Goal: Information Seeking & Learning: Learn about a topic

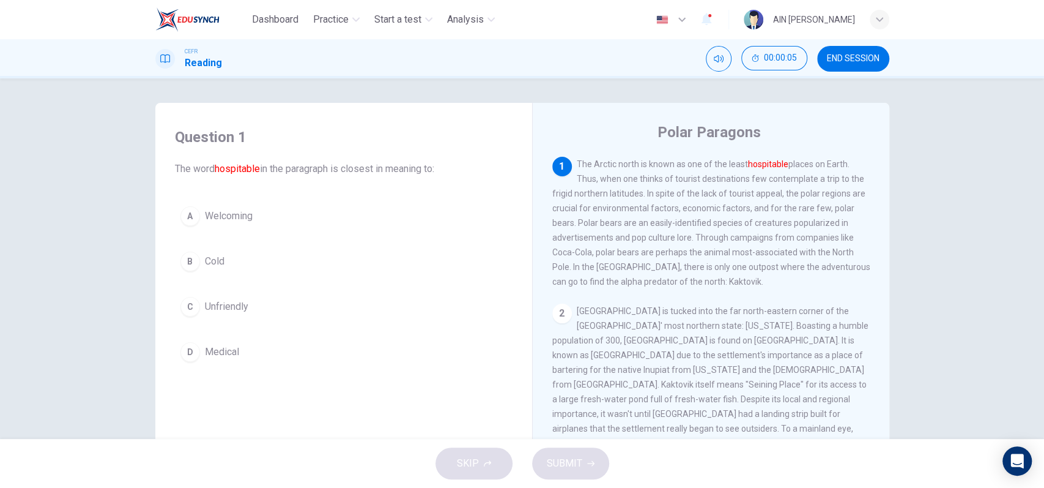
click at [205, 211] on span "Welcoming" at bounding box center [229, 216] width 48 height 15
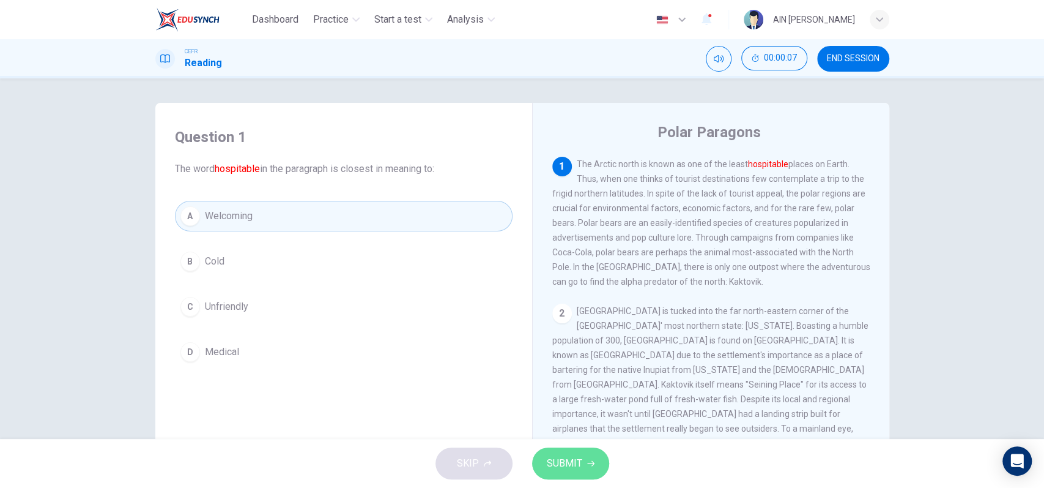
click at [563, 473] on button "SUBMIT" at bounding box center [570, 463] width 77 height 32
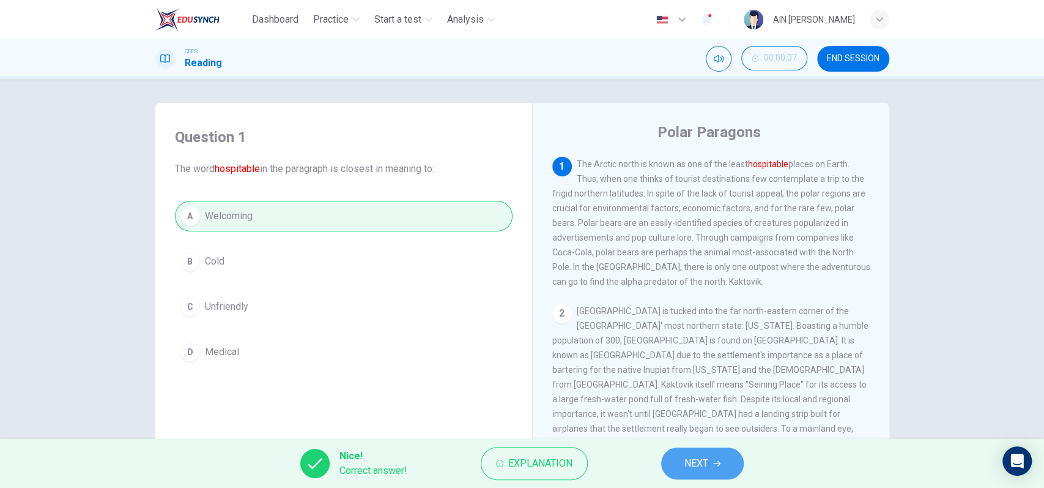
click at [684, 456] on span "NEXT" at bounding box center [696, 462] width 24 height 17
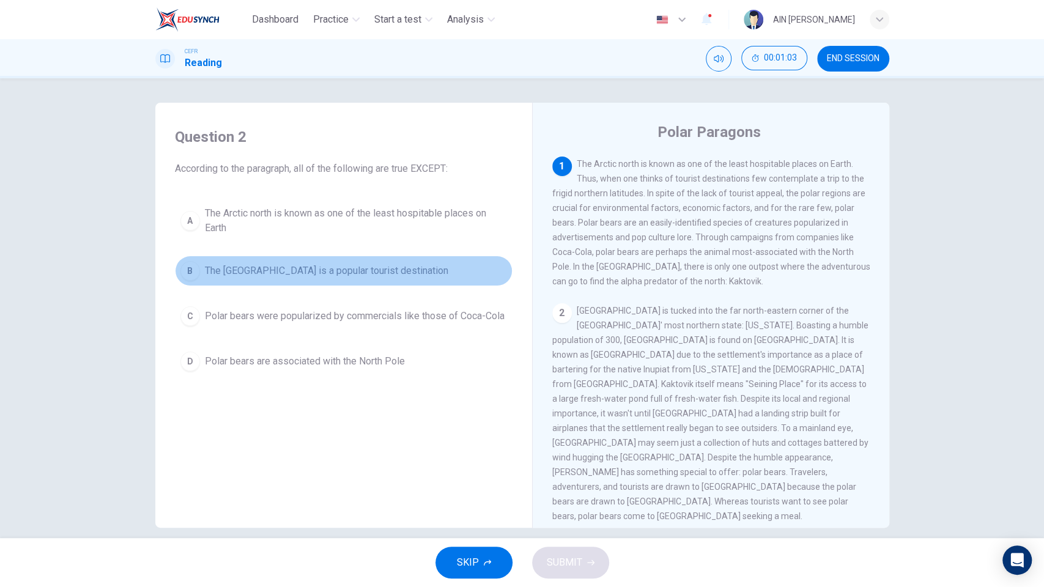
click at [324, 275] on span "The North Pole is a popular tourist destination" at bounding box center [326, 271] width 243 height 15
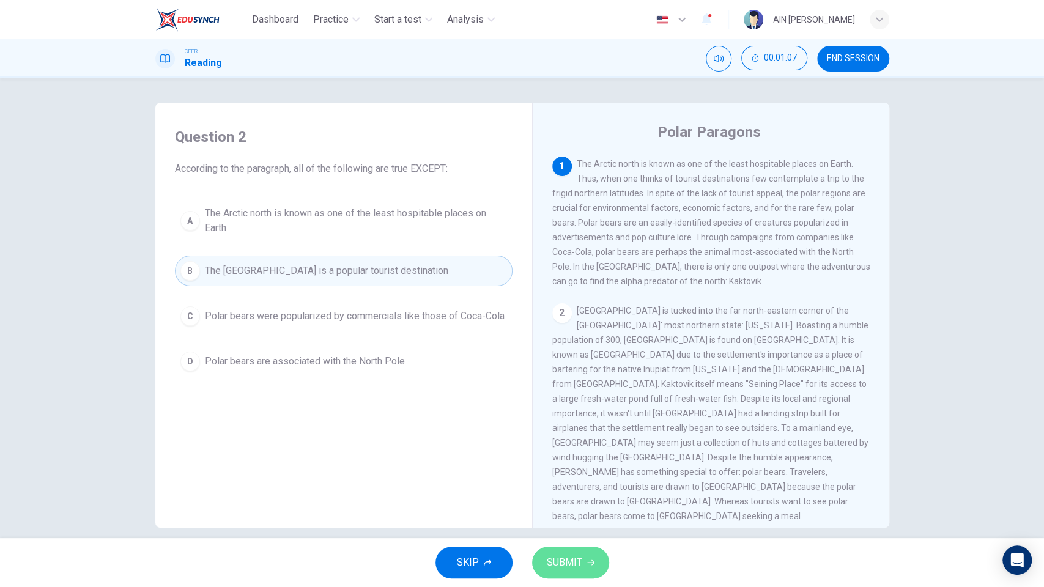
click at [592, 487] on button "SUBMIT" at bounding box center [570, 563] width 77 height 32
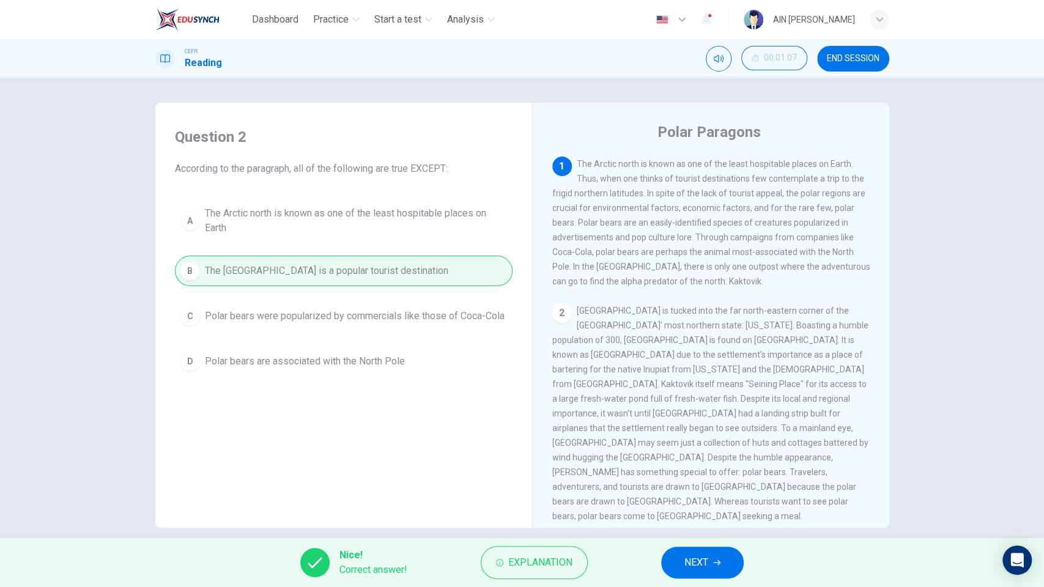
click at [699, 487] on button "NEXT" at bounding box center [702, 563] width 83 height 32
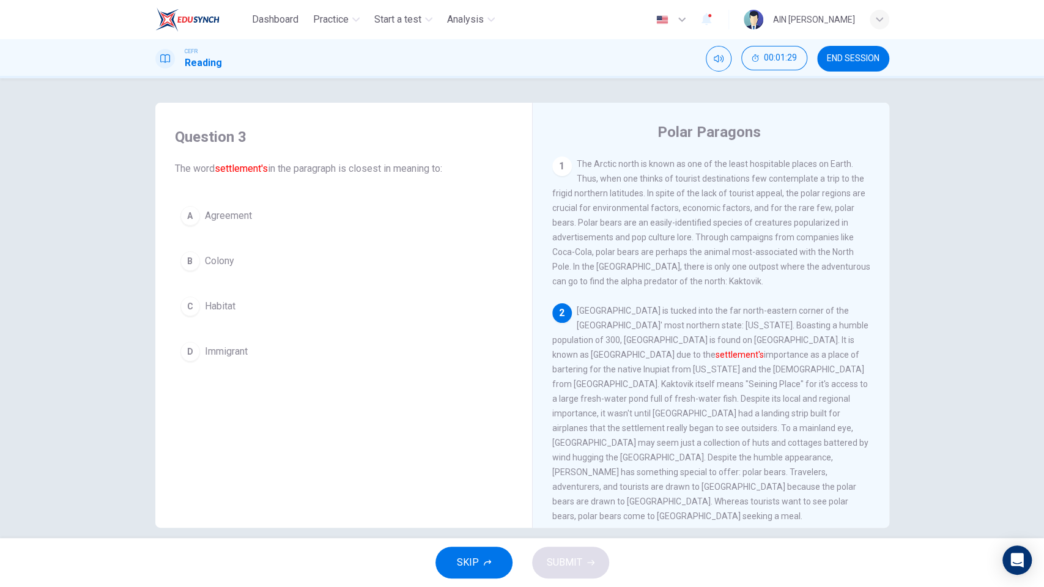
click at [243, 223] on span "Agreement" at bounding box center [228, 216] width 47 height 15
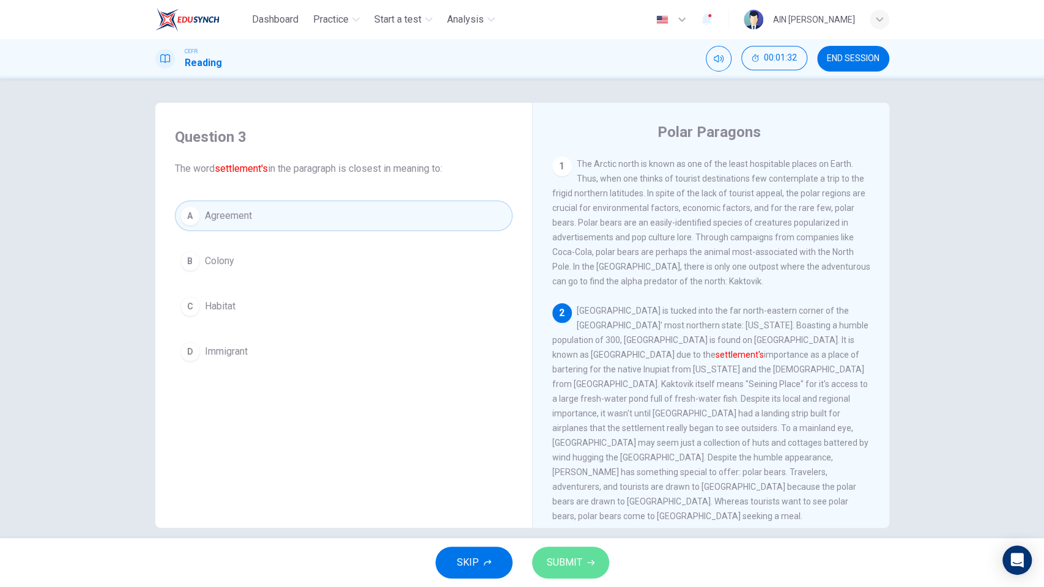
click at [562, 487] on span "SUBMIT" at bounding box center [564, 562] width 35 height 17
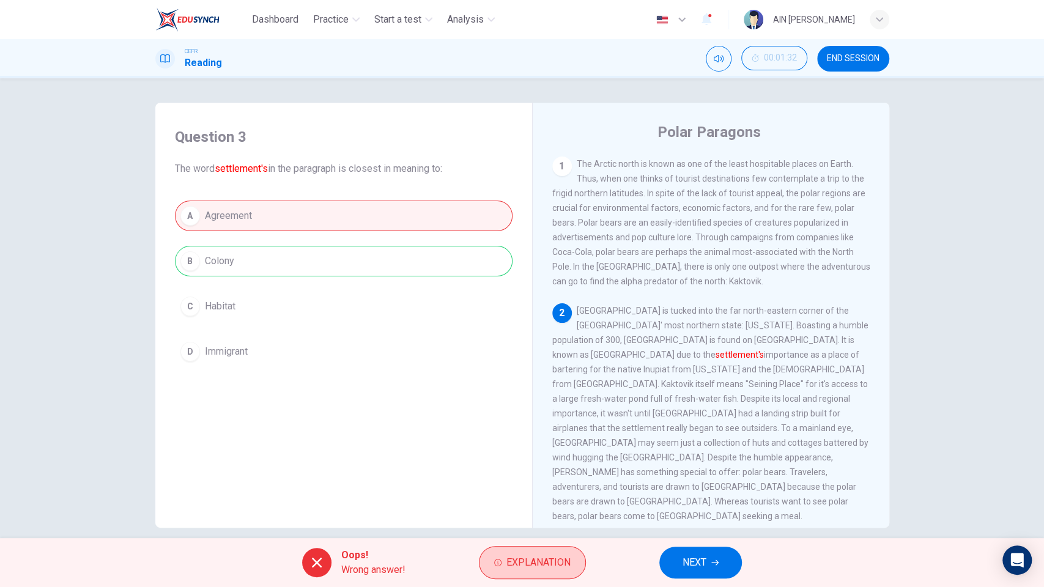
click at [519, 487] on button "Explanation" at bounding box center [532, 562] width 107 height 33
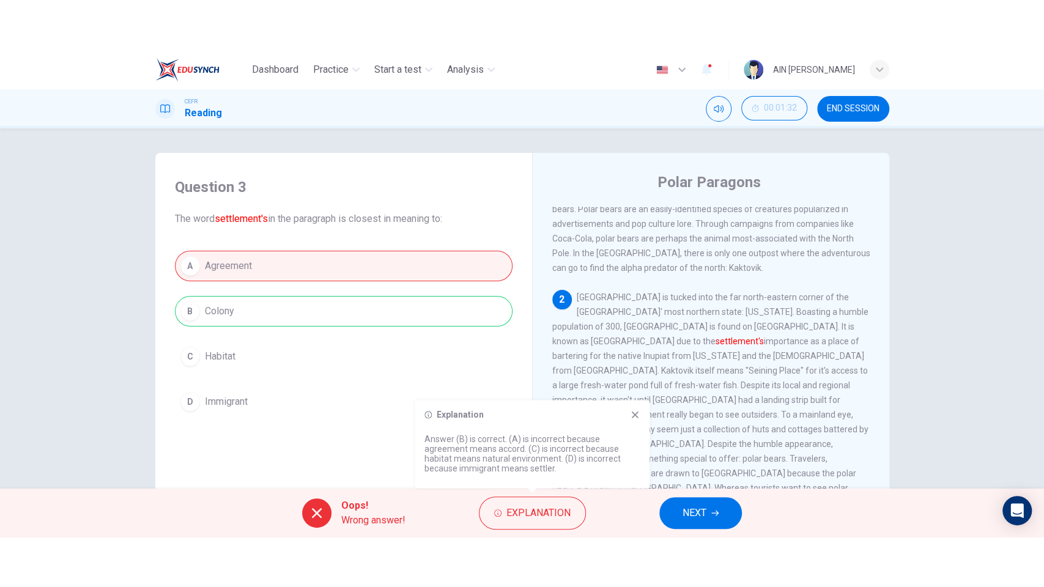
scroll to position [163, 0]
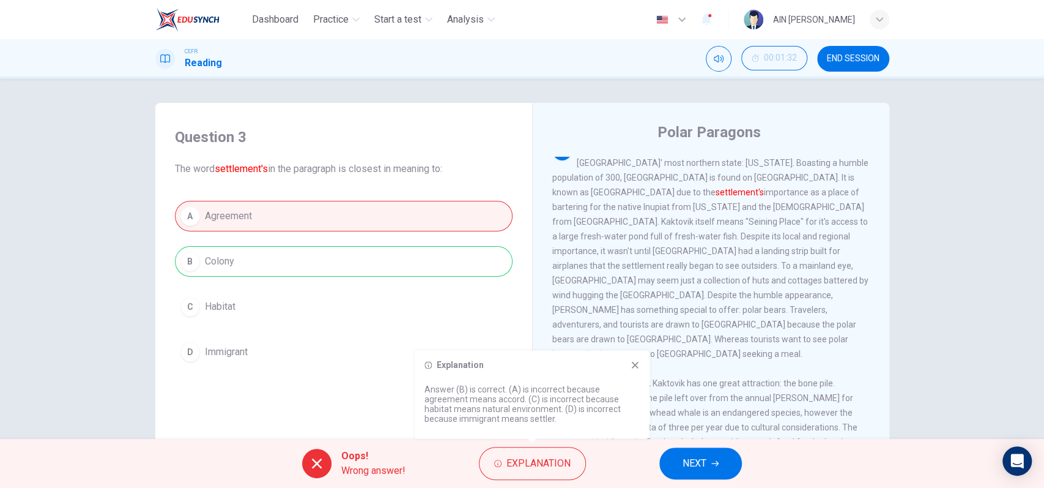
click at [633, 361] on icon at bounding box center [635, 365] width 10 height 10
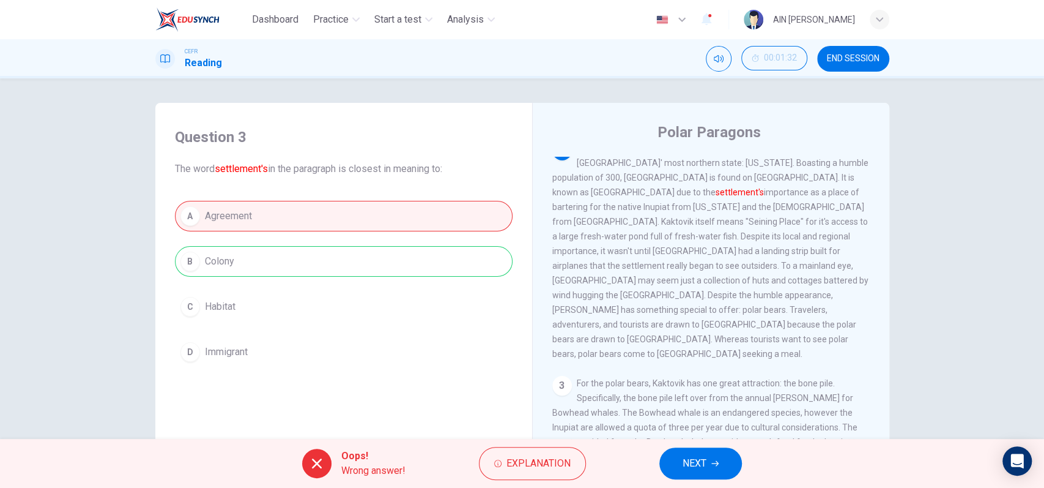
drag, startPoint x: 680, startPoint y: 174, endPoint x: 754, endPoint y: 190, distance: 75.7
click at [754, 190] on span "Kaktovik is tucked into the far north-eastern corner of the United States' most…" at bounding box center [710, 250] width 316 height 215
click at [704, 458] on span "NEXT" at bounding box center [695, 462] width 24 height 17
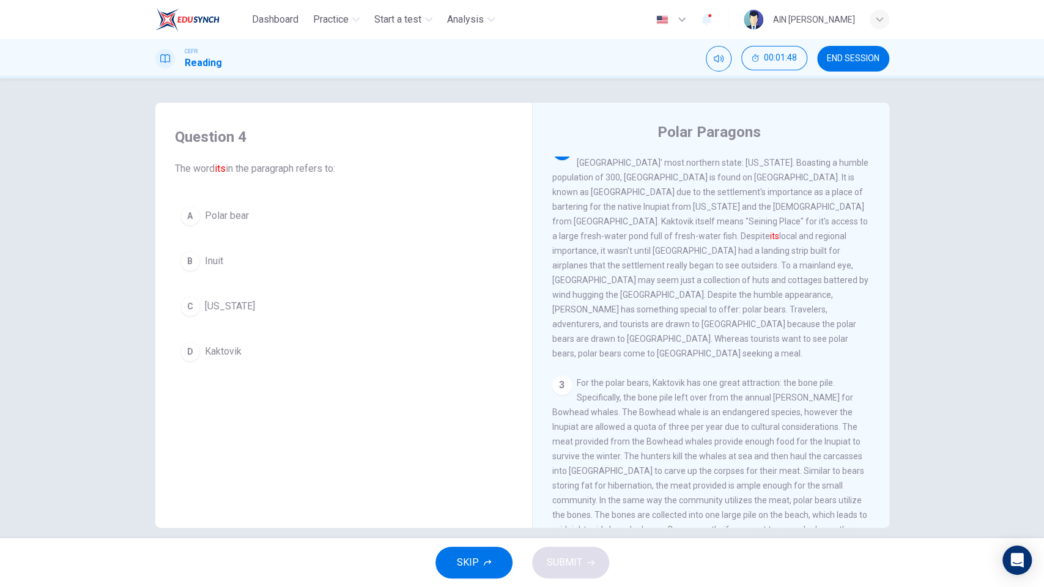
click at [230, 345] on span "Kaktovik" at bounding box center [223, 351] width 37 height 15
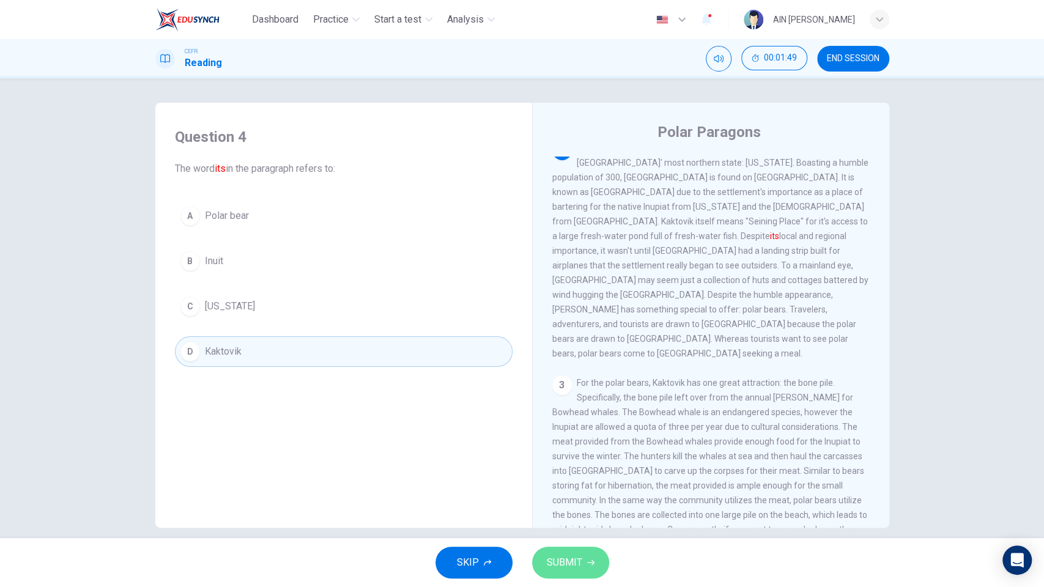
click at [568, 487] on span "SUBMIT" at bounding box center [564, 562] width 35 height 17
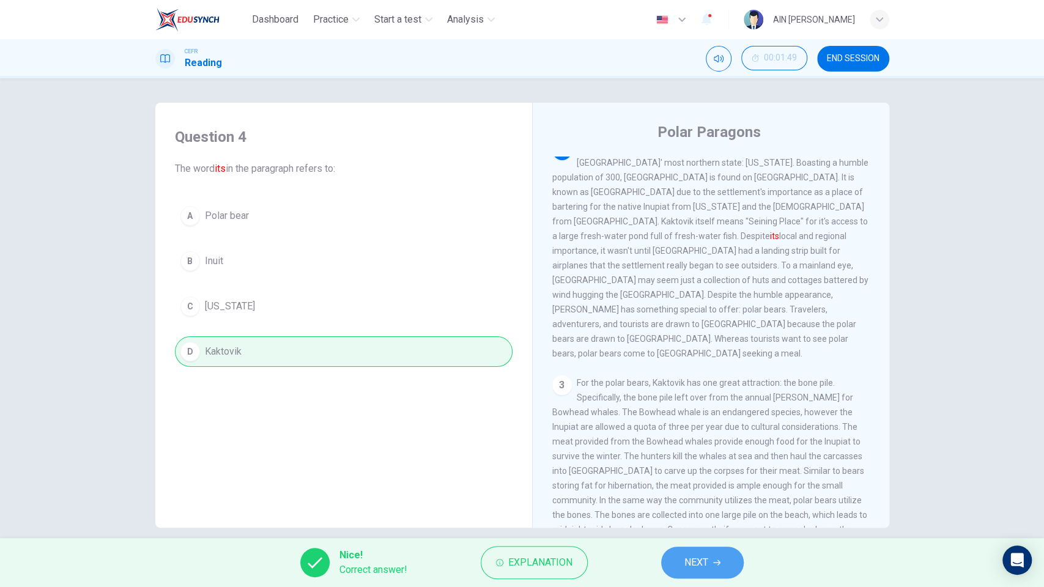
click at [676, 487] on button "NEXT" at bounding box center [702, 563] width 83 height 32
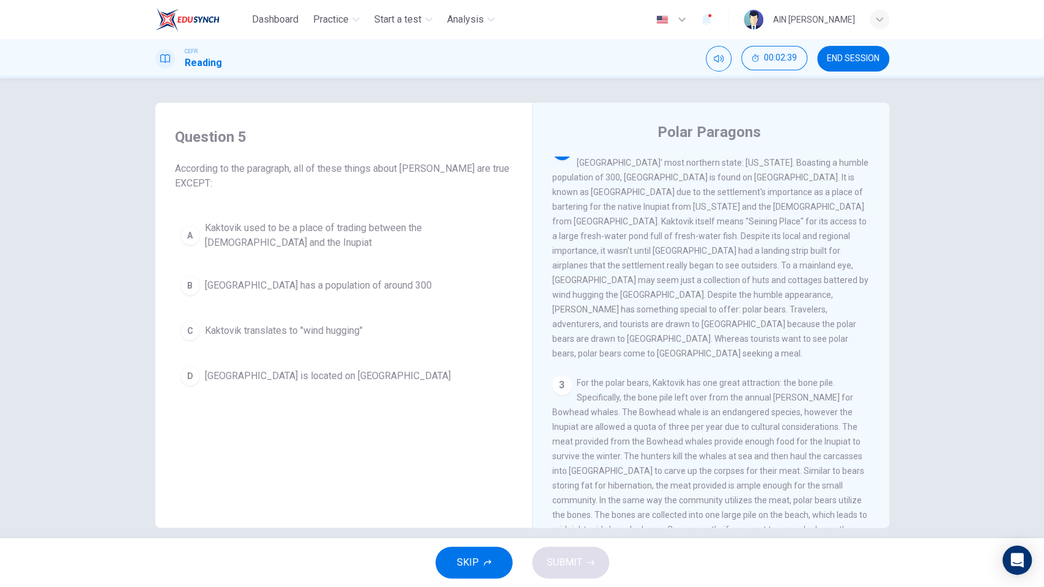
click at [308, 329] on span "Kaktovik translates to "wind hugging"" at bounding box center [284, 331] width 158 height 15
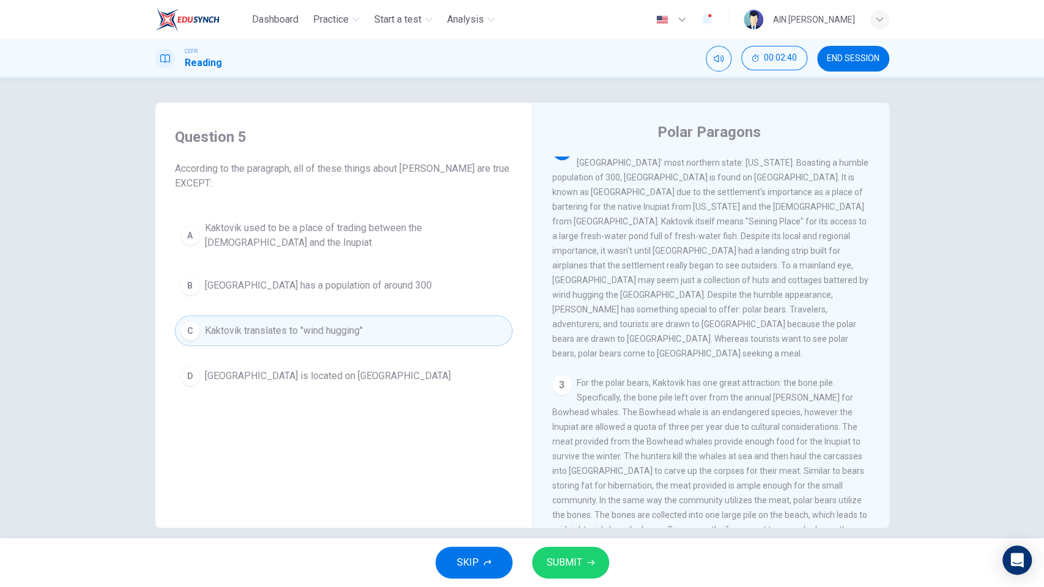
click at [569, 487] on span "SUBMIT" at bounding box center [564, 562] width 35 height 17
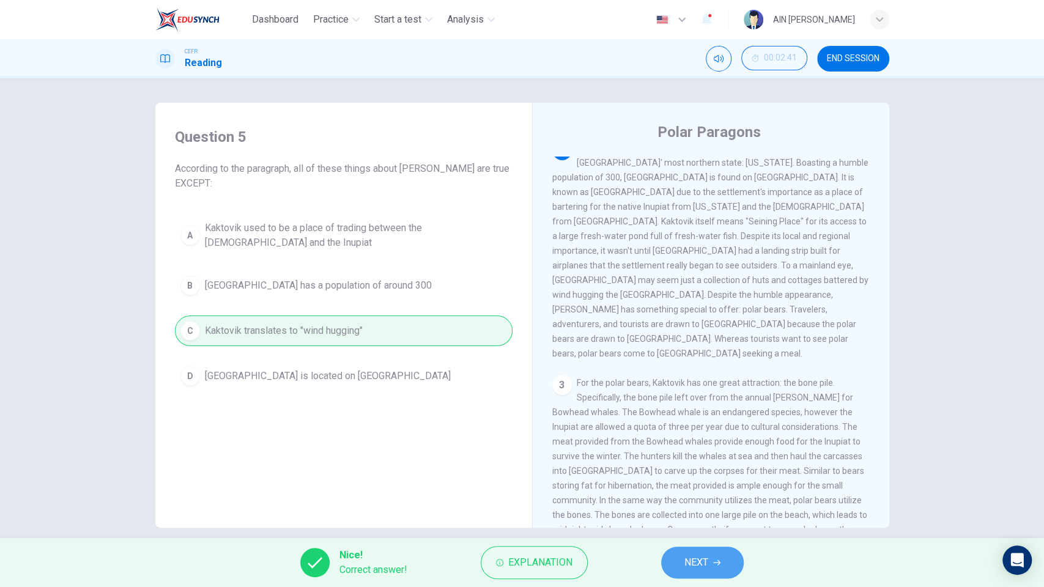
click at [680, 487] on button "NEXT" at bounding box center [702, 563] width 83 height 32
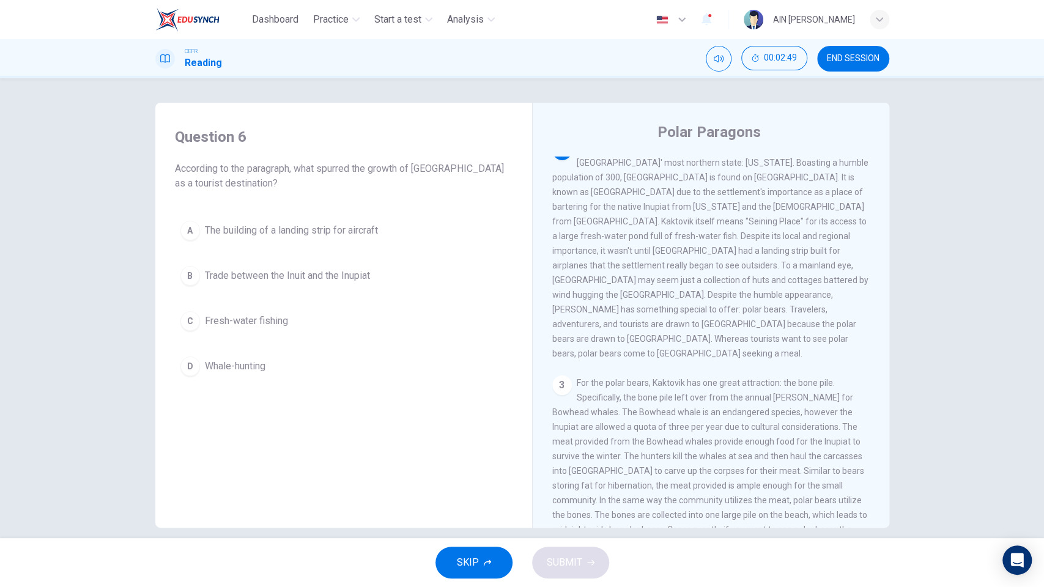
scroll to position [81, 0]
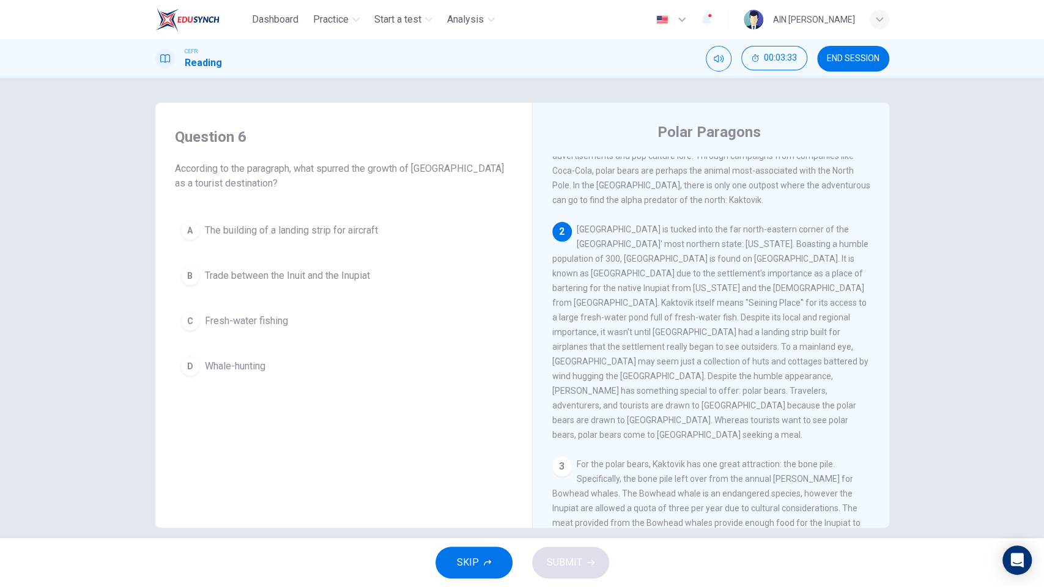
click at [339, 236] on span "The building of a landing strip for aircraft" at bounding box center [291, 230] width 173 height 15
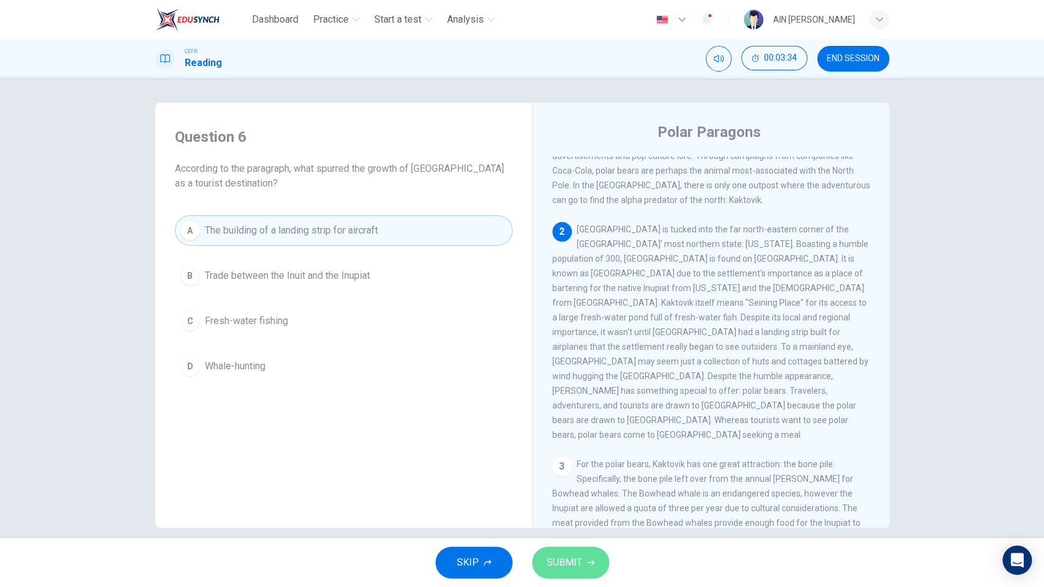
click at [549, 487] on span "SUBMIT" at bounding box center [564, 562] width 35 height 17
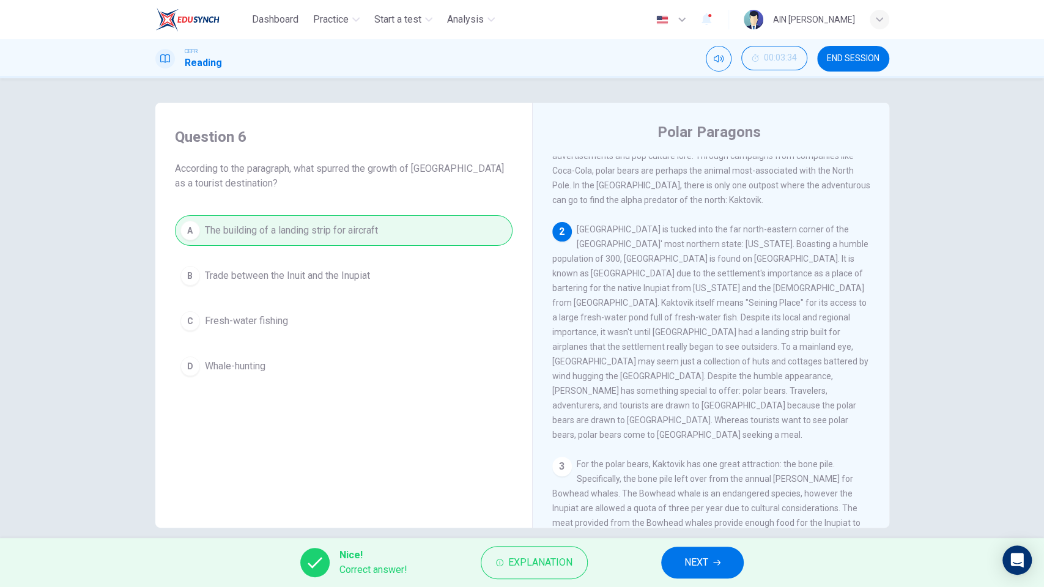
click at [729, 487] on button "NEXT" at bounding box center [702, 563] width 83 height 32
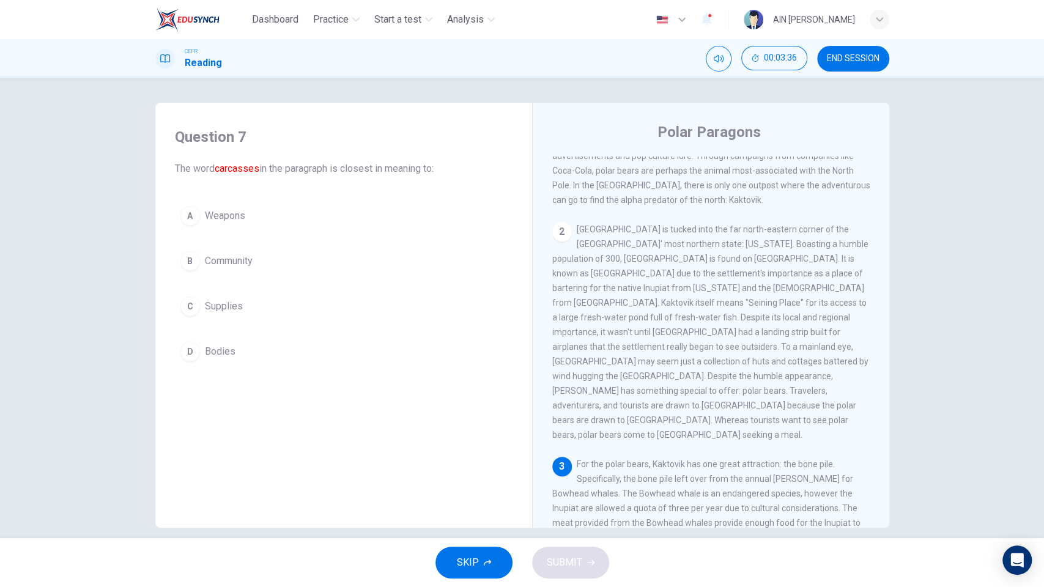
click at [219, 343] on button "D Bodies" at bounding box center [344, 351] width 338 height 31
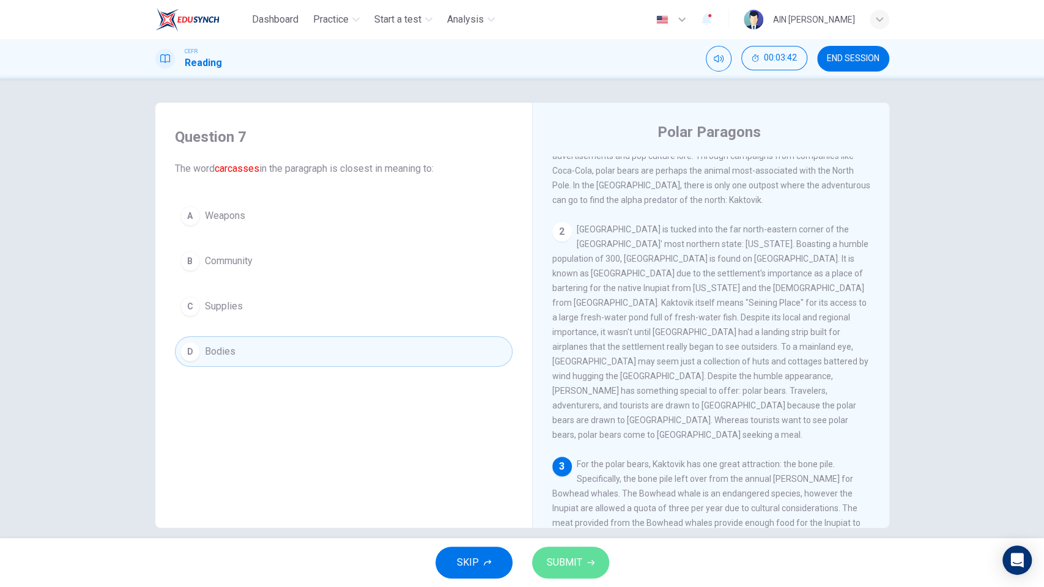
click at [598, 487] on button "SUBMIT" at bounding box center [570, 563] width 77 height 32
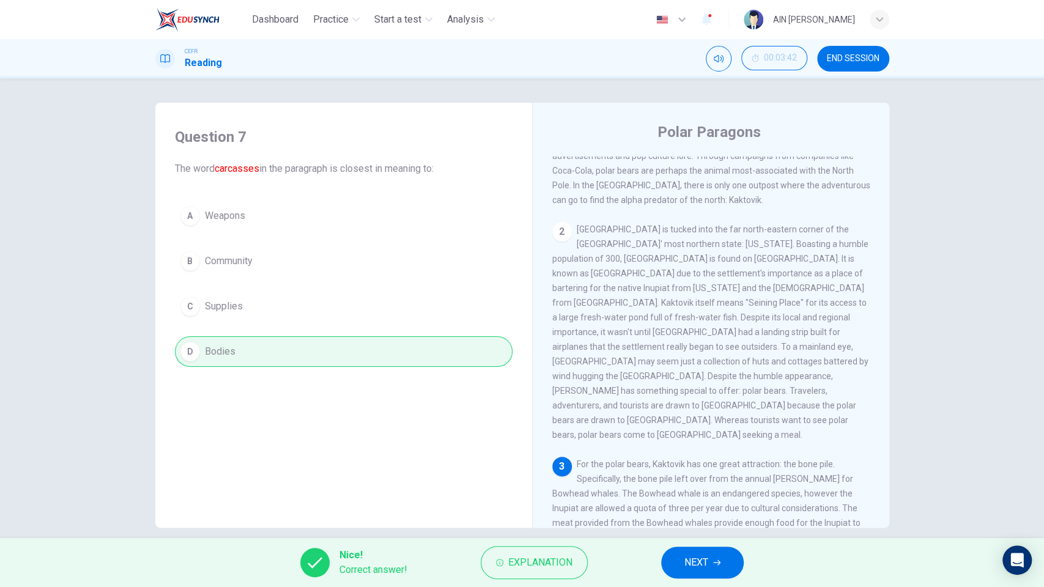
drag, startPoint x: 221, startPoint y: 166, endPoint x: 251, endPoint y: 171, distance: 31.1
click at [251, 171] on font "carcasses" at bounding box center [237, 169] width 45 height 12
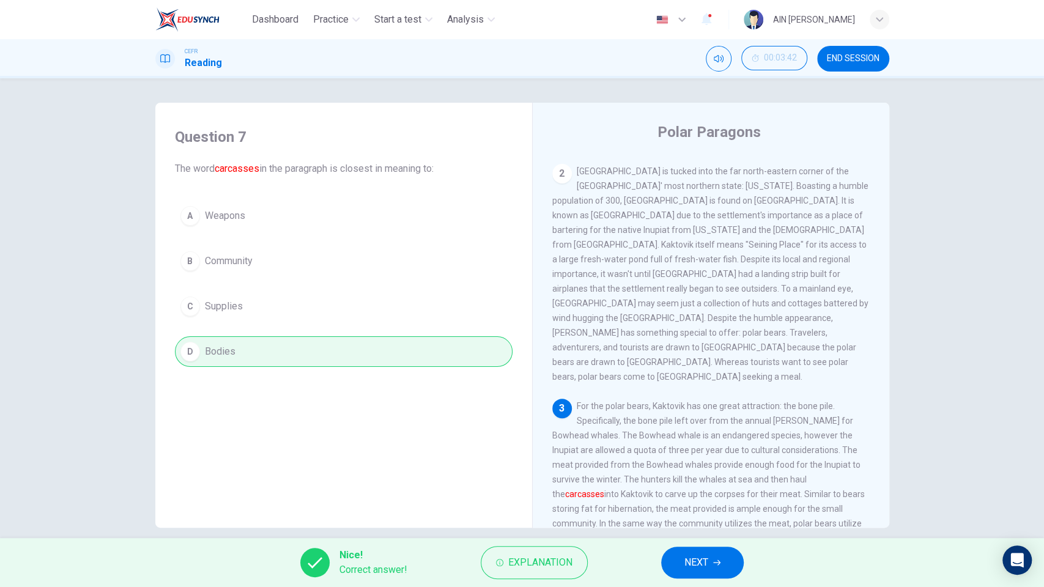
scroll to position [163, 0]
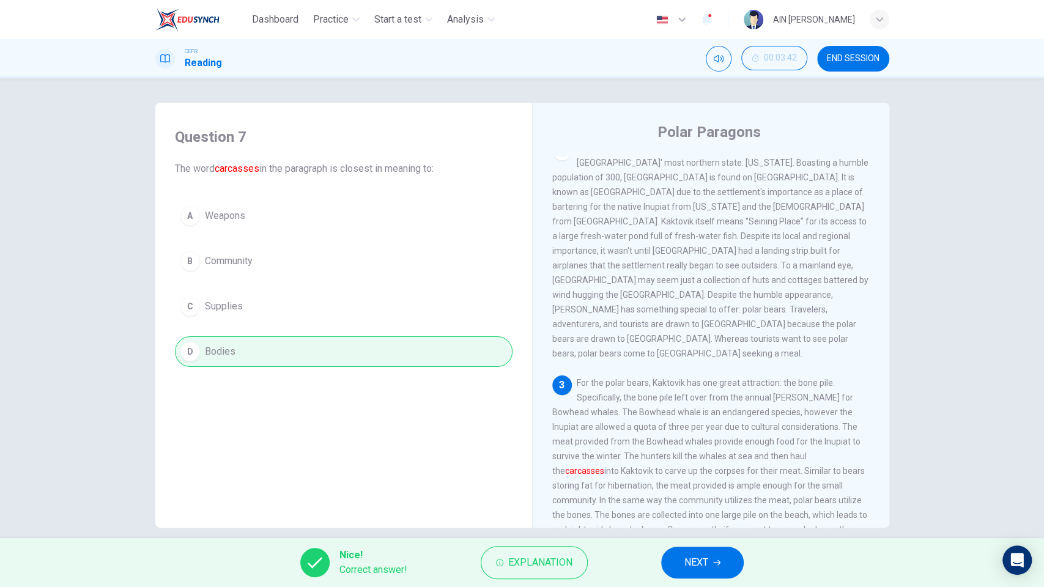
click at [713, 487] on button "NEXT" at bounding box center [702, 563] width 83 height 32
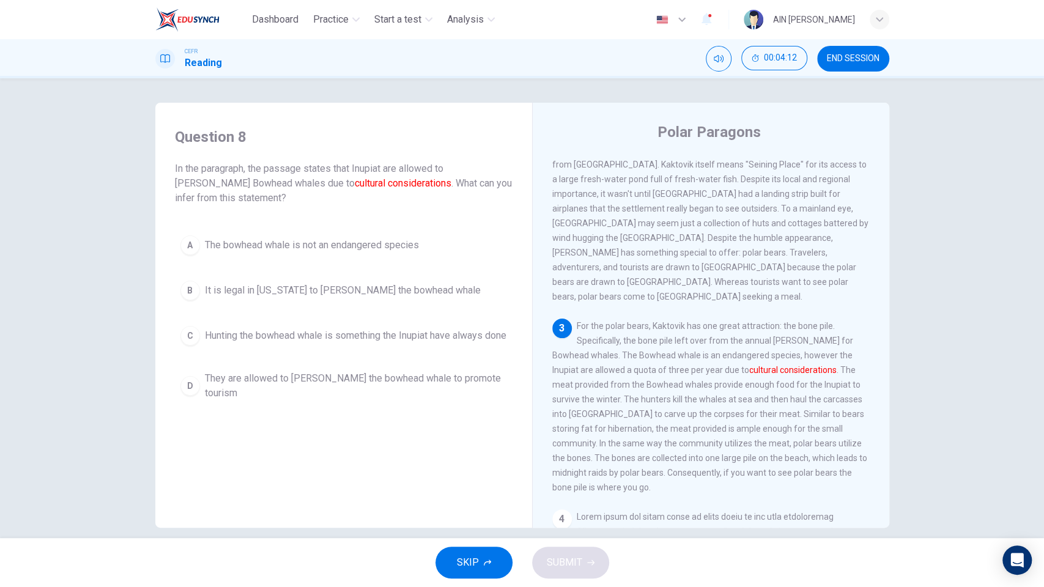
scroll to position [245, 0]
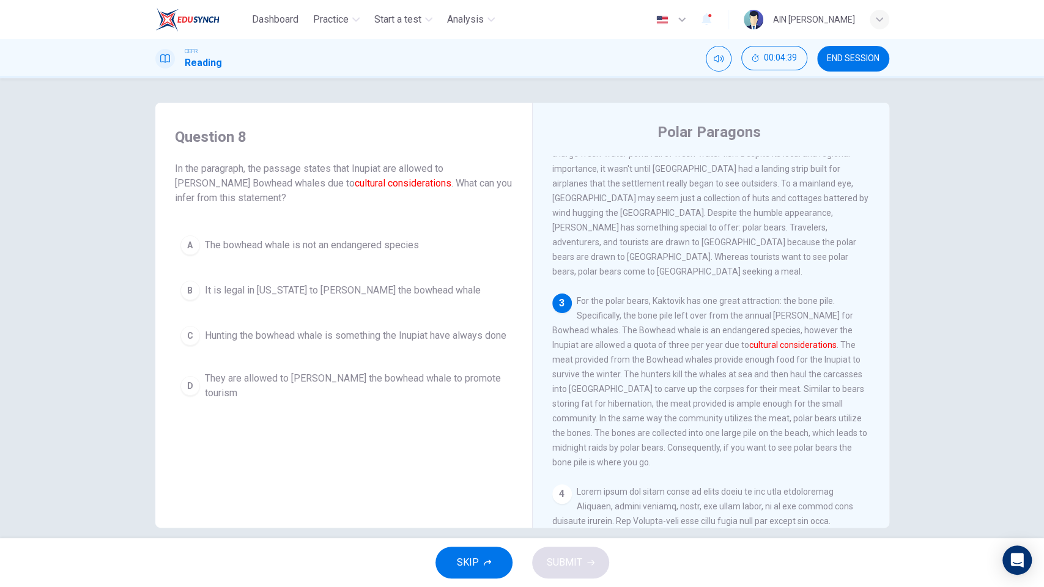
click at [262, 341] on span "Hunting the bowhead whale is something the Inupiat have always done" at bounding box center [356, 335] width 302 height 15
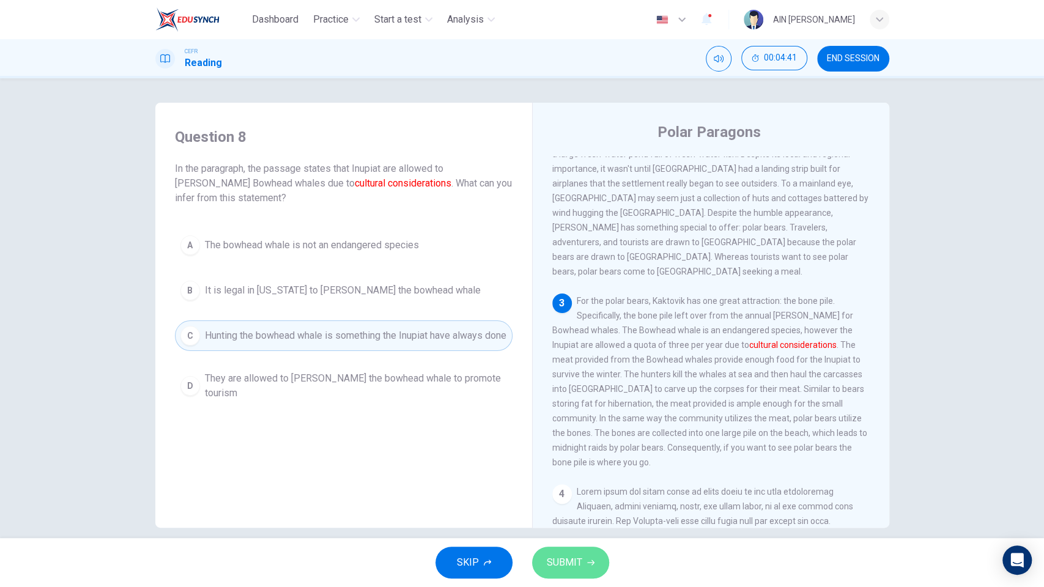
click at [577, 487] on span "SUBMIT" at bounding box center [564, 562] width 35 height 17
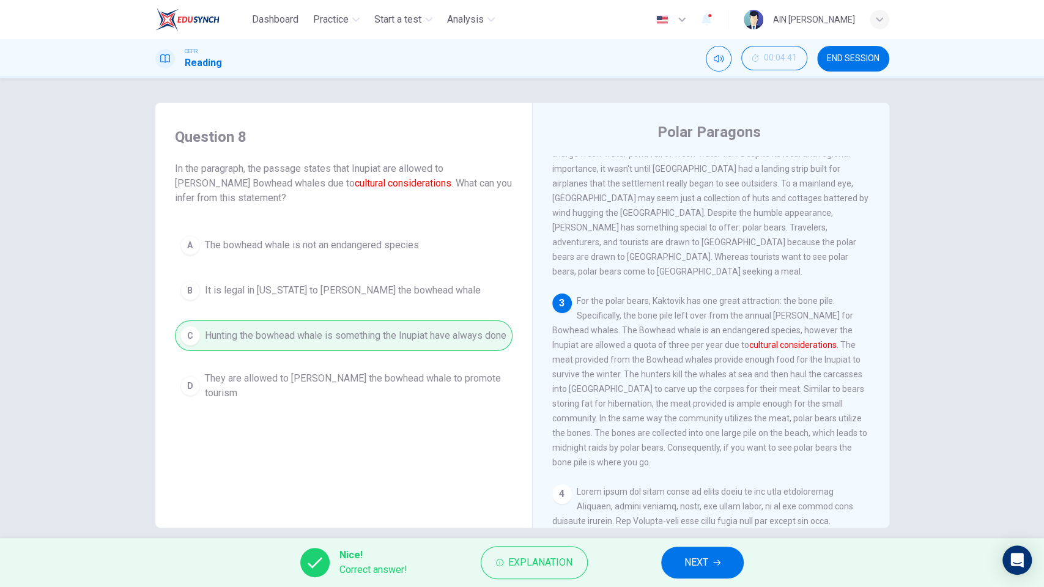
click at [723, 487] on button "NEXT" at bounding box center [702, 563] width 83 height 32
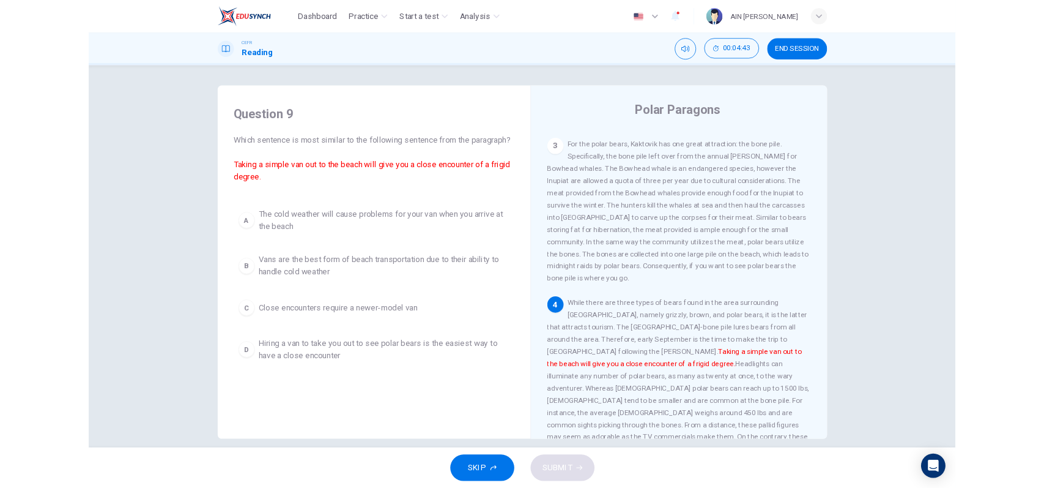
scroll to position [407, 0]
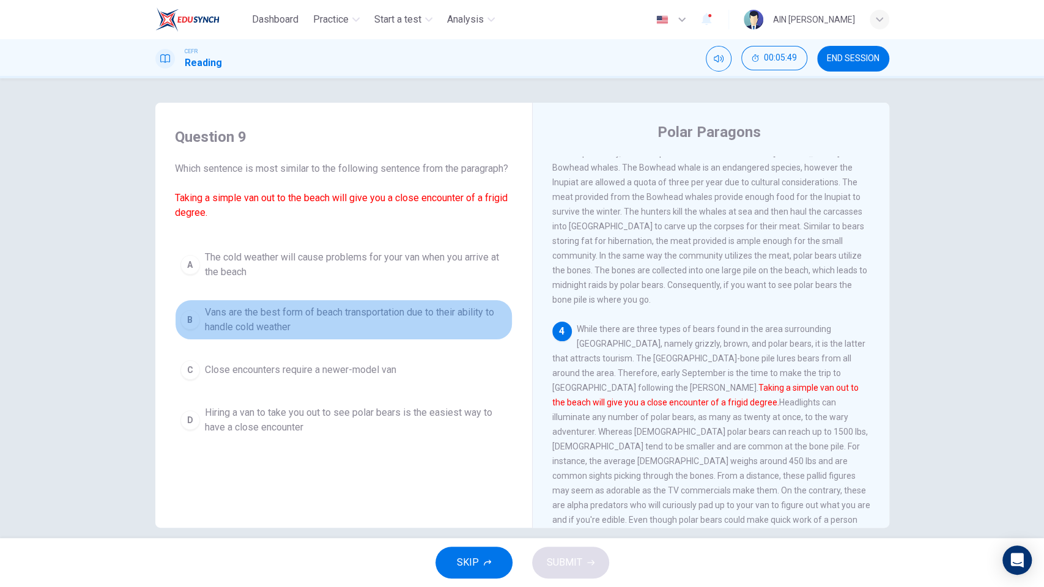
click at [324, 335] on span "Vans are the best form of beach transportation due to their ability to handle c…" at bounding box center [356, 319] width 302 height 29
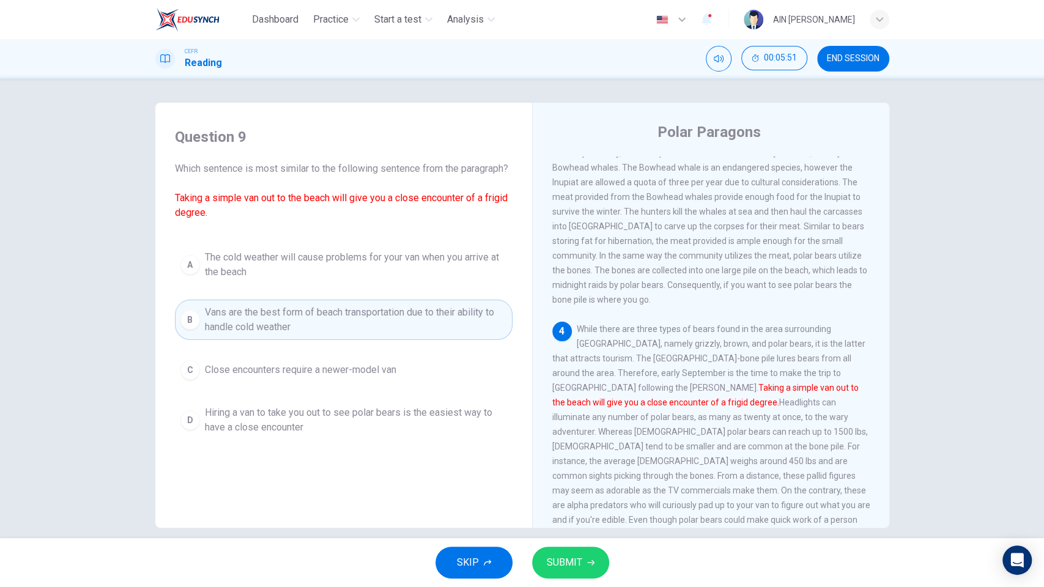
click at [588, 487] on button "SUBMIT" at bounding box center [570, 563] width 77 height 32
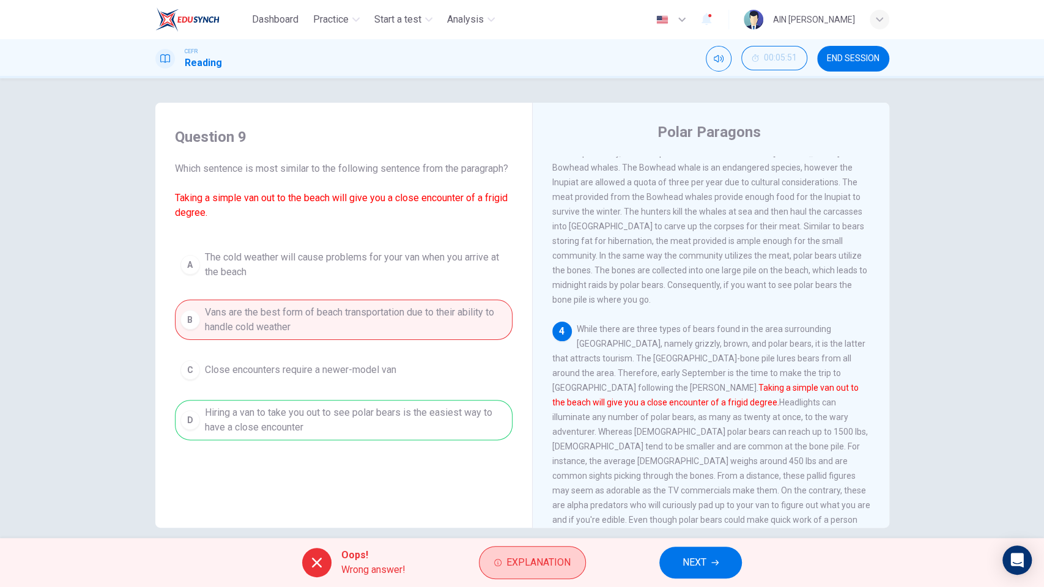
click at [500, 487] on icon "button" at bounding box center [497, 562] width 7 height 7
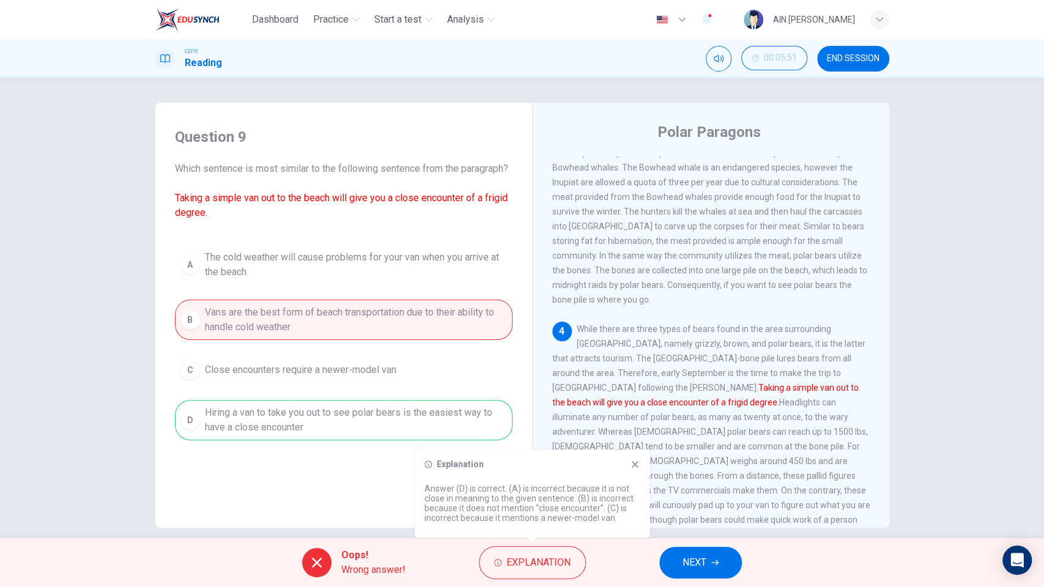
click at [639, 465] on icon at bounding box center [635, 464] width 10 height 10
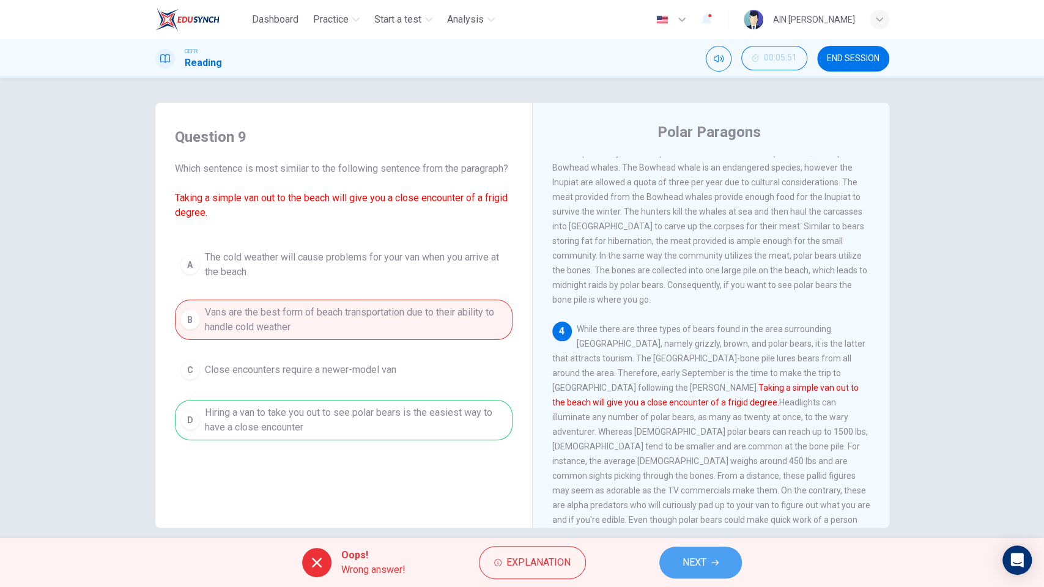
click at [697, 487] on button "NEXT" at bounding box center [700, 563] width 83 height 32
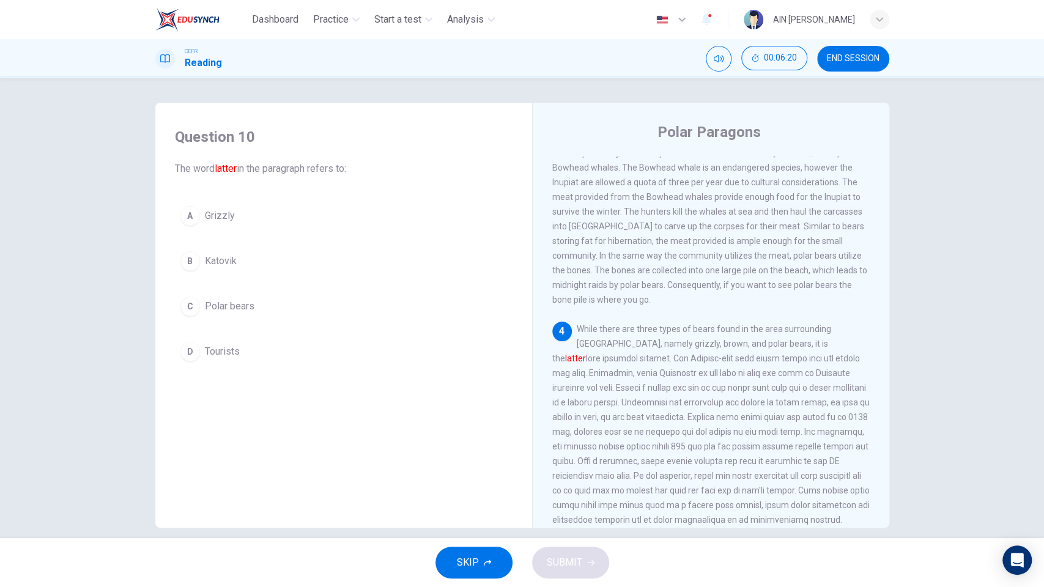
click at [230, 311] on span "Polar bears" at bounding box center [230, 306] width 50 height 15
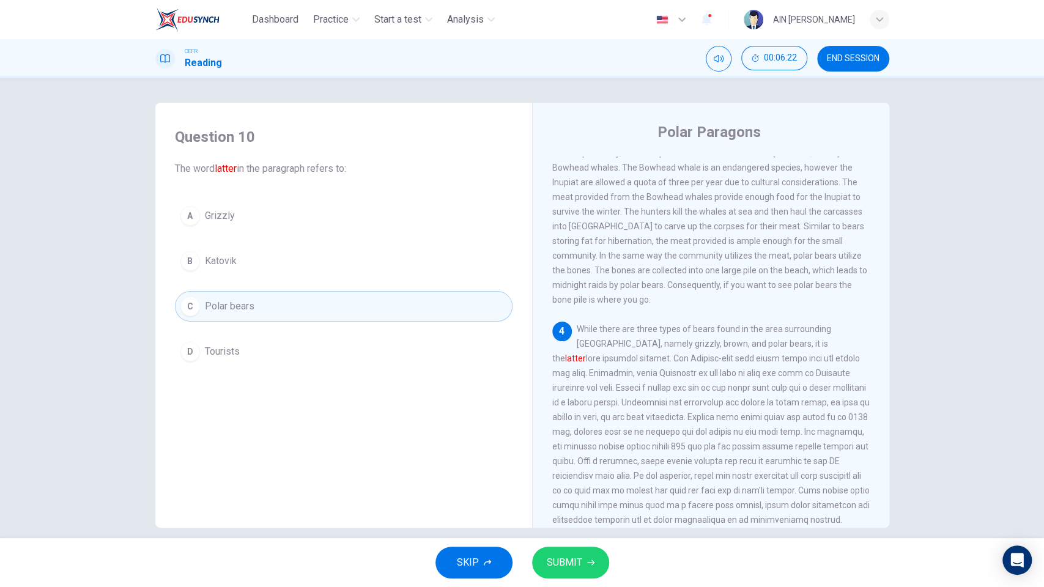
click at [578, 487] on span "SUBMIT" at bounding box center [564, 562] width 35 height 17
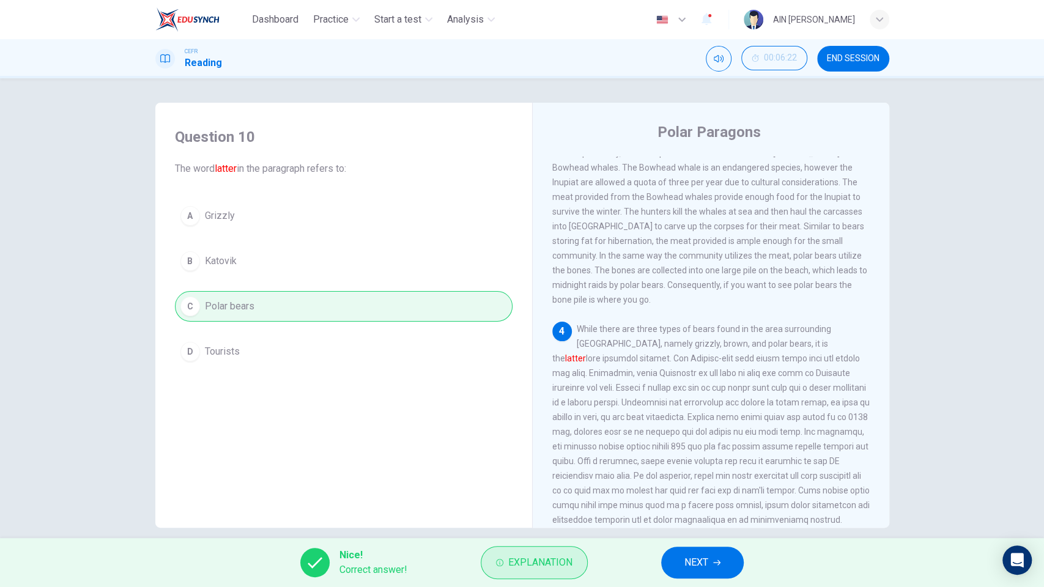
click at [532, 487] on span "Explanation" at bounding box center [540, 562] width 64 height 17
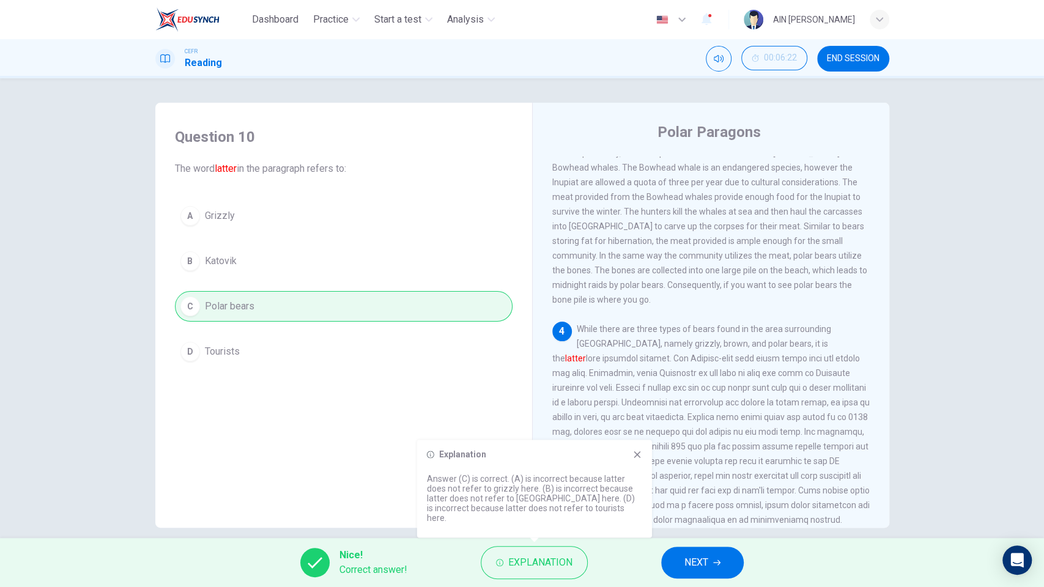
click at [640, 459] on icon at bounding box center [637, 455] width 10 height 10
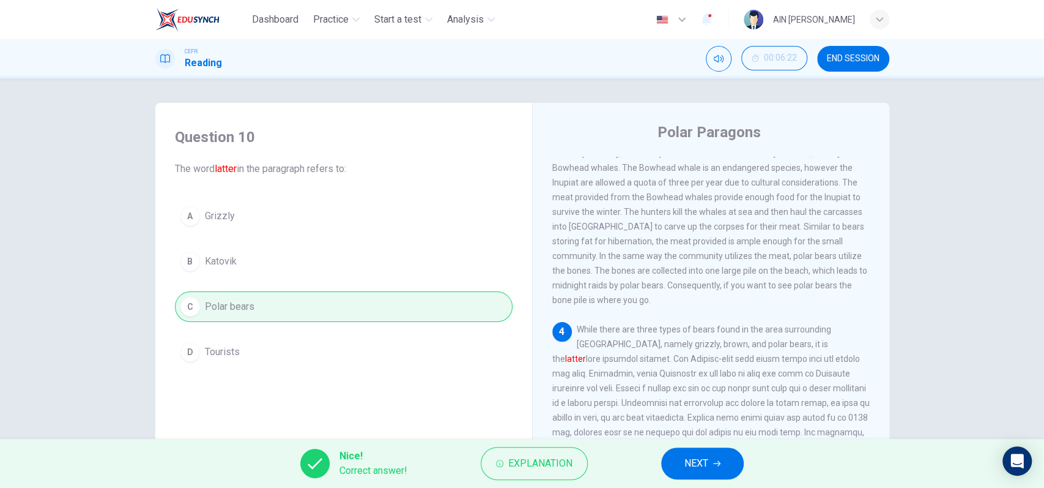
drag, startPoint x: 579, startPoint y: 299, endPoint x: 626, endPoint y: 302, distance: 46.6
click at [626, 324] on span "While there are three types of bears found in the area surrounding Kaktovik, na…" at bounding box center [710, 431] width 317 height 215
click at [711, 455] on button "NEXT" at bounding box center [702, 463] width 83 height 32
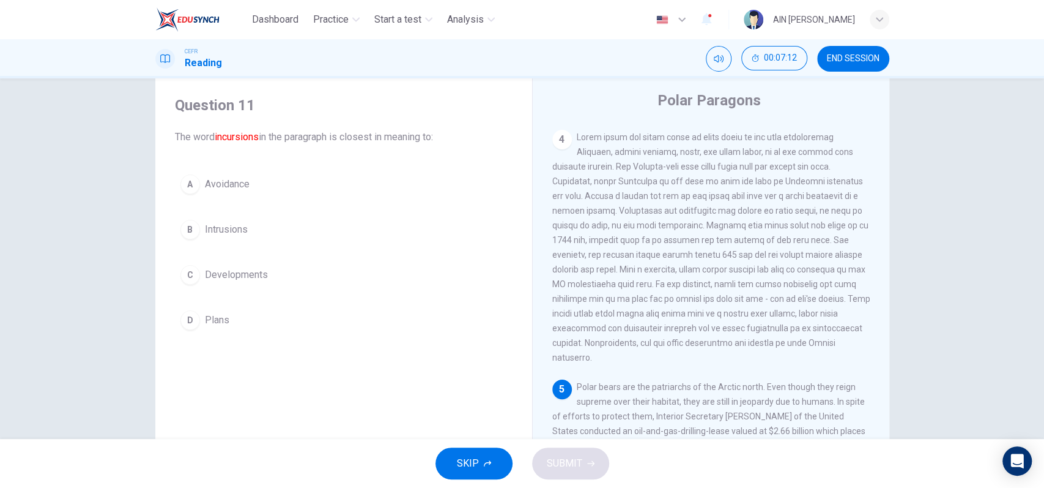
scroll to position [113, 0]
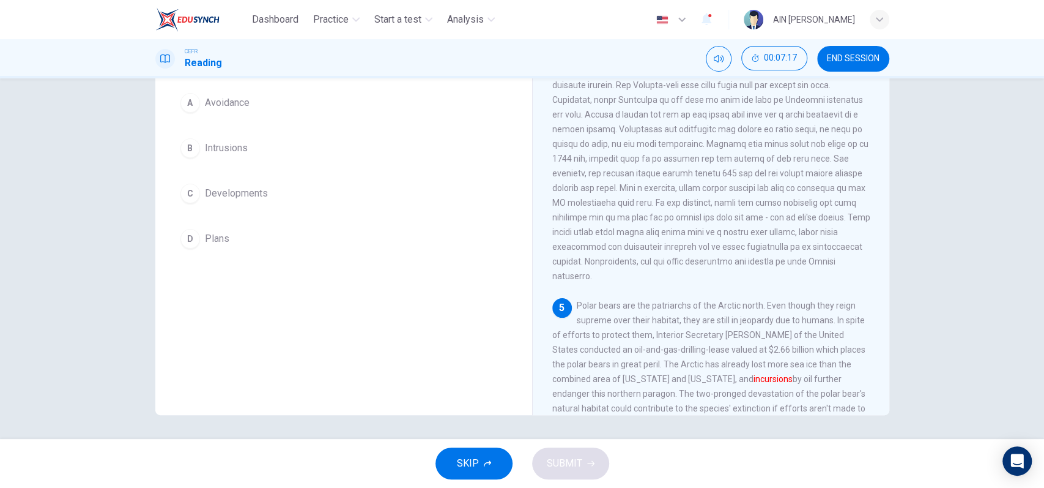
click at [220, 138] on button "B Intrusions" at bounding box center [344, 148] width 338 height 31
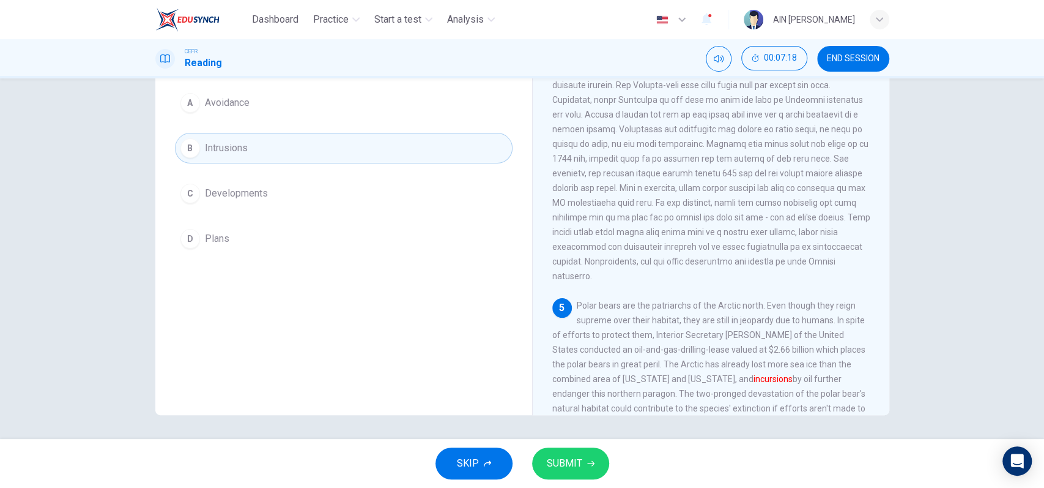
click at [553, 460] on span "SUBMIT" at bounding box center [564, 462] width 35 height 17
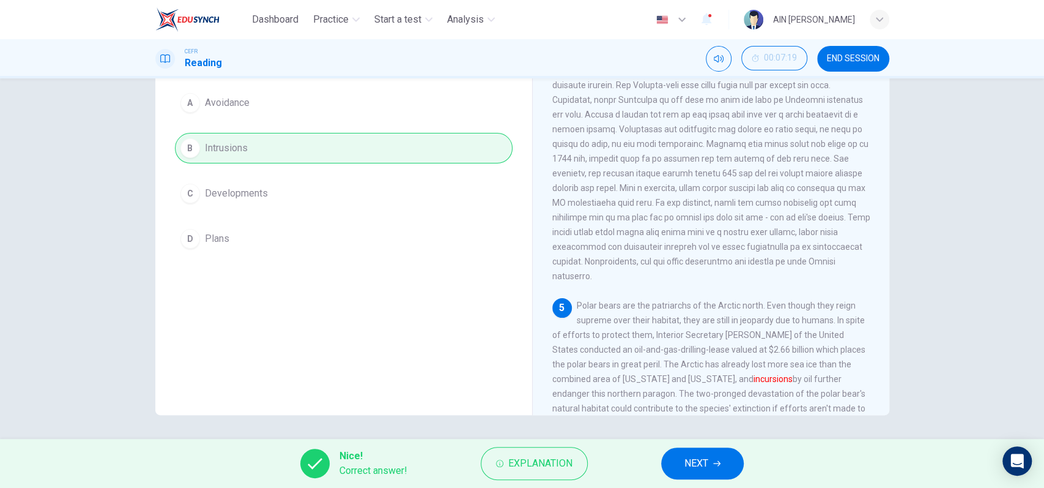
click at [700, 454] on span "NEXT" at bounding box center [696, 462] width 24 height 17
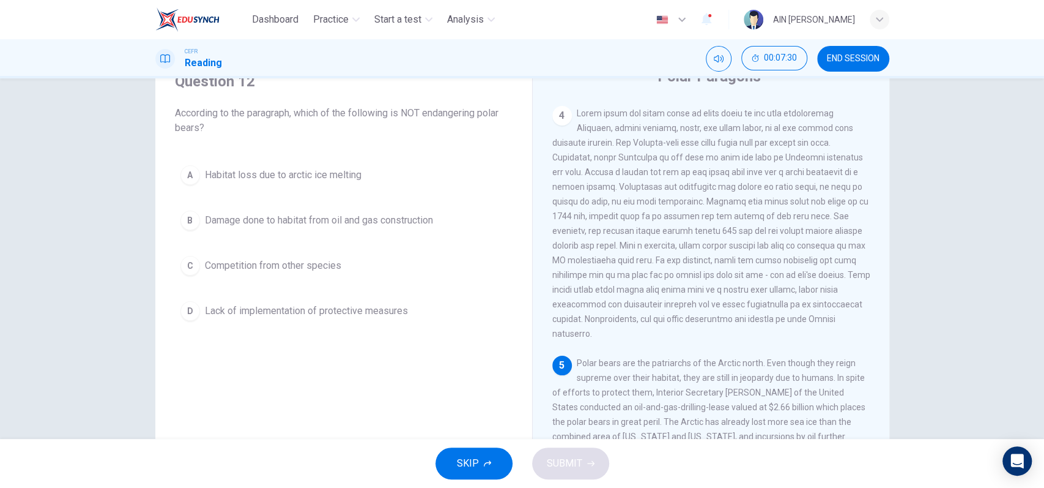
scroll to position [81, 0]
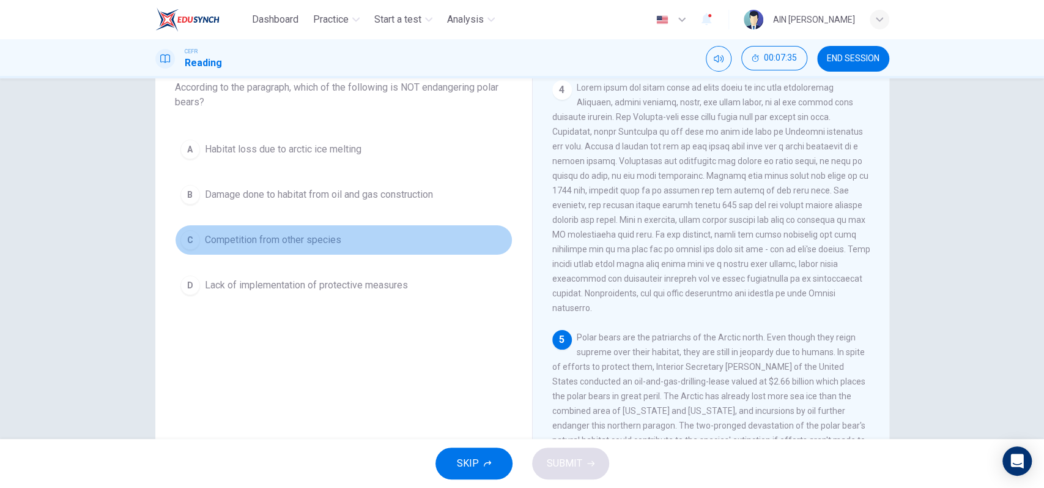
click at [314, 252] on button "C Competition from other species" at bounding box center [344, 239] width 338 height 31
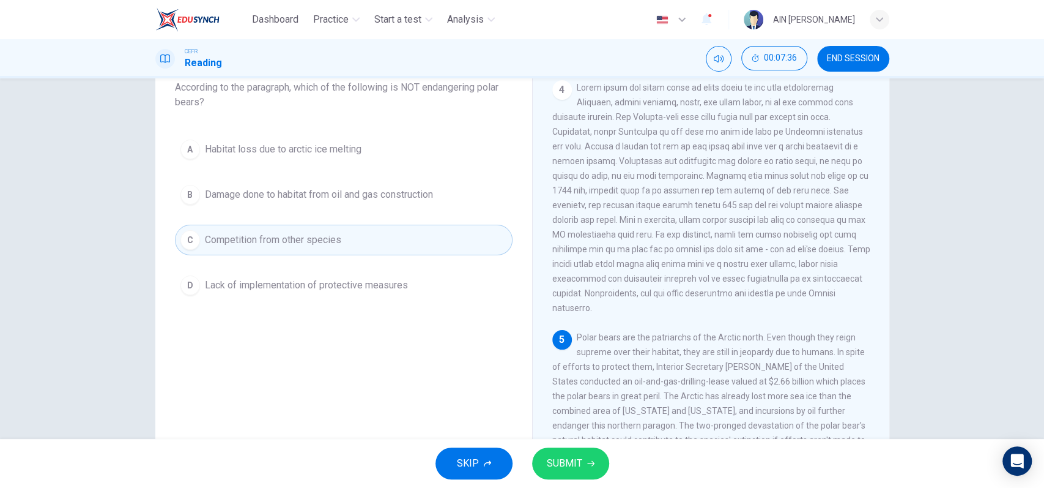
click at [573, 466] on span "SUBMIT" at bounding box center [564, 462] width 35 height 17
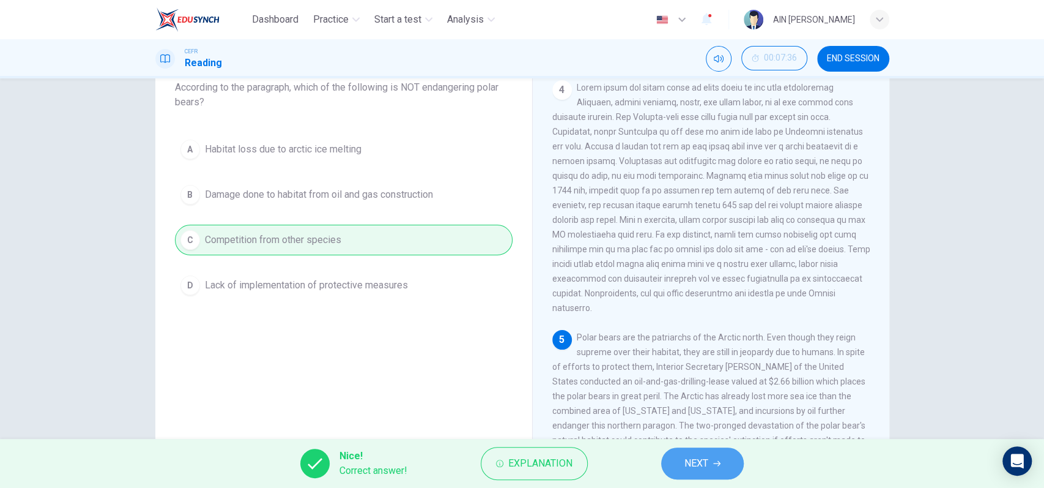
click at [700, 454] on span "NEXT" at bounding box center [696, 462] width 24 height 17
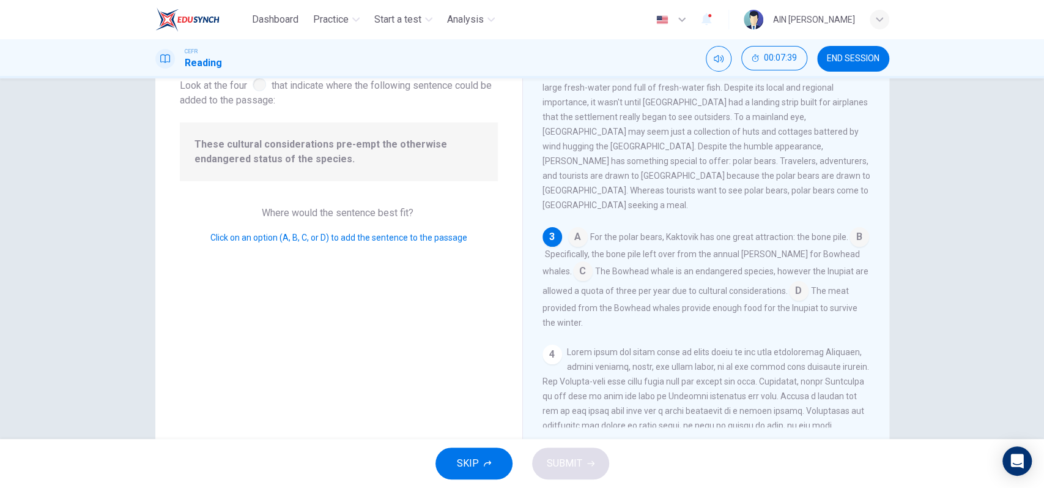
scroll to position [0, 0]
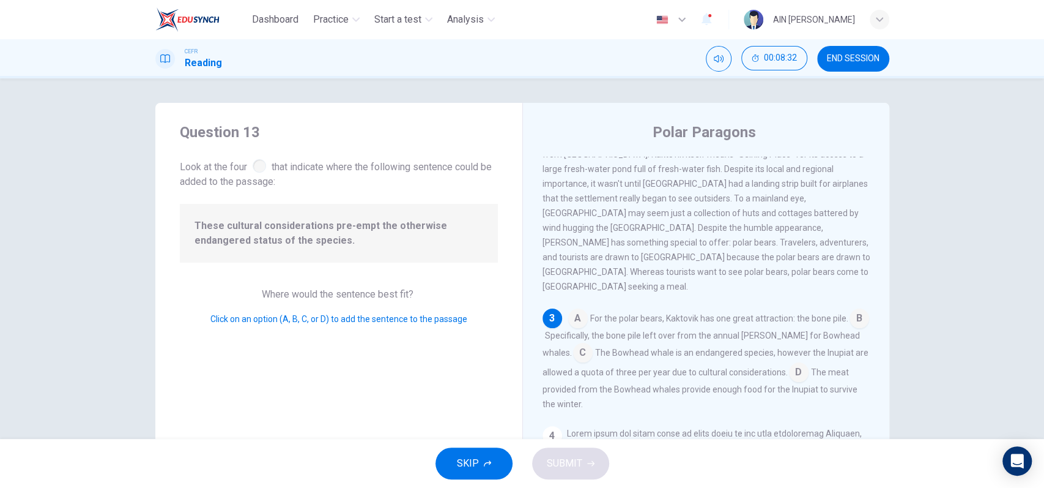
click at [795, 363] on input at bounding box center [799, 373] width 20 height 20
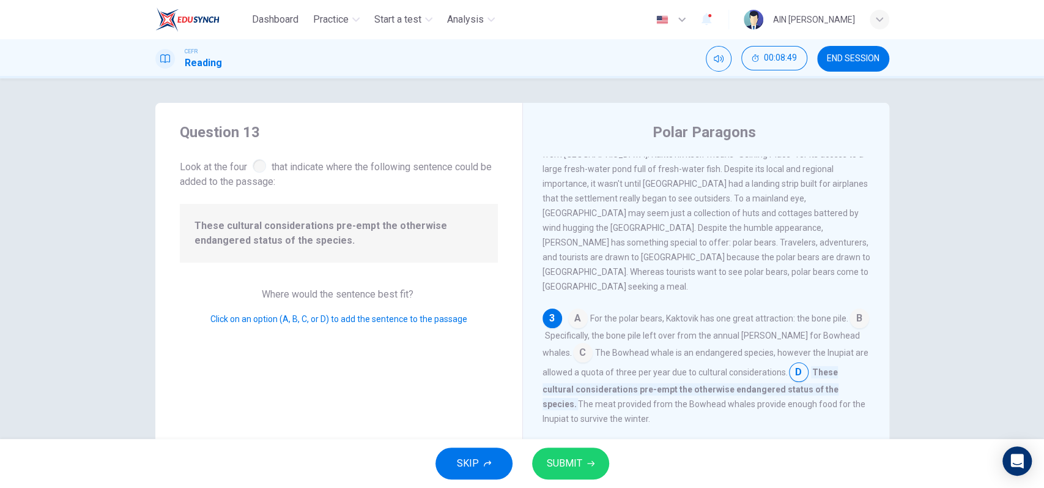
click at [596, 454] on button "SUBMIT" at bounding box center [570, 463] width 77 height 32
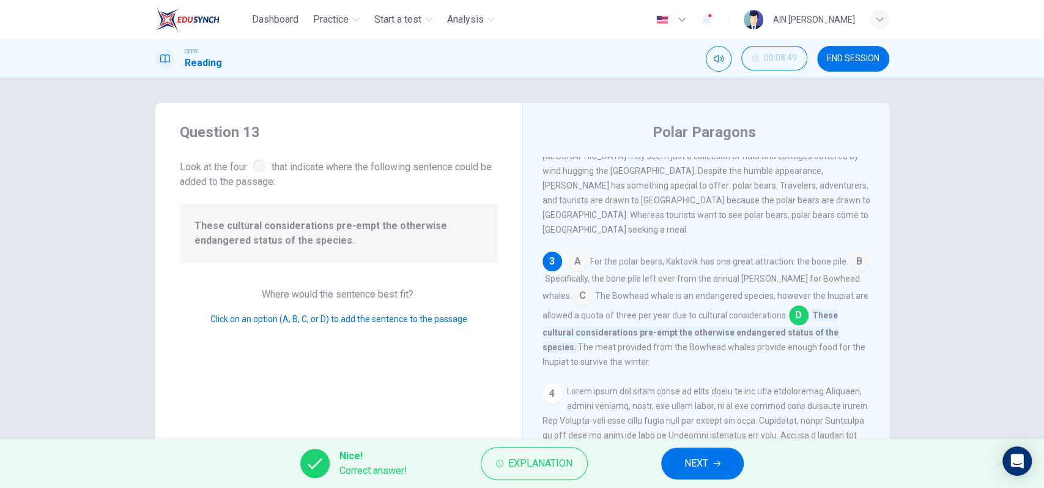
scroll to position [312, 0]
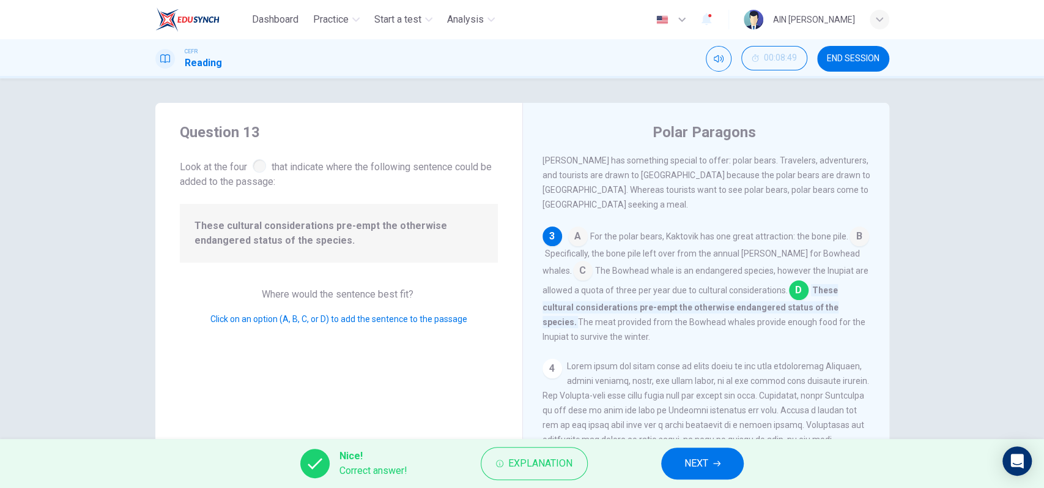
click at [692, 457] on span "NEXT" at bounding box center [696, 462] width 24 height 17
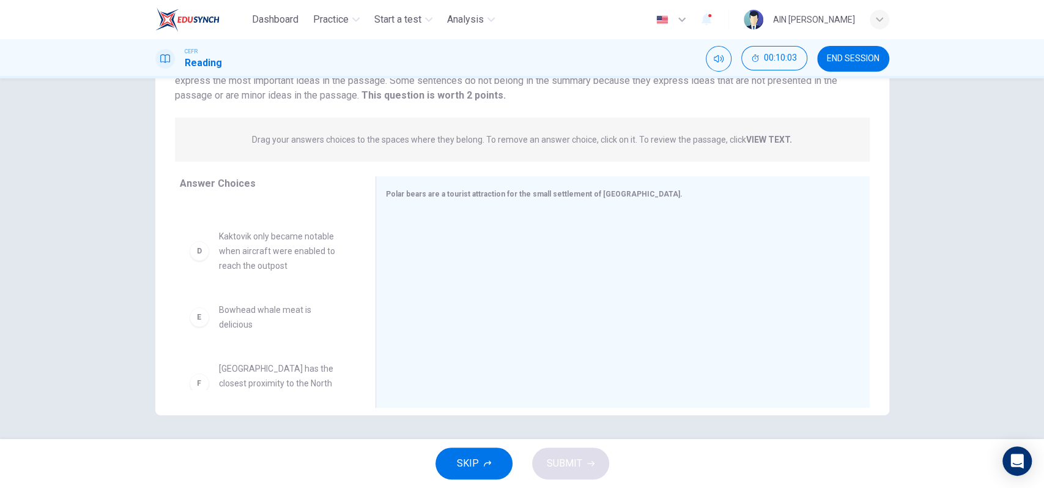
scroll to position [198, 0]
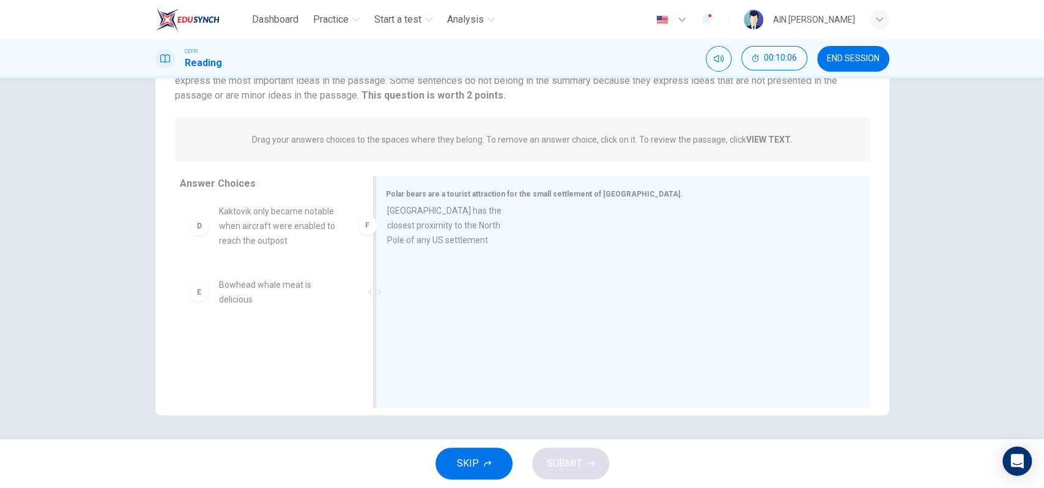
drag, startPoint x: 245, startPoint y: 371, endPoint x: 422, endPoint y: 237, distance: 221.4
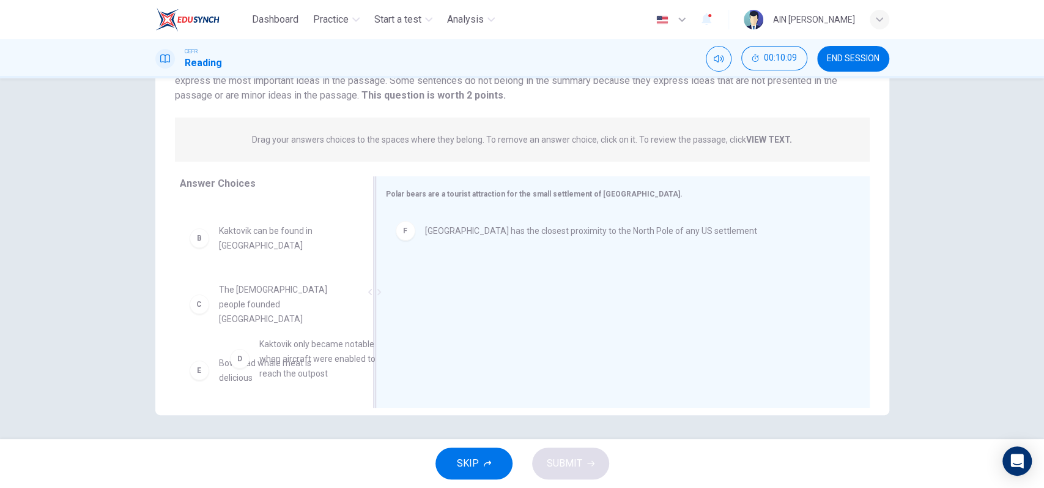
scroll to position [46, 0]
drag, startPoint x: 275, startPoint y: 374, endPoint x: 469, endPoint y: 266, distance: 221.6
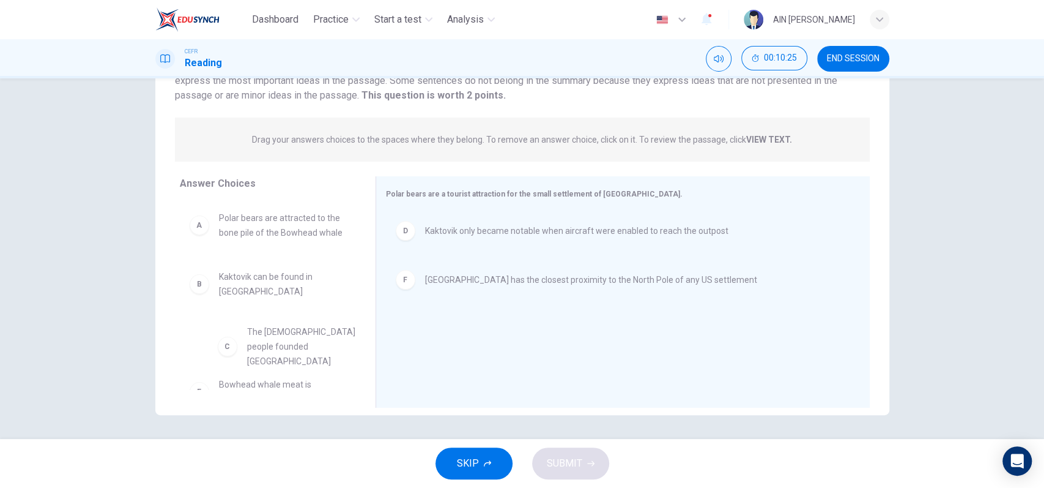
scroll to position [1, 0]
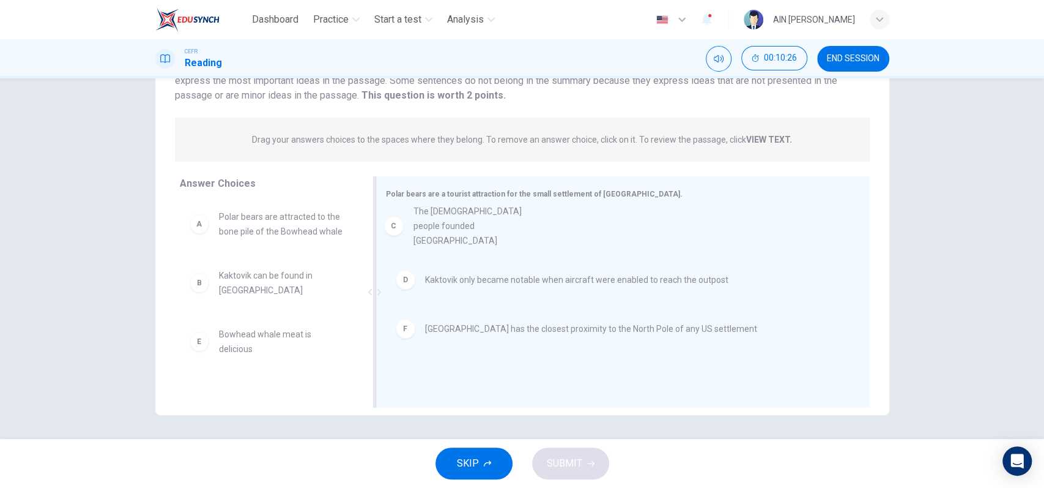
drag, startPoint x: 247, startPoint y: 358, endPoint x: 450, endPoint y: 217, distance: 247.8
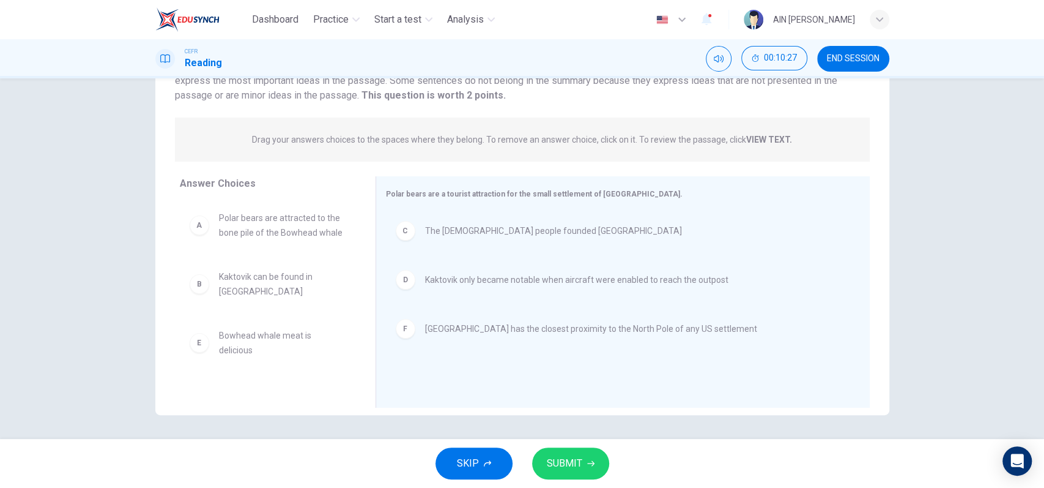
scroll to position [0, 0]
click at [544, 454] on button "SUBMIT" at bounding box center [570, 463] width 77 height 32
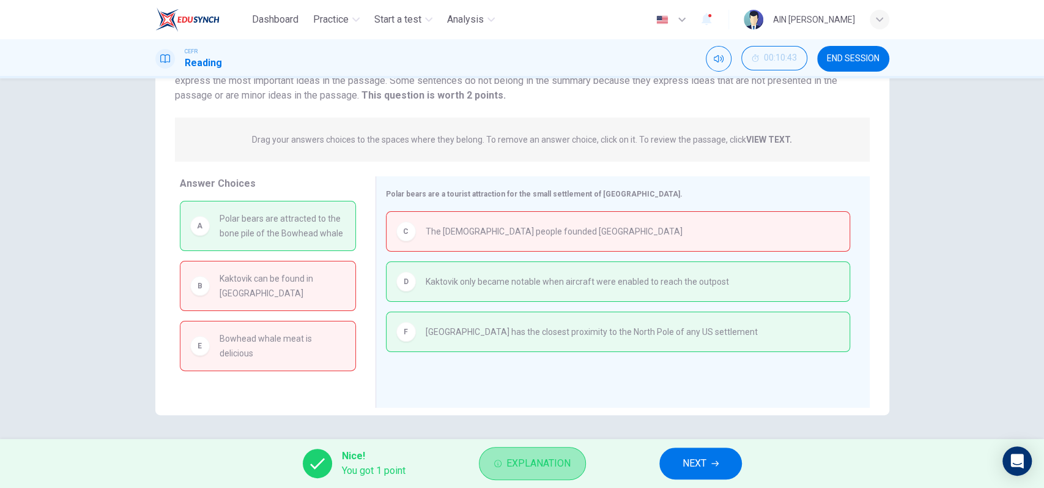
click at [499, 461] on icon "button" at bounding box center [497, 462] width 7 height 7
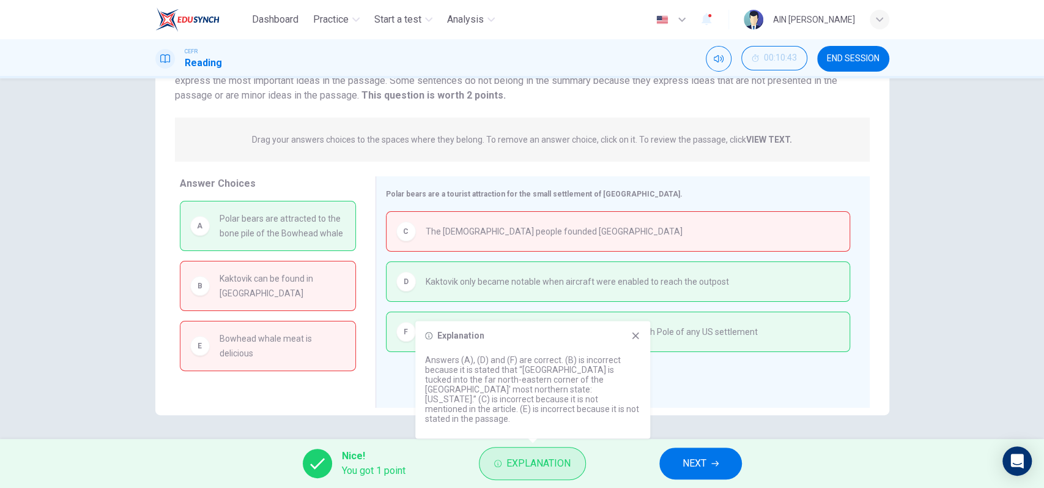
click at [499, 461] on icon "button" at bounding box center [497, 462] width 7 height 7
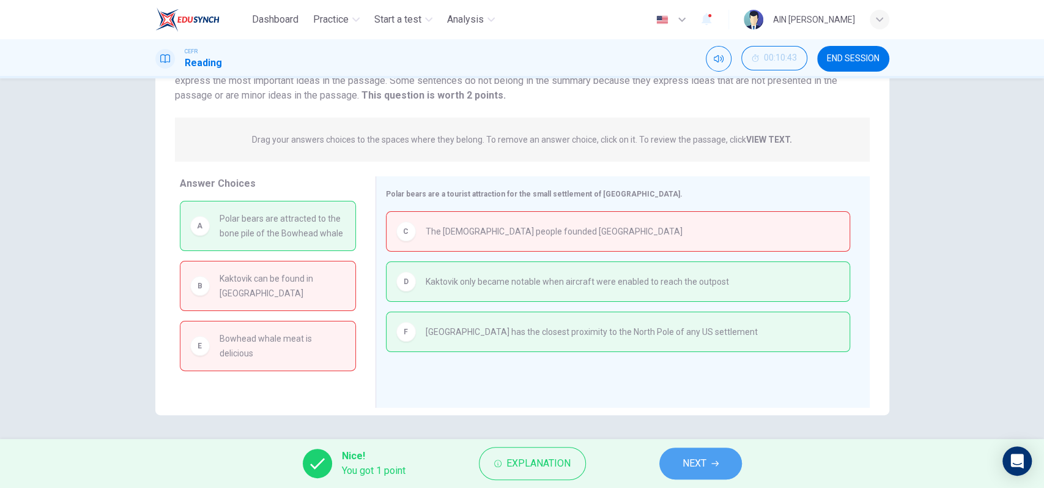
click at [667, 459] on button "NEXT" at bounding box center [700, 463] width 83 height 32
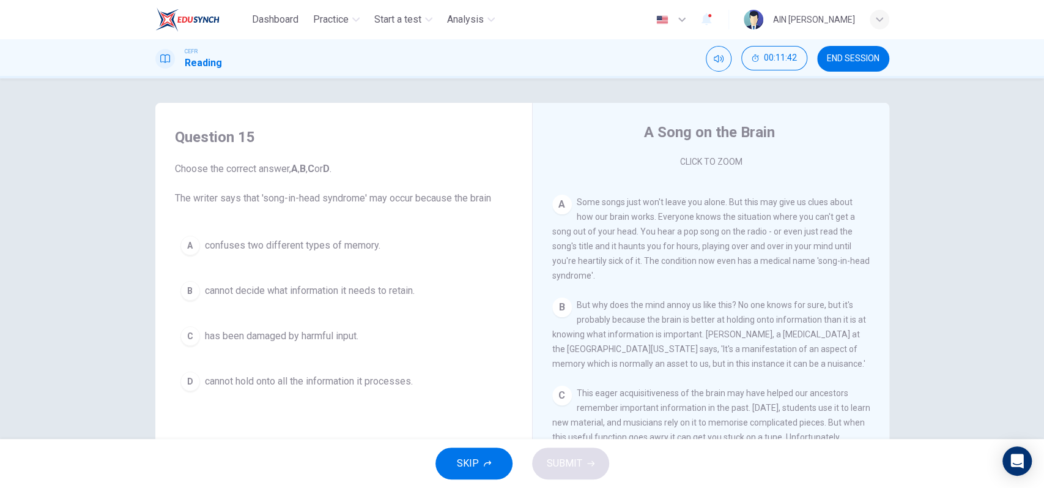
scroll to position [245, 0]
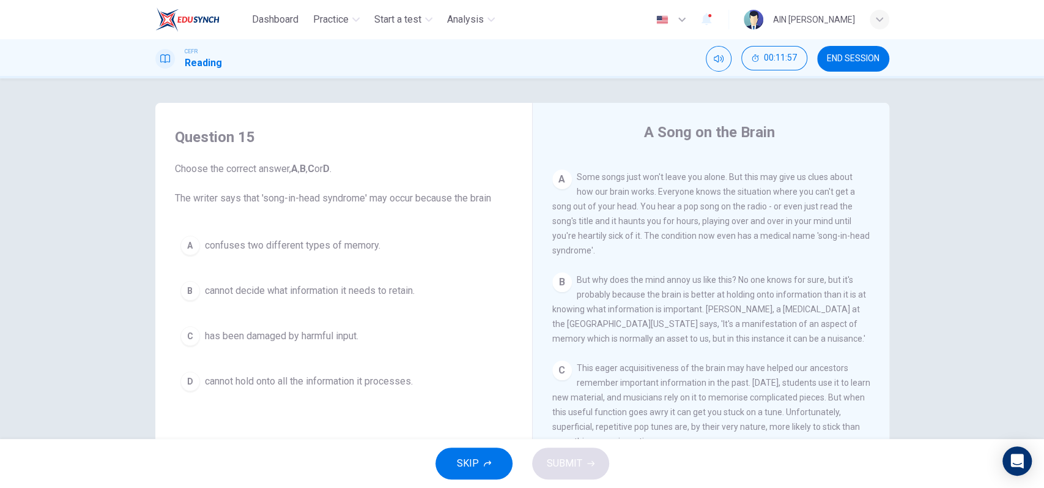
click at [396, 382] on span "cannot hold onto all the information it processes." at bounding box center [309, 381] width 208 height 15
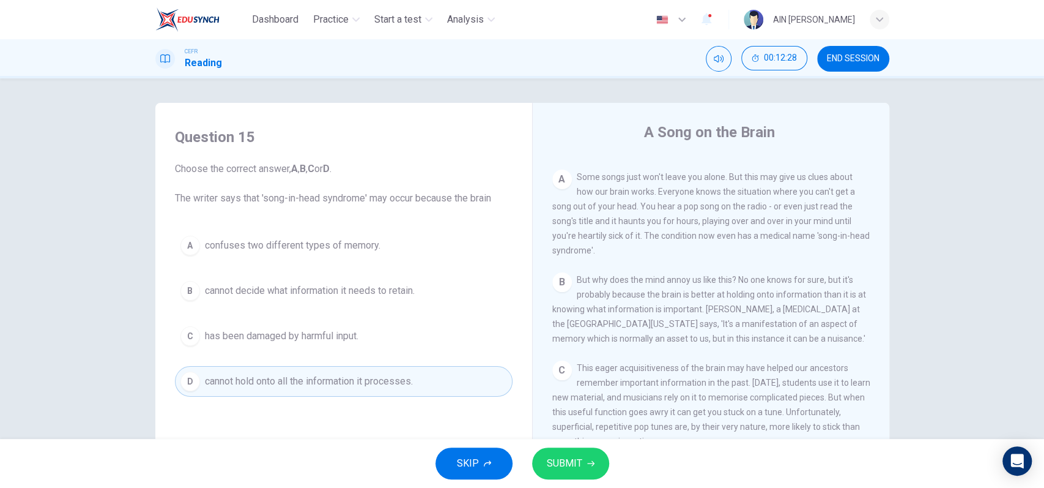
click at [404, 299] on button "B cannot decide what information it needs to retain." at bounding box center [344, 290] width 338 height 31
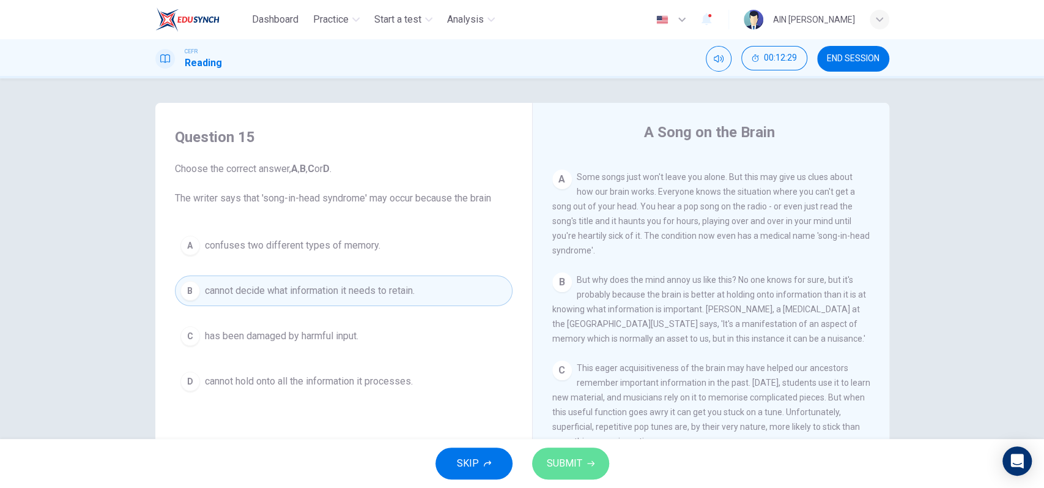
click at [547, 458] on span "SUBMIT" at bounding box center [564, 462] width 35 height 17
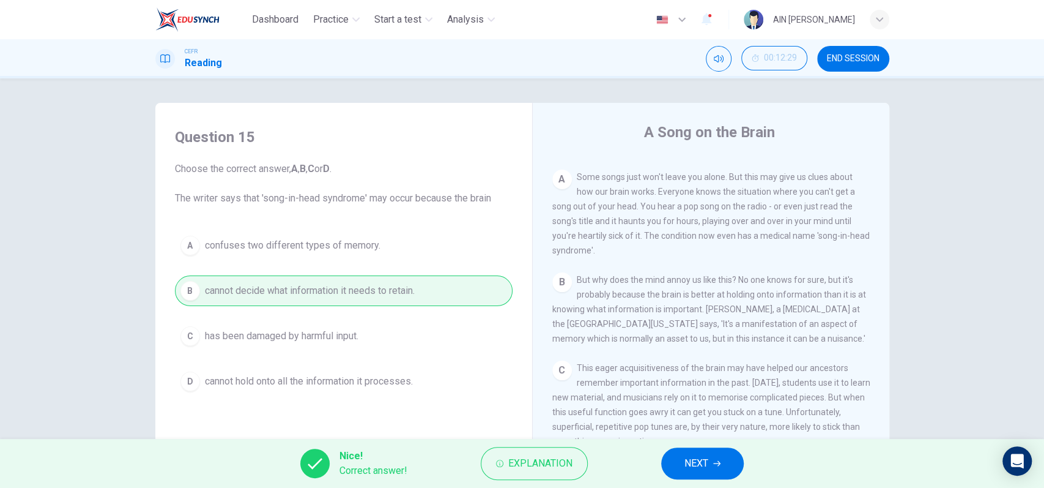
click at [703, 450] on button "NEXT" at bounding box center [702, 463] width 83 height 32
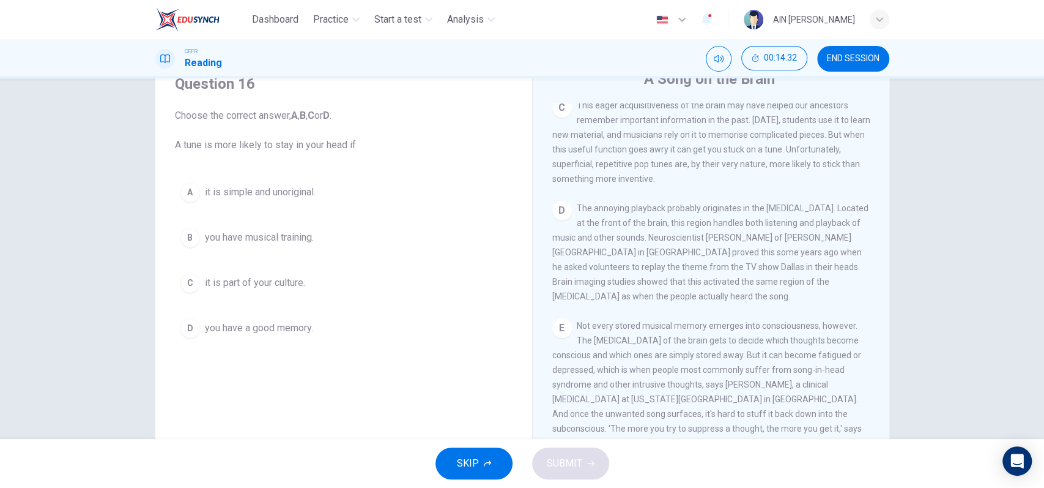
scroll to position [32, 0]
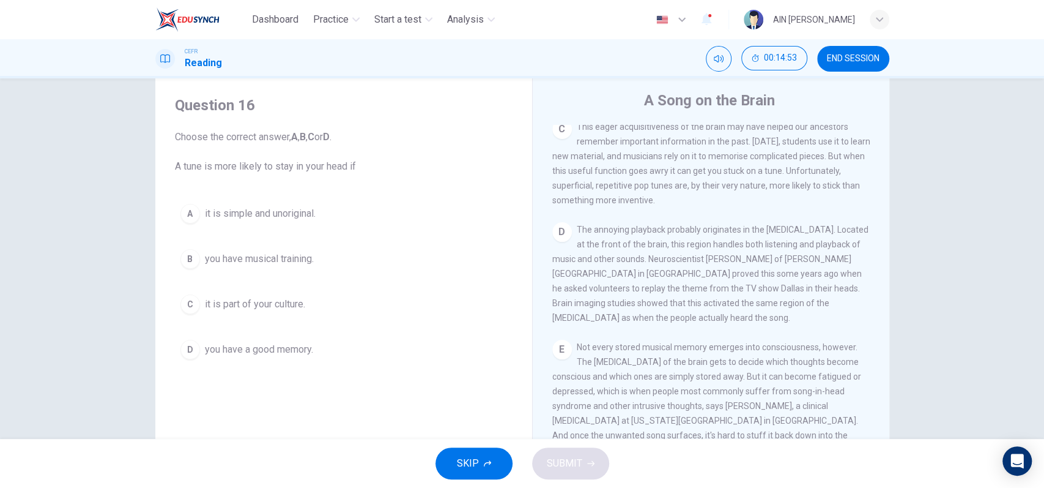
click at [301, 220] on span "it is simple and unoriginal." at bounding box center [260, 213] width 111 height 15
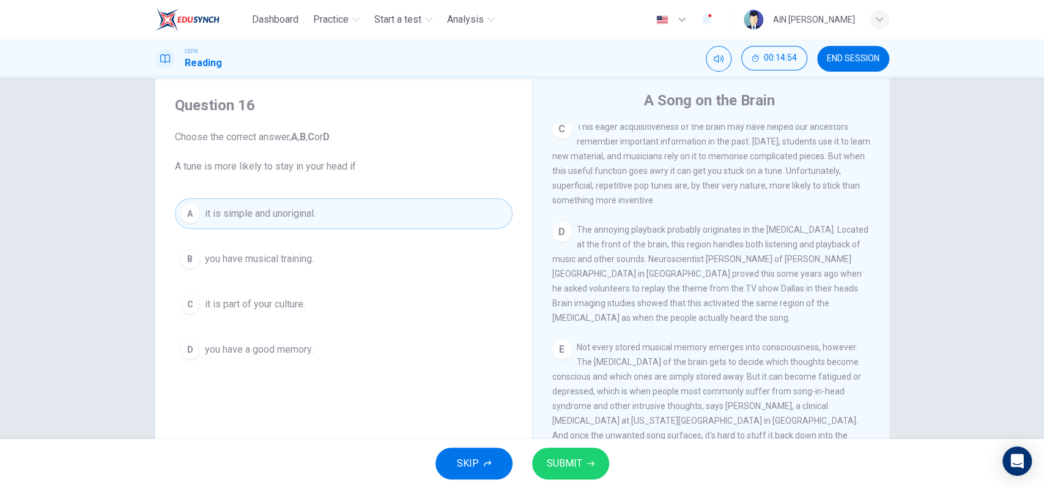
click at [590, 472] on button "SUBMIT" at bounding box center [570, 463] width 77 height 32
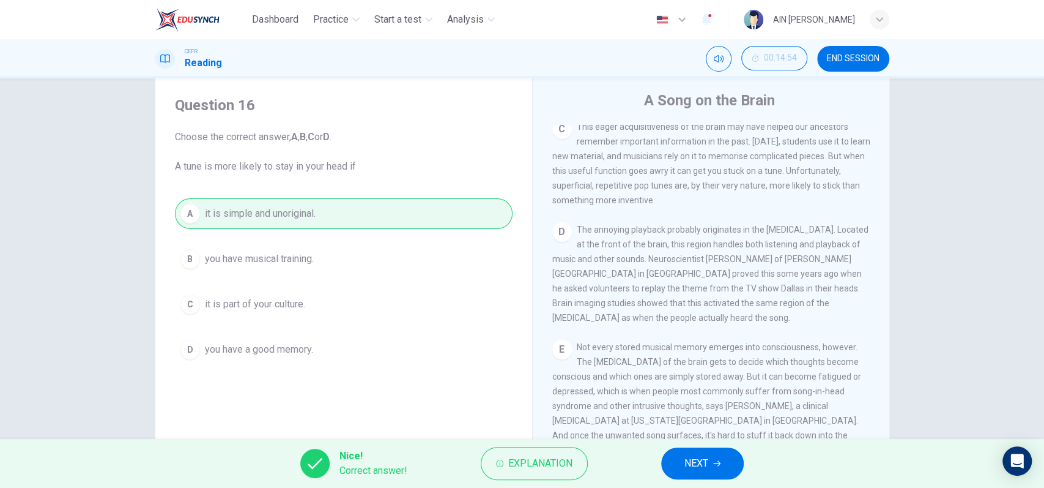
click at [708, 462] on span "NEXT" at bounding box center [696, 462] width 24 height 17
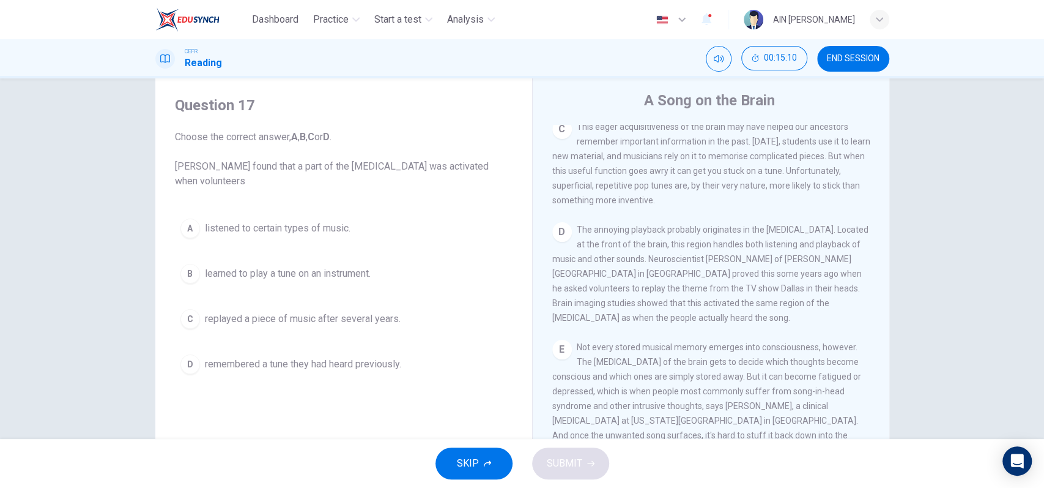
click at [337, 371] on button "D remembered a tune they had heard previously." at bounding box center [344, 364] width 338 height 31
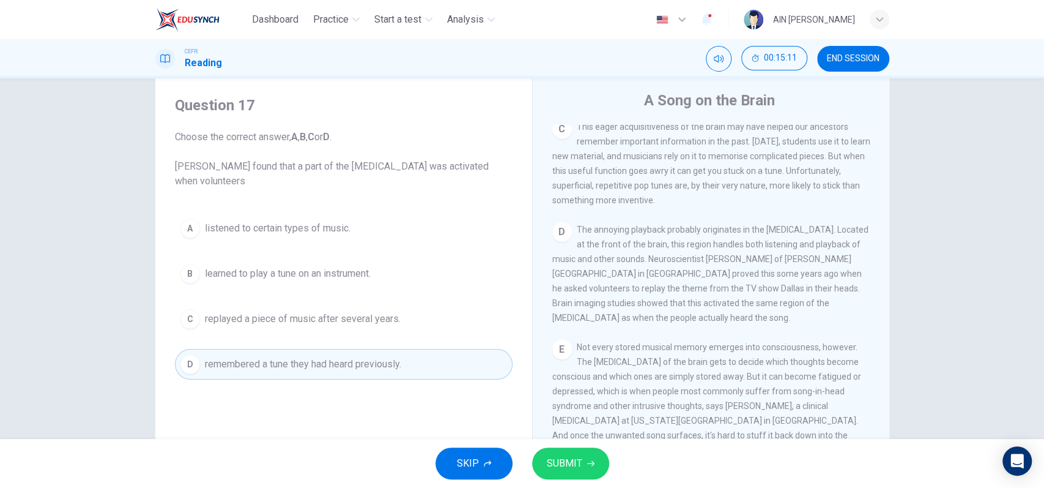
click at [582, 457] on button "SUBMIT" at bounding box center [570, 463] width 77 height 32
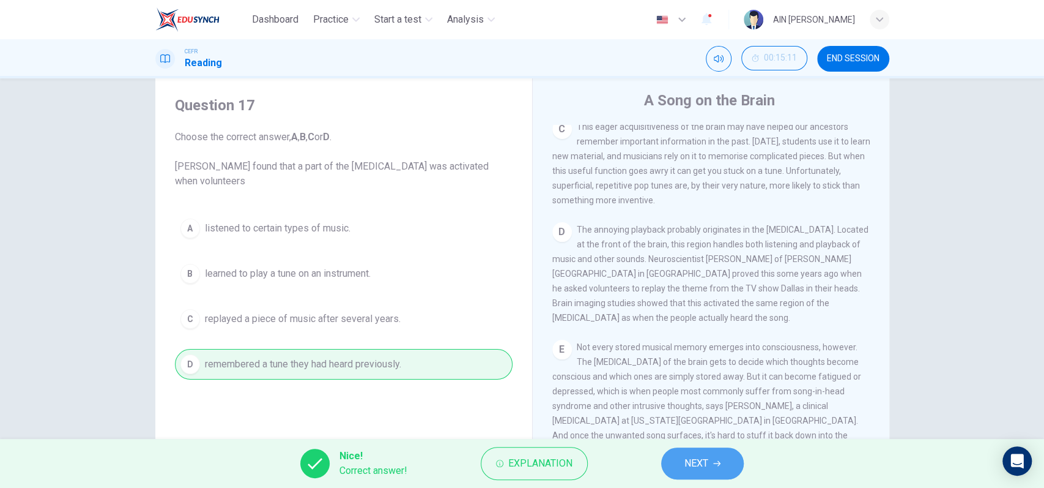
click at [680, 456] on button "NEXT" at bounding box center [702, 463] width 83 height 32
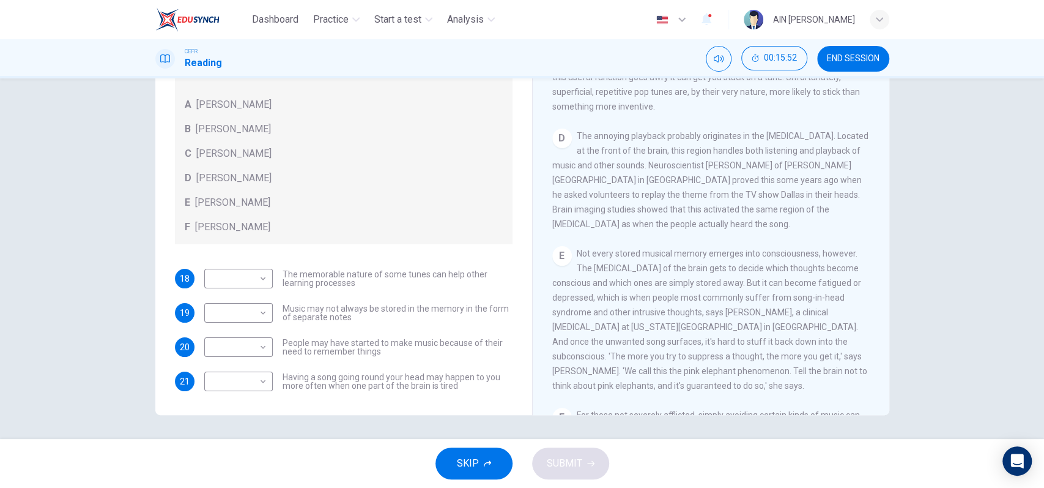
scroll to position [489, 0]
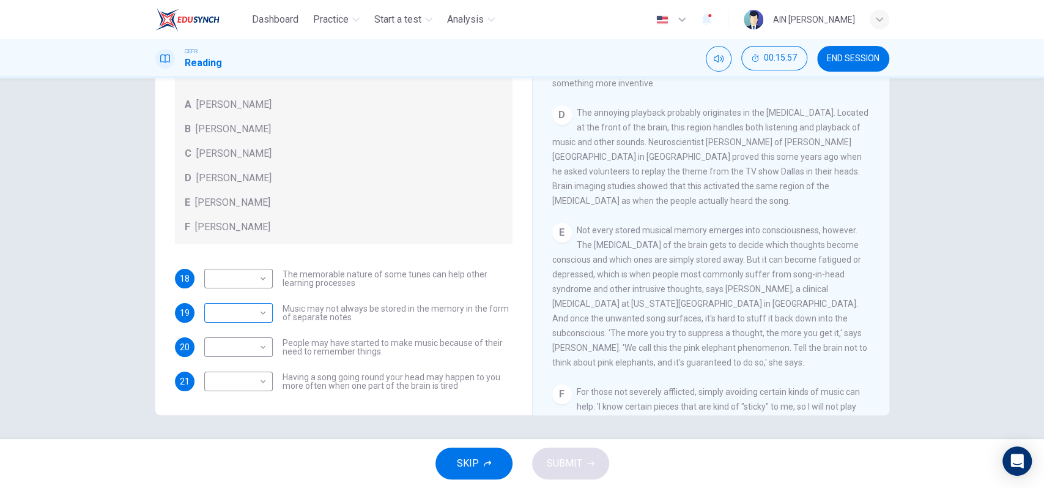
click at [259, 302] on body "Dashboard Practice Start a test Analysis English en ​ AIN NURASYIKIN BINTI AYID…" at bounding box center [522, 244] width 1044 height 488
click at [248, 310] on div at bounding box center [522, 244] width 1044 height 488
click at [259, 385] on body "Dashboard Practice Start a test Analysis English en ​ AIN NURASYIKIN BINTI AYID…" at bounding box center [522, 244] width 1044 height 488
click at [254, 390] on li "B" at bounding box center [234, 390] width 69 height 20
type input "B"
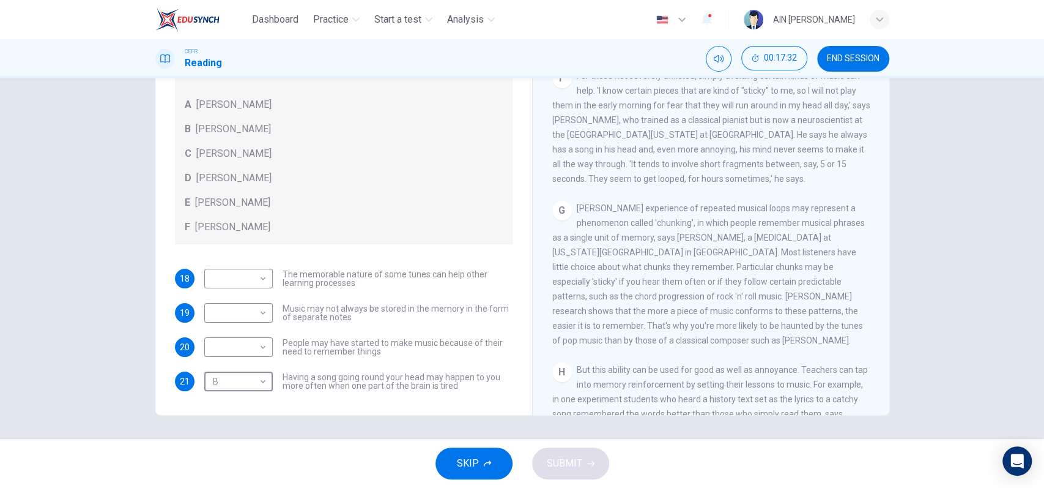
scroll to position [815, 0]
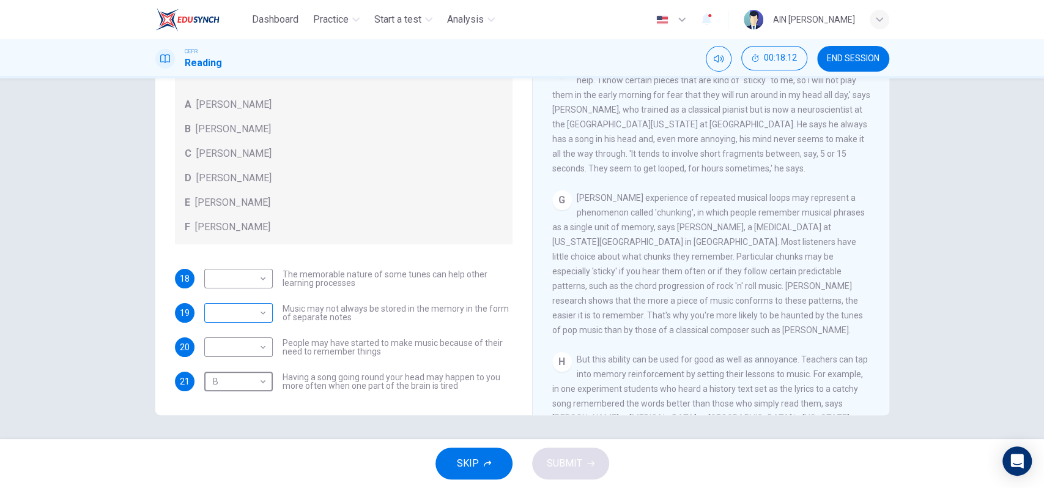
click at [259, 319] on body "Dashboard Practice Start a test Analysis English en ​ AIN NURASYIKIN BINTI AYID…" at bounding box center [522, 244] width 1044 height 488
click at [213, 394] on li "D" at bounding box center [234, 390] width 69 height 20
type input "D"
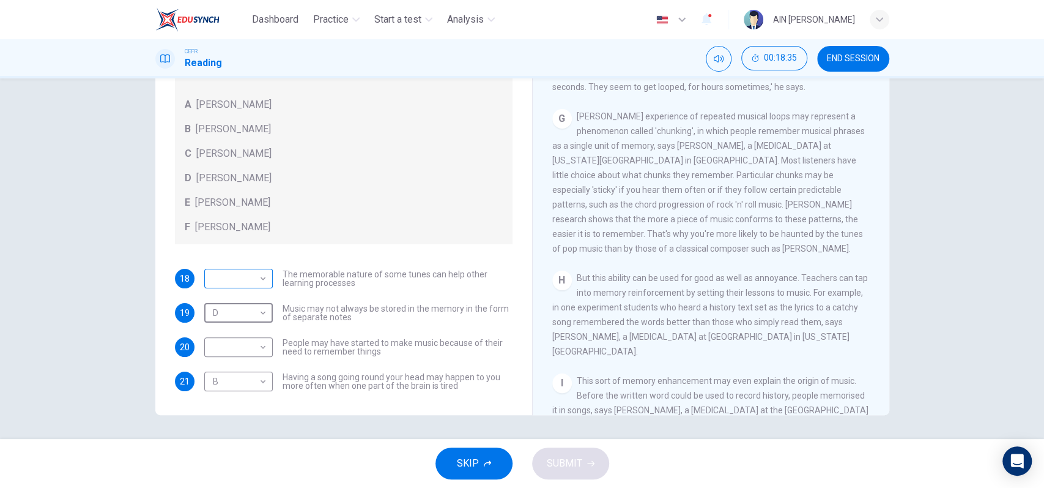
click at [248, 281] on body "Dashboard Practice Start a test Analysis English en ​ AIN NURASYIKIN BINTI AYID…" at bounding box center [522, 244] width 1044 height 488
click at [239, 366] on li "E" at bounding box center [234, 375] width 69 height 20
type input "E"
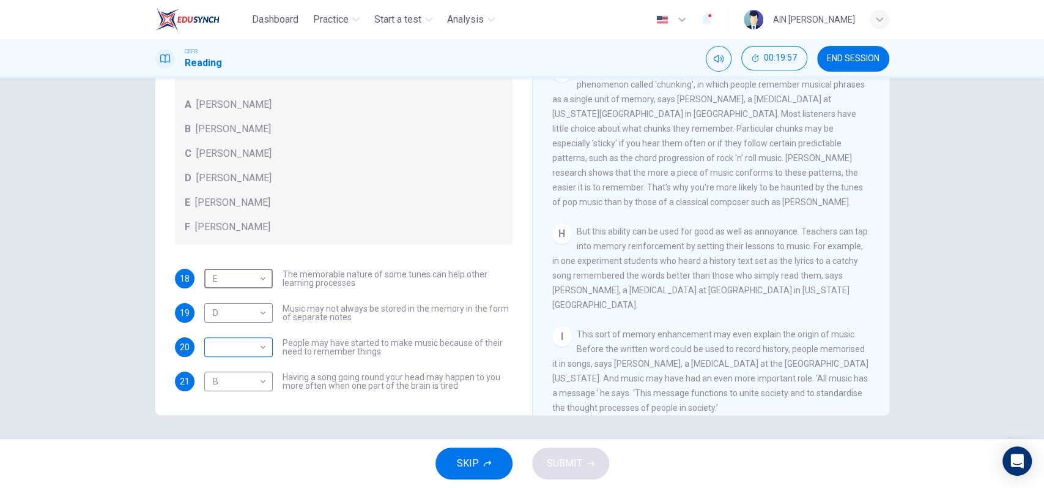
click at [253, 342] on body "Dashboard Practice Start a test Analysis English en ​ AIN NURASYIKIN BINTI AYID…" at bounding box center [522, 244] width 1044 height 488
click at [212, 462] on li "F" at bounding box center [234, 463] width 69 height 20
type input "F"
click at [560, 462] on span "SUBMIT" at bounding box center [564, 462] width 35 height 17
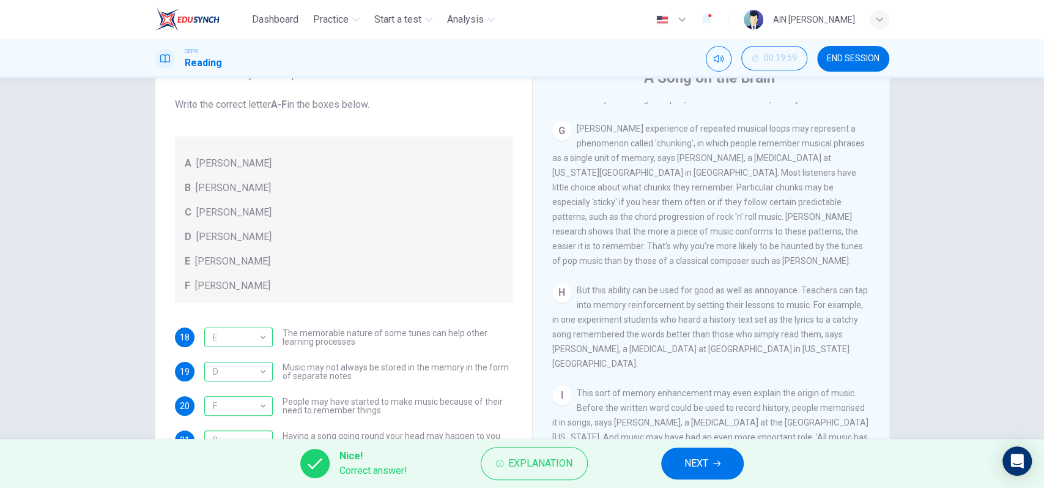
scroll to position [0, 0]
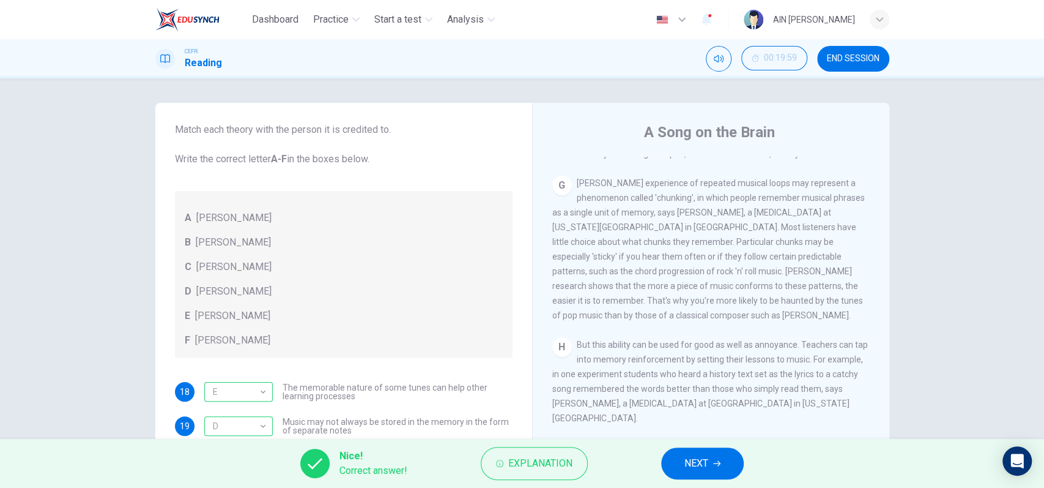
click at [706, 464] on span "NEXT" at bounding box center [696, 462] width 24 height 17
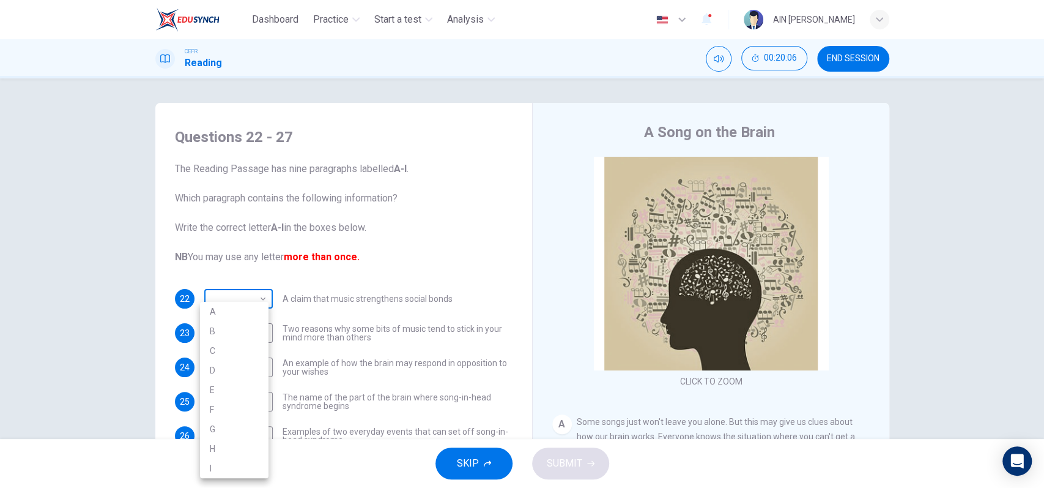
click at [246, 297] on body "Dashboard Practice Start a test Analysis English en ​ AIN NURASYIKIN BINTI AYID…" at bounding box center [522, 244] width 1044 height 488
click at [252, 292] on div at bounding box center [522, 244] width 1044 height 488
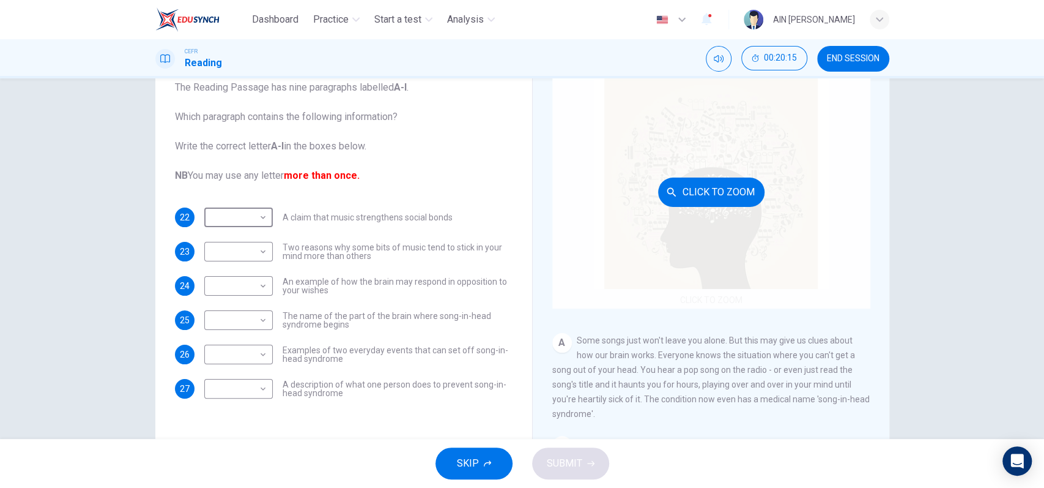
scroll to position [81, 0]
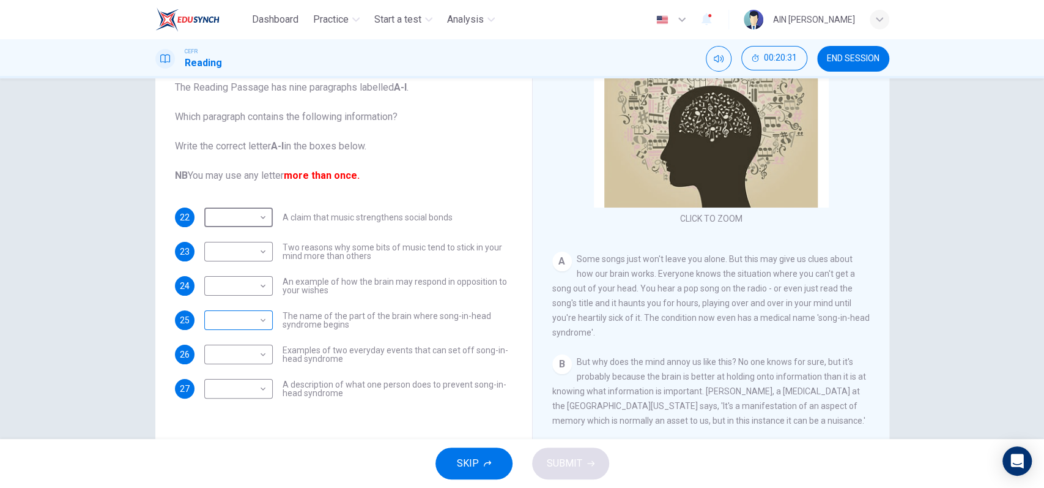
click at [253, 323] on body "Dashboard Practice Start a test Analysis English en ​ AIN NURASYIKIN BINTI AYID…" at bounding box center [522, 244] width 1044 height 488
click at [259, 311] on li "A" at bounding box center [234, 312] width 69 height 20
type input "A"
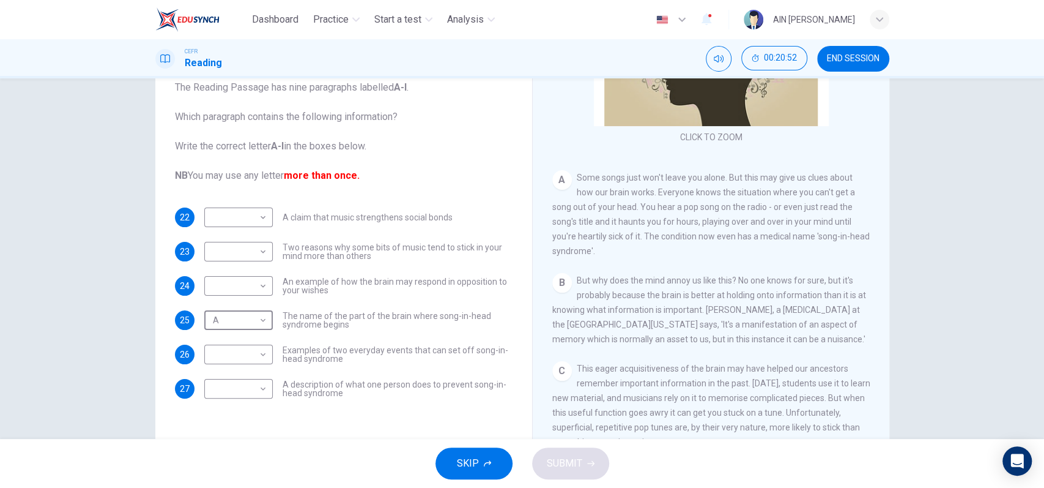
scroll to position [245, 0]
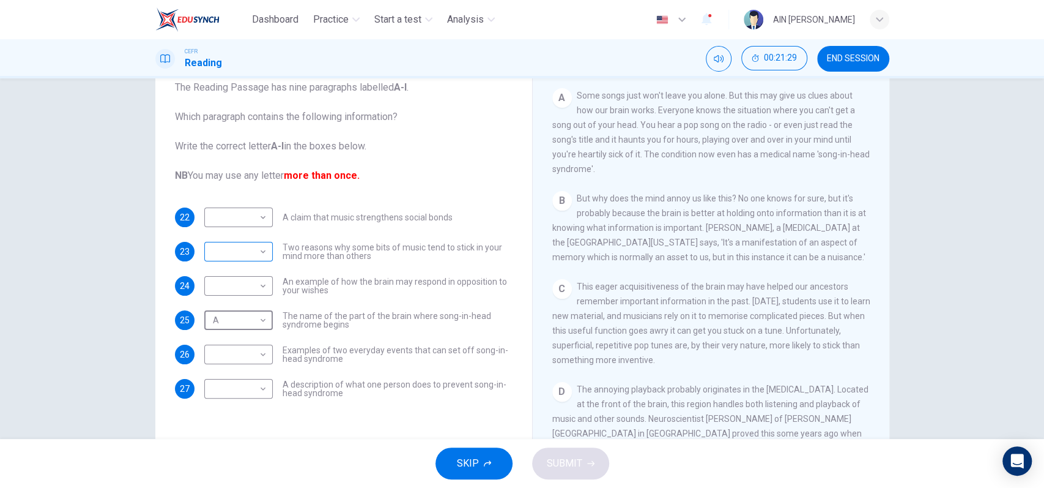
click at [250, 245] on body "Dashboard Practice Start a test Analysis English en ​ AIN NURASYIKIN BINTI AYID…" at bounding box center [522, 244] width 1044 height 488
click at [235, 307] on li "C" at bounding box center [234, 310] width 69 height 20
type input "C"
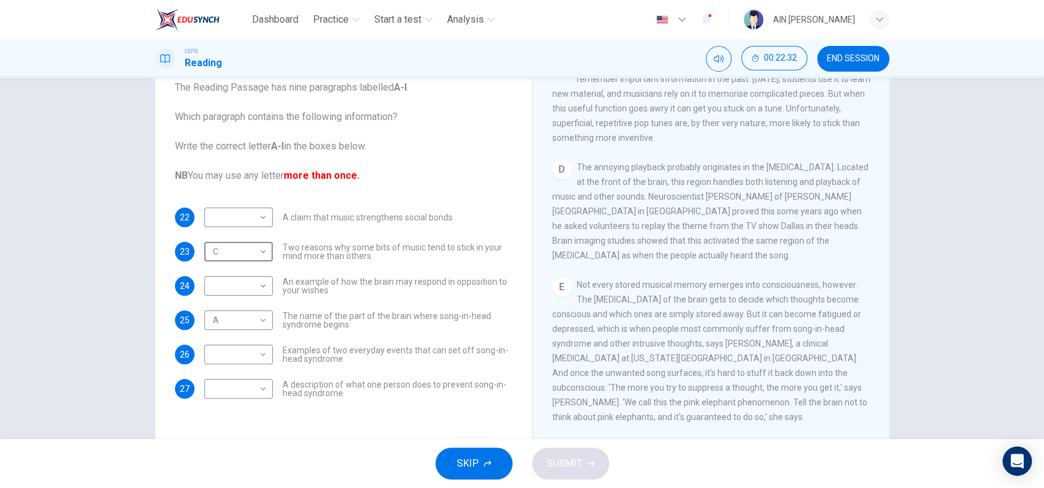
scroll to position [489, 0]
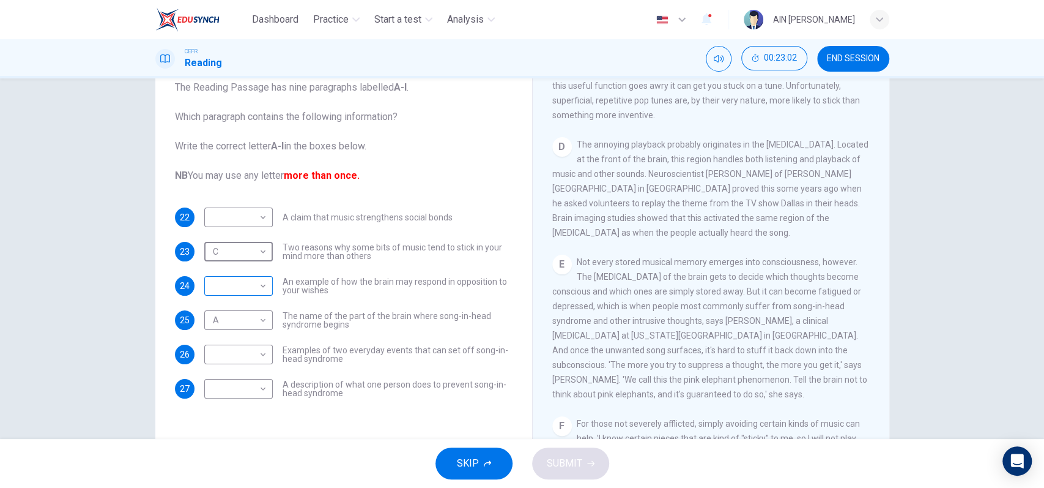
click at [241, 284] on body "Dashboard Practice Start a test Analysis English en ​ AIN NURASYIKIN BINTI AYID…" at bounding box center [522, 244] width 1044 height 488
click at [232, 381] on li "E" at bounding box center [234, 384] width 69 height 20
type input "E"
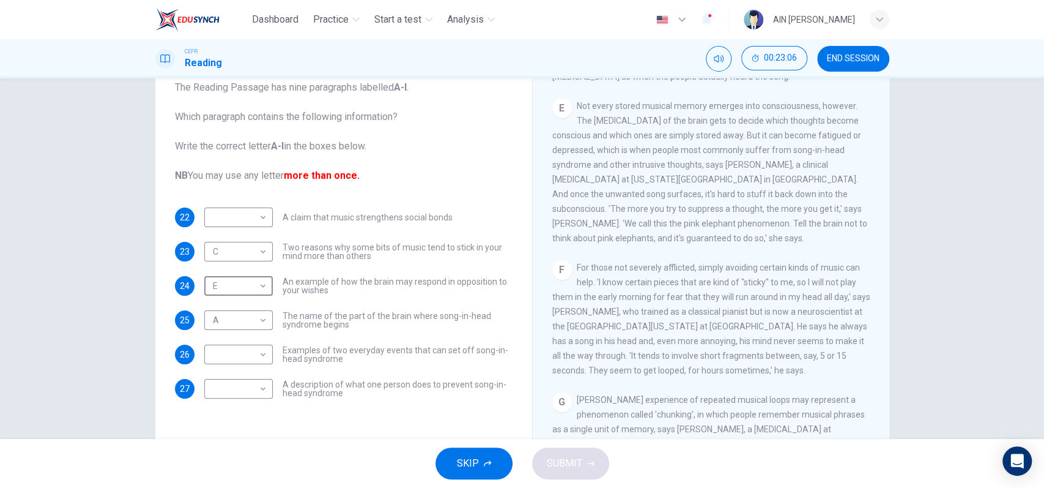
scroll to position [652, 0]
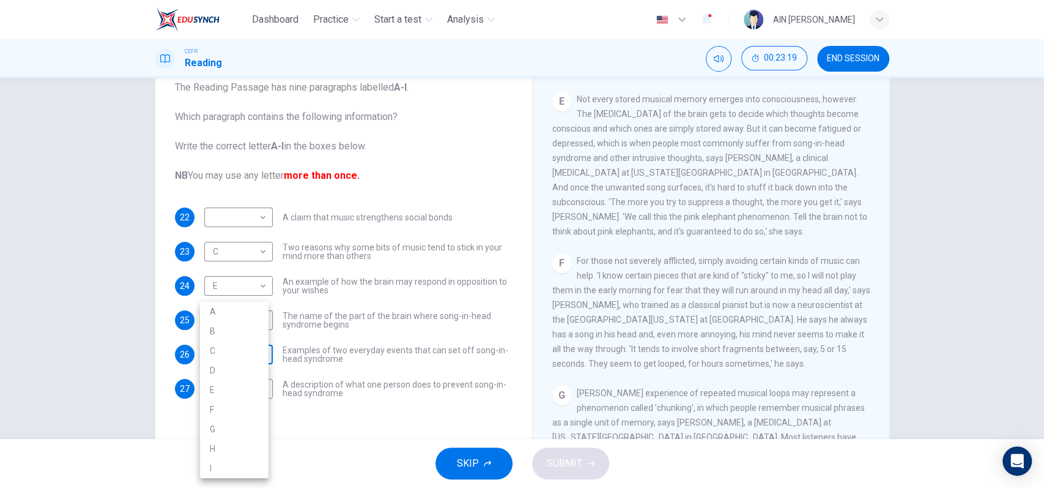
click at [259, 363] on body "Dashboard Practice Start a test Analysis English en ​ AIN NURASYIKIN BINTI AYID…" at bounding box center [522, 244] width 1044 height 488
click at [240, 407] on li "F" at bounding box center [234, 409] width 69 height 20
type input "F"
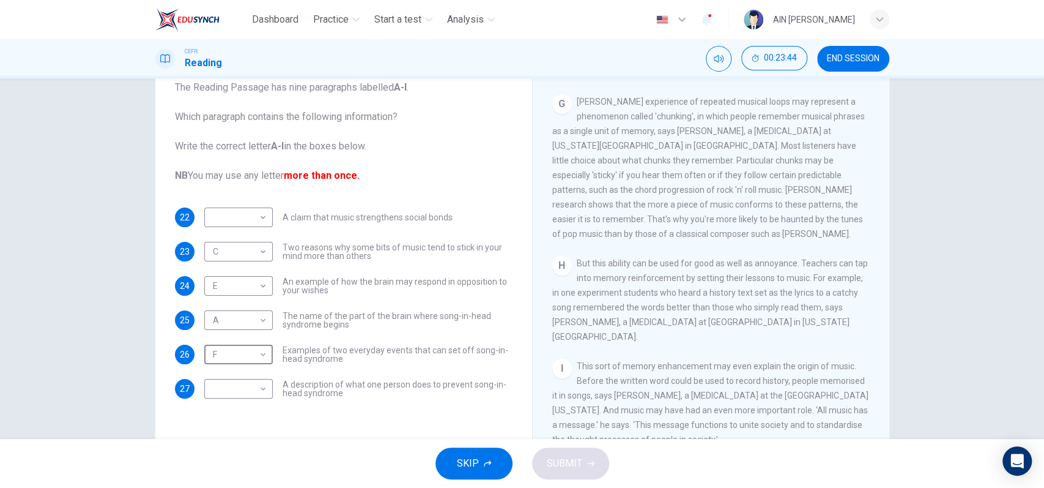
scroll to position [113, 0]
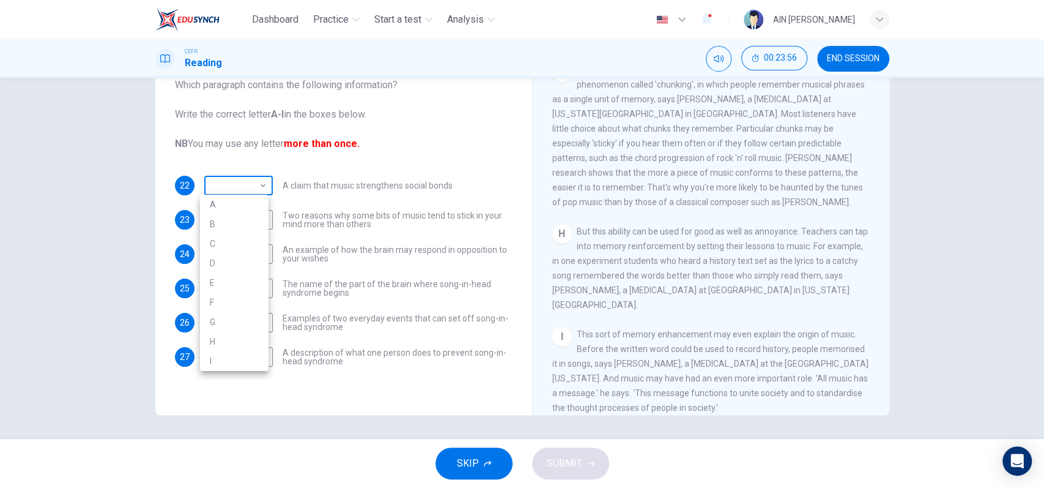
click at [254, 184] on body "Dashboard Practice Start a test Analysis English en ​ AIN NURASYIKIN BINTI AYID…" at bounding box center [522, 244] width 1044 height 488
click at [224, 356] on li "I" at bounding box center [234, 361] width 69 height 20
type input "I"
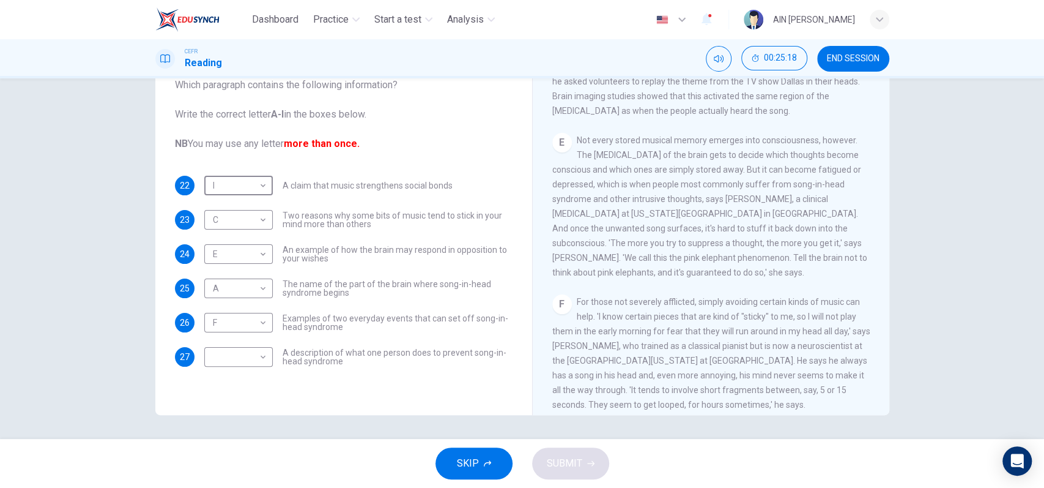
scroll to position [617, 0]
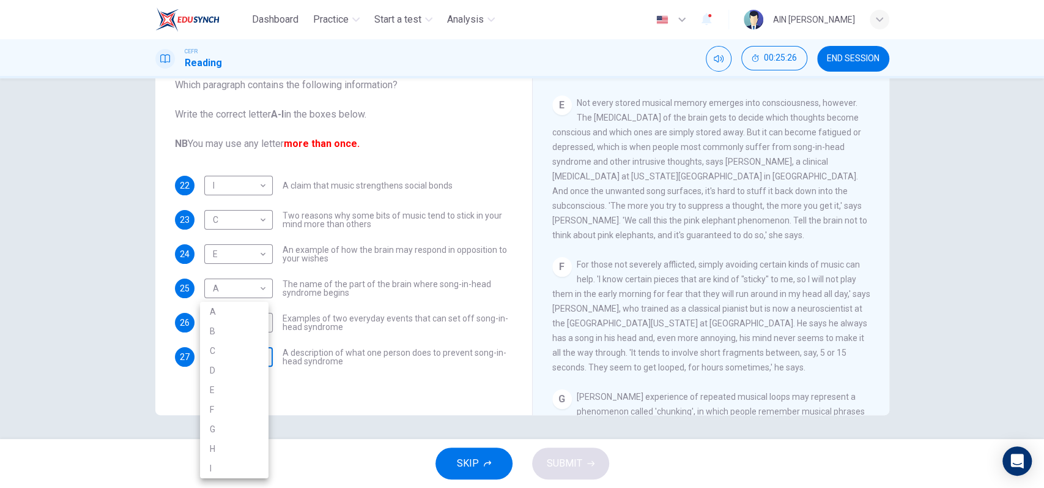
click at [244, 360] on body "Dashboard Practice Start a test Analysis English en ​ AIN NURASYIKIN BINTI AYID…" at bounding box center [522, 244] width 1044 height 488
click at [215, 406] on li "F" at bounding box center [234, 409] width 69 height 20
type input "F"
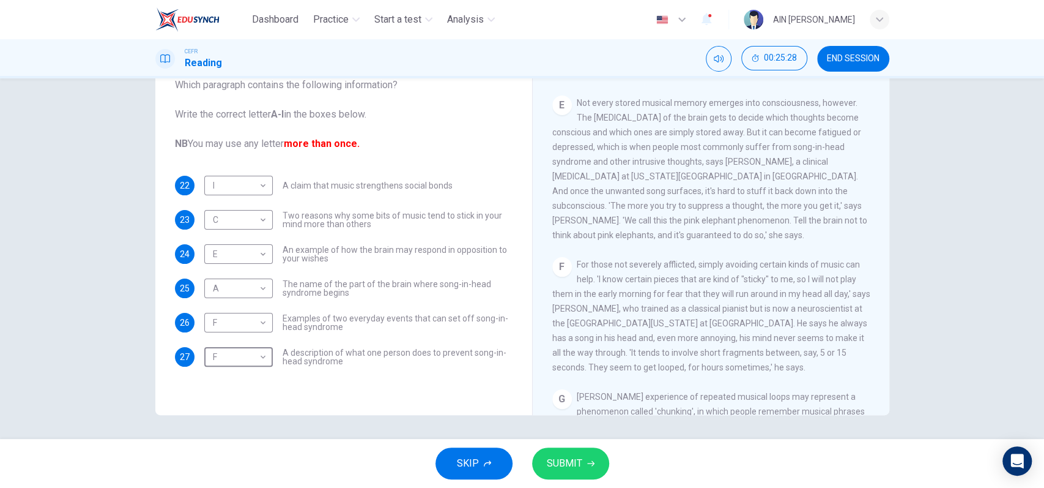
click at [573, 467] on span "SUBMIT" at bounding box center [564, 462] width 35 height 17
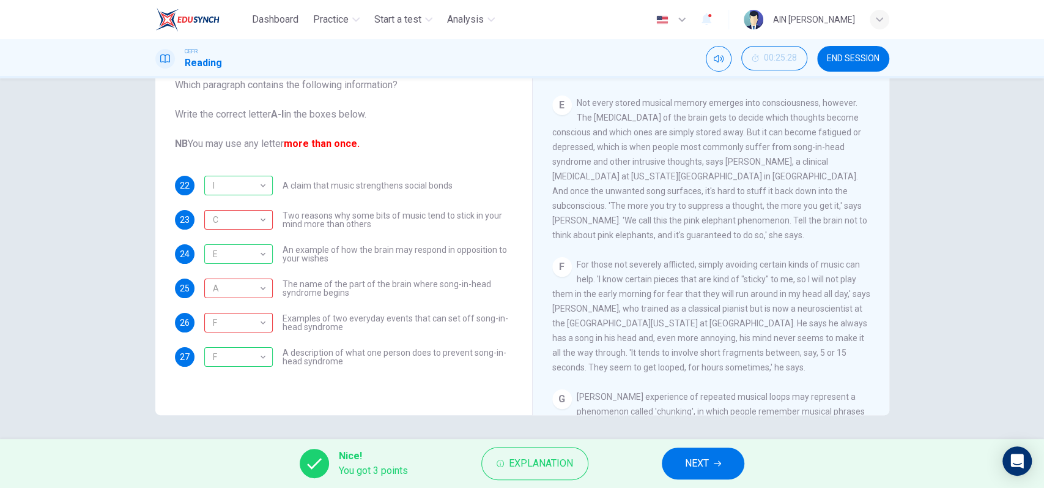
click at [573, 466] on span "Explanation" at bounding box center [541, 462] width 64 height 17
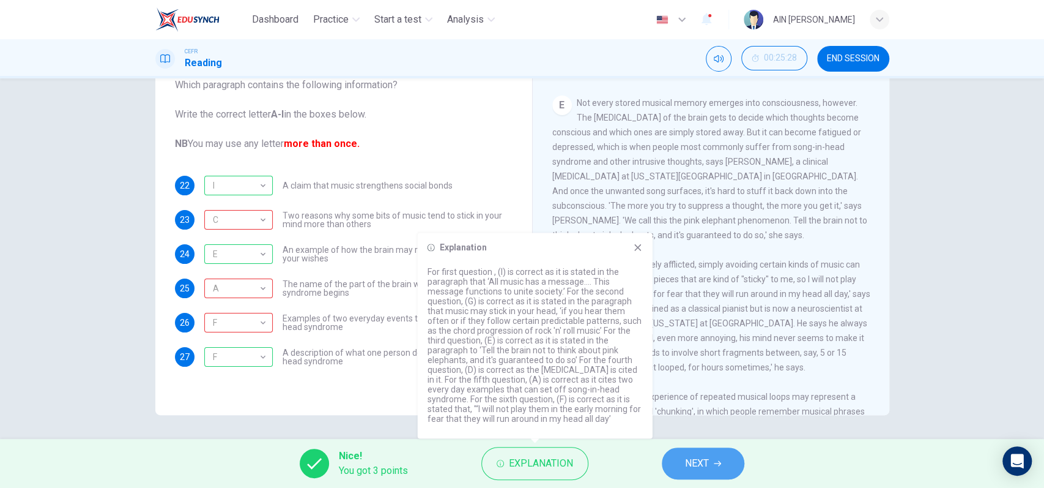
click at [729, 459] on button "NEXT" at bounding box center [703, 463] width 83 height 32
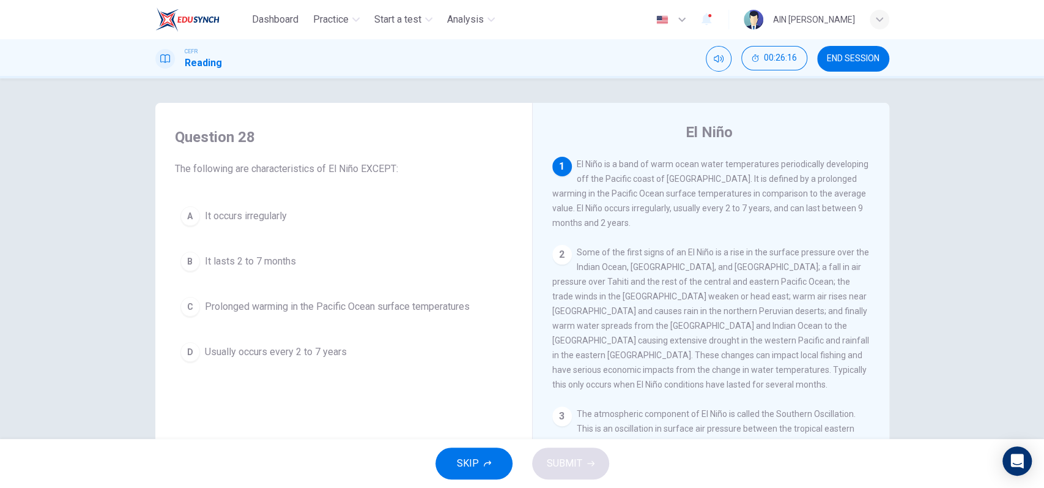
click at [288, 273] on button "B It lasts 2 to 7 months" at bounding box center [344, 261] width 338 height 31
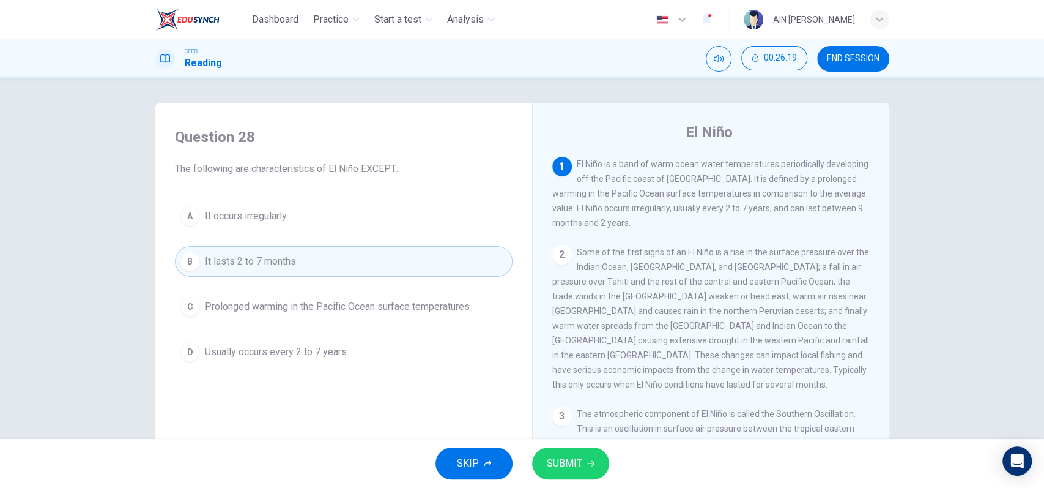
click at [581, 458] on button "SUBMIT" at bounding box center [570, 463] width 77 height 32
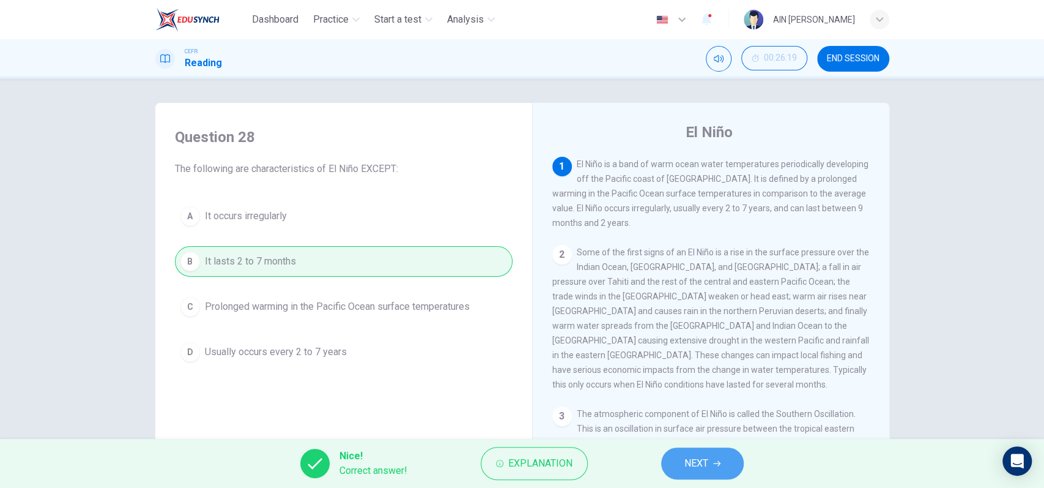
click at [678, 454] on button "NEXT" at bounding box center [702, 463] width 83 height 32
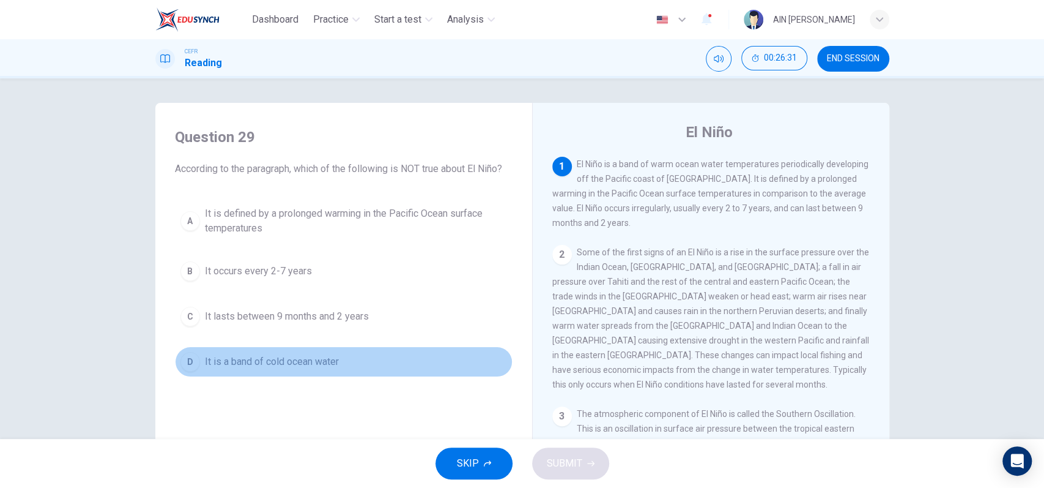
click at [312, 362] on span "It is a band of cold ocean water" at bounding box center [272, 361] width 134 height 15
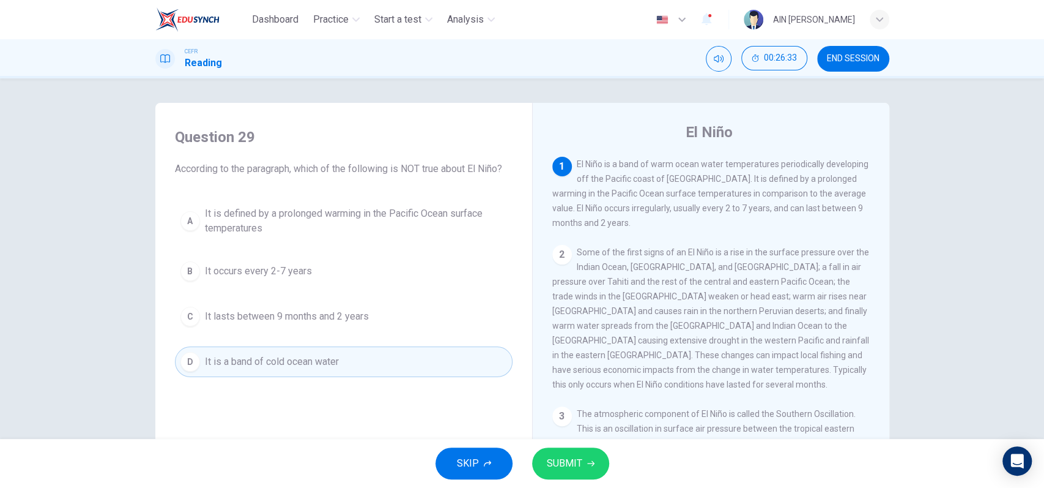
click at [563, 454] on span "SUBMIT" at bounding box center [564, 462] width 35 height 17
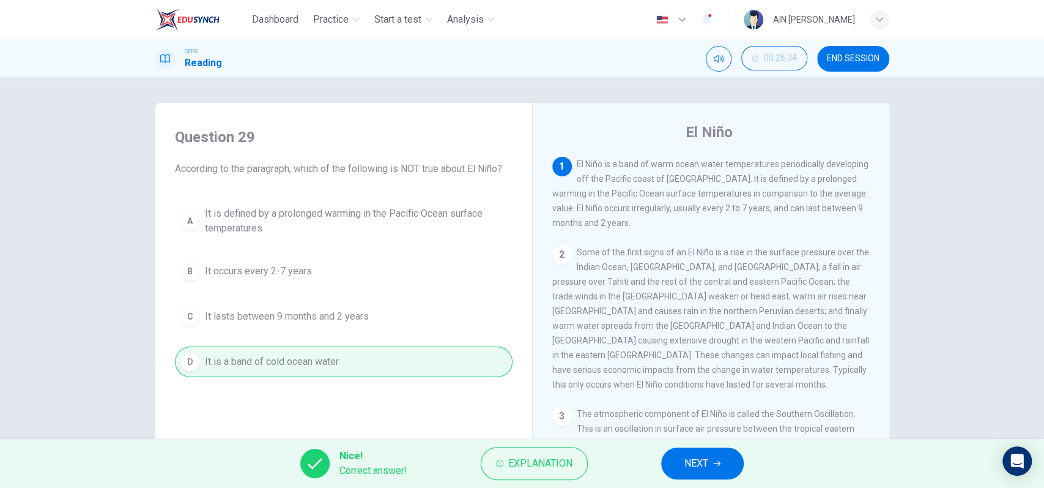
click at [683, 464] on button "NEXT" at bounding box center [702, 463] width 83 height 32
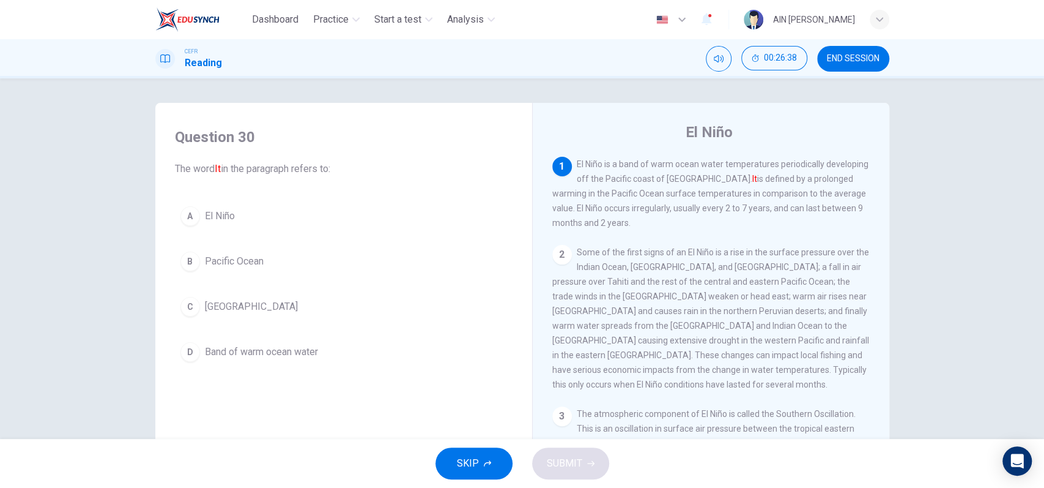
click at [215, 213] on span "El Niño" at bounding box center [220, 216] width 30 height 15
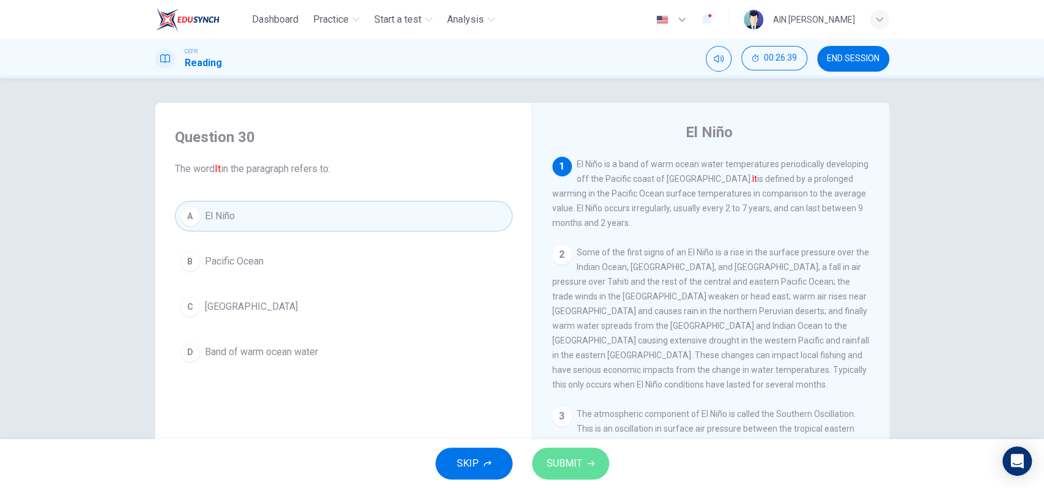
click at [574, 453] on button "SUBMIT" at bounding box center [570, 463] width 77 height 32
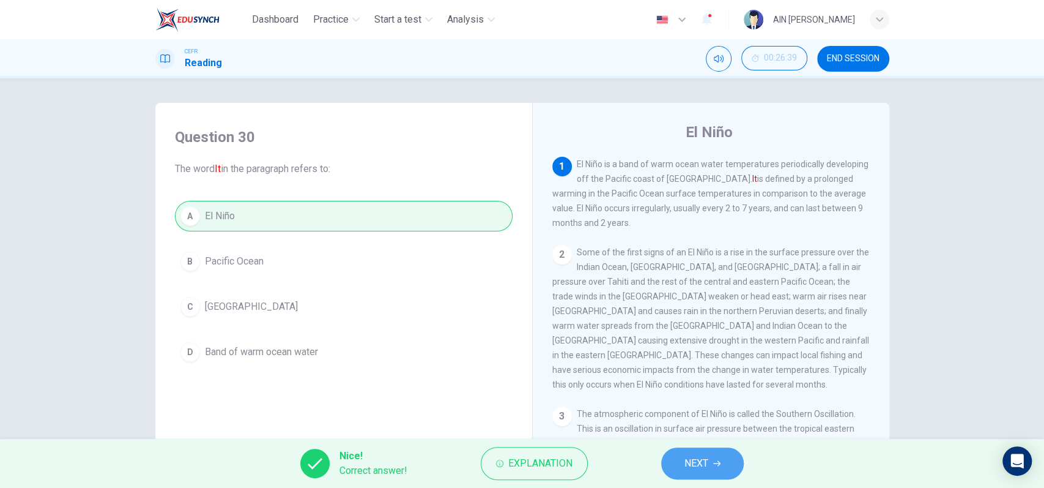
click at [711, 458] on button "NEXT" at bounding box center [702, 463] width 83 height 32
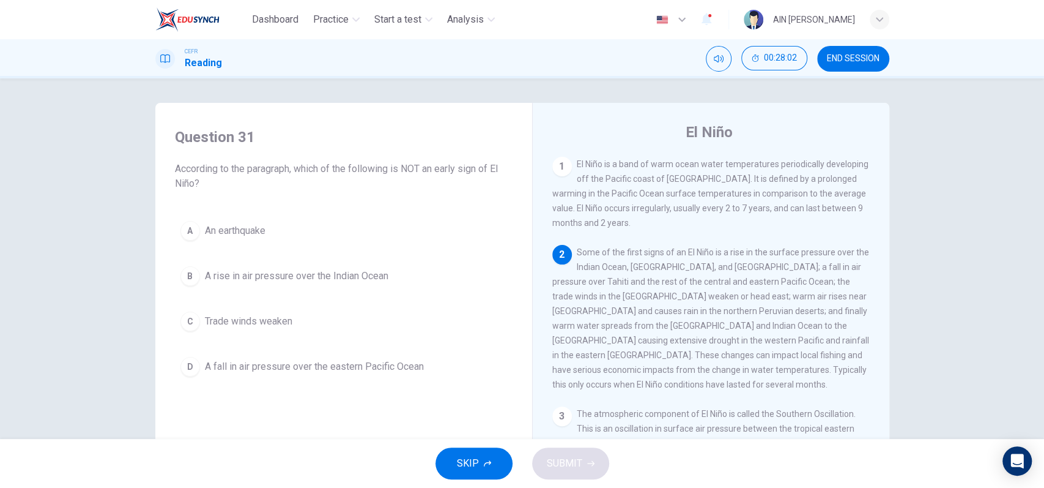
click at [243, 232] on span "An earthquake" at bounding box center [235, 230] width 61 height 15
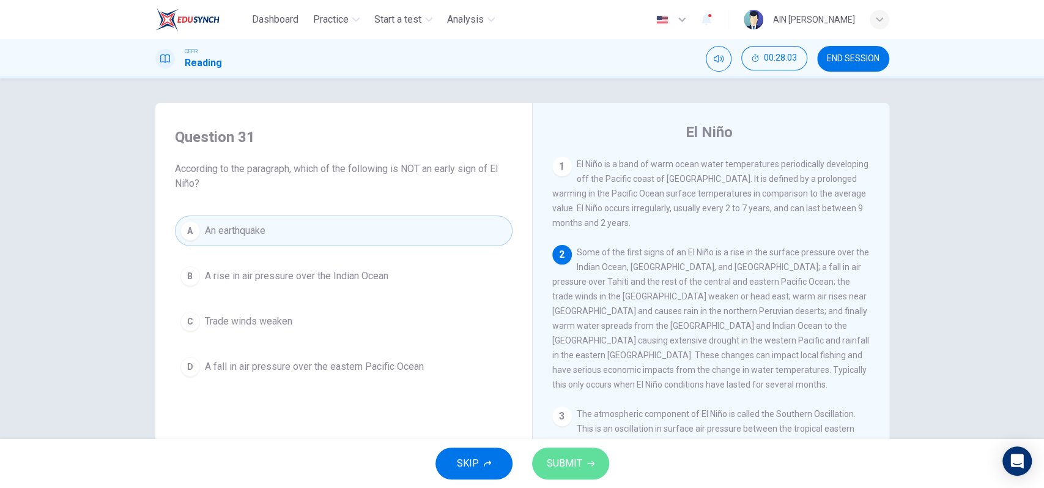
click at [557, 462] on span "SUBMIT" at bounding box center [564, 462] width 35 height 17
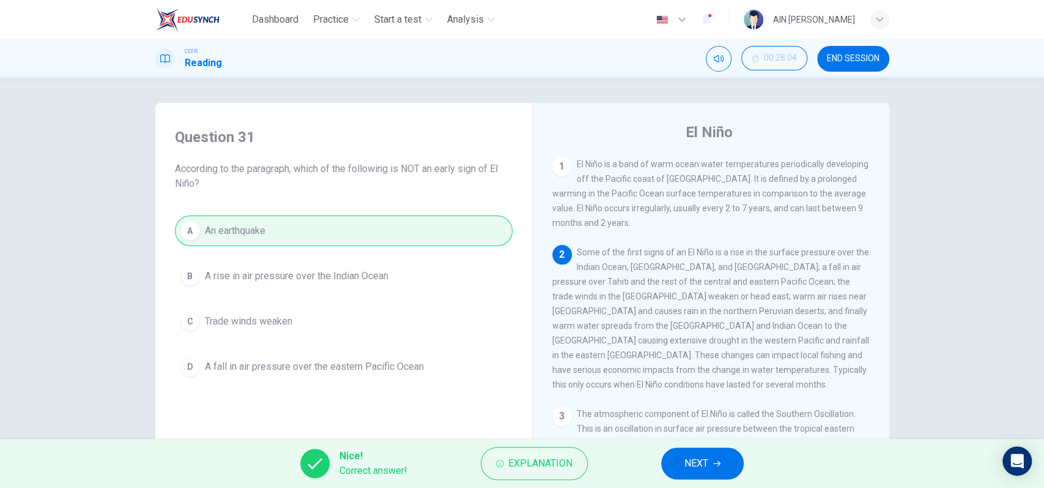
click at [680, 462] on button "NEXT" at bounding box center [702, 463] width 83 height 32
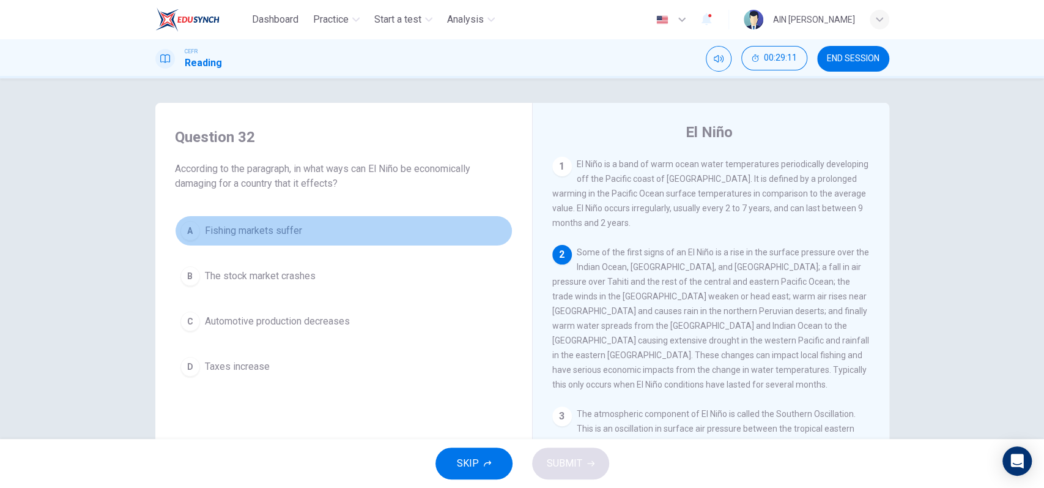
click at [277, 220] on button "A Fishing markets suffer" at bounding box center [344, 230] width 338 height 31
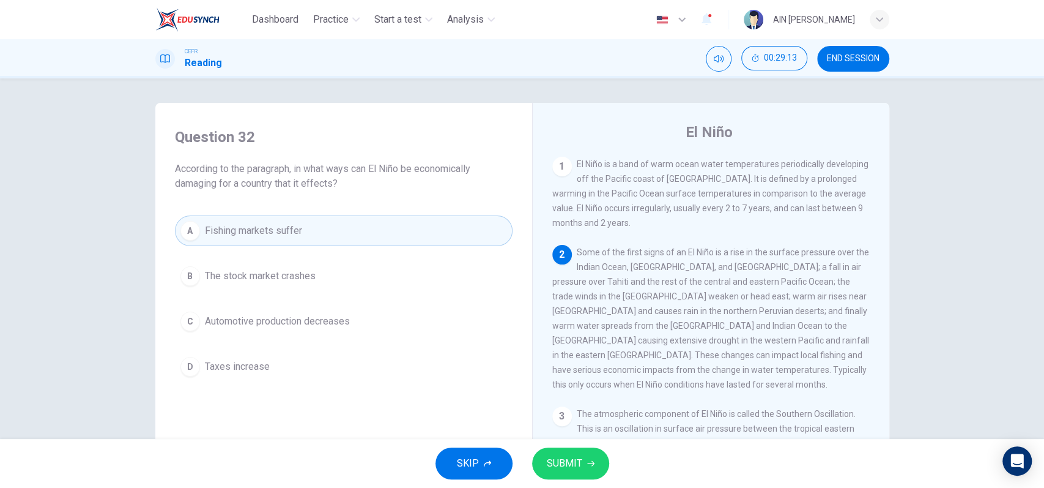
click at [576, 459] on span "SUBMIT" at bounding box center [564, 462] width 35 height 17
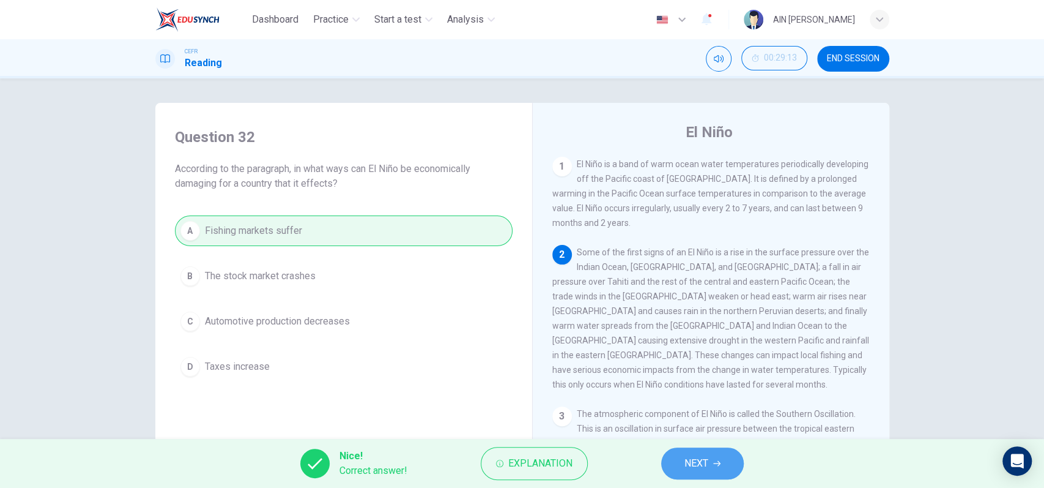
click at [712, 455] on button "NEXT" at bounding box center [702, 463] width 83 height 32
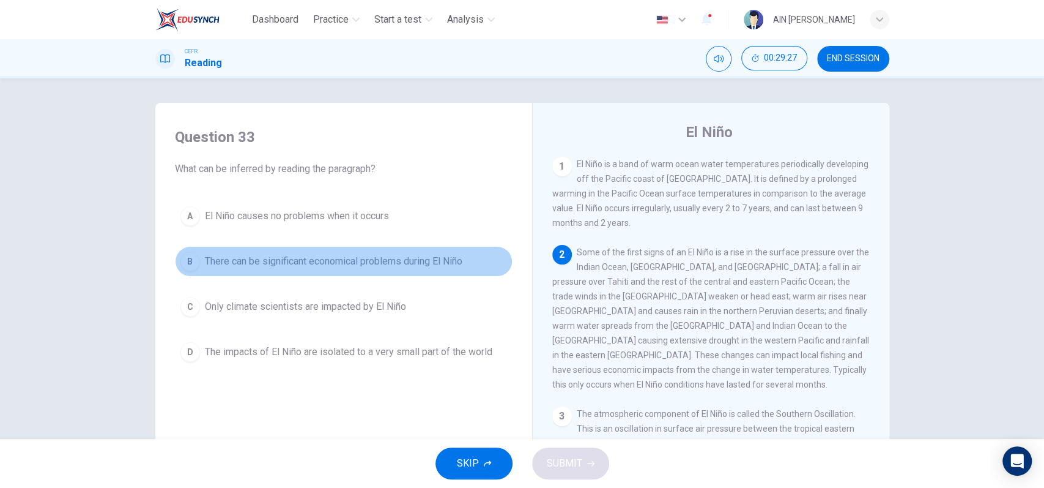
click at [406, 265] on span "There can be significant economical problems during El Niño" at bounding box center [334, 261] width 258 height 15
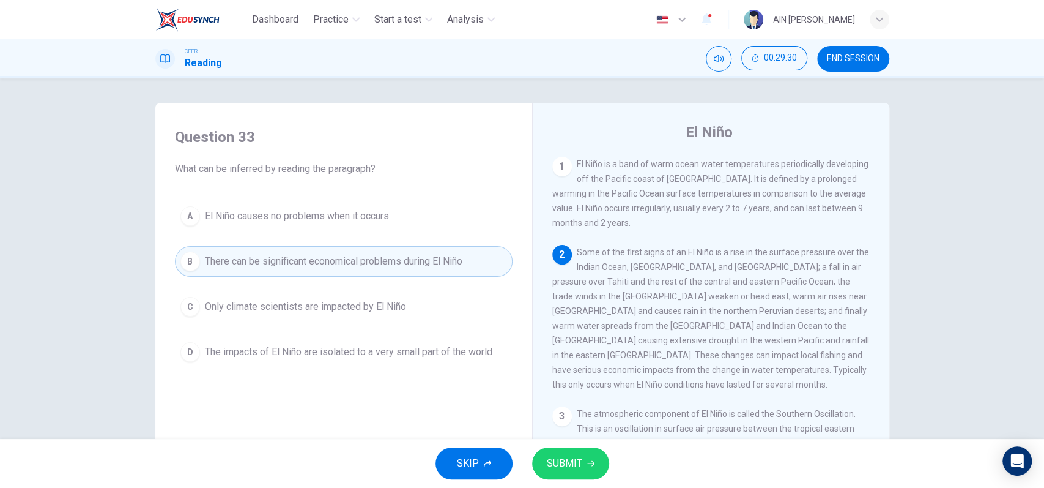
click at [565, 462] on span "SUBMIT" at bounding box center [564, 462] width 35 height 17
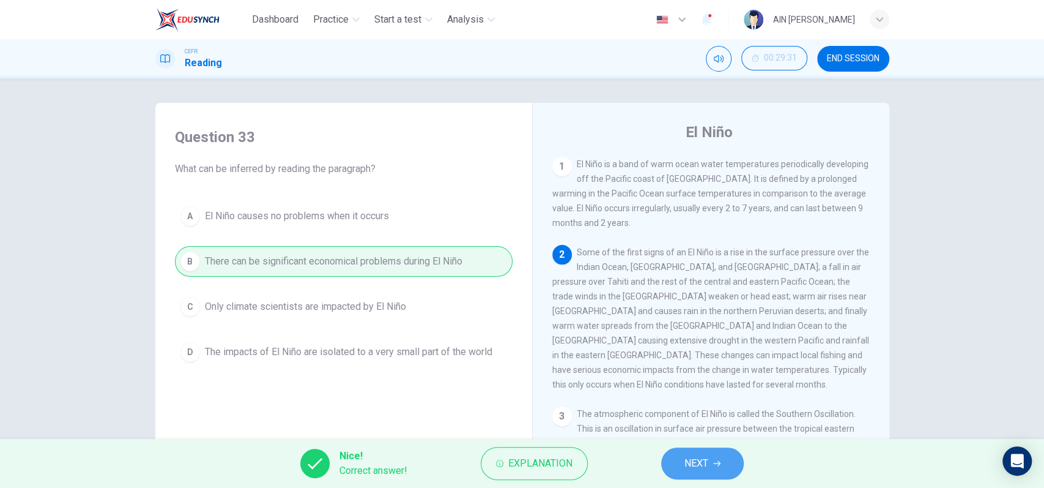
click at [694, 461] on span "NEXT" at bounding box center [696, 462] width 24 height 17
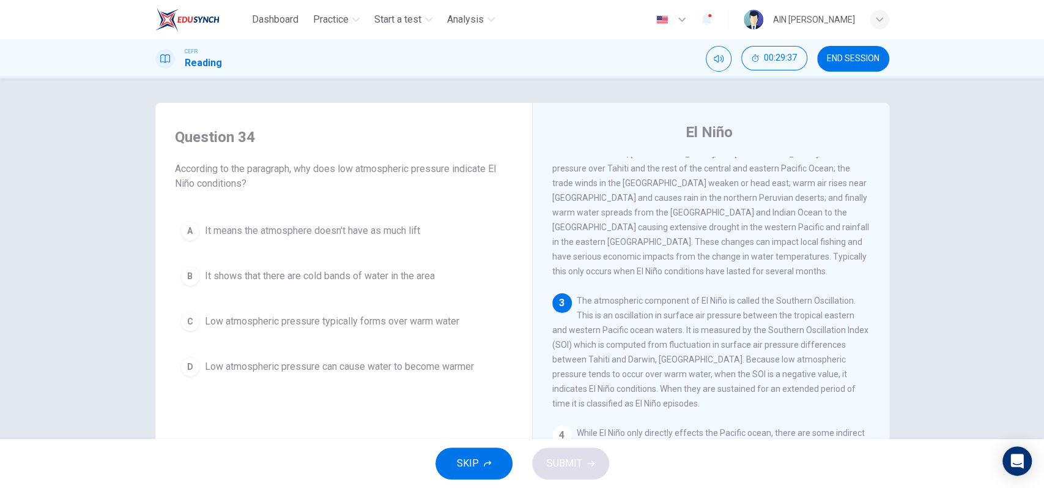
scroll to position [127, 0]
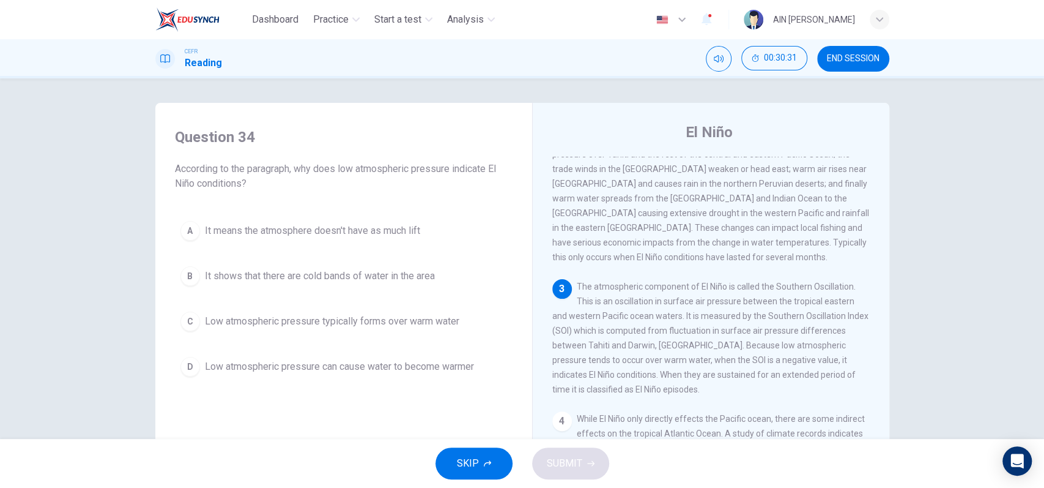
click at [382, 314] on span "Low atmospheric pressure typically forms over warm water" at bounding box center [332, 321] width 254 height 15
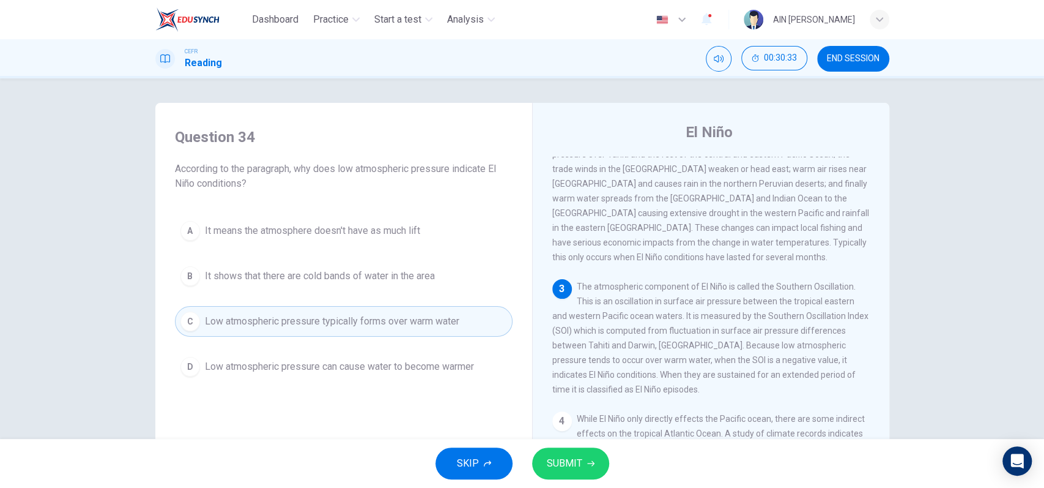
click at [587, 462] on icon "button" at bounding box center [590, 462] width 7 height 7
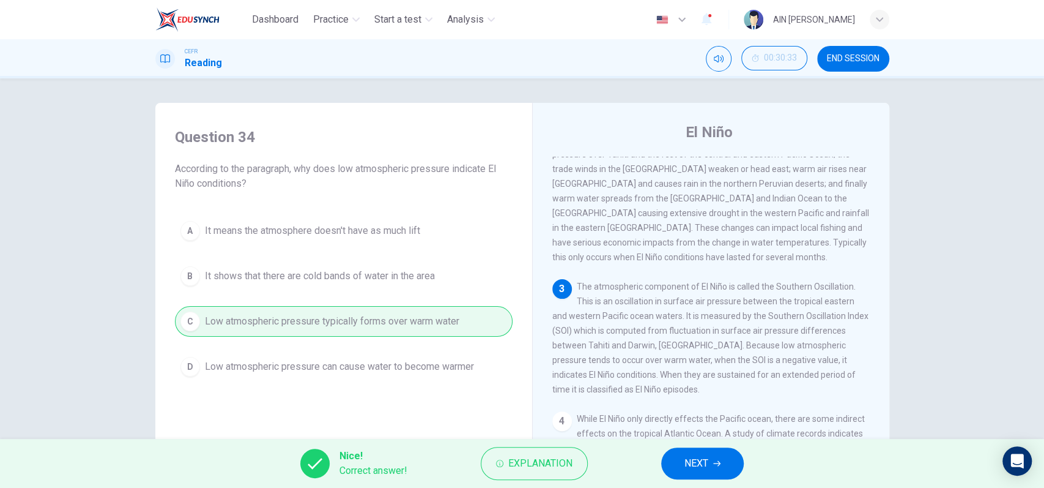
click at [714, 467] on icon "button" at bounding box center [716, 462] width 7 height 7
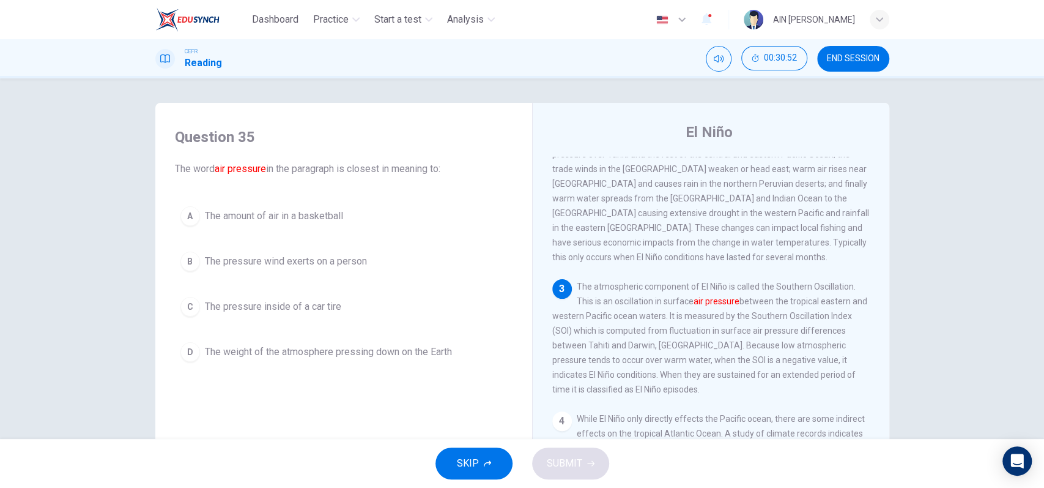
click at [396, 357] on span "The weight of the atmosphere pressing down on the Earth" at bounding box center [328, 351] width 247 height 15
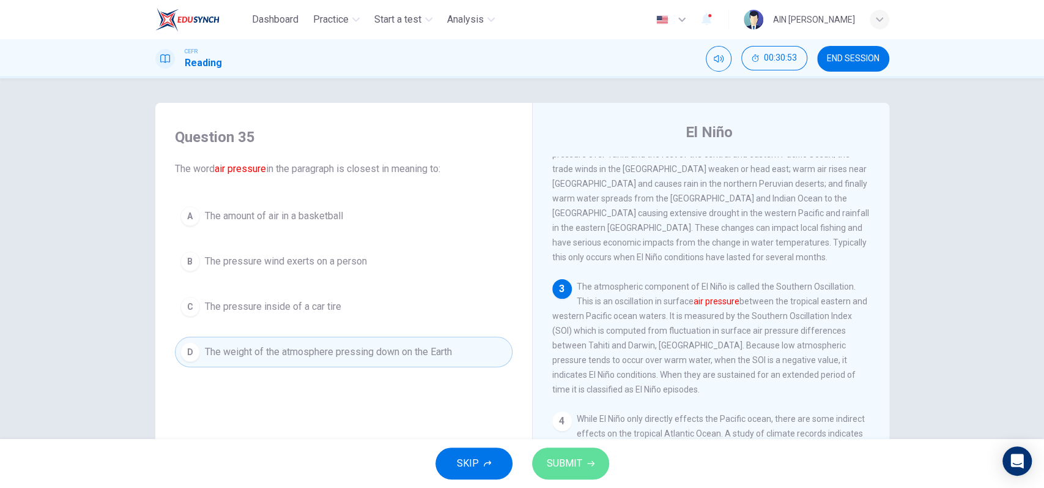
click at [555, 451] on button "SUBMIT" at bounding box center [570, 463] width 77 height 32
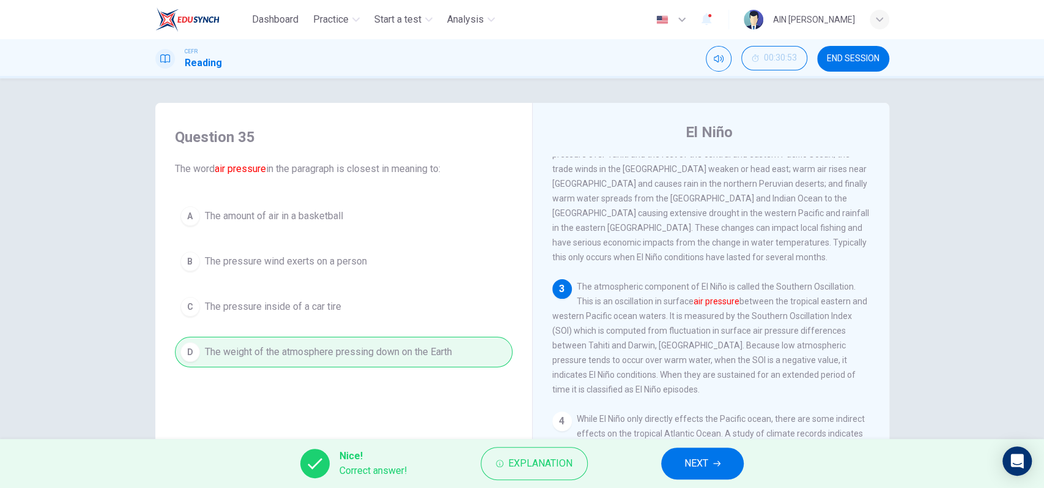
click at [699, 466] on span "NEXT" at bounding box center [696, 462] width 24 height 17
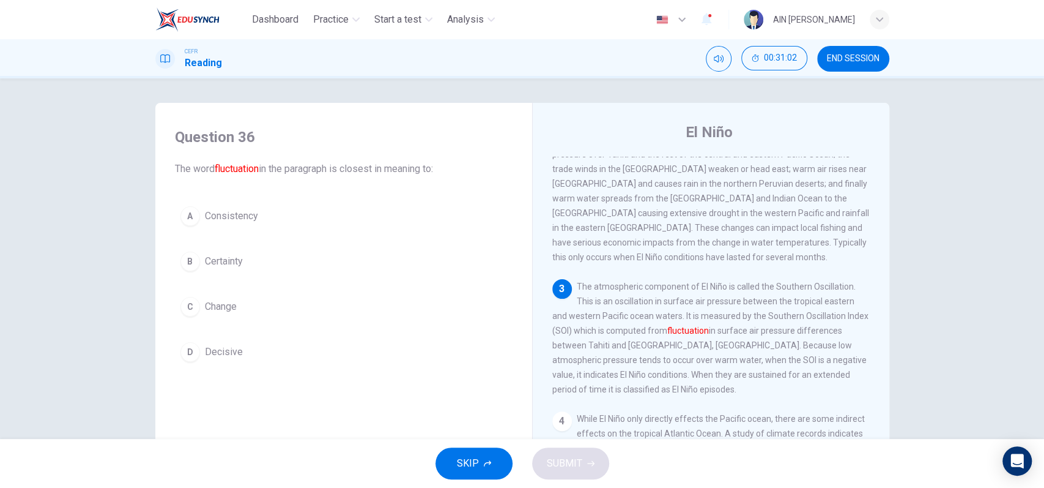
click at [212, 293] on button "C Change" at bounding box center [344, 306] width 338 height 31
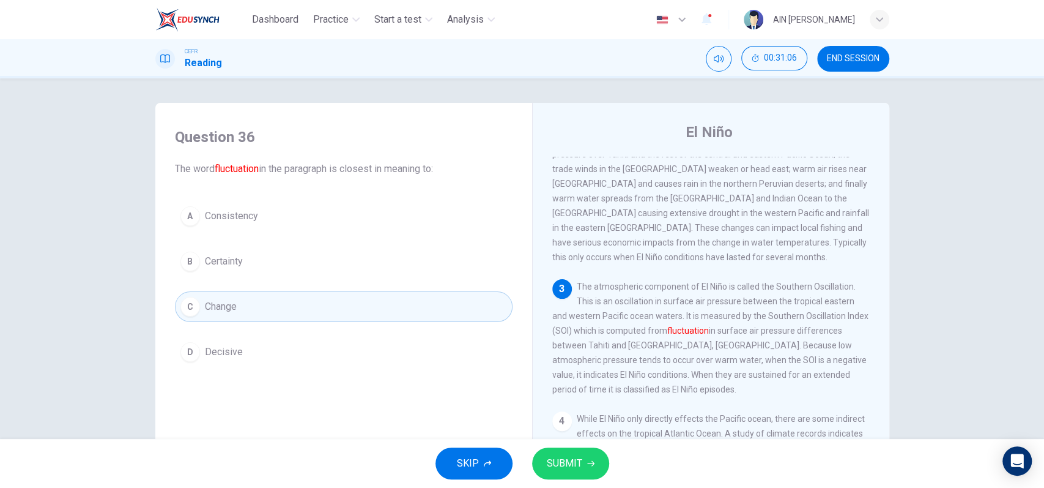
click at [588, 461] on icon "button" at bounding box center [590, 462] width 7 height 7
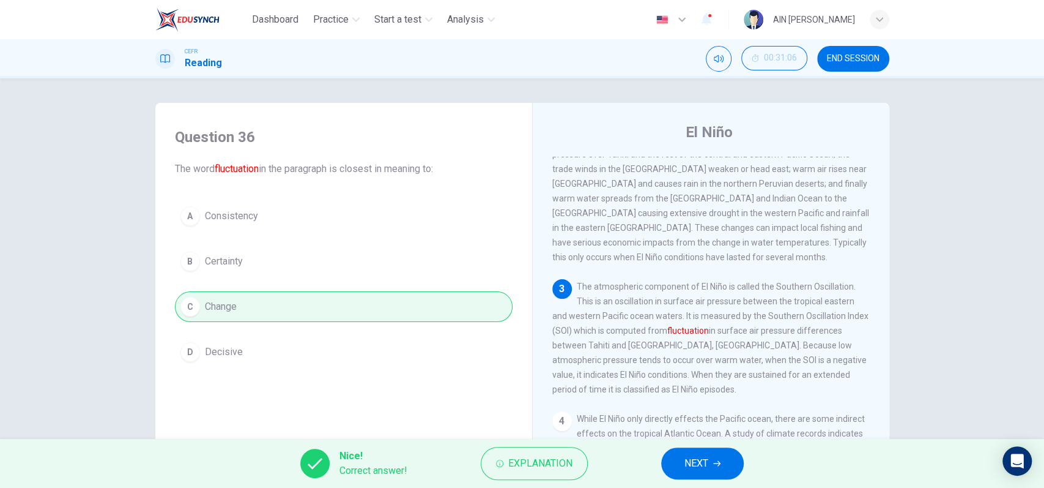
click at [690, 465] on span "NEXT" at bounding box center [696, 462] width 24 height 17
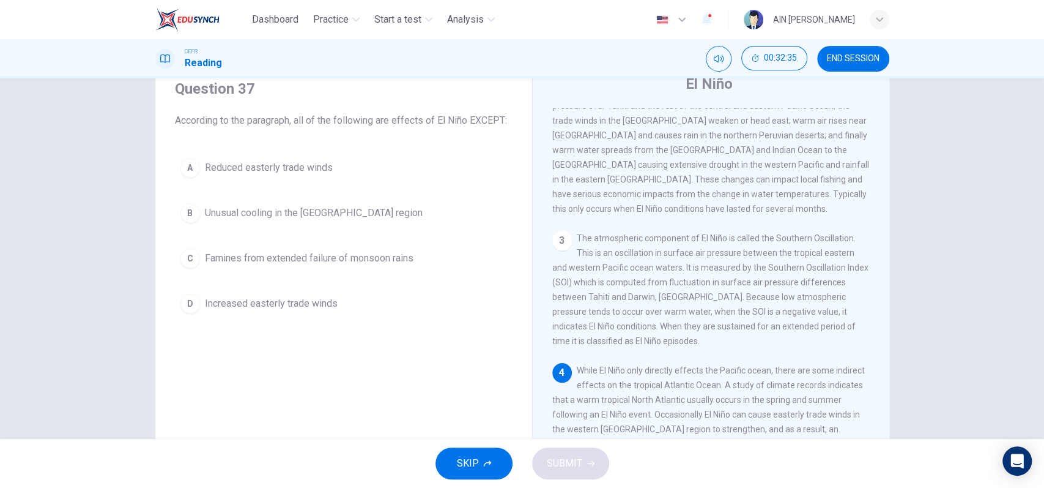
scroll to position [81, 0]
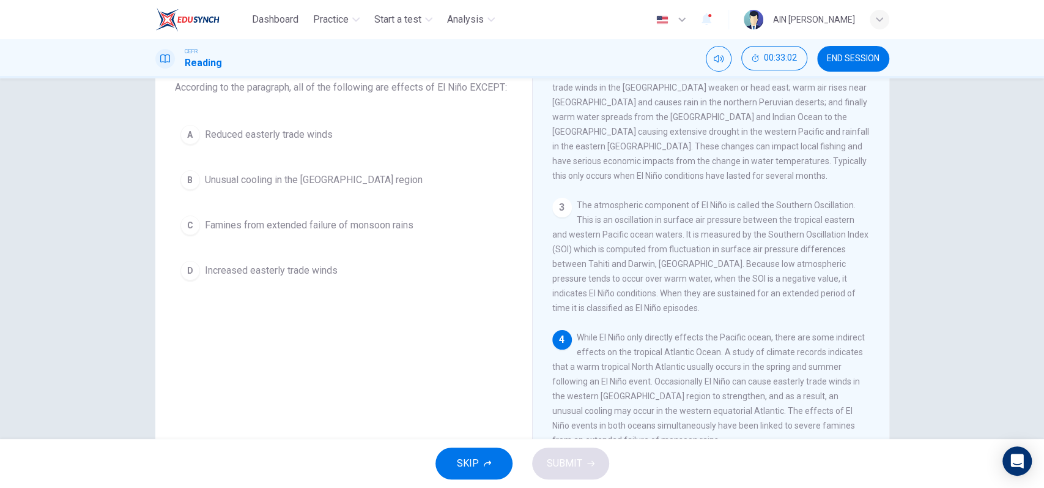
click at [299, 124] on button "A Reduced easterly trade winds" at bounding box center [344, 134] width 338 height 31
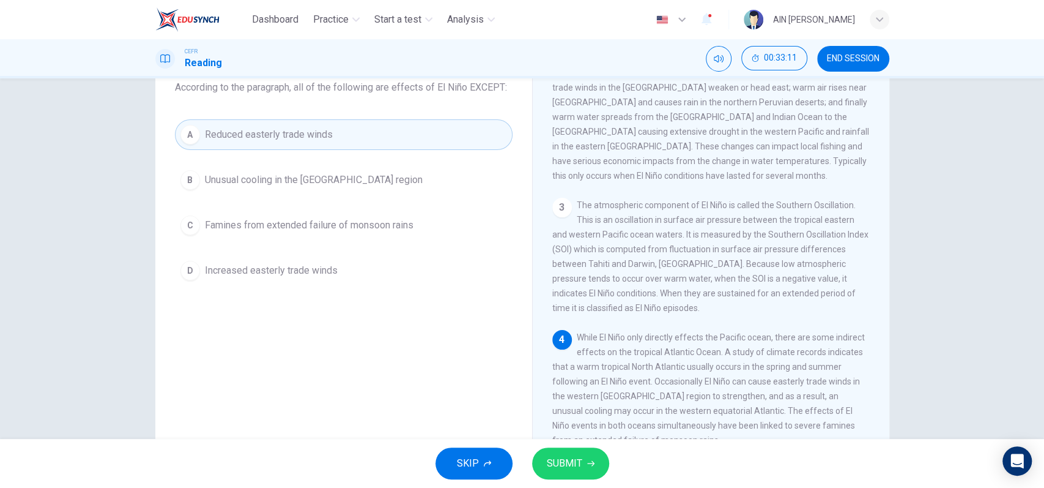
click at [563, 450] on button "SUBMIT" at bounding box center [570, 463] width 77 height 32
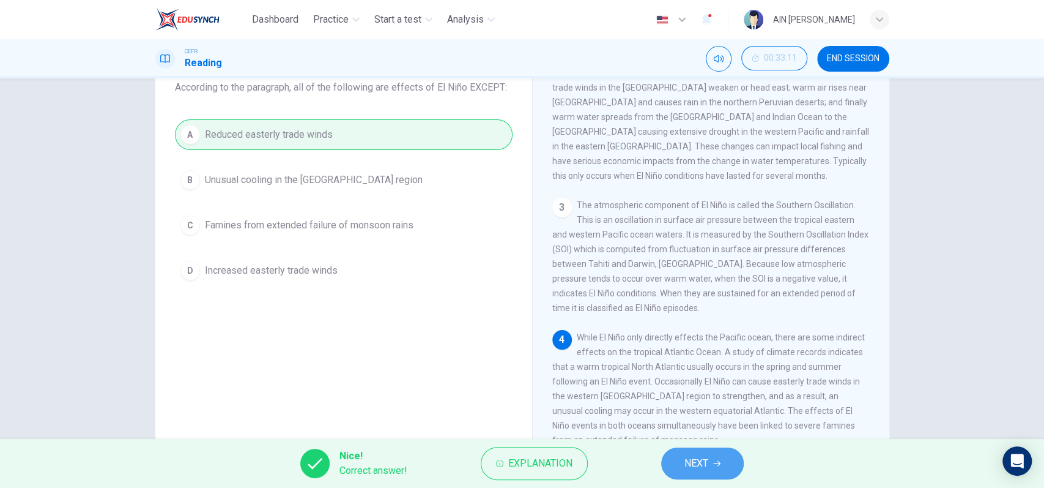
click at [714, 453] on button "NEXT" at bounding box center [702, 463] width 83 height 32
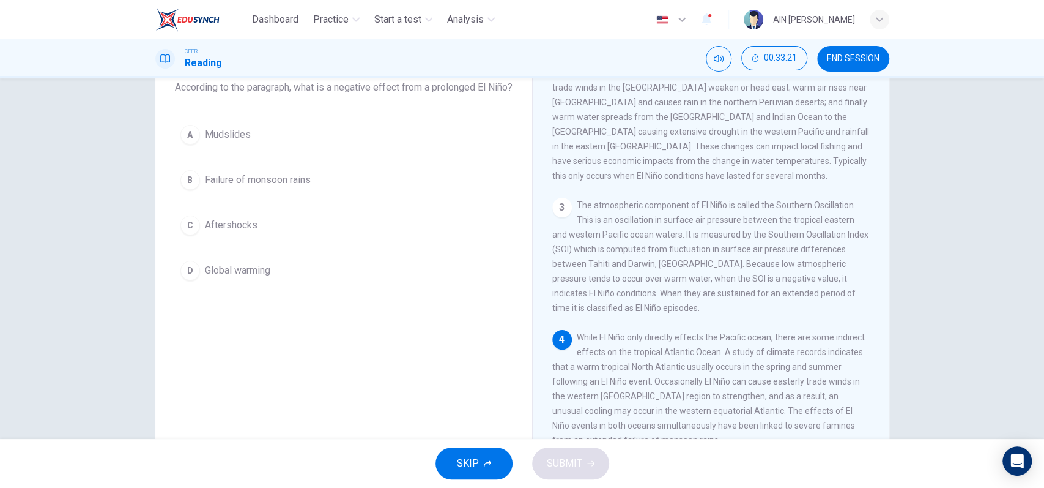
click at [264, 187] on span "Failure of monsoon rains" at bounding box center [258, 179] width 106 height 15
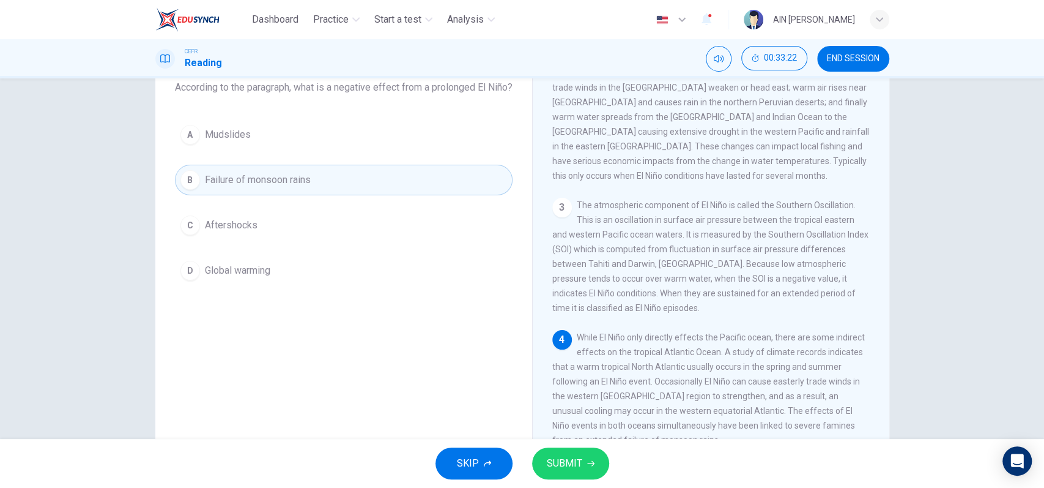
click at [563, 462] on span "SUBMIT" at bounding box center [564, 462] width 35 height 17
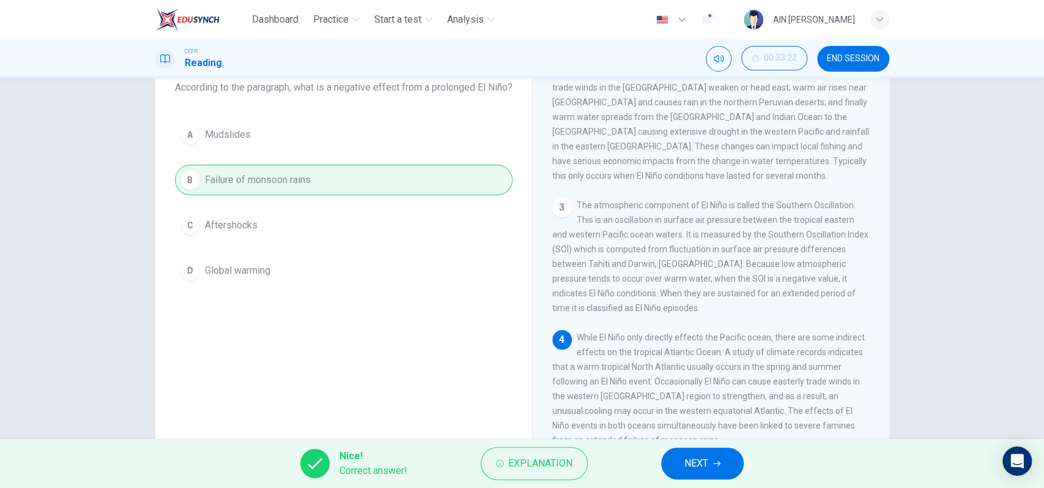
click at [702, 454] on span "NEXT" at bounding box center [696, 462] width 24 height 17
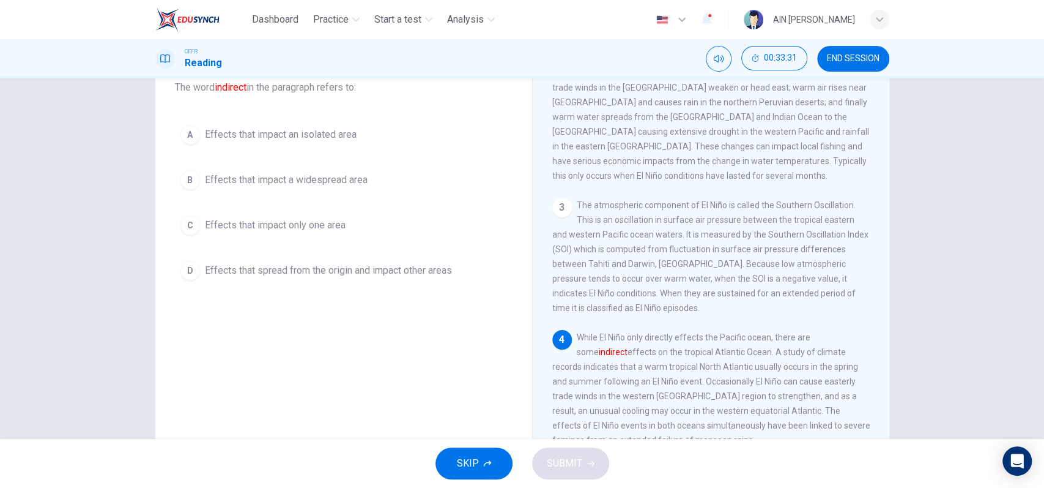
click at [276, 276] on span "Effects that spread from the origin and impact other areas" at bounding box center [328, 270] width 247 height 15
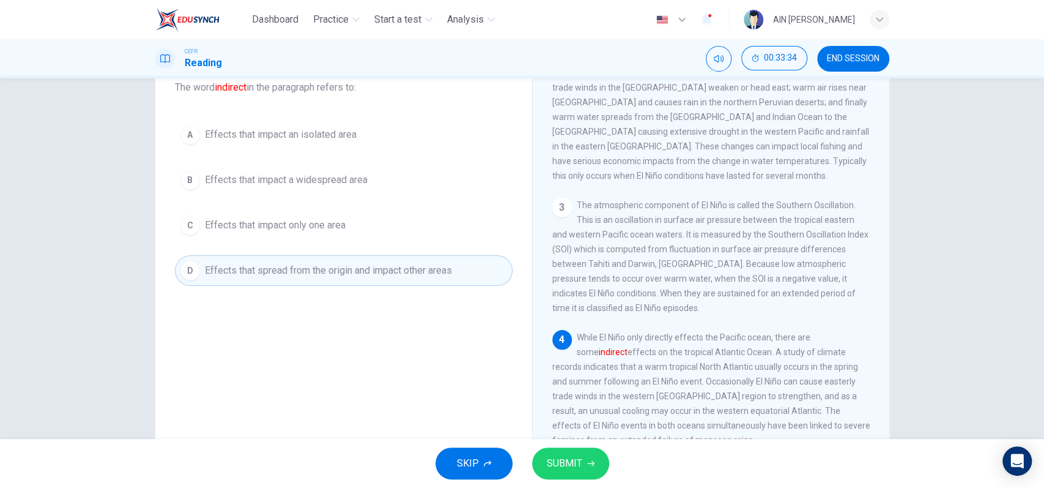
click at [568, 456] on span "SUBMIT" at bounding box center [564, 462] width 35 height 17
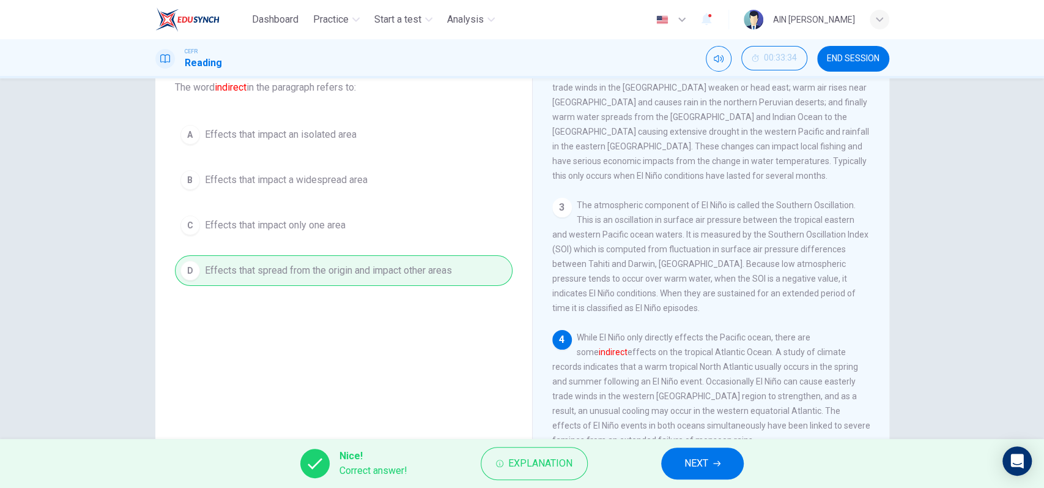
drag, startPoint x: 773, startPoint y: 323, endPoint x: 855, endPoint y: 321, distance: 81.4
click at [855, 332] on span "While El Niño only directly effects the Pacific ocean, there are some indirect …" at bounding box center [711, 388] width 318 height 113
click at [666, 462] on button "NEXT" at bounding box center [702, 463] width 83 height 32
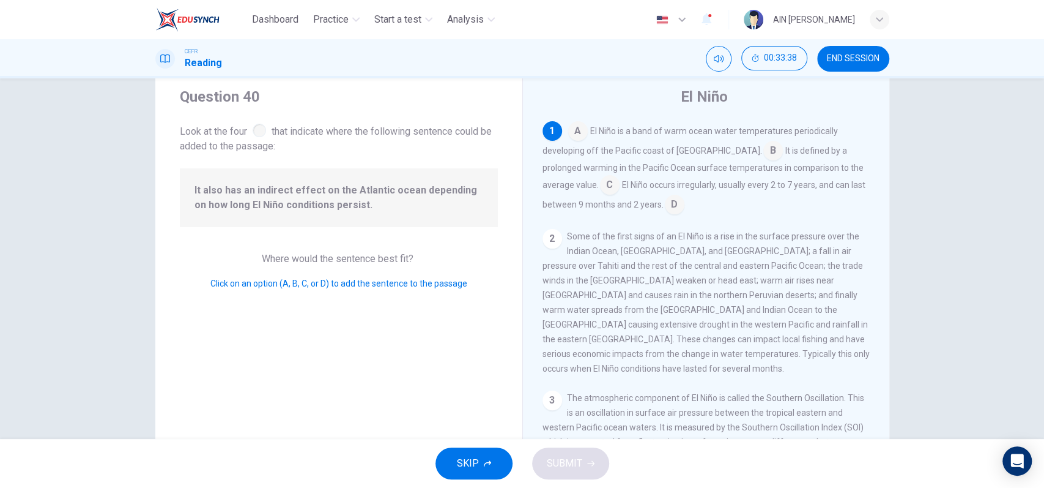
scroll to position [0, 0]
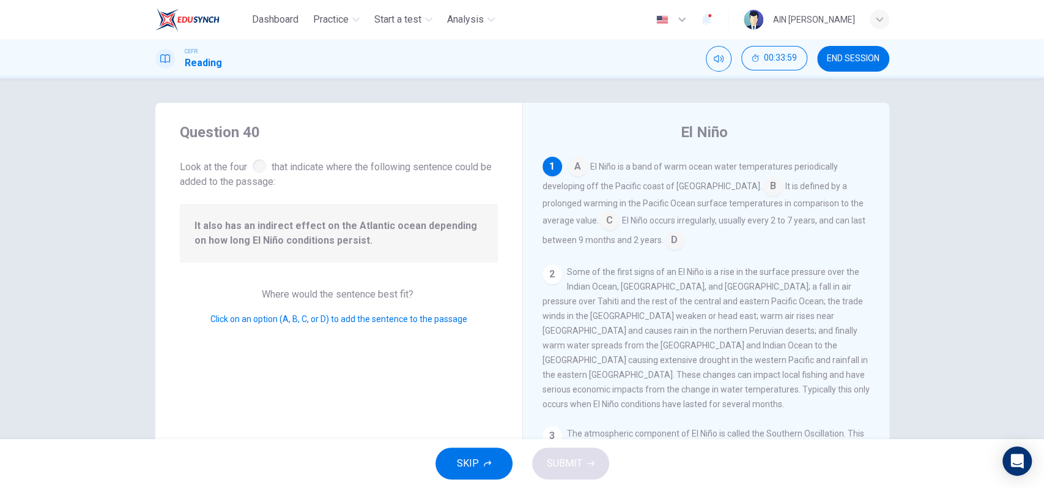
click at [612, 218] on input at bounding box center [610, 222] width 20 height 20
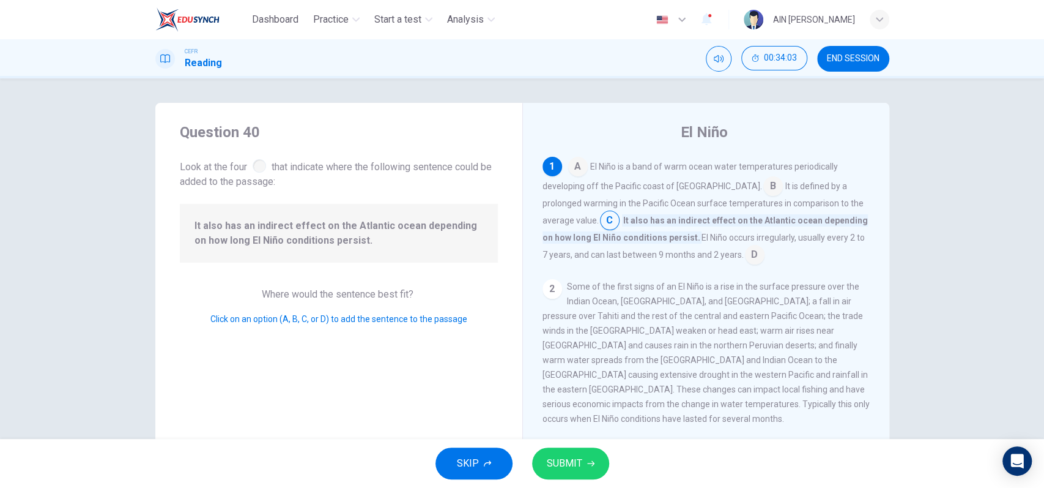
click at [562, 462] on span "SUBMIT" at bounding box center [564, 462] width 35 height 17
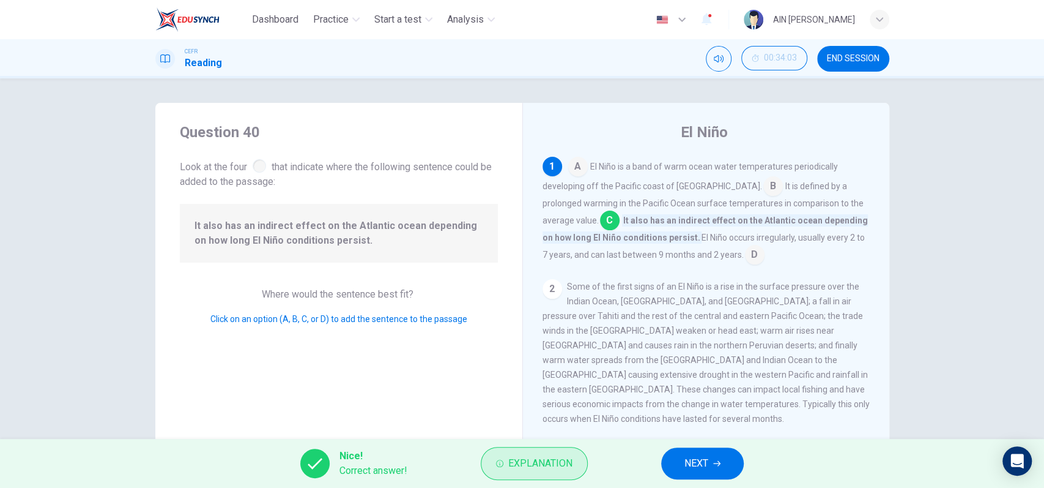
click at [548, 461] on span "Explanation" at bounding box center [540, 462] width 64 height 17
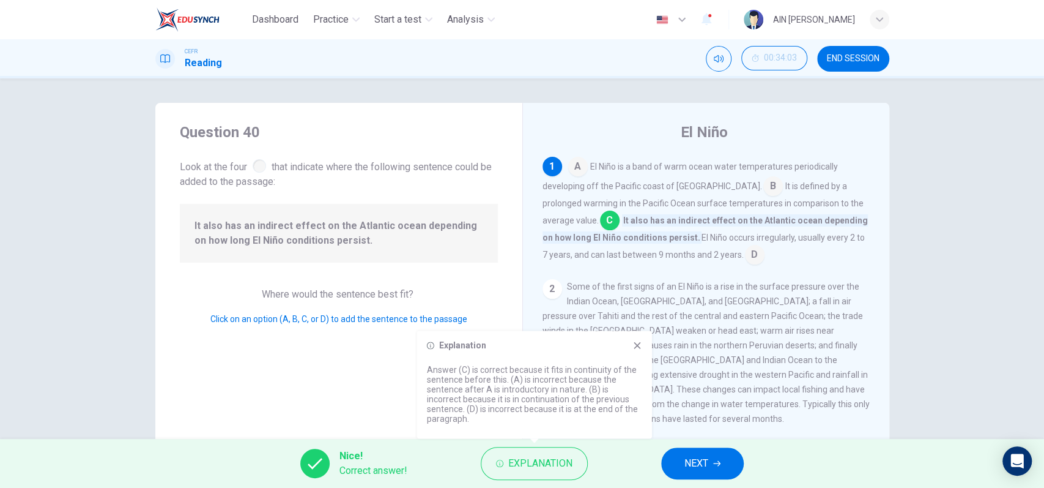
click at [670, 454] on button "NEXT" at bounding box center [702, 463] width 83 height 32
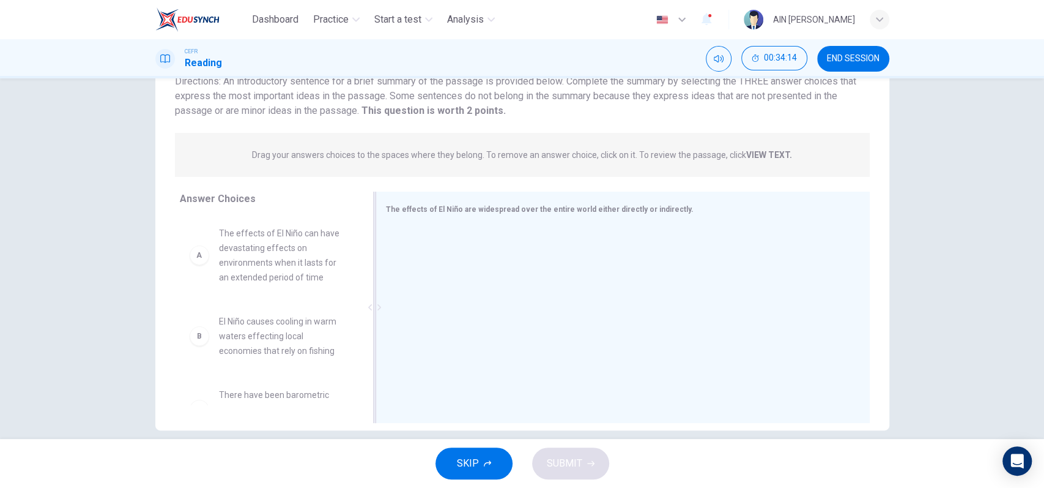
scroll to position [113, 0]
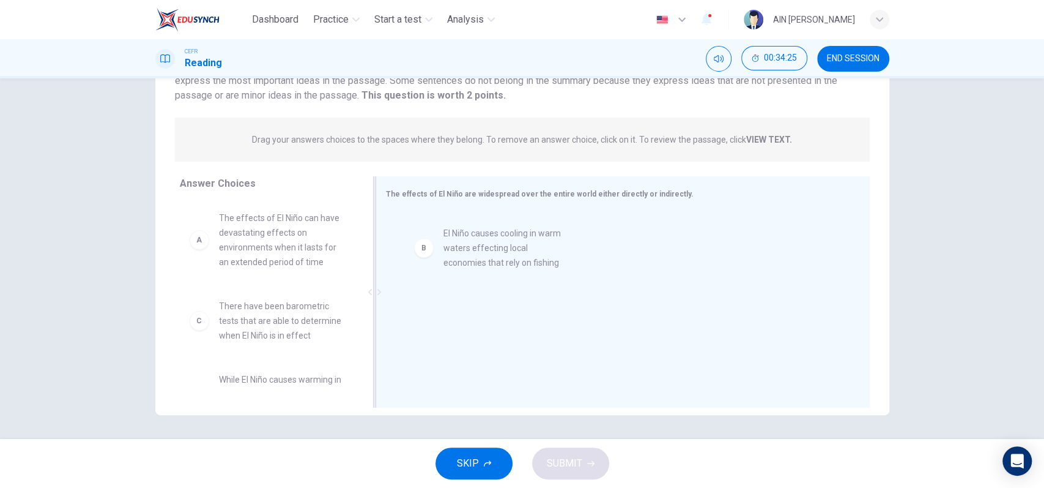
drag, startPoint x: 272, startPoint y: 335, endPoint x: 516, endPoint y: 257, distance: 256.3
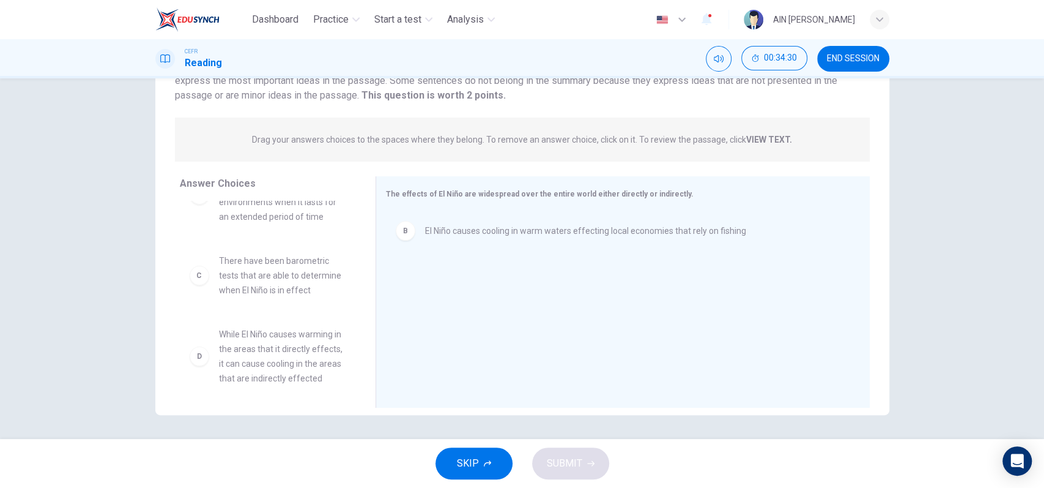
scroll to position [81, 0]
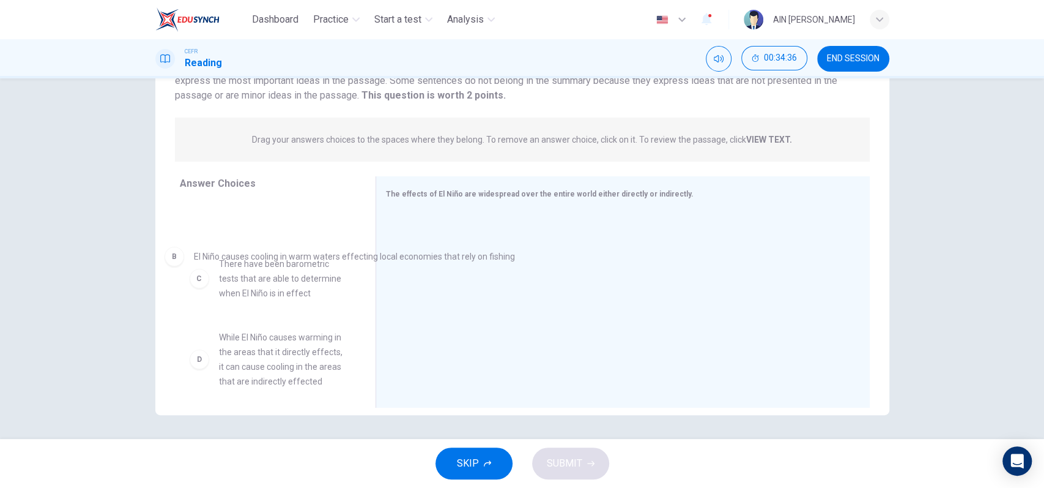
drag, startPoint x: 538, startPoint y: 241, endPoint x: 314, endPoint y: 267, distance: 225.4
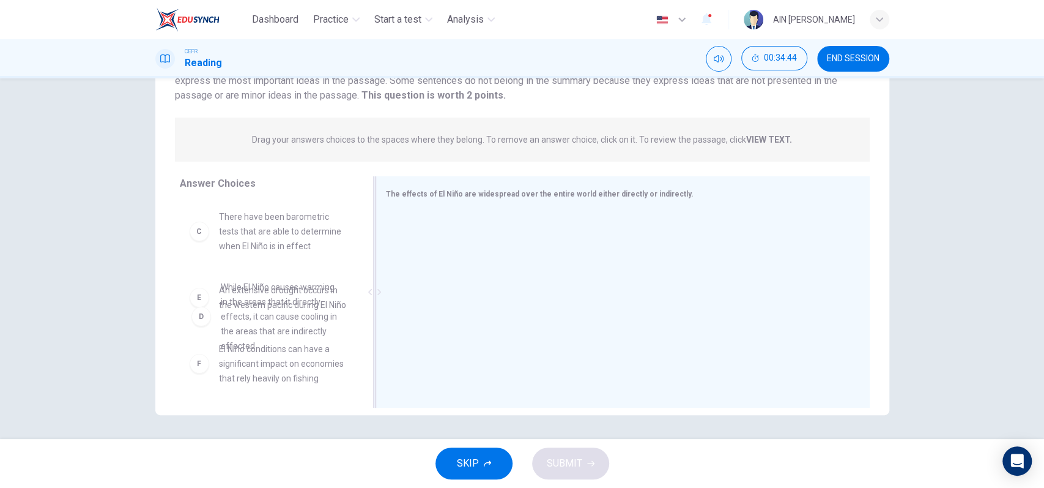
scroll to position [163, 0]
drag, startPoint x: 270, startPoint y: 348, endPoint x: 461, endPoint y: 291, distance: 198.6
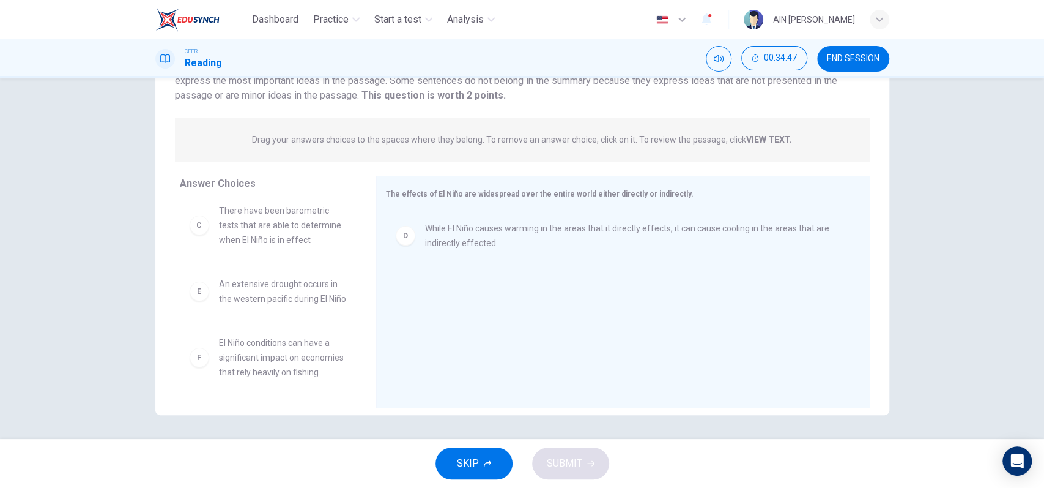
scroll to position [198, 0]
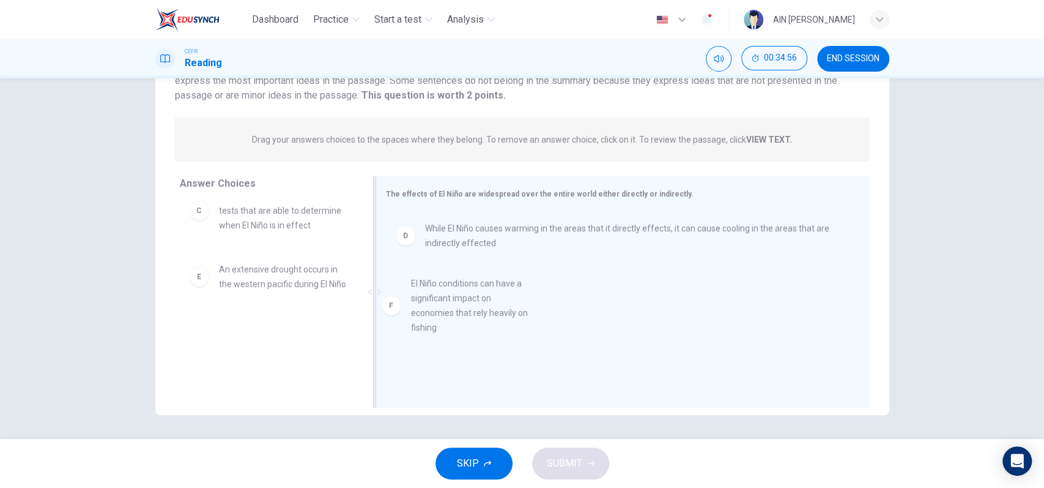
drag, startPoint x: 239, startPoint y: 374, endPoint x: 499, endPoint y: 314, distance: 267.5
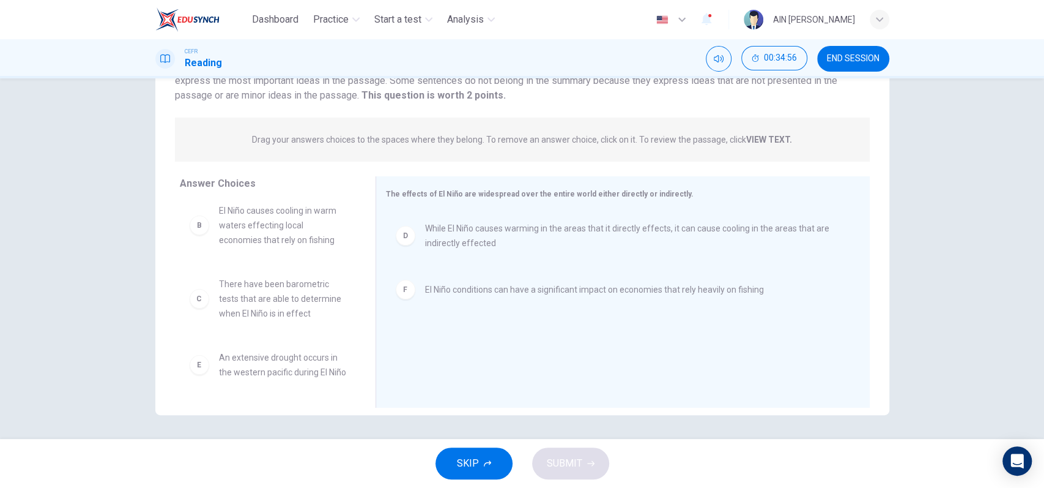
scroll to position [109, 0]
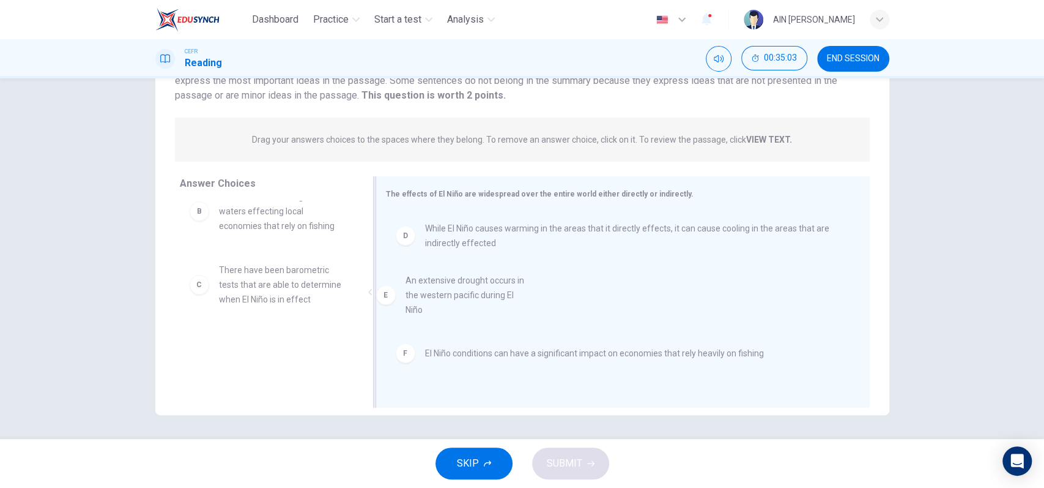
drag, startPoint x: 272, startPoint y: 370, endPoint x: 470, endPoint y: 305, distance: 208.7
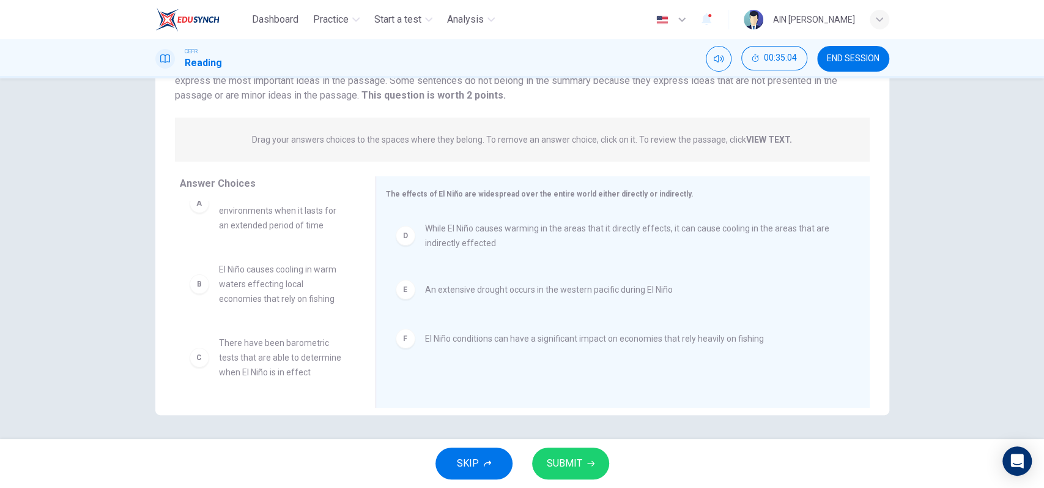
scroll to position [36, 0]
click at [561, 458] on span "SUBMIT" at bounding box center [564, 462] width 35 height 17
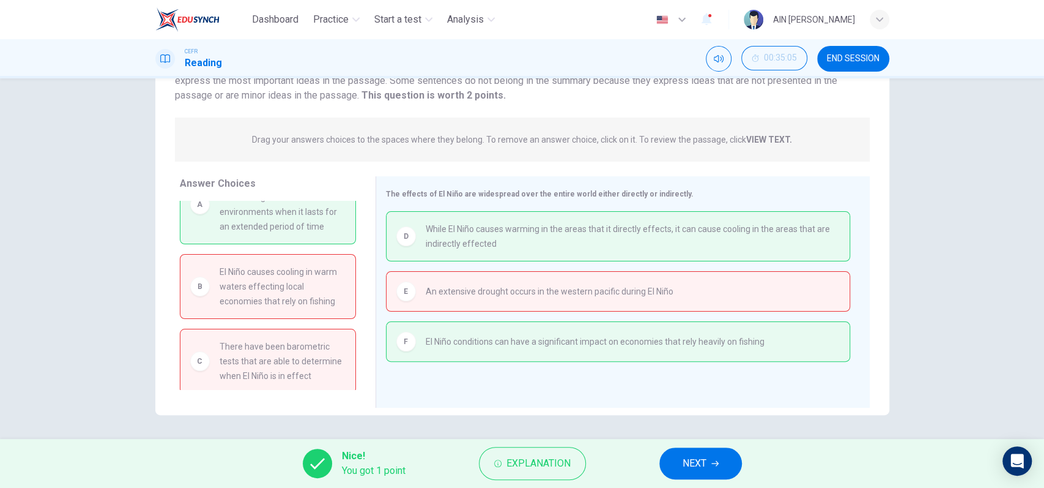
scroll to position [0, 0]
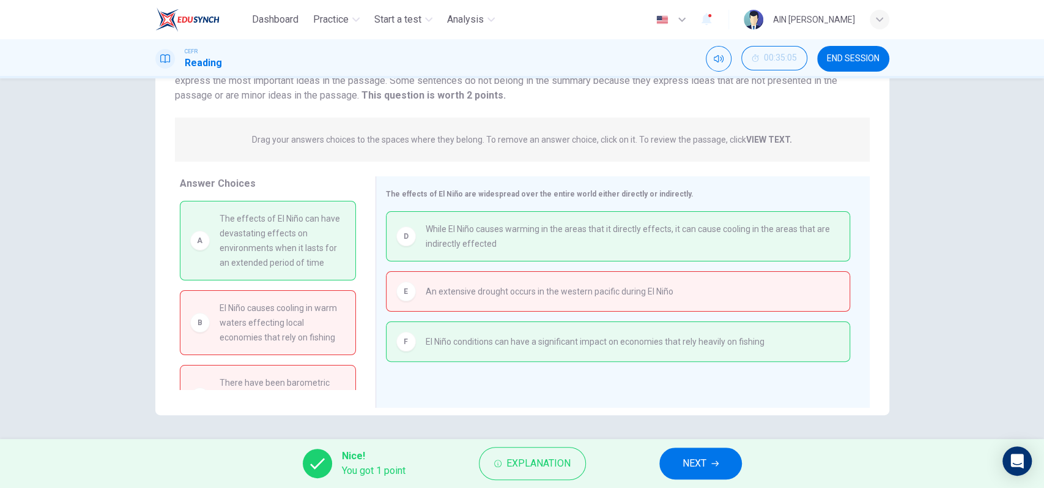
click at [692, 454] on span "NEXT" at bounding box center [695, 462] width 24 height 17
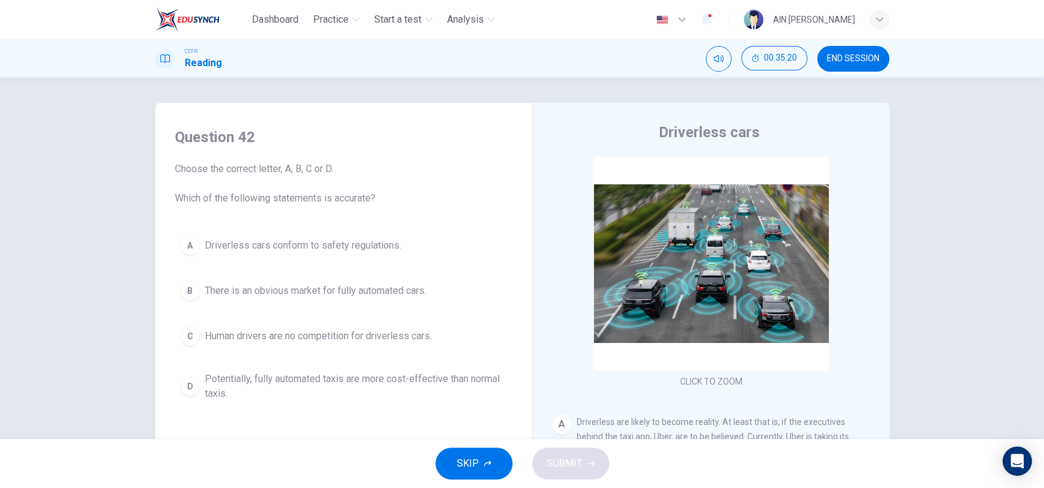
click at [465, 454] on span "SKIP" at bounding box center [468, 462] width 22 height 17
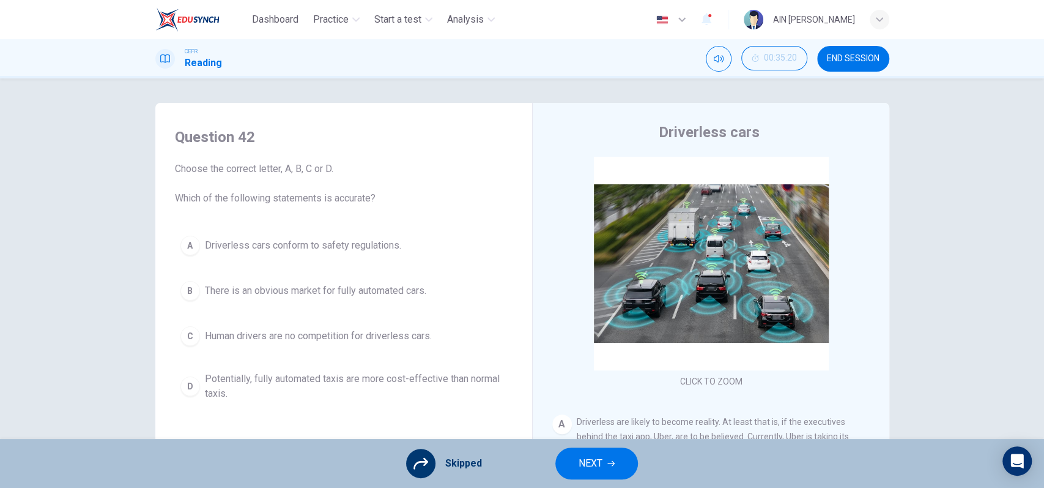
click at [465, 454] on div "Skipped" at bounding box center [444, 462] width 76 height 29
click at [584, 458] on span "NEXT" at bounding box center [591, 462] width 24 height 17
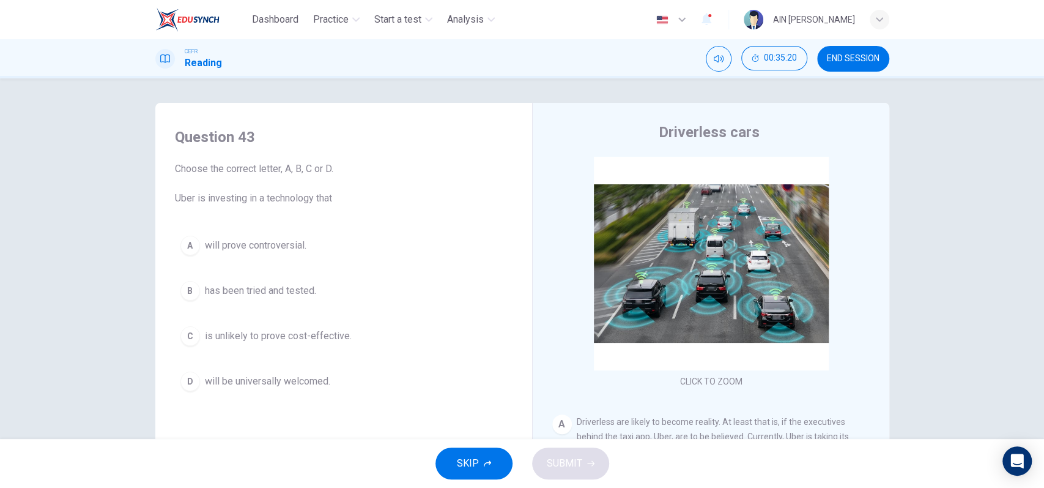
click at [476, 458] on span "SKIP" at bounding box center [468, 462] width 22 height 17
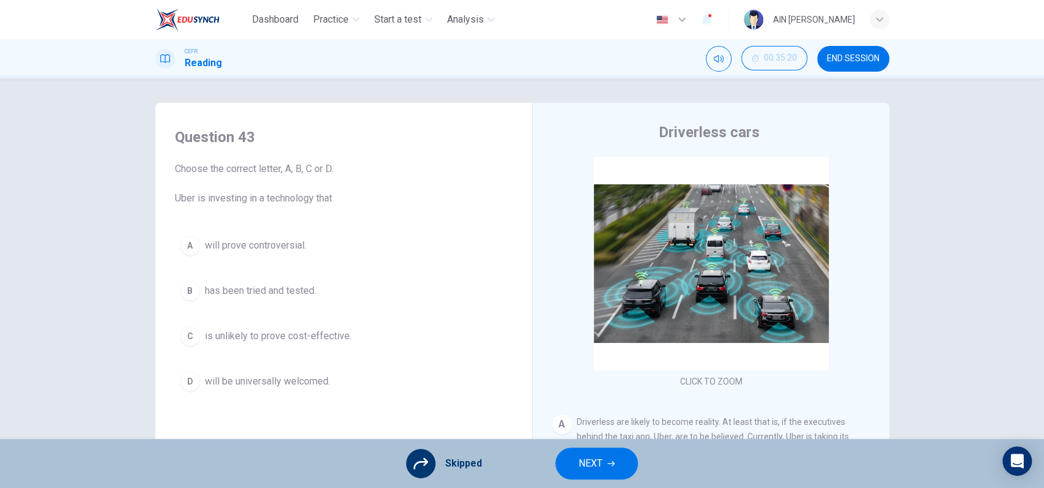
click at [587, 462] on span "NEXT" at bounding box center [591, 462] width 24 height 17
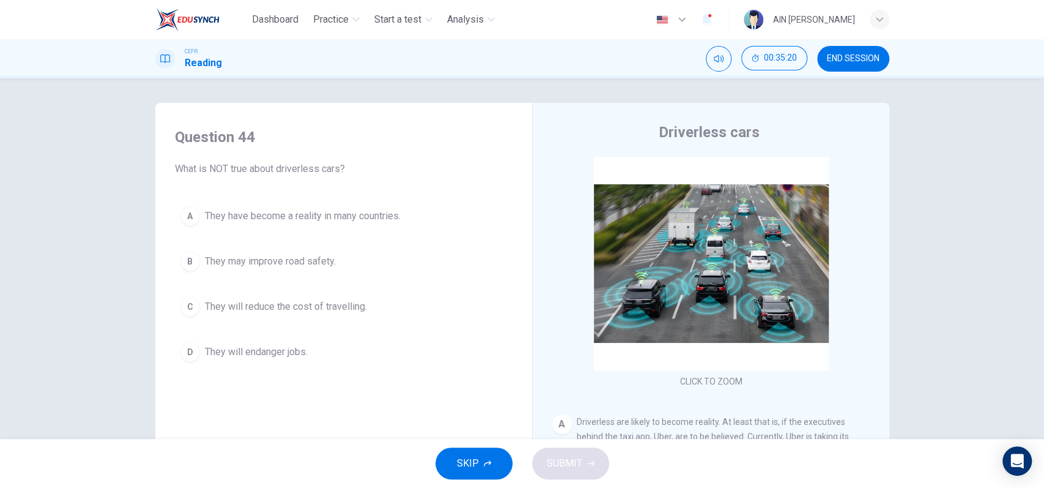
click at [450, 467] on button "SKIP" at bounding box center [474, 463] width 77 height 32
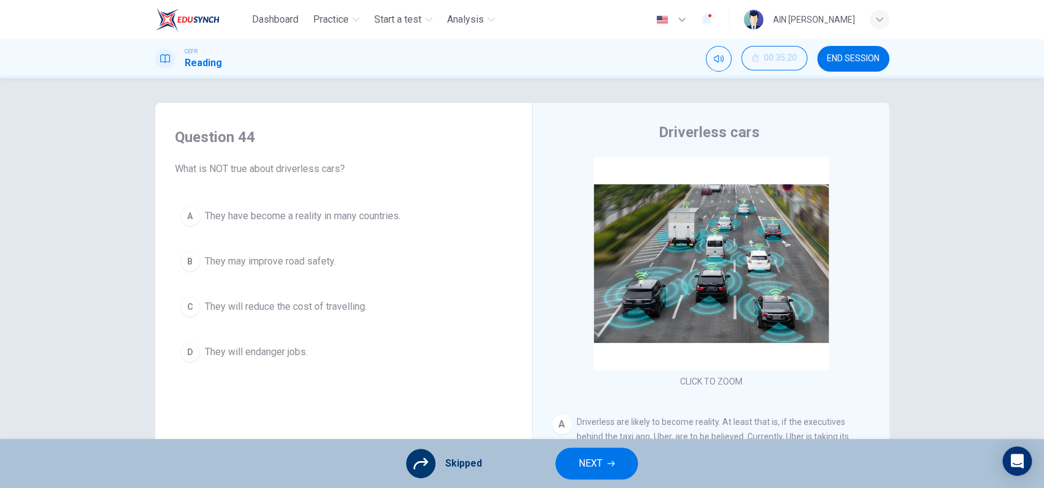
click at [592, 467] on span "NEXT" at bounding box center [591, 462] width 24 height 17
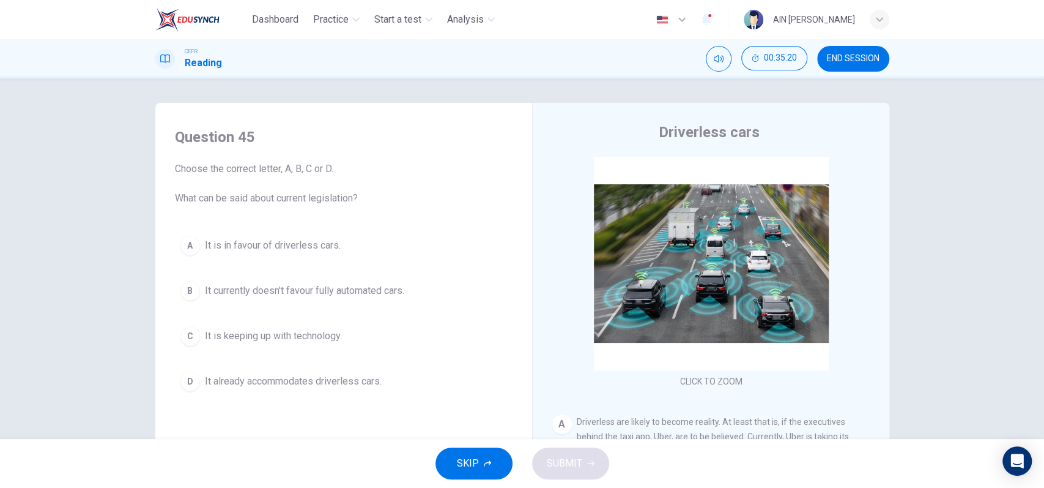
click at [471, 473] on button "SKIP" at bounding box center [474, 463] width 77 height 32
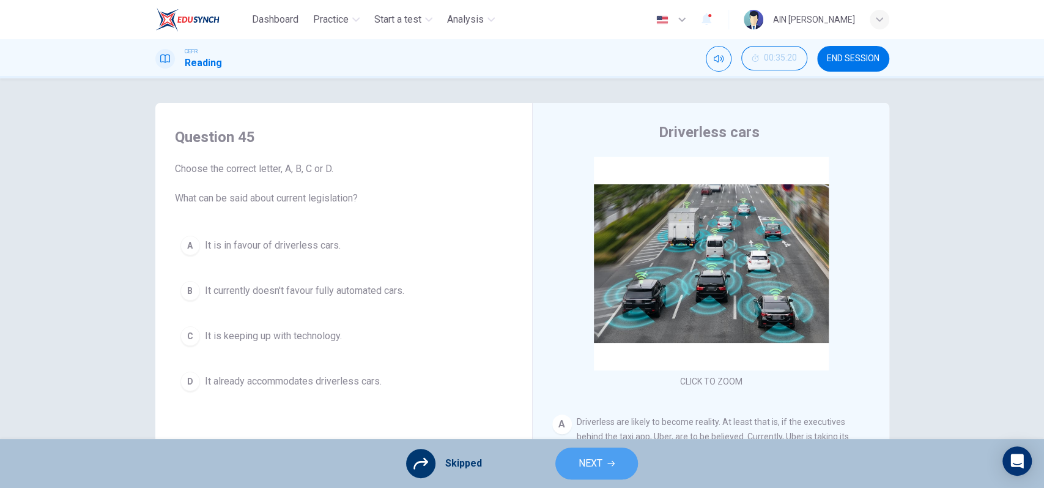
click at [581, 458] on span "NEXT" at bounding box center [591, 462] width 24 height 17
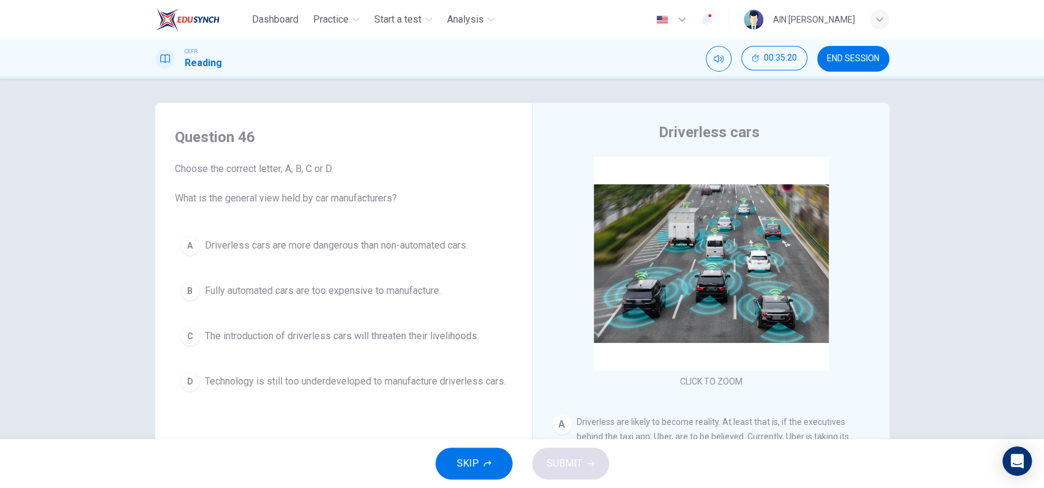
click at [463, 461] on span "SKIP" at bounding box center [468, 462] width 22 height 17
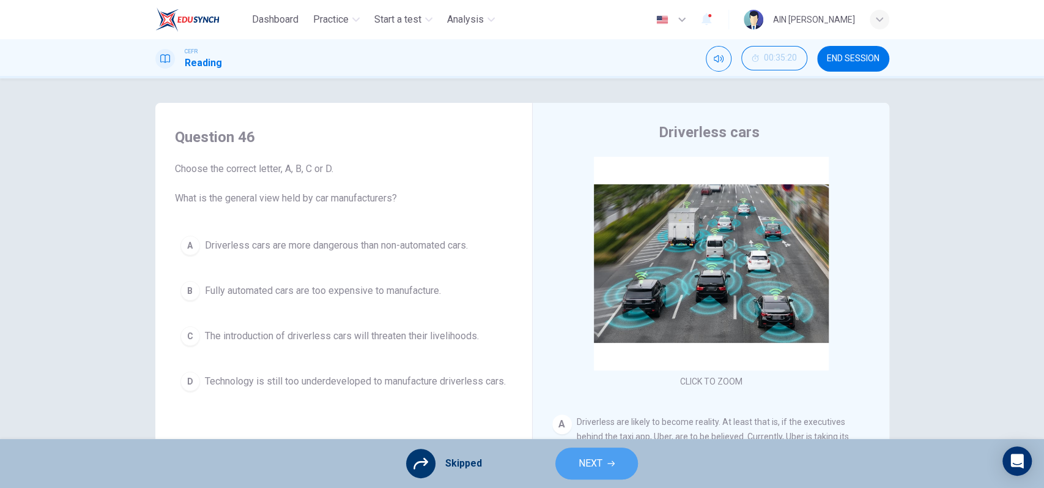
click at [587, 458] on span "NEXT" at bounding box center [591, 462] width 24 height 17
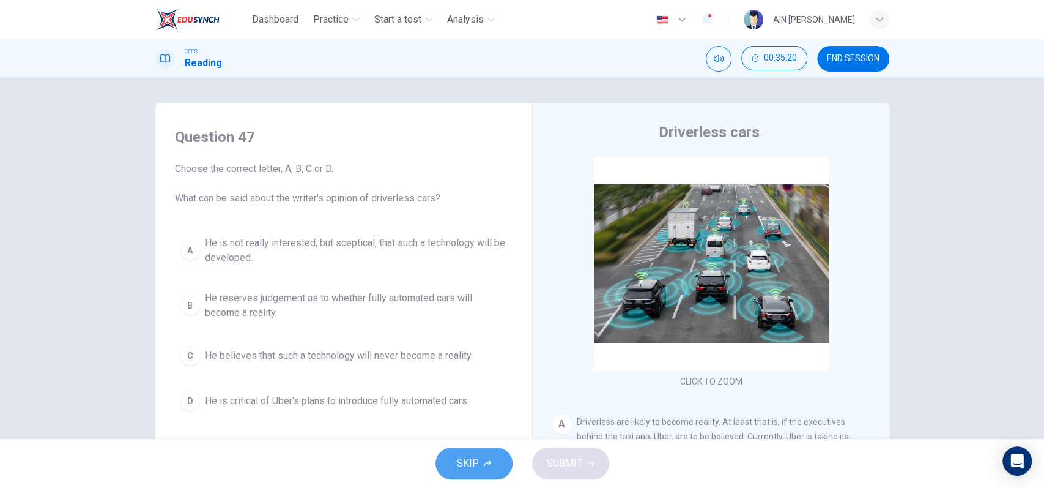
click at [497, 458] on button "SKIP" at bounding box center [474, 463] width 77 height 32
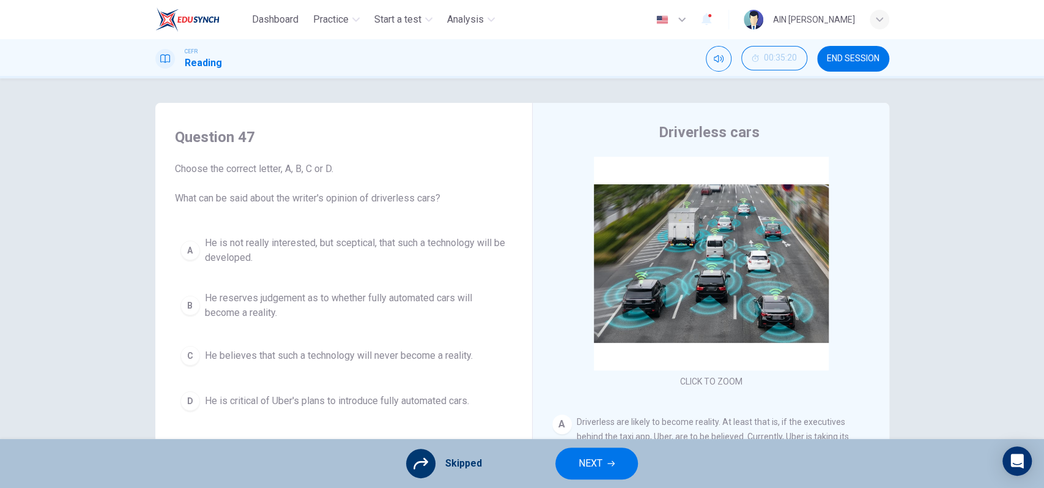
click at [595, 462] on span "NEXT" at bounding box center [591, 462] width 24 height 17
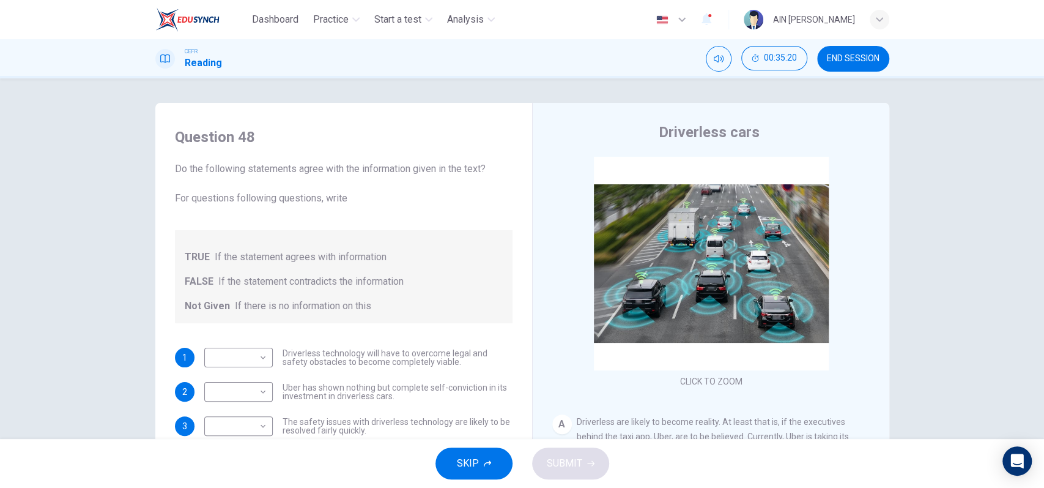
click at [467, 464] on span "SKIP" at bounding box center [468, 462] width 22 height 17
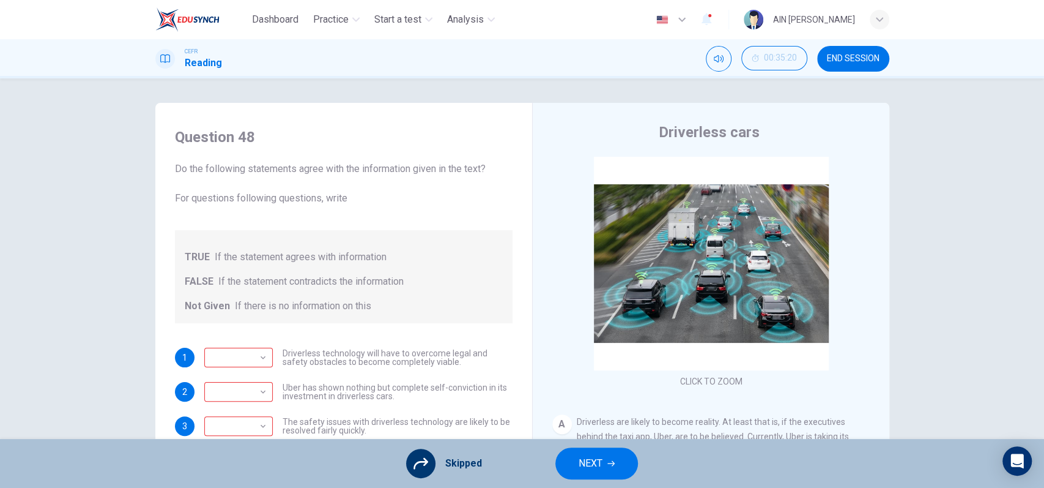
click at [574, 466] on button "NEXT" at bounding box center [596, 463] width 83 height 32
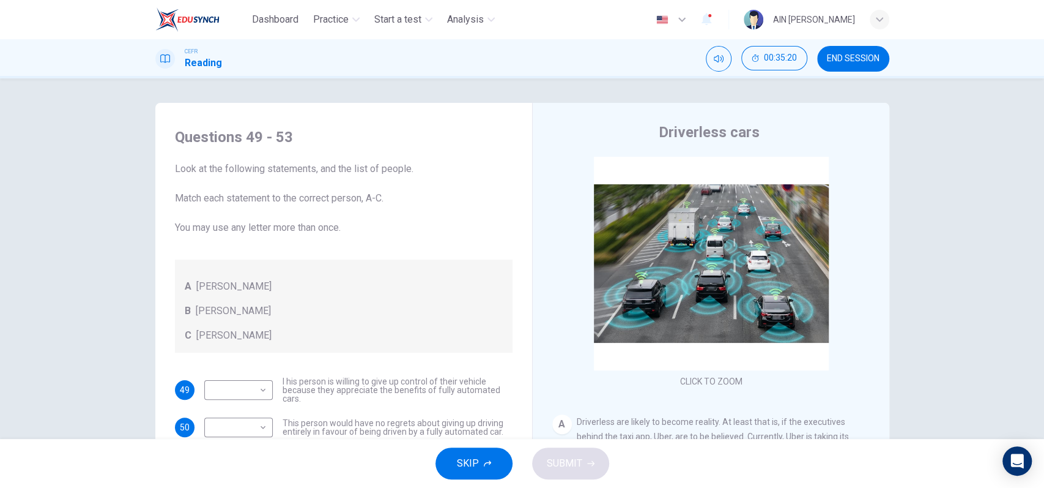
click at [485, 462] on icon "button" at bounding box center [487, 463] width 7 height 6
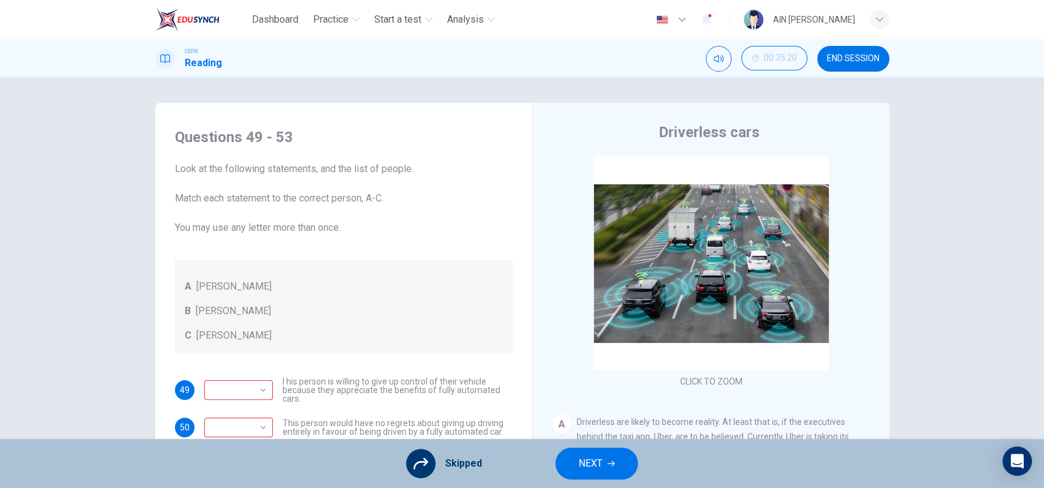
click at [579, 462] on span "NEXT" at bounding box center [591, 462] width 24 height 17
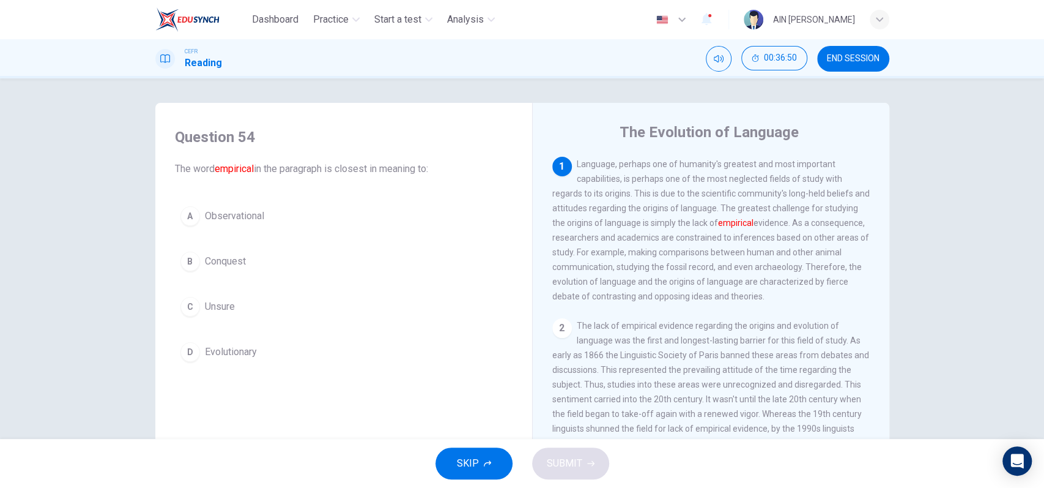
click at [236, 357] on span "Evolutionary" at bounding box center [231, 351] width 52 height 15
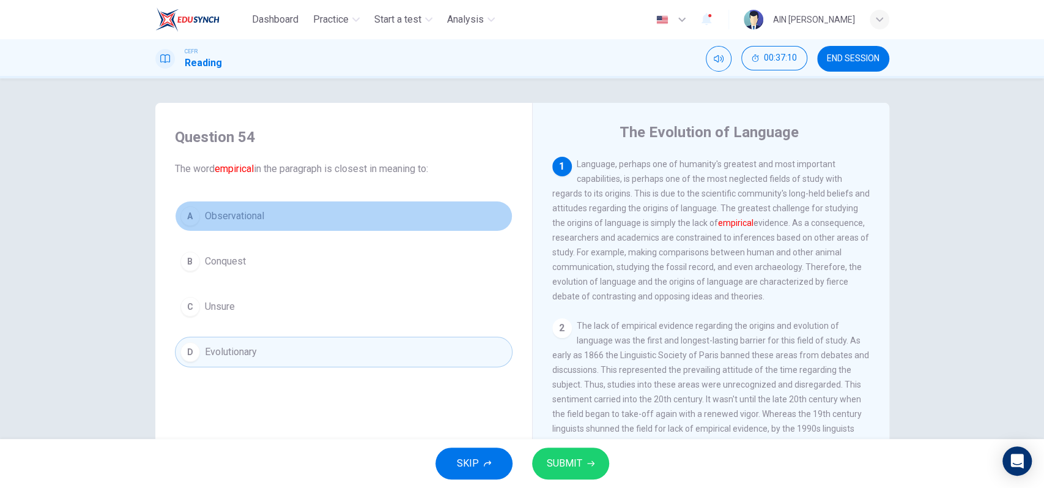
click at [286, 223] on button "A Observational" at bounding box center [344, 216] width 338 height 31
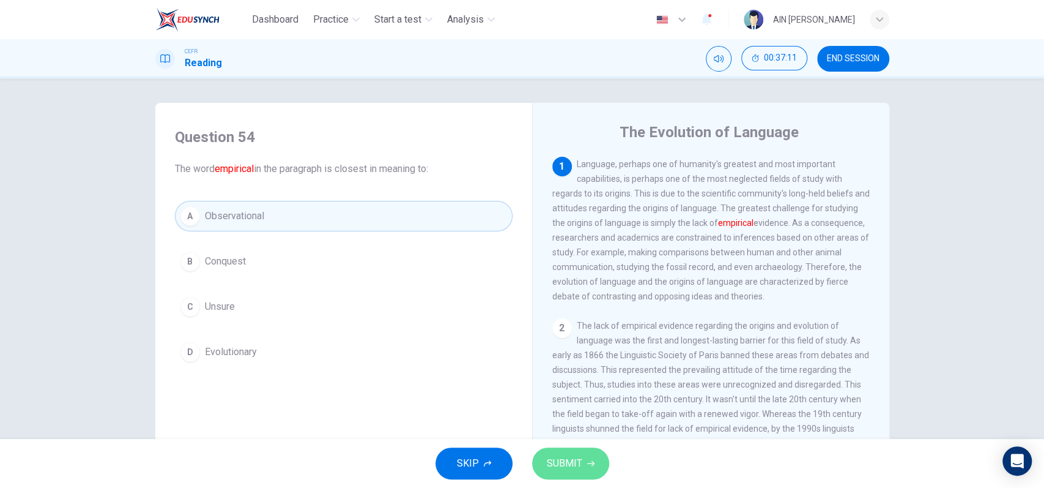
click at [578, 459] on span "SUBMIT" at bounding box center [564, 462] width 35 height 17
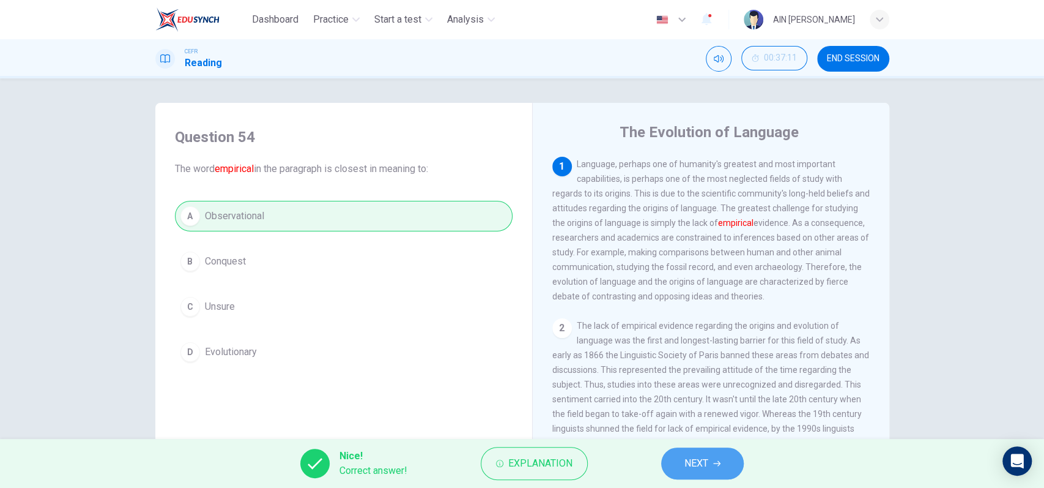
click at [680, 460] on button "NEXT" at bounding box center [702, 463] width 83 height 32
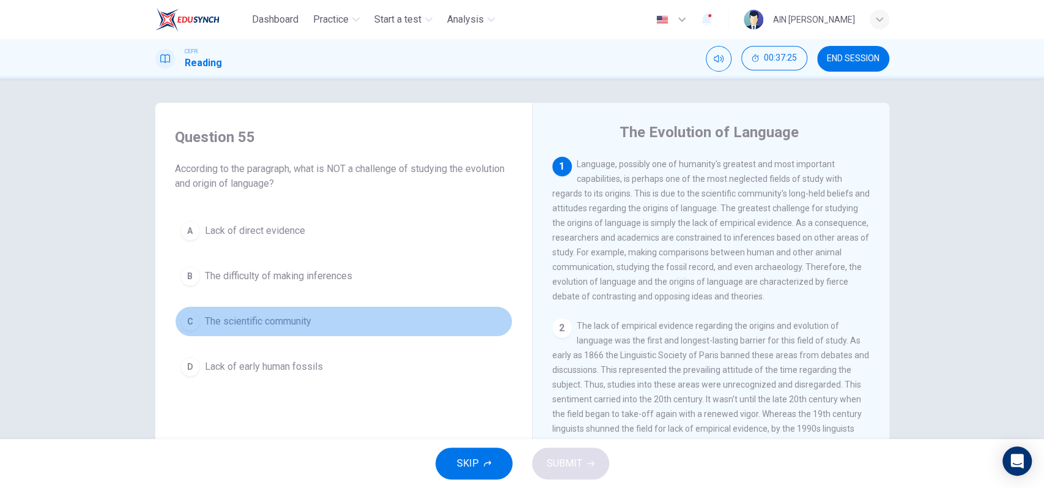
click at [264, 333] on button "C The scientific community" at bounding box center [344, 321] width 338 height 31
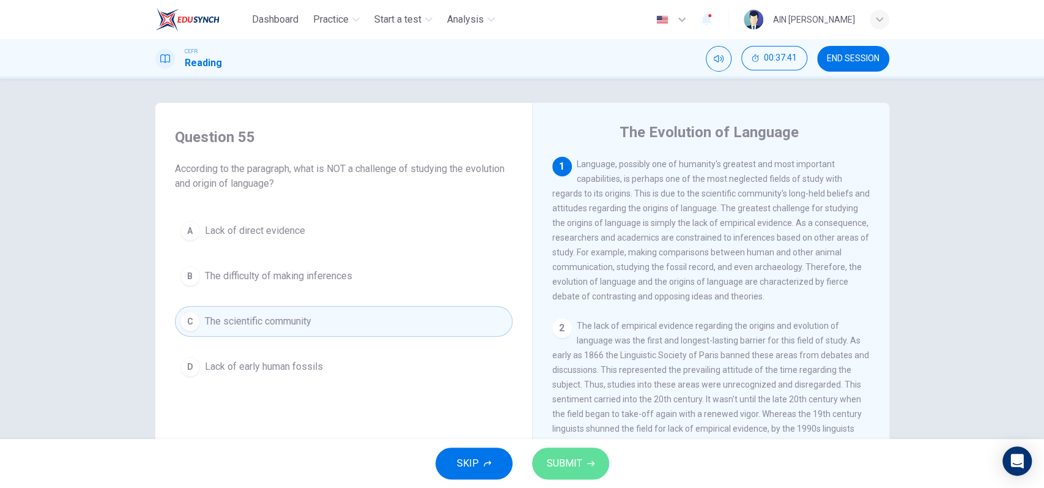
click at [577, 457] on span "SUBMIT" at bounding box center [564, 462] width 35 height 17
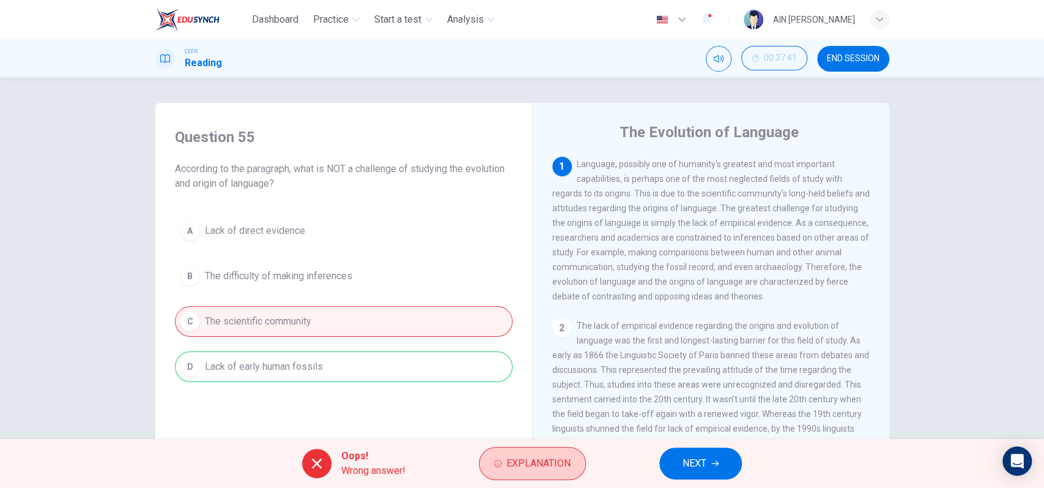
click at [552, 458] on span "Explanation" at bounding box center [538, 462] width 64 height 17
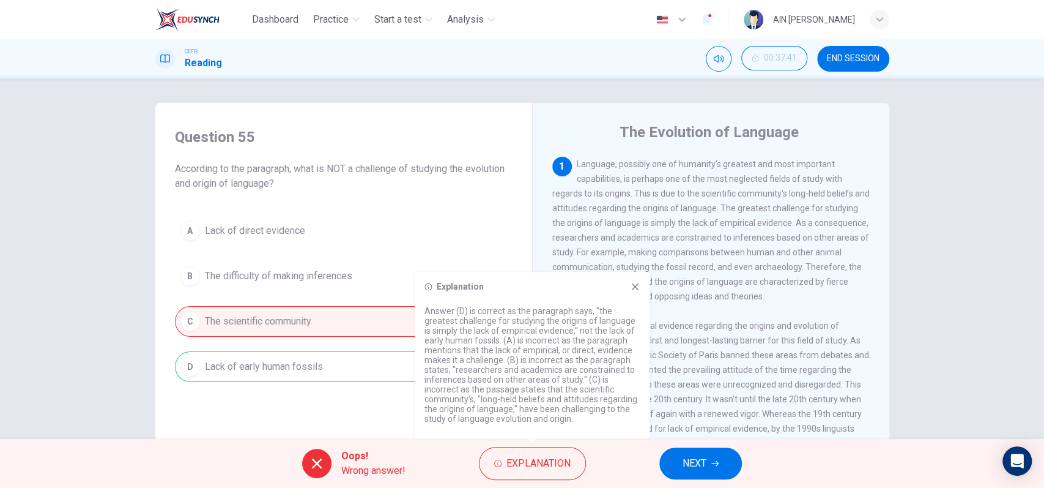
click at [638, 288] on icon at bounding box center [635, 286] width 10 height 10
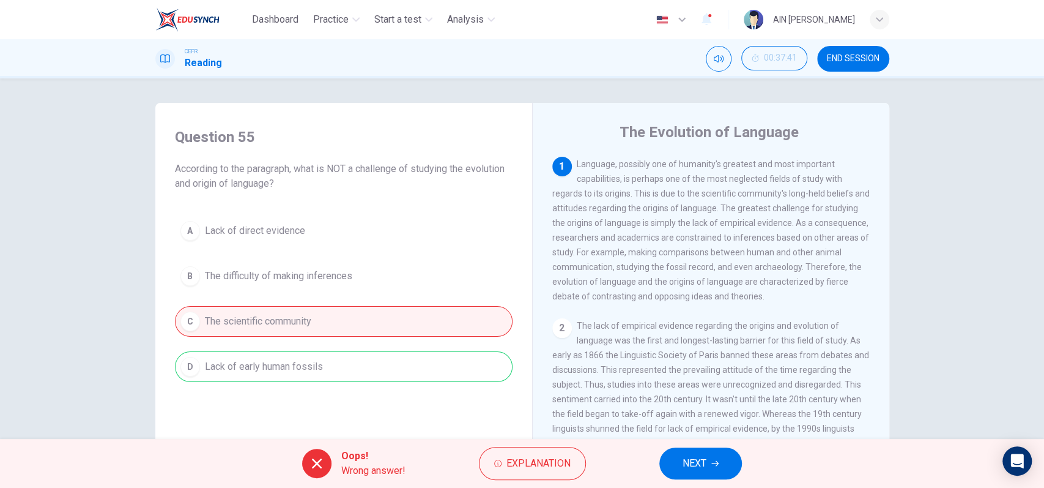
click at [710, 457] on button "NEXT" at bounding box center [700, 463] width 83 height 32
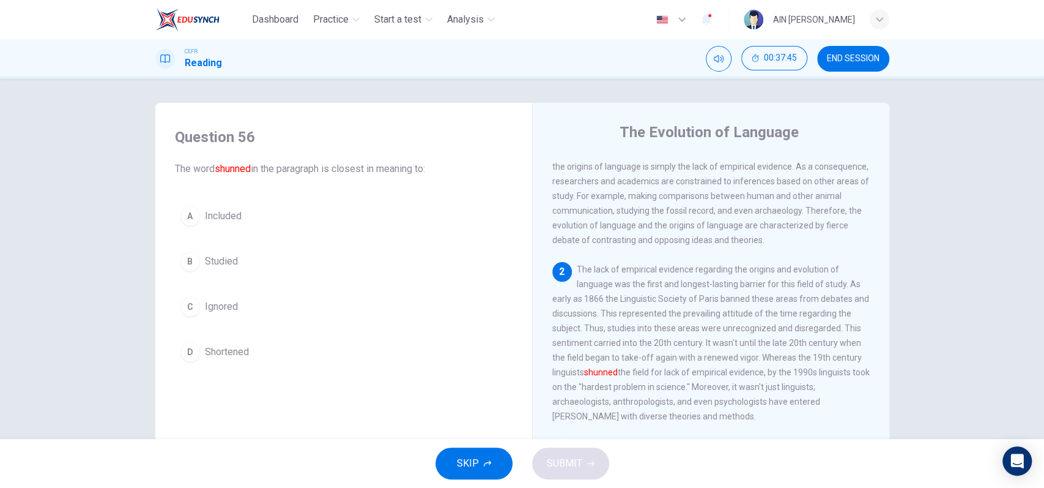
scroll to position [81, 0]
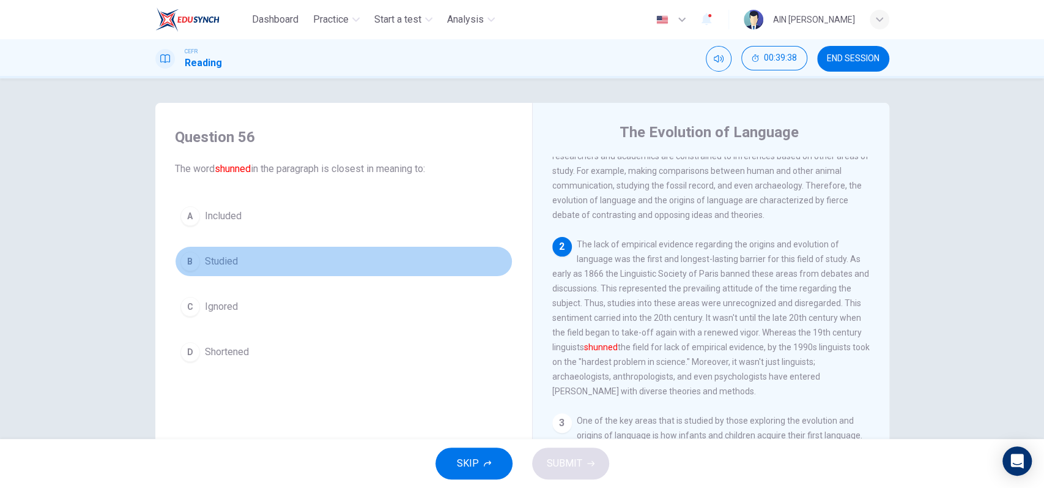
click at [226, 264] on span "Studied" at bounding box center [221, 261] width 33 height 15
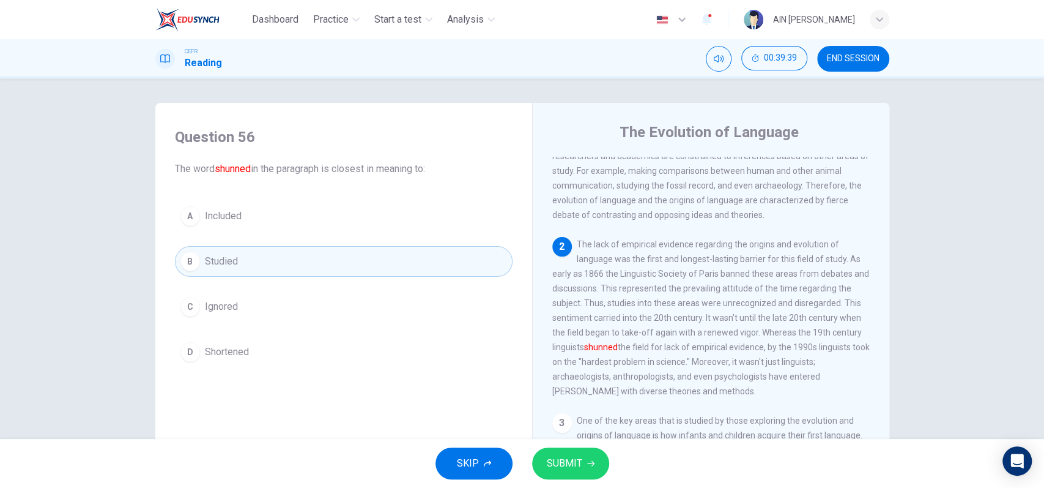
click at [578, 466] on span "SUBMIT" at bounding box center [564, 462] width 35 height 17
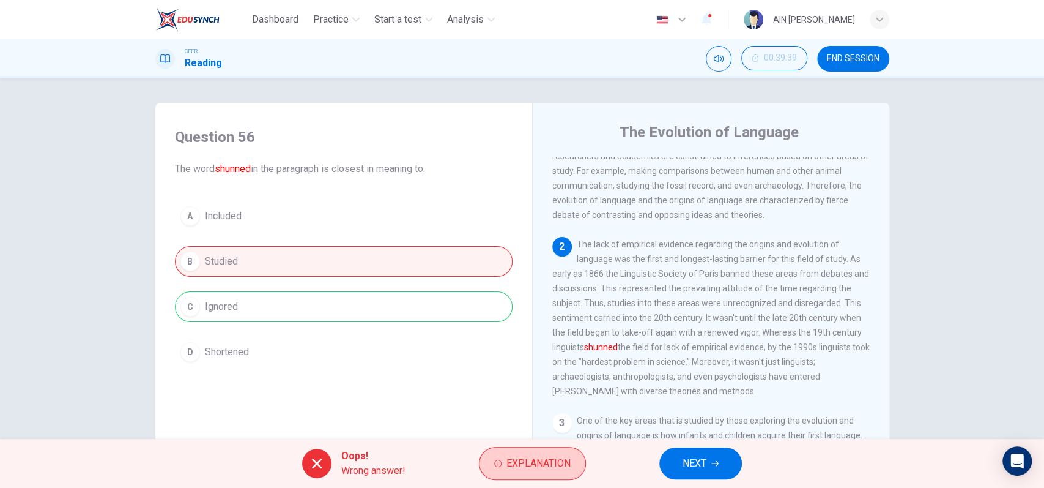
click at [532, 456] on span "Explanation" at bounding box center [538, 462] width 64 height 17
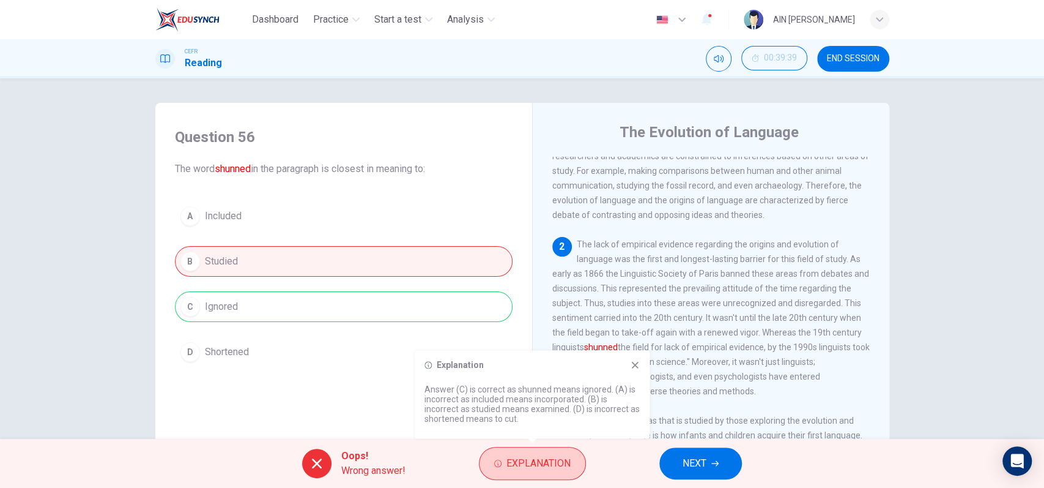
click at [532, 456] on span "Explanation" at bounding box center [538, 462] width 64 height 17
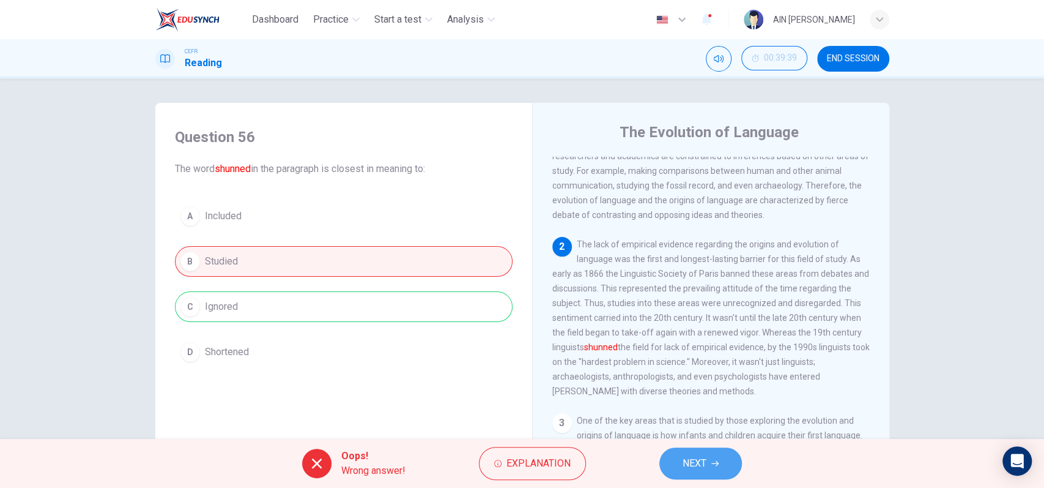
click at [683, 453] on button "NEXT" at bounding box center [700, 463] width 83 height 32
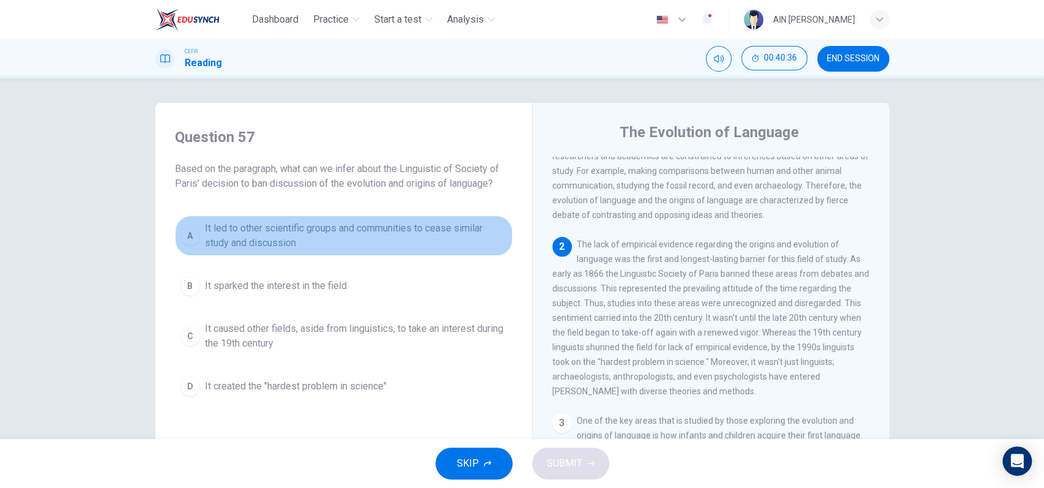
click at [354, 242] on span "It led to other scientific groups and communities to cease similar study and di…" at bounding box center [356, 235] width 302 height 29
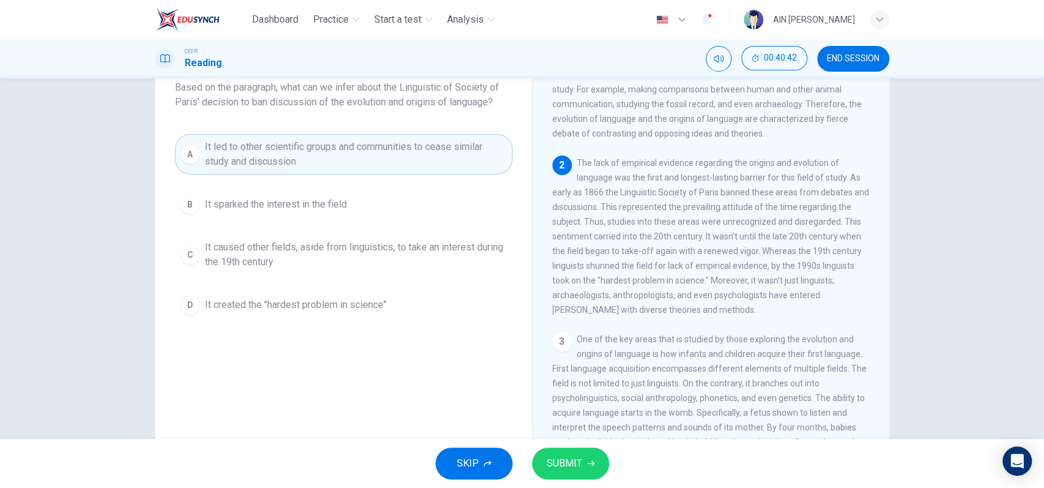
click at [565, 463] on span "SUBMIT" at bounding box center [564, 462] width 35 height 17
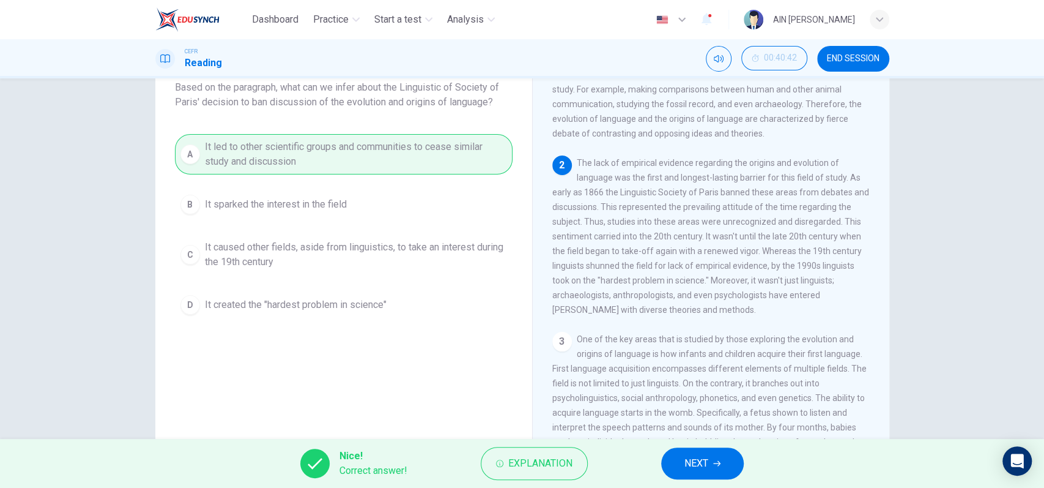
click at [685, 455] on span "NEXT" at bounding box center [696, 462] width 24 height 17
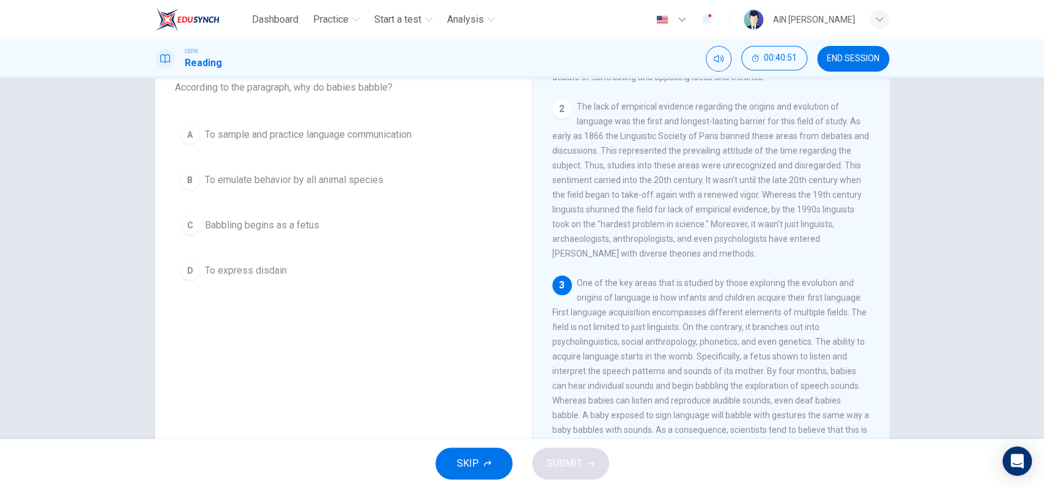
scroll to position [163, 0]
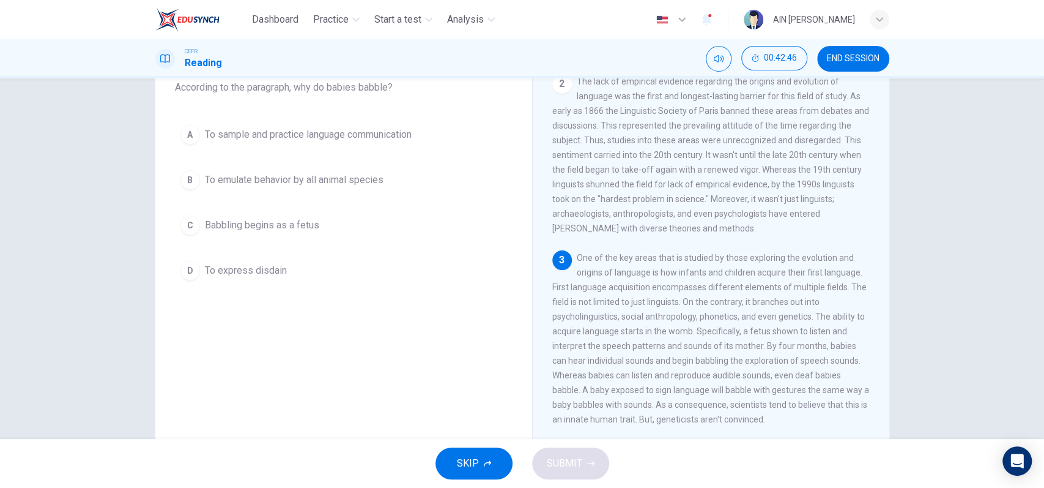
click at [242, 227] on span "Babbling begins as a fetus" at bounding box center [262, 225] width 114 height 15
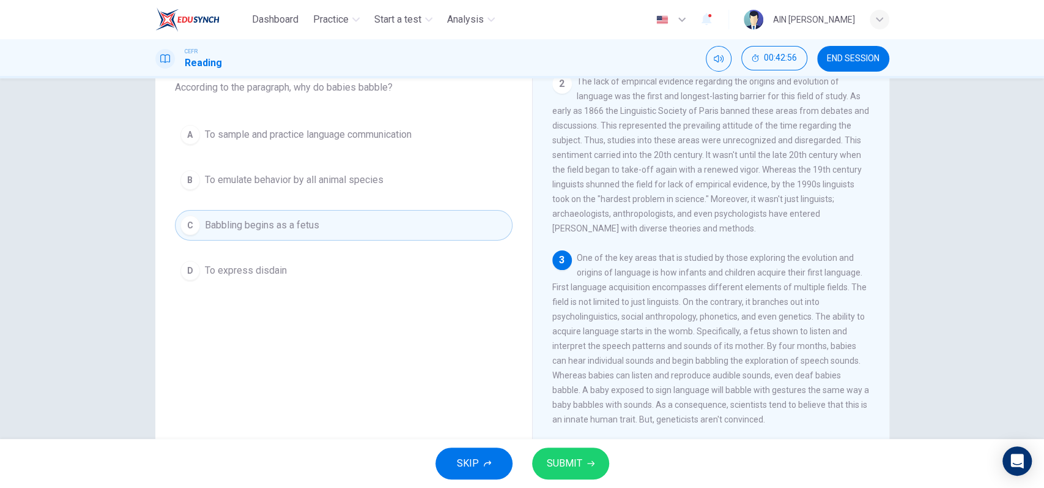
click at [366, 139] on span "To sample and practice language communication" at bounding box center [308, 134] width 207 height 15
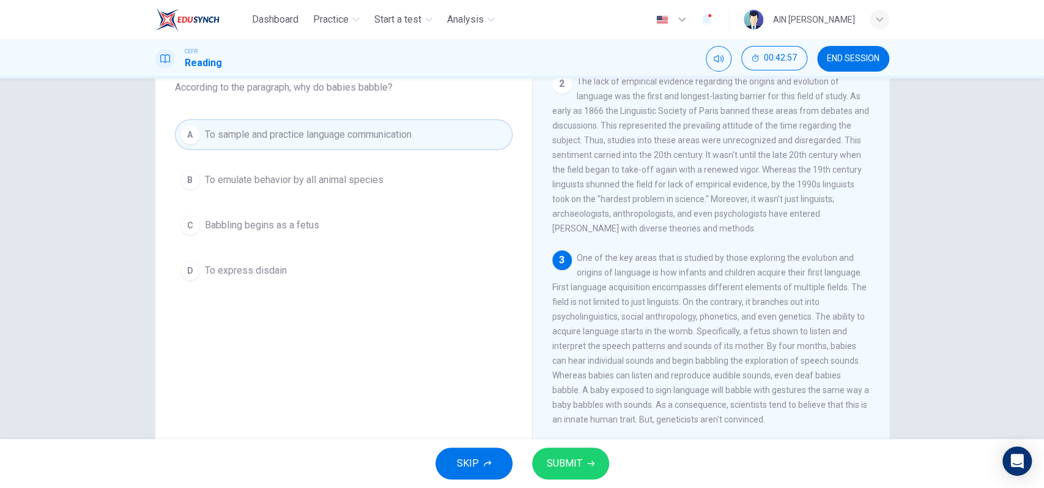
click at [568, 451] on button "SUBMIT" at bounding box center [570, 463] width 77 height 32
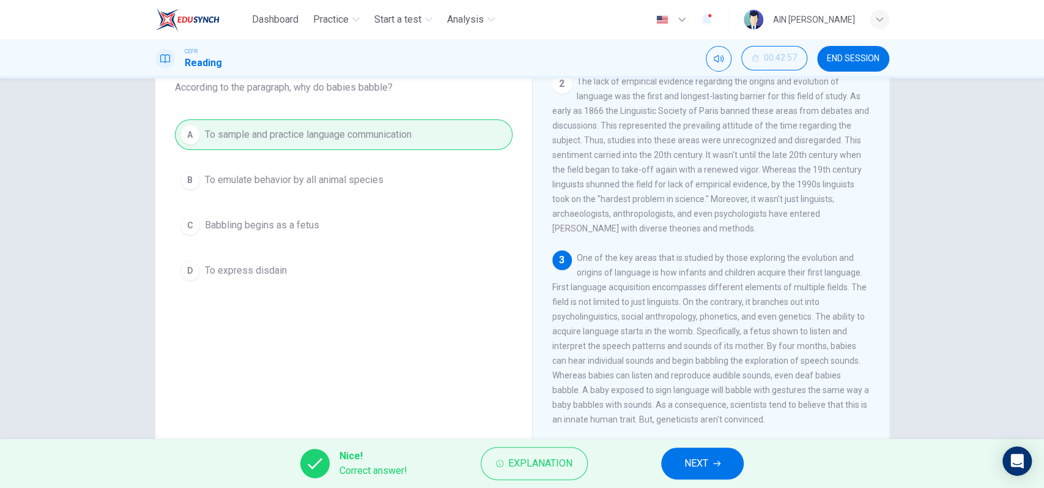
click at [714, 467] on button "NEXT" at bounding box center [702, 463] width 83 height 32
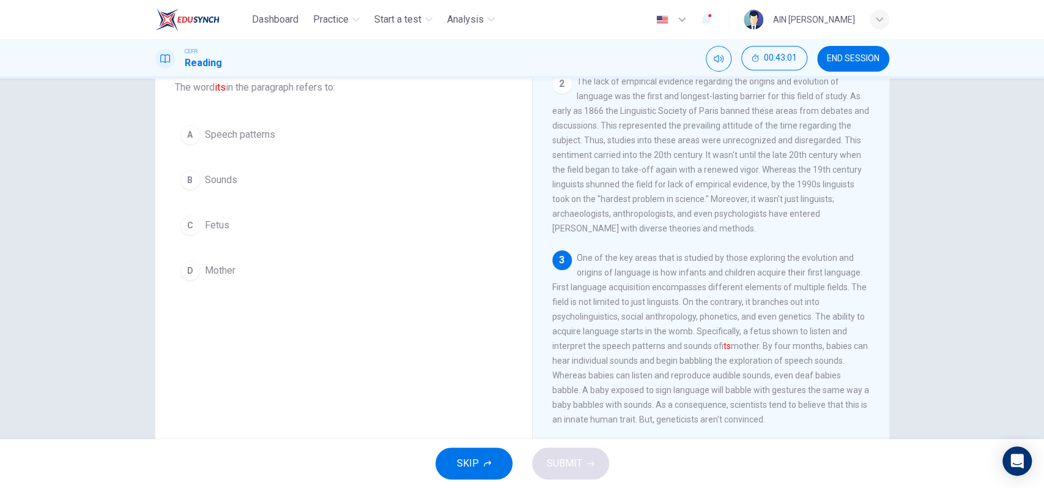
click at [225, 232] on button "C Fetus" at bounding box center [344, 225] width 338 height 31
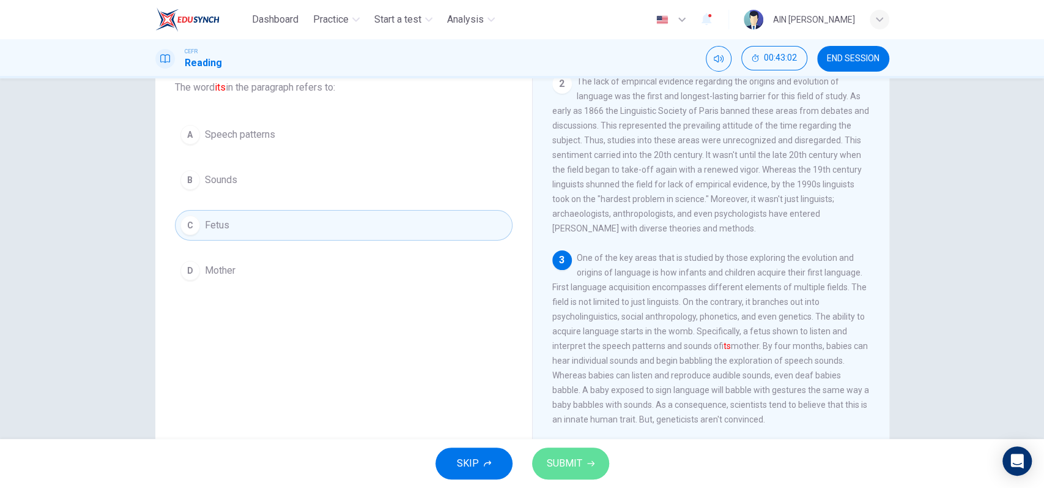
click at [557, 451] on button "SUBMIT" at bounding box center [570, 463] width 77 height 32
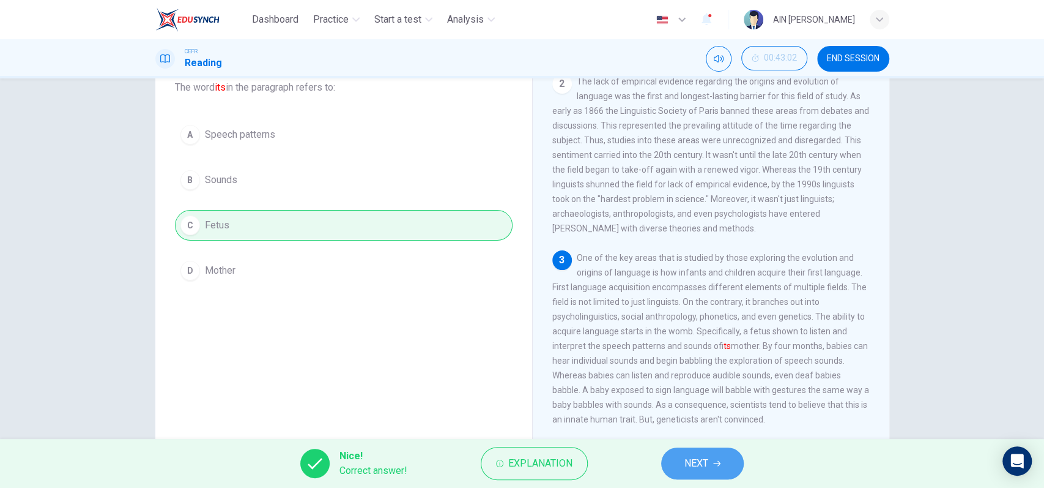
click at [719, 461] on icon "button" at bounding box center [716, 462] width 7 height 7
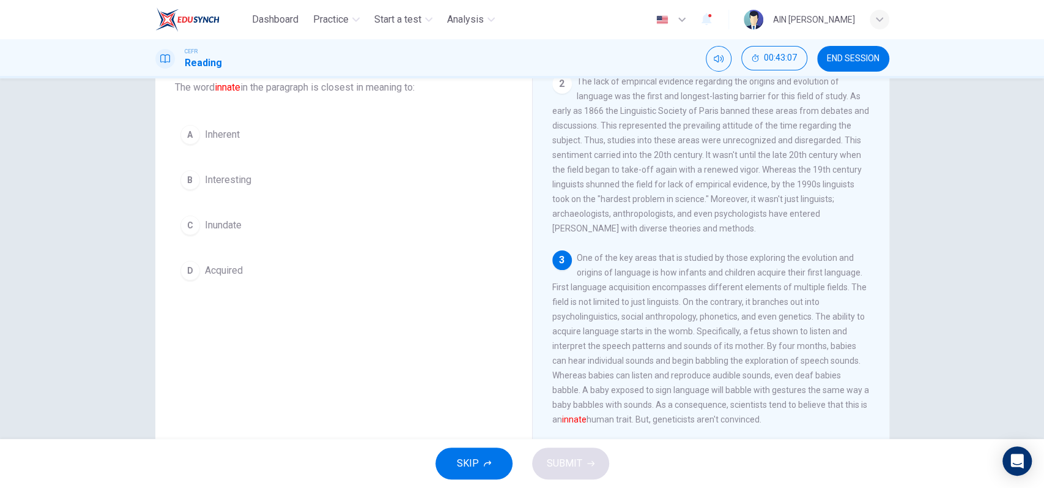
click at [260, 266] on button "D Acquired" at bounding box center [344, 270] width 338 height 31
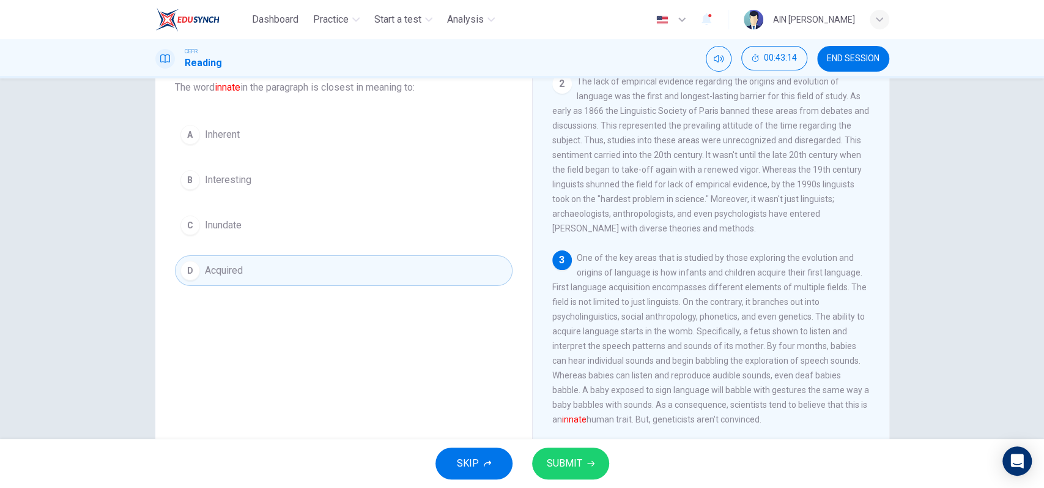
click at [590, 454] on button "SUBMIT" at bounding box center [570, 463] width 77 height 32
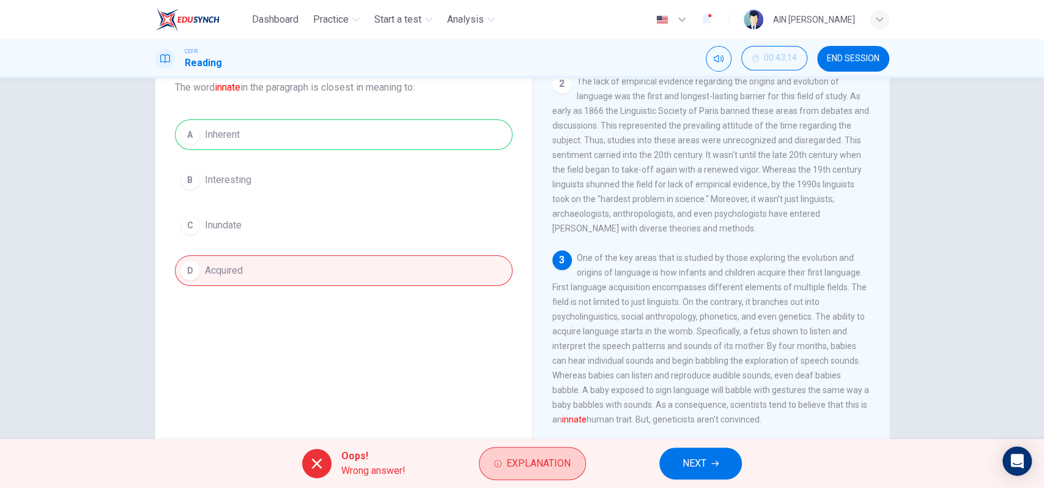
click at [514, 464] on span "Explanation" at bounding box center [538, 462] width 64 height 17
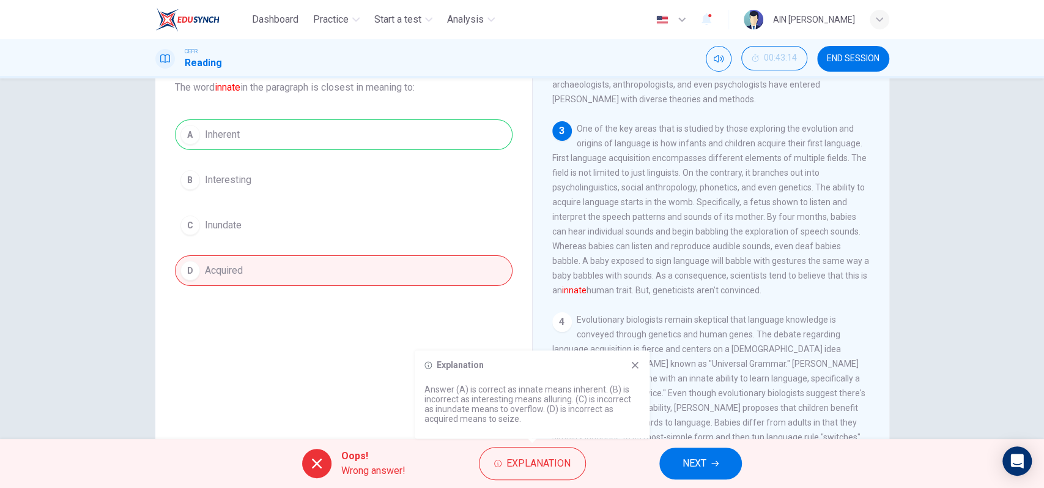
scroll to position [326, 0]
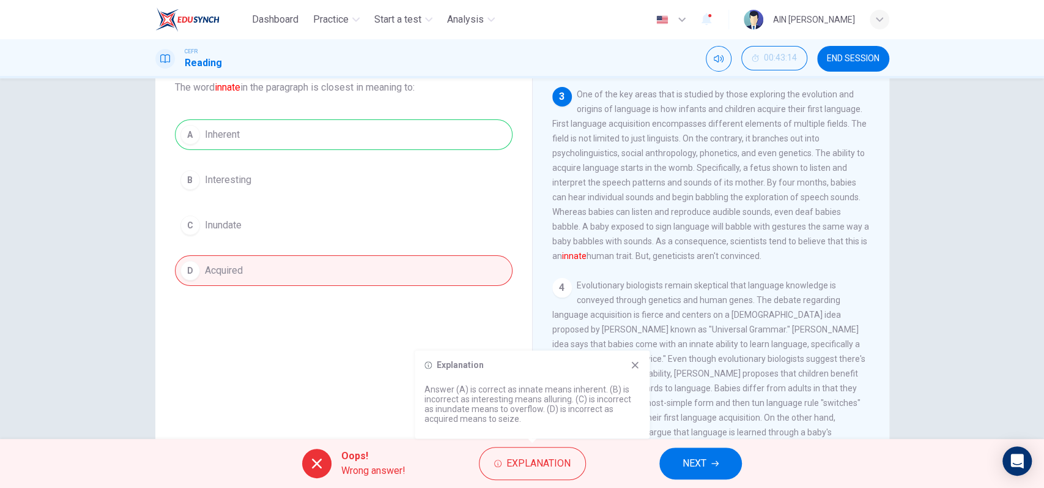
drag, startPoint x: 661, startPoint y: 242, endPoint x: 670, endPoint y: 243, distance: 9.2
click at [670, 243] on span "One of the key areas that is studied by those exploring the evolution and origi…" at bounding box center [710, 174] width 317 height 171
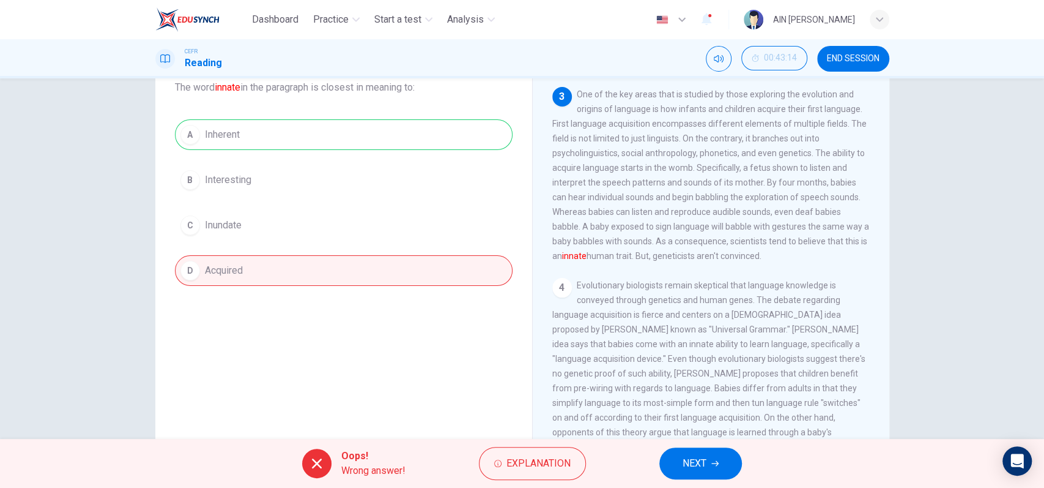
drag, startPoint x: 663, startPoint y: 242, endPoint x: 680, endPoint y: 247, distance: 17.8
click at [679, 246] on div "3 One of the key areas that is studied by those exploring the evolution and ori…" at bounding box center [711, 175] width 318 height 176
click at [710, 457] on button "NEXT" at bounding box center [700, 463] width 83 height 32
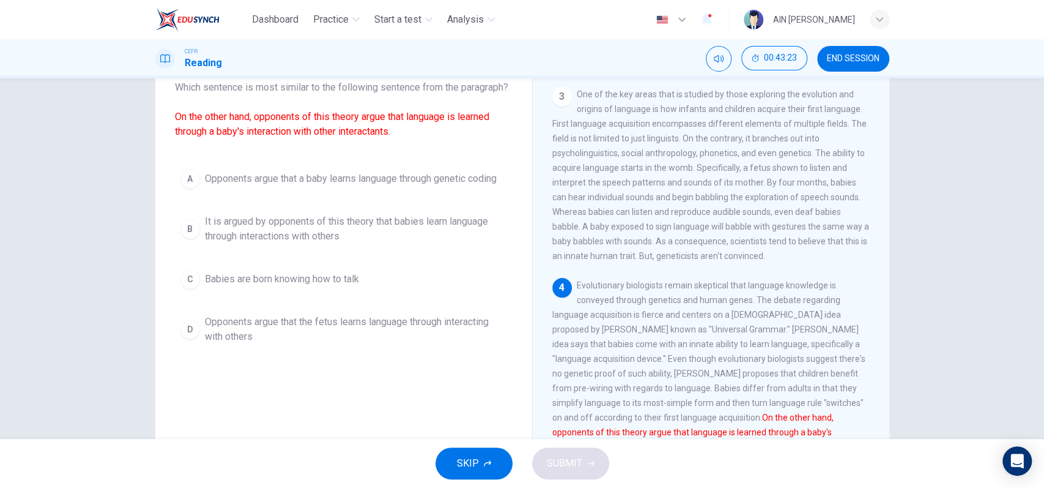
scroll to position [407, 0]
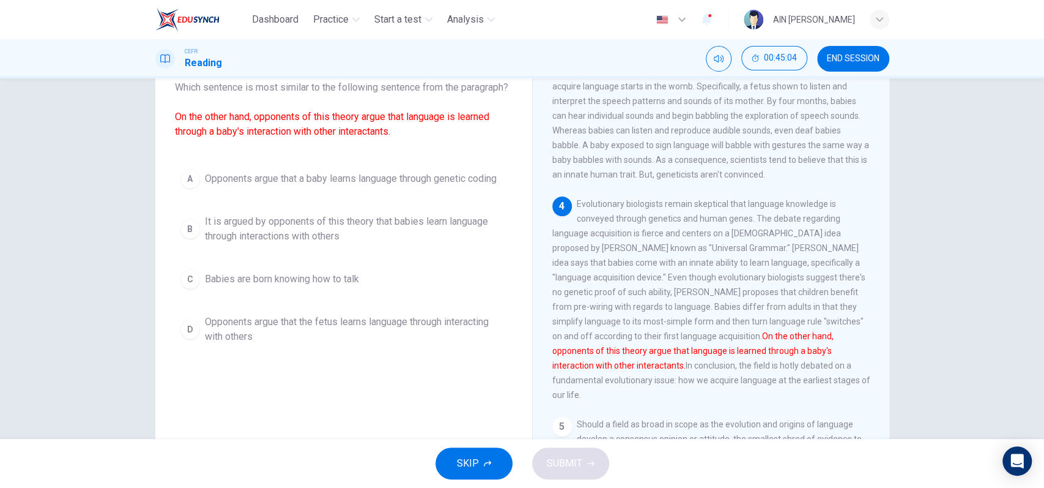
click at [357, 243] on span "It is argued by opponents of this theory that babies learn language through int…" at bounding box center [356, 228] width 302 height 29
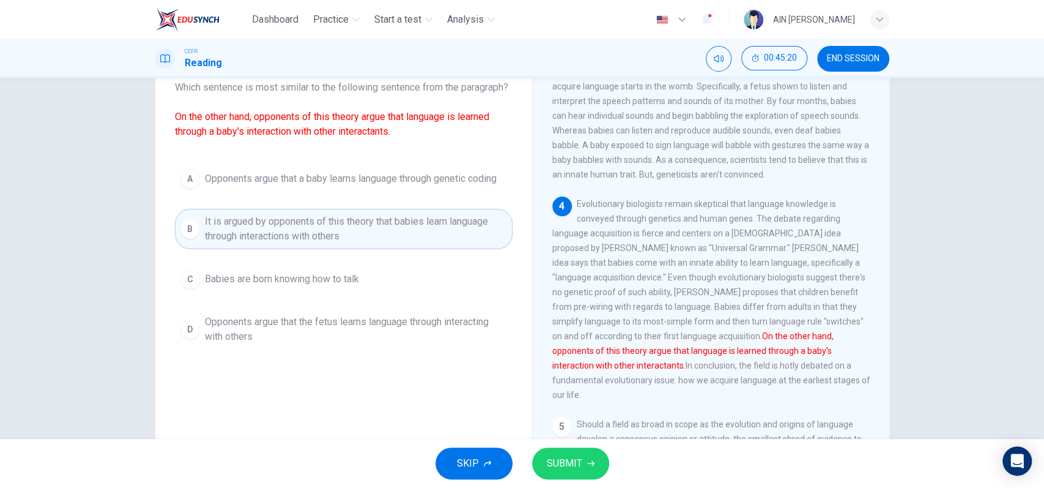
click at [579, 453] on button "SUBMIT" at bounding box center [570, 463] width 77 height 32
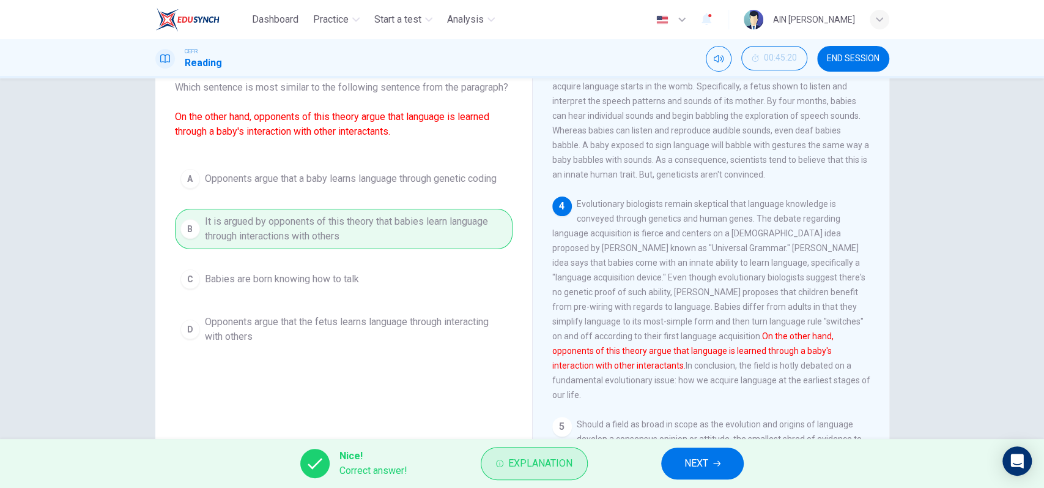
click at [527, 462] on span "Explanation" at bounding box center [540, 462] width 64 height 17
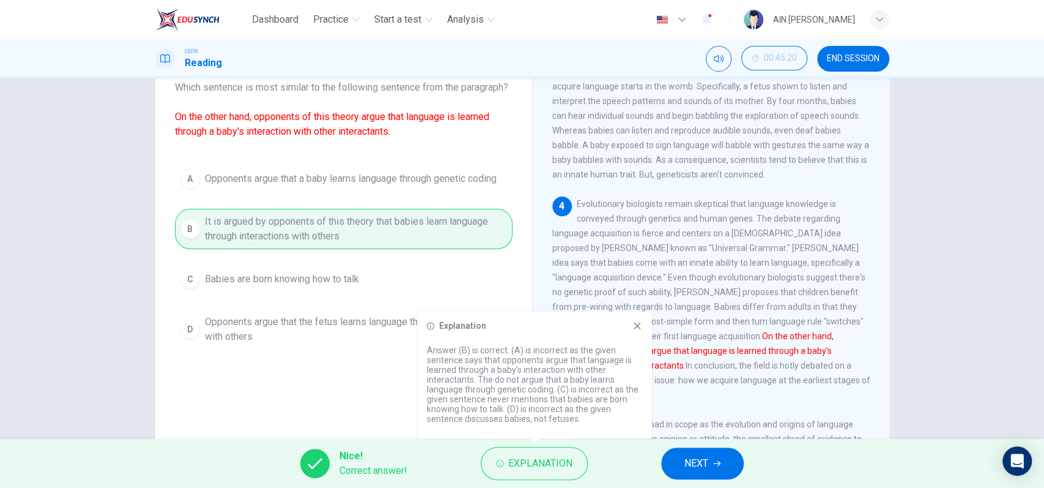
click at [637, 326] on icon at bounding box center [637, 325] width 7 height 7
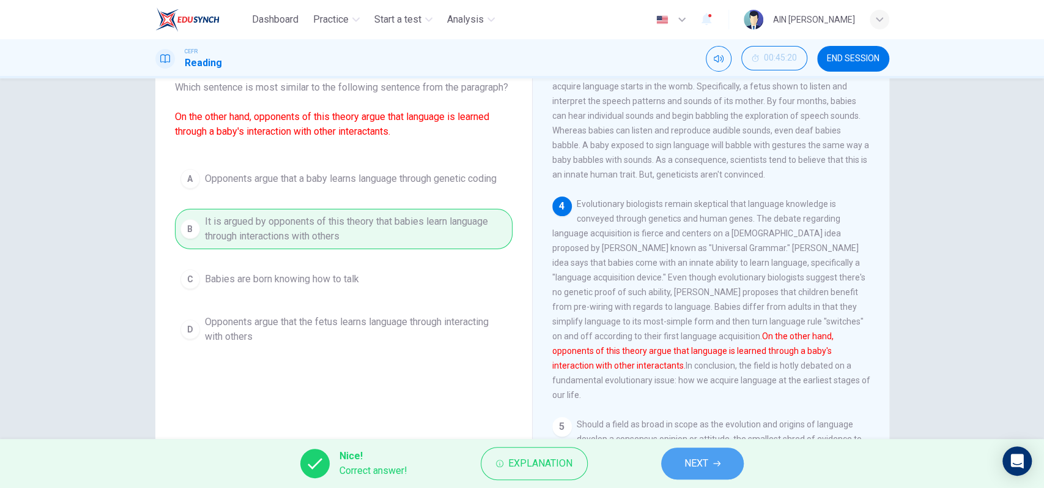
click at [686, 459] on span "NEXT" at bounding box center [696, 462] width 24 height 17
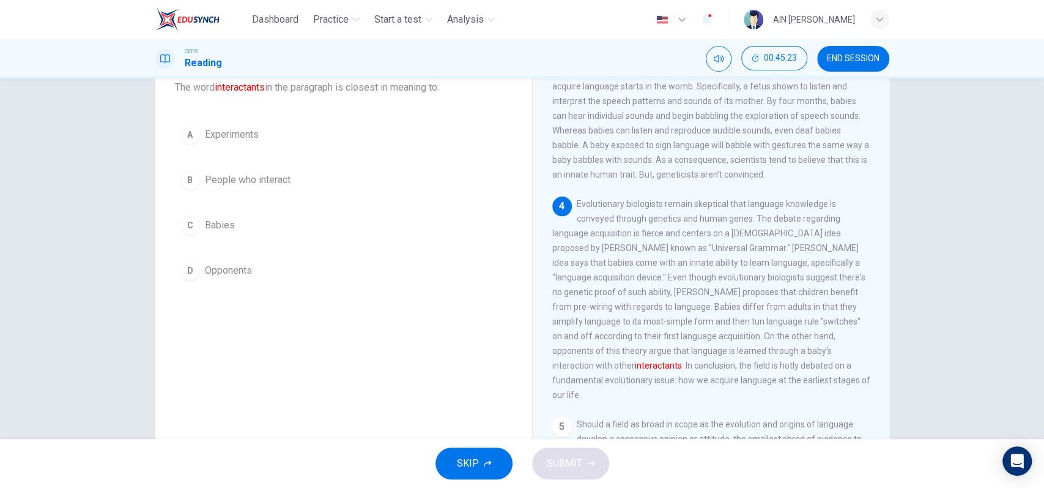
click at [273, 178] on span "People who interact" at bounding box center [248, 179] width 86 height 15
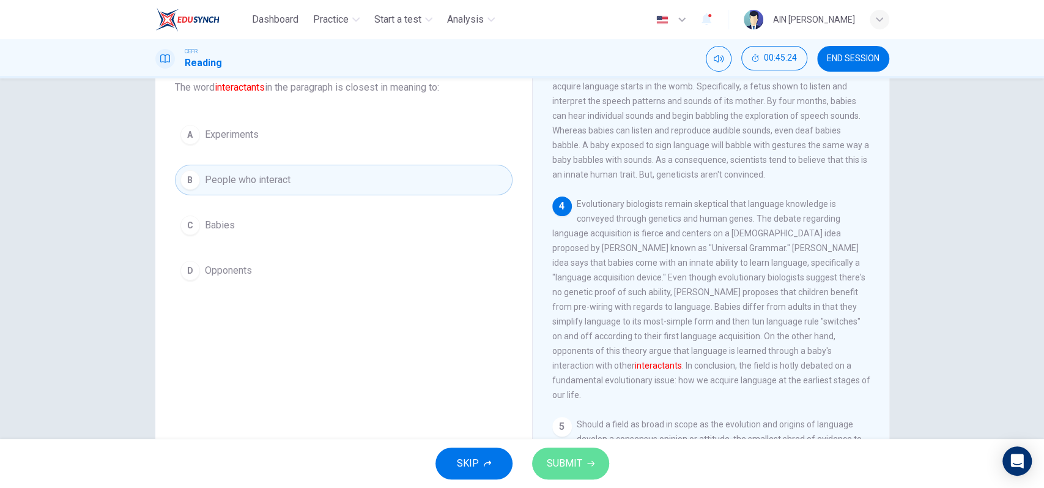
click at [587, 462] on icon "button" at bounding box center [590, 462] width 7 height 7
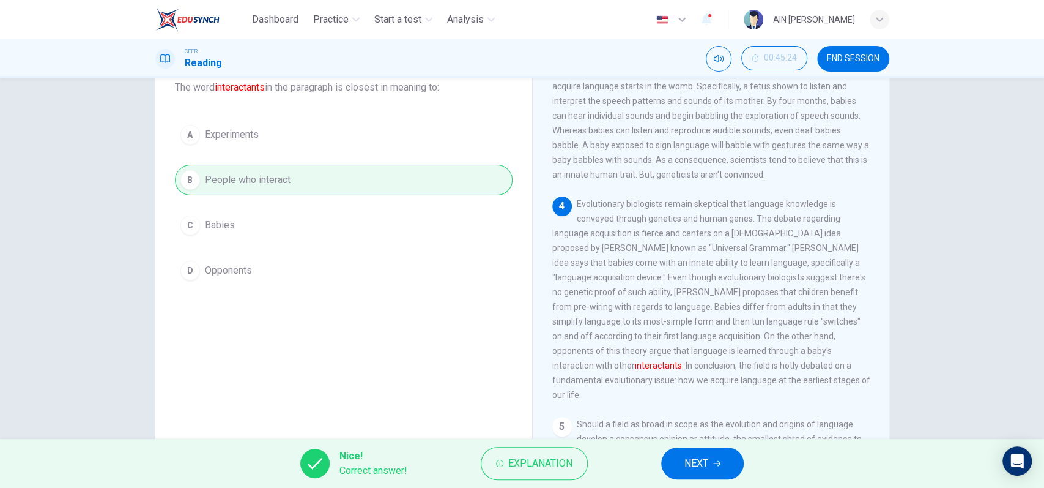
drag, startPoint x: 245, startPoint y: 89, endPoint x: 274, endPoint y: 89, distance: 29.4
click at [274, 89] on span "The word interactants in the paragraph is closest in meaning to:" at bounding box center [344, 87] width 338 height 15
drag, startPoint x: 704, startPoint y: 462, endPoint x: 695, endPoint y: 458, distance: 9.3
click at [703, 462] on span "NEXT" at bounding box center [696, 462] width 24 height 17
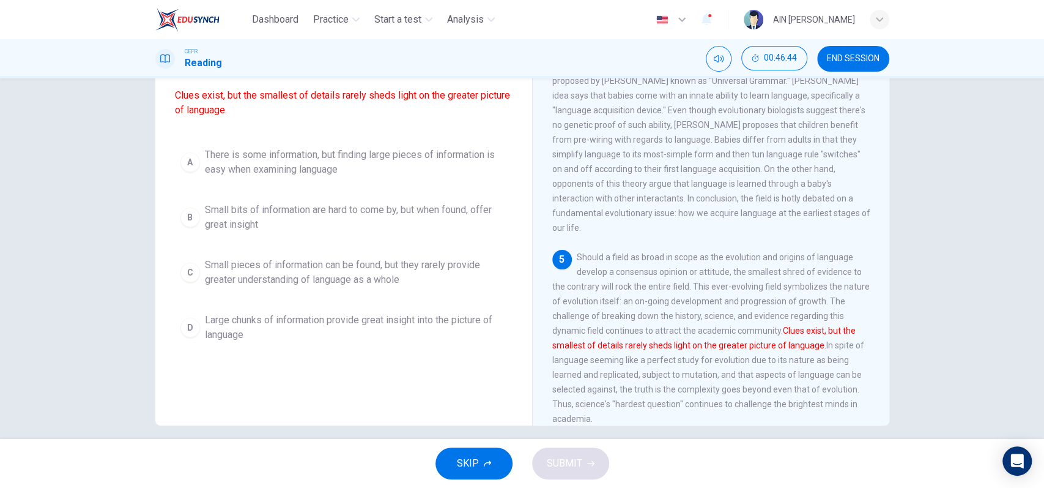
scroll to position [113, 0]
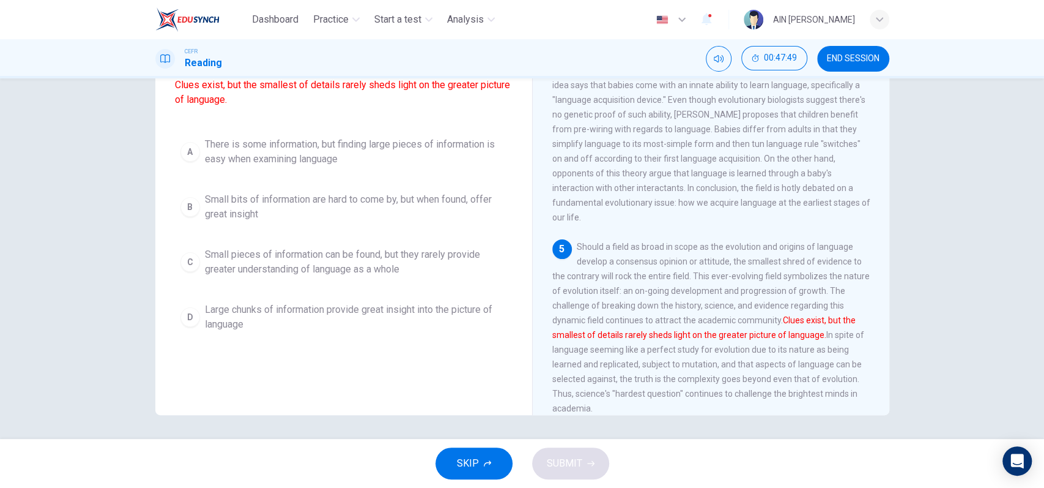
click at [355, 276] on span "Small pieces of information can be found, but they rarely provide greater under…" at bounding box center [356, 261] width 302 height 29
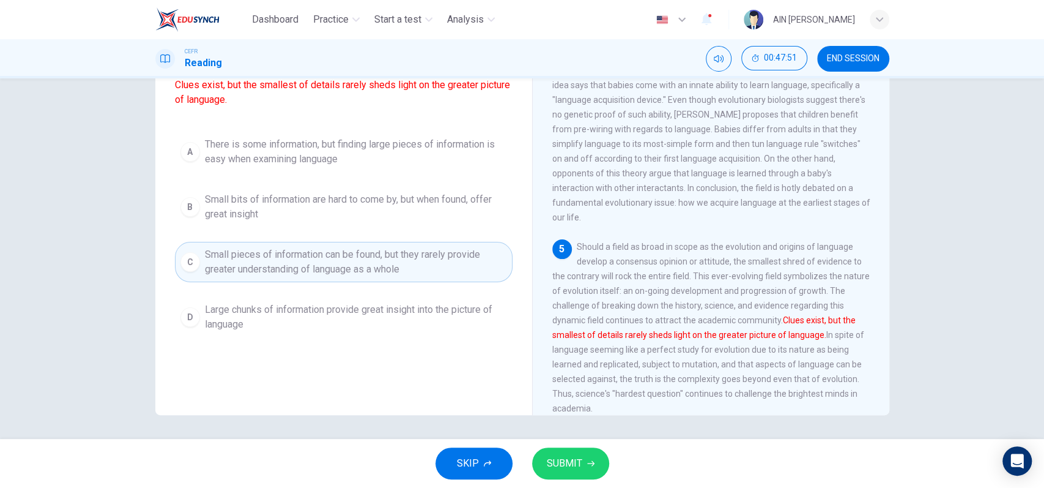
click at [592, 455] on button "SUBMIT" at bounding box center [570, 463] width 77 height 32
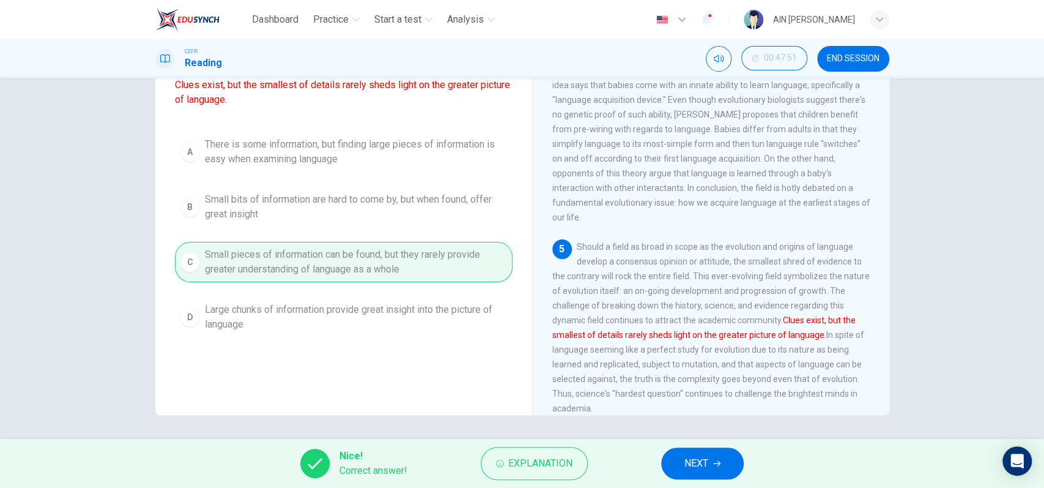
click at [704, 458] on span "NEXT" at bounding box center [696, 462] width 24 height 17
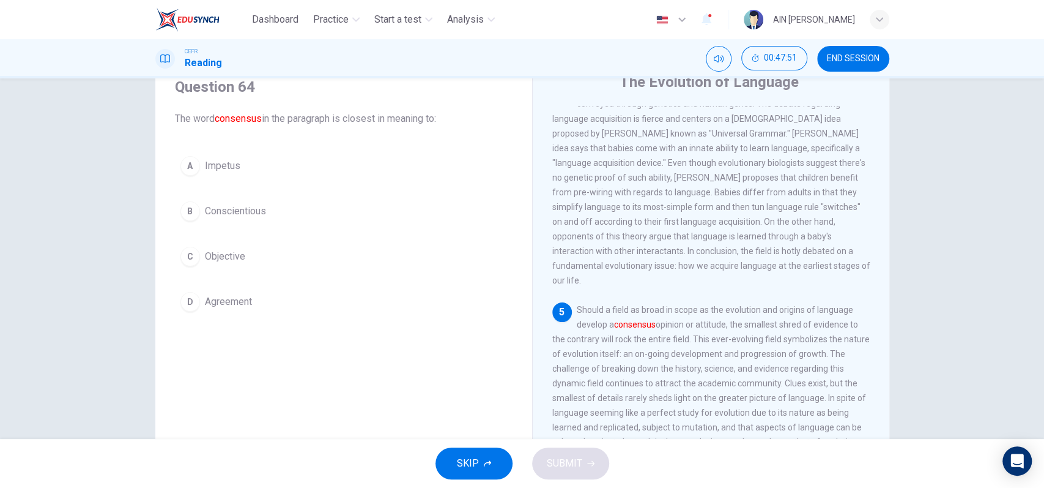
scroll to position [0, 0]
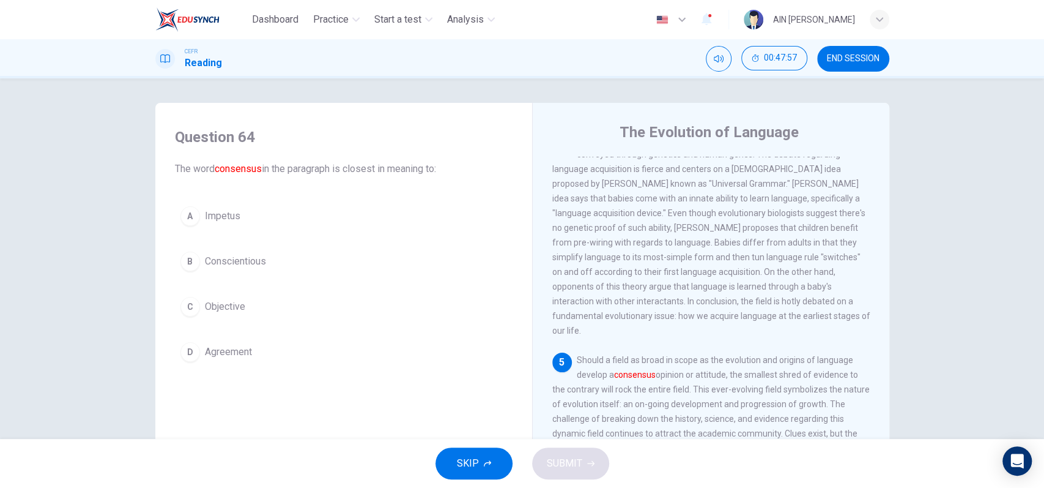
click at [232, 309] on span "Objective" at bounding box center [225, 306] width 40 height 15
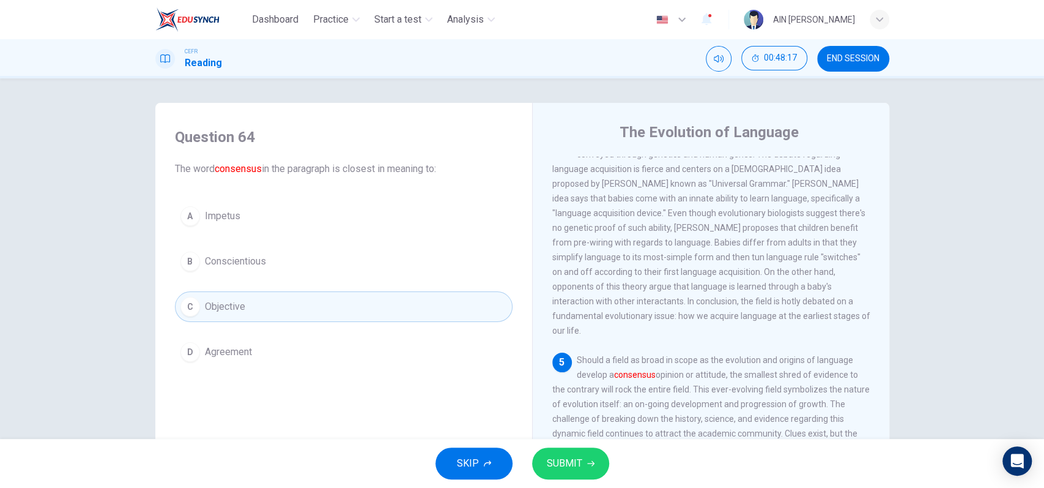
click at [593, 459] on icon "button" at bounding box center [590, 462] width 7 height 7
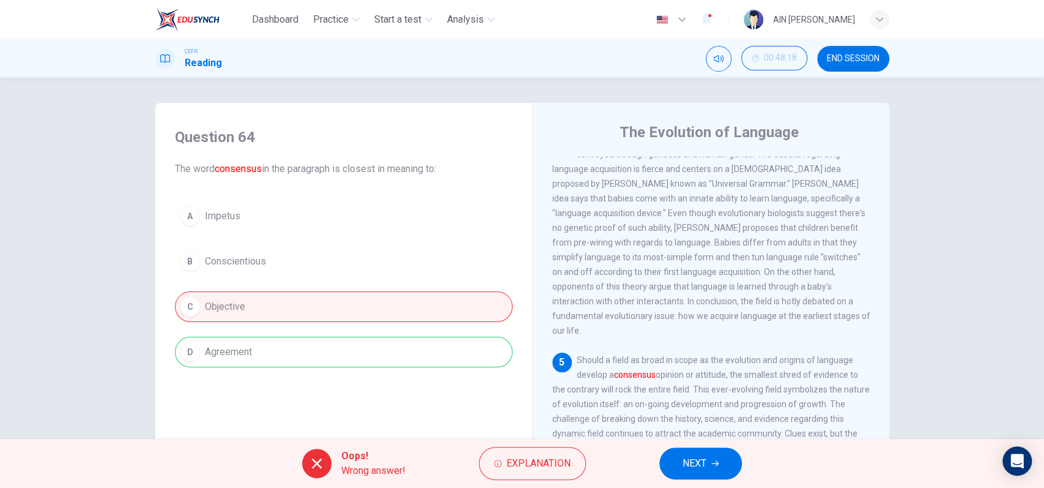
scroll to position [81, 0]
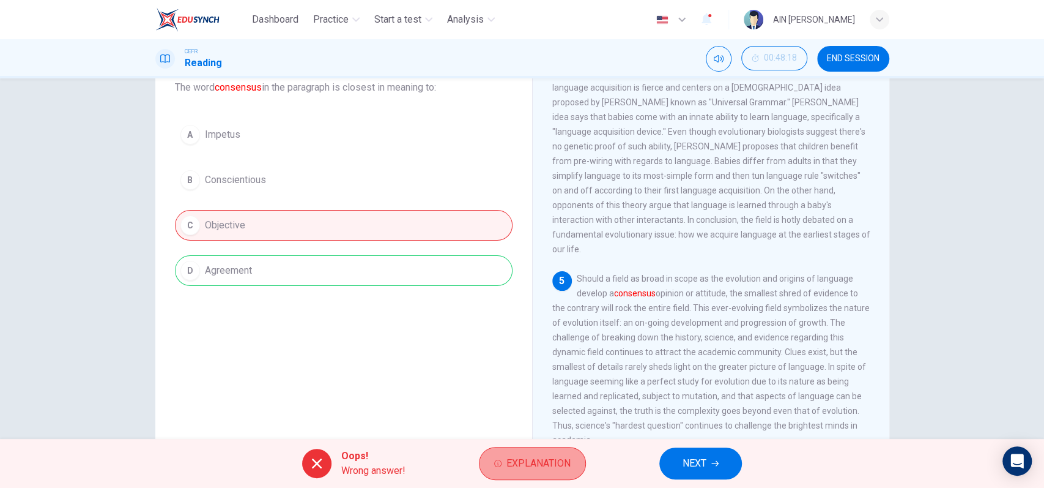
click at [554, 466] on span "Explanation" at bounding box center [538, 462] width 64 height 17
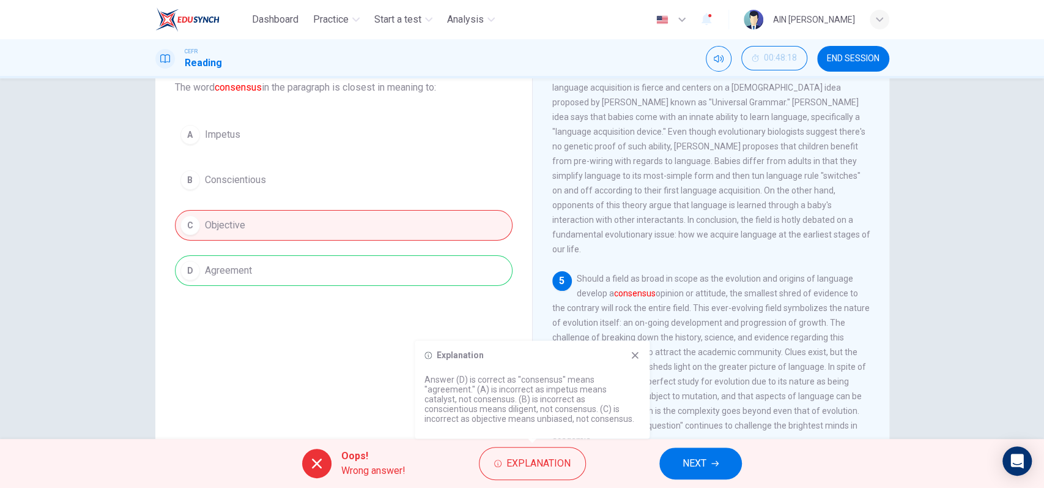
click at [638, 357] on icon at bounding box center [635, 355] width 10 height 10
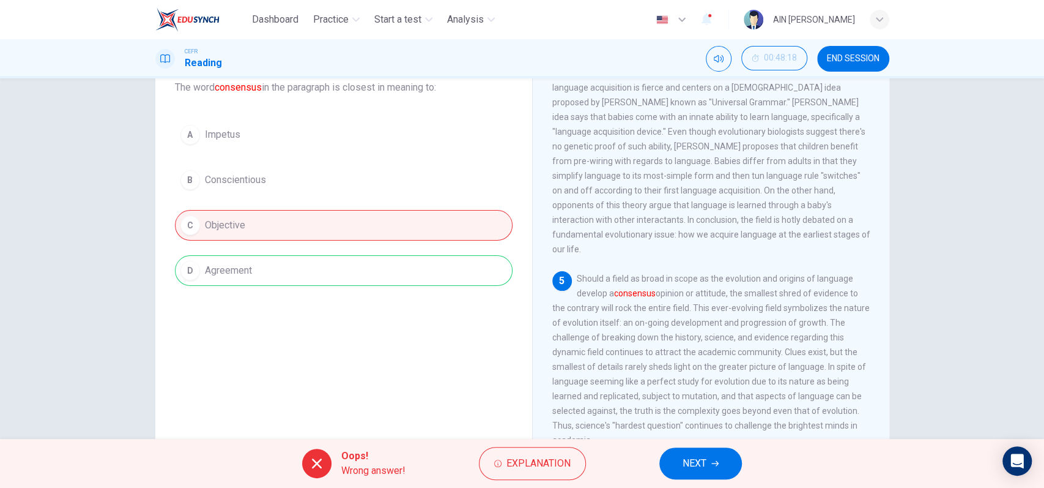
click at [698, 461] on span "NEXT" at bounding box center [695, 462] width 24 height 17
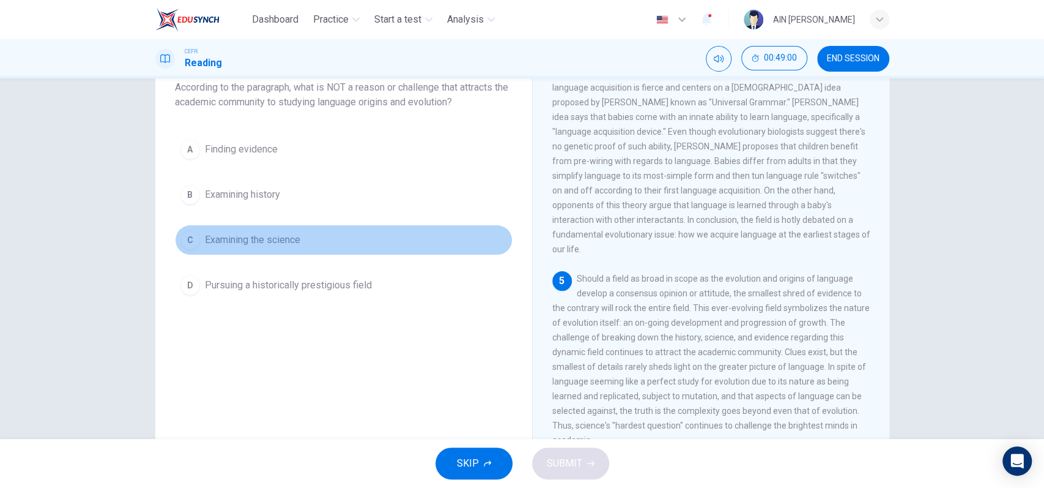
click at [271, 236] on span "Examining the science" at bounding box center [252, 239] width 95 height 15
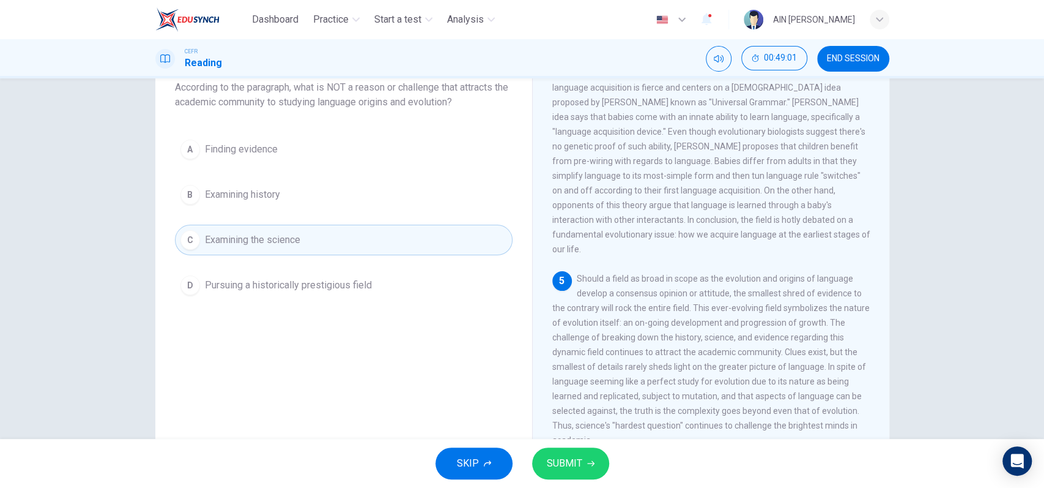
click at [579, 462] on span "SUBMIT" at bounding box center [564, 462] width 35 height 17
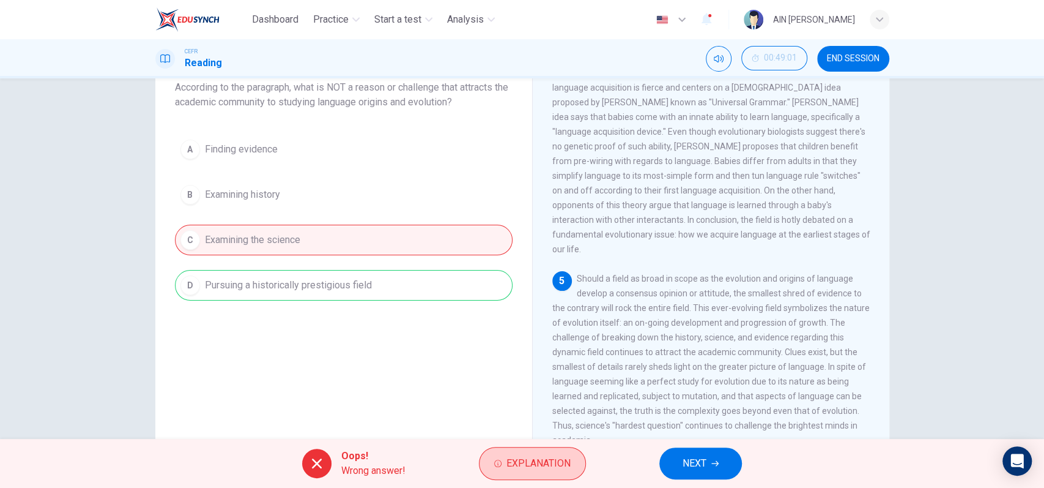
click at [524, 458] on span "Explanation" at bounding box center [538, 462] width 64 height 17
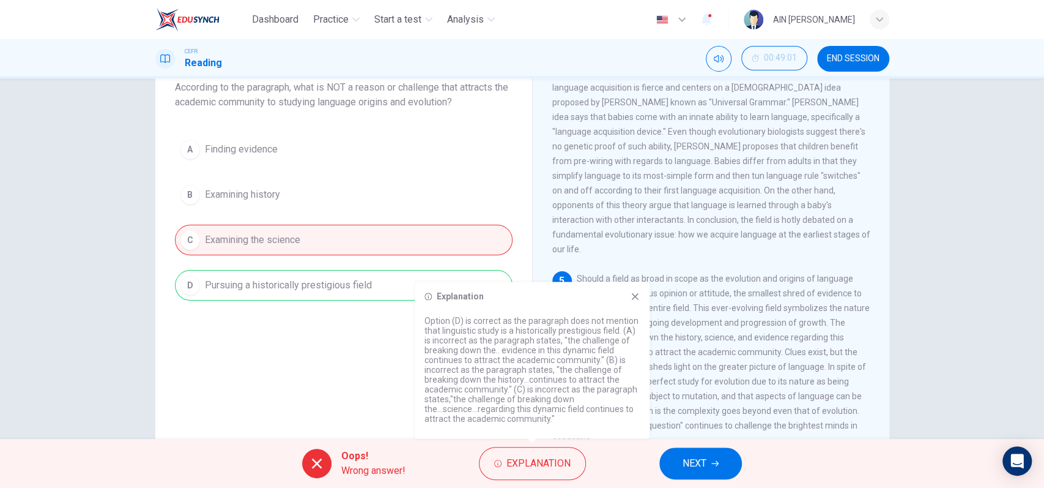
click at [638, 299] on icon at bounding box center [635, 296] width 10 height 10
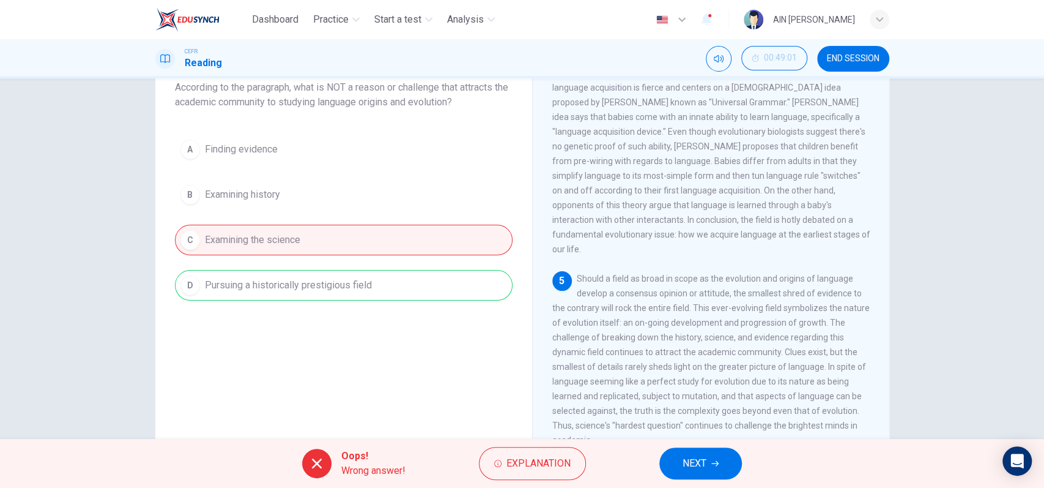
click at [701, 453] on button "NEXT" at bounding box center [700, 463] width 83 height 32
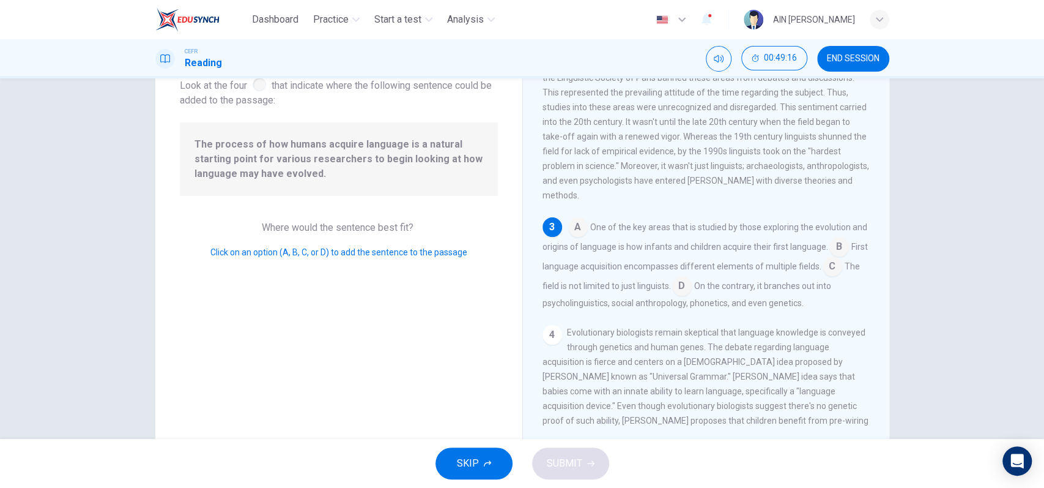
click at [829, 258] on input at bounding box center [839, 248] width 20 height 20
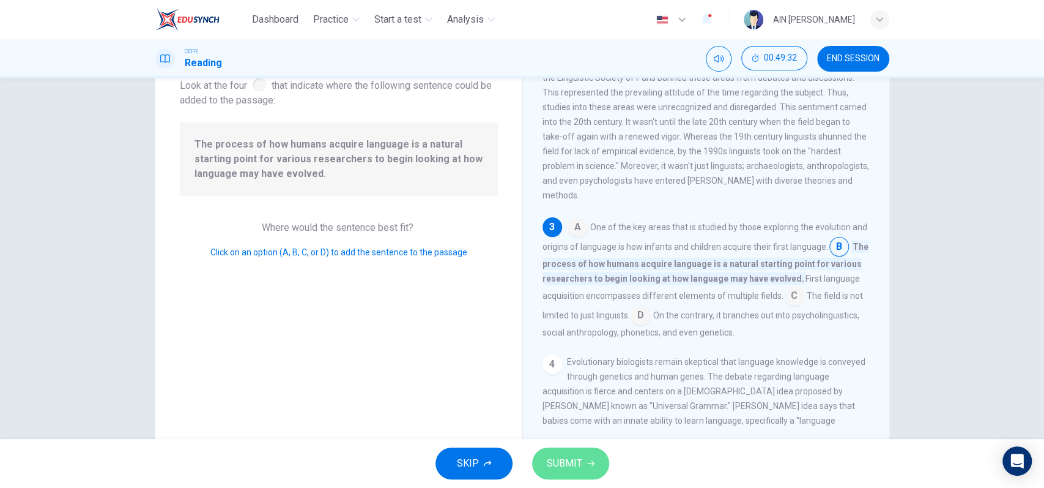
click at [566, 448] on button "SUBMIT" at bounding box center [570, 463] width 77 height 32
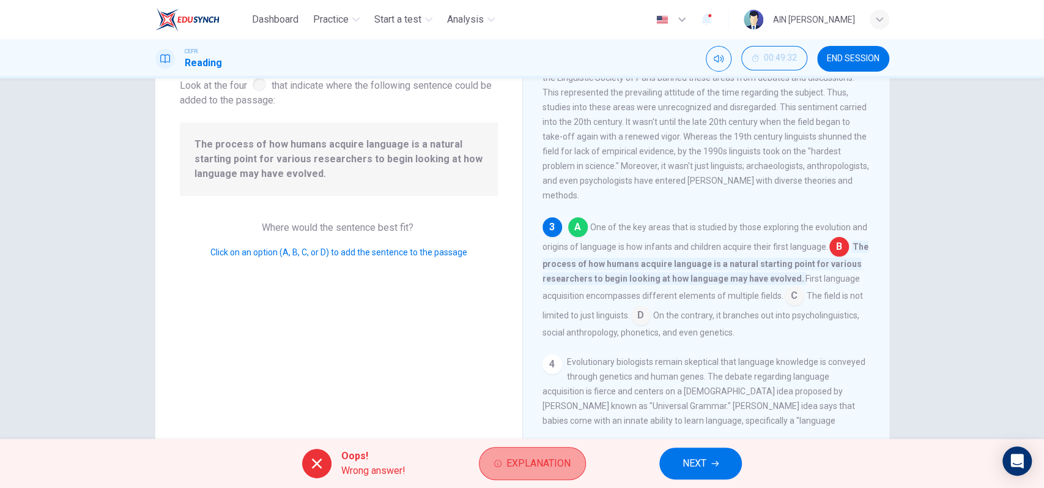
click at [511, 466] on span "Explanation" at bounding box center [538, 462] width 64 height 17
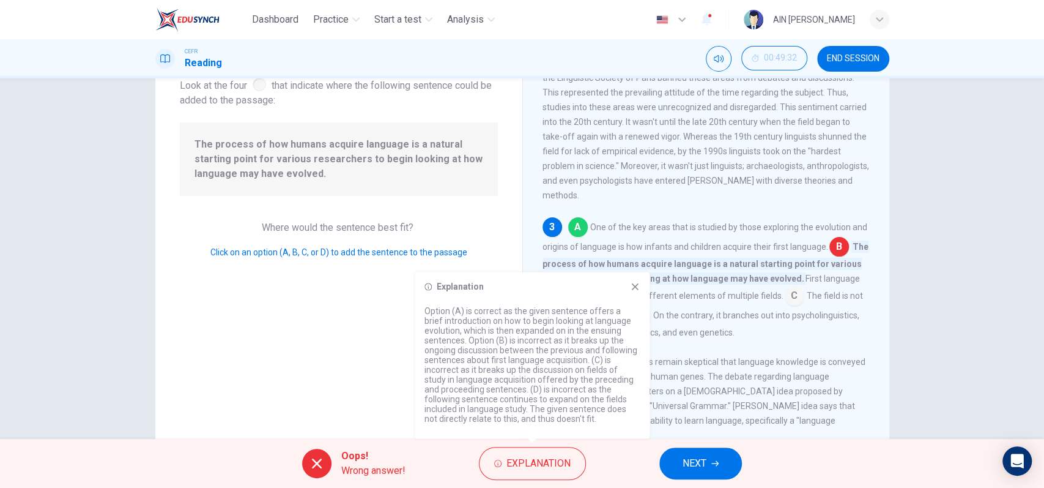
click at [631, 286] on icon at bounding box center [635, 286] width 10 height 10
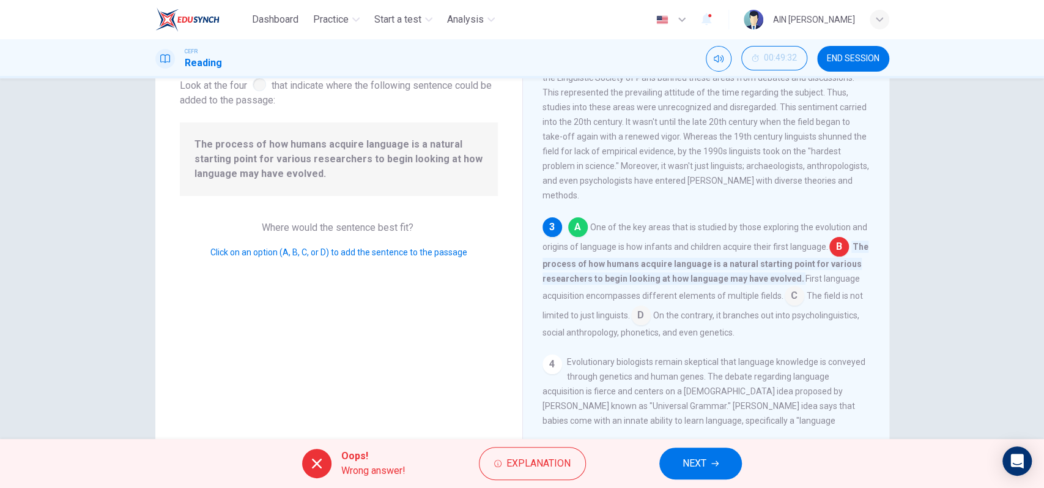
click at [676, 464] on button "NEXT" at bounding box center [700, 463] width 83 height 32
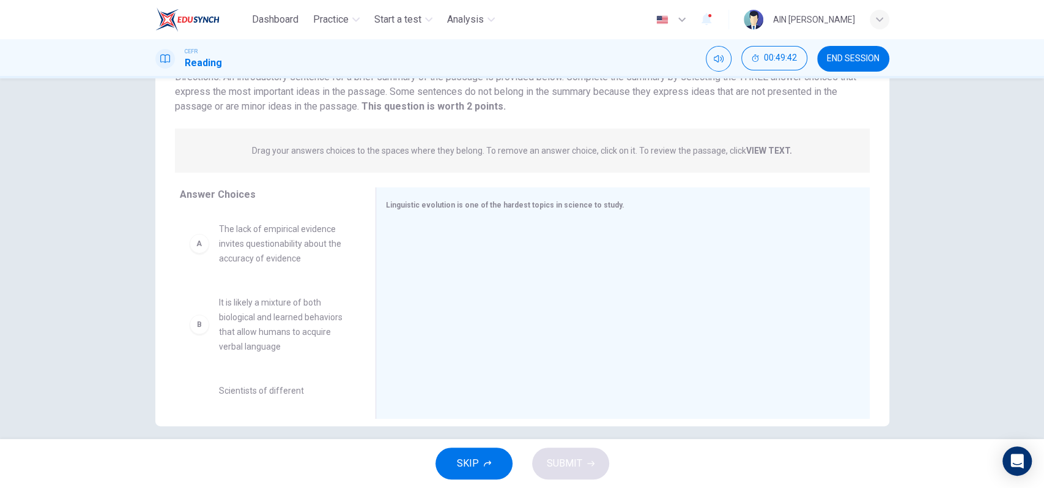
scroll to position [113, 0]
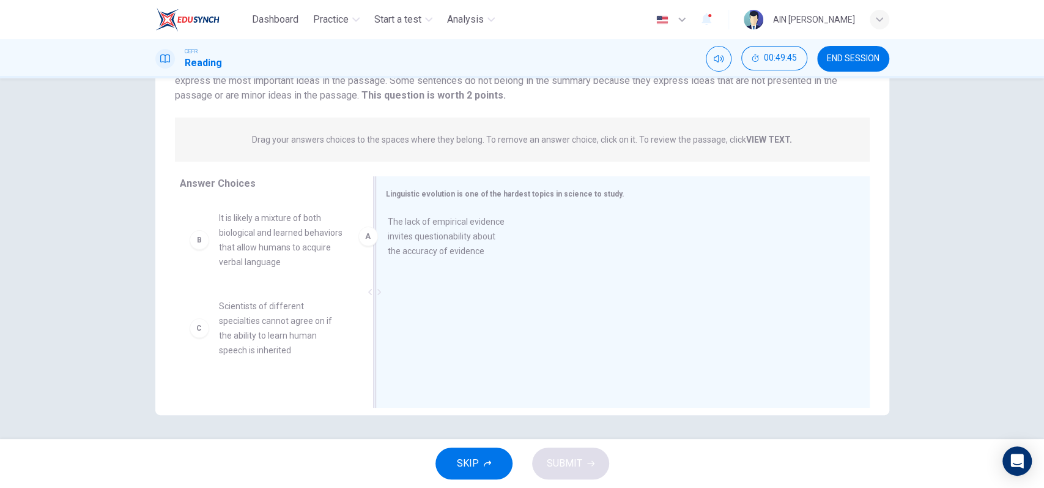
drag, startPoint x: 243, startPoint y: 255, endPoint x: 423, endPoint y: 259, distance: 179.9
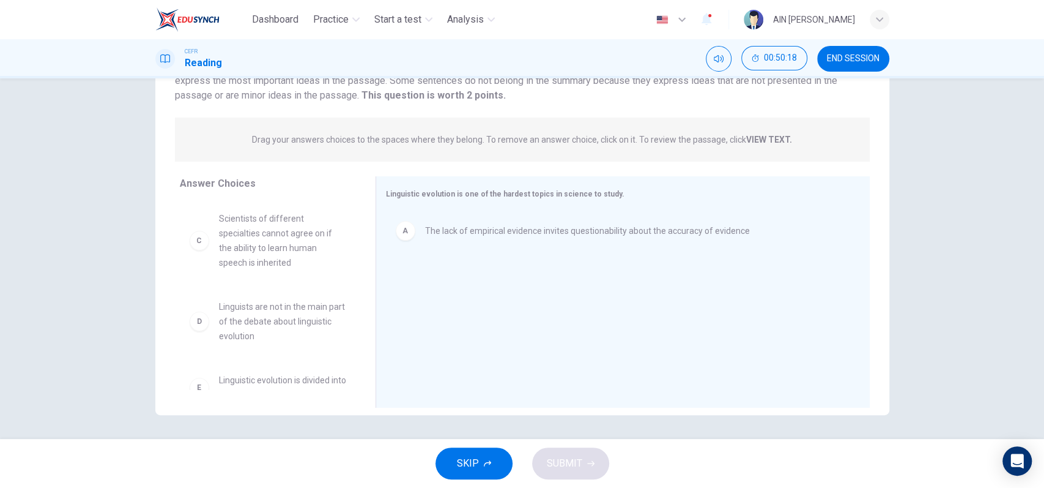
scroll to position [0, 0]
drag, startPoint x: 281, startPoint y: 319, endPoint x: 453, endPoint y: 303, distance: 172.0
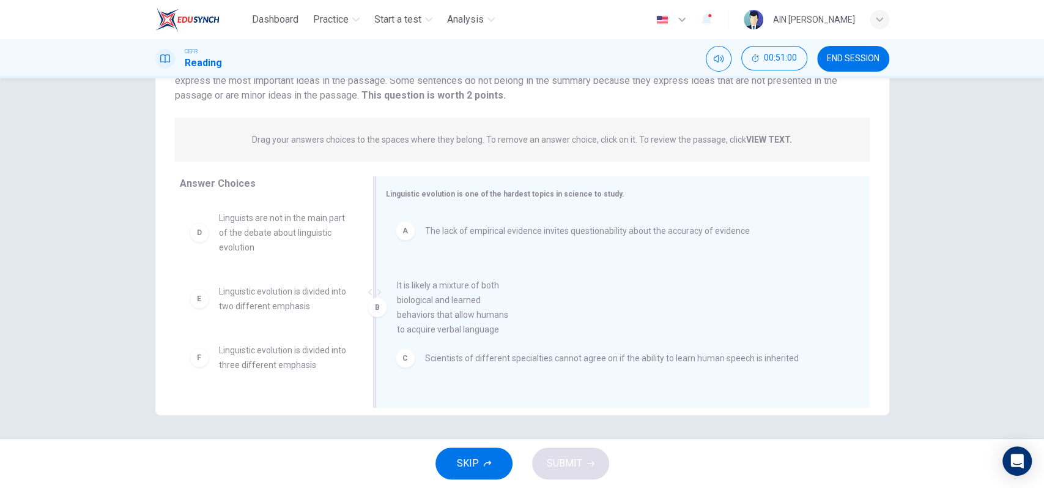
drag, startPoint x: 263, startPoint y: 247, endPoint x: 466, endPoint y: 305, distance: 210.6
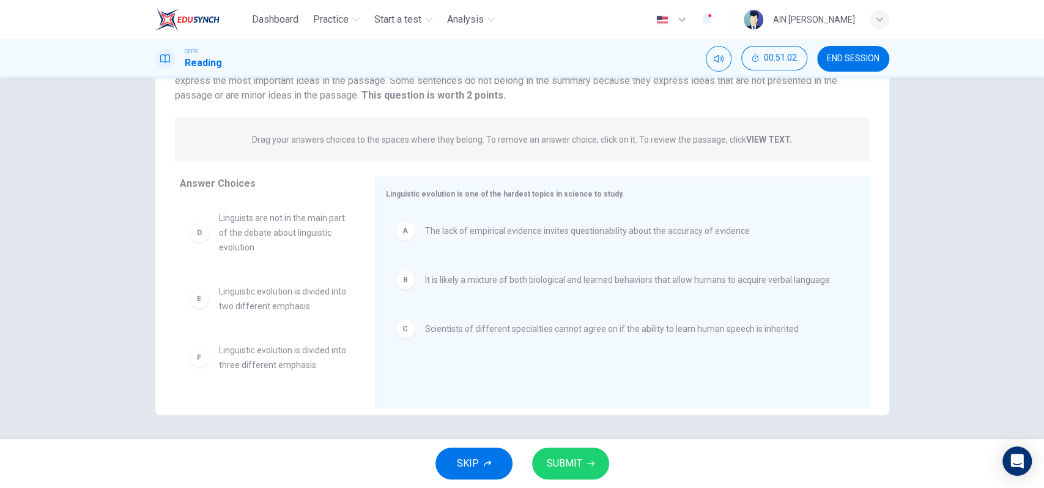
click at [559, 453] on button "SUBMIT" at bounding box center [570, 463] width 77 height 32
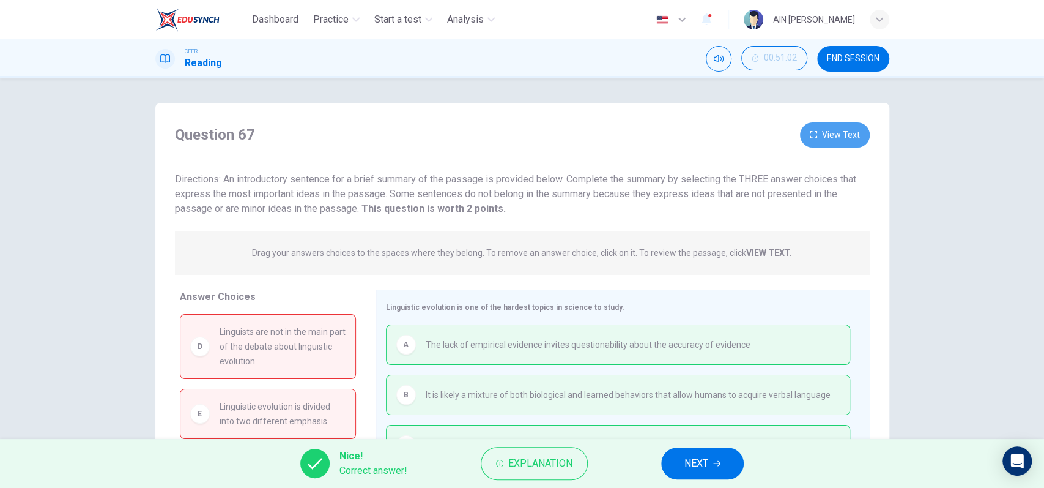
click at [823, 138] on button "View Text" at bounding box center [835, 134] width 70 height 25
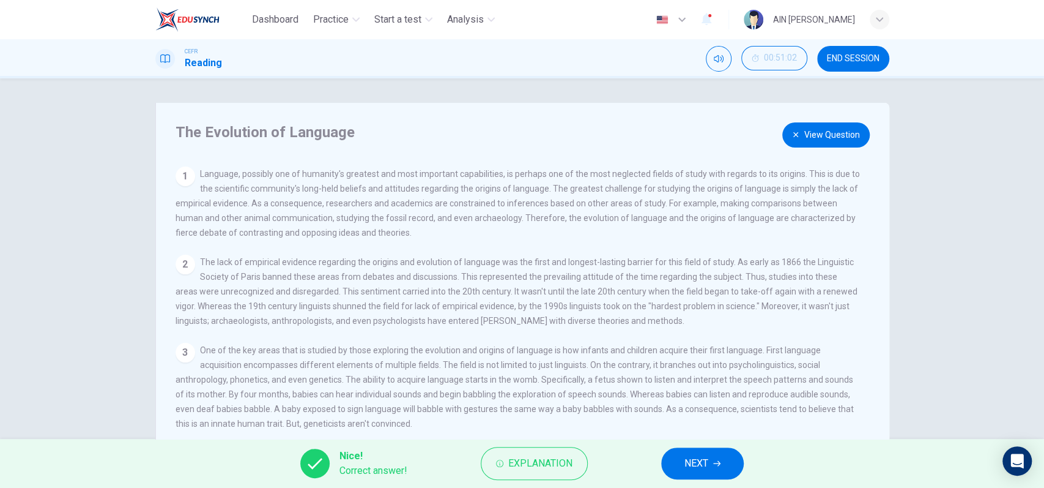
click at [823, 138] on button "View Question" at bounding box center [825, 134] width 87 height 25
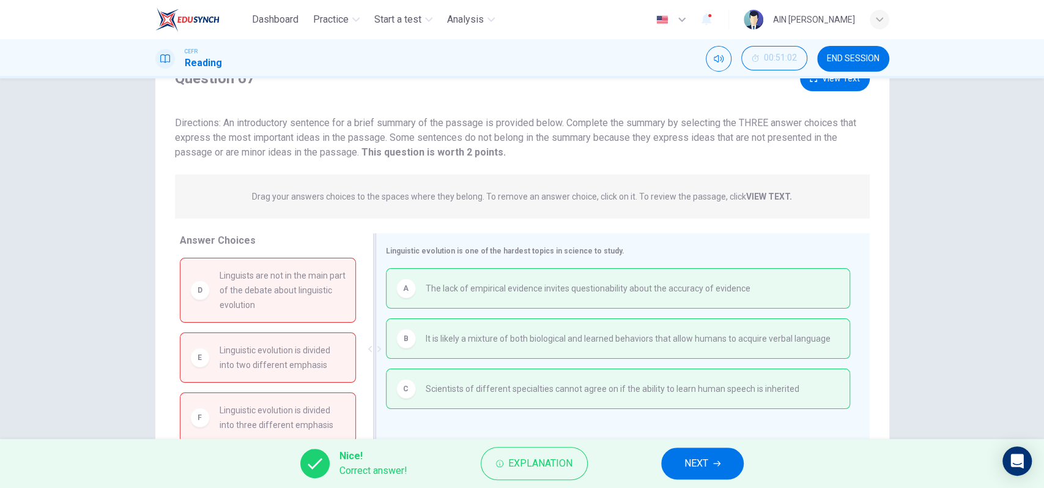
scroll to position [113, 0]
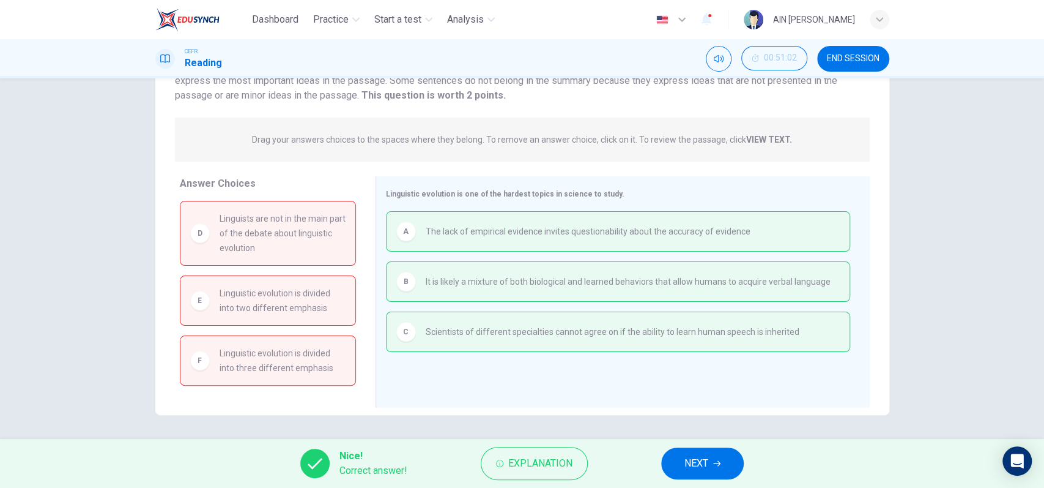
click at [705, 459] on span "NEXT" at bounding box center [696, 462] width 24 height 17
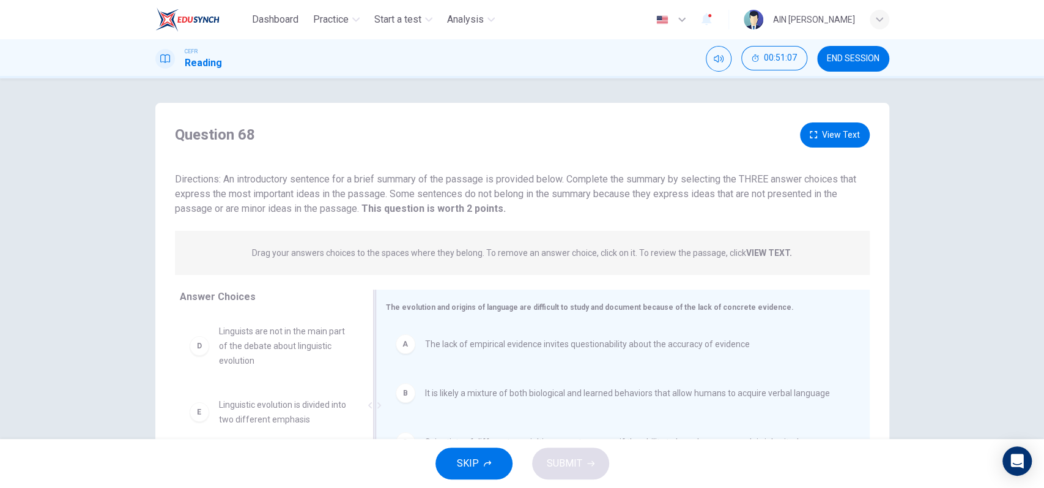
scroll to position [81, 0]
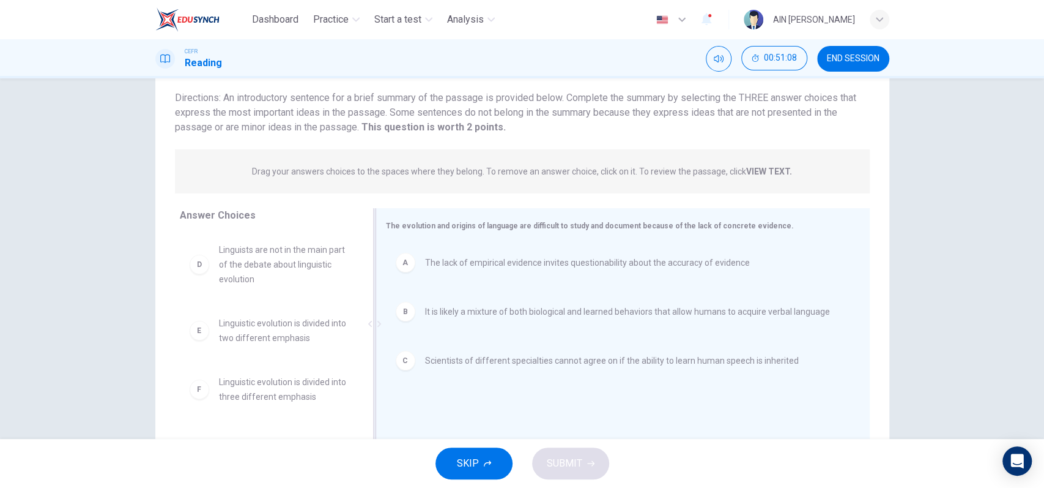
click at [459, 266] on span "The lack of empirical evidence invites questionability about the accuracy of ev…" at bounding box center [587, 262] width 325 height 15
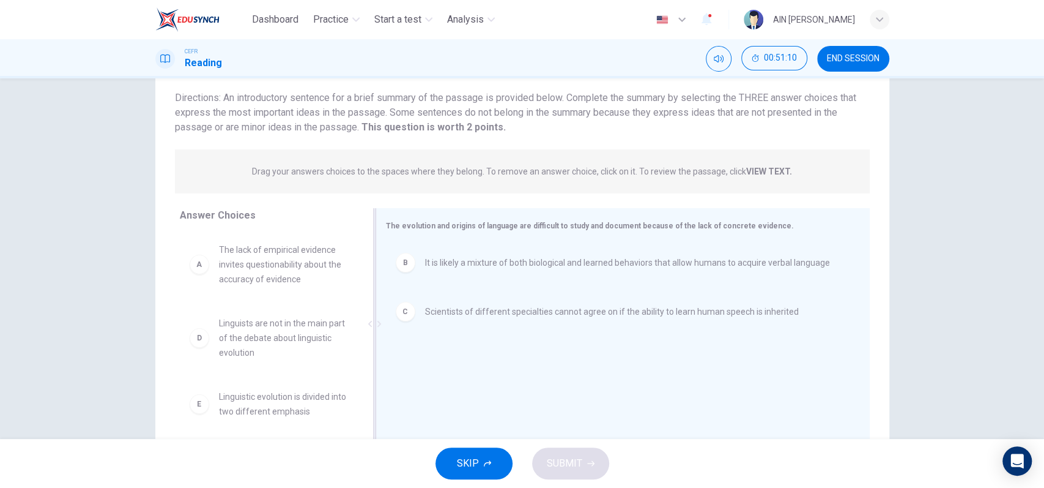
click at [264, 286] on div "A The lack of empirical evidence invites questionability about the accuracy of …" at bounding box center [268, 264] width 176 height 64
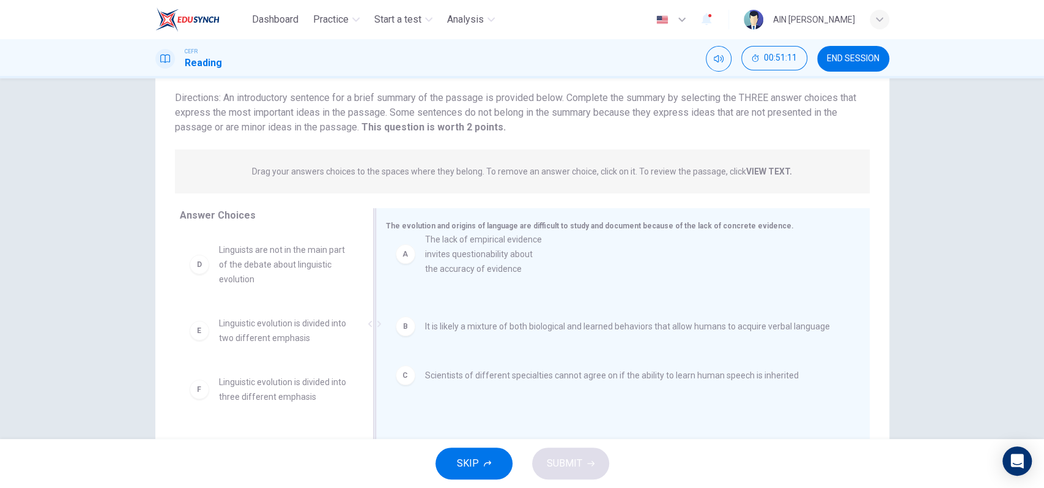
drag, startPoint x: 264, startPoint y: 286, endPoint x: 477, endPoint y: 273, distance: 213.9
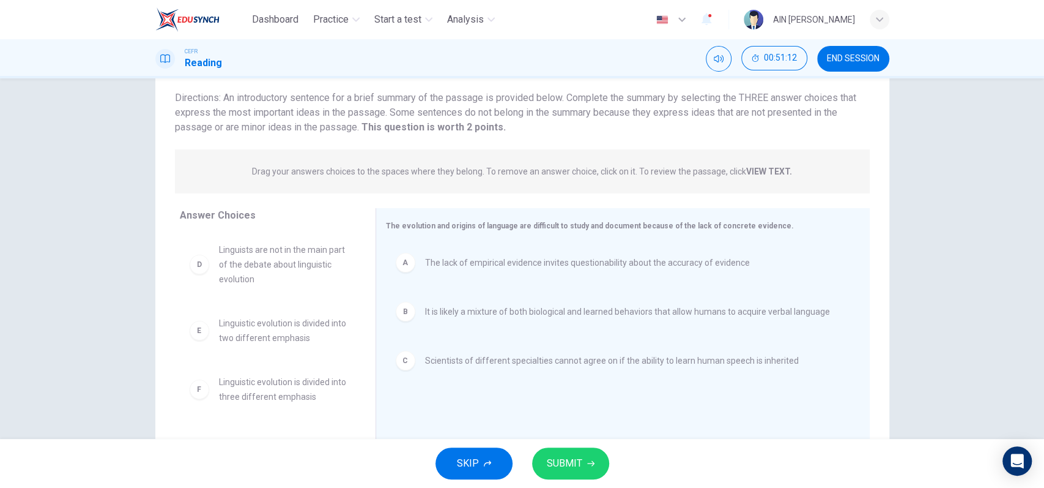
click at [552, 459] on span "SUBMIT" at bounding box center [564, 462] width 35 height 17
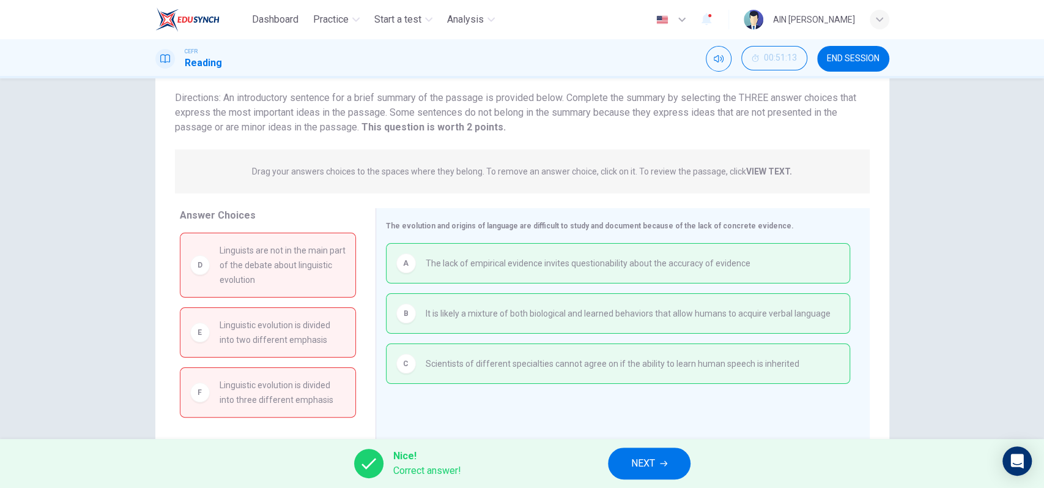
click at [648, 457] on span "NEXT" at bounding box center [643, 462] width 24 height 17
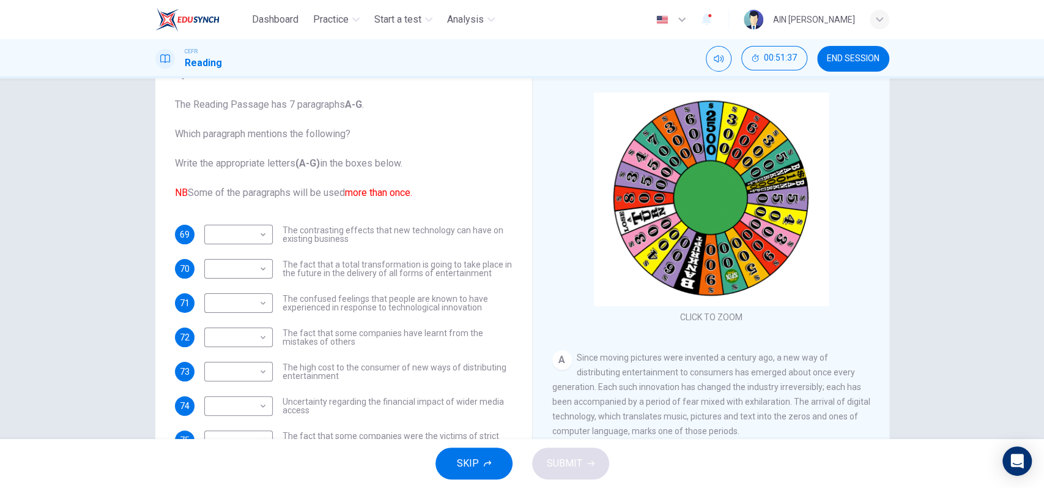
scroll to position [61, 0]
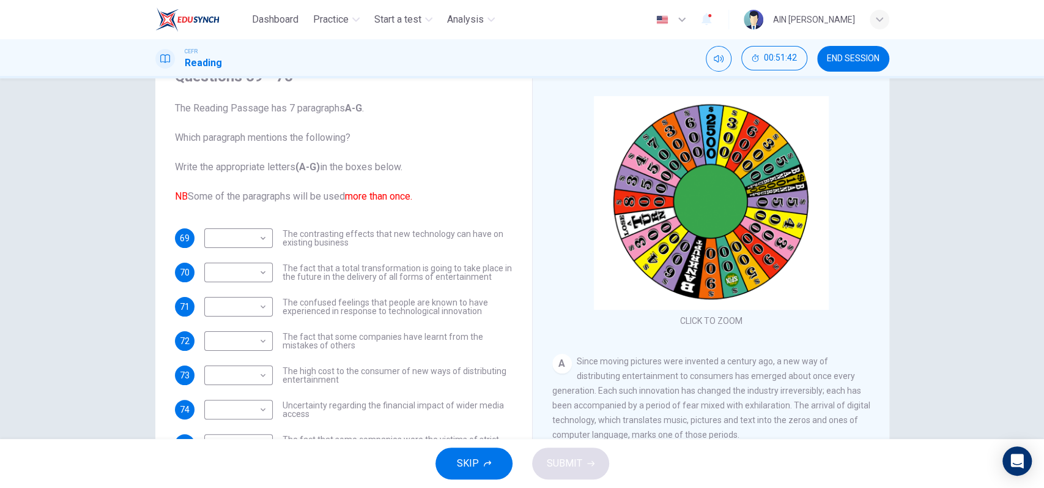
click at [481, 451] on button "SKIP" at bounding box center [474, 463] width 77 height 32
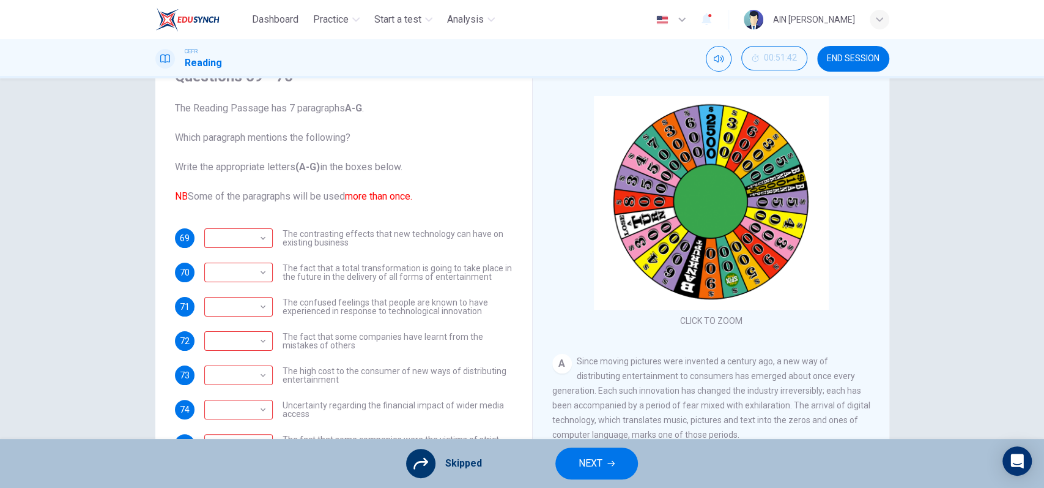
click at [421, 458] on icon at bounding box center [421, 463] width 15 height 15
click at [579, 455] on span "NEXT" at bounding box center [591, 462] width 24 height 17
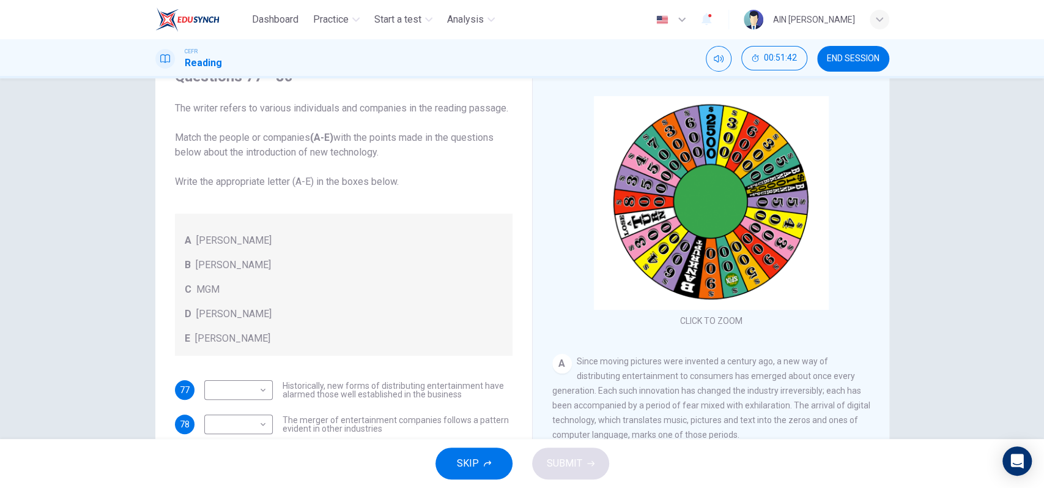
click at [426, 466] on div "SKIP SUBMIT" at bounding box center [522, 463] width 1044 height 49
click at [452, 464] on button "SKIP" at bounding box center [474, 463] width 77 height 32
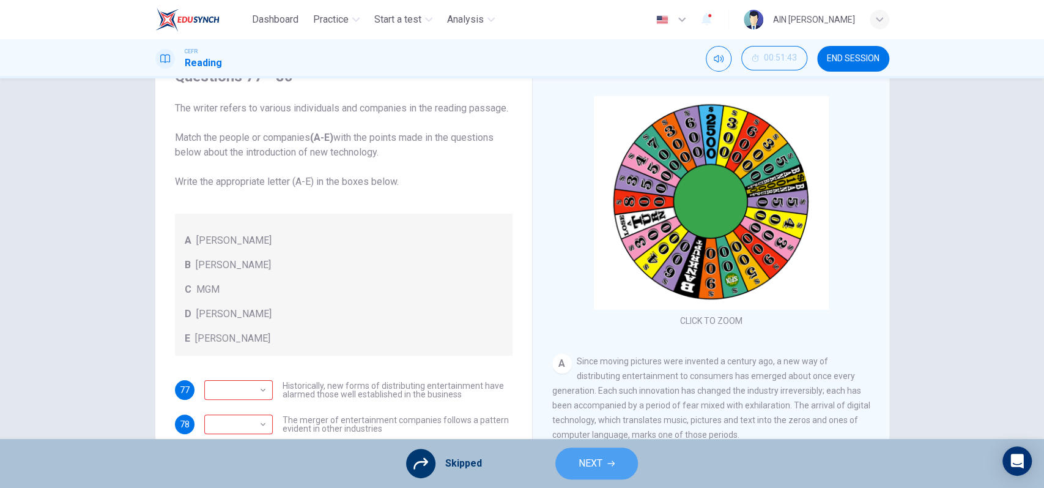
click at [590, 447] on div "Skipped NEXT" at bounding box center [522, 463] width 1044 height 49
click at [571, 455] on button "NEXT" at bounding box center [596, 463] width 83 height 32
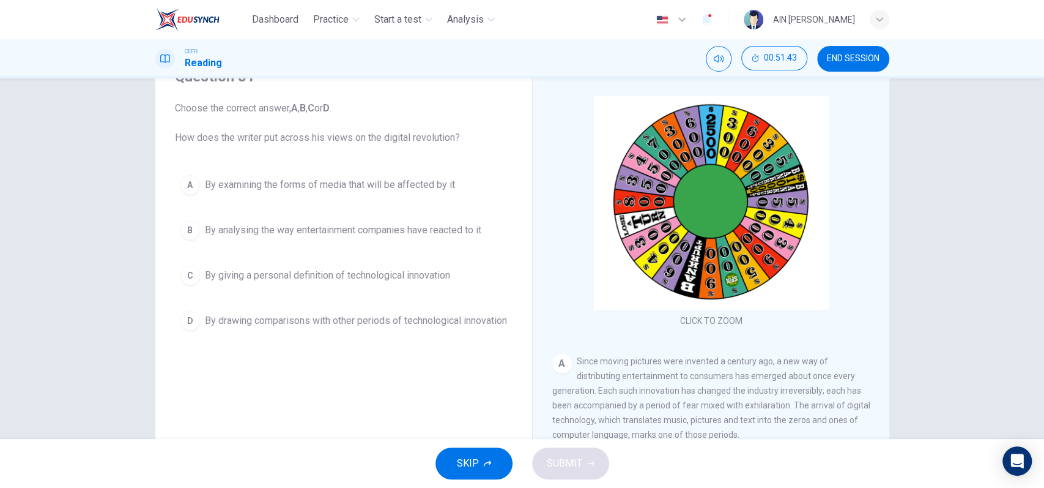
click at [489, 469] on button "SKIP" at bounding box center [474, 463] width 77 height 32
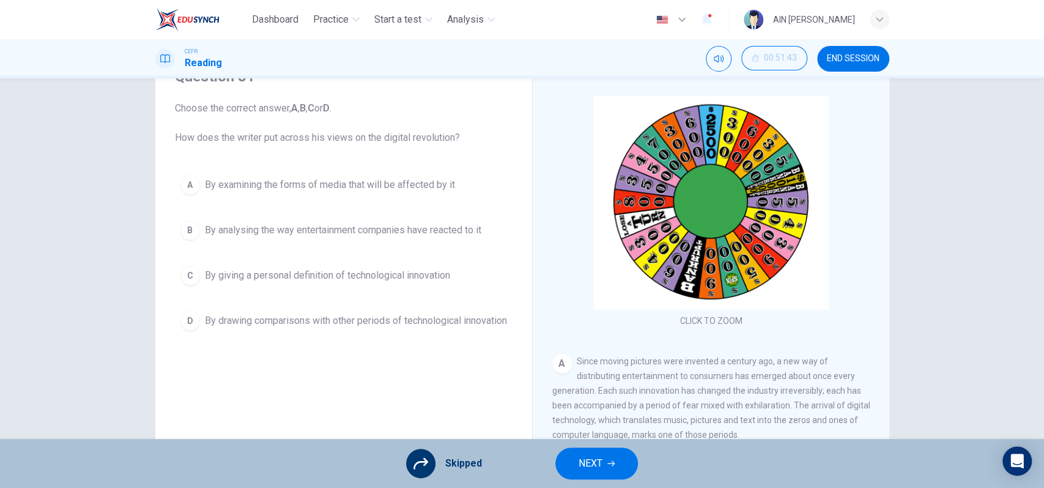
click at [600, 458] on span "NEXT" at bounding box center [591, 462] width 24 height 17
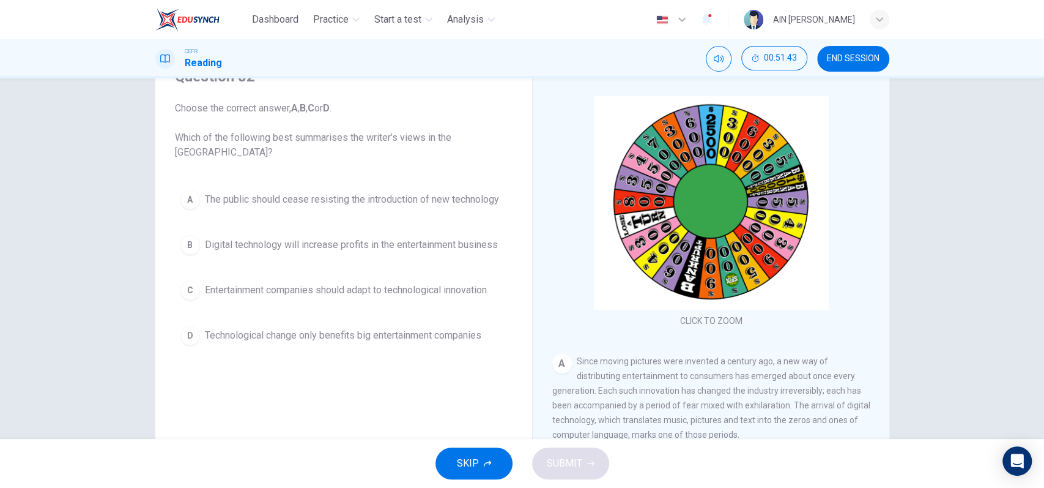
click at [499, 467] on button "SKIP" at bounding box center [474, 463] width 77 height 32
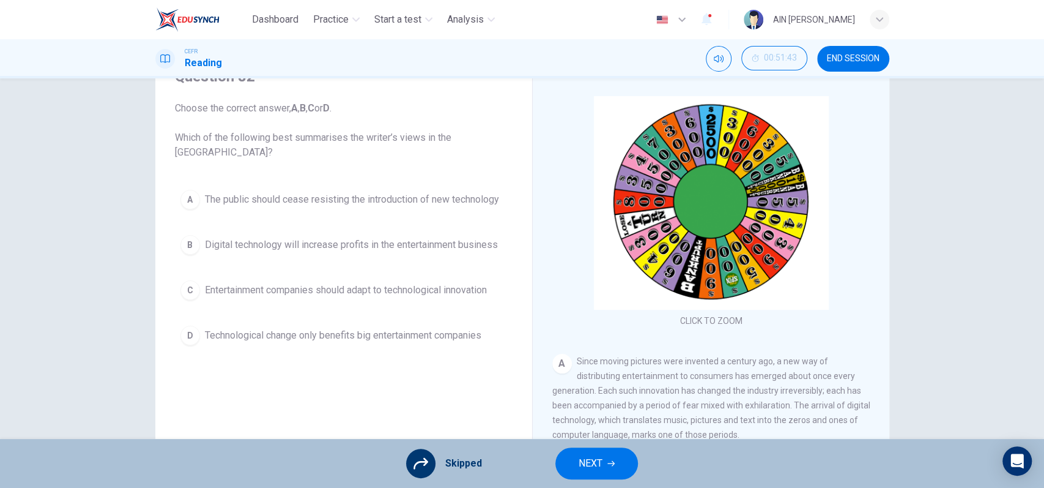
click at [573, 461] on button "NEXT" at bounding box center [596, 463] width 83 height 32
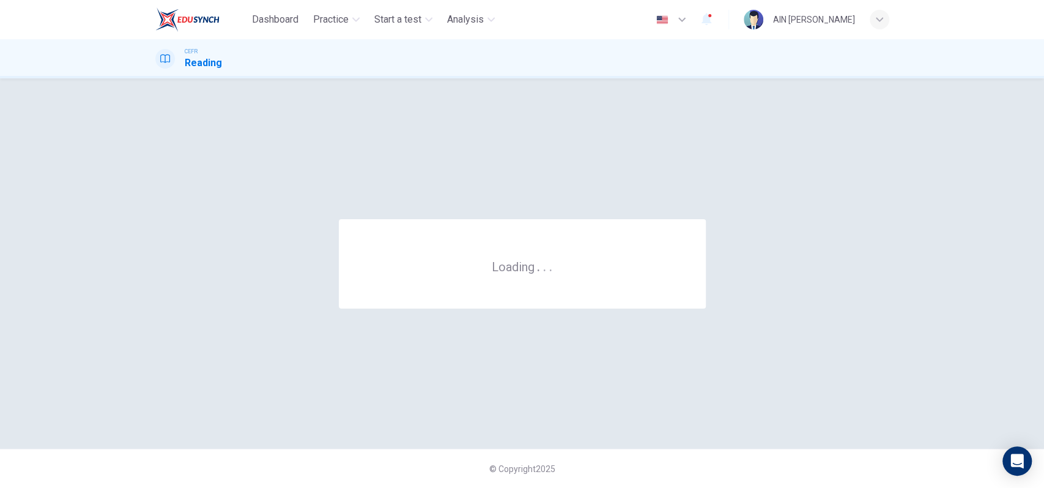
scroll to position [0, 0]
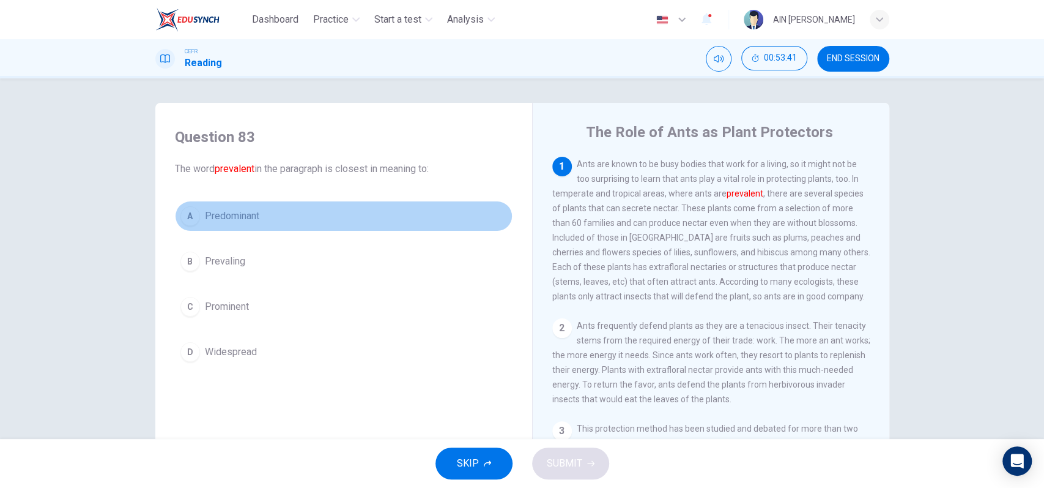
click at [209, 218] on span "Predominant" at bounding box center [232, 216] width 54 height 15
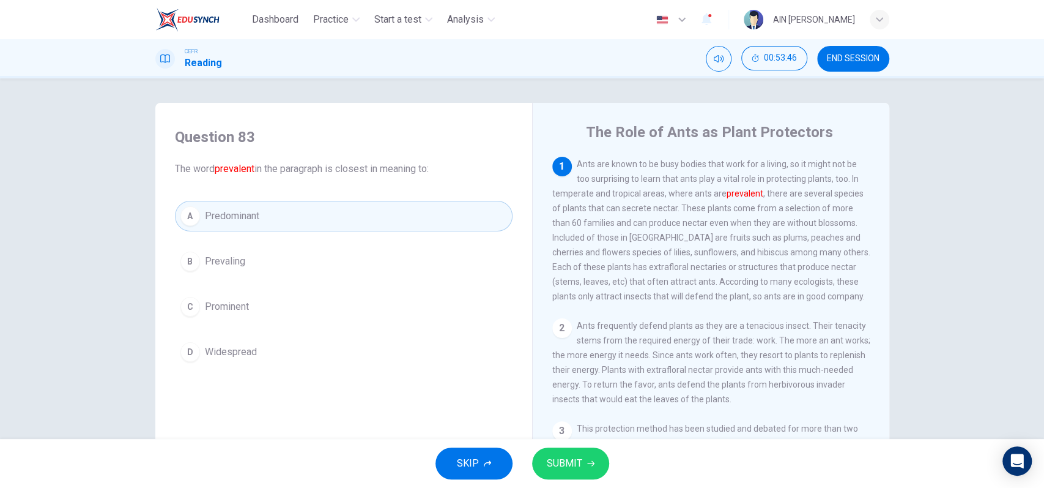
click at [319, 346] on button "D Widespread" at bounding box center [344, 351] width 338 height 31
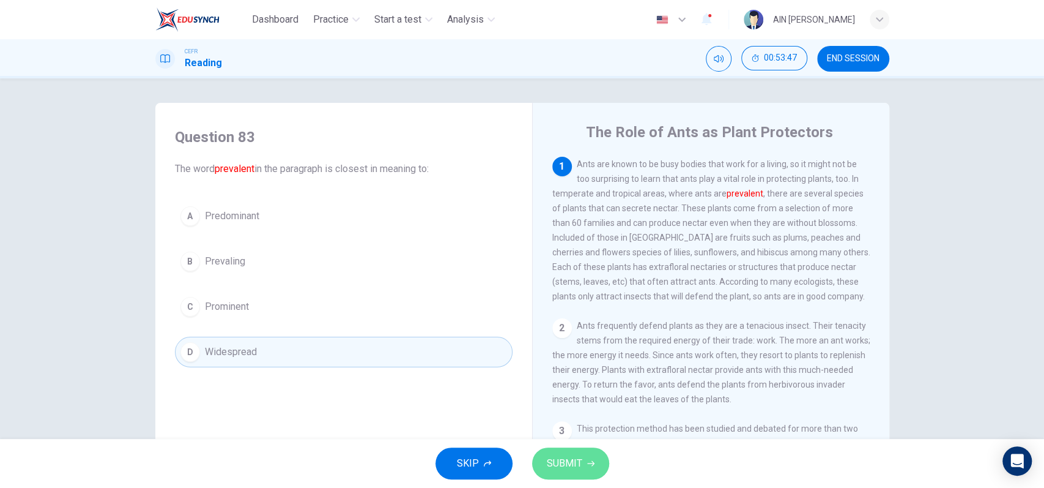
click at [569, 454] on span "SUBMIT" at bounding box center [564, 462] width 35 height 17
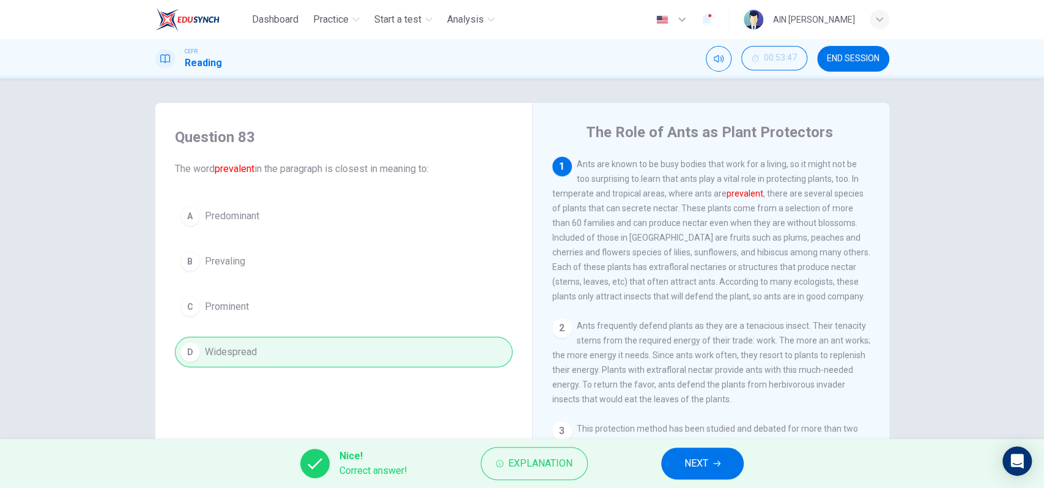
click at [688, 458] on span "NEXT" at bounding box center [696, 462] width 24 height 17
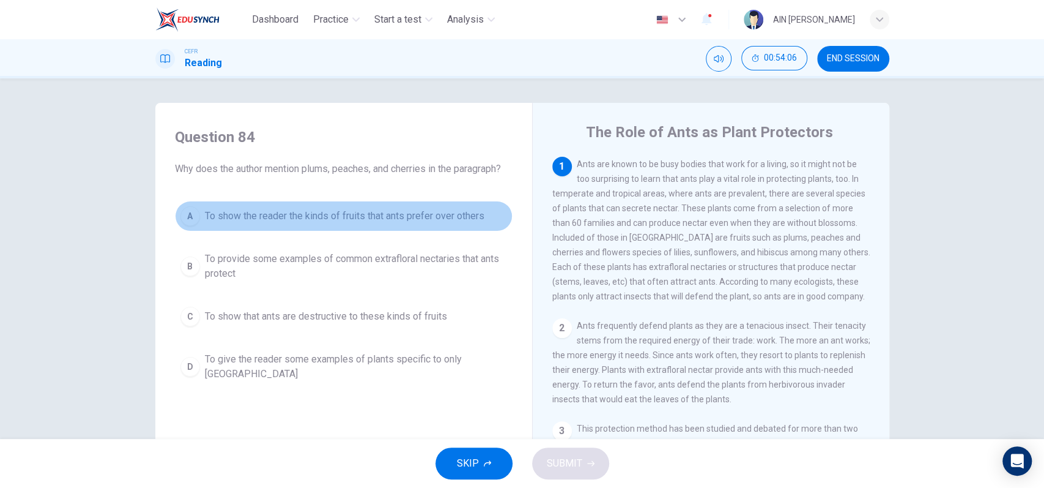
click at [344, 221] on span "To show the reader the kinds of fruits that ants prefer over others" at bounding box center [345, 216] width 280 height 15
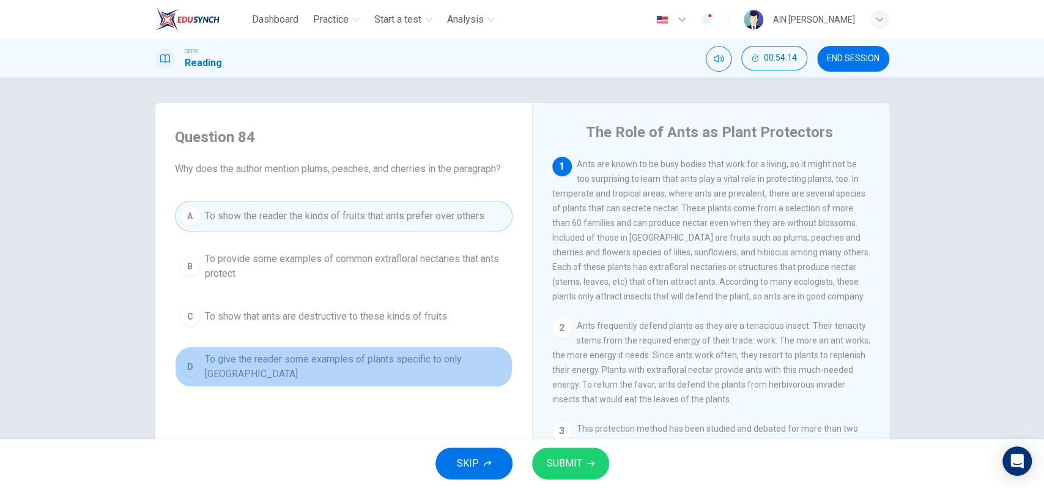
click at [353, 376] on span "To give the reader some examples of plants specific to only North America" at bounding box center [356, 366] width 302 height 29
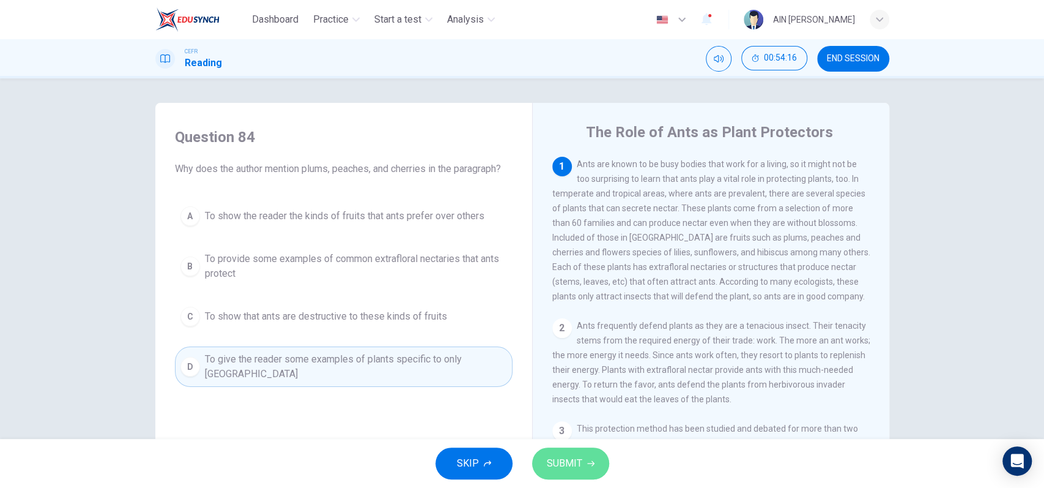
click at [582, 471] on button "SUBMIT" at bounding box center [570, 463] width 77 height 32
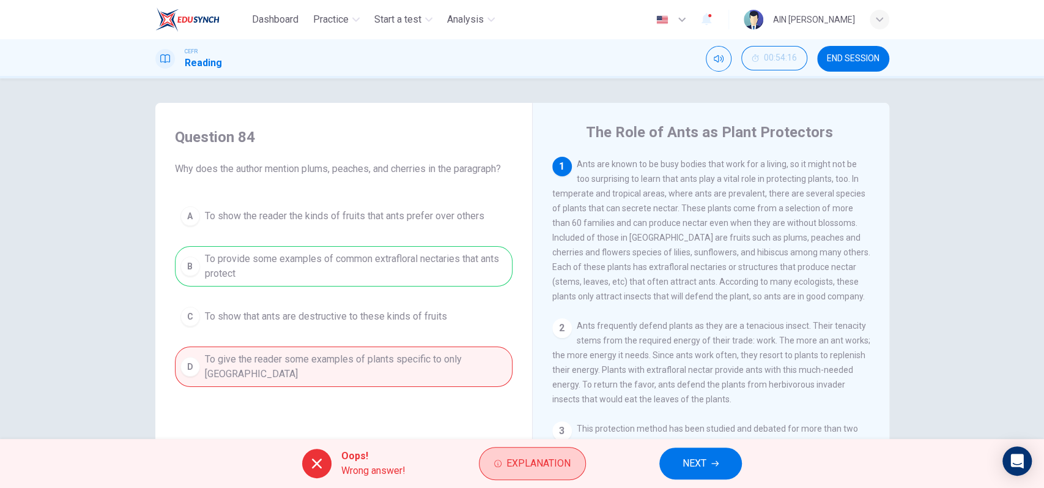
click at [536, 470] on span "Explanation" at bounding box center [538, 462] width 64 height 17
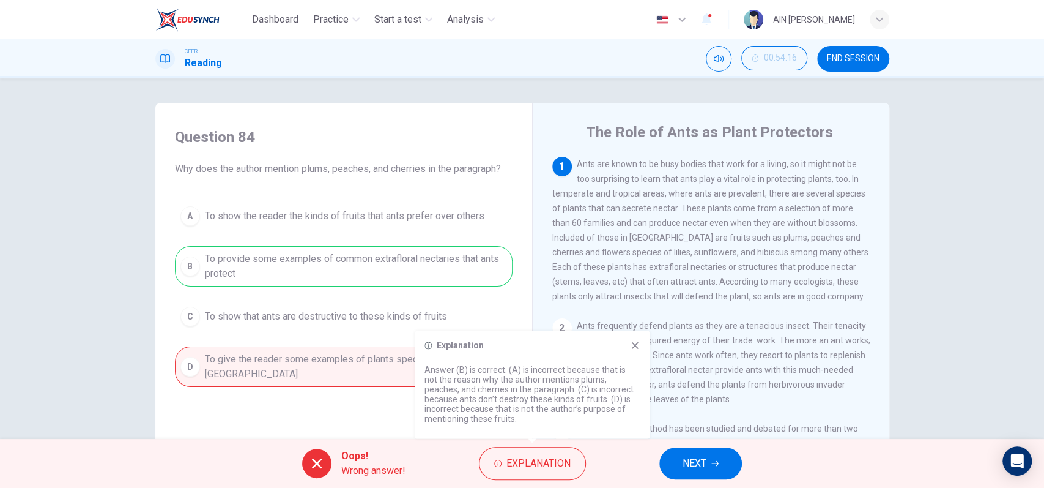
click at [632, 341] on icon at bounding box center [635, 345] width 10 height 10
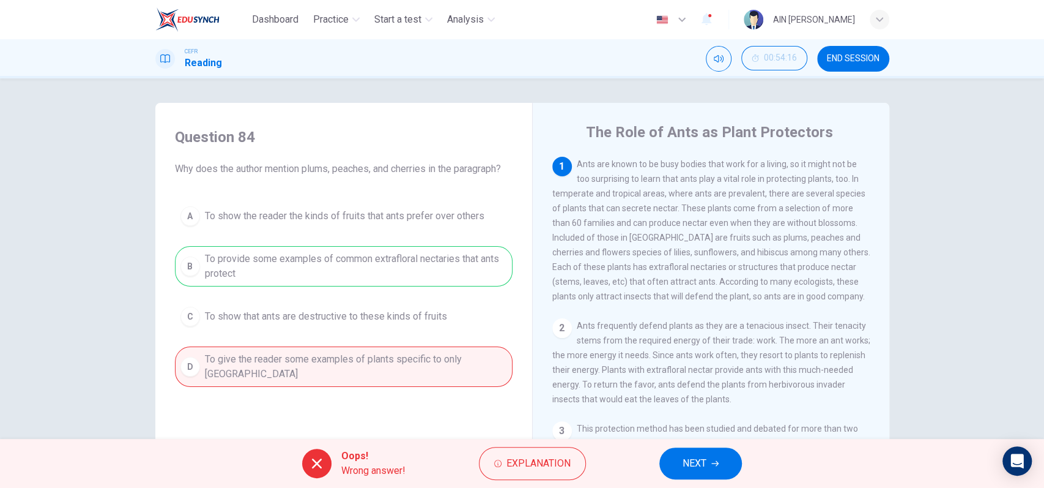
click at [669, 458] on button "NEXT" at bounding box center [700, 463] width 83 height 32
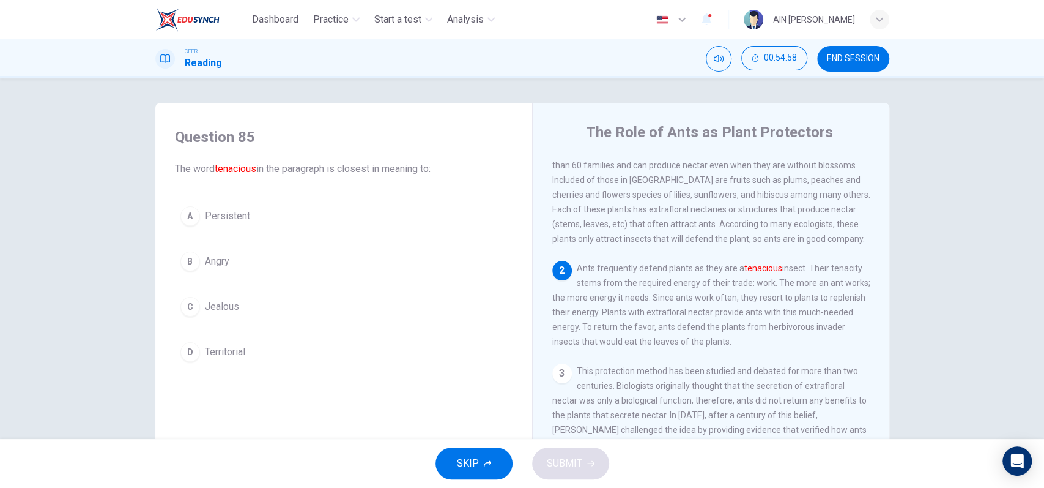
scroll to position [81, 0]
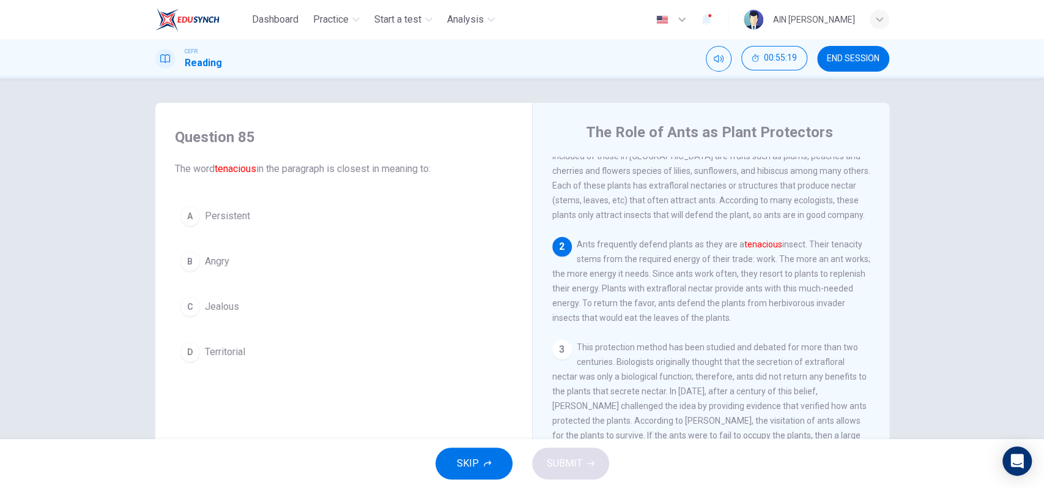
click at [234, 213] on span "Persistent" at bounding box center [227, 216] width 45 height 15
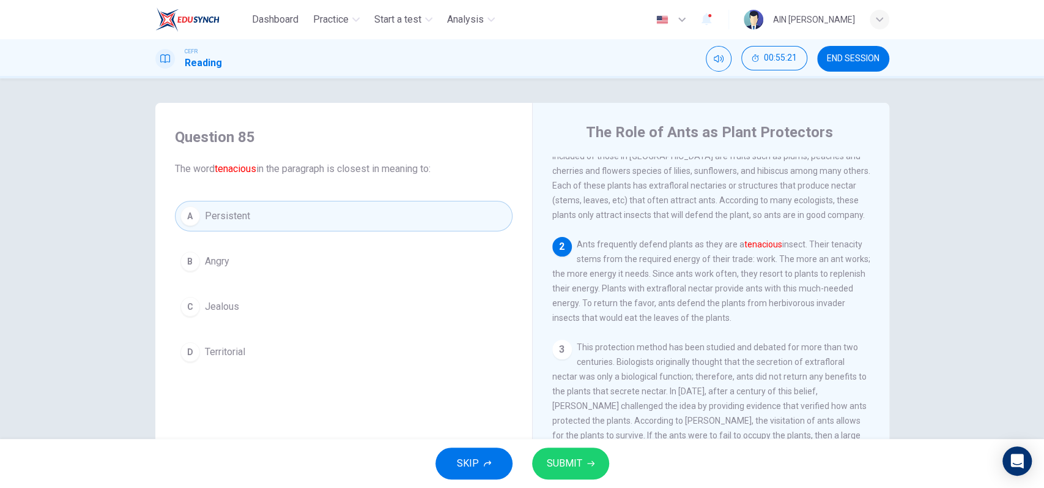
click at [566, 458] on span "SUBMIT" at bounding box center [564, 462] width 35 height 17
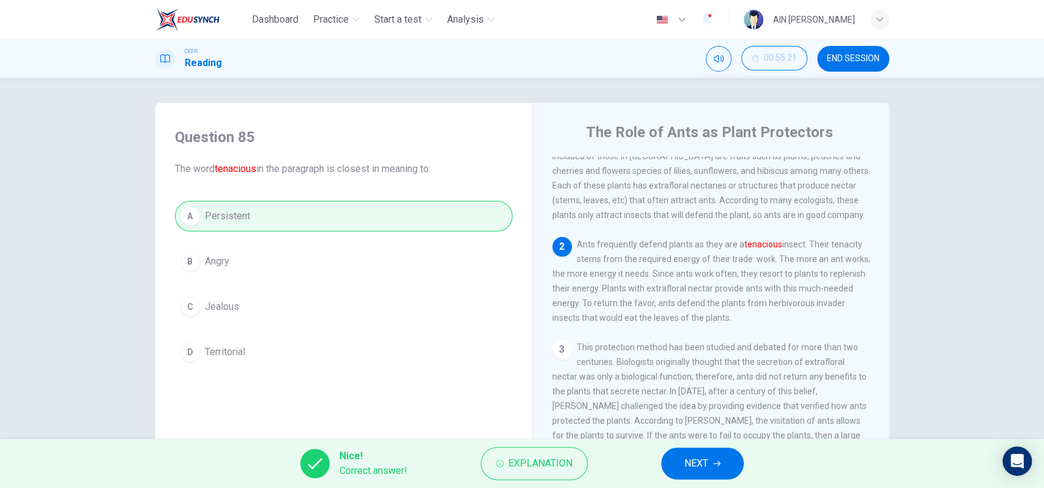
click at [714, 466] on icon "button" at bounding box center [716, 462] width 7 height 7
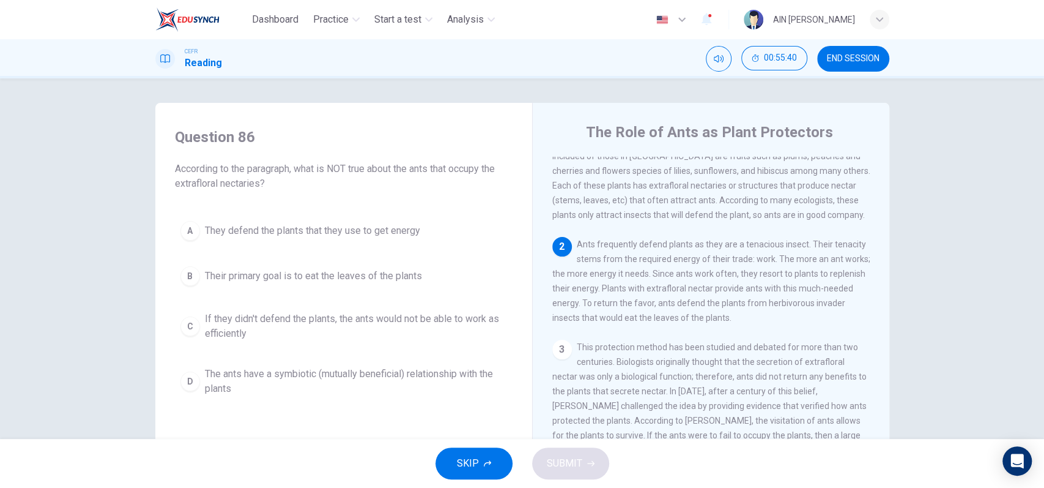
click at [296, 283] on button "B Their primary goal is to eat the leaves of the plants" at bounding box center [344, 276] width 338 height 31
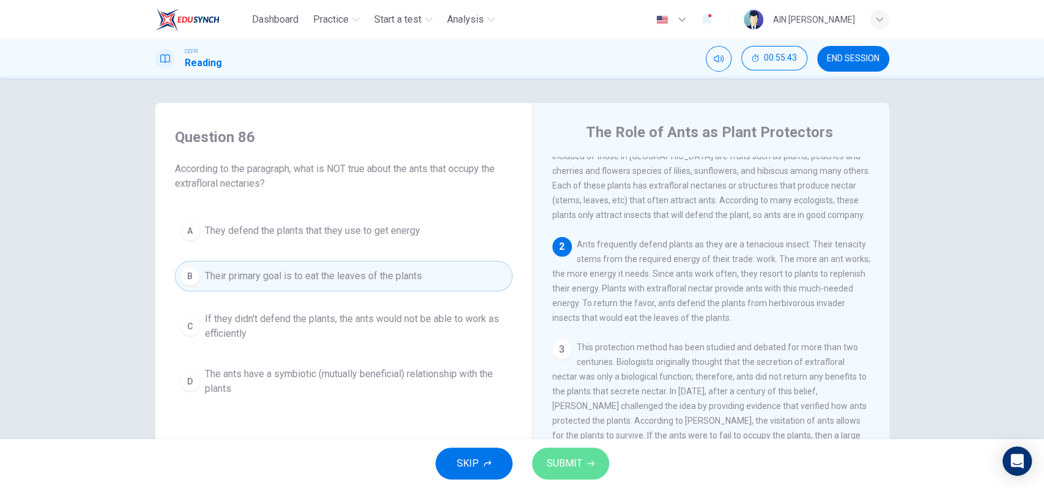
click at [588, 459] on icon "button" at bounding box center [590, 462] width 7 height 7
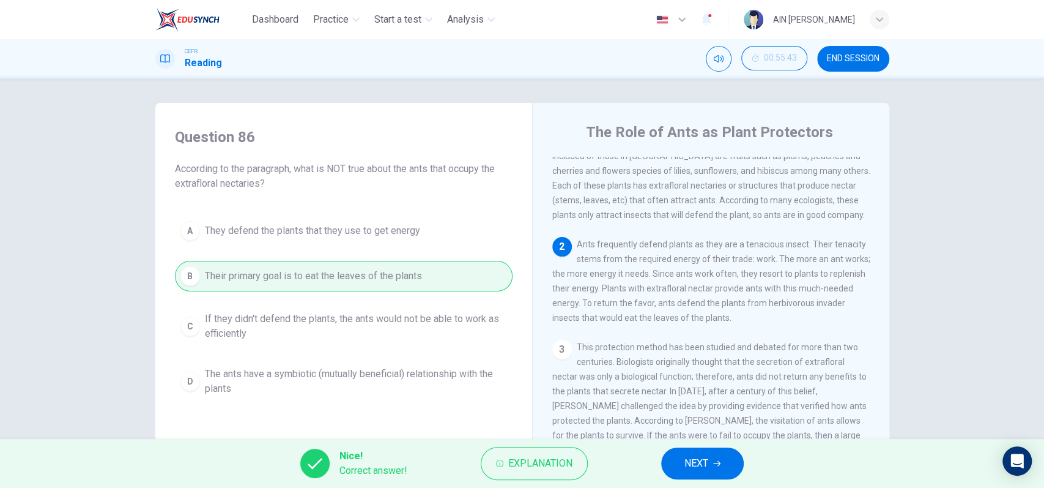
click at [708, 456] on span "NEXT" at bounding box center [696, 462] width 24 height 17
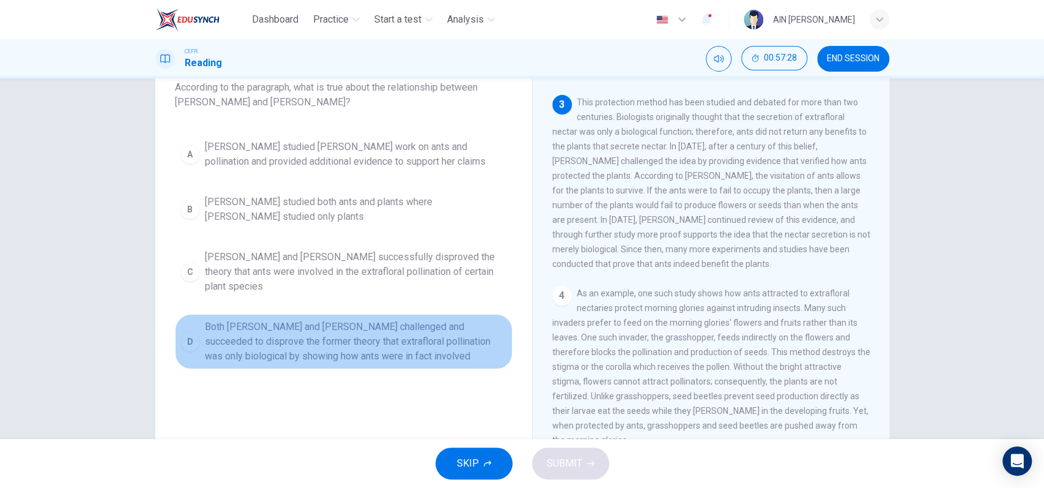
click at [355, 338] on span "Both Wheeler and Bentley challenged and succeeded to disprove the former theory…" at bounding box center [356, 341] width 302 height 44
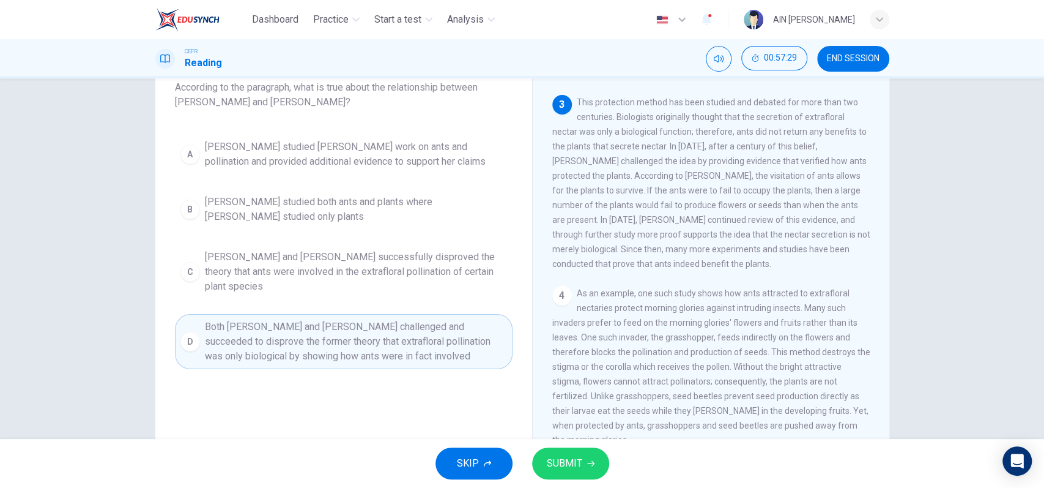
click at [555, 453] on button "SUBMIT" at bounding box center [570, 463] width 77 height 32
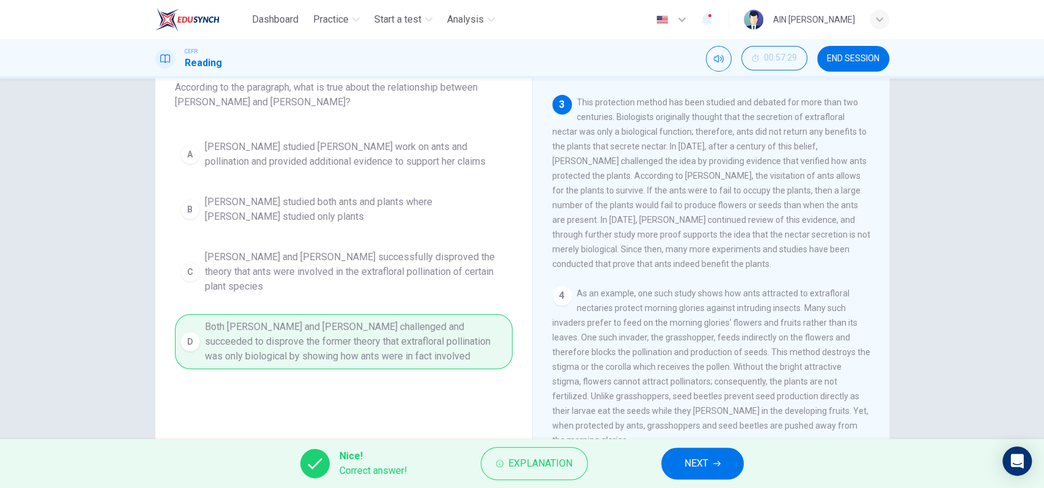
click at [681, 453] on button "NEXT" at bounding box center [702, 463] width 83 height 32
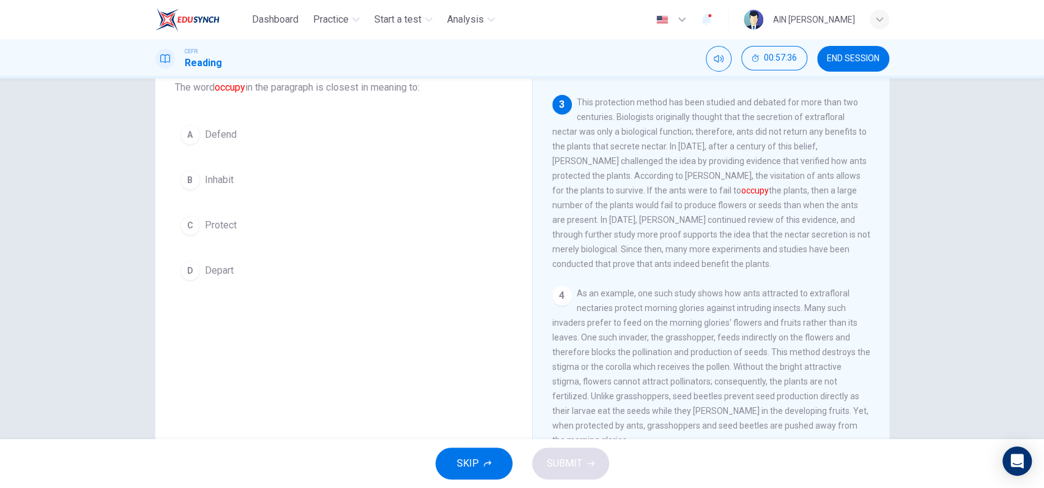
click at [270, 149] on button "A Defend" at bounding box center [344, 134] width 338 height 31
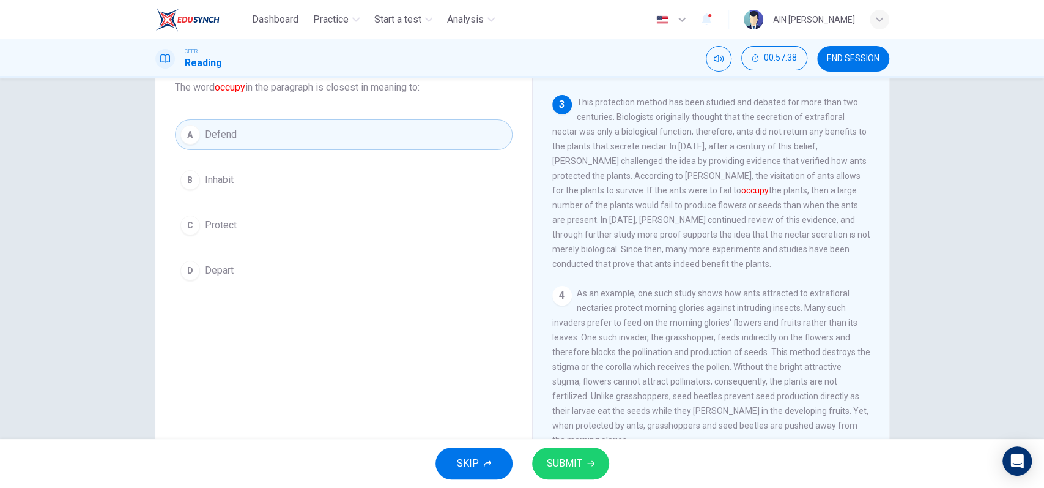
click at [562, 464] on span "SUBMIT" at bounding box center [564, 462] width 35 height 17
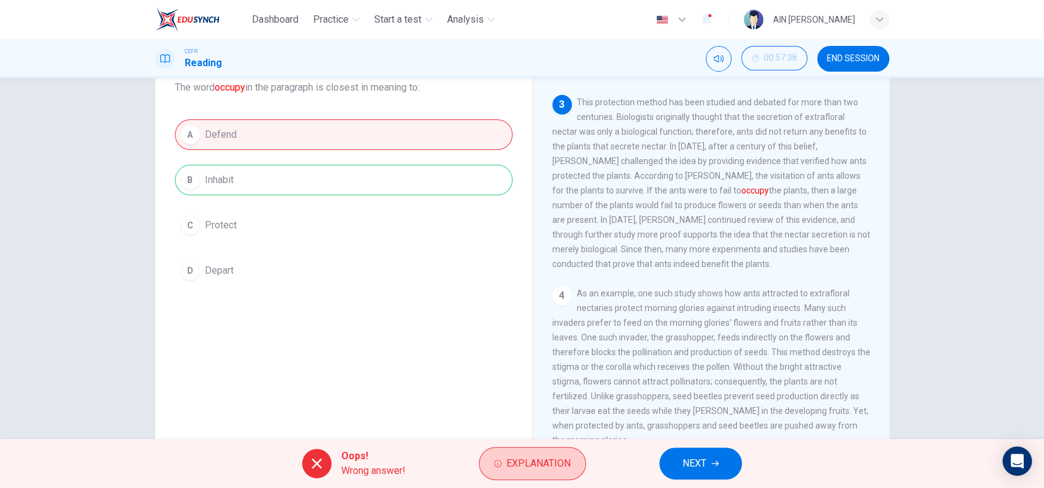
click at [508, 465] on span "Explanation" at bounding box center [538, 462] width 64 height 17
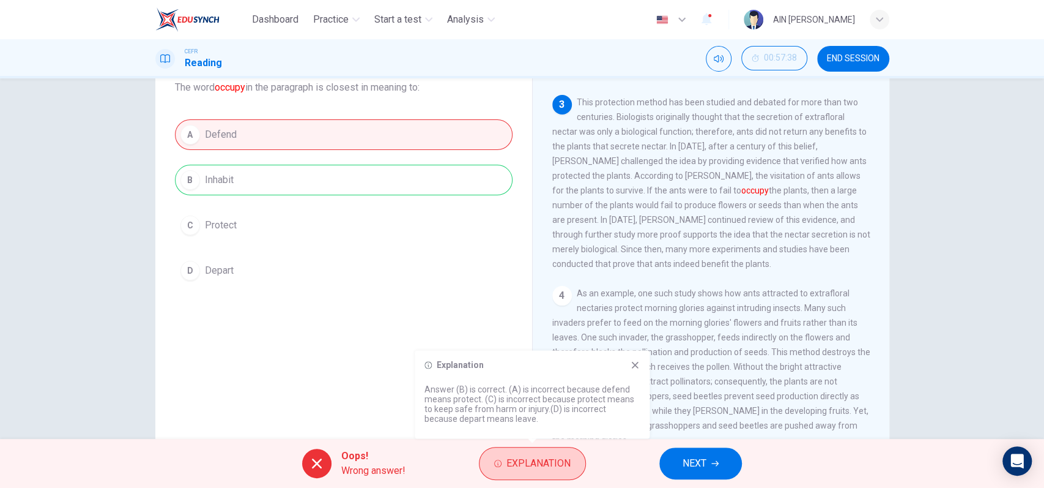
click at [508, 464] on span "Explanation" at bounding box center [538, 462] width 64 height 17
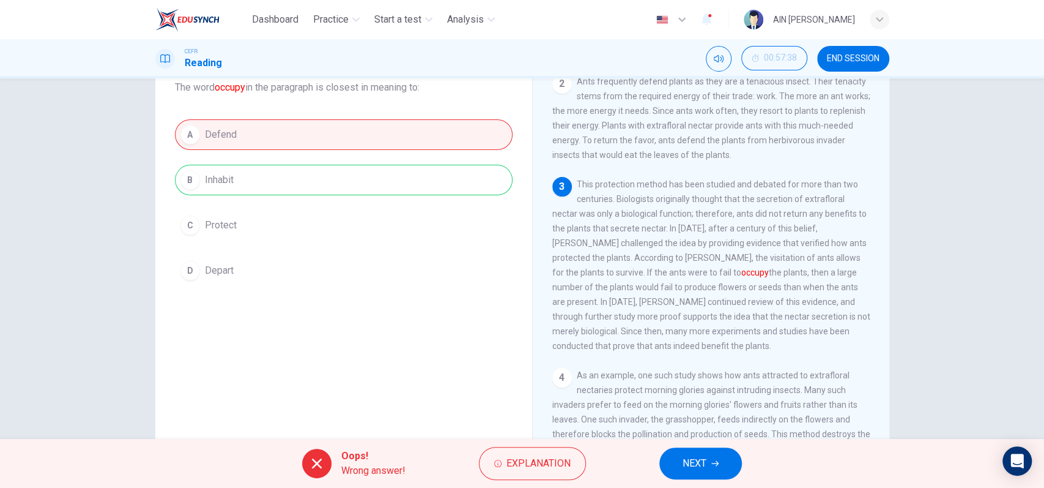
scroll to position [245, 0]
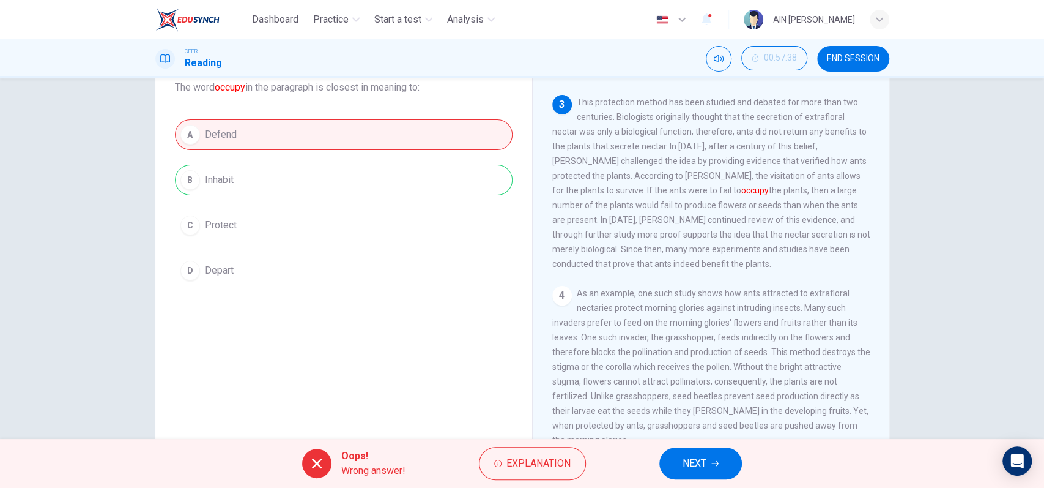
click at [699, 458] on span "NEXT" at bounding box center [695, 462] width 24 height 17
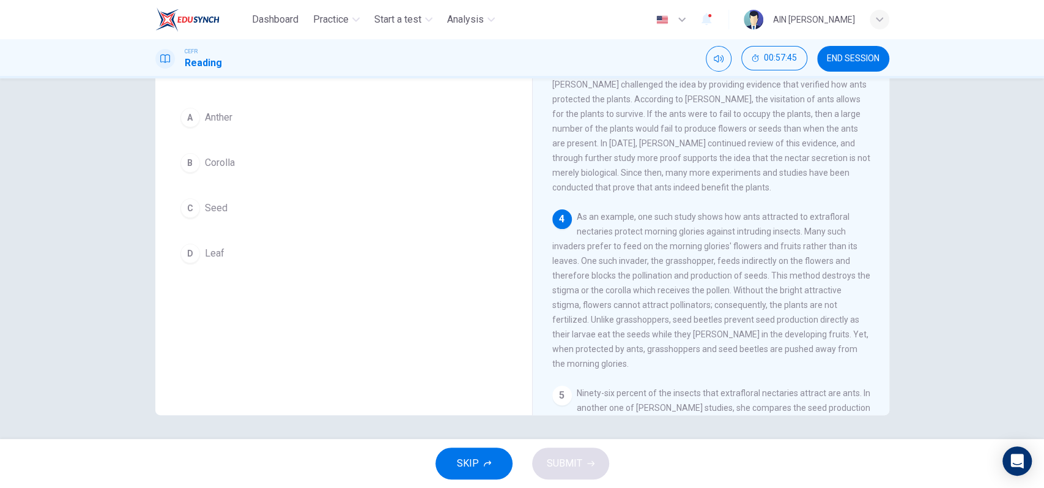
scroll to position [326, 0]
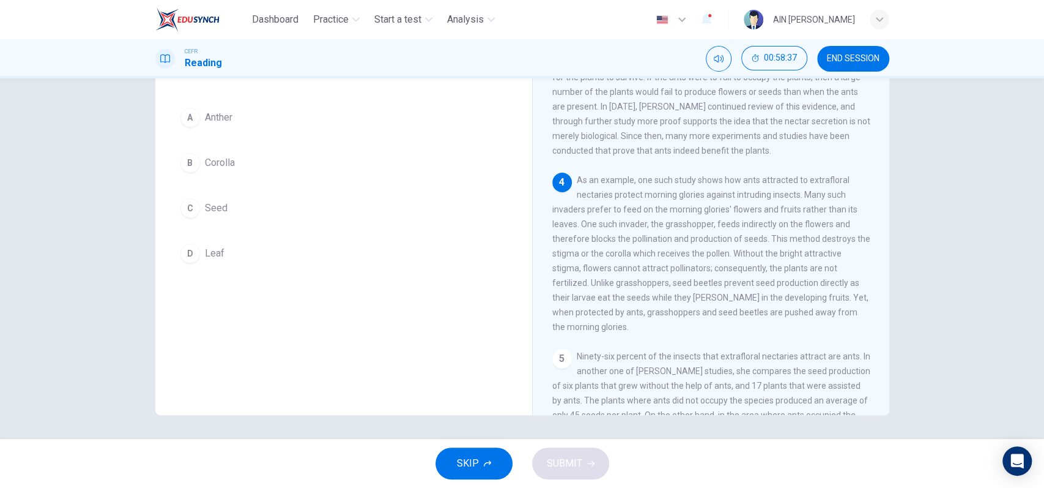
click at [234, 169] on button "B Corolla" at bounding box center [344, 162] width 338 height 31
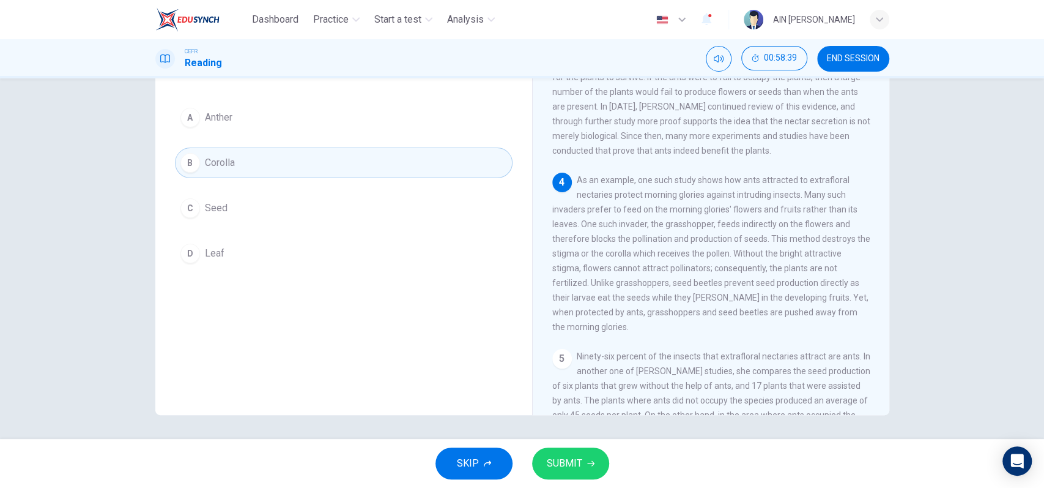
click at [589, 462] on icon "button" at bounding box center [590, 462] width 7 height 7
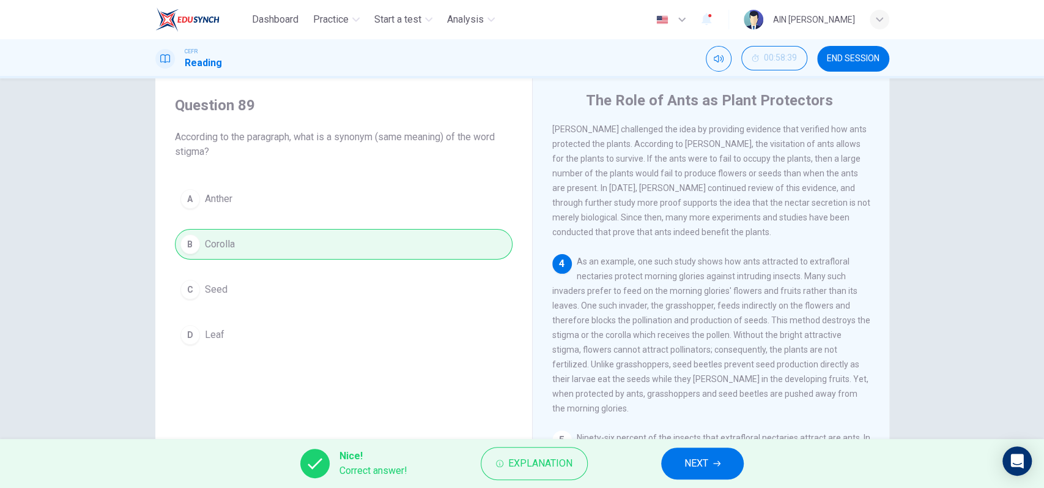
scroll to position [407, 0]
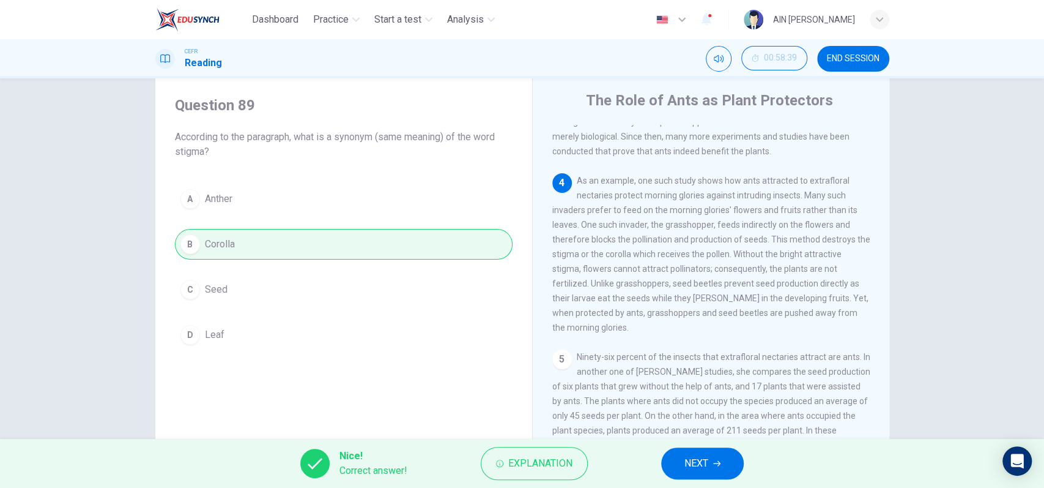
drag, startPoint x: 590, startPoint y: 266, endPoint x: 596, endPoint y: 267, distance: 6.1
click at [596, 267] on span "As an example, one such study shows how ants attracted to extrafloral nectaries…" at bounding box center [711, 254] width 318 height 157
click at [698, 464] on span "NEXT" at bounding box center [696, 462] width 24 height 17
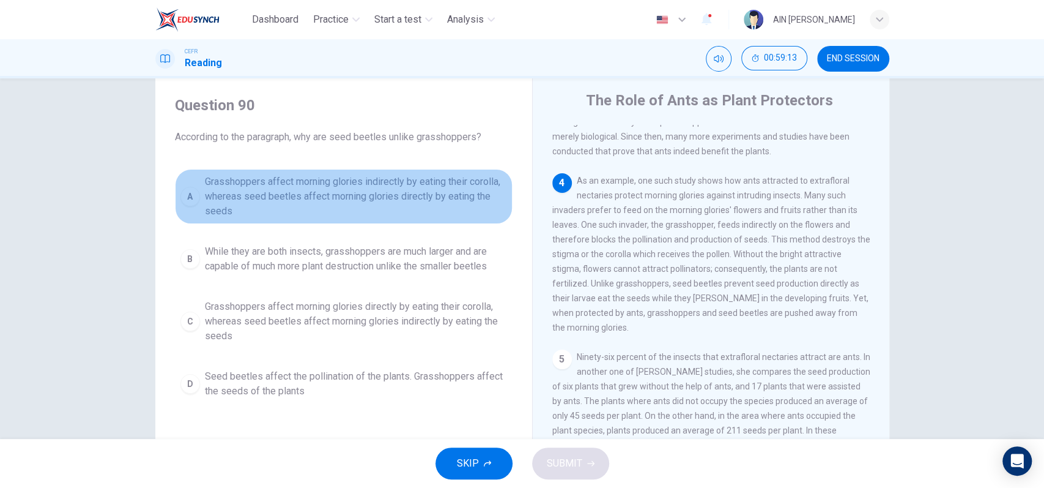
click at [330, 206] on span "Grasshoppers affect morning glories indirectly by eating their corolla, whereas…" at bounding box center [356, 196] width 302 height 44
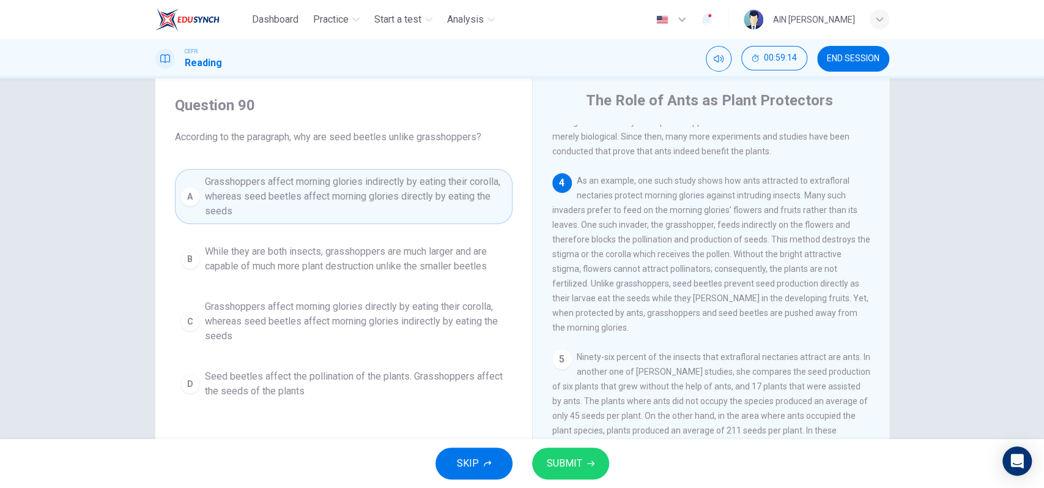
click at [555, 457] on span "SUBMIT" at bounding box center [564, 462] width 35 height 17
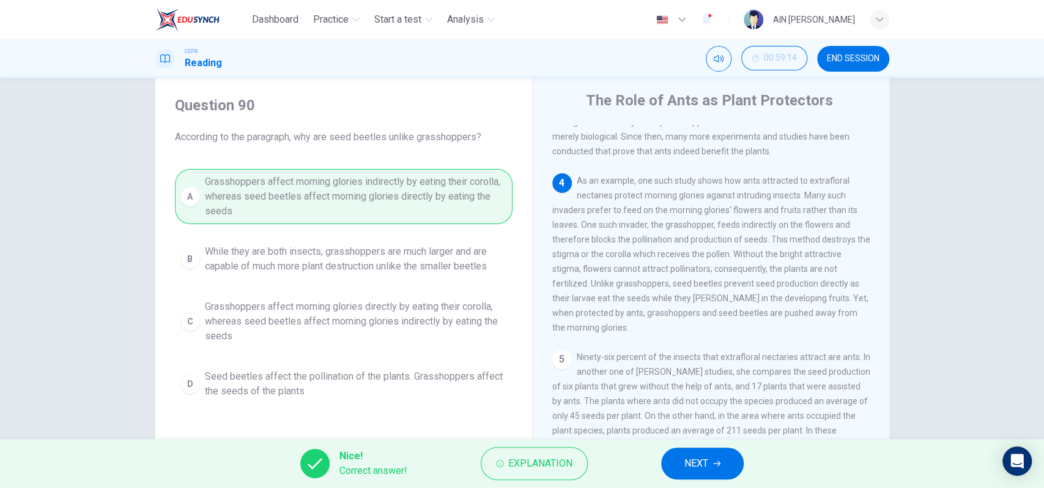
click at [678, 464] on button "NEXT" at bounding box center [702, 463] width 83 height 32
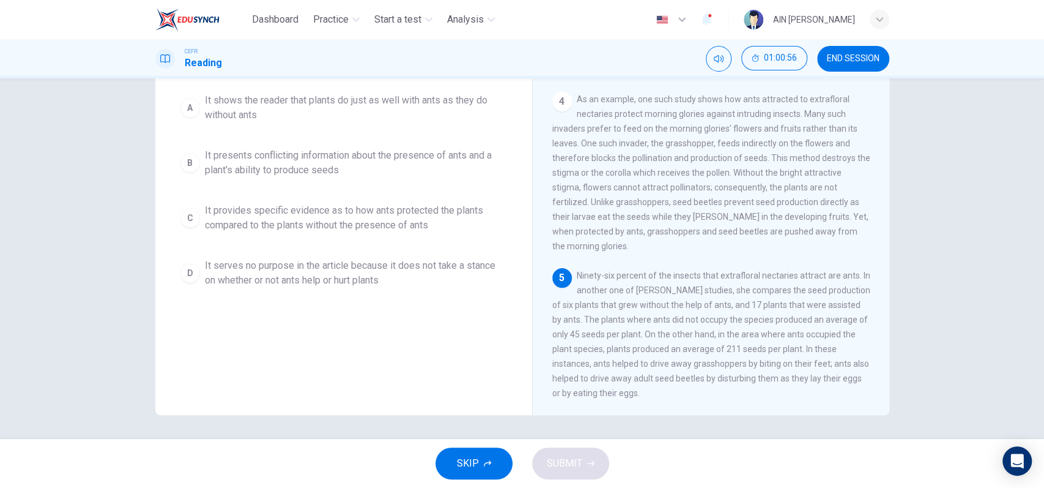
scroll to position [32, 0]
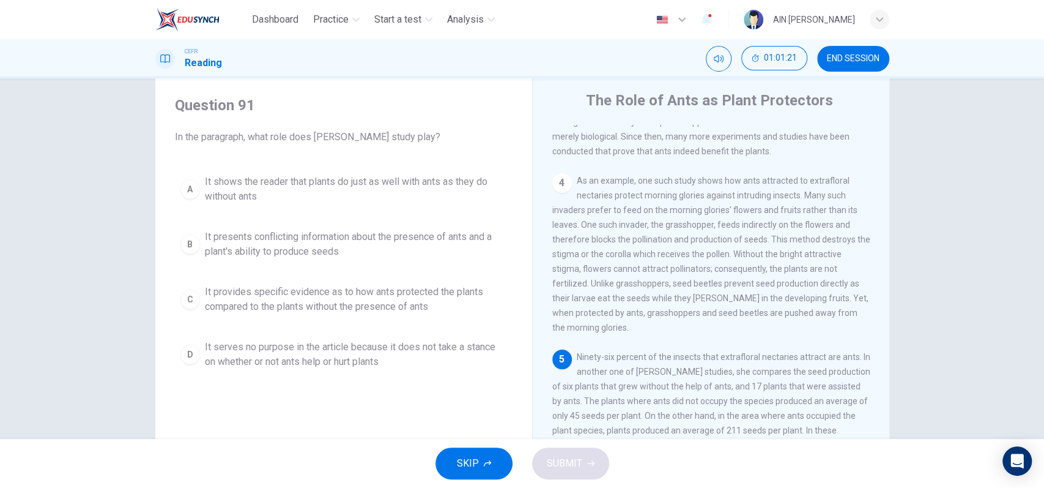
click at [286, 303] on span "It provides specific evidence as to how ants protected the plants compared to t…" at bounding box center [356, 298] width 302 height 29
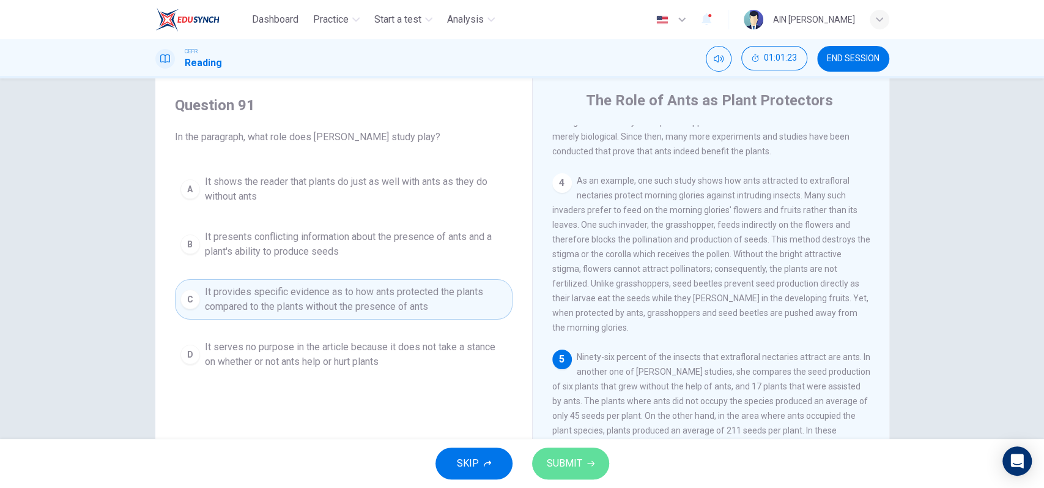
click at [550, 469] on span "SUBMIT" at bounding box center [564, 462] width 35 height 17
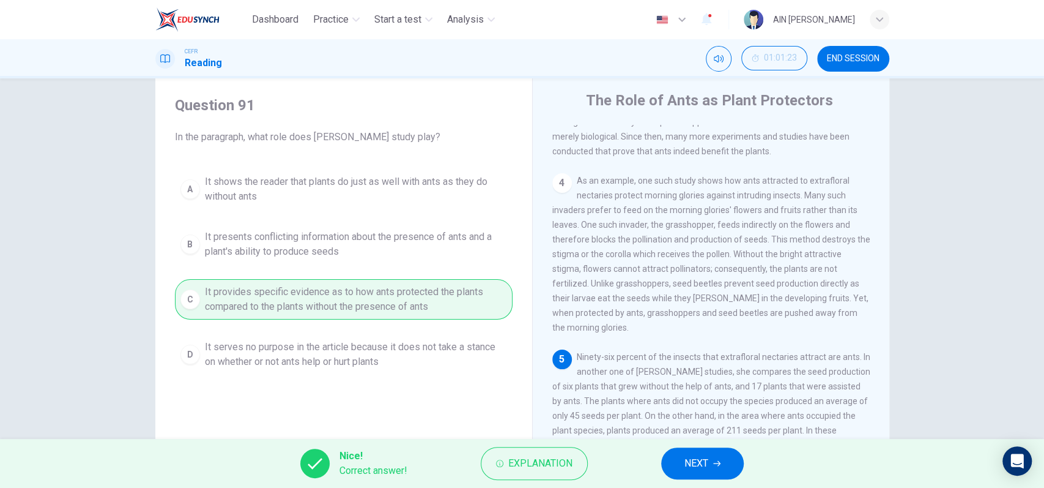
click at [719, 465] on icon "button" at bounding box center [716, 462] width 7 height 7
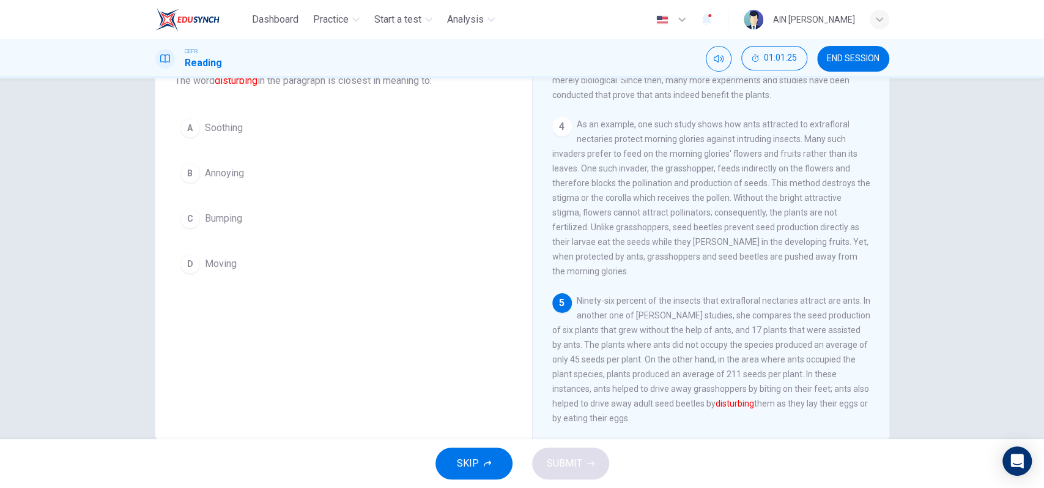
scroll to position [113, 0]
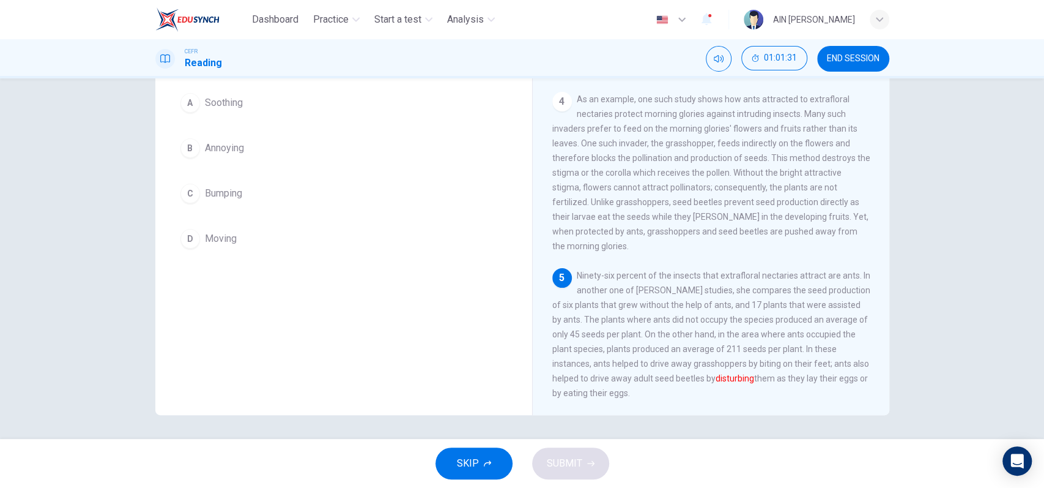
click at [228, 155] on button "B Annoying" at bounding box center [344, 148] width 338 height 31
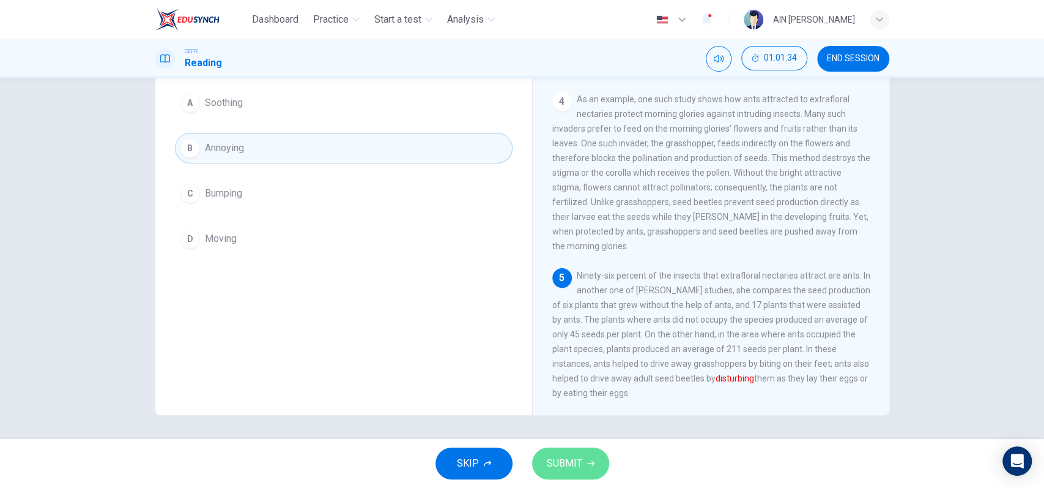
click at [577, 458] on span "SUBMIT" at bounding box center [564, 462] width 35 height 17
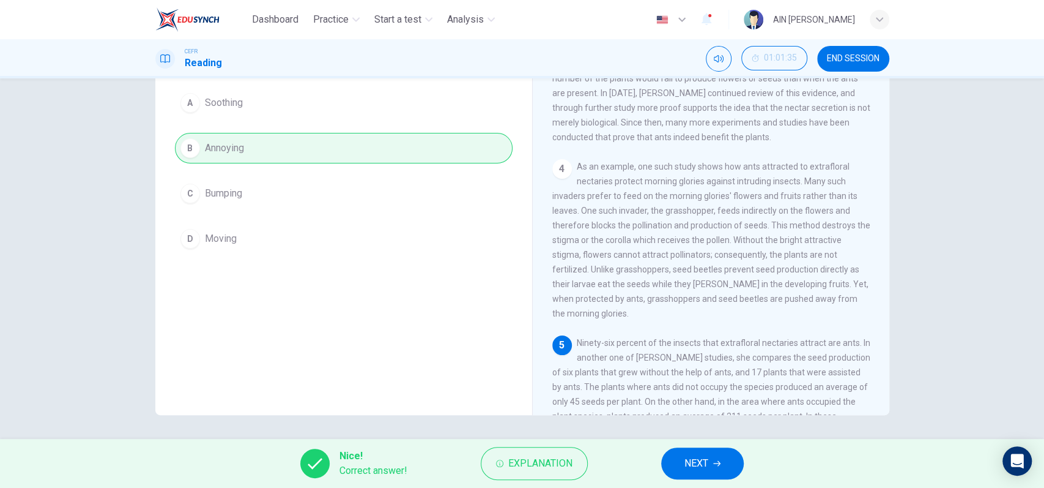
scroll to position [32, 0]
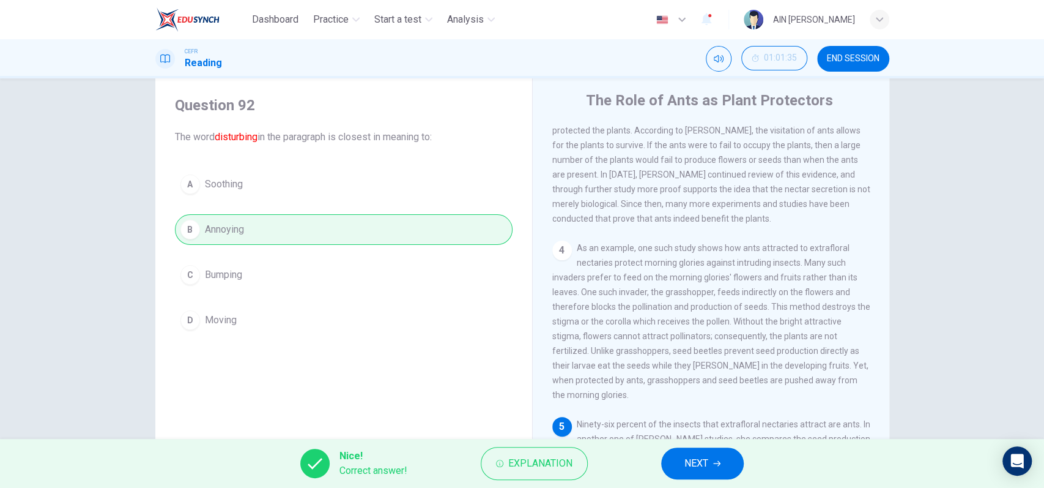
click at [685, 459] on span "NEXT" at bounding box center [696, 462] width 24 height 17
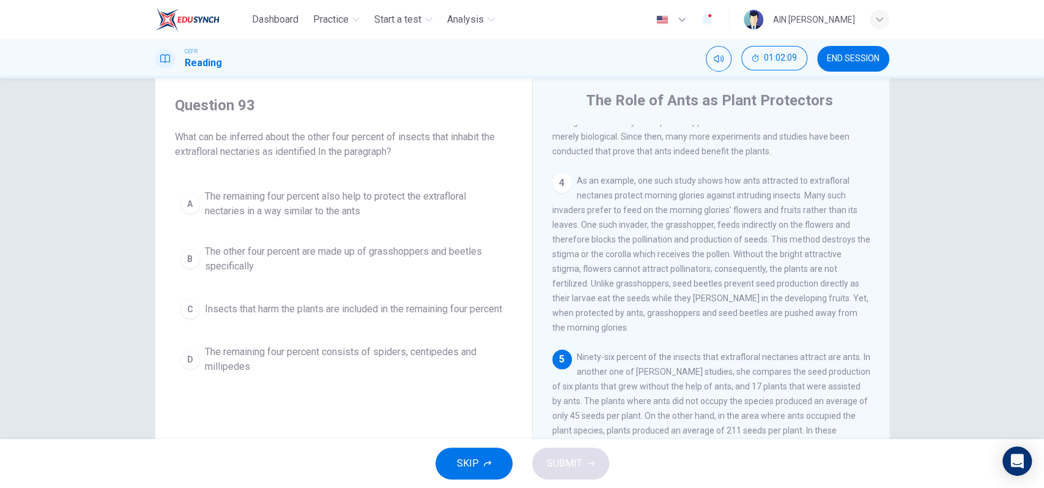
click at [355, 313] on span "Insects that harm the plants are included in the remaining four percent" at bounding box center [353, 309] width 297 height 15
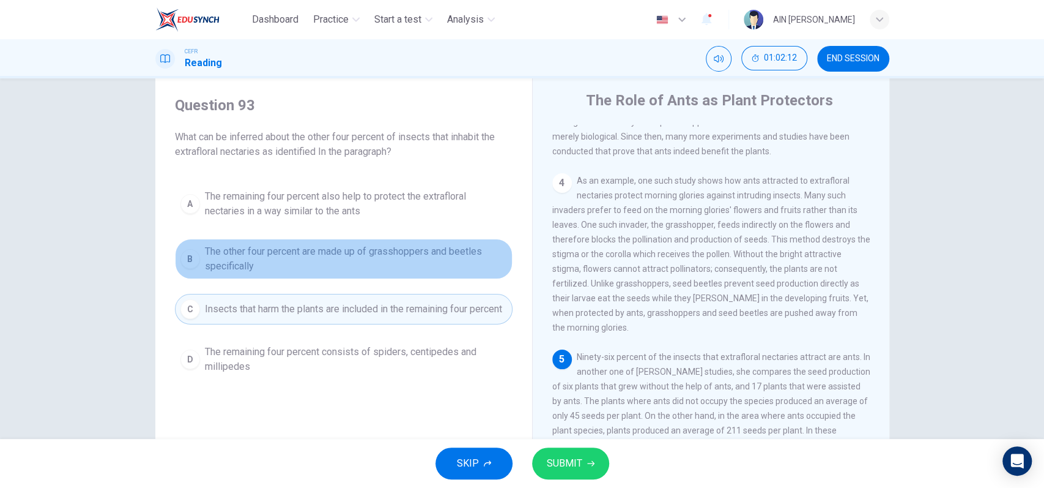
click at [361, 260] on span "The other four percent are made up of grasshoppers and beetles specifically" at bounding box center [356, 258] width 302 height 29
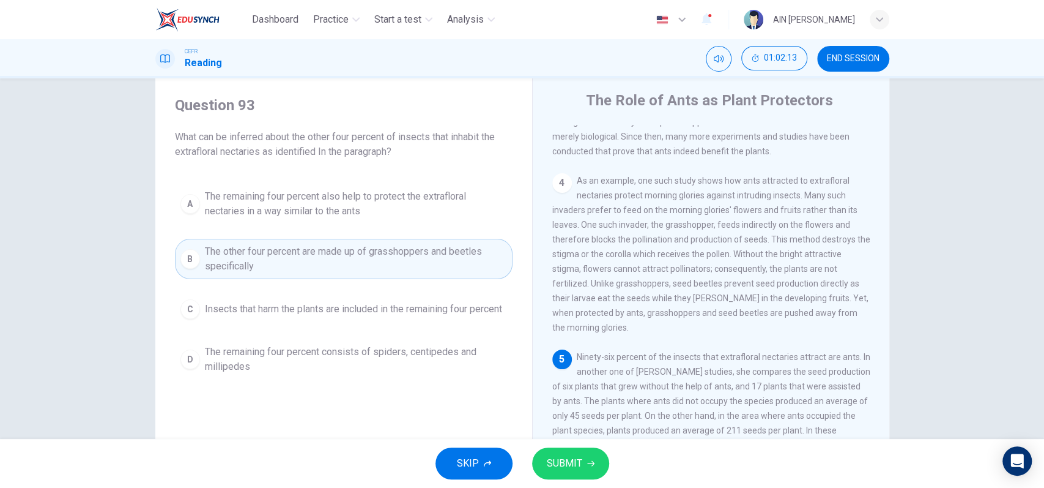
click at [376, 221] on button "A The remaining four percent also help to protect the extrafloral nectaries in …" at bounding box center [344, 204] width 338 height 40
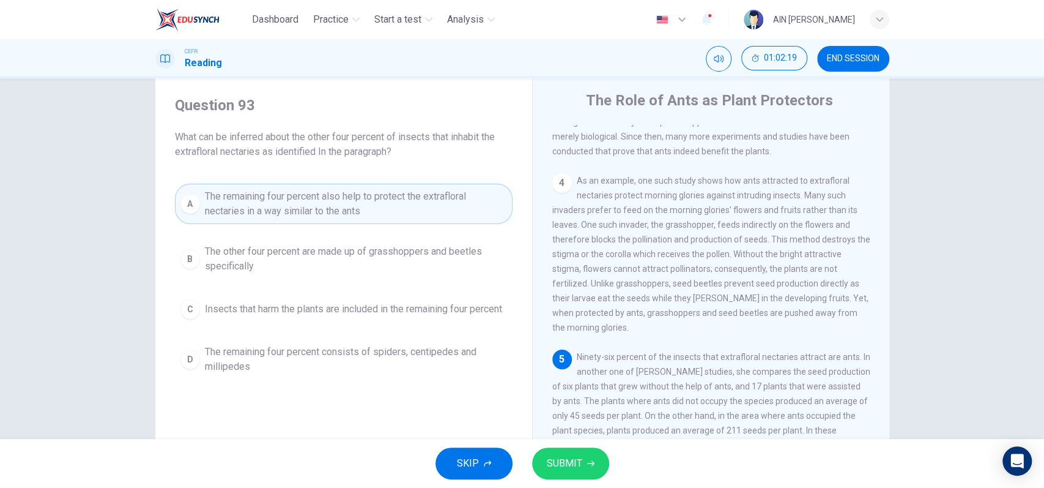
click at [330, 311] on span "Insects that harm the plants are included in the remaining four percent" at bounding box center [353, 309] width 297 height 15
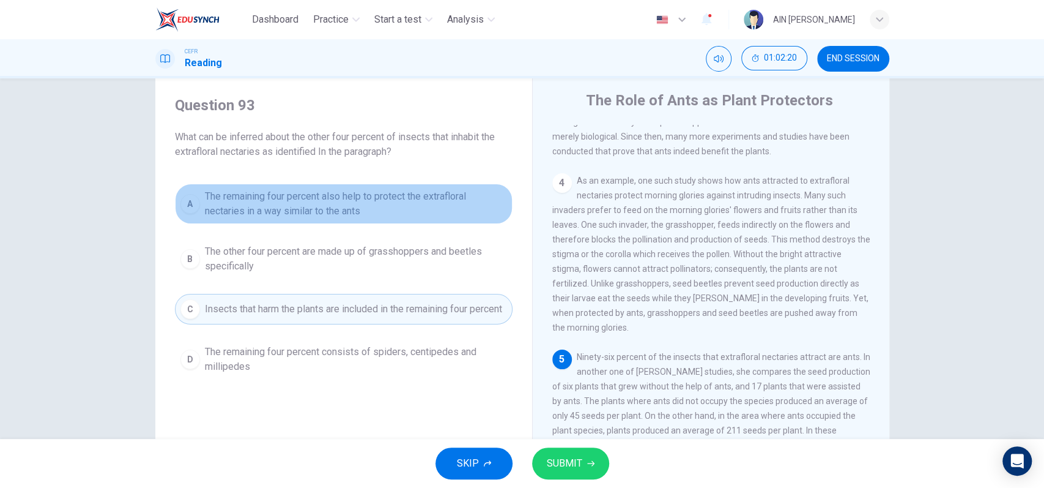
click at [387, 219] on button "A The remaining four percent also help to protect the extrafloral nectaries in …" at bounding box center [344, 204] width 338 height 40
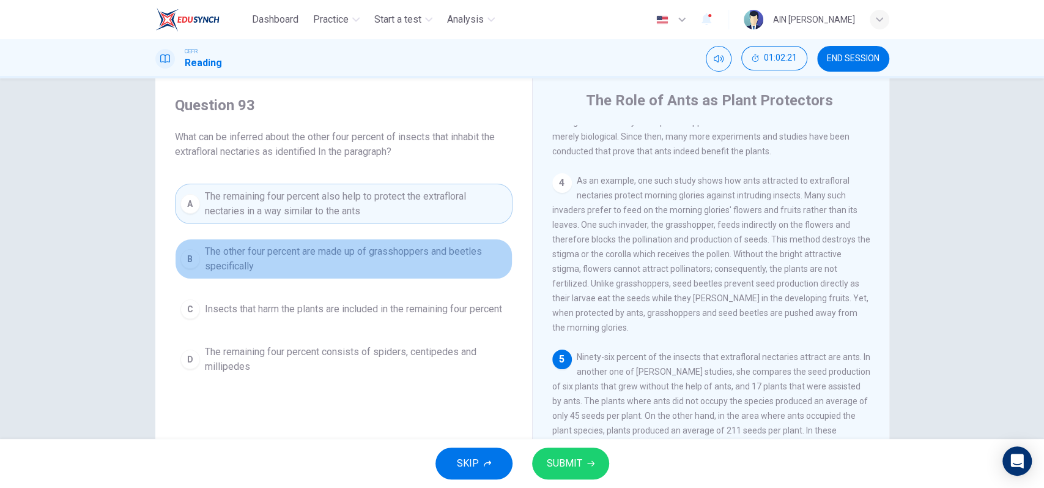
click at [380, 241] on button "B The other four percent are made up of grasshoppers and beetles specifically" at bounding box center [344, 259] width 338 height 40
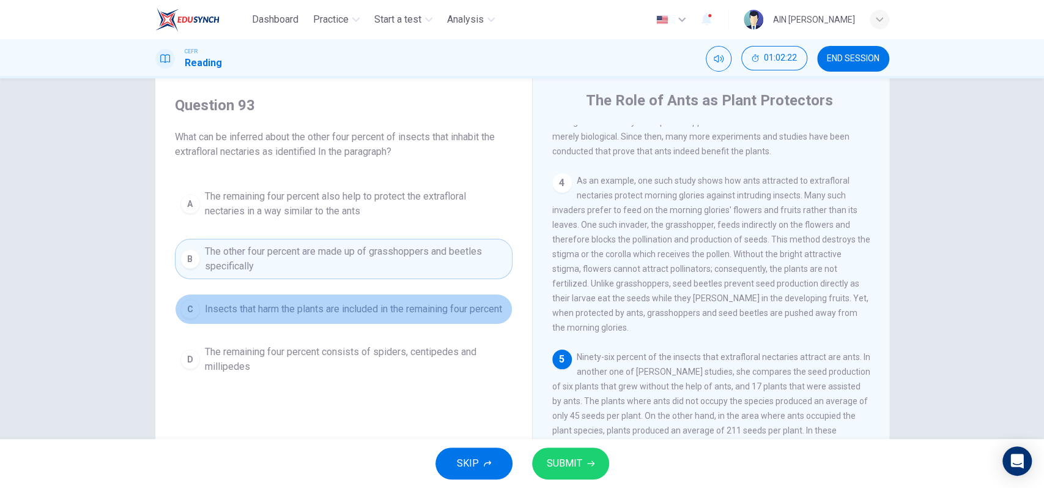
click at [358, 295] on button "C Insects that harm the plants are included in the remaining four percent" at bounding box center [344, 309] width 338 height 31
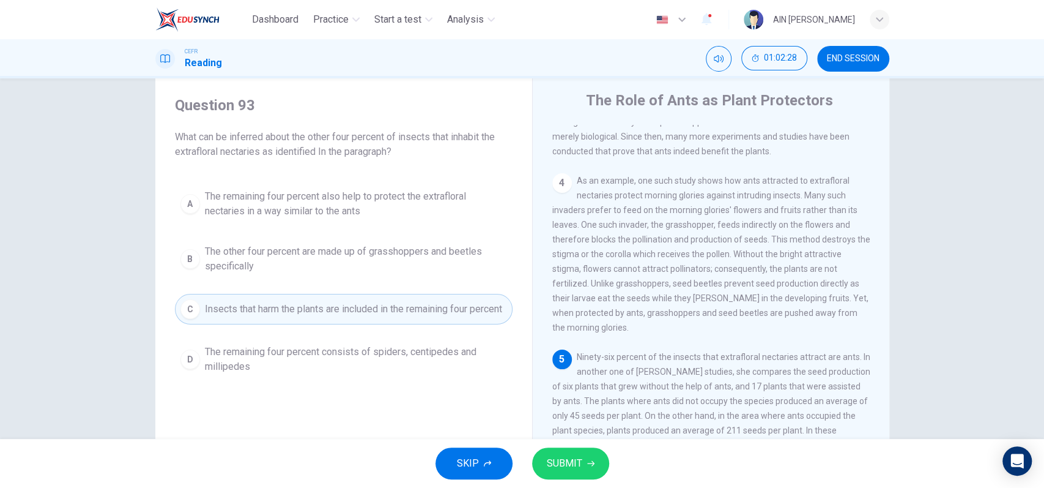
click at [356, 204] on span "The remaining four percent also help to protect the extrafloral nectaries in a …" at bounding box center [356, 203] width 302 height 29
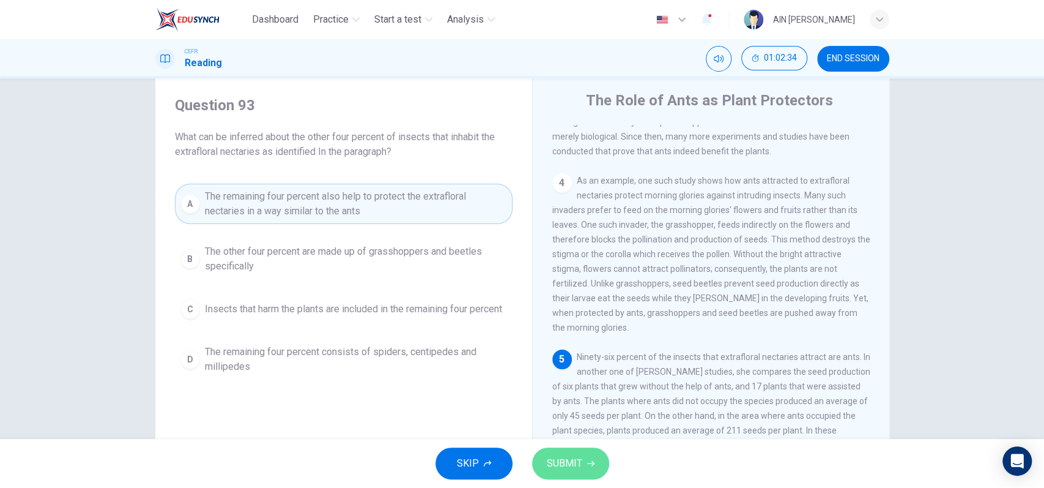
click at [558, 456] on span "SUBMIT" at bounding box center [564, 462] width 35 height 17
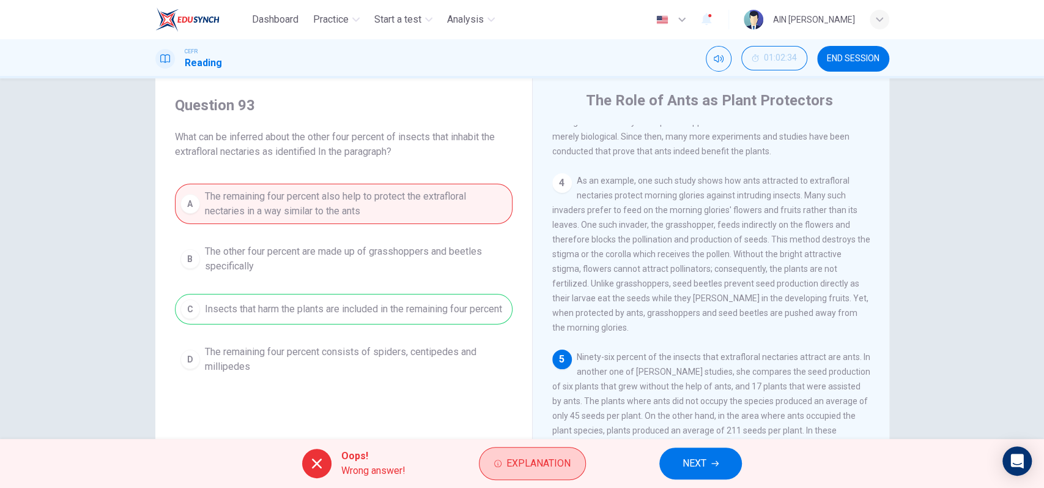
click at [525, 469] on span "Explanation" at bounding box center [538, 462] width 64 height 17
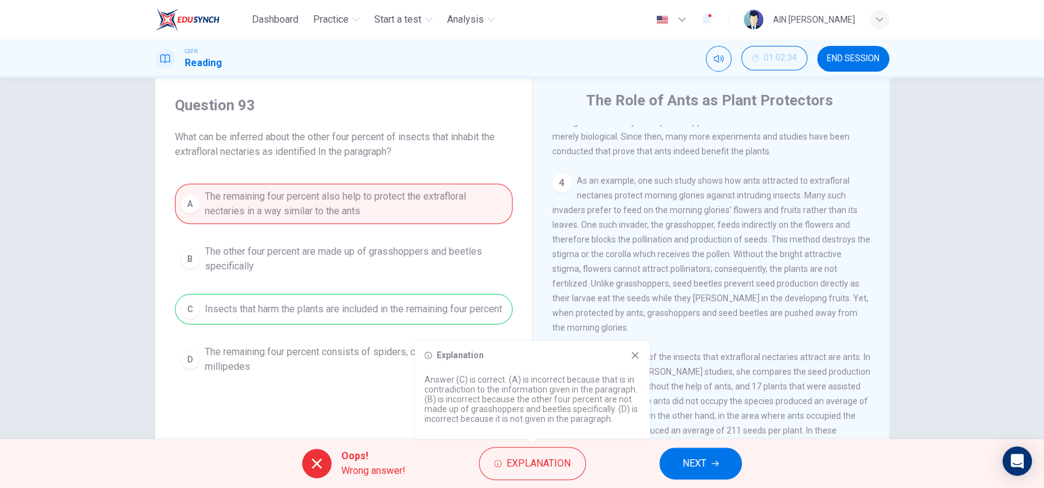
scroll to position [113, 0]
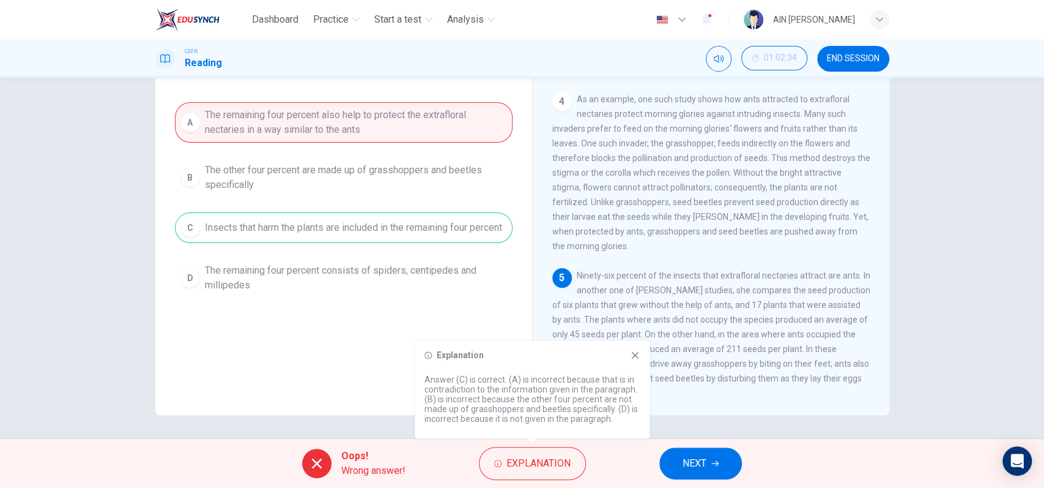
click at [729, 456] on button "NEXT" at bounding box center [700, 463] width 83 height 32
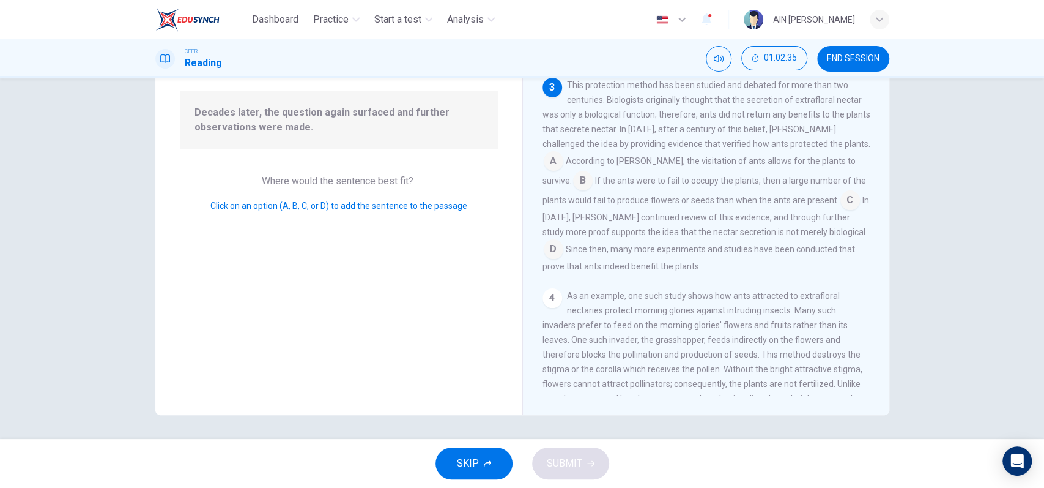
scroll to position [32, 0]
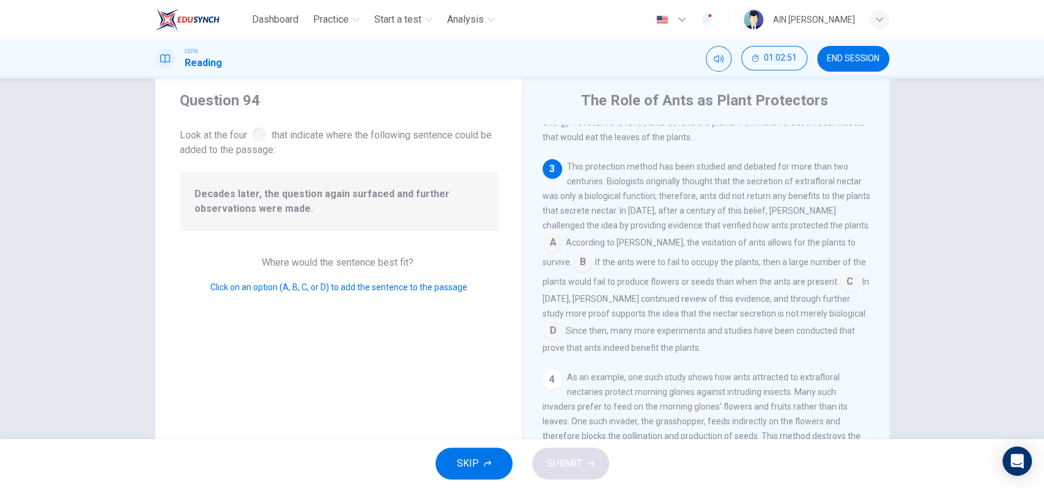
click at [563, 237] on input at bounding box center [554, 244] width 20 height 20
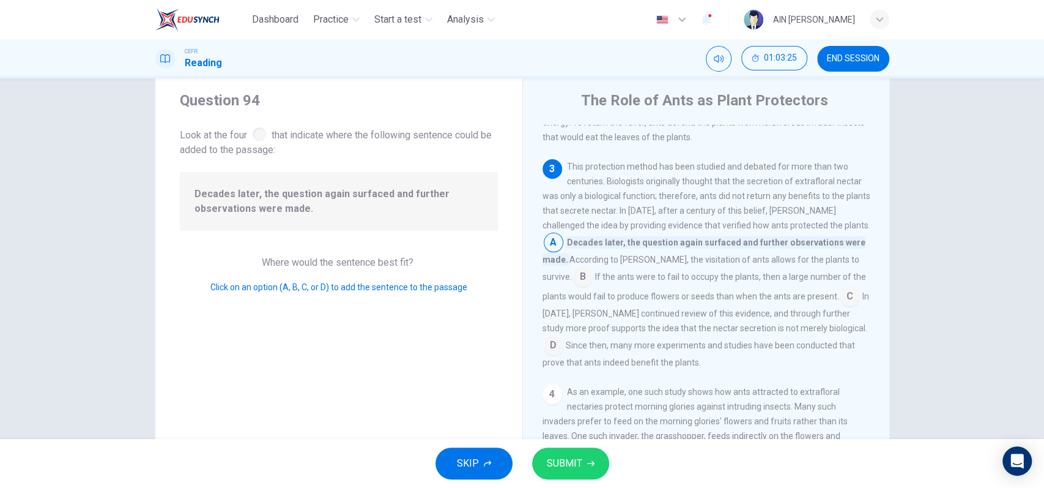
click at [840, 307] on input at bounding box center [850, 297] width 20 height 20
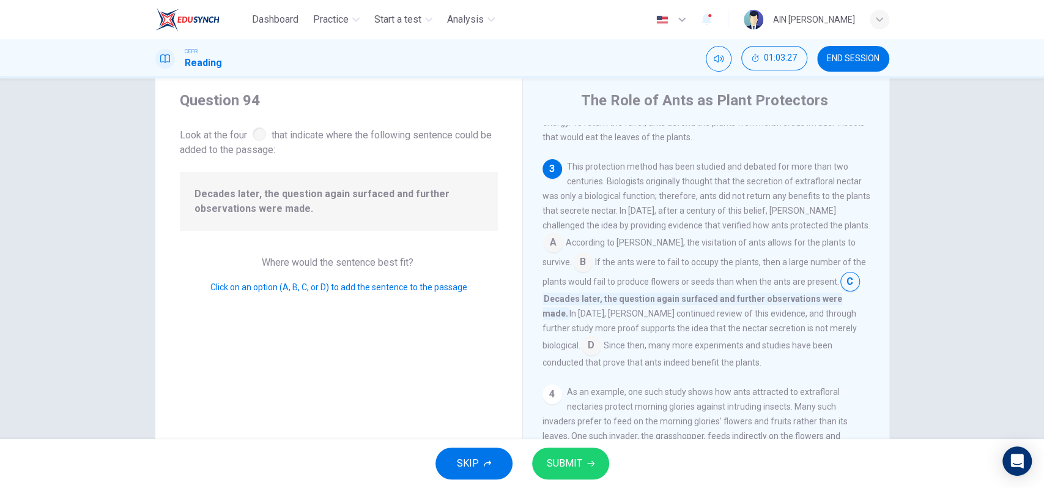
click at [580, 456] on span "SUBMIT" at bounding box center [564, 462] width 35 height 17
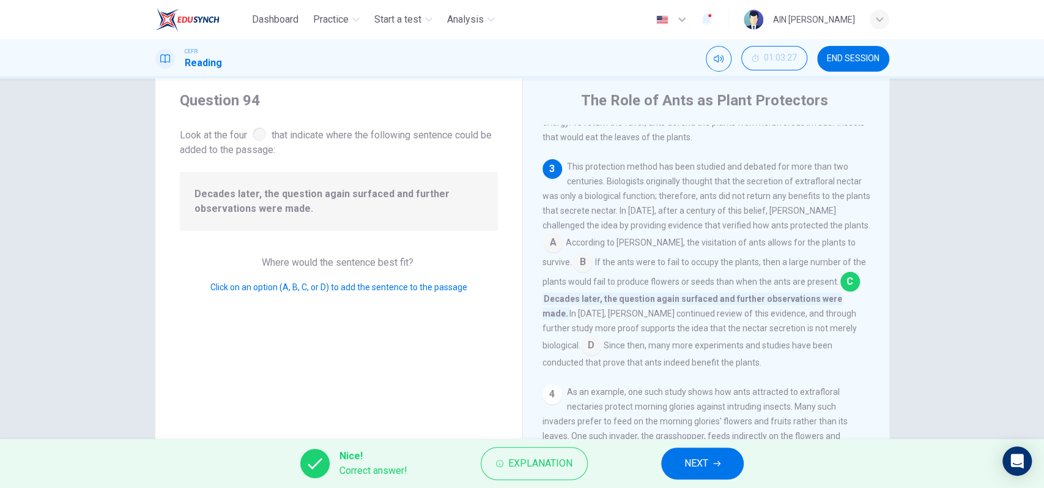
click at [689, 466] on span "NEXT" at bounding box center [696, 462] width 24 height 17
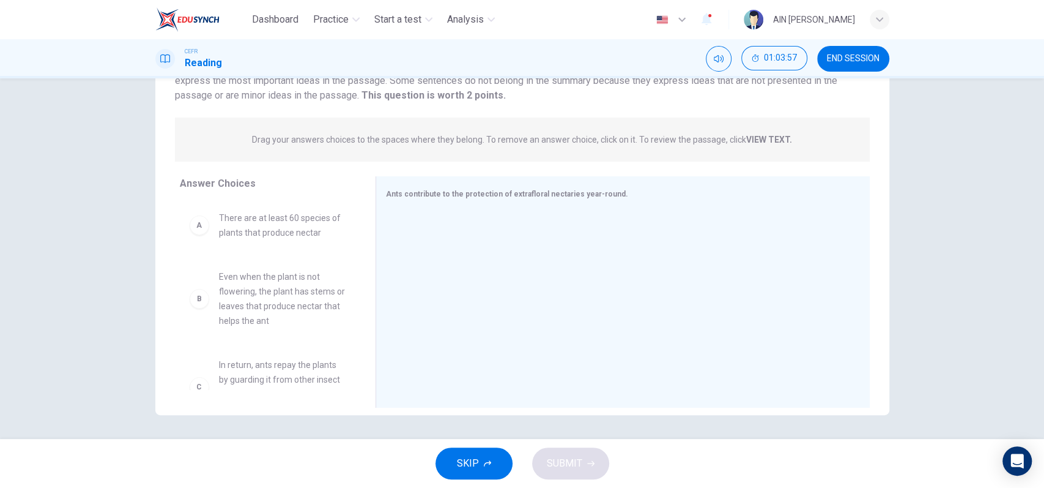
scroll to position [81, 0]
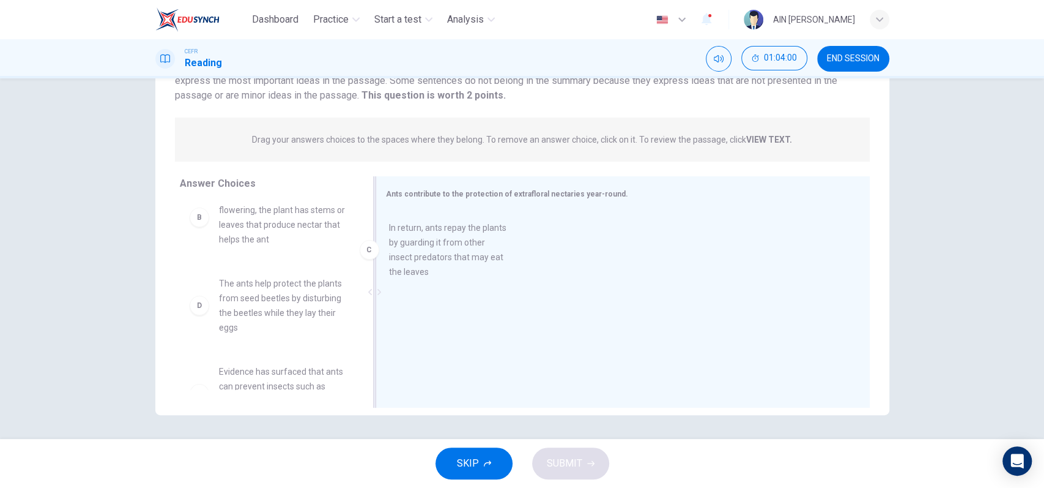
drag, startPoint x: 273, startPoint y: 331, endPoint x: 453, endPoint y: 275, distance: 188.3
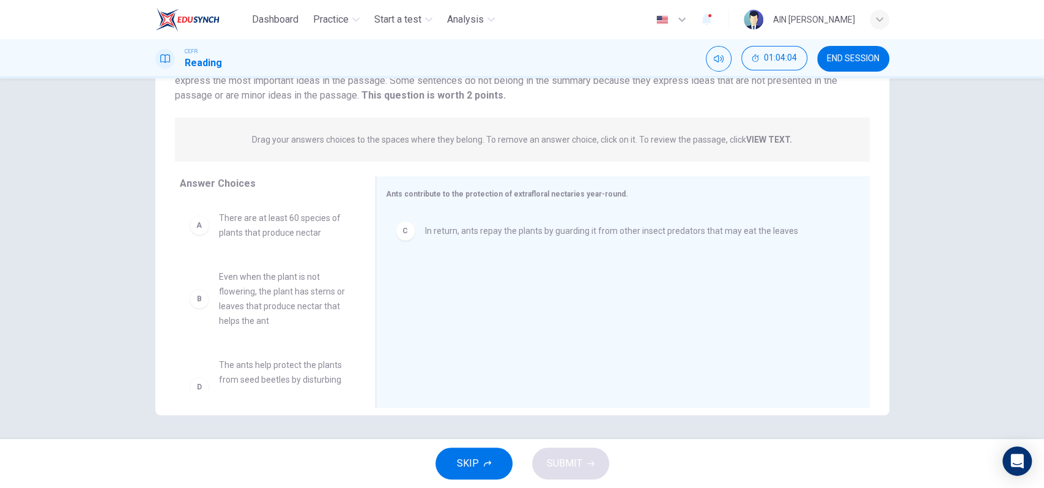
scroll to position [32, 0]
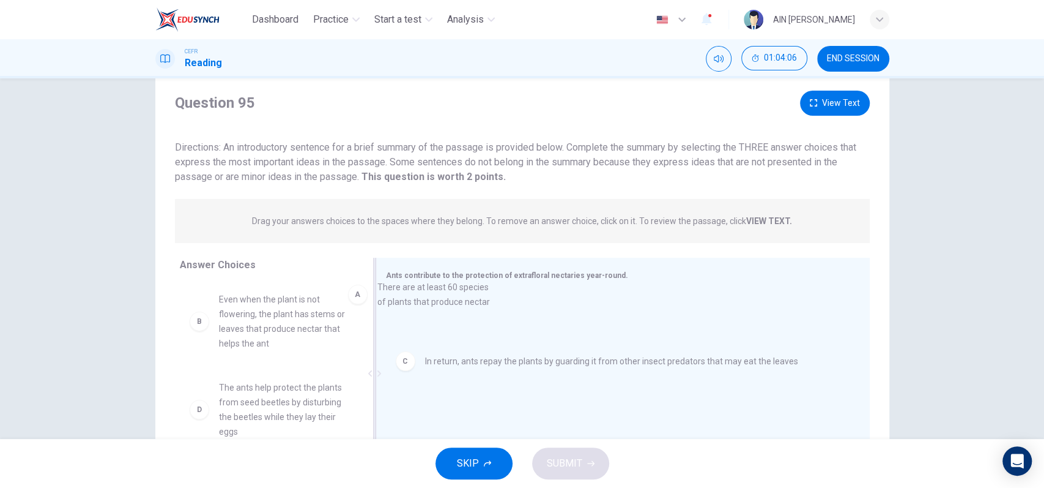
drag, startPoint x: 275, startPoint y: 311, endPoint x: 440, endPoint y: 296, distance: 166.5
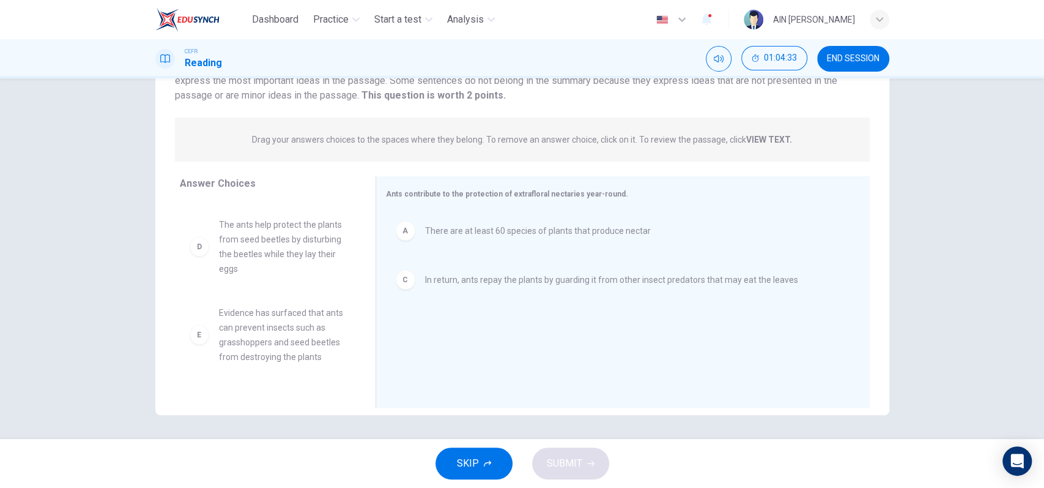
scroll to position [154, 0]
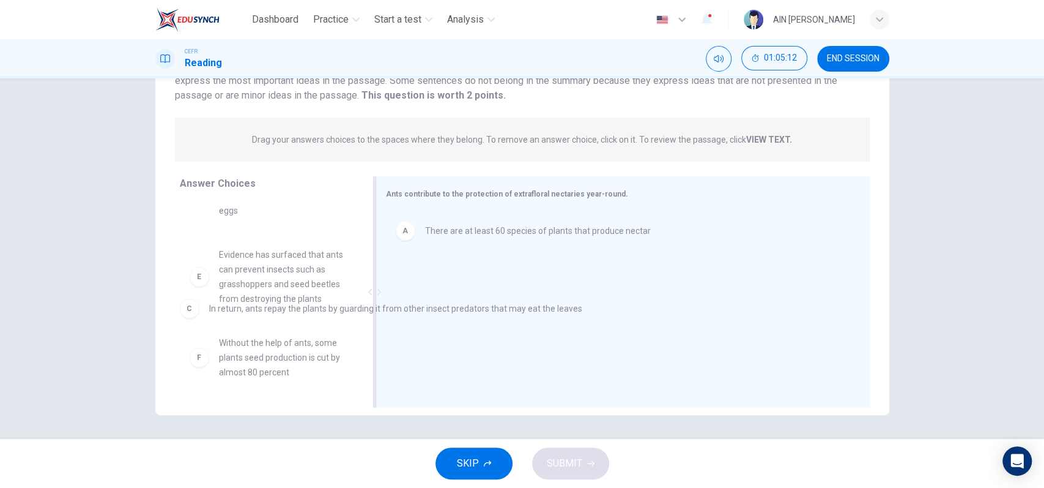
drag, startPoint x: 479, startPoint y: 281, endPoint x: 262, endPoint y: 311, distance: 218.5
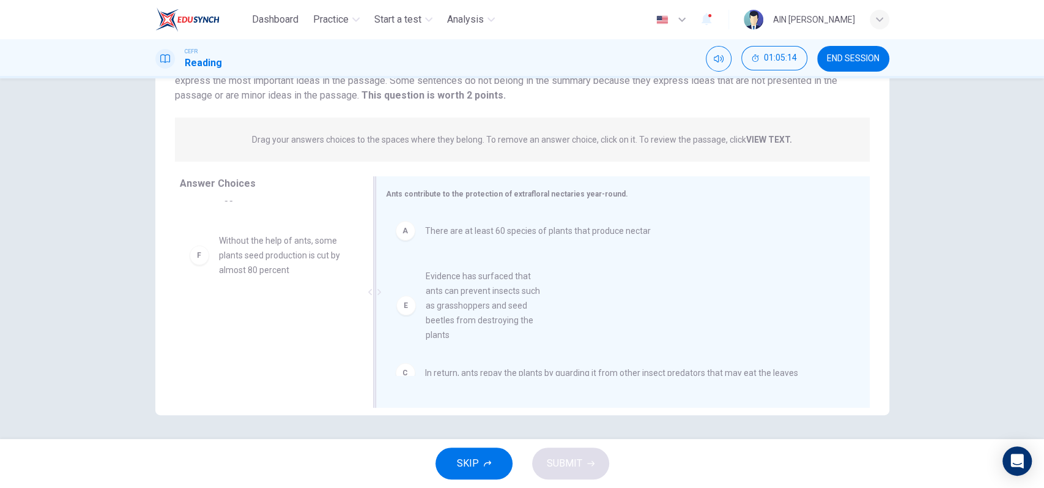
drag, startPoint x: 292, startPoint y: 278, endPoint x: 500, endPoint y: 299, distance: 209.0
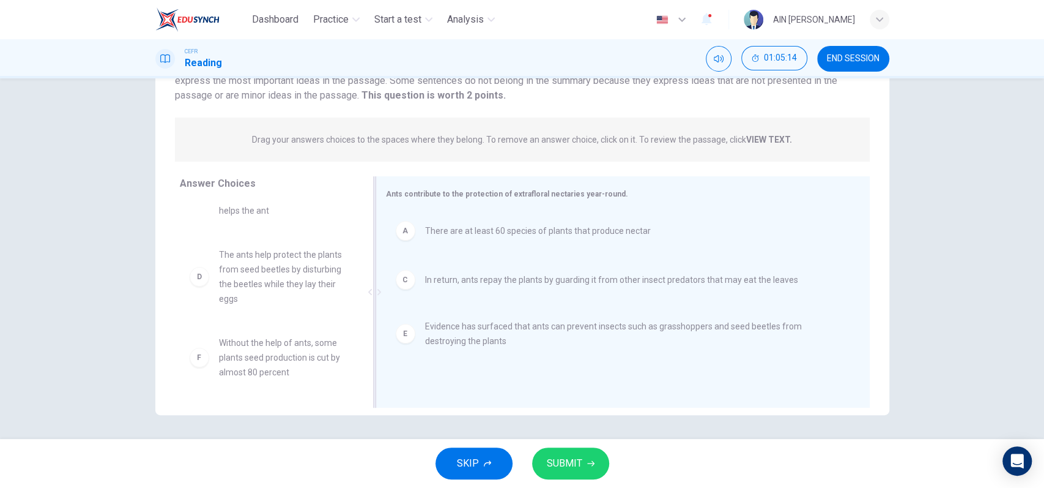
scroll to position [51, 0]
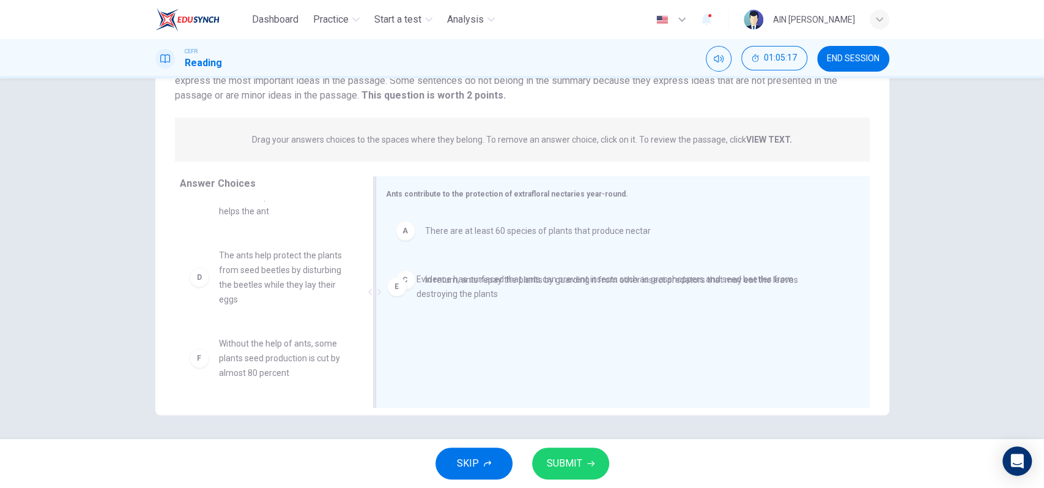
drag, startPoint x: 461, startPoint y: 324, endPoint x: 458, endPoint y: 260, distance: 64.3
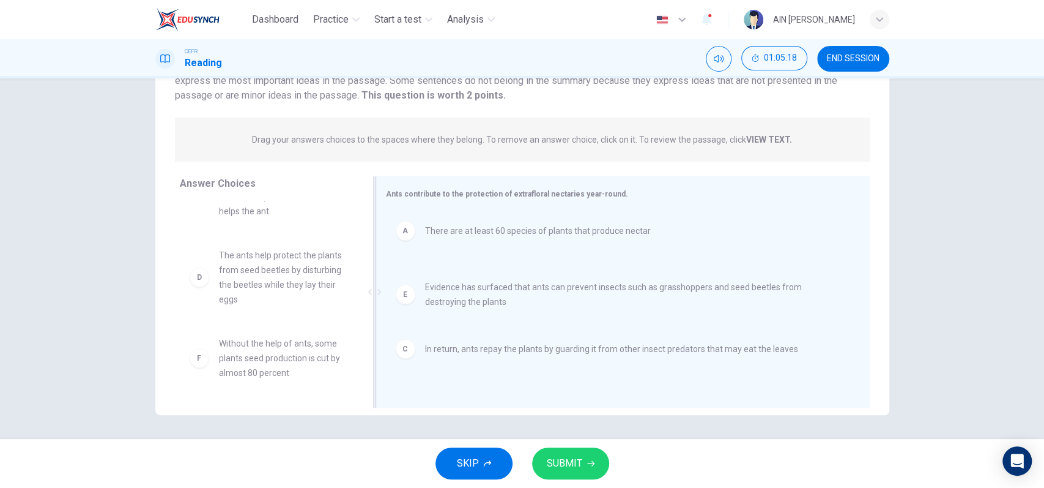
drag, startPoint x: 456, startPoint y: 281, endPoint x: 460, endPoint y: 357, distance: 75.4
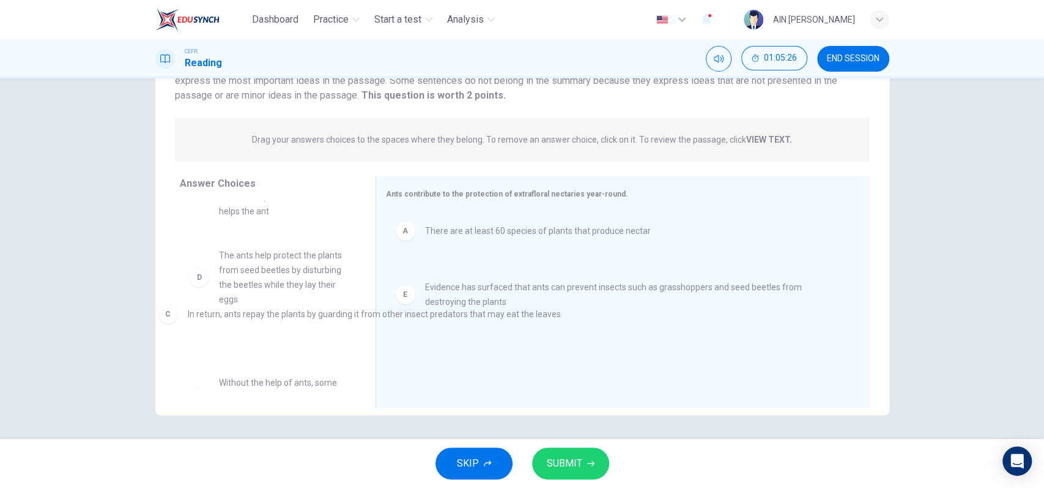
drag, startPoint x: 504, startPoint y: 281, endPoint x: 268, endPoint y: 316, distance: 238.7
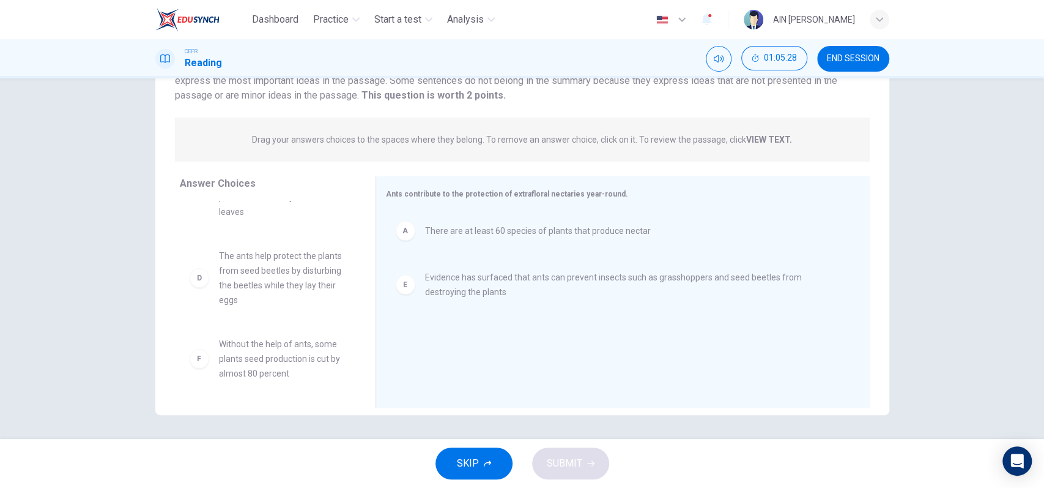
scroll to position [139, 0]
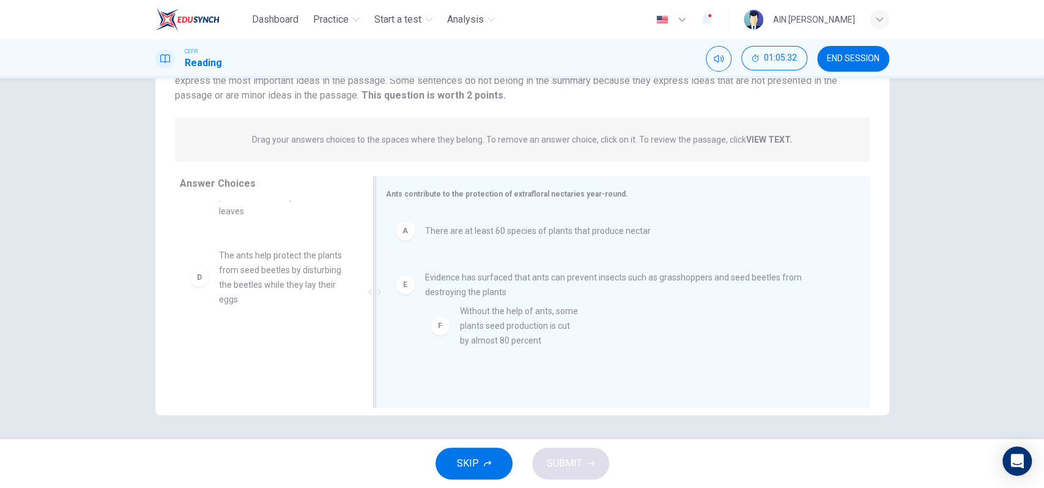
drag, startPoint x: 264, startPoint y: 376, endPoint x: 513, endPoint y: 343, distance: 251.1
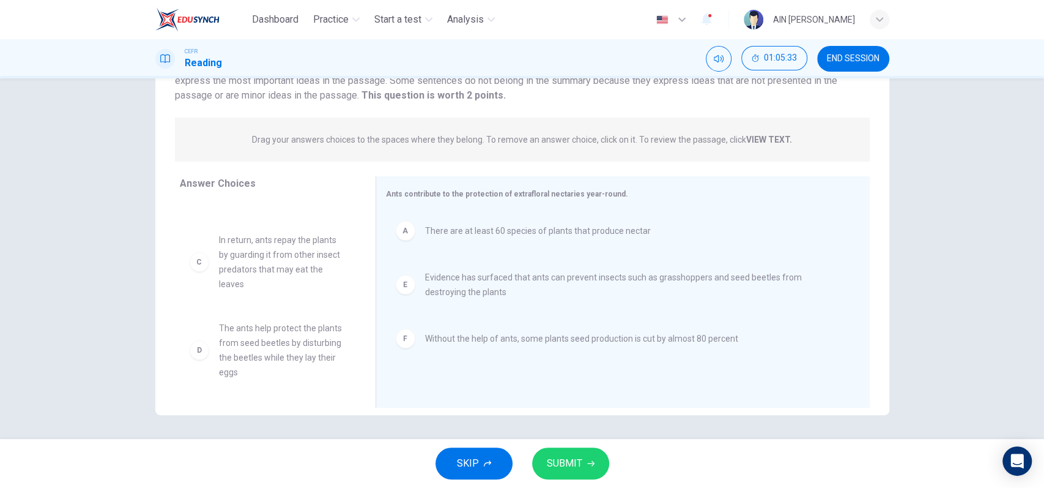
scroll to position [65, 0]
click at [551, 461] on span "SUBMIT" at bounding box center [564, 462] width 35 height 17
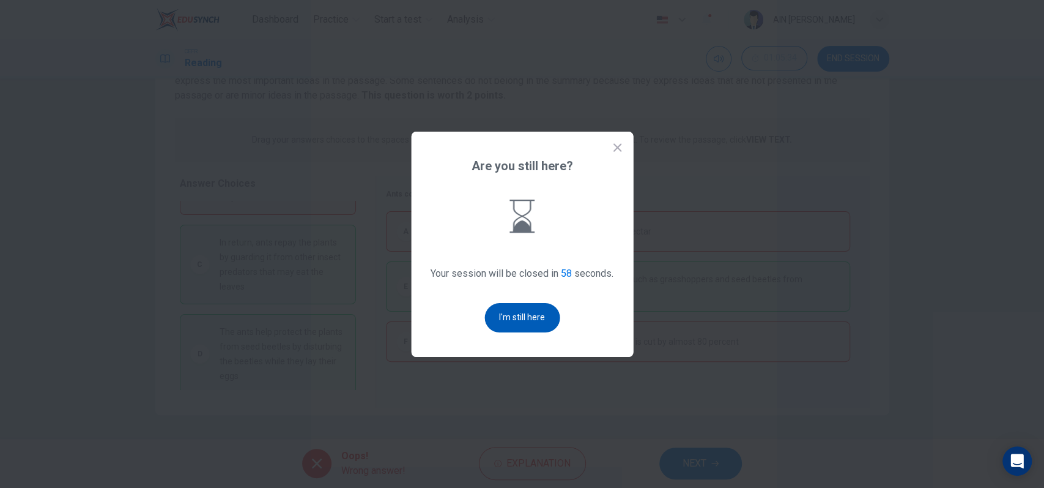
click at [524, 316] on button "I'm still here" at bounding box center [521, 317] width 75 height 29
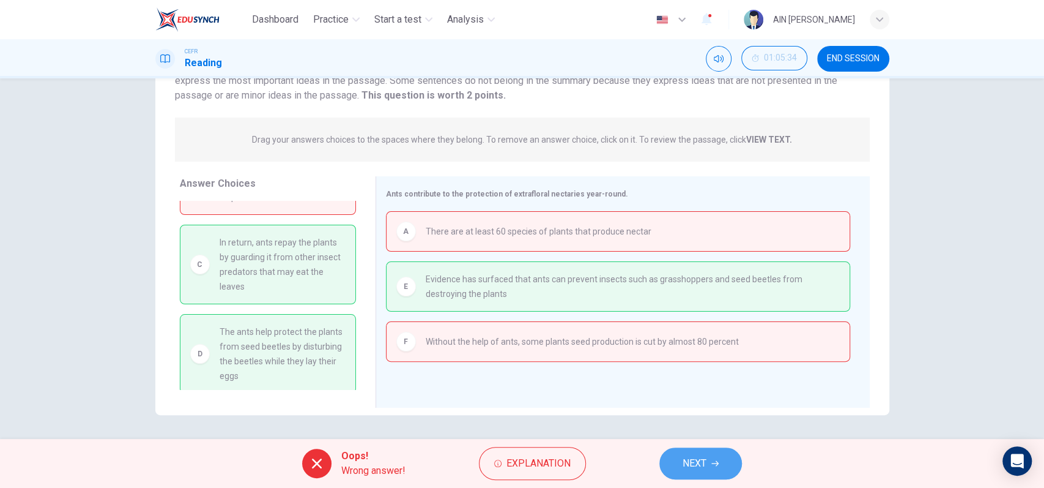
click at [712, 469] on button "NEXT" at bounding box center [700, 463] width 83 height 32
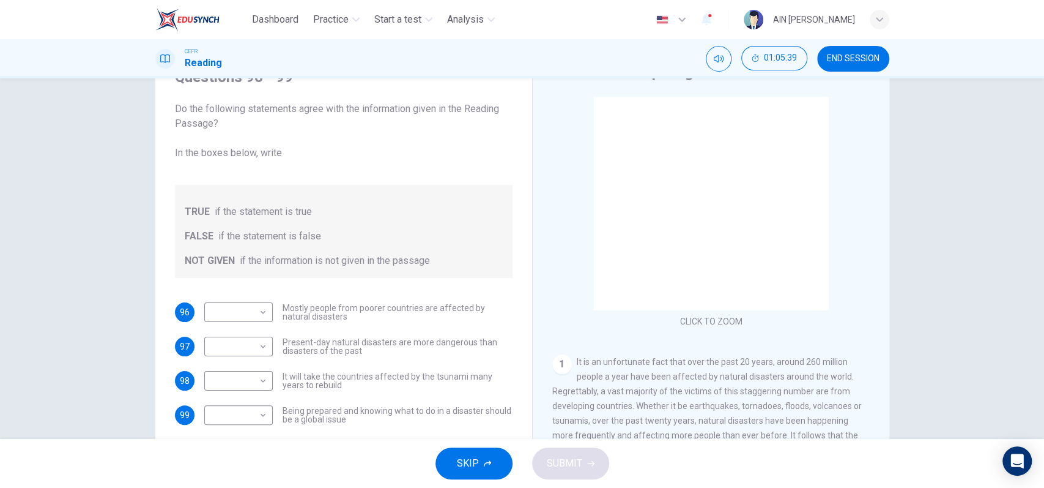
scroll to position [81, 0]
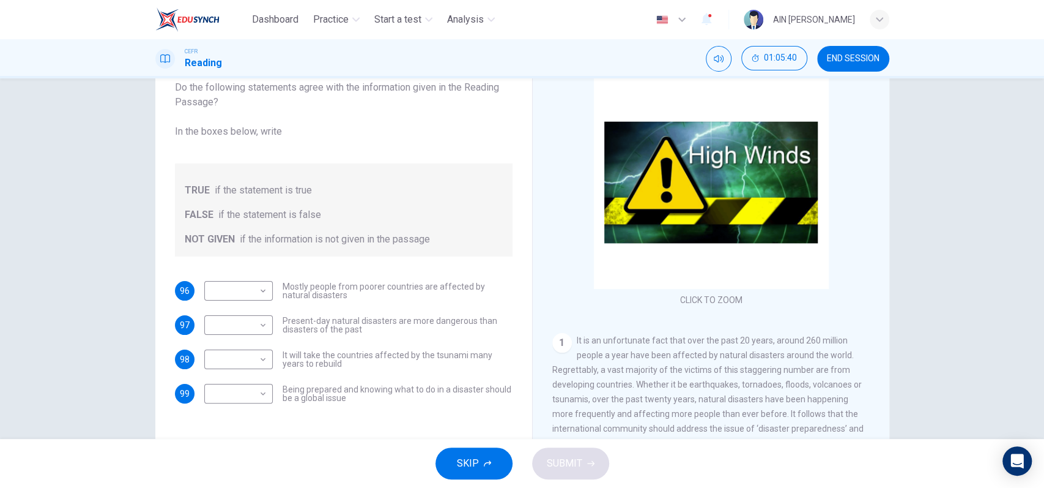
click at [477, 463] on span "SKIP" at bounding box center [468, 462] width 22 height 17
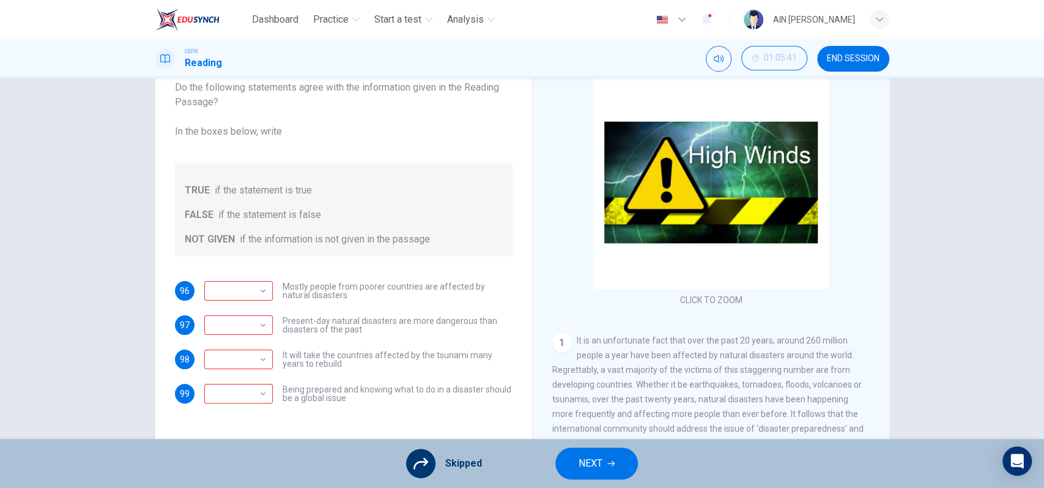
click at [568, 469] on button "NEXT" at bounding box center [596, 463] width 83 height 32
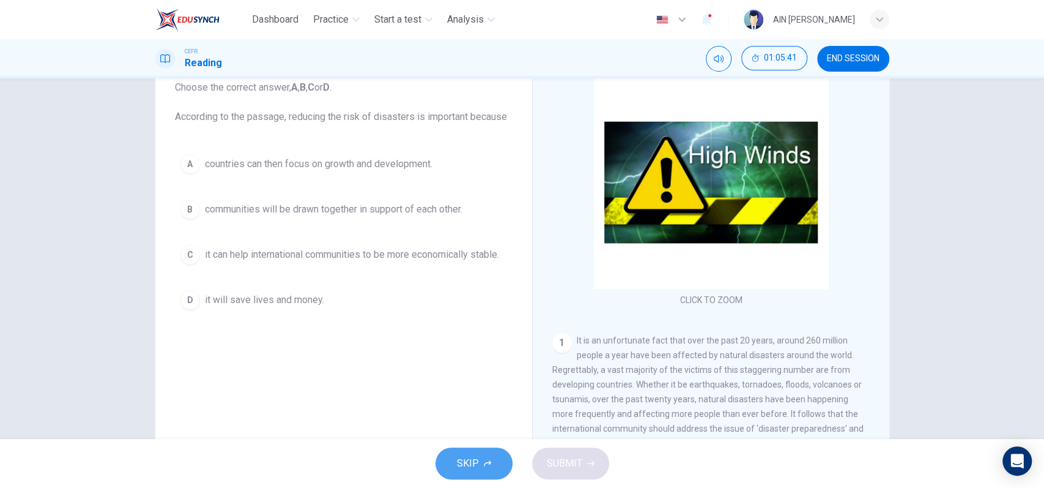
click at [506, 471] on button "SKIP" at bounding box center [474, 463] width 77 height 32
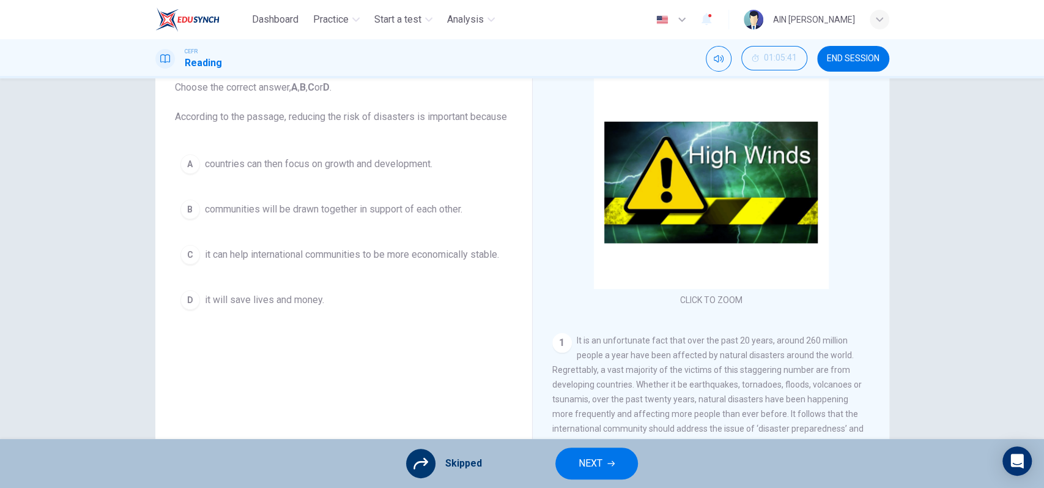
click at [596, 459] on span "NEXT" at bounding box center [591, 462] width 24 height 17
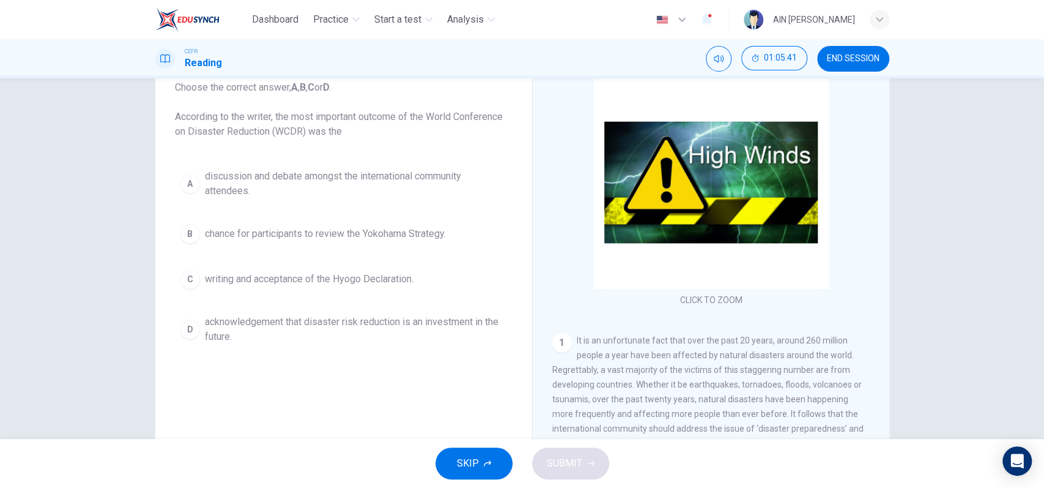
click at [454, 454] on button "SKIP" at bounding box center [474, 463] width 77 height 32
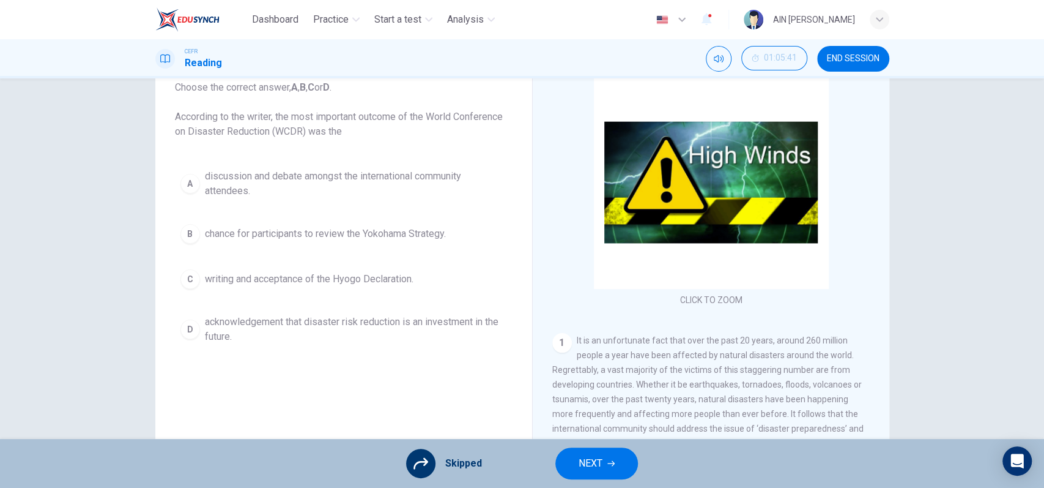
click at [607, 460] on icon "button" at bounding box center [610, 462] width 7 height 7
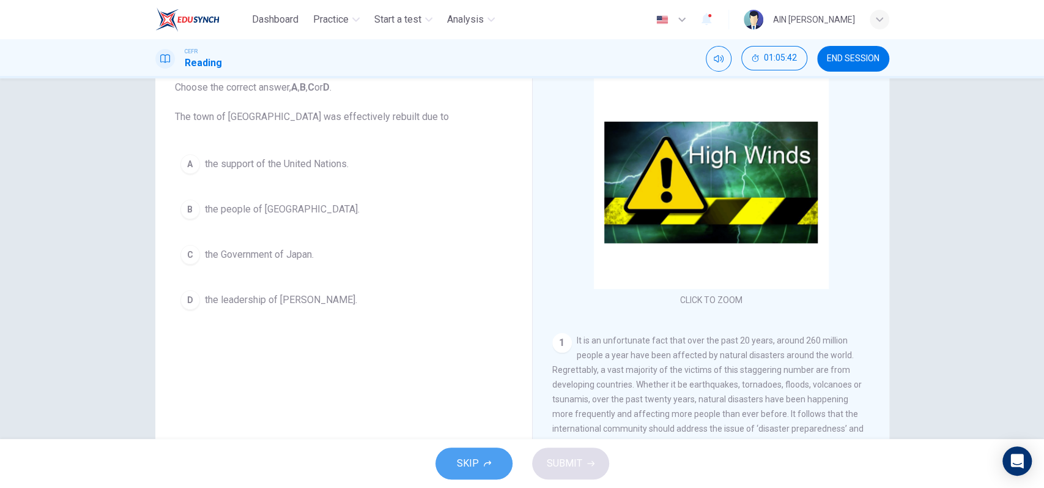
click at [452, 457] on button "SKIP" at bounding box center [474, 463] width 77 height 32
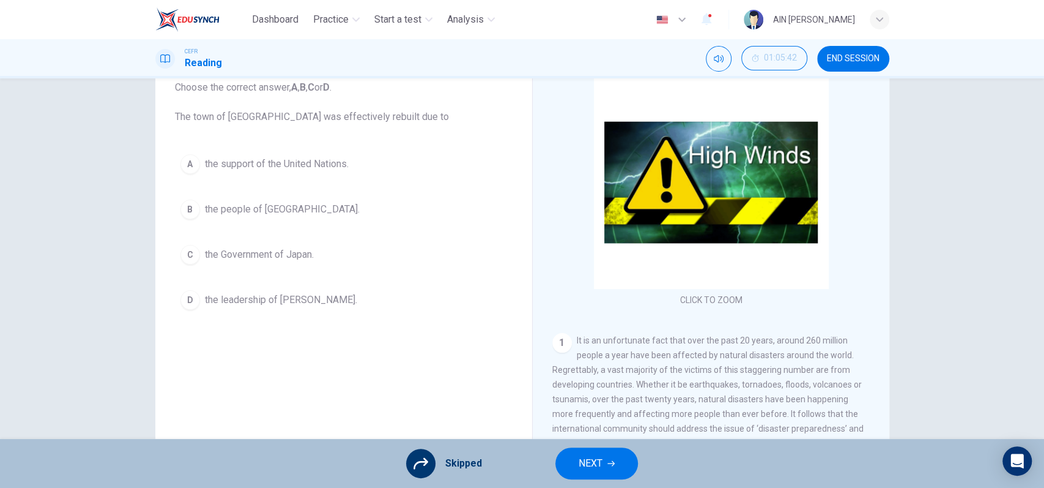
click at [599, 470] on span "NEXT" at bounding box center [591, 462] width 24 height 17
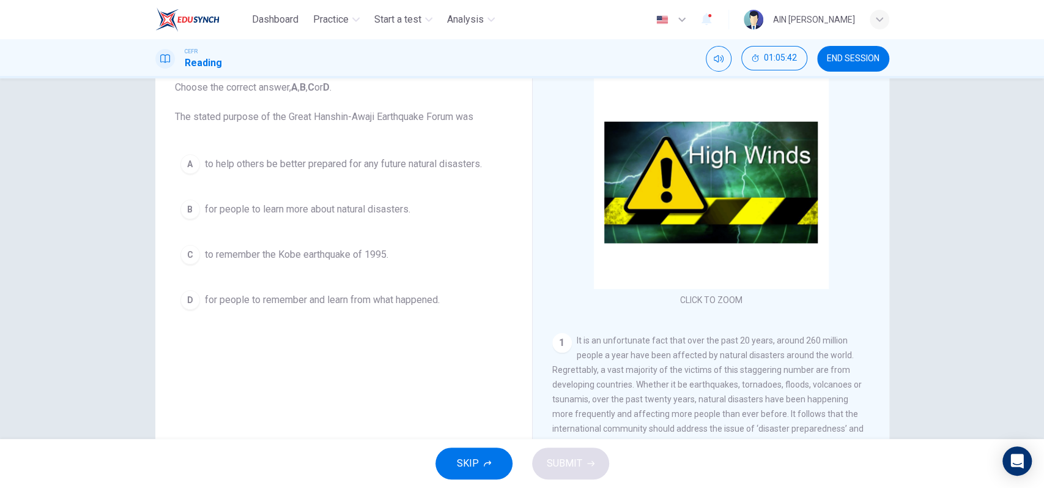
click at [484, 451] on button "SKIP" at bounding box center [474, 463] width 77 height 32
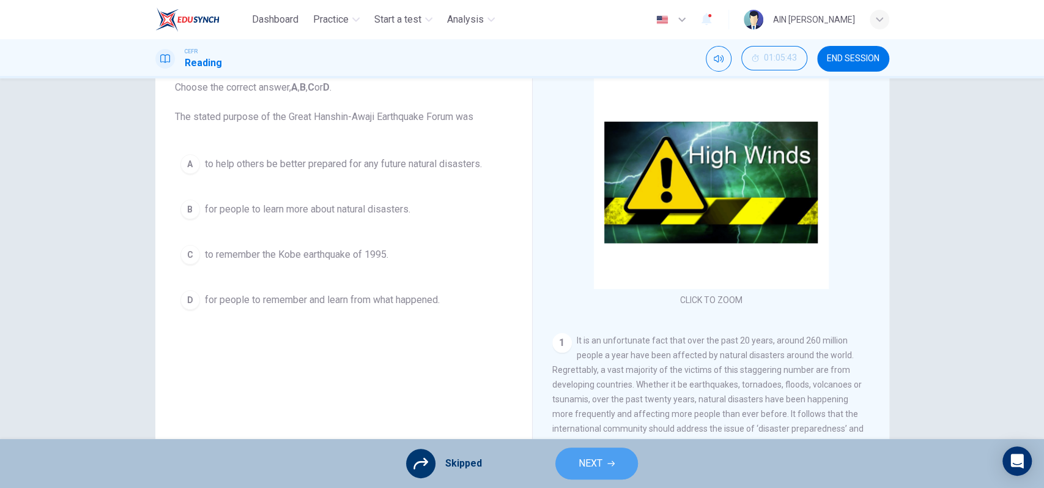
click at [587, 461] on span "NEXT" at bounding box center [591, 462] width 24 height 17
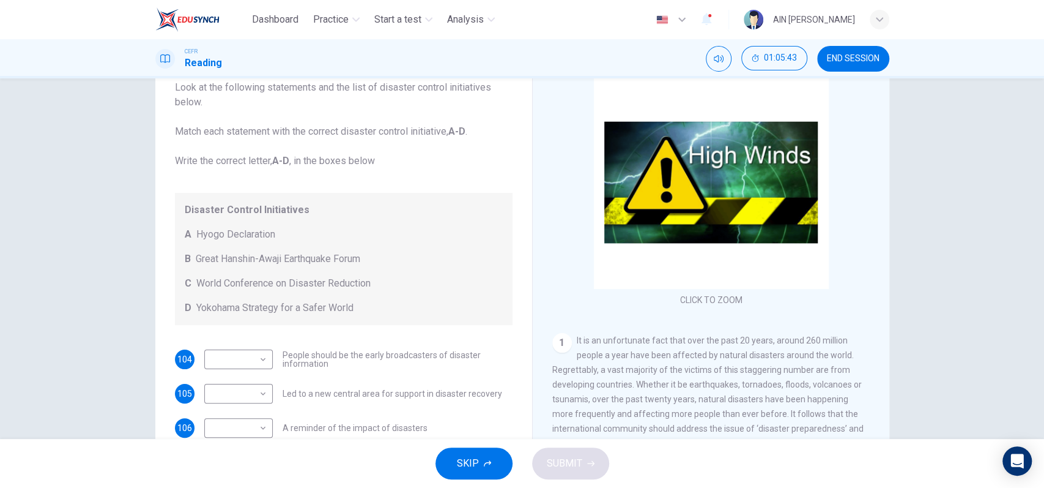
click at [457, 472] on button "SKIP" at bounding box center [474, 463] width 77 height 32
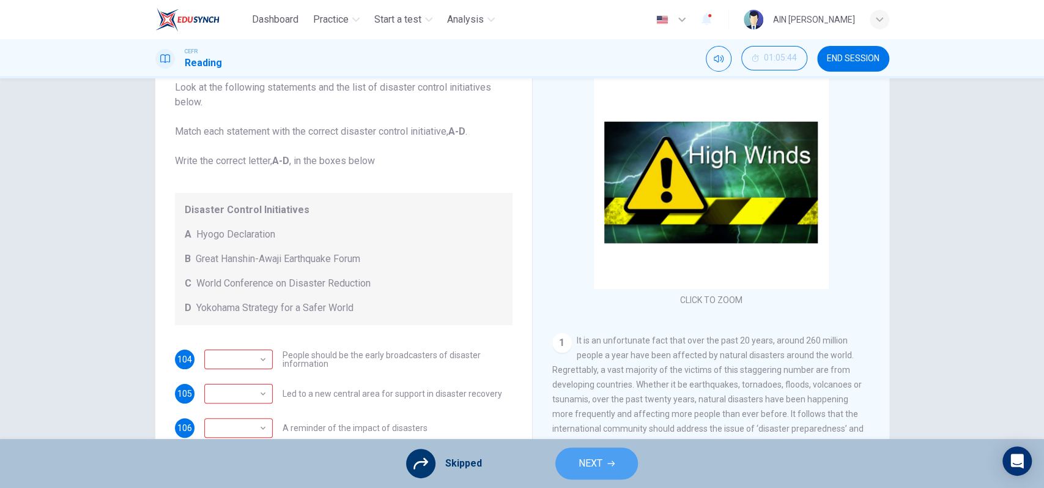
click at [592, 462] on span "NEXT" at bounding box center [591, 462] width 24 height 17
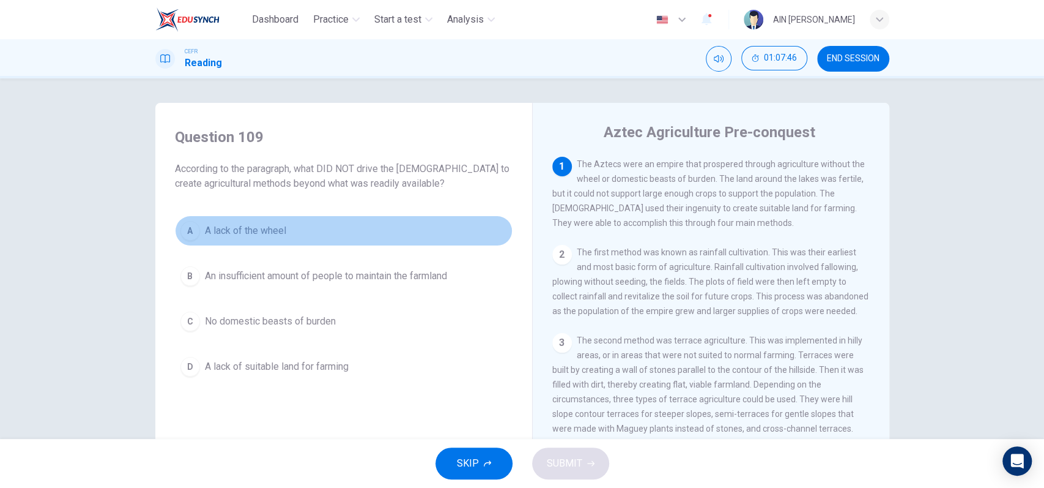
click at [272, 226] on span "A lack of the wheel" at bounding box center [245, 230] width 81 height 15
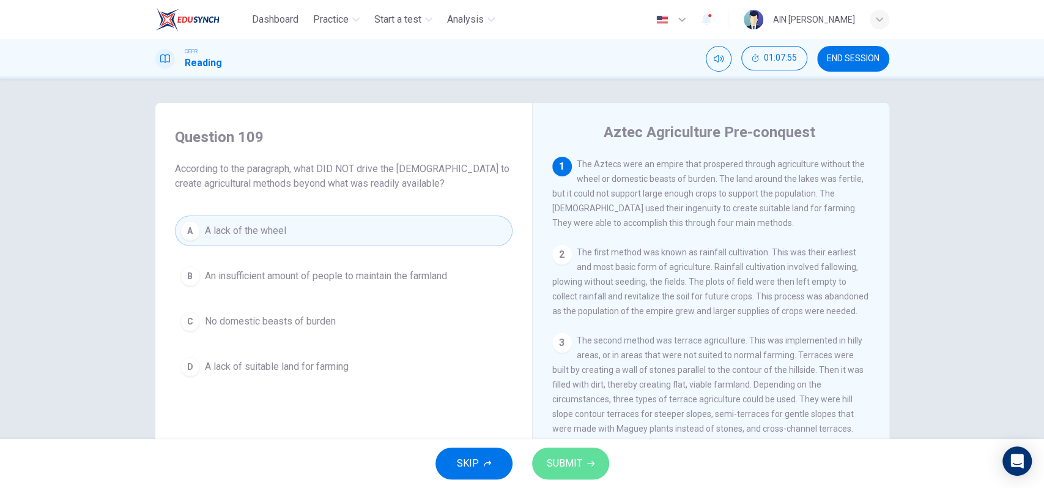
click at [588, 461] on icon "button" at bounding box center [590, 462] width 7 height 7
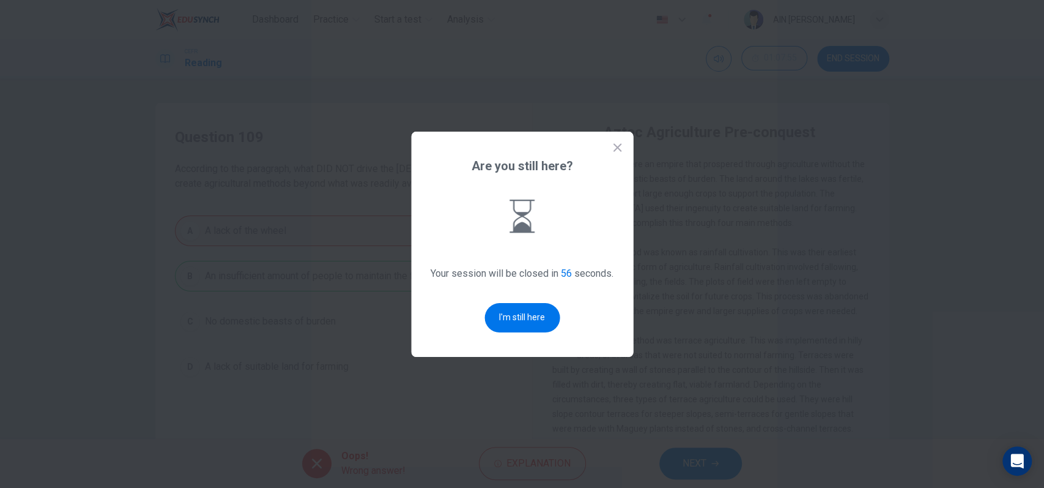
click at [510, 332] on div "Are you still here? Your session will be closed in 56 seconds. I'm still here" at bounding box center [522, 244] width 222 height 225
click at [514, 320] on button "I'm still here" at bounding box center [521, 317] width 75 height 29
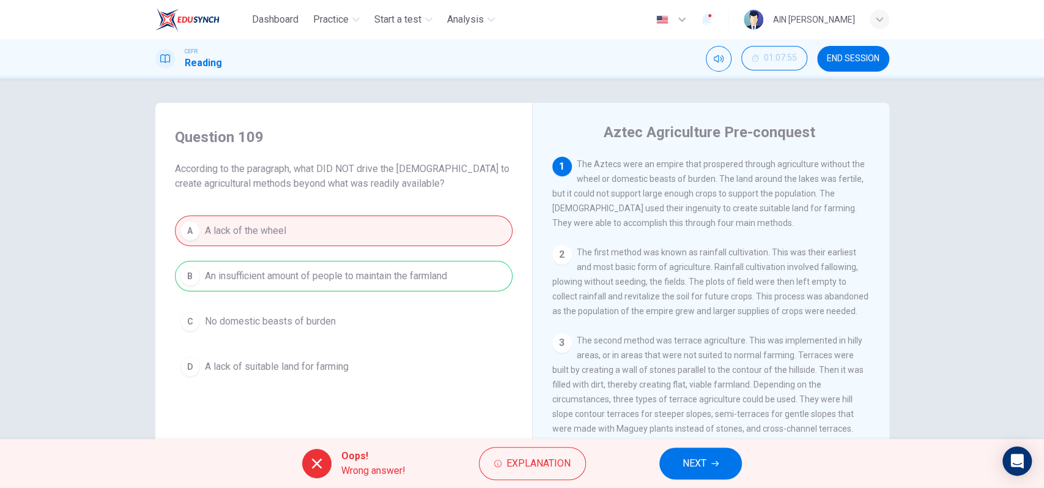
click at [635, 181] on span "The Aztecs were an empire that prospered through agriculture without the wheel …" at bounding box center [708, 193] width 313 height 69
click at [634, 183] on span "The Aztecs were an empire that prospered through agriculture without the wheel …" at bounding box center [708, 193] width 313 height 69
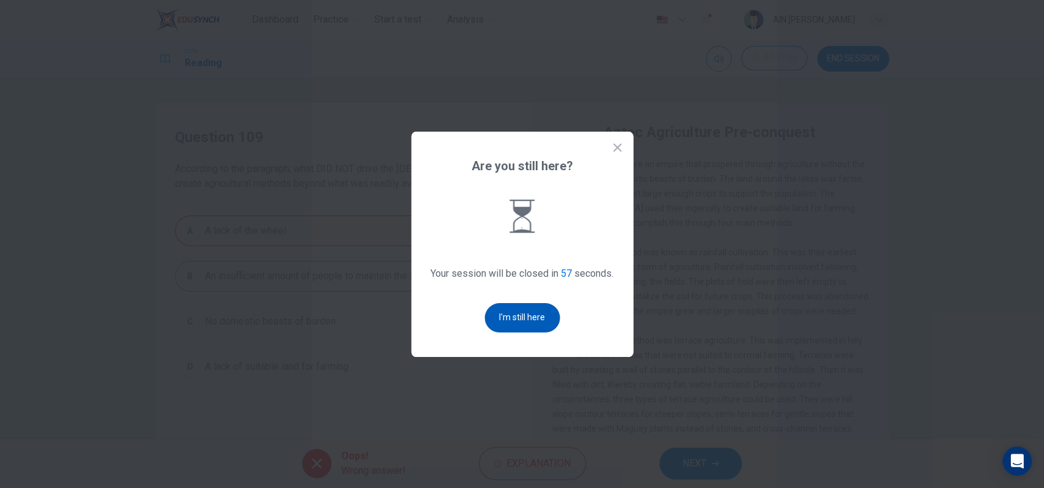
click at [554, 317] on button "I'm still here" at bounding box center [521, 317] width 75 height 29
click at [554, 319] on button "I'm still here" at bounding box center [521, 317] width 75 height 29
click at [544, 310] on button "I'm still here" at bounding box center [521, 317] width 75 height 29
click at [542, 314] on button "I'm still here" at bounding box center [521, 317] width 75 height 29
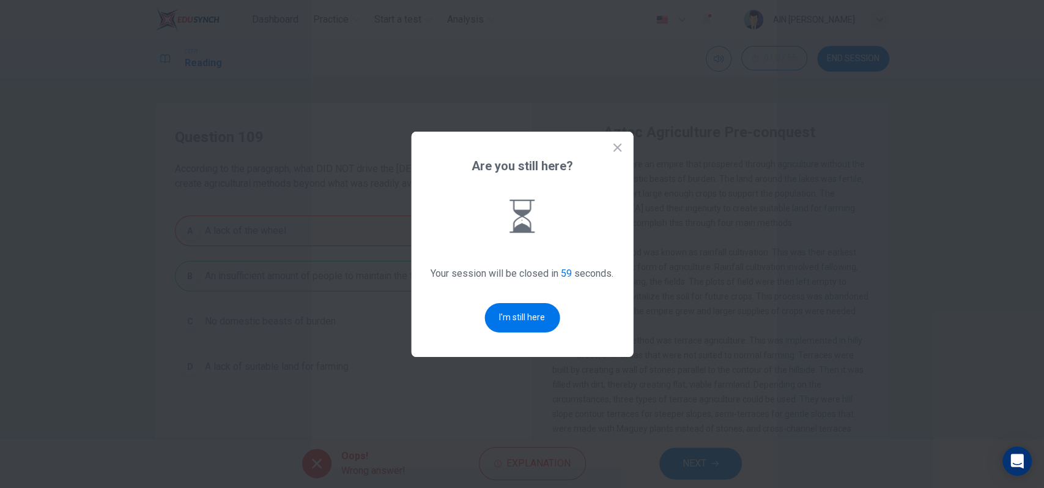
click at [542, 314] on button "I'm still here" at bounding box center [521, 317] width 75 height 29
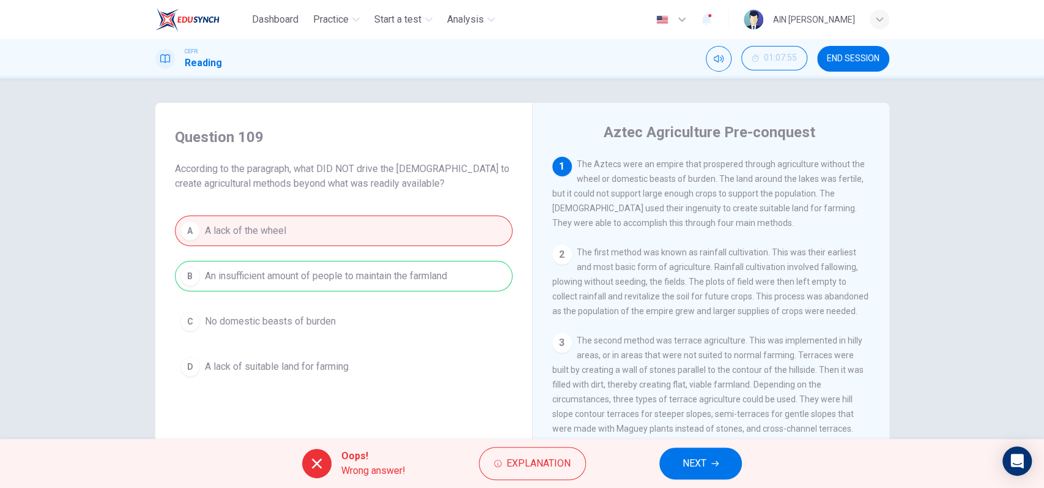
click at [725, 462] on button "NEXT" at bounding box center [700, 463] width 83 height 32
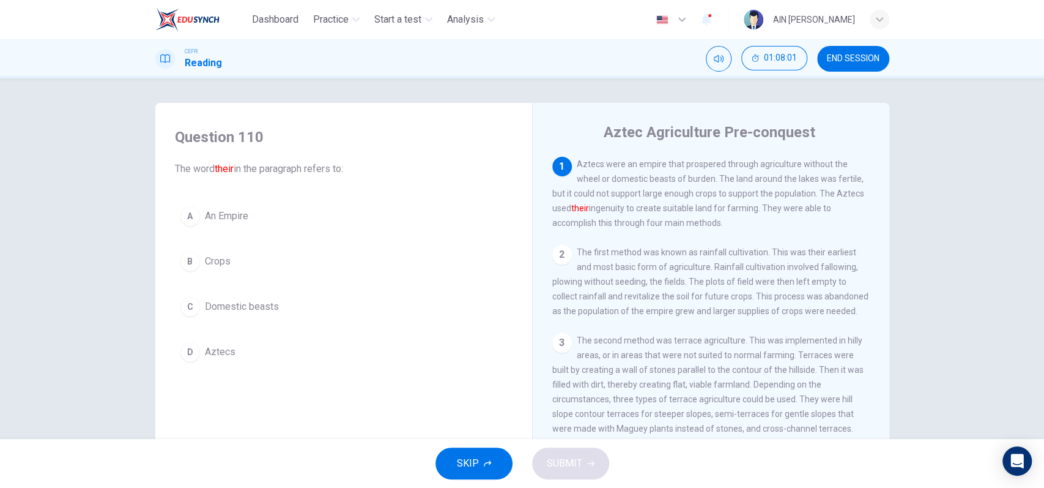
click at [205, 347] on span "Aztecs" at bounding box center [220, 351] width 31 height 15
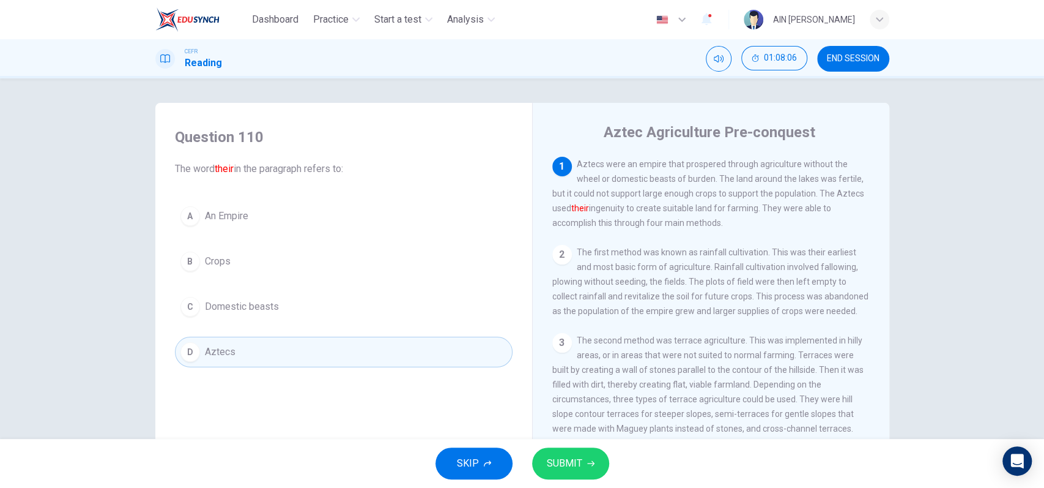
click at [573, 453] on button "SUBMIT" at bounding box center [570, 463] width 77 height 32
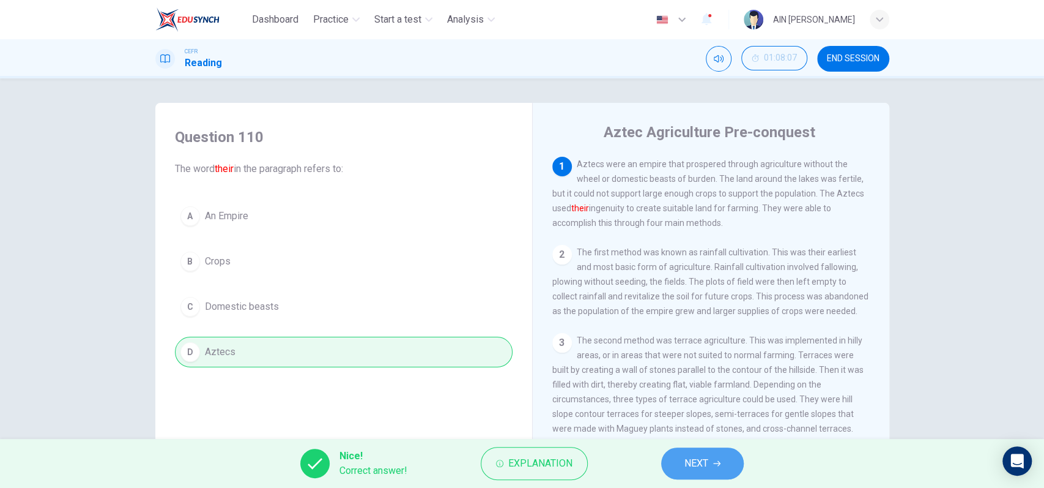
click at [712, 470] on button "NEXT" at bounding box center [702, 463] width 83 height 32
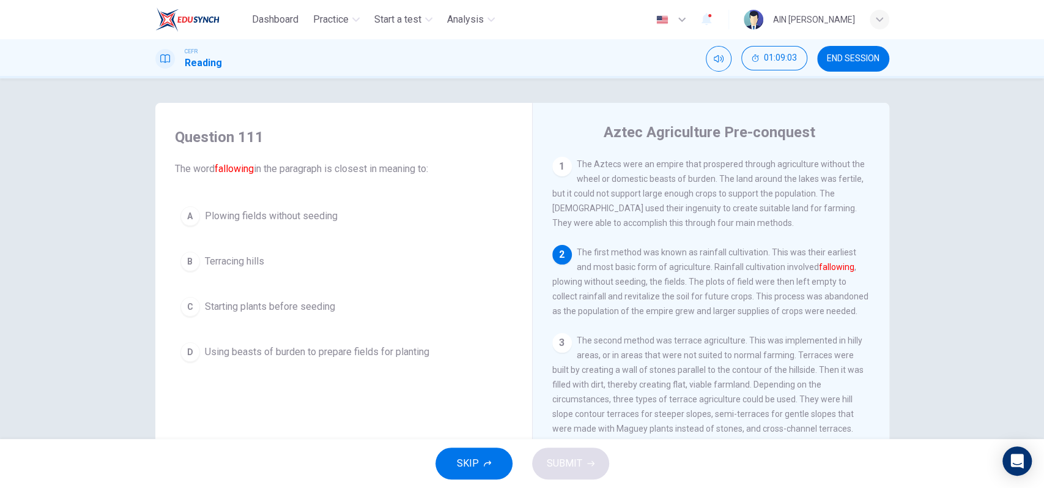
click at [281, 309] on span "Starting plants before seeding" at bounding box center [270, 306] width 130 height 15
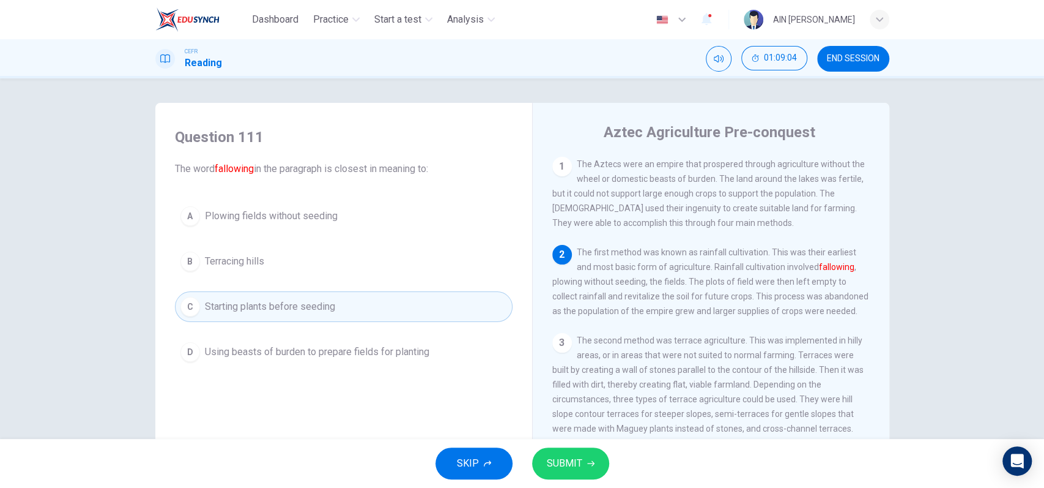
click at [577, 458] on span "SUBMIT" at bounding box center [564, 462] width 35 height 17
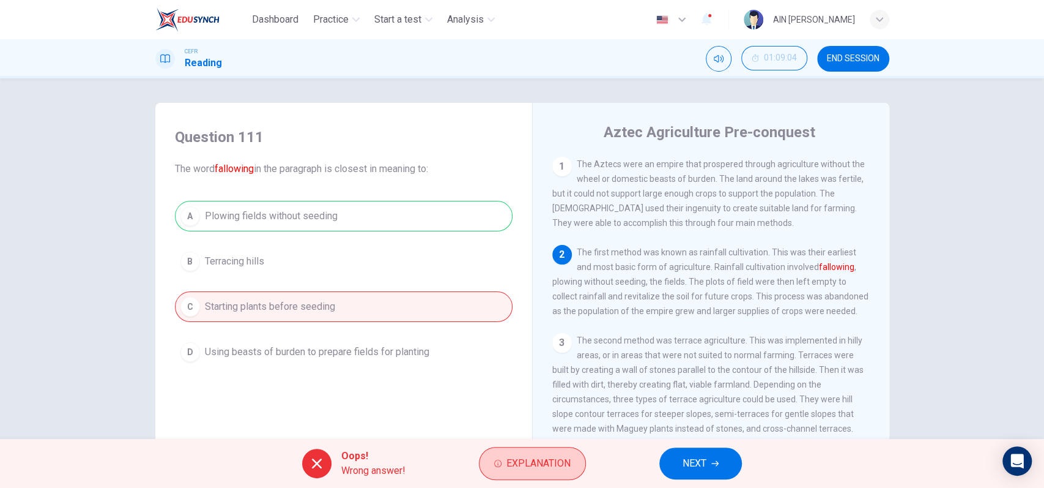
click at [559, 453] on button "Explanation" at bounding box center [532, 463] width 107 height 33
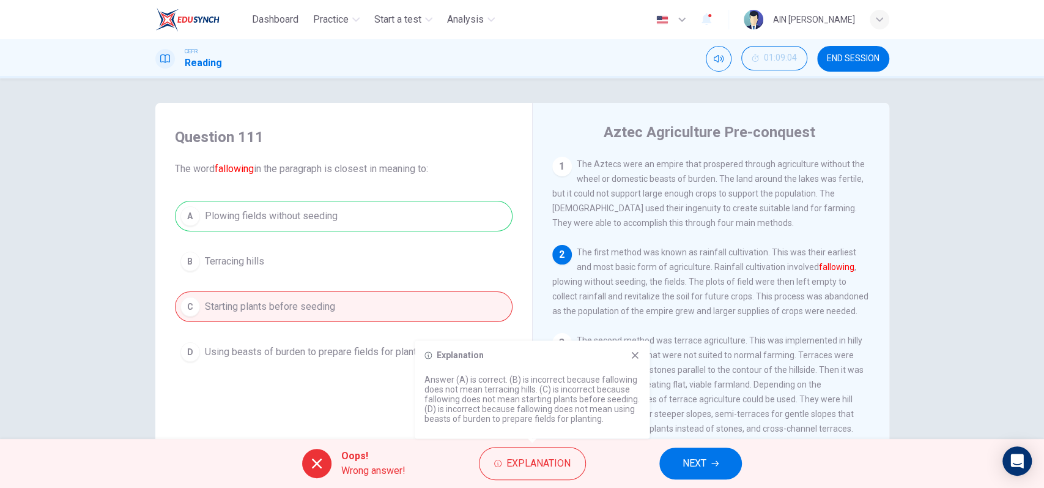
click at [633, 352] on icon at bounding box center [635, 355] width 10 height 10
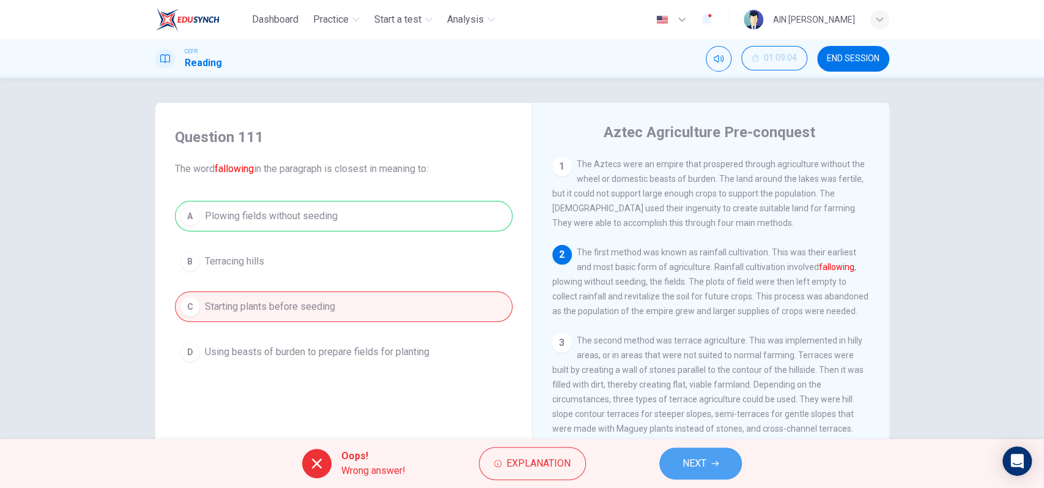
click at [687, 453] on button "NEXT" at bounding box center [700, 463] width 83 height 32
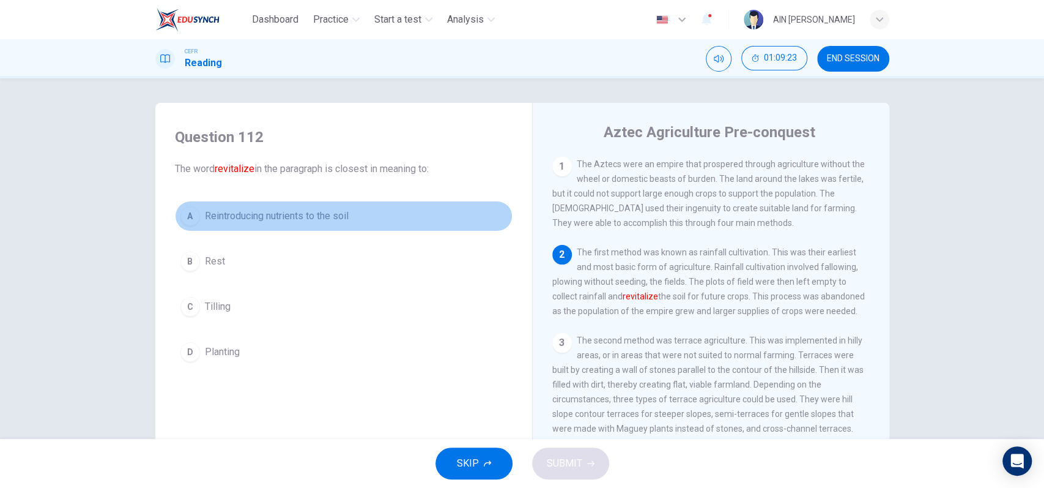
click at [339, 221] on span "Reintroducing nutrients to the soil" at bounding box center [277, 216] width 144 height 15
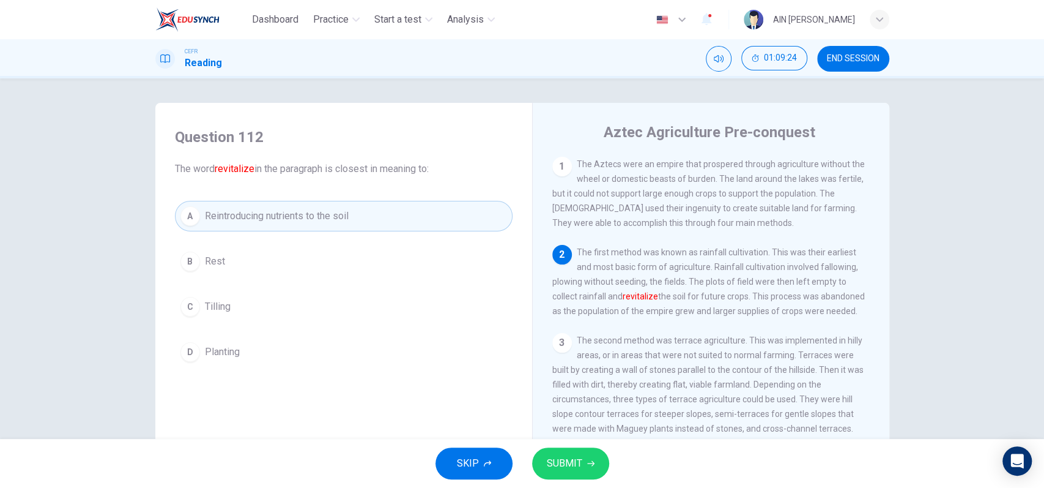
click at [602, 466] on button "SUBMIT" at bounding box center [570, 463] width 77 height 32
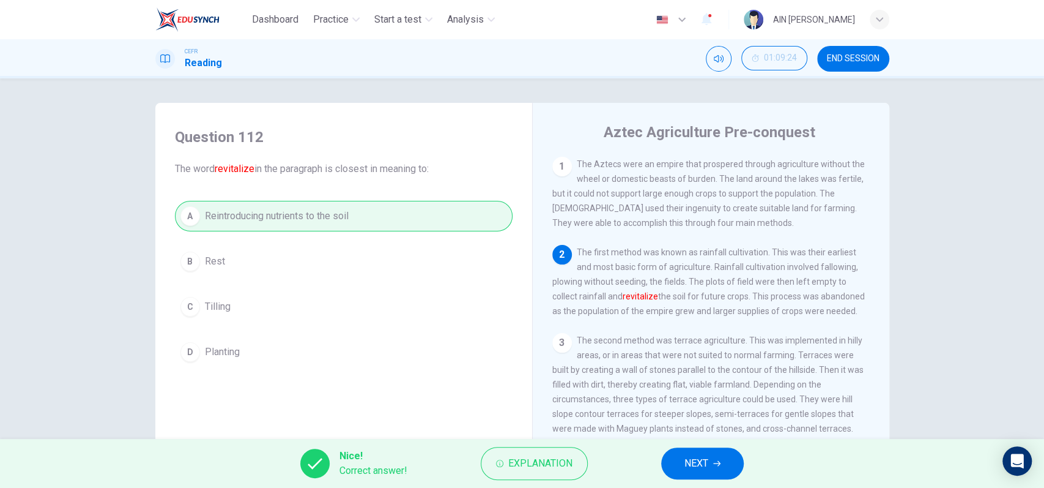
click at [686, 462] on span "NEXT" at bounding box center [696, 462] width 24 height 17
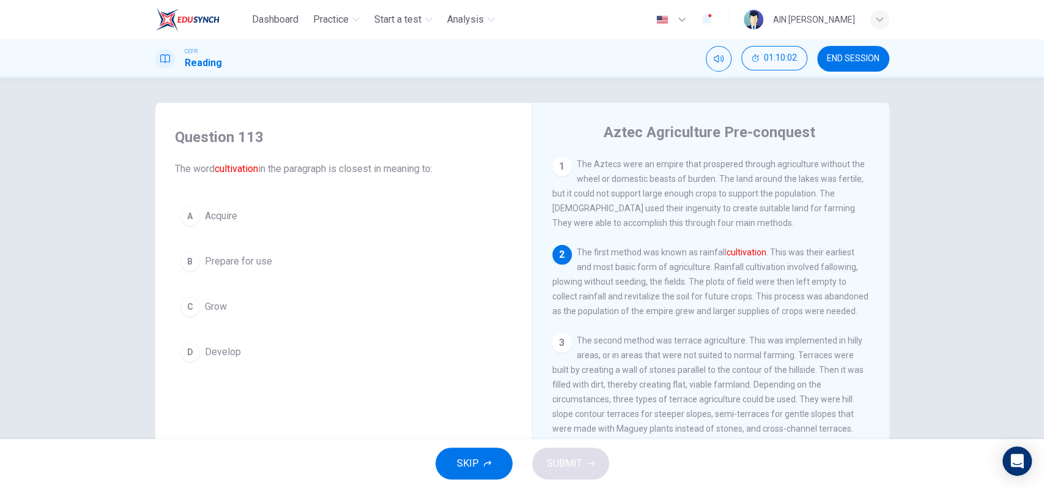
click at [287, 258] on button "B Prepare for use" at bounding box center [344, 261] width 338 height 31
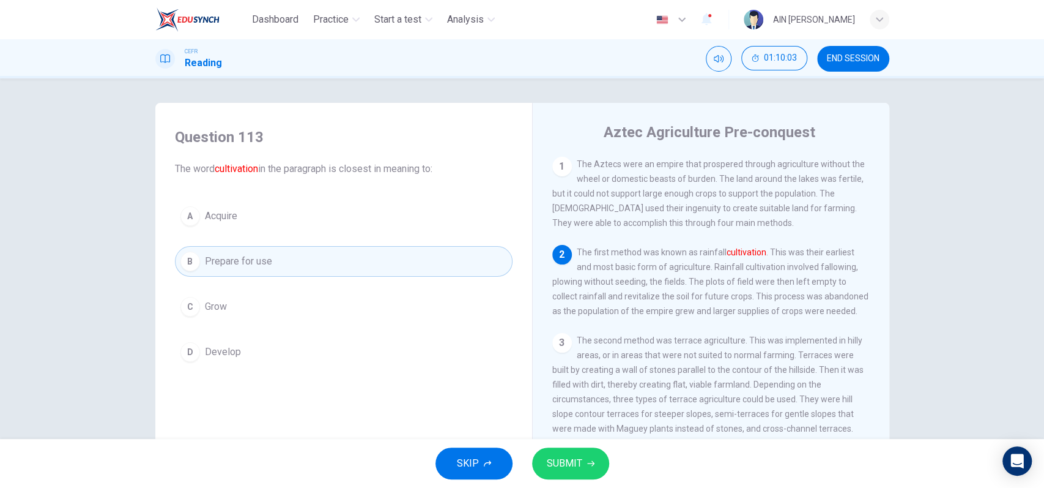
click at [566, 451] on button "SUBMIT" at bounding box center [570, 463] width 77 height 32
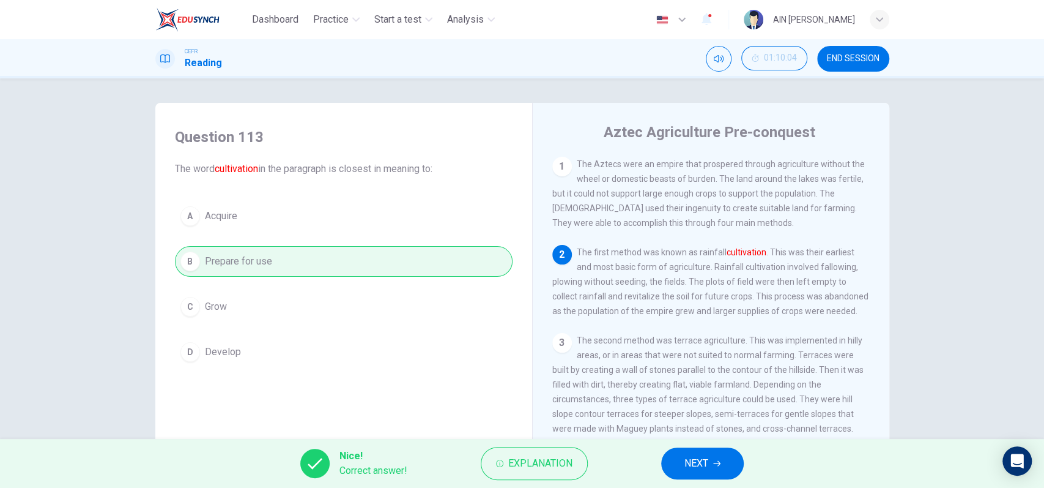
click at [670, 448] on button "NEXT" at bounding box center [702, 463] width 83 height 32
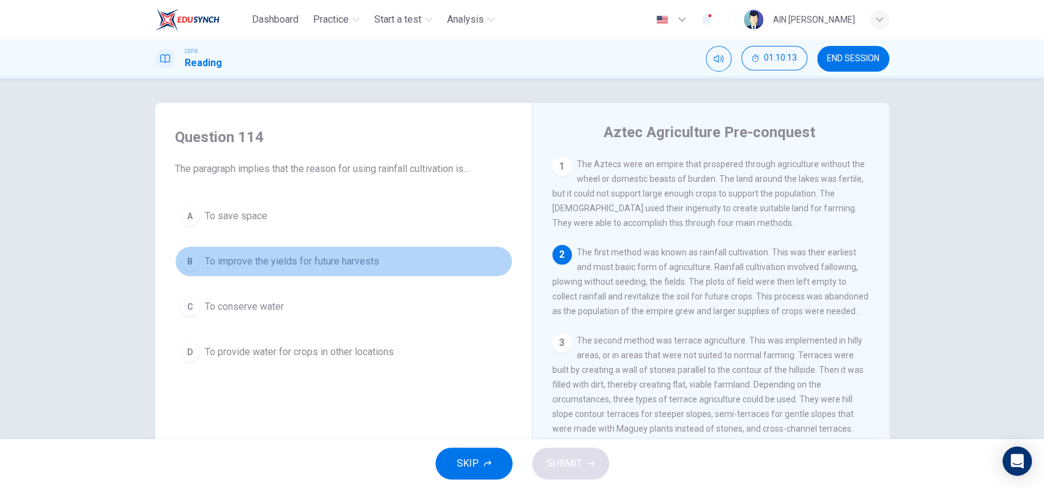
click at [341, 269] on button "B To improve the yields for future harvests" at bounding box center [344, 261] width 338 height 31
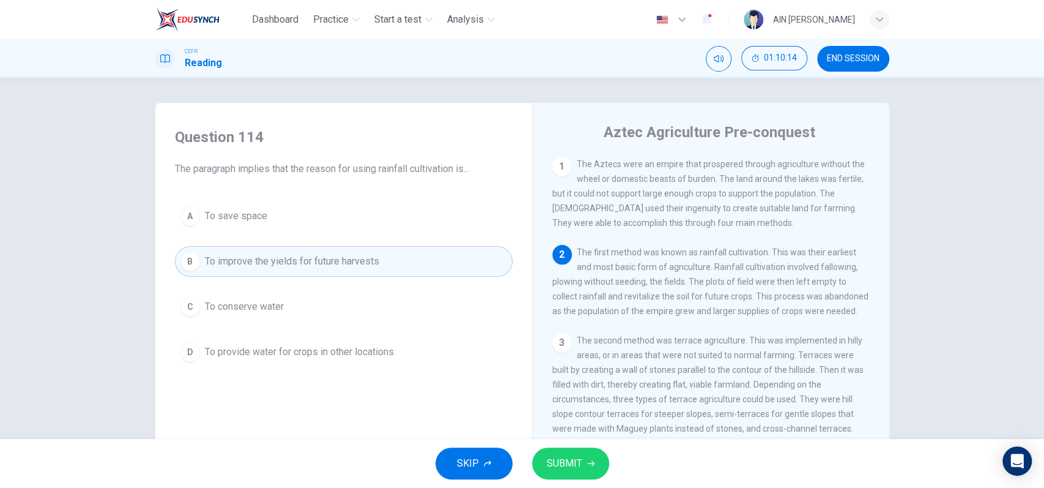
click at [572, 459] on span "SUBMIT" at bounding box center [564, 462] width 35 height 17
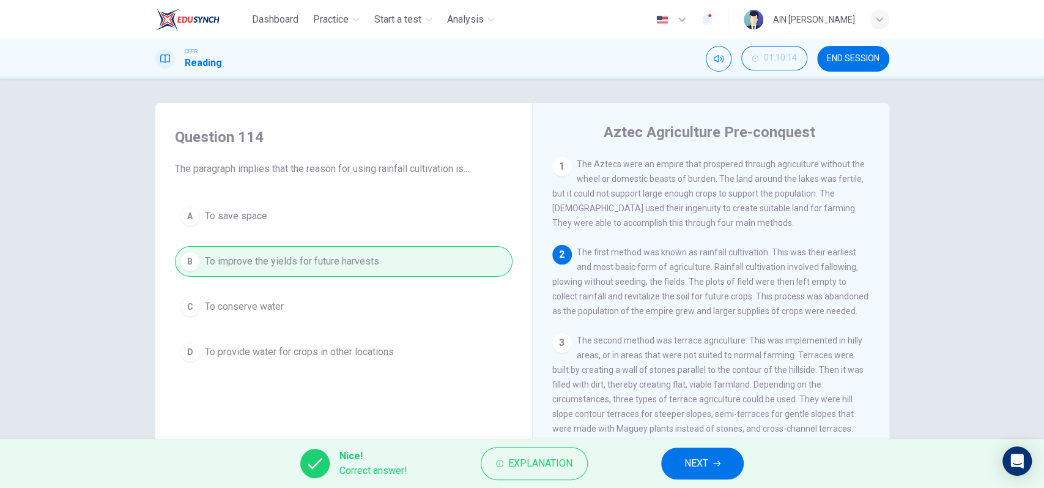
click at [696, 461] on span "NEXT" at bounding box center [696, 462] width 24 height 17
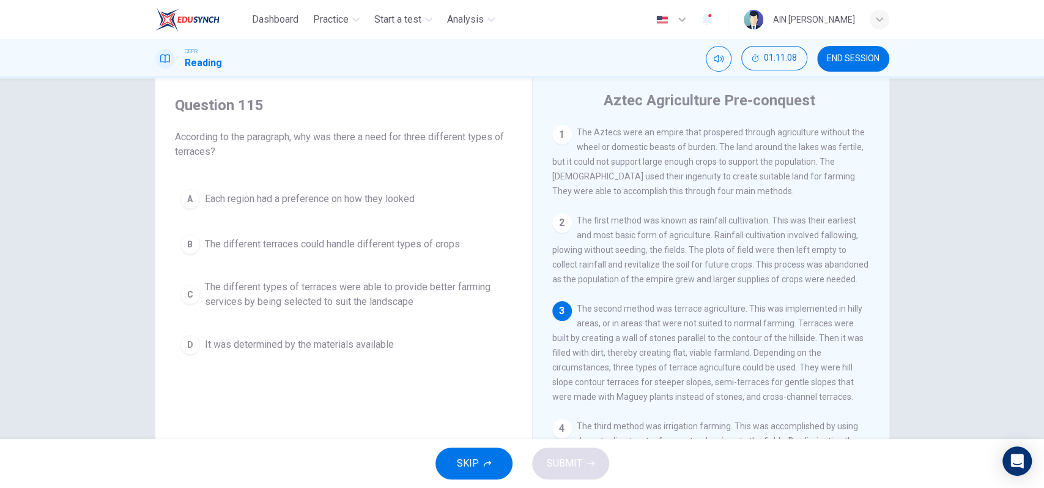
scroll to position [113, 0]
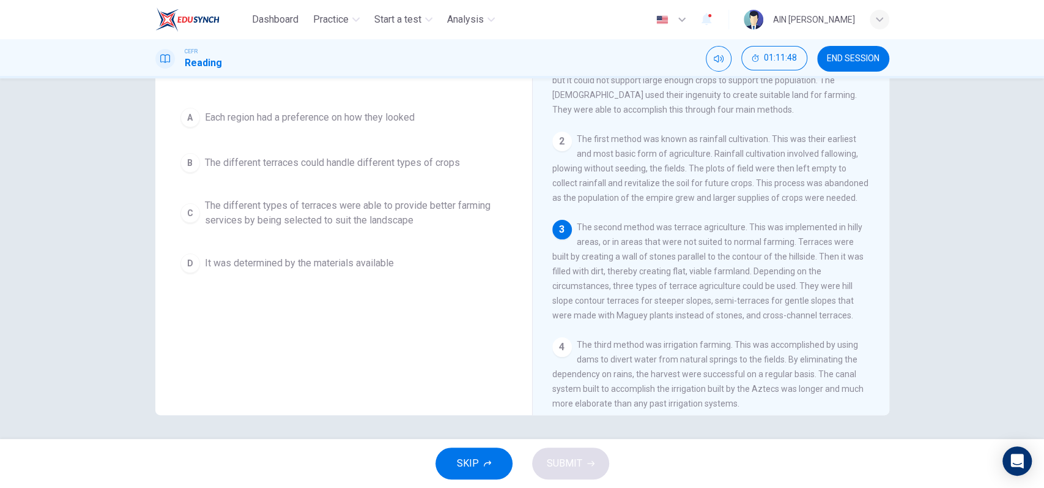
click at [387, 213] on span "The different types of terraces were able to provide better farming services by…" at bounding box center [356, 212] width 302 height 29
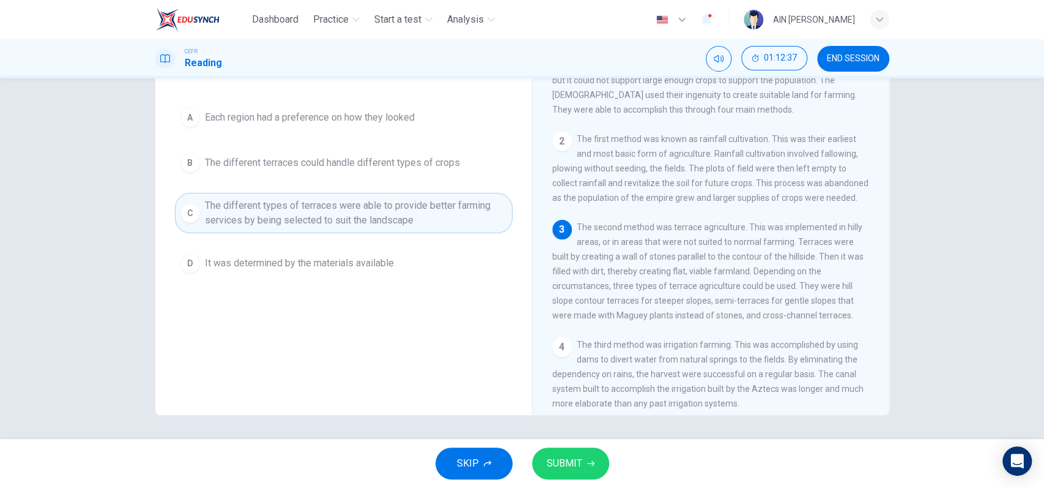
click at [369, 169] on button "B The different terraces could handle different types of crops" at bounding box center [344, 162] width 338 height 31
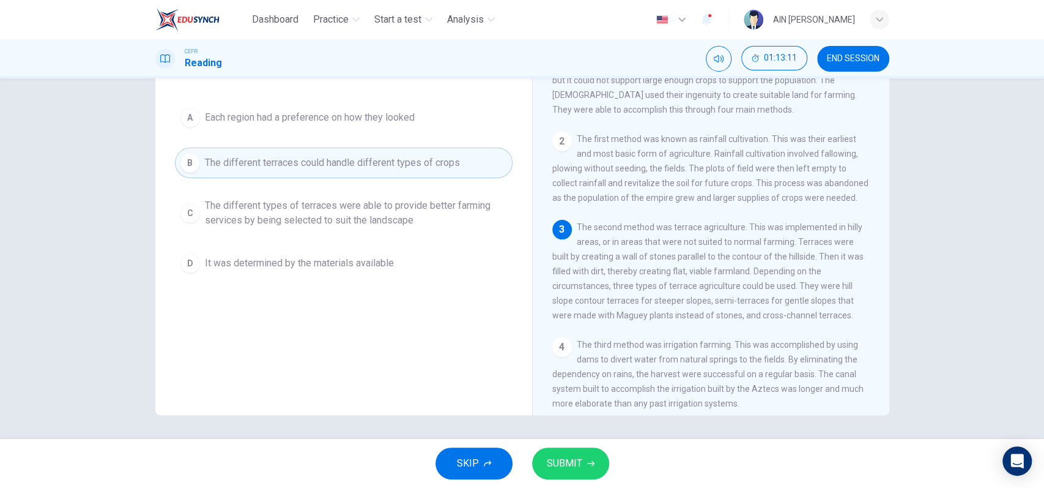
click at [332, 201] on span "The different types of terraces were able to provide better farming services by…" at bounding box center [356, 212] width 302 height 29
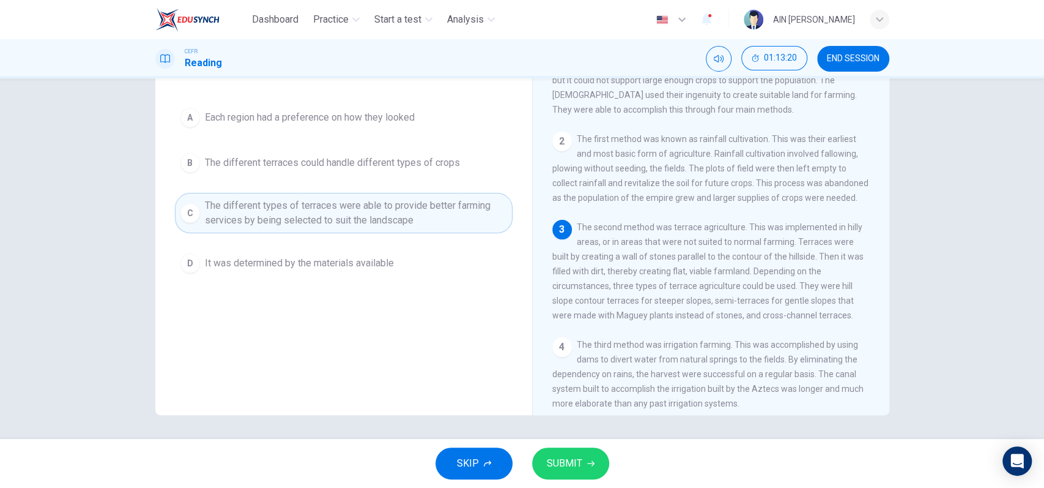
click at [551, 456] on span "SUBMIT" at bounding box center [564, 462] width 35 height 17
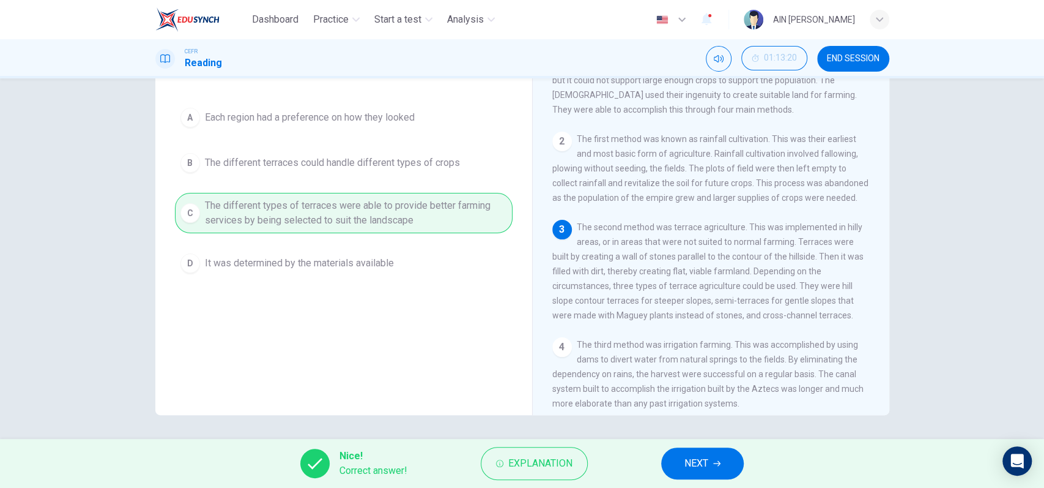
click at [714, 445] on div "Nice! Correct answer! Explanation NEXT" at bounding box center [522, 463] width 1044 height 49
click at [710, 450] on button "NEXT" at bounding box center [702, 463] width 83 height 32
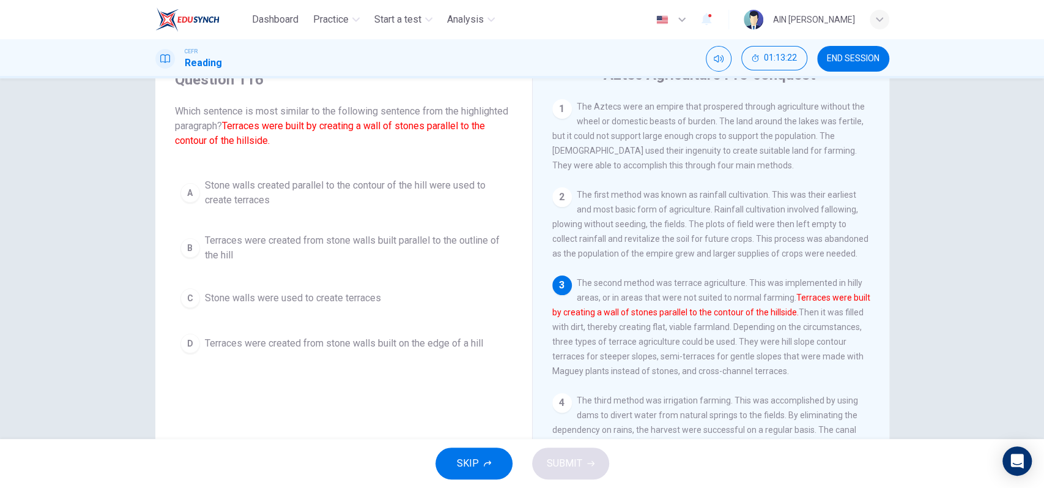
scroll to position [32, 0]
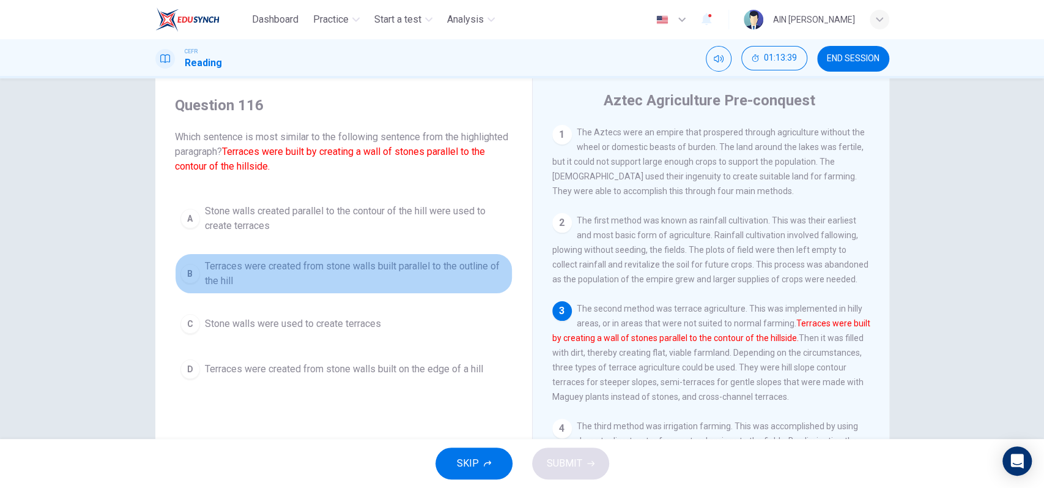
click at [297, 272] on span "Terraces were created from stone walls built parallel to the outline of the hill" at bounding box center [356, 273] width 302 height 29
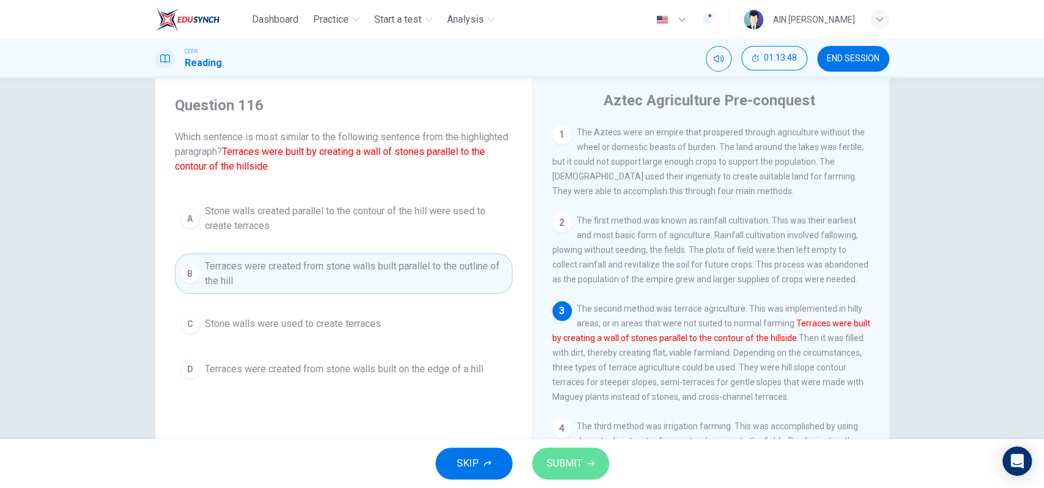
click at [563, 457] on span "SUBMIT" at bounding box center [564, 462] width 35 height 17
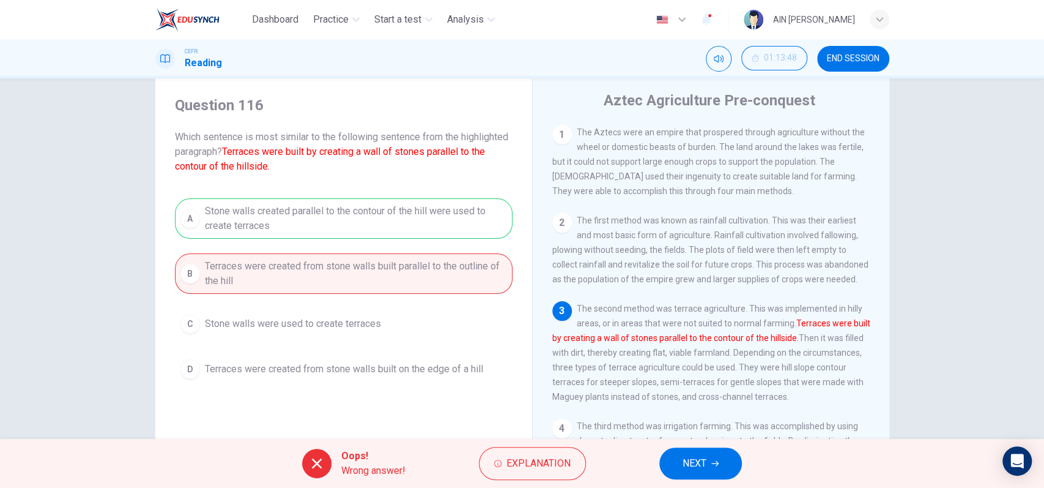
click at [704, 458] on span "NEXT" at bounding box center [695, 462] width 24 height 17
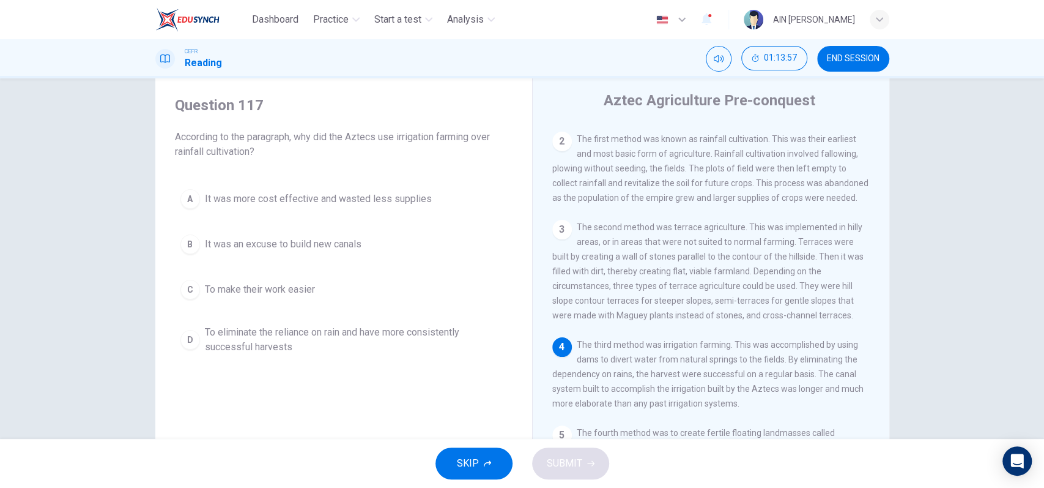
scroll to position [127, 0]
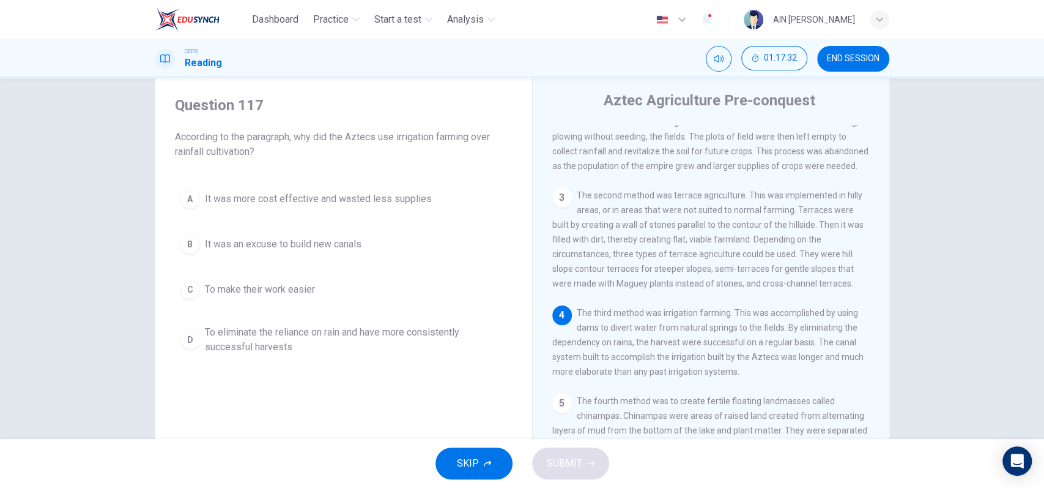
click at [440, 328] on span "To eliminate the reliance on rain and have more consistently successful harvests" at bounding box center [356, 339] width 302 height 29
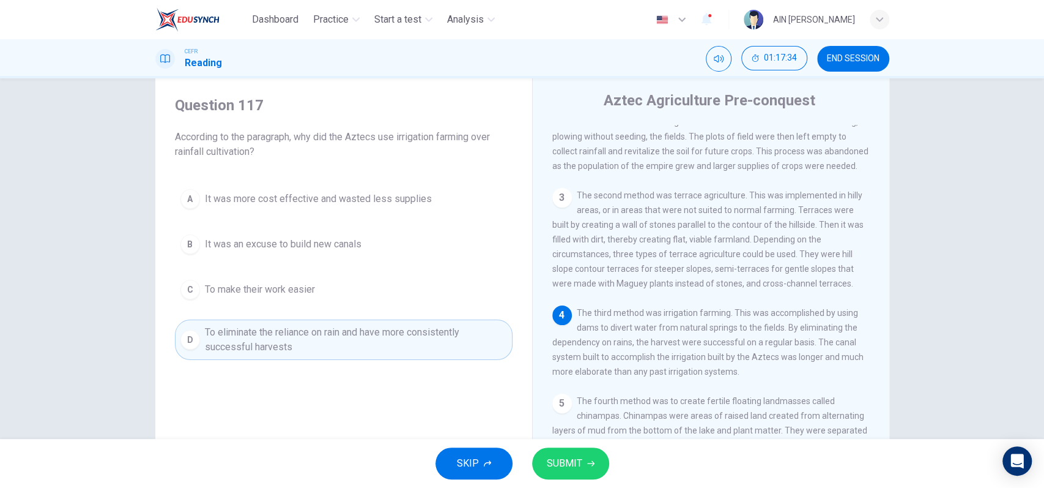
click at [596, 461] on button "SUBMIT" at bounding box center [570, 463] width 77 height 32
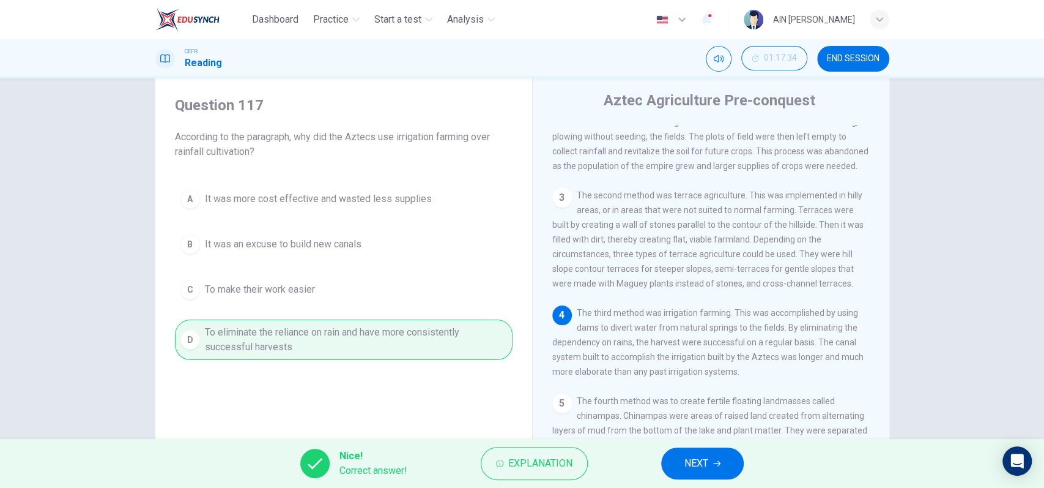
click at [692, 454] on span "NEXT" at bounding box center [696, 462] width 24 height 17
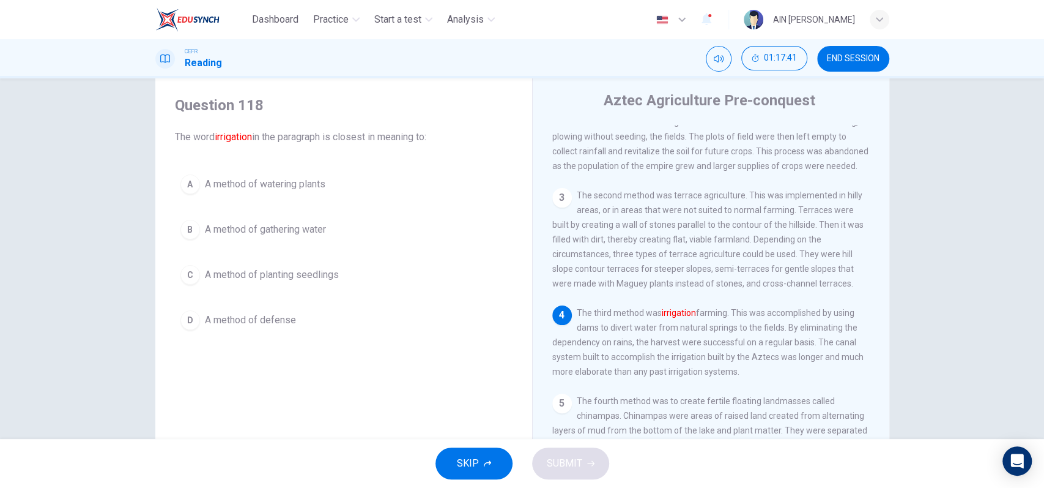
click at [317, 184] on span "A method of watering plants" at bounding box center [265, 184] width 121 height 15
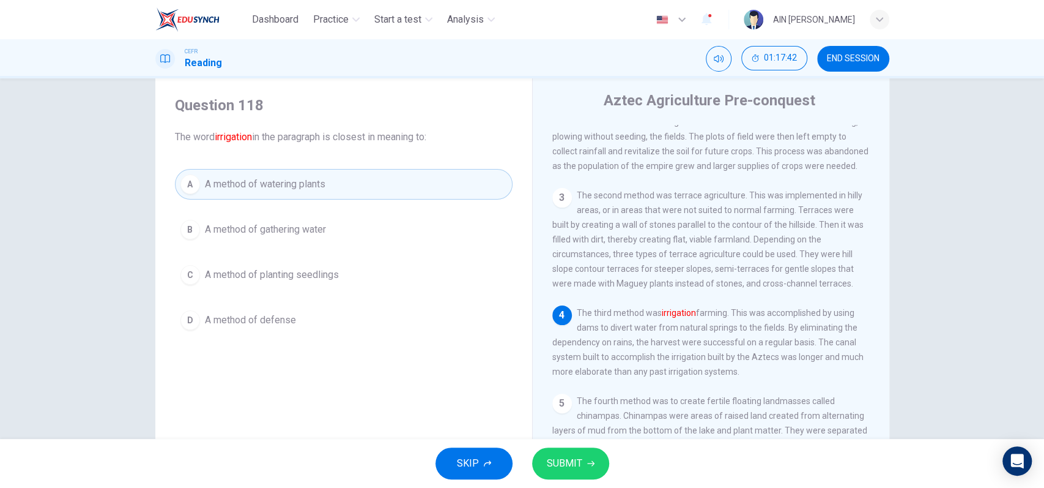
click at [575, 458] on span "SUBMIT" at bounding box center [564, 462] width 35 height 17
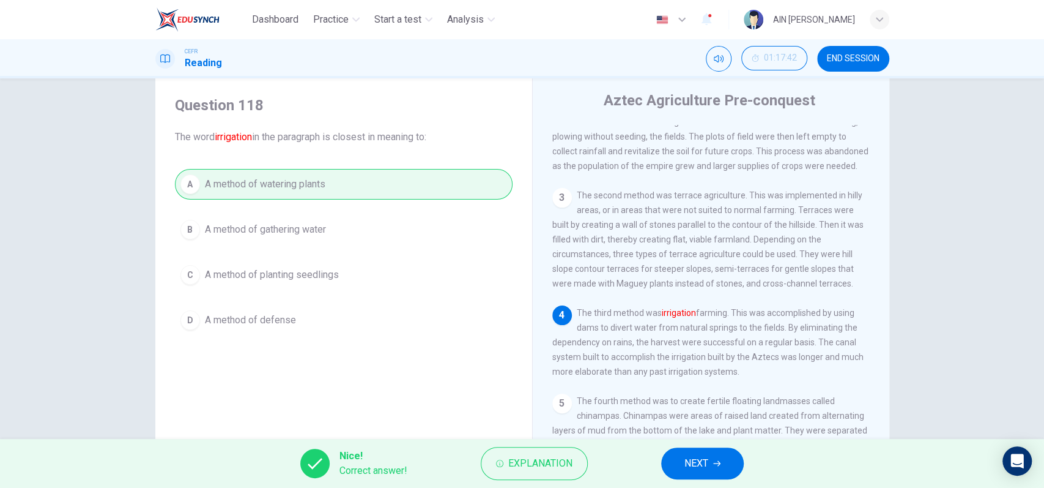
click at [702, 464] on span "NEXT" at bounding box center [696, 462] width 24 height 17
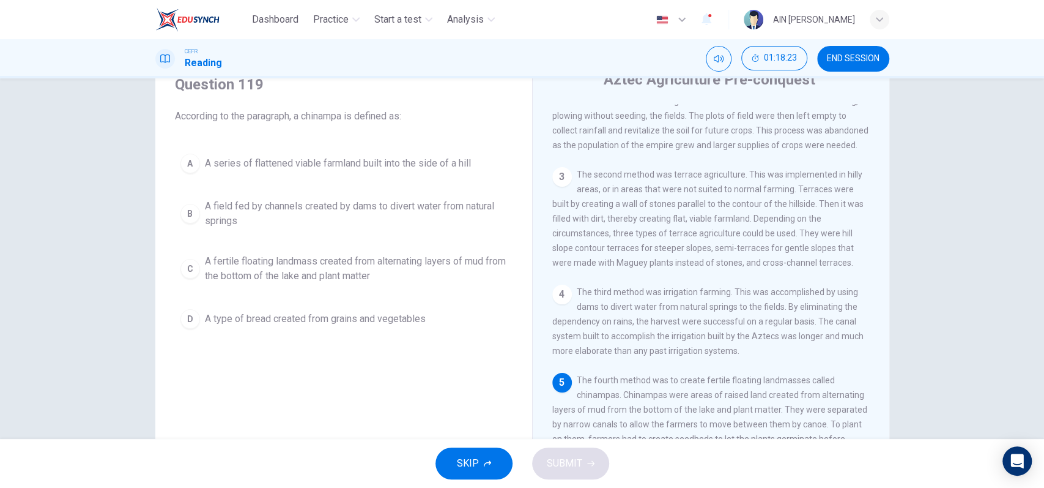
scroll to position [32, 0]
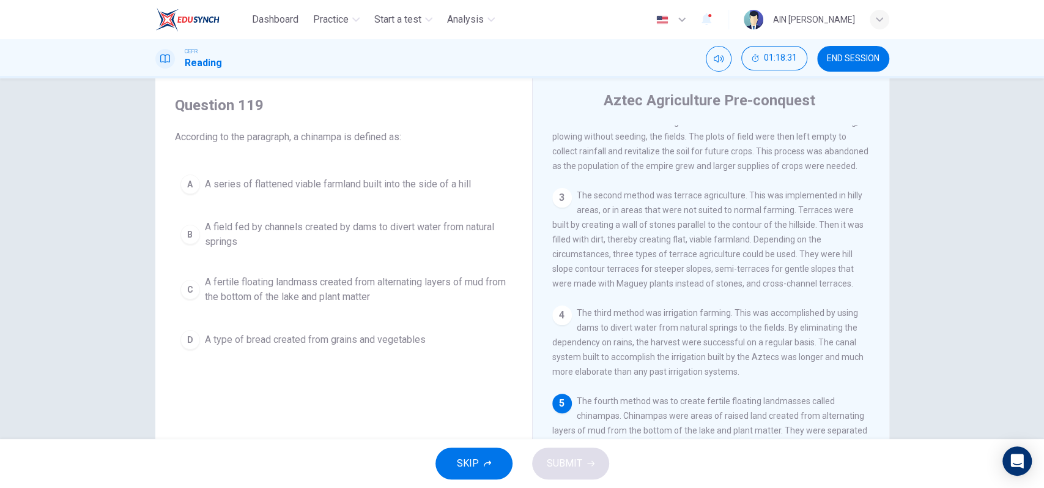
click at [357, 299] on span "A fertile floating landmass created from alternating layers of mud from the bot…" at bounding box center [356, 289] width 302 height 29
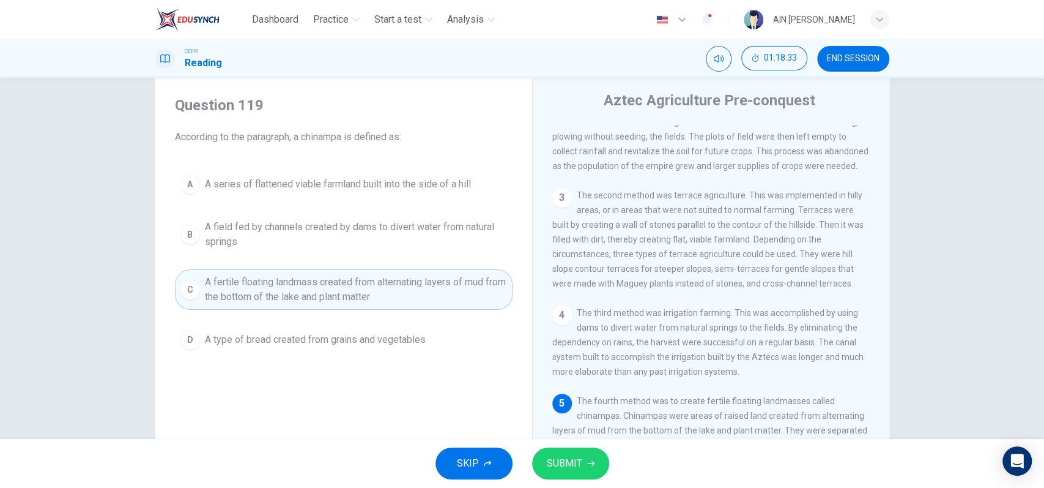
click at [562, 454] on span "SUBMIT" at bounding box center [564, 462] width 35 height 17
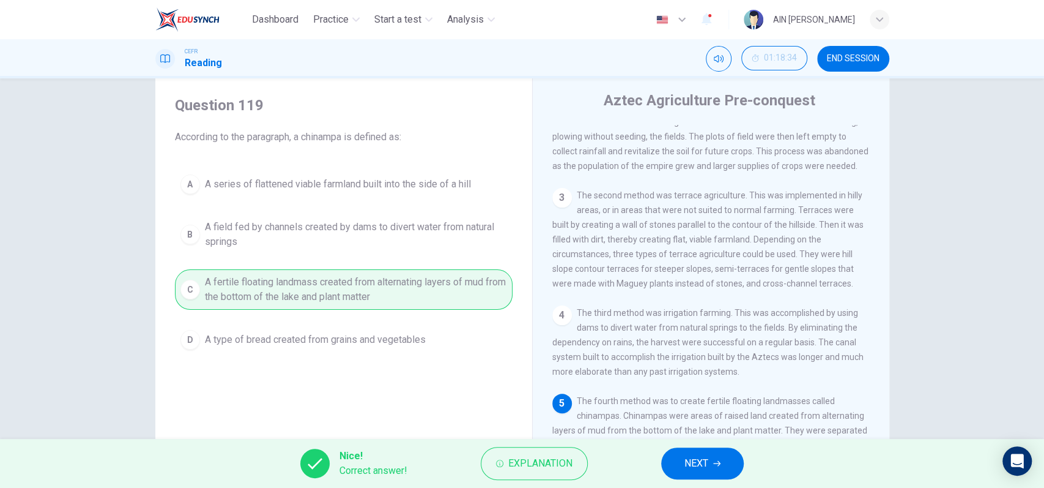
click at [693, 472] on span "NEXT" at bounding box center [696, 462] width 24 height 17
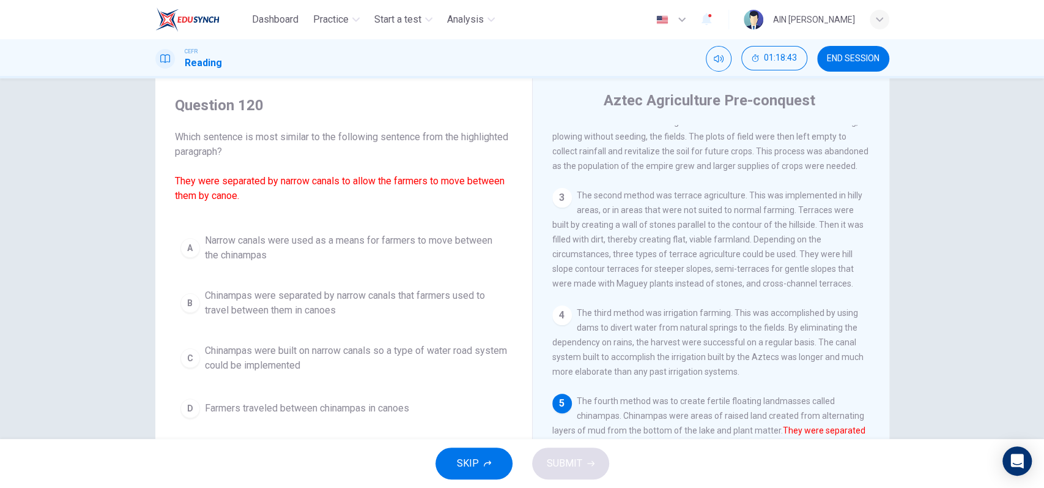
click at [347, 244] on span "Narrow canals were used as a means for farmers to move between the chinampas" at bounding box center [356, 247] width 302 height 29
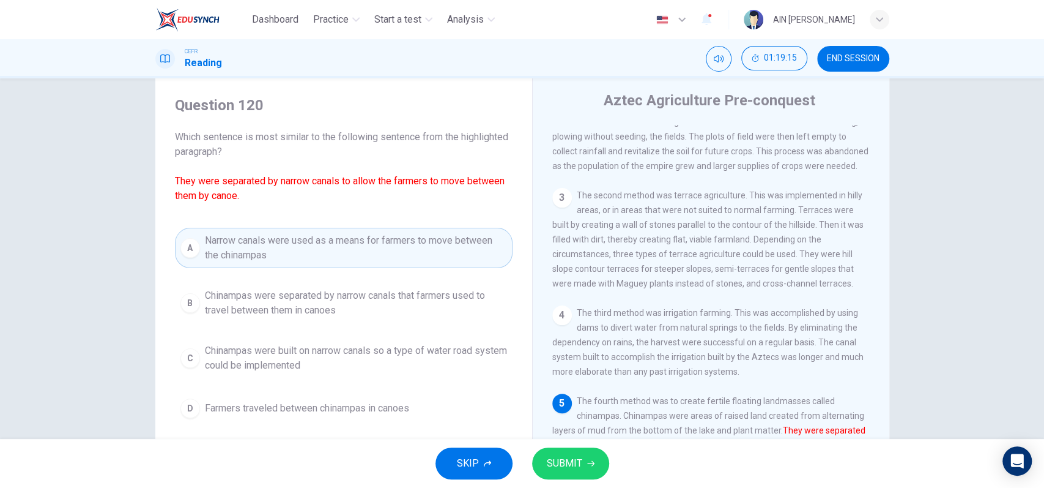
click at [551, 451] on button "SUBMIT" at bounding box center [570, 463] width 77 height 32
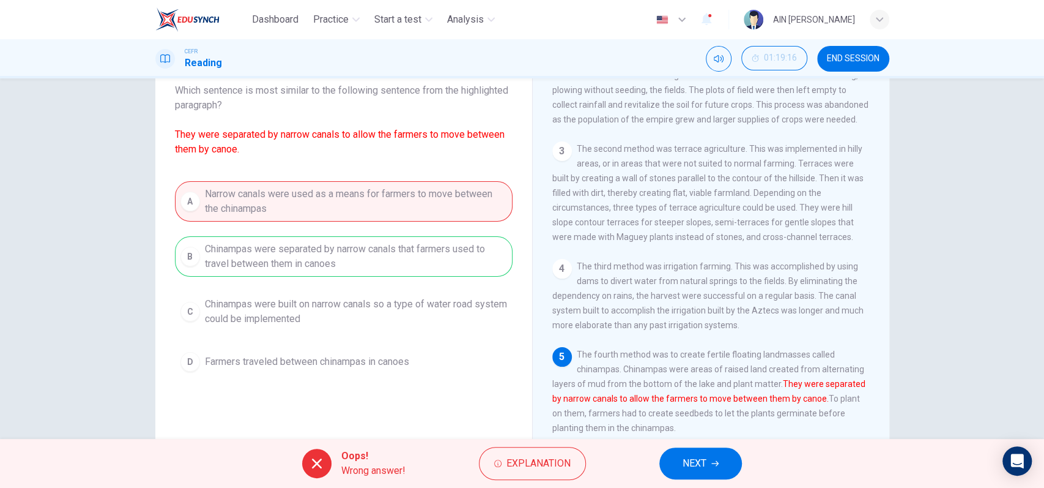
scroll to position [113, 0]
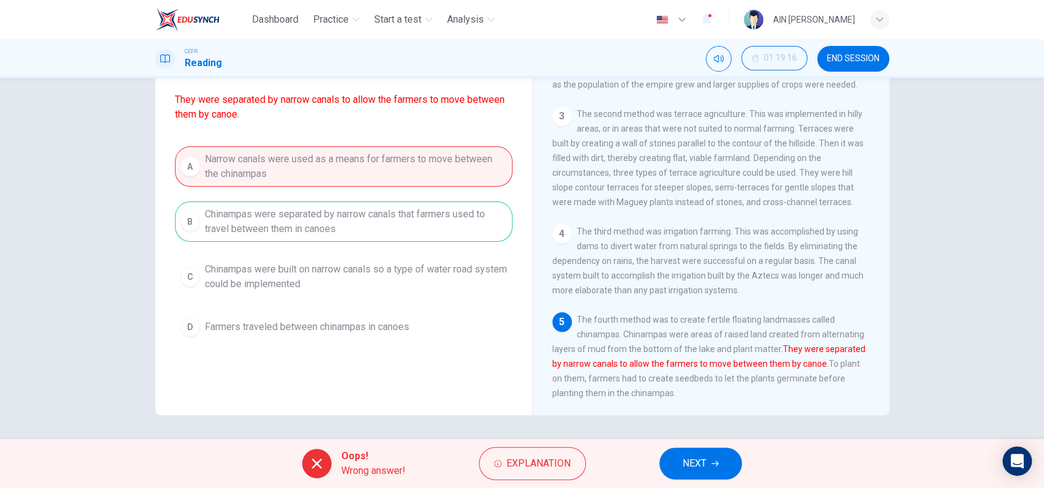
drag, startPoint x: 620, startPoint y: 331, endPoint x: 775, endPoint y: 342, distance: 155.8
click at [775, 342] on div "5 The fourth method was to create fertile floating landmasses called chinampas.…" at bounding box center [711, 356] width 318 height 88
click at [703, 475] on button "NEXT" at bounding box center [700, 463] width 83 height 32
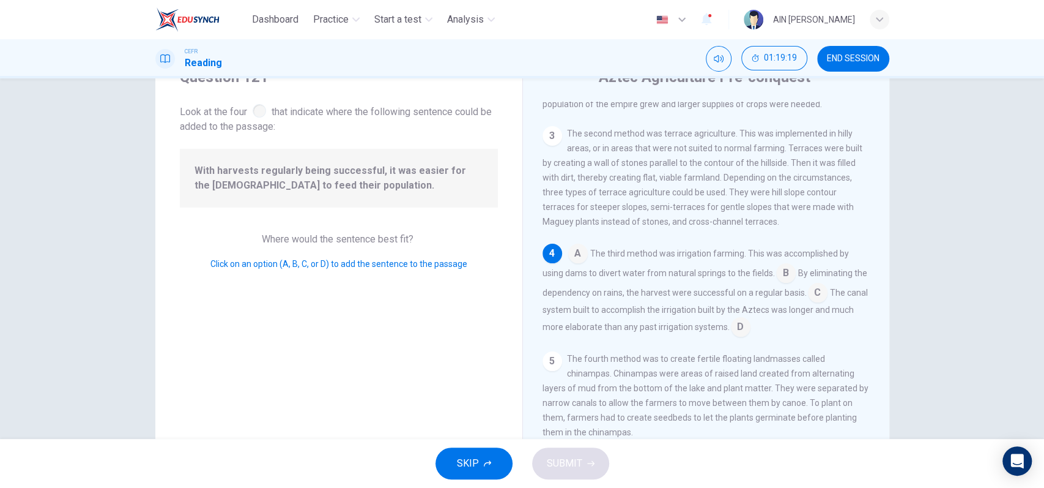
scroll to position [32, 0]
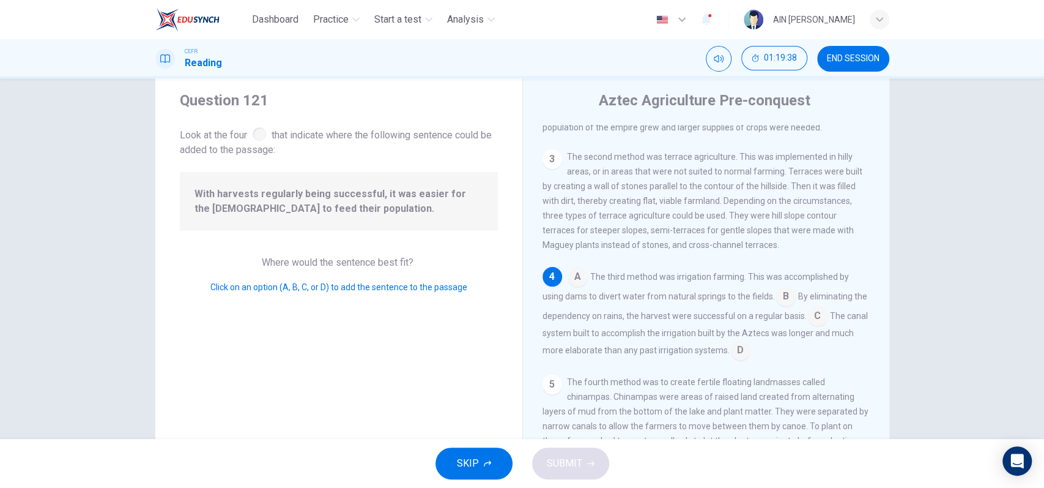
click at [825, 317] on input at bounding box center [818, 317] width 20 height 20
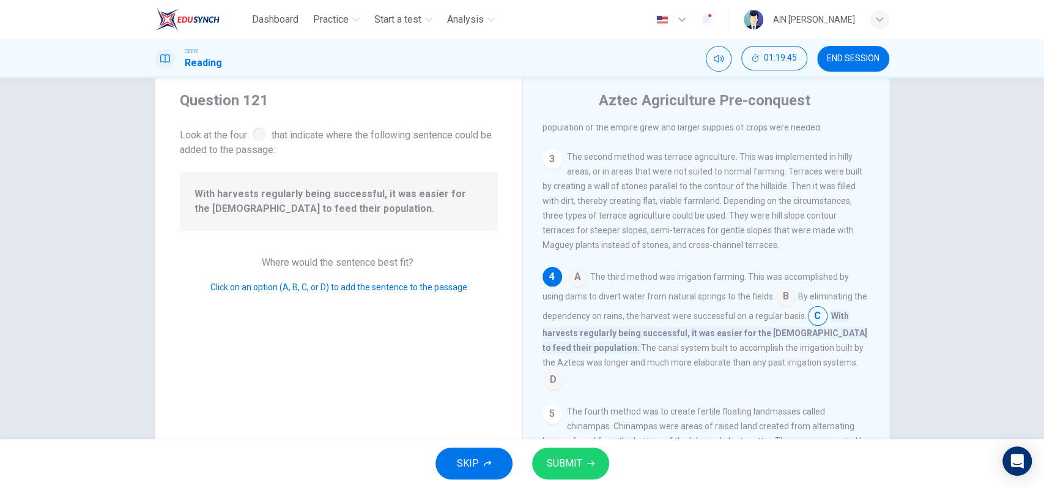
click at [590, 456] on button "SUBMIT" at bounding box center [570, 463] width 77 height 32
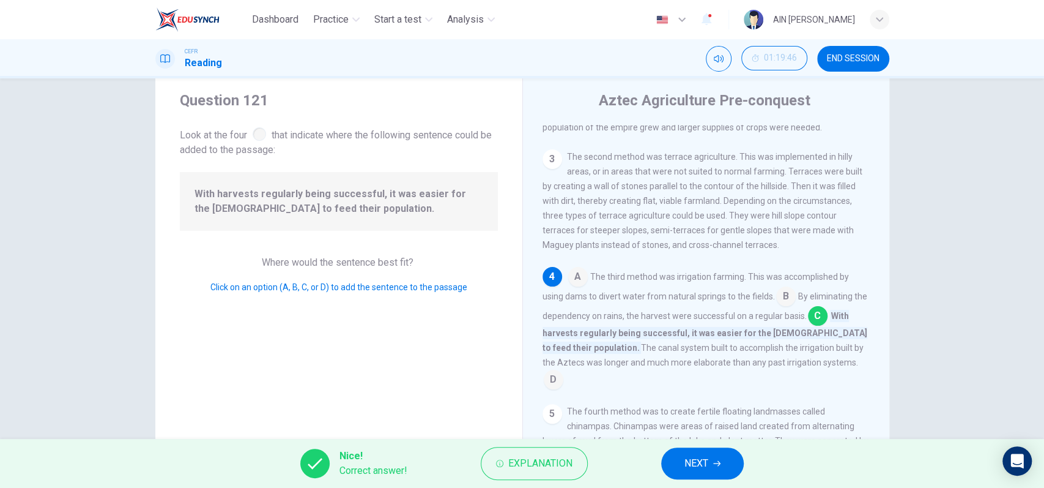
click at [713, 453] on button "NEXT" at bounding box center [702, 463] width 83 height 32
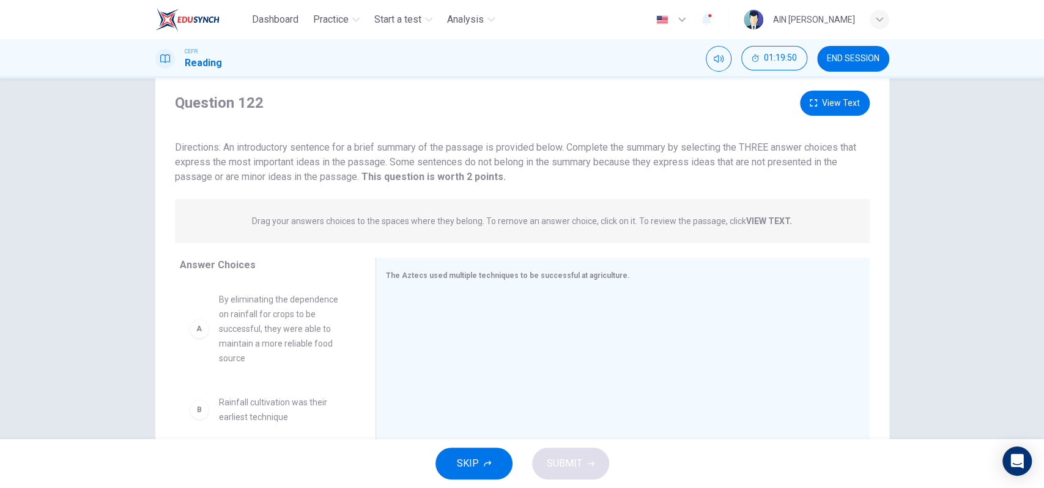
scroll to position [113, 0]
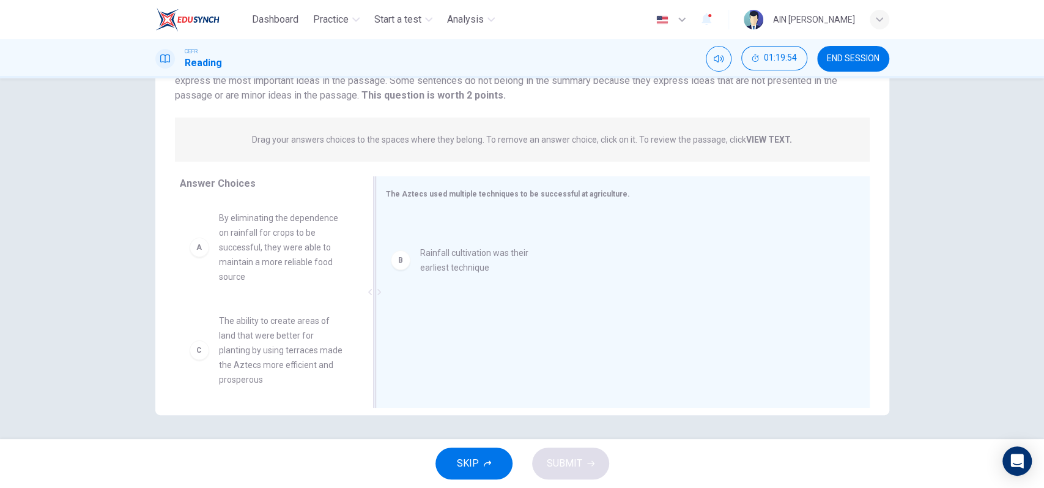
drag, startPoint x: 299, startPoint y: 333, endPoint x: 507, endPoint y: 265, distance: 219.4
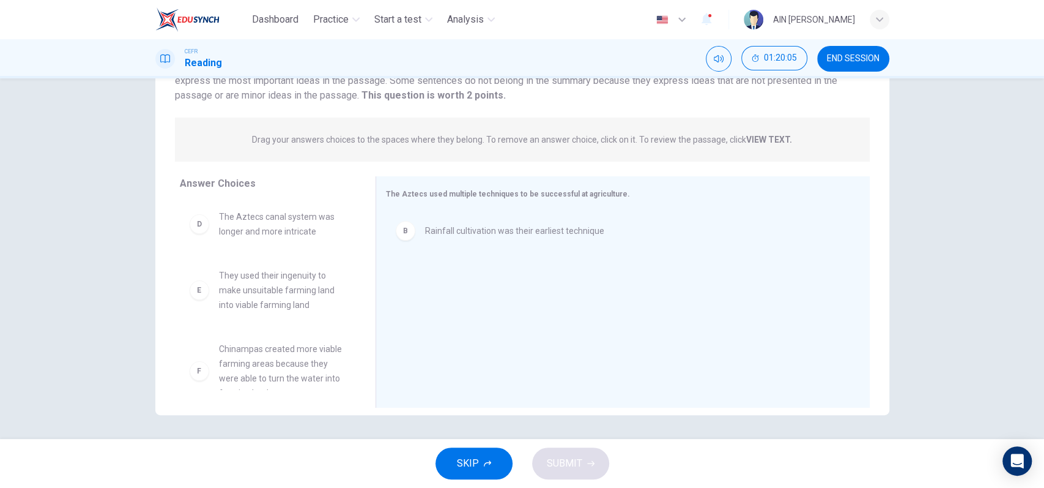
scroll to position [227, 0]
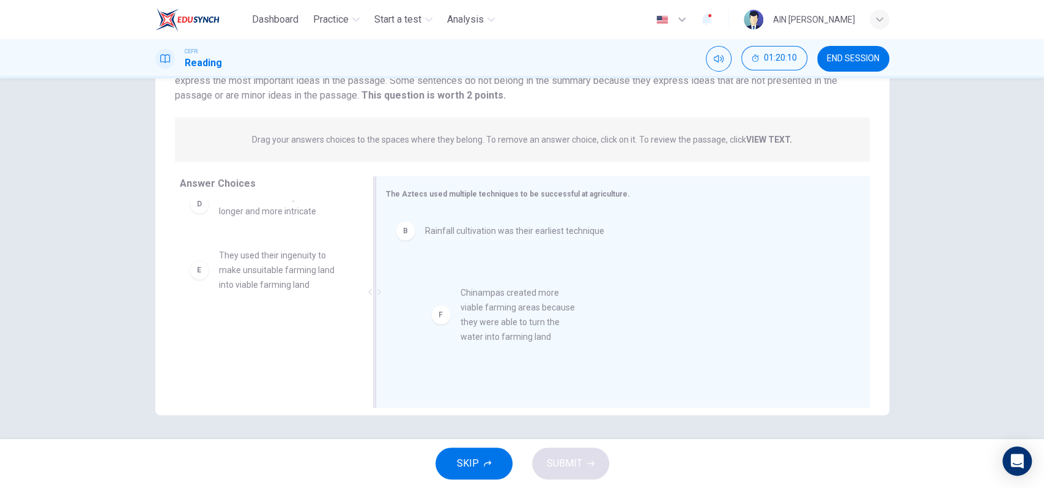
drag, startPoint x: 291, startPoint y: 367, endPoint x: 540, endPoint y: 330, distance: 251.7
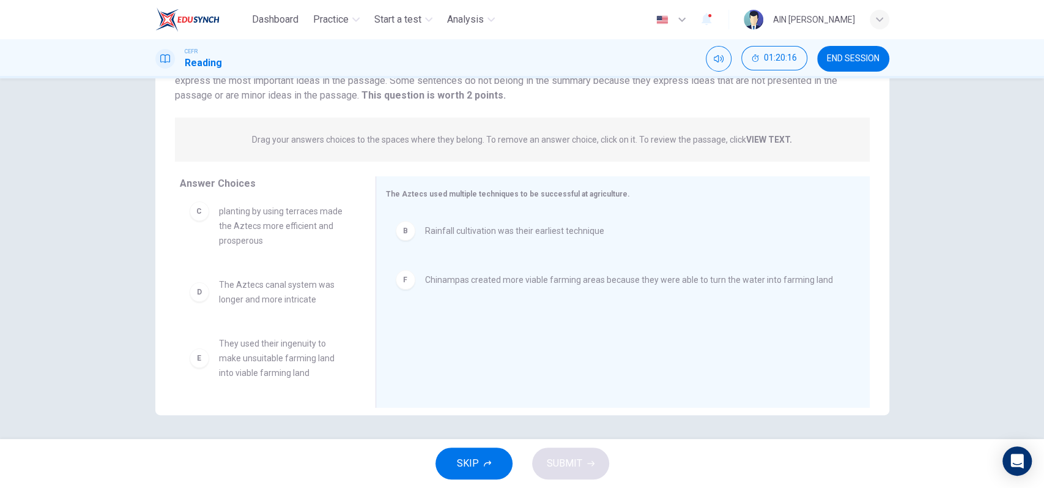
scroll to position [57, 0]
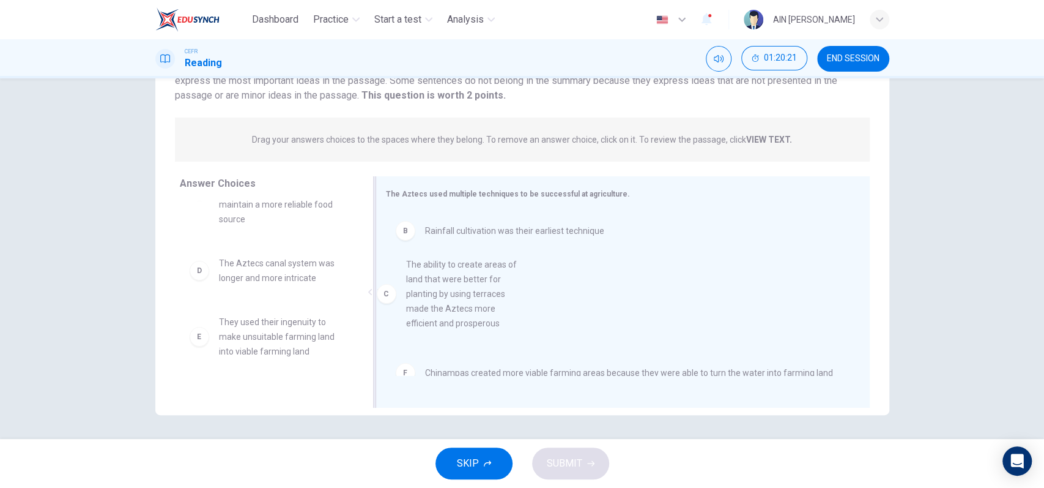
drag, startPoint x: 289, startPoint y: 321, endPoint x: 486, endPoint y: 319, distance: 197.0
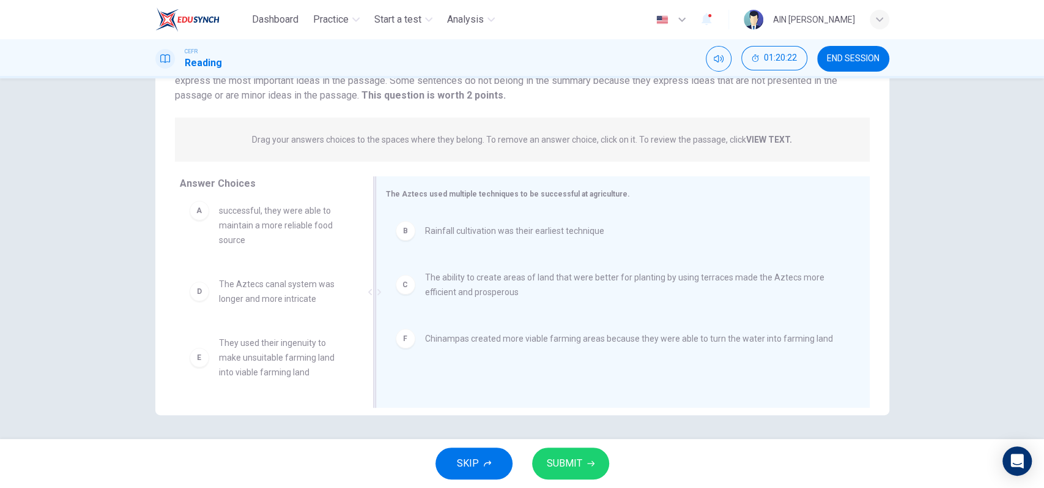
scroll to position [36, 0]
click at [573, 451] on button "SUBMIT" at bounding box center [570, 463] width 77 height 32
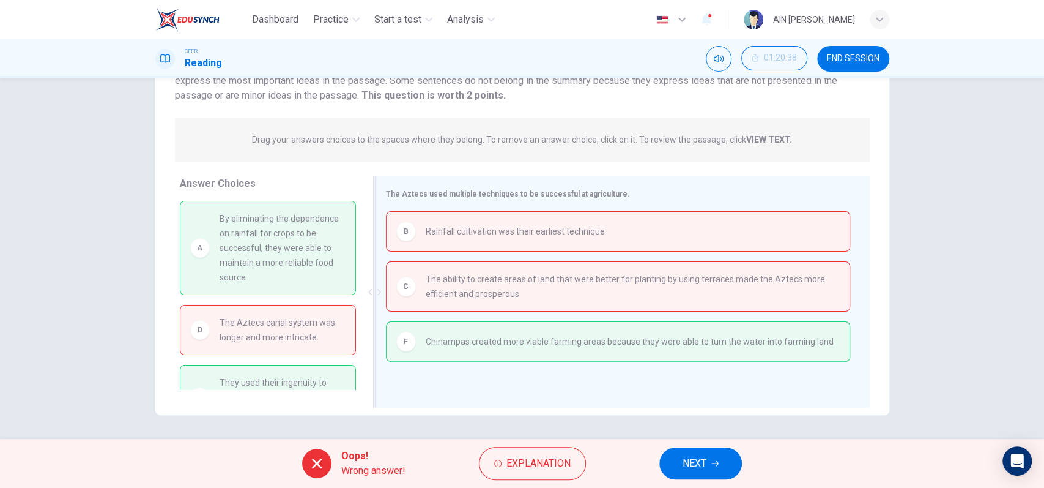
scroll to position [0, 0]
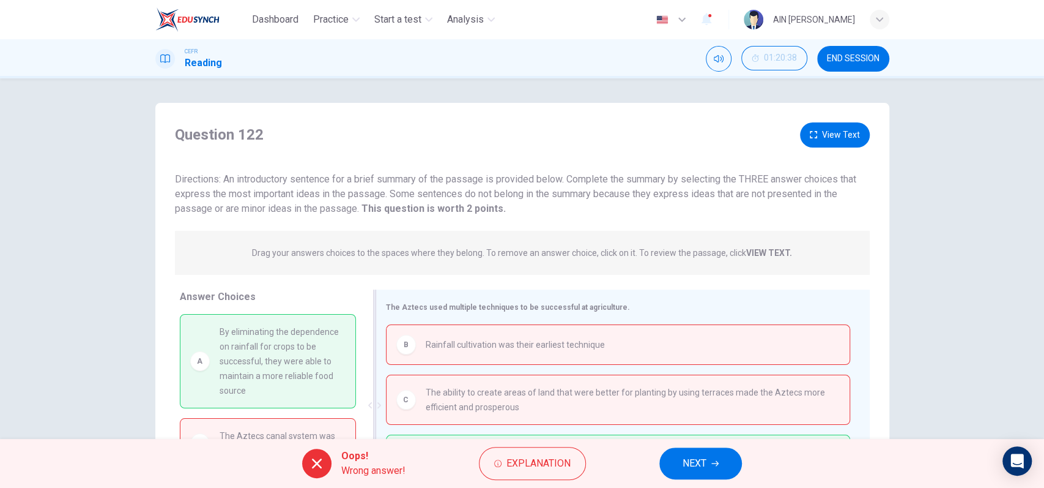
click at [716, 347] on div "B Rainfall cultivation was their earliest technique" at bounding box center [617, 345] width 443 height 20
click at [718, 461] on icon "button" at bounding box center [714, 464] width 7 height 6
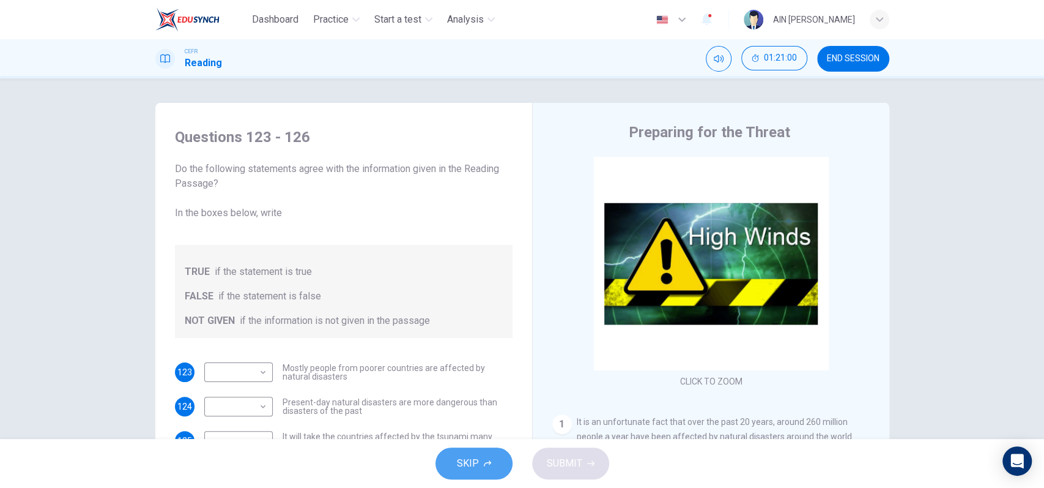
click at [483, 453] on button "SKIP" at bounding box center [474, 463] width 77 height 32
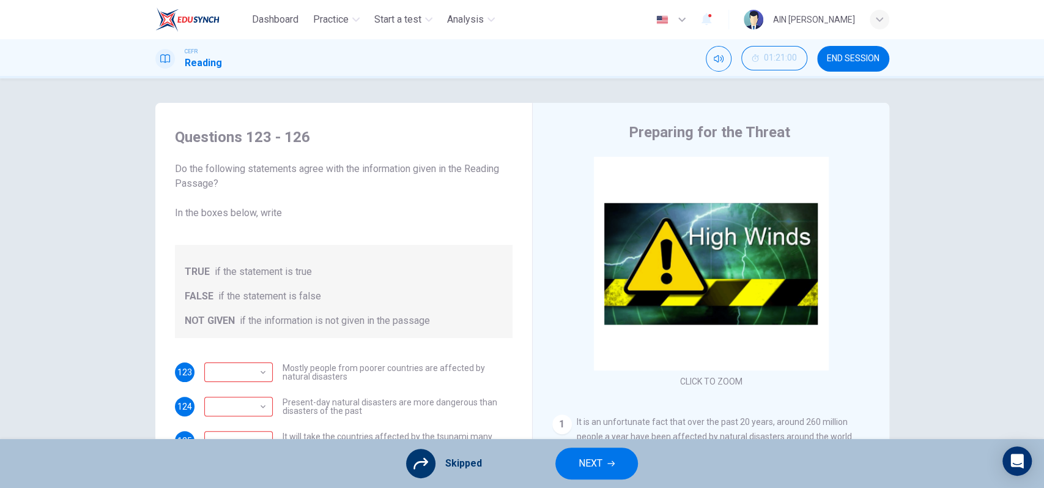
click at [590, 460] on span "NEXT" at bounding box center [591, 462] width 24 height 17
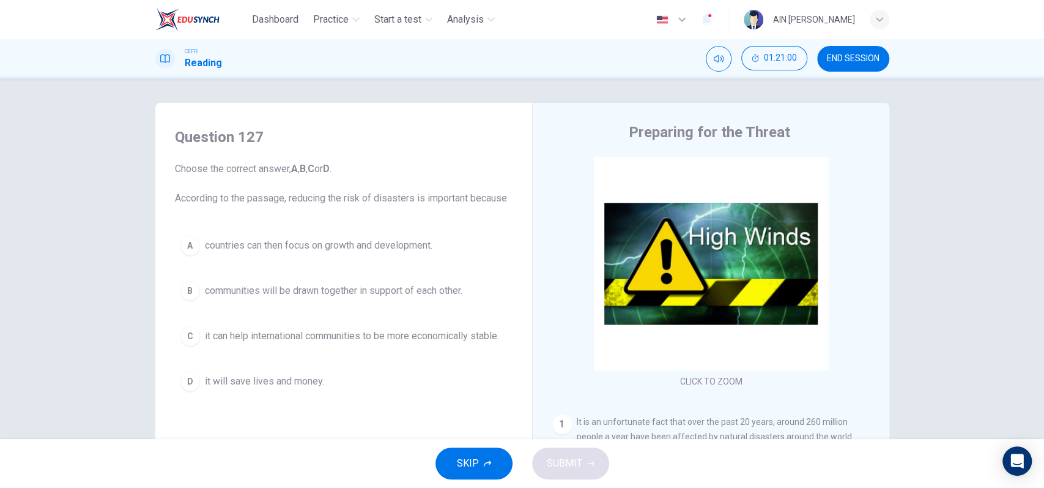
click at [480, 472] on button "SKIP" at bounding box center [474, 463] width 77 height 32
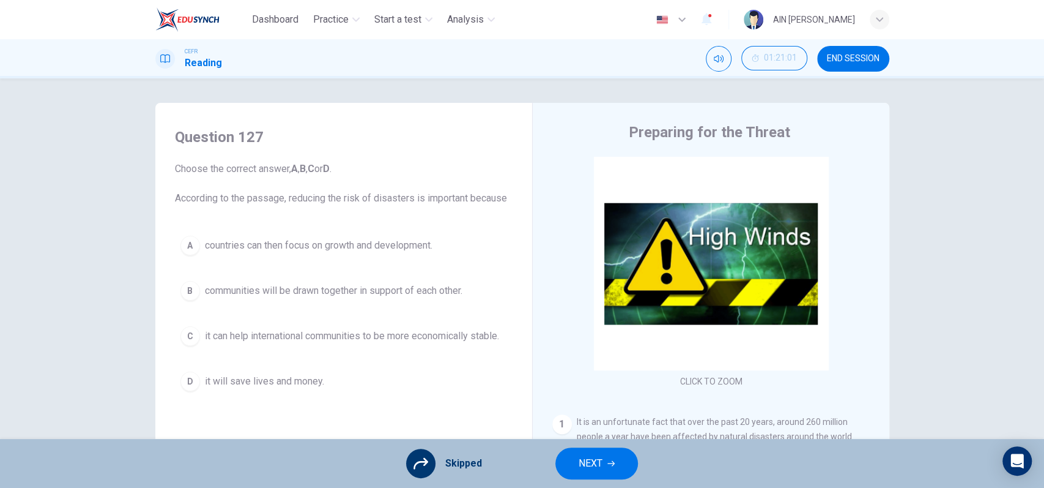
click at [591, 456] on span "NEXT" at bounding box center [591, 462] width 24 height 17
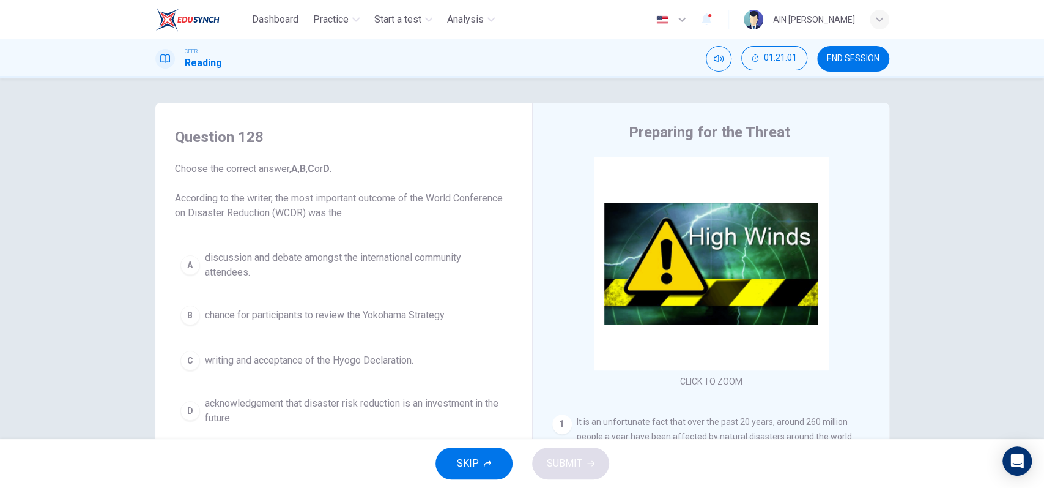
click at [481, 458] on button "SKIP" at bounding box center [474, 463] width 77 height 32
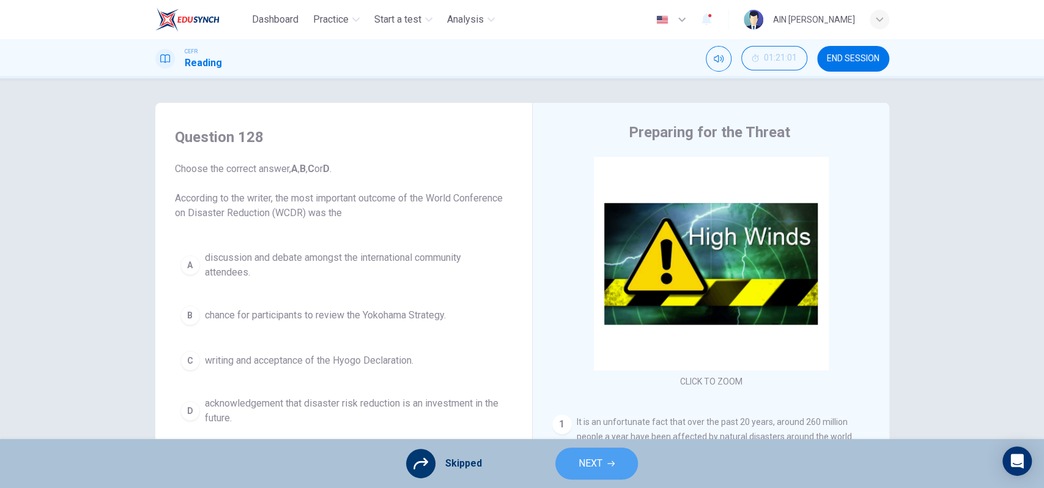
click at [586, 458] on span "NEXT" at bounding box center [591, 462] width 24 height 17
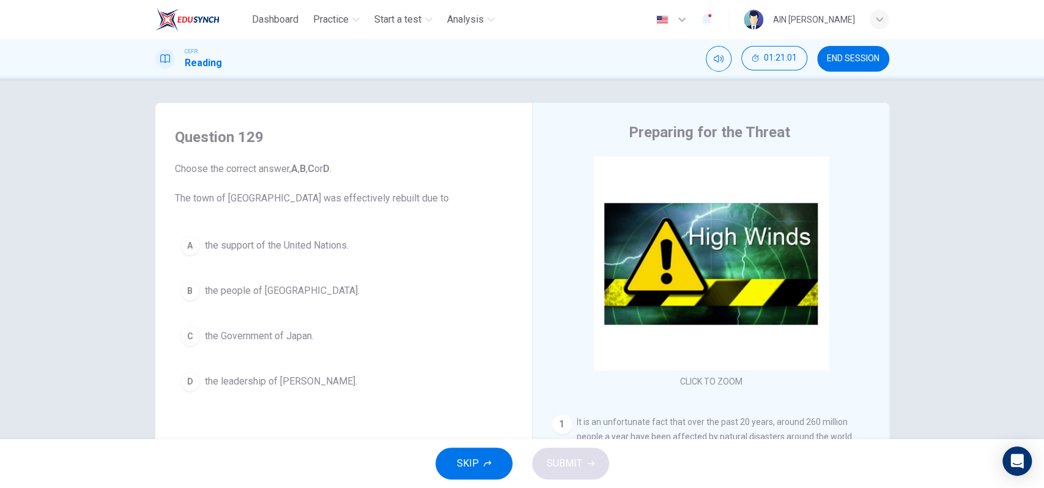
click at [470, 464] on span "SKIP" at bounding box center [468, 462] width 22 height 17
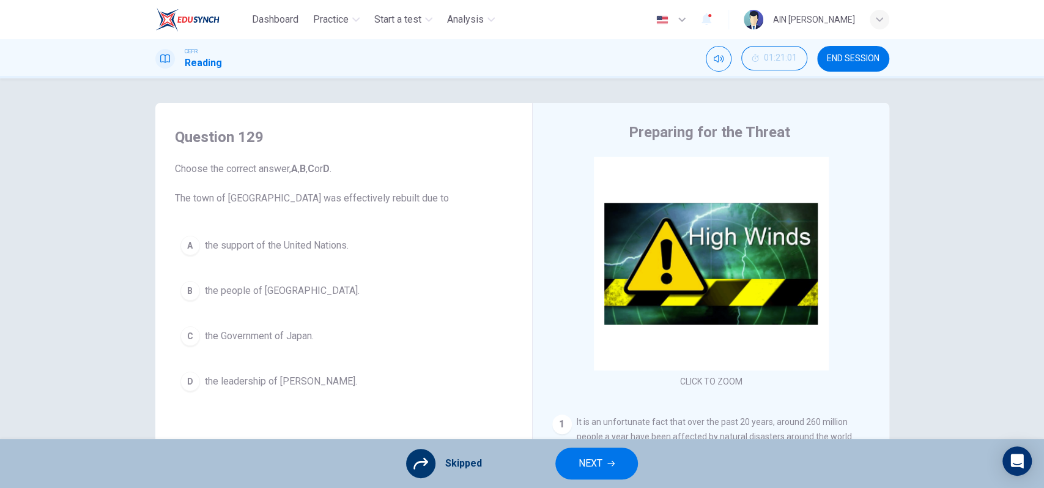
click at [579, 464] on span "NEXT" at bounding box center [591, 462] width 24 height 17
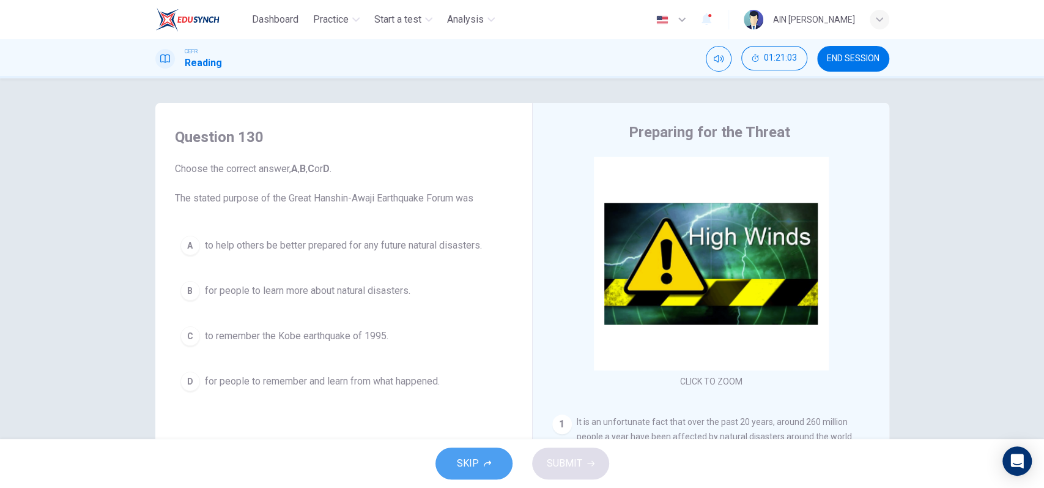
click at [488, 456] on button "SKIP" at bounding box center [474, 463] width 77 height 32
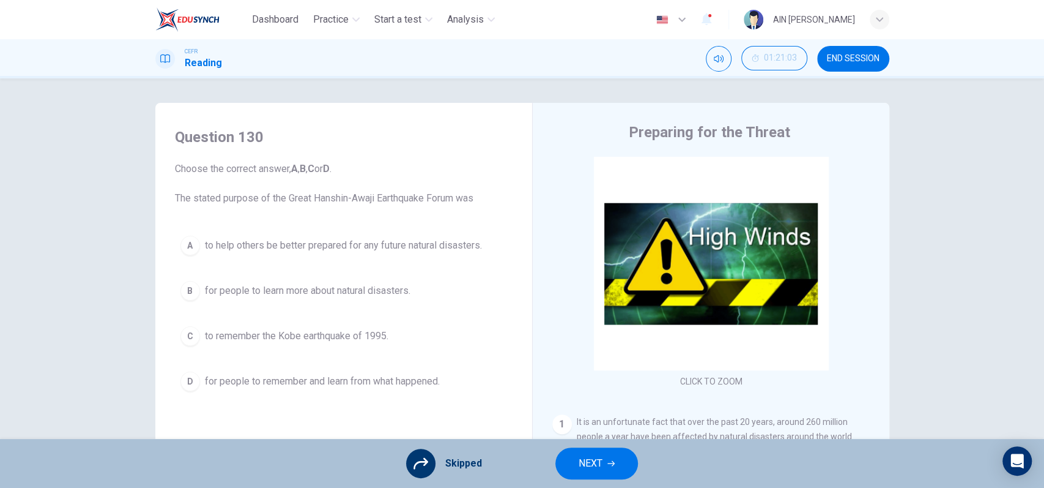
click at [607, 453] on button "NEXT" at bounding box center [596, 463] width 83 height 32
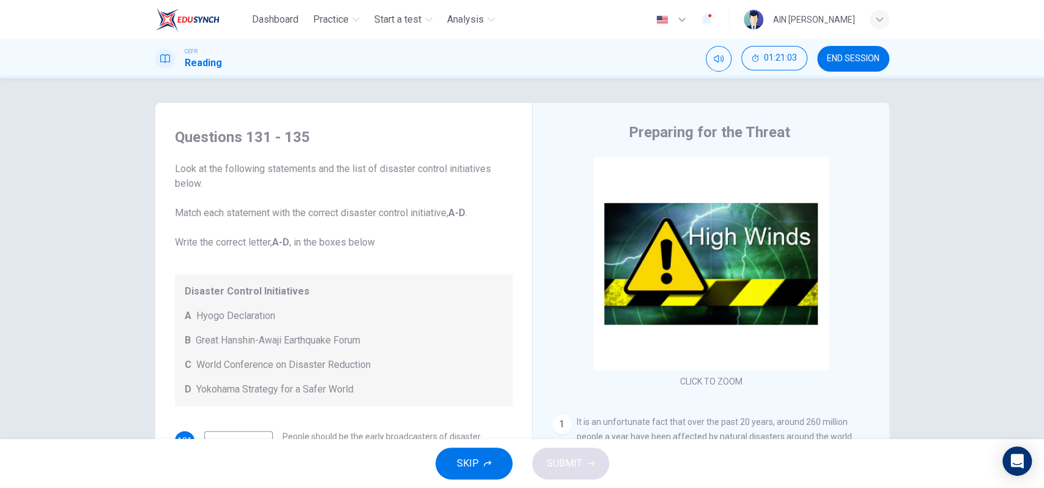
click at [453, 470] on button "SKIP" at bounding box center [474, 463] width 77 height 32
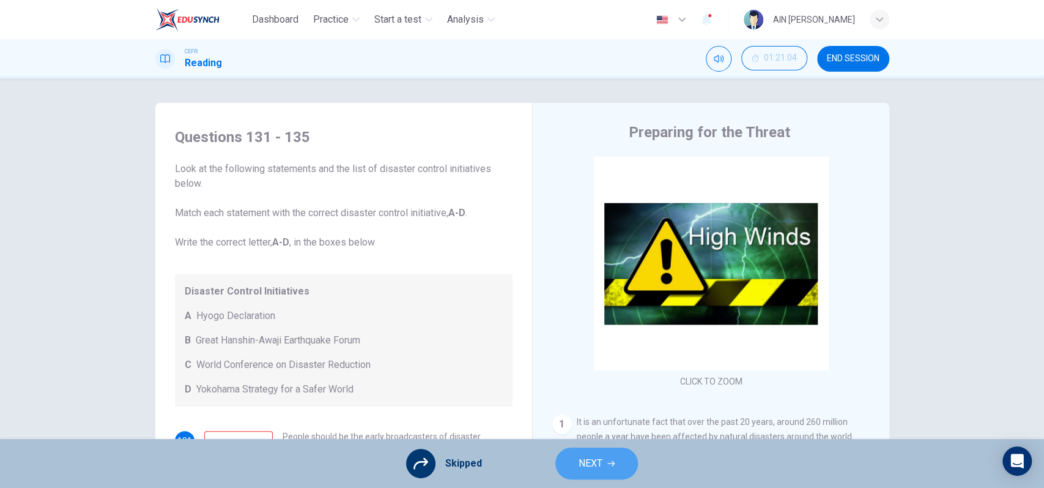
click at [591, 458] on span "NEXT" at bounding box center [591, 462] width 24 height 17
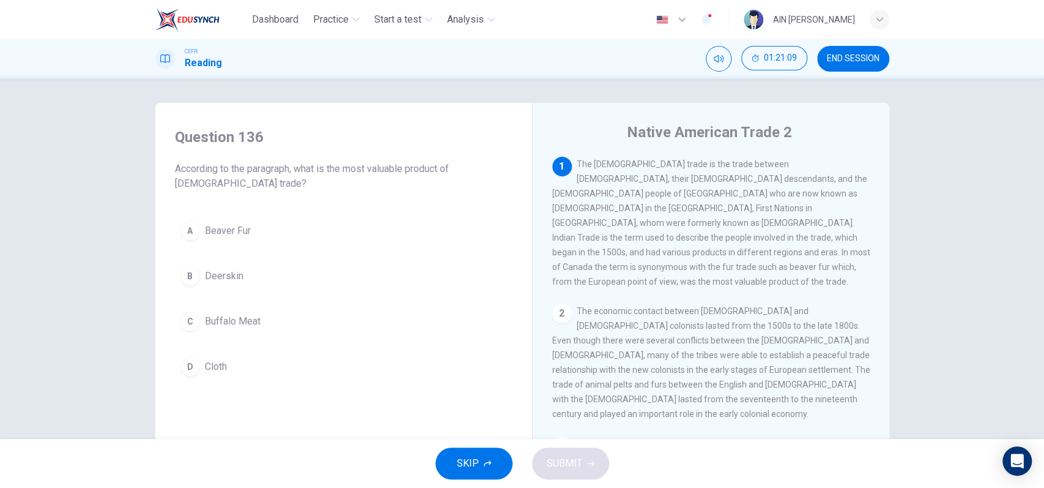
click at [595, 467] on div "SKIP SUBMIT" at bounding box center [522, 463] width 1044 height 49
click at [242, 232] on span "Beaver Fur" at bounding box center [228, 230] width 46 height 15
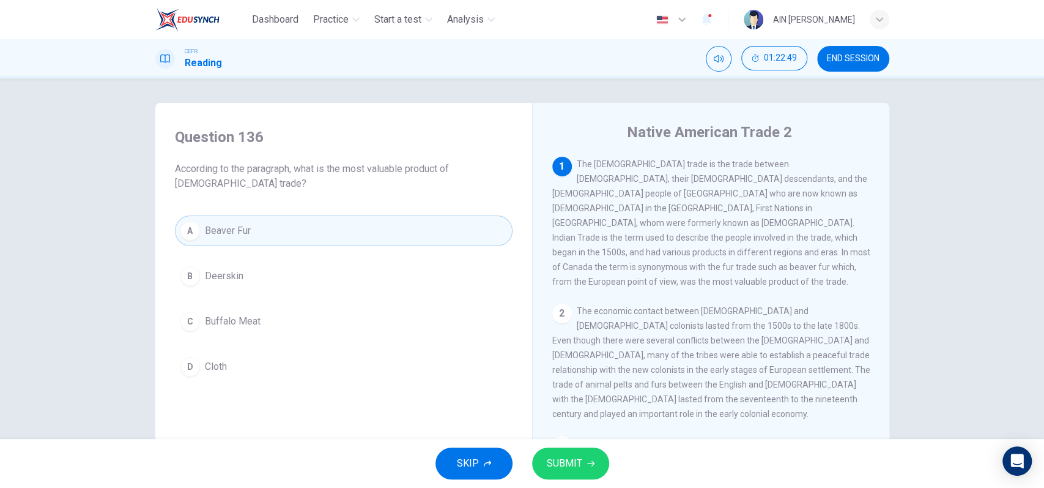
click at [574, 453] on button "SUBMIT" at bounding box center [570, 463] width 77 height 32
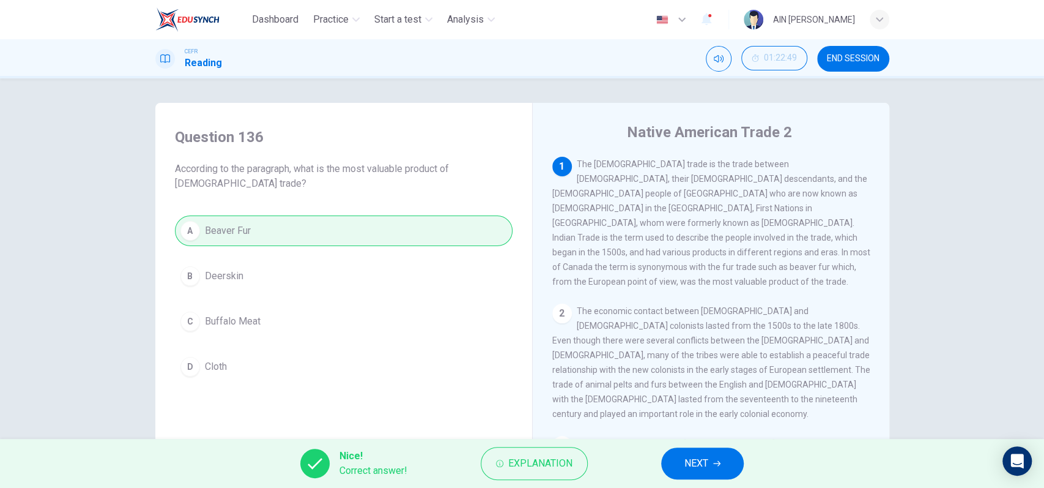
click at [700, 458] on span "NEXT" at bounding box center [696, 462] width 24 height 17
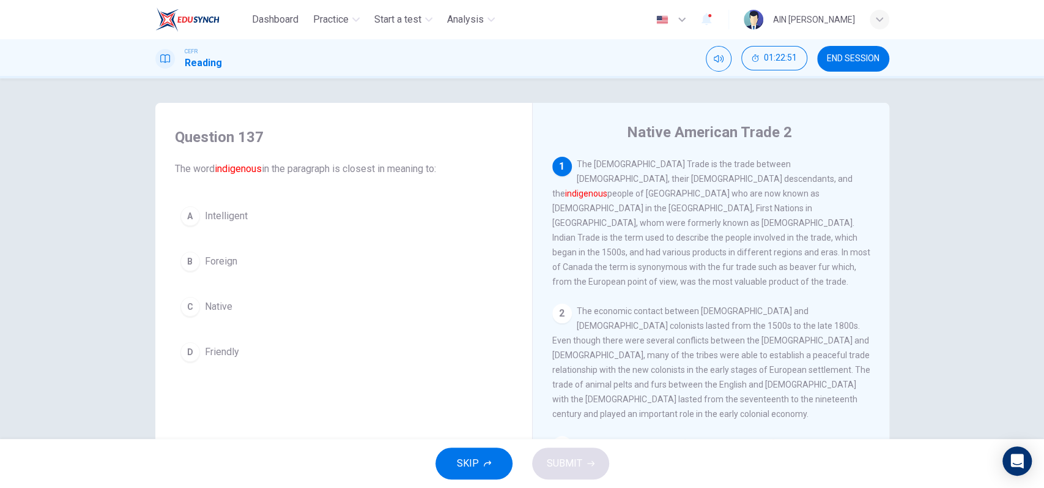
click at [212, 310] on span "Native" at bounding box center [219, 306] width 28 height 15
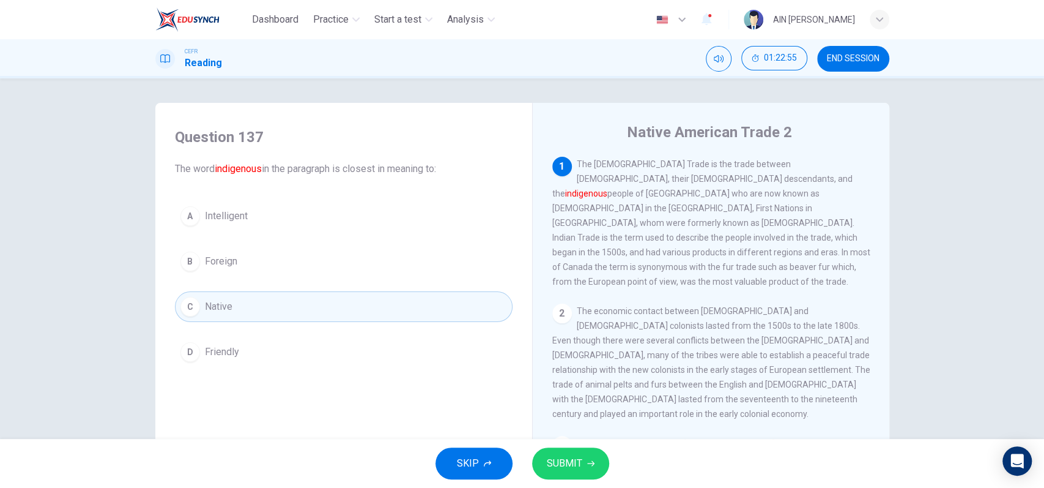
click at [574, 459] on span "SUBMIT" at bounding box center [564, 462] width 35 height 17
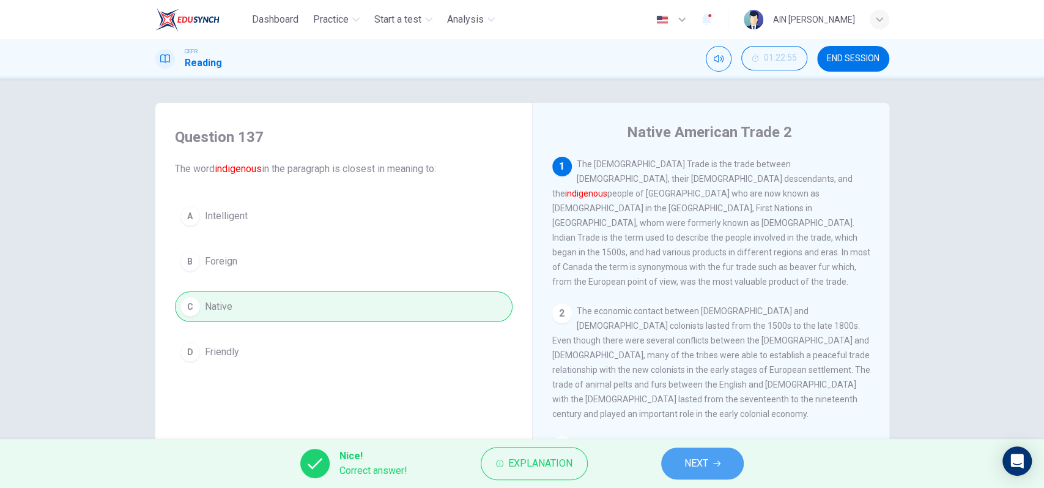
click at [707, 453] on button "NEXT" at bounding box center [702, 463] width 83 height 32
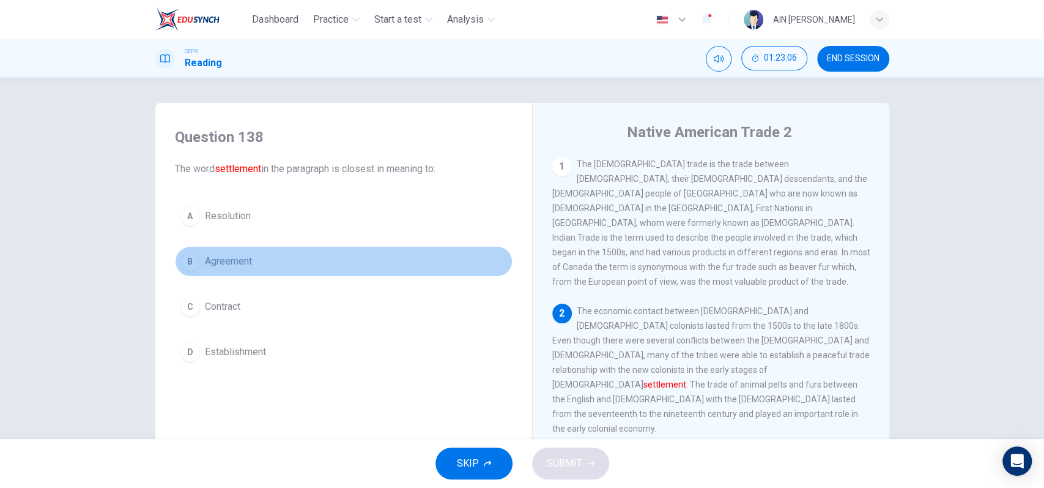
click at [223, 258] on span "Agreement" at bounding box center [228, 261] width 47 height 15
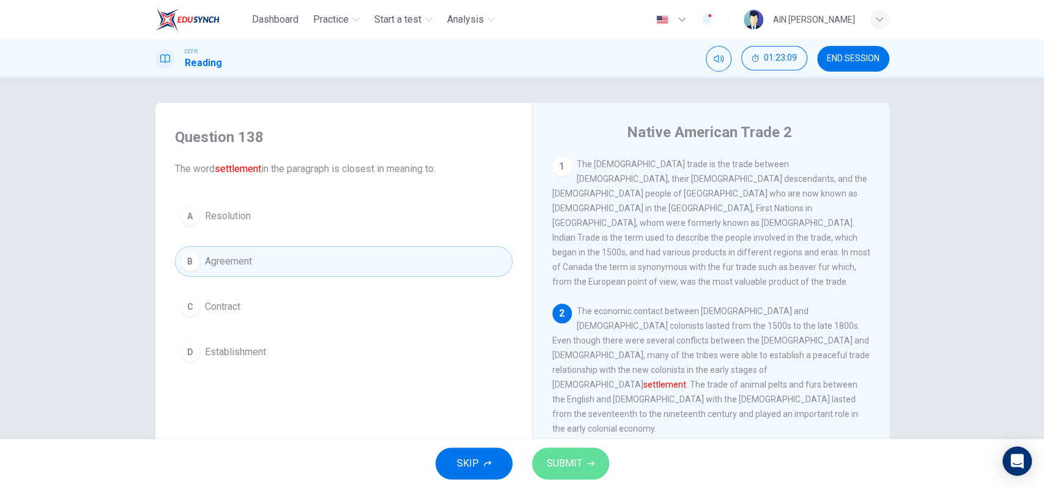
click at [557, 453] on button "SUBMIT" at bounding box center [570, 463] width 77 height 32
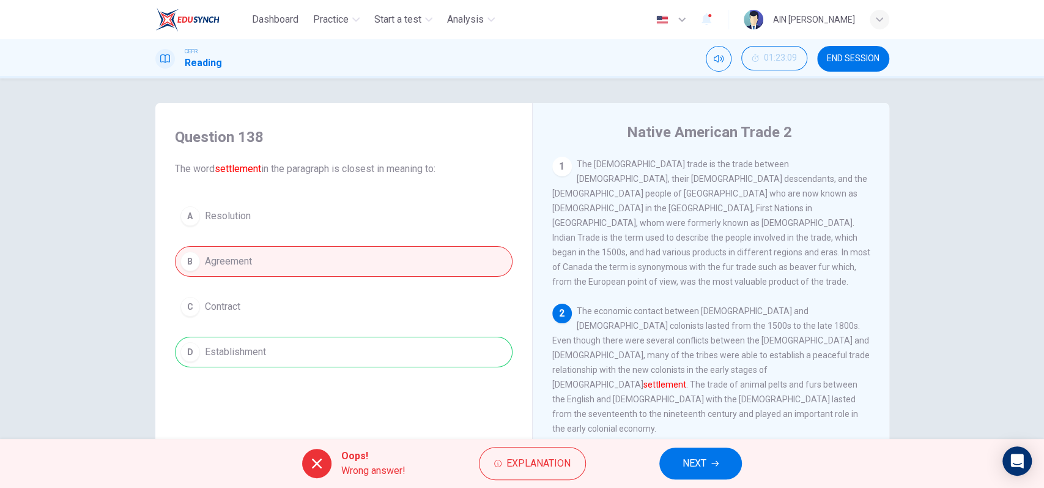
click at [525, 390] on div "Question 138 The word settlement in the paragraph is closest in meaning to: A R…" at bounding box center [522, 315] width 734 height 425
click at [524, 390] on div "Question 138 The word settlement in the paragraph is closest in meaning to: A R…" at bounding box center [522, 315] width 734 height 425
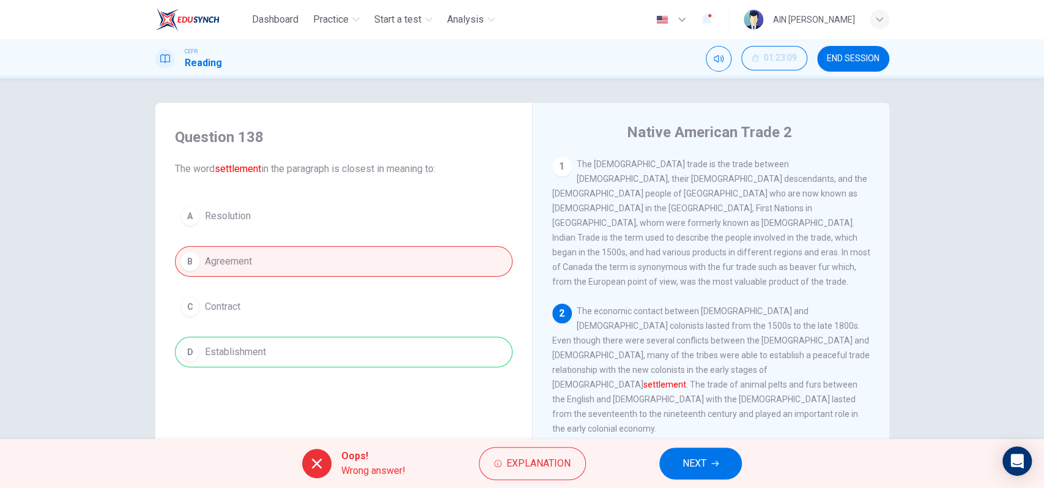
drag, startPoint x: 558, startPoint y: 355, endPoint x: 627, endPoint y: 355, distance: 69.1
click at [627, 355] on span "The economic contact between Native Americans and European colonists lasted fro…" at bounding box center [710, 369] width 317 height 127
click at [703, 459] on span "NEXT" at bounding box center [695, 462] width 24 height 17
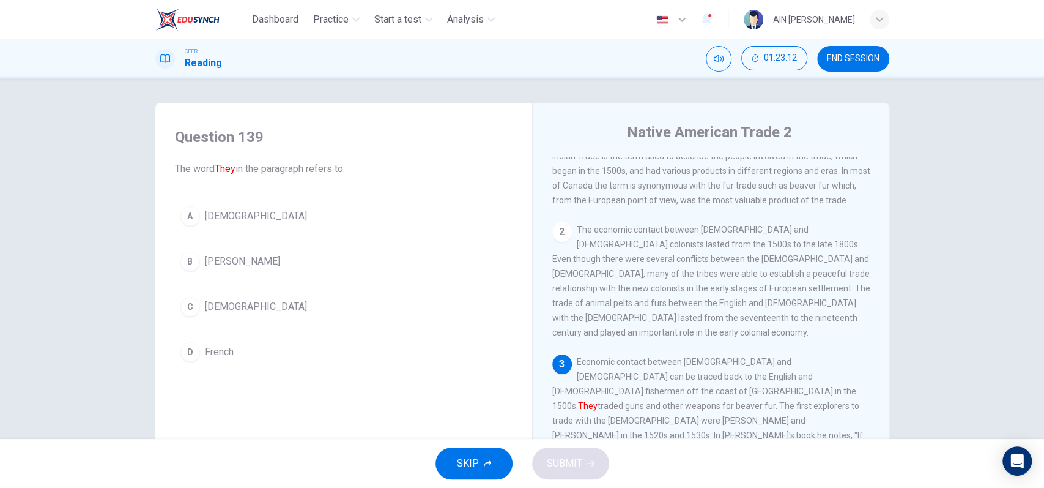
scroll to position [163, 0]
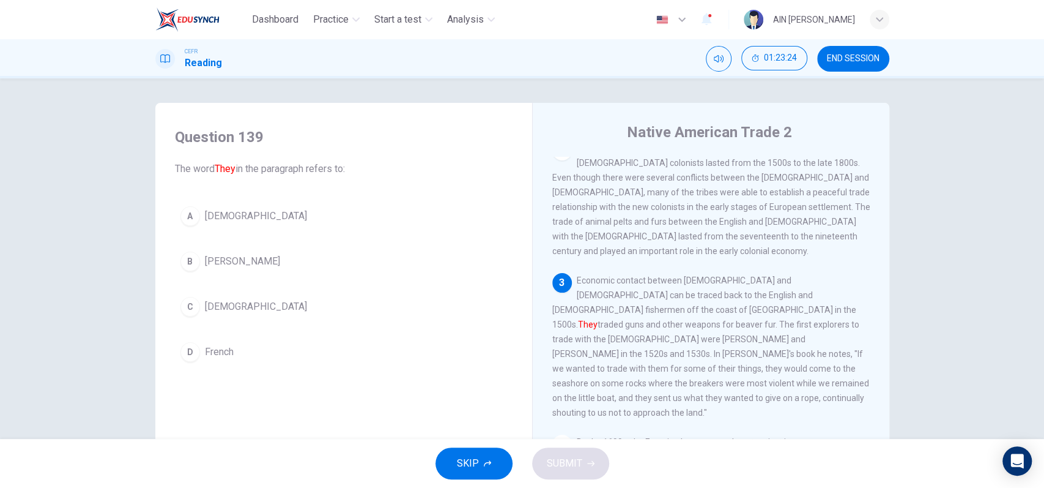
click at [220, 297] on button "C Europeans" at bounding box center [344, 306] width 338 height 31
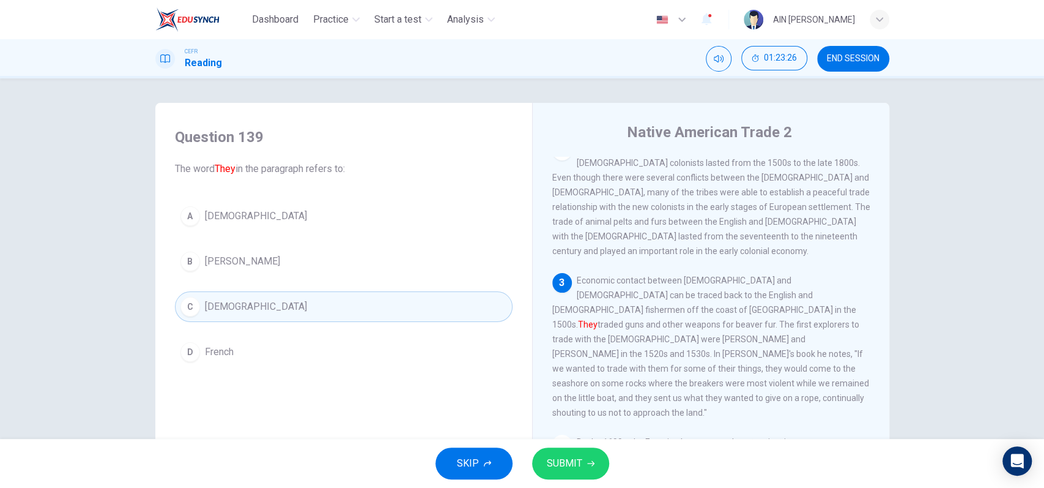
click at [566, 451] on button "SUBMIT" at bounding box center [570, 463] width 77 height 32
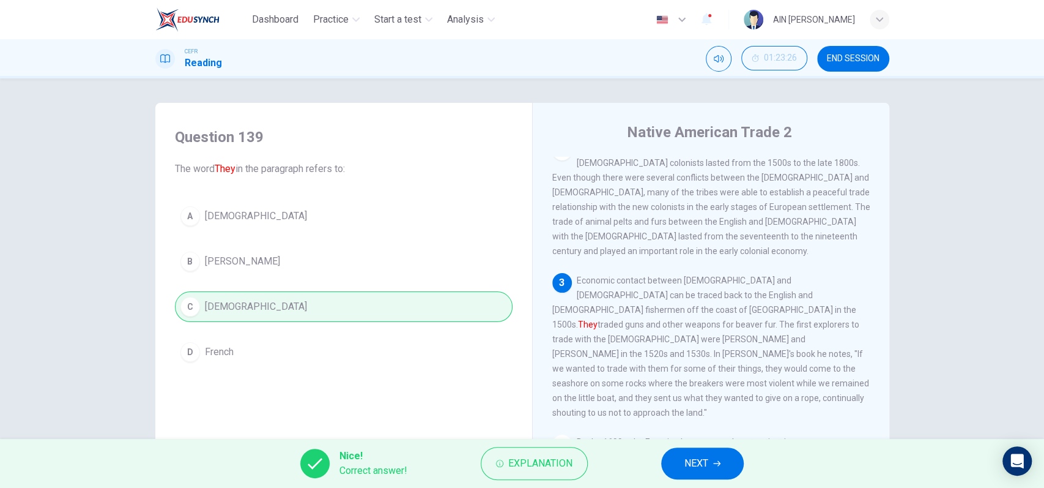
click at [682, 453] on button "NEXT" at bounding box center [702, 463] width 83 height 32
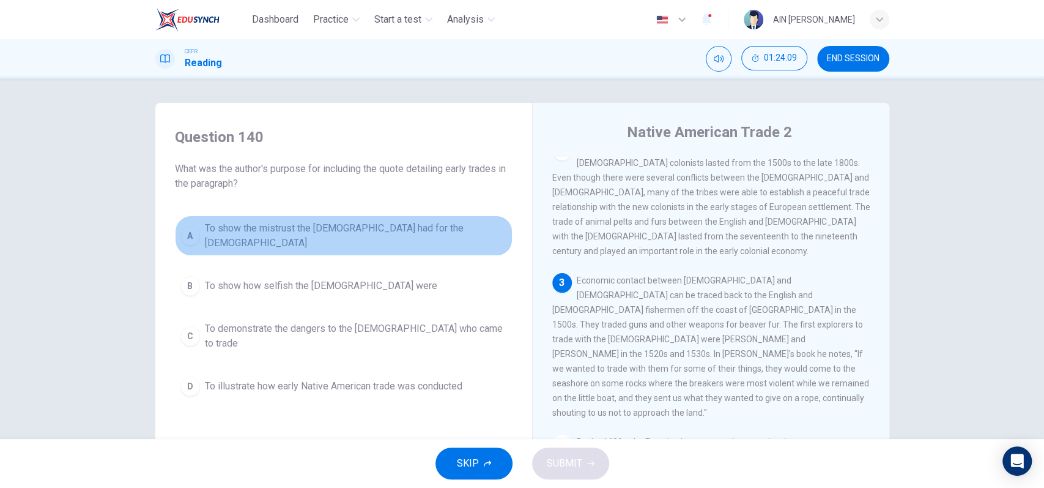
click at [351, 234] on span "To show the mistrust the Native Americans had for the Europeans" at bounding box center [356, 235] width 302 height 29
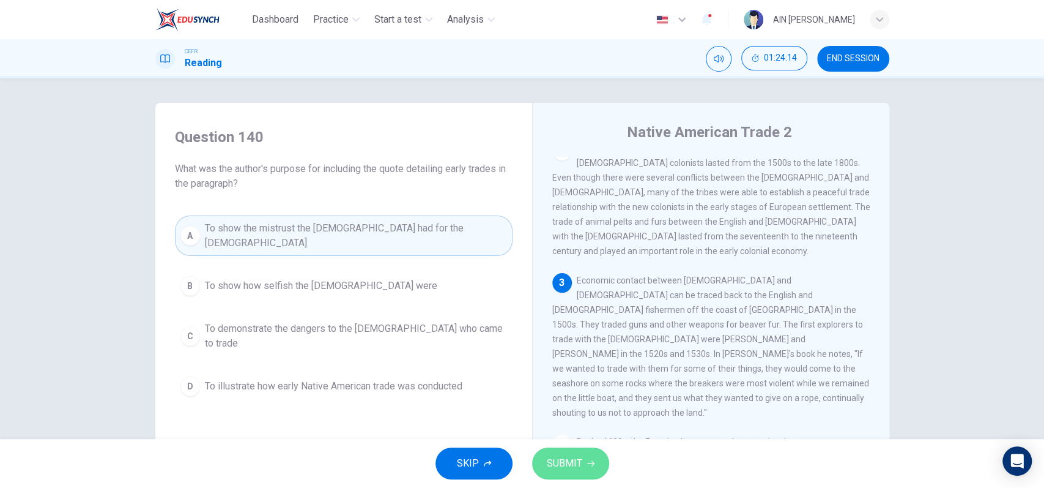
click at [565, 453] on button "SUBMIT" at bounding box center [570, 463] width 77 height 32
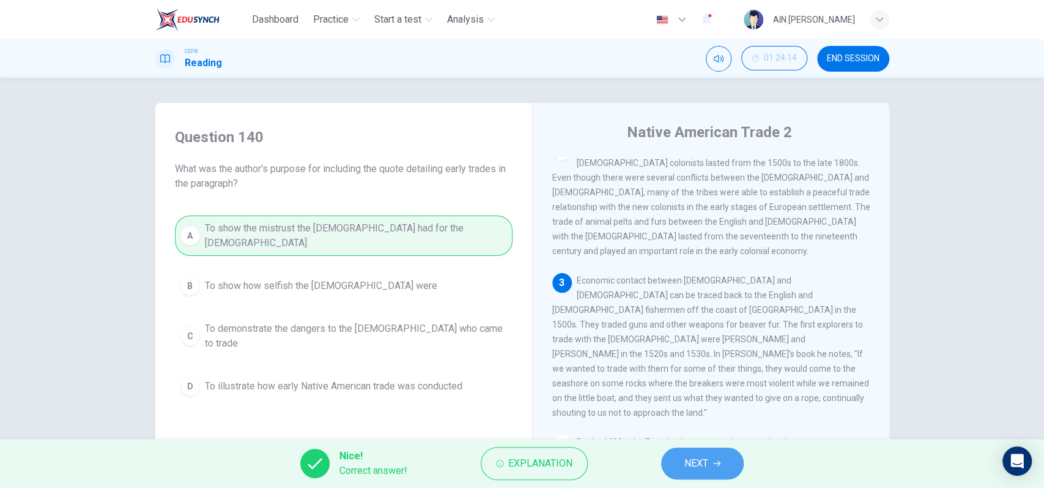
click at [696, 456] on span "NEXT" at bounding box center [696, 462] width 24 height 17
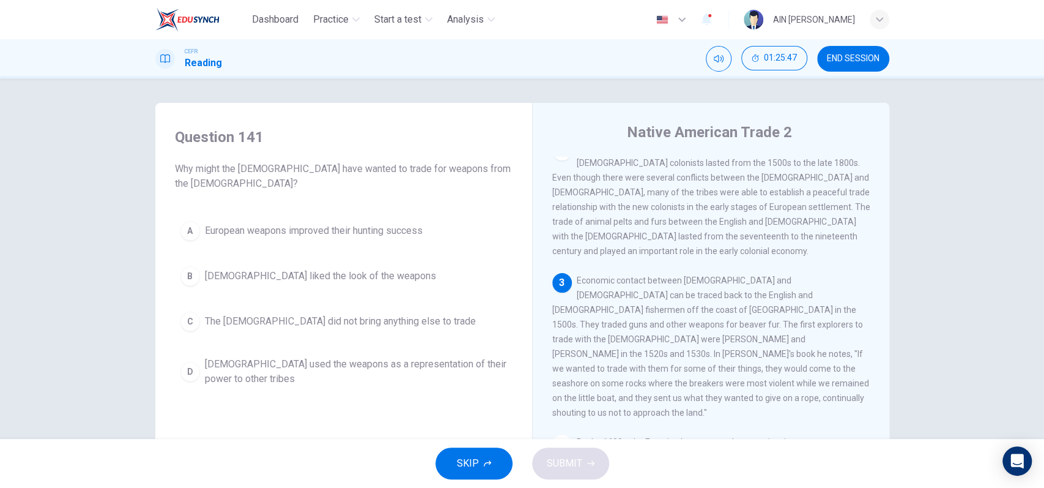
click at [361, 324] on span "The Europeans did not bring anything else to trade" at bounding box center [340, 321] width 271 height 15
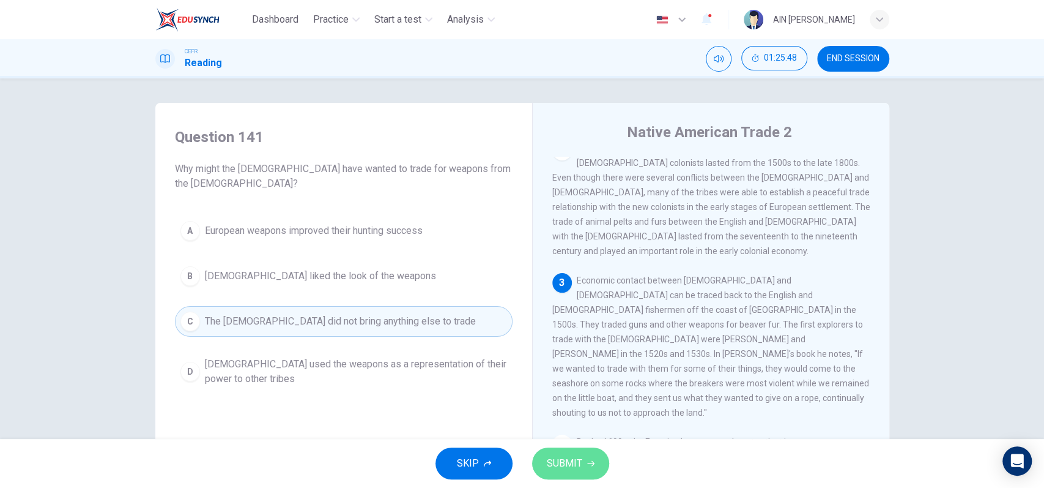
click at [563, 467] on span "SUBMIT" at bounding box center [564, 462] width 35 height 17
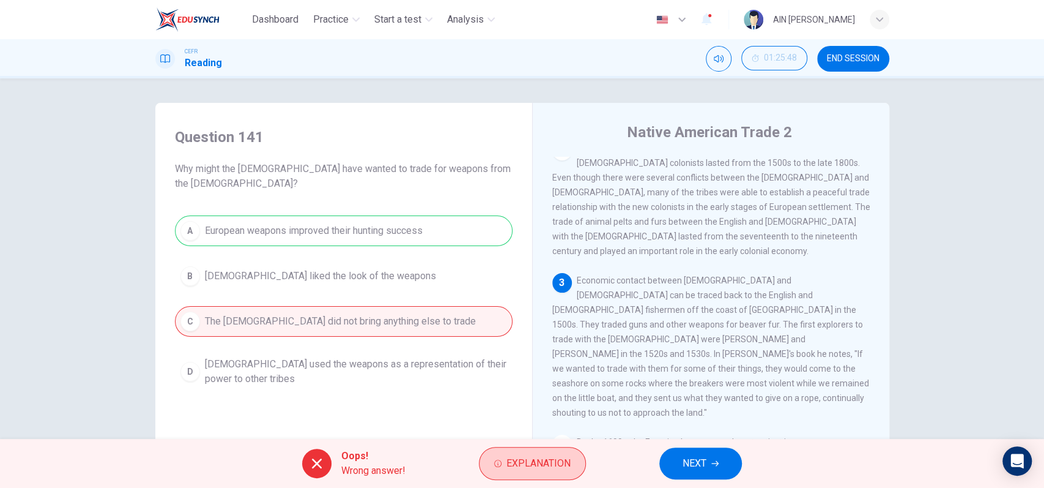
click at [581, 462] on button "Explanation" at bounding box center [532, 463] width 107 height 33
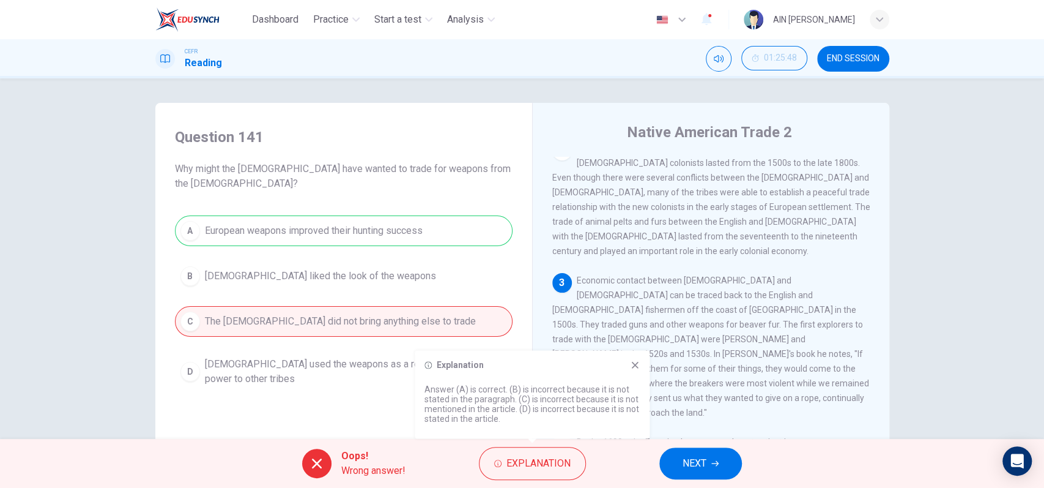
click at [636, 362] on icon at bounding box center [635, 365] width 10 height 10
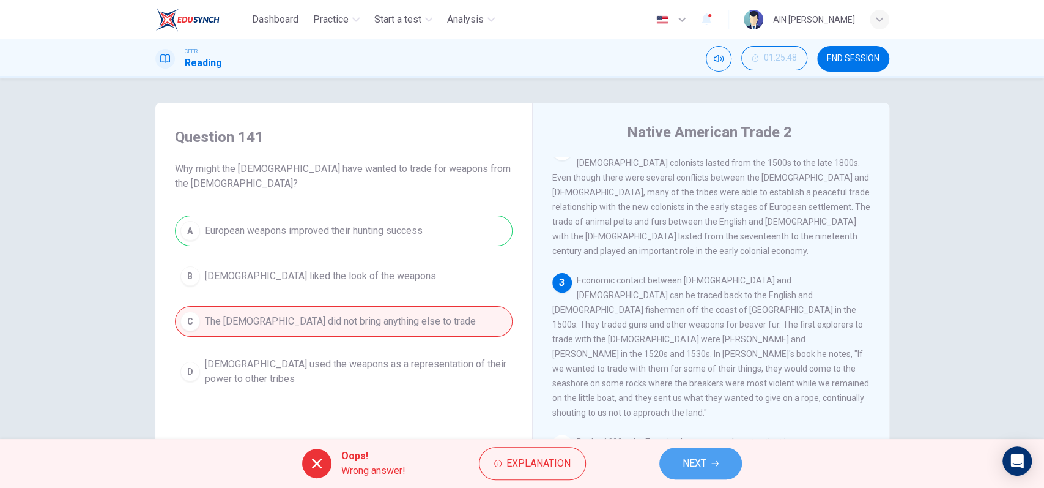
click at [721, 458] on button "NEXT" at bounding box center [700, 463] width 83 height 32
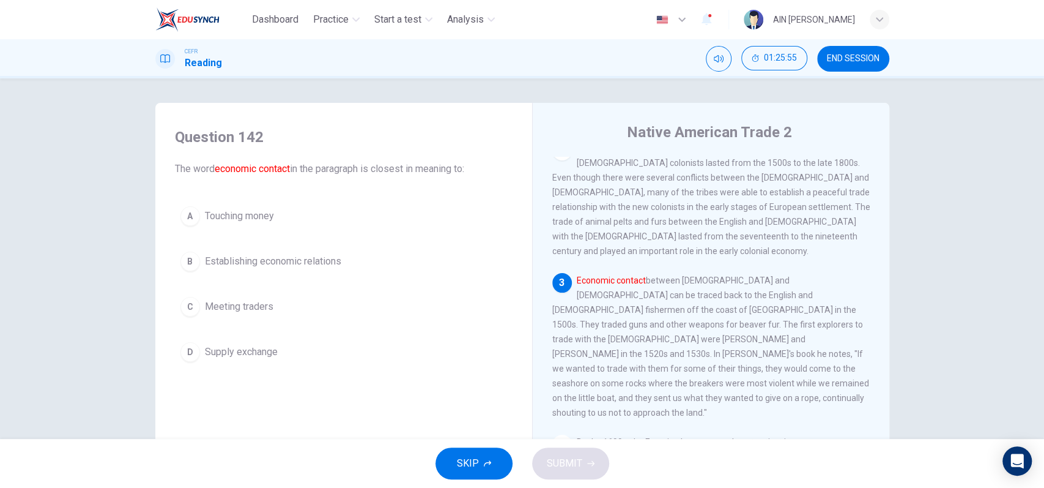
click at [273, 259] on span "Establishing economic relations" at bounding box center [273, 261] width 136 height 15
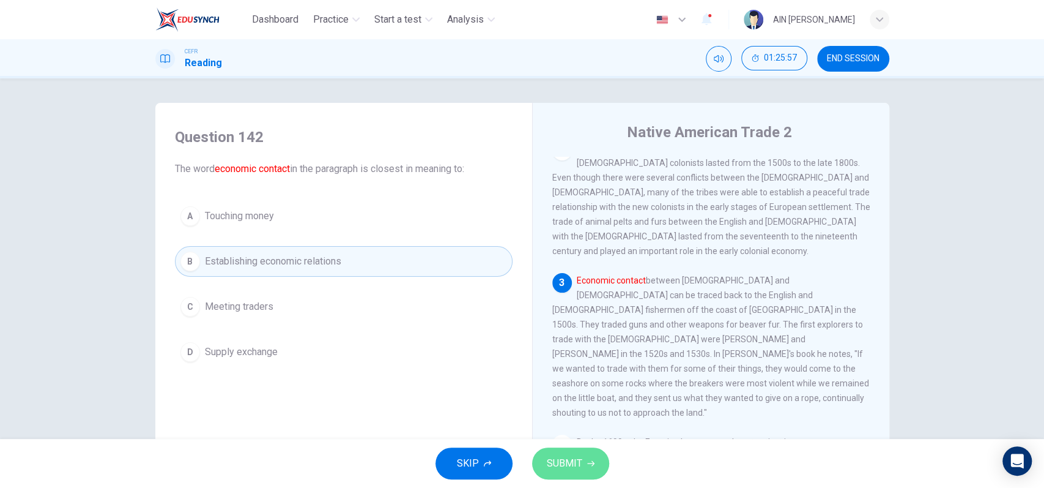
click at [556, 462] on span "SUBMIT" at bounding box center [564, 462] width 35 height 17
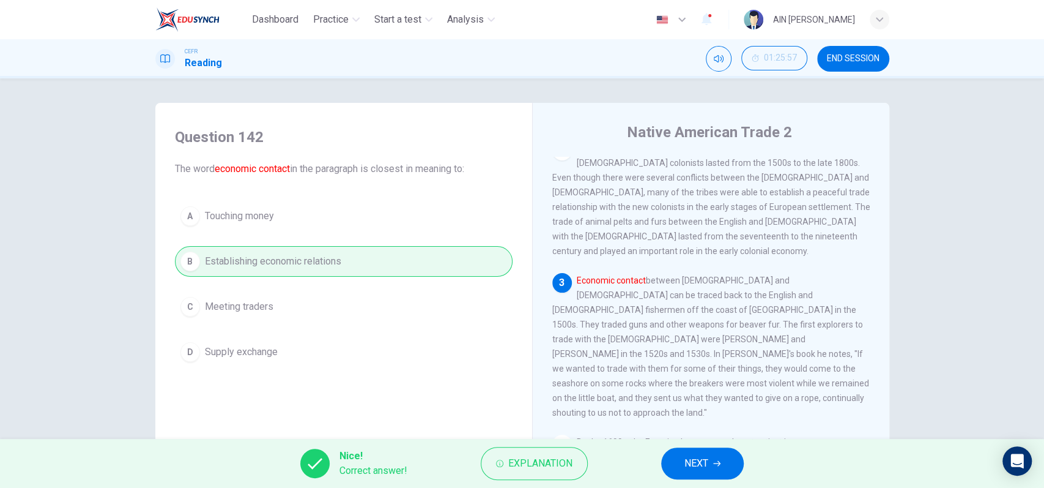
click at [733, 462] on button "NEXT" at bounding box center [702, 463] width 83 height 32
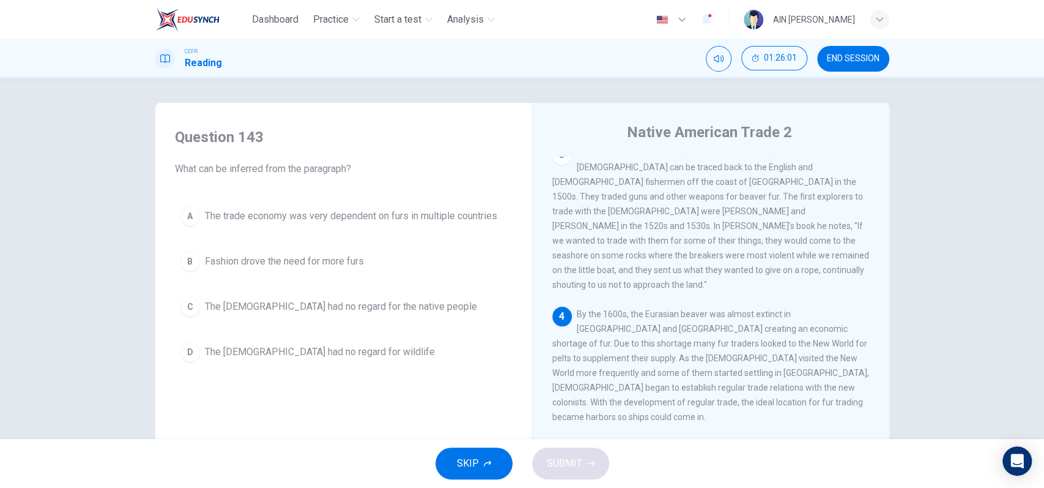
scroll to position [326, 0]
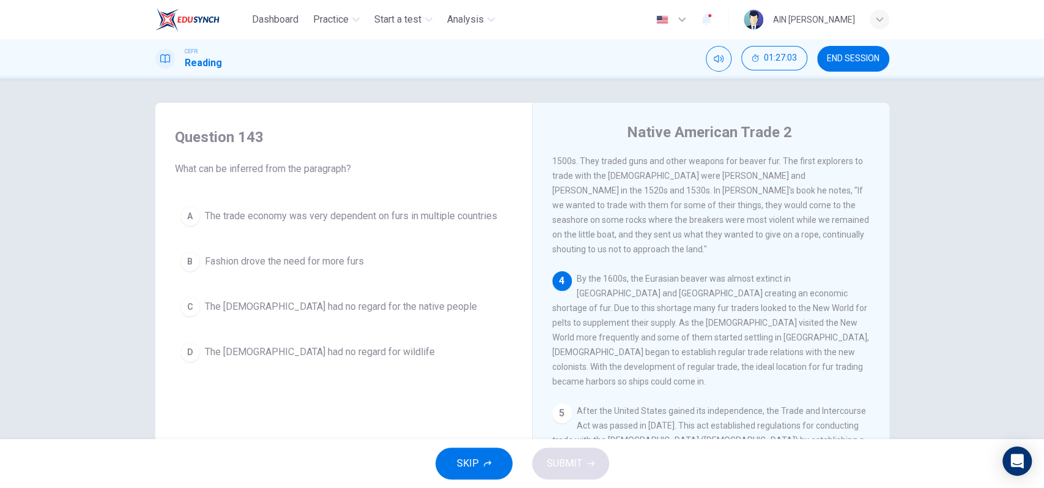
click at [357, 221] on span "The trade economy was very dependent on furs in multiple countries" at bounding box center [351, 216] width 292 height 15
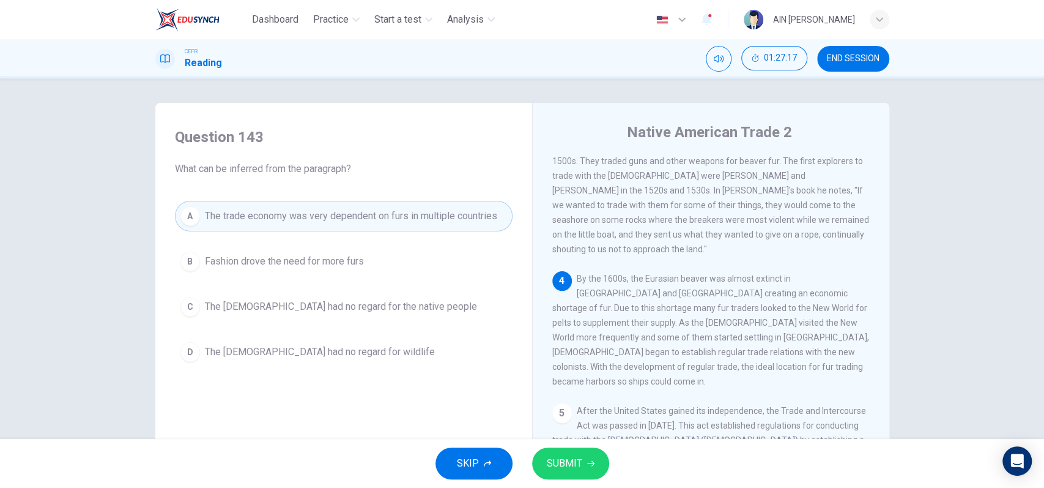
click at [350, 252] on button "B Fashion drove the need for more furs" at bounding box center [344, 261] width 338 height 31
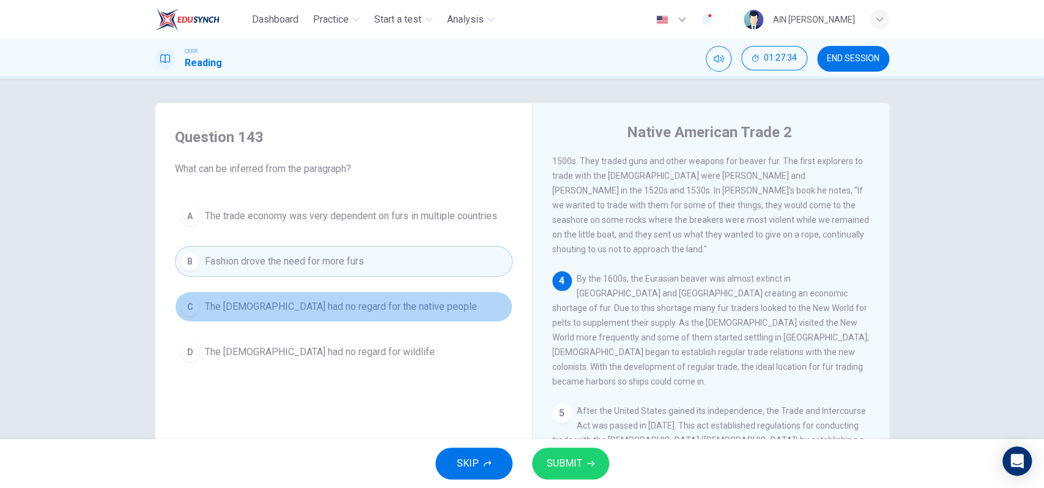
click at [429, 313] on button "C The Europeans had no regard for the native people" at bounding box center [344, 306] width 338 height 31
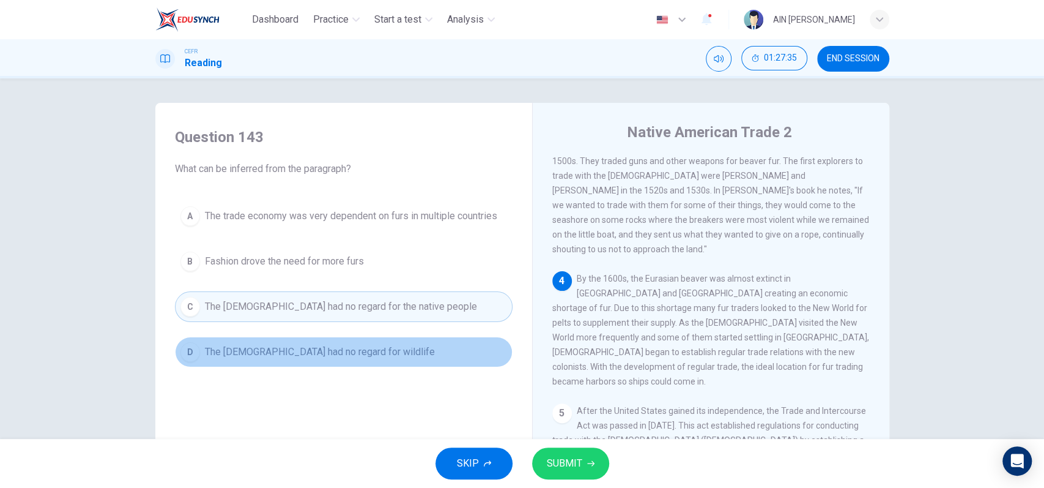
click at [396, 347] on button "D The Europeans had no regard for wildlife" at bounding box center [344, 351] width 338 height 31
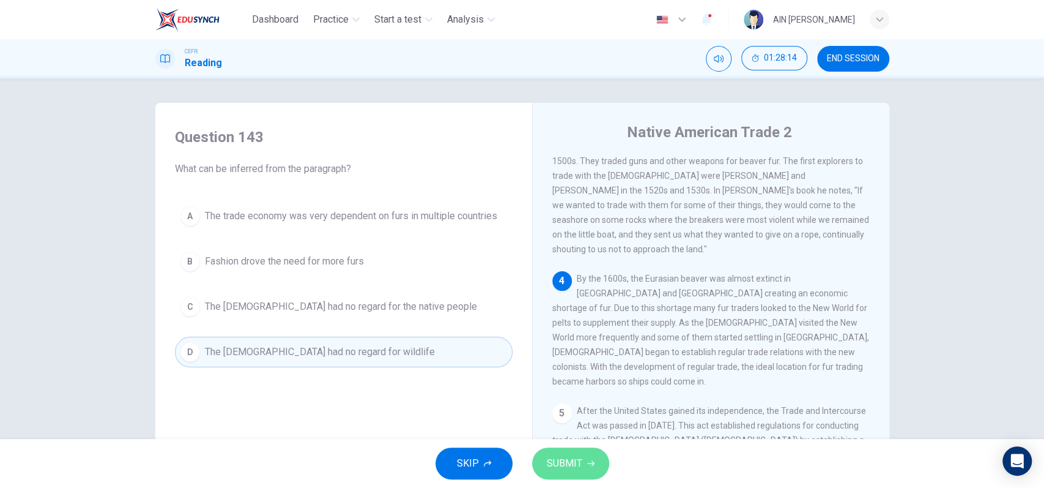
click at [579, 449] on button "SUBMIT" at bounding box center [570, 463] width 77 height 32
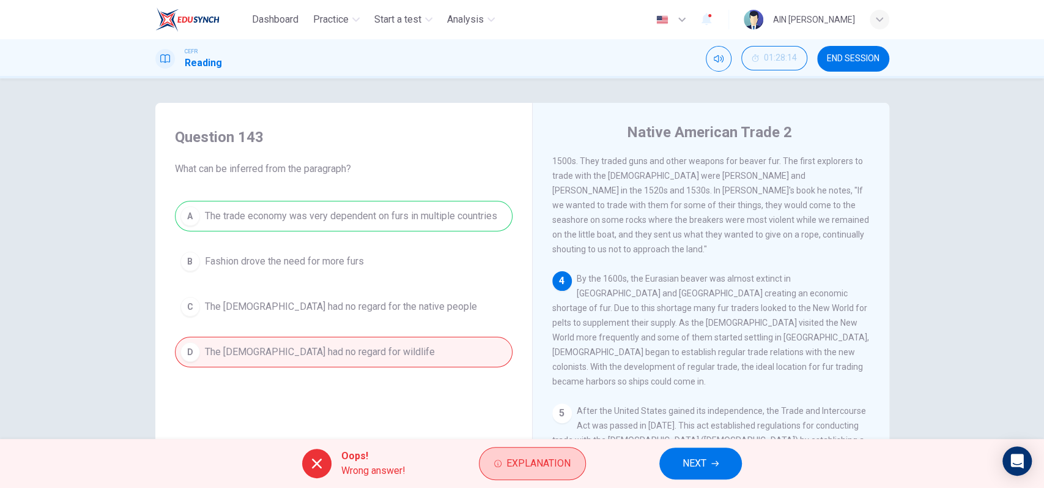
click at [569, 469] on button "Explanation" at bounding box center [532, 463] width 107 height 33
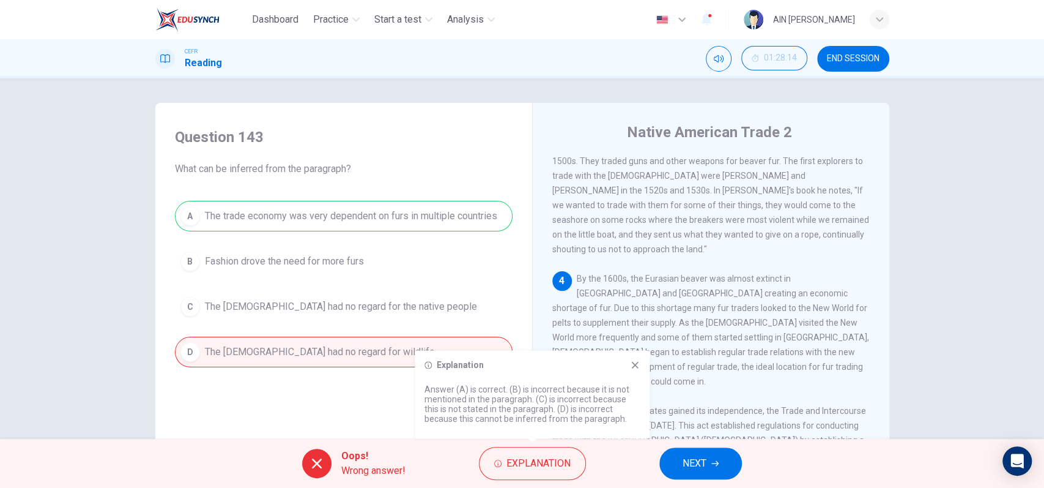
click at [634, 363] on icon at bounding box center [635, 365] width 7 height 7
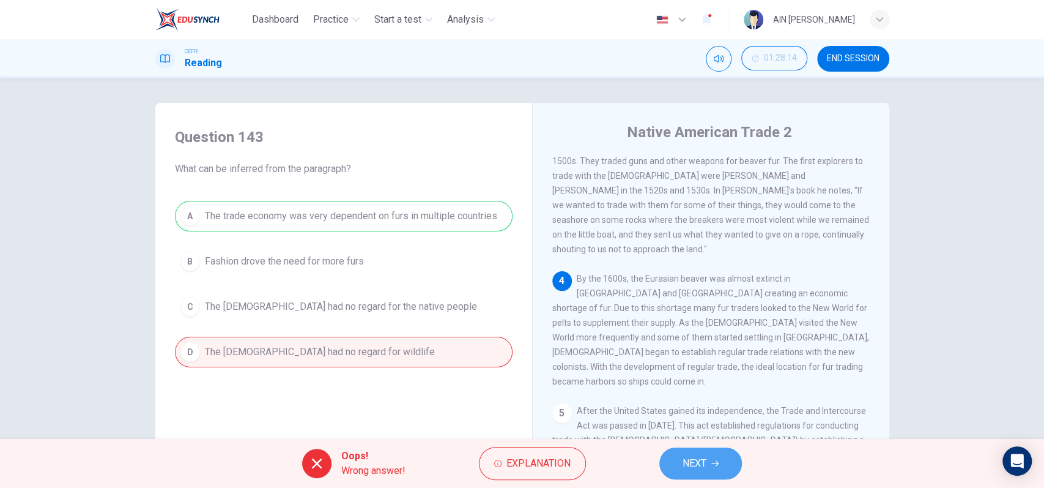
click at [688, 458] on span "NEXT" at bounding box center [695, 462] width 24 height 17
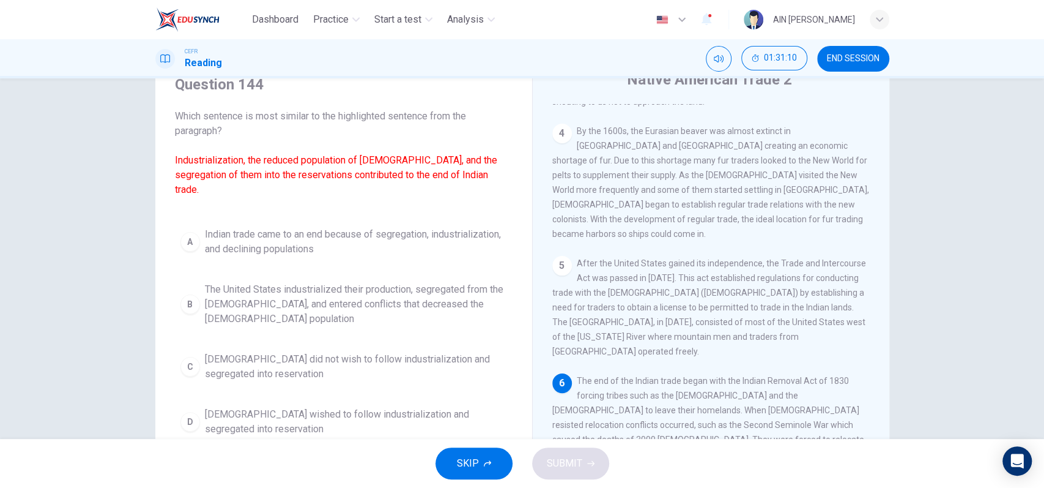
scroll to position [32, 0]
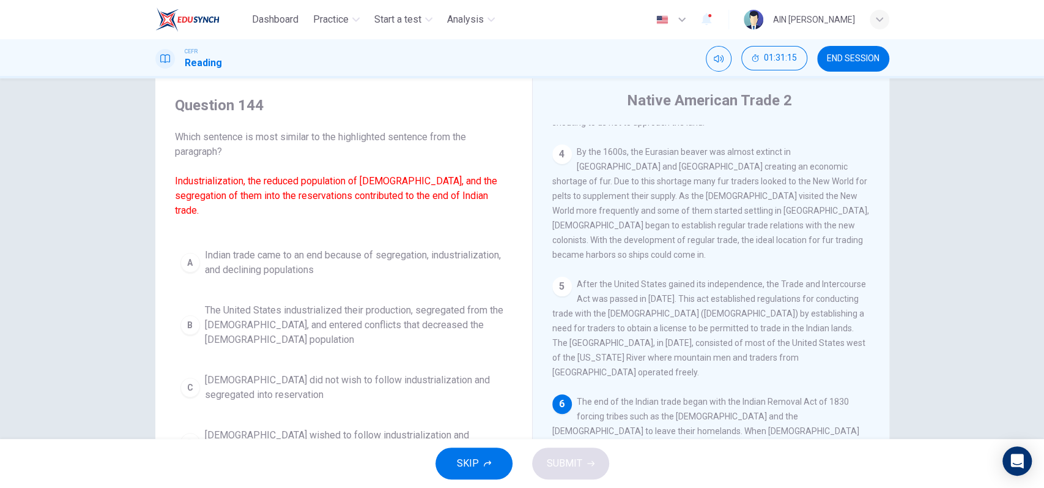
click at [292, 262] on span "Indian trade came to an end because of segregation, industrialization, and decl…" at bounding box center [356, 262] width 302 height 29
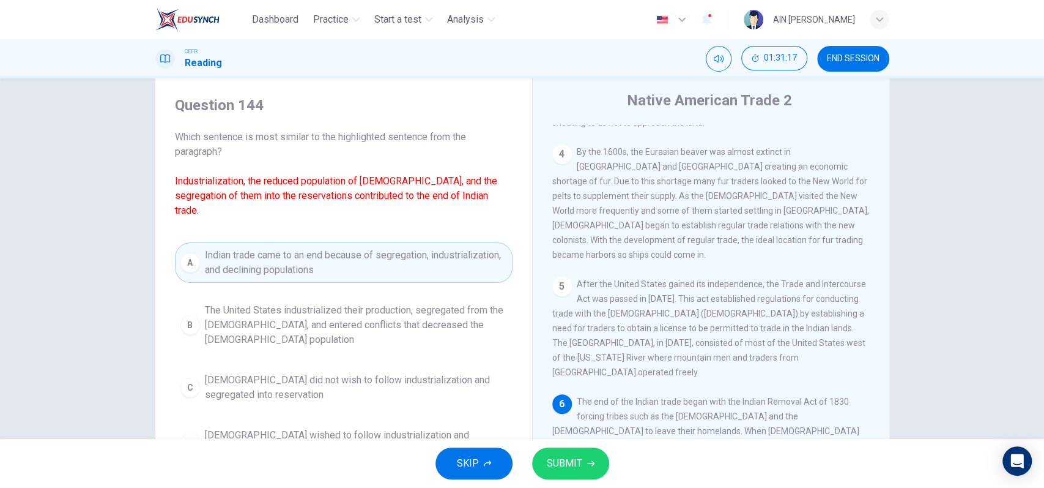
click at [592, 456] on button "SUBMIT" at bounding box center [570, 463] width 77 height 32
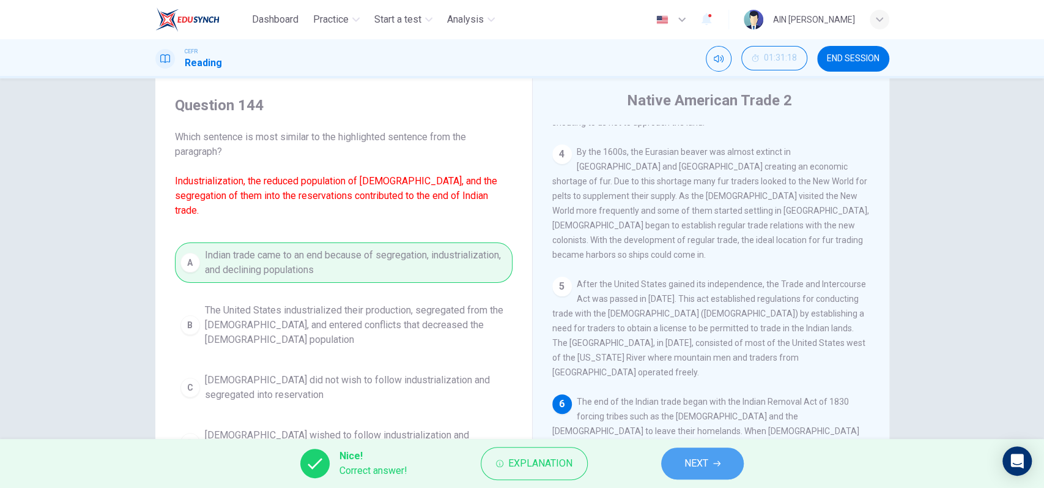
click at [731, 470] on button "NEXT" at bounding box center [702, 463] width 83 height 32
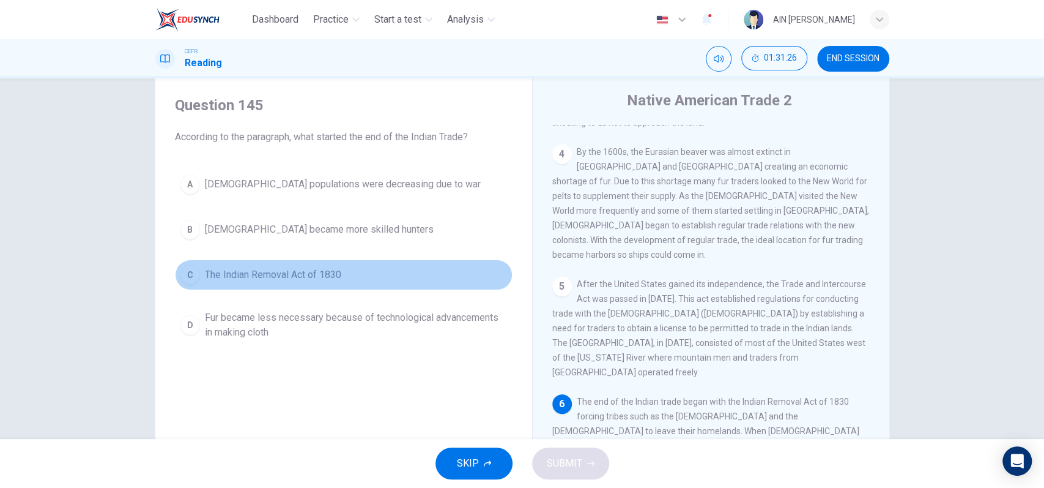
click at [294, 276] on span "The Indian Removal Act of 1830" at bounding box center [273, 274] width 136 height 15
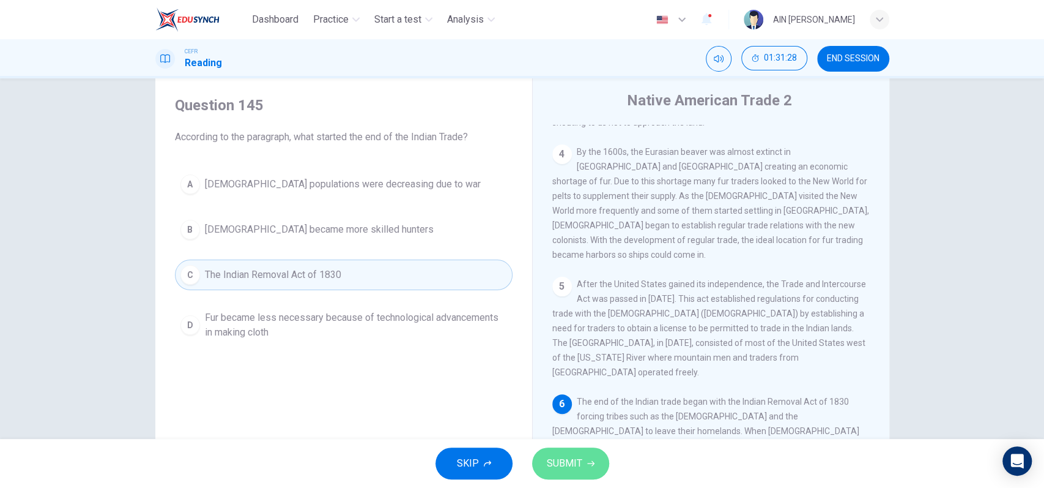
click at [576, 464] on span "SUBMIT" at bounding box center [564, 462] width 35 height 17
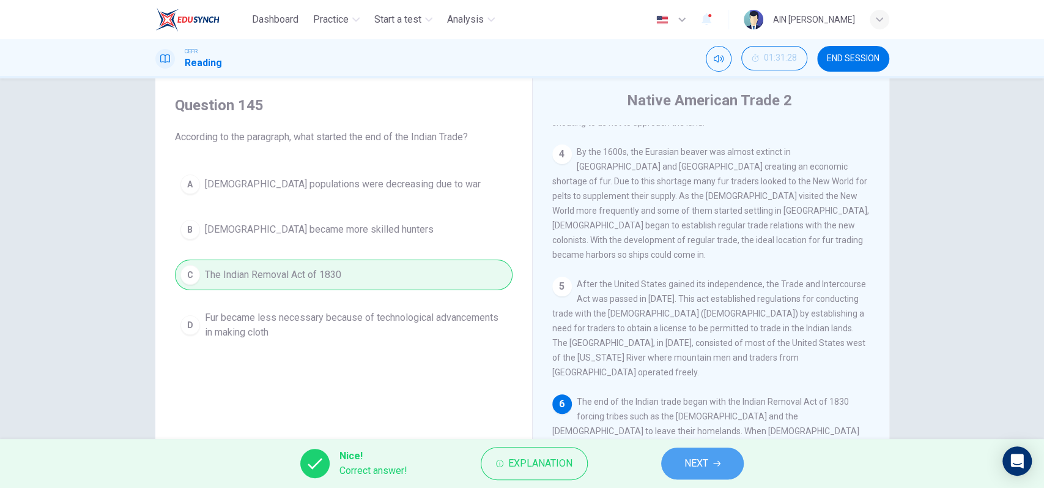
click at [673, 458] on button "NEXT" at bounding box center [702, 463] width 83 height 32
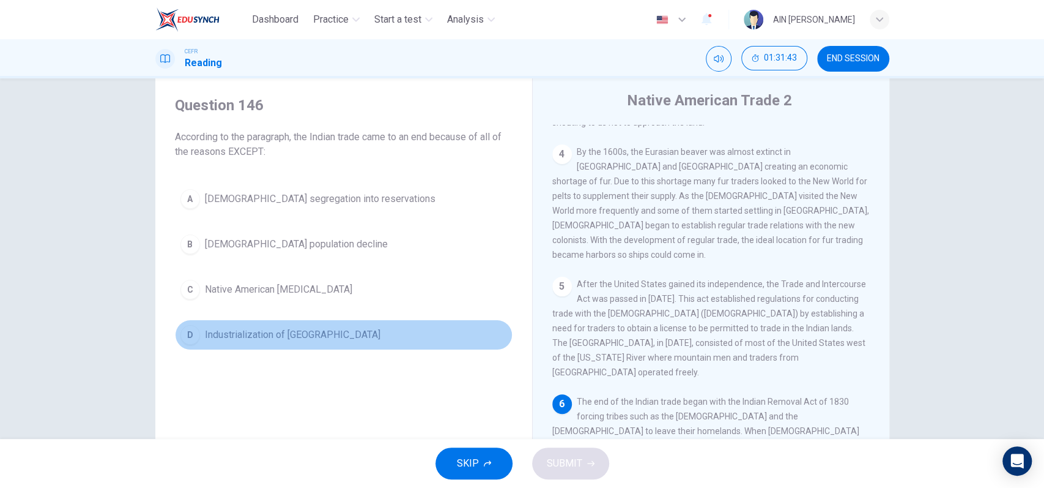
click at [299, 327] on span "Industrialization of the United States" at bounding box center [293, 334] width 176 height 15
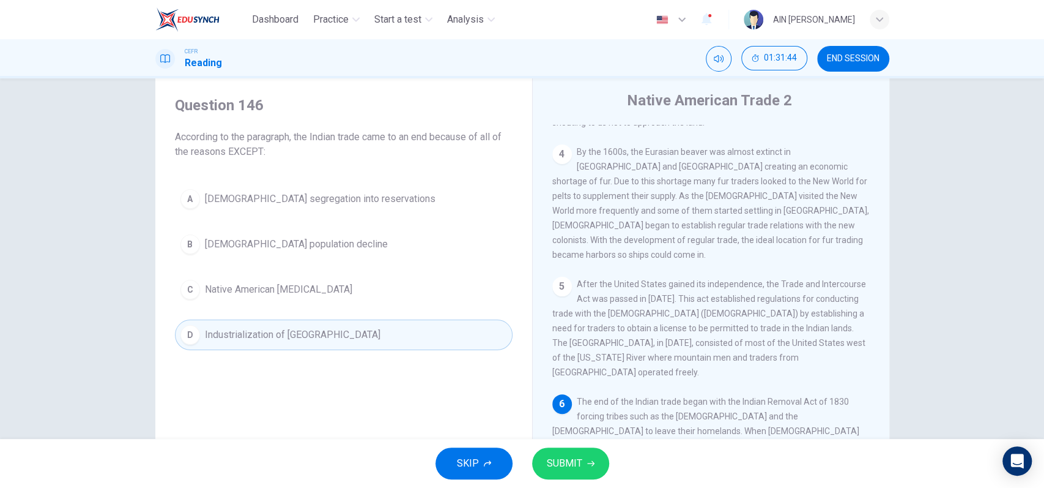
scroll to position [113, 0]
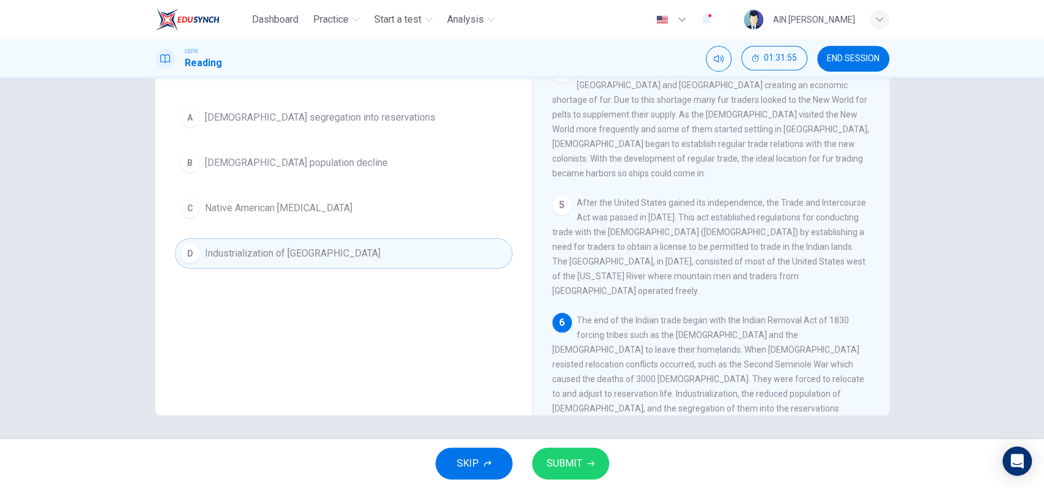
click at [275, 218] on button "C Native American hostility" at bounding box center [344, 208] width 338 height 31
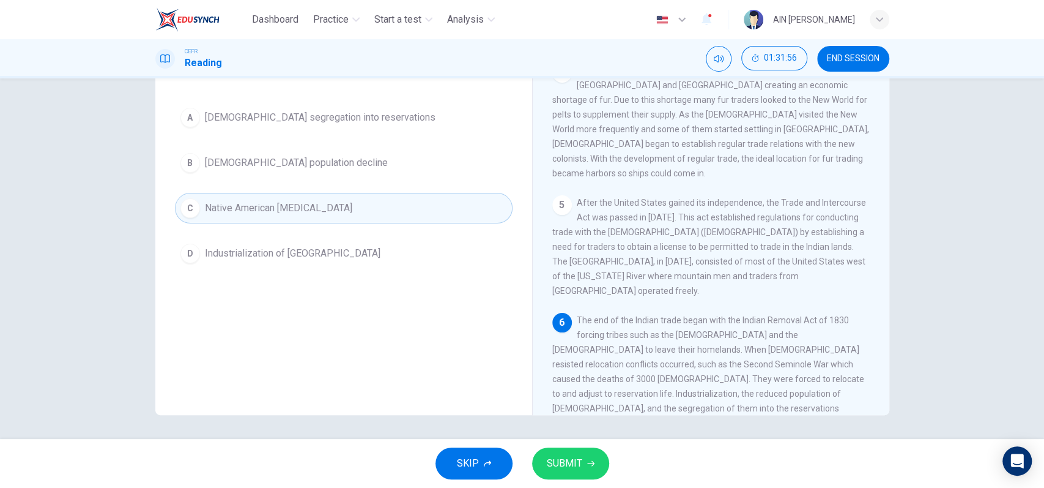
click at [587, 458] on button "SUBMIT" at bounding box center [570, 463] width 77 height 32
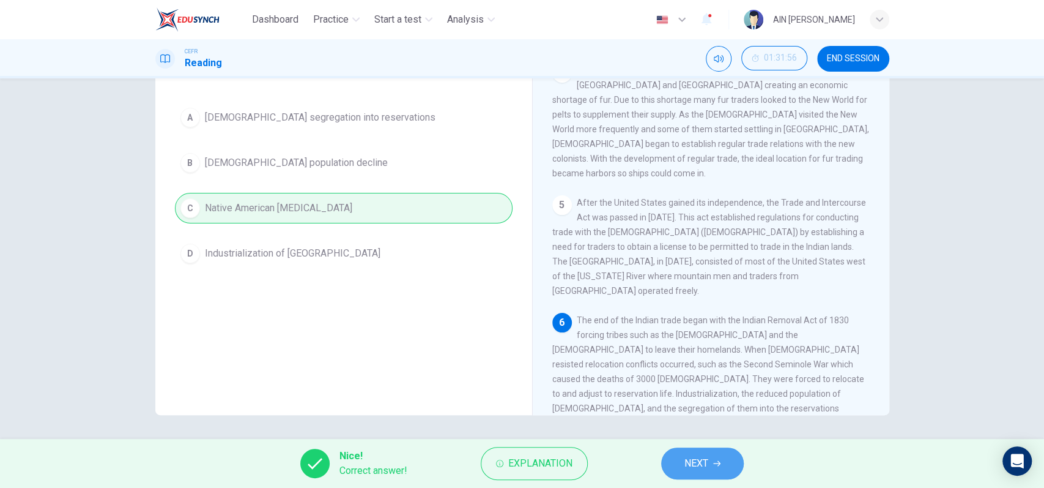
click at [696, 453] on button "NEXT" at bounding box center [702, 463] width 83 height 32
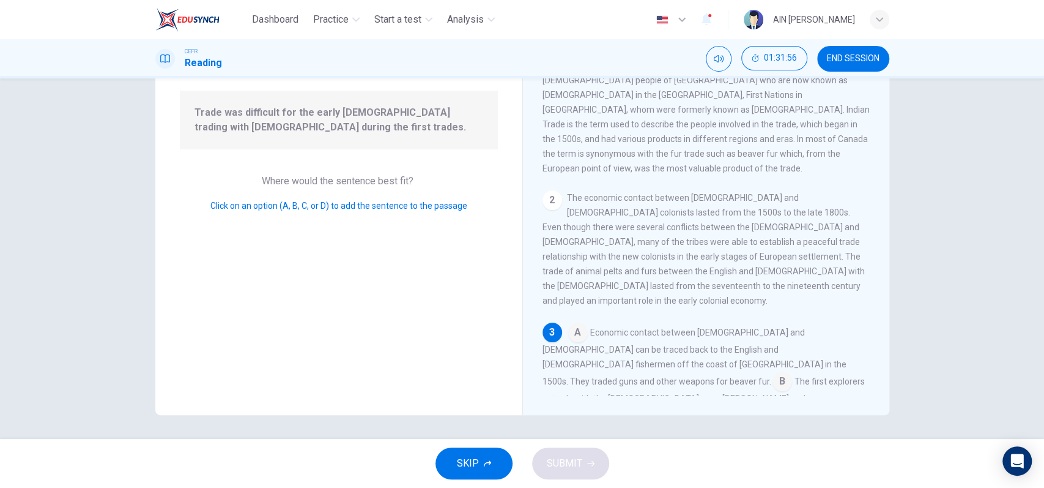
scroll to position [171, 0]
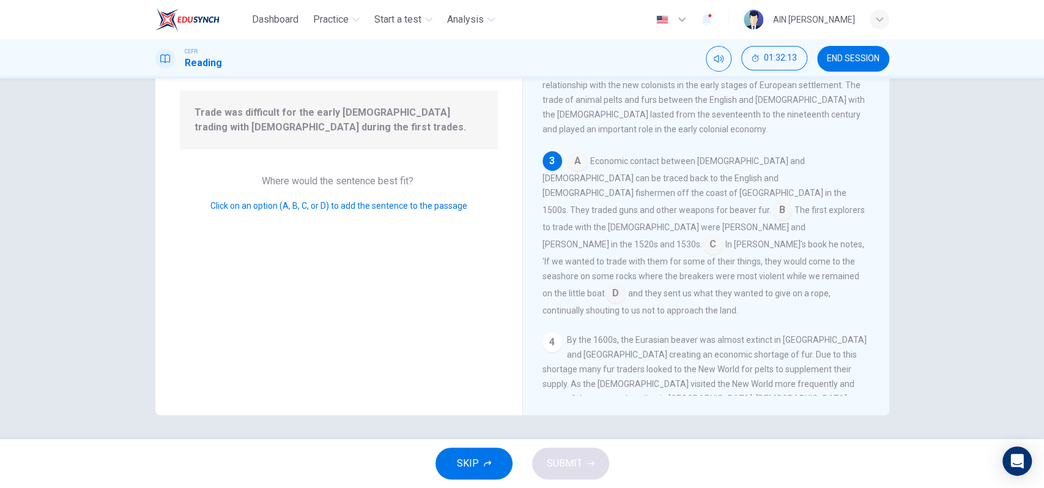
click at [773, 201] on input at bounding box center [783, 211] width 20 height 20
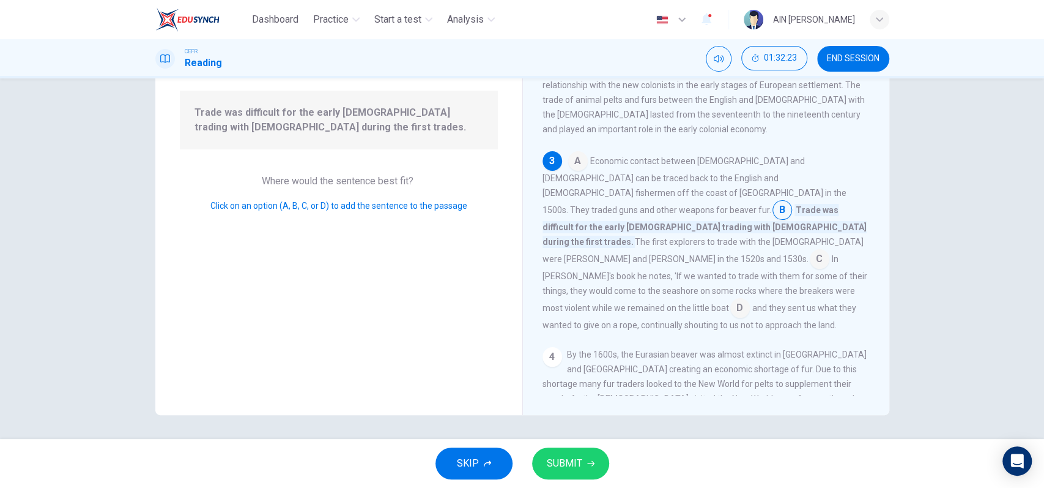
click at [810, 250] on input at bounding box center [820, 260] width 20 height 20
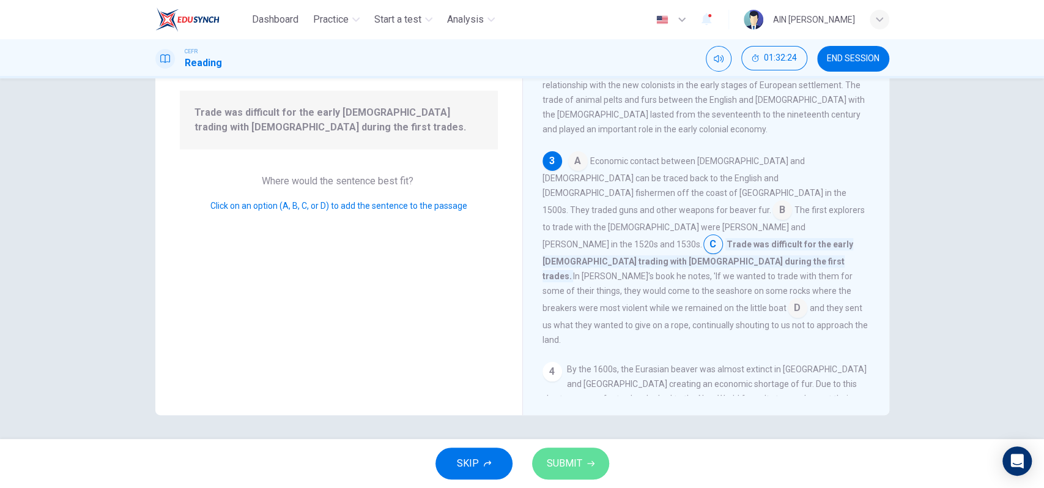
click at [559, 458] on span "SUBMIT" at bounding box center [564, 462] width 35 height 17
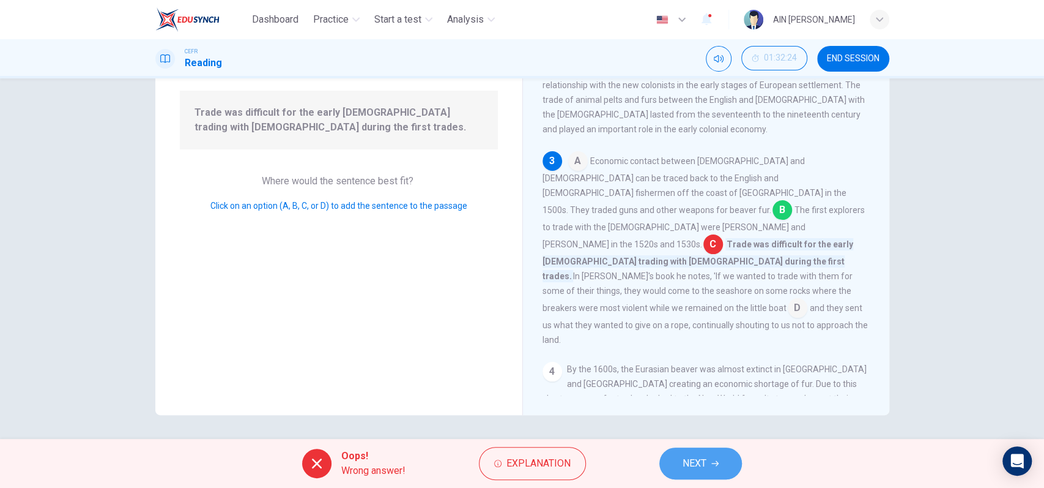
click at [733, 448] on button "NEXT" at bounding box center [700, 463] width 83 height 32
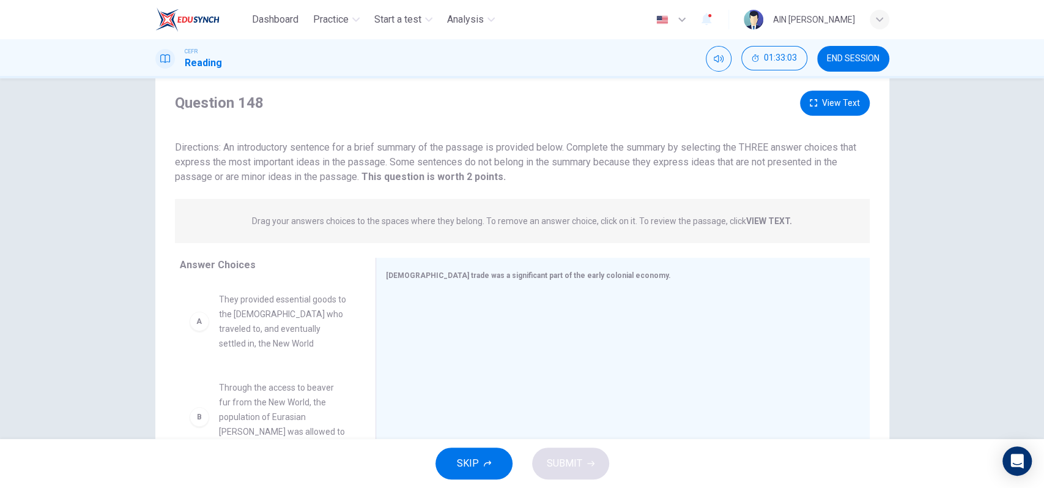
scroll to position [113, 0]
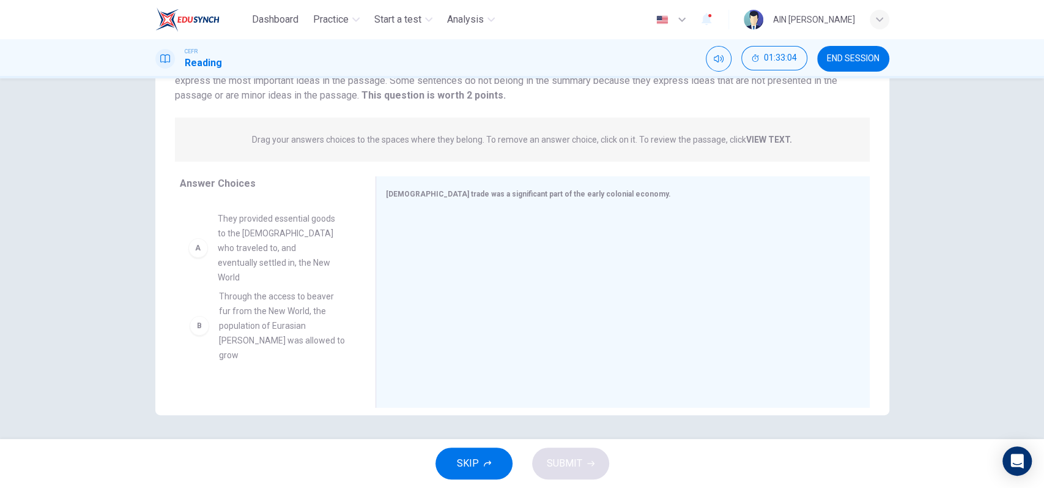
drag, startPoint x: 251, startPoint y: 250, endPoint x: 259, endPoint y: 251, distance: 8.0
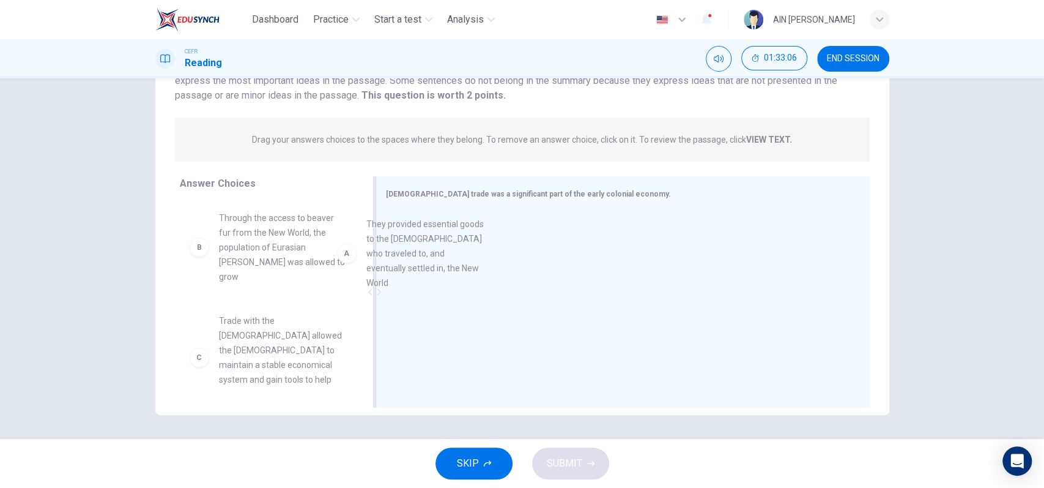
drag, startPoint x: 258, startPoint y: 256, endPoint x: 416, endPoint y: 263, distance: 158.0
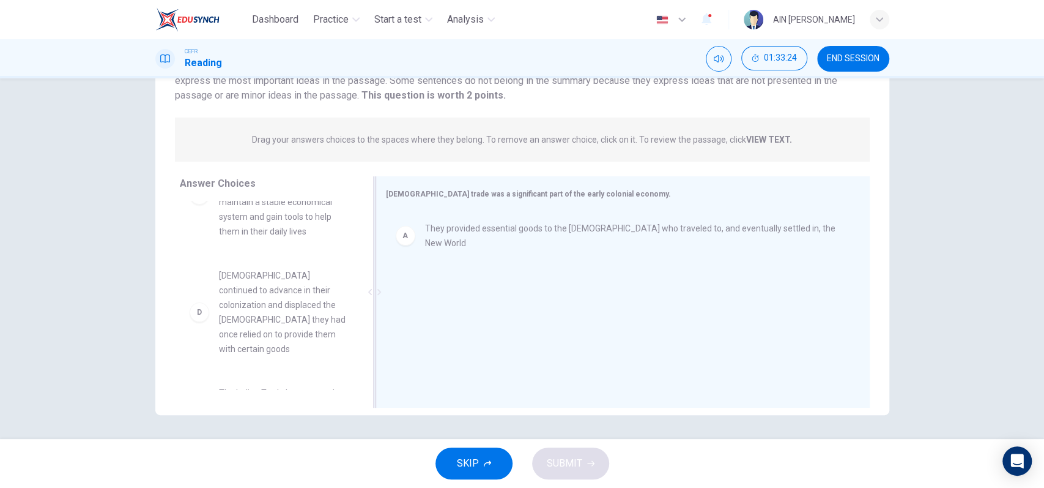
scroll to position [160, 0]
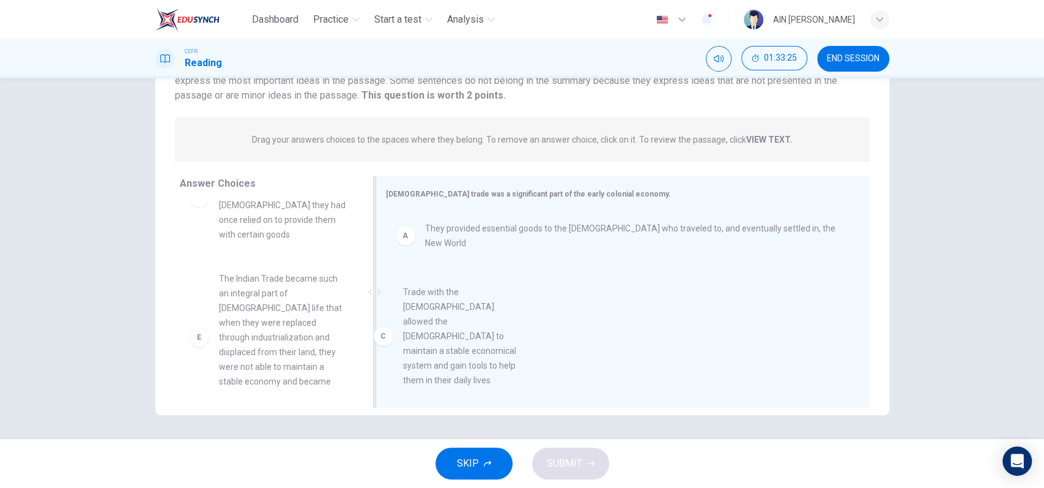
drag, startPoint x: 274, startPoint y: 212, endPoint x: 466, endPoint y: 363, distance: 243.9
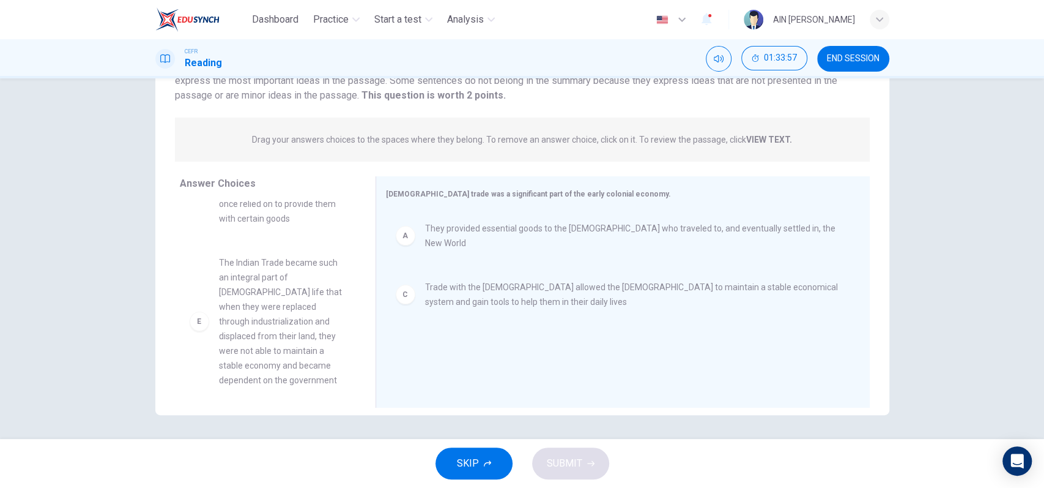
scroll to position [256, 0]
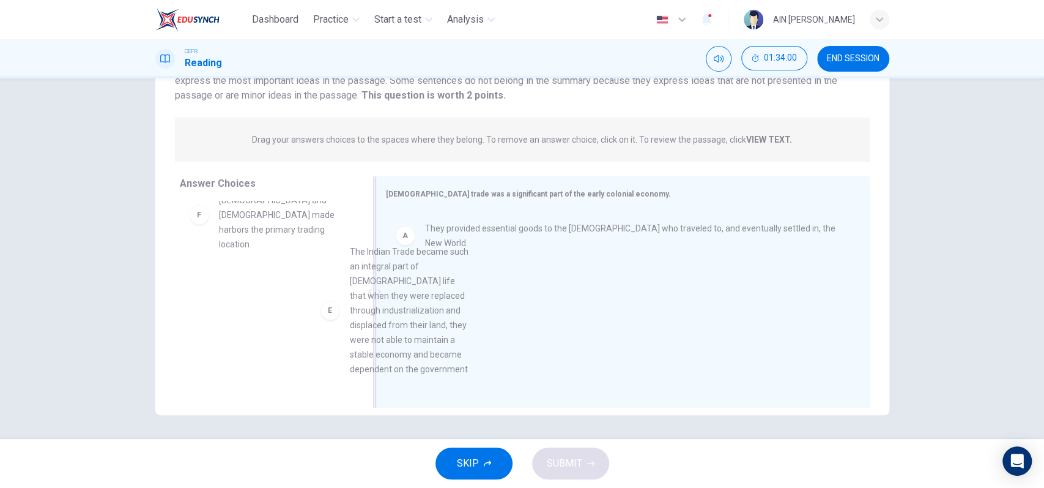
drag, startPoint x: 283, startPoint y: 254, endPoint x: 435, endPoint y: 351, distance: 180.1
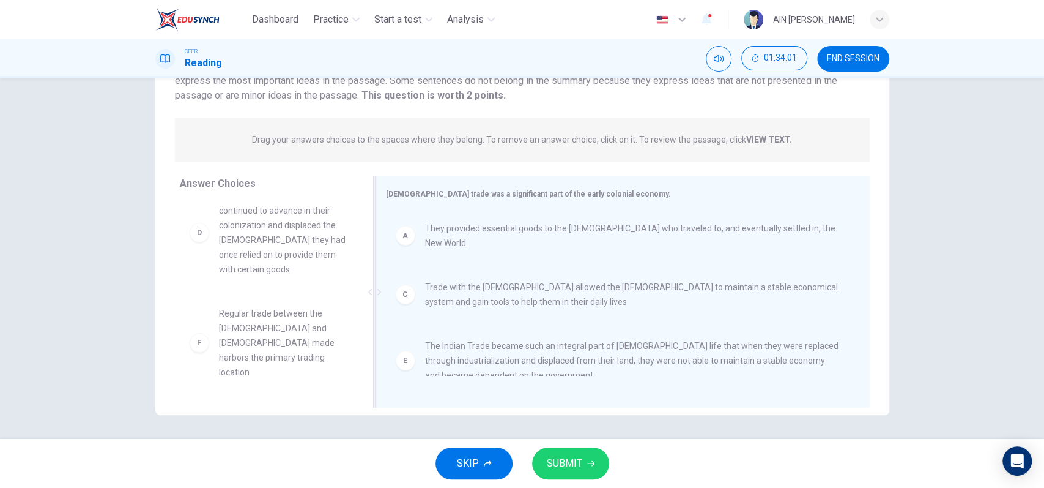
scroll to position [95, 0]
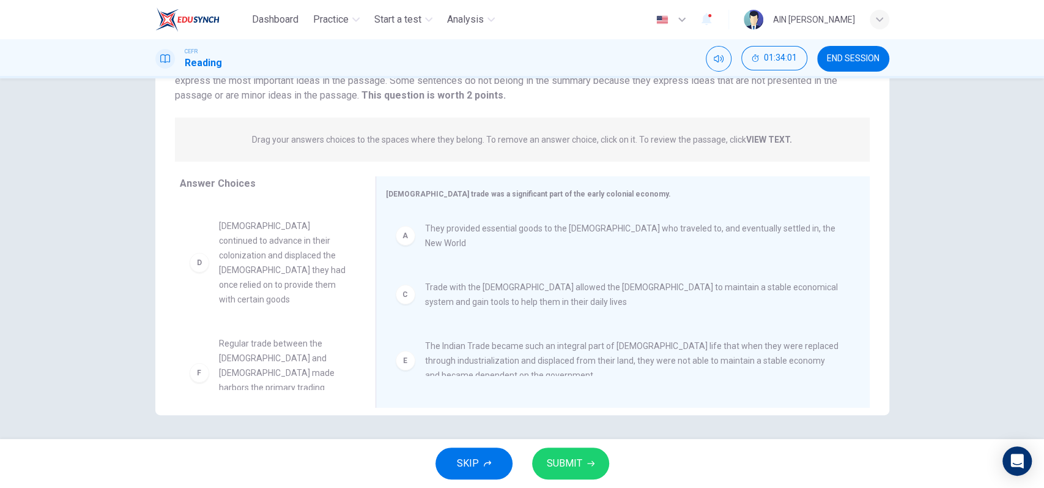
click at [568, 465] on span "SUBMIT" at bounding box center [564, 462] width 35 height 17
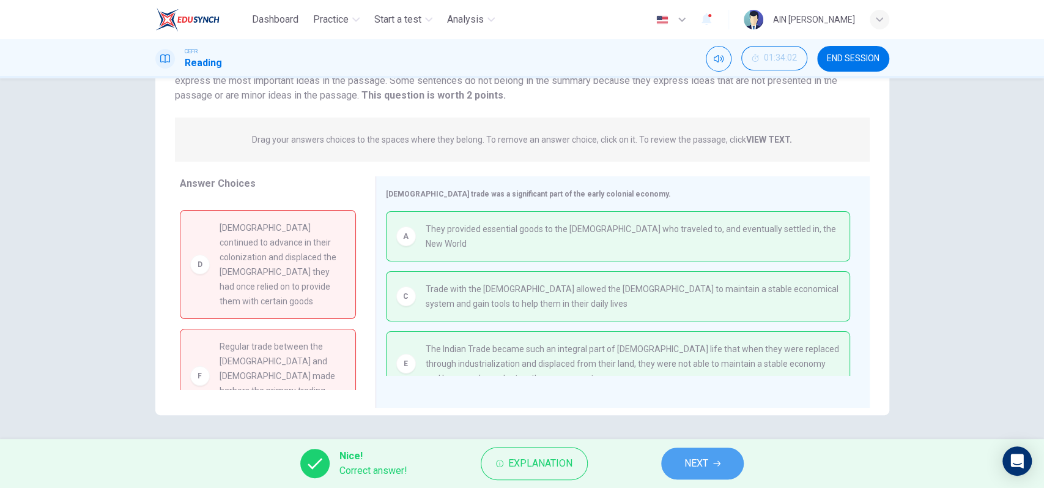
click at [700, 454] on span "NEXT" at bounding box center [696, 462] width 24 height 17
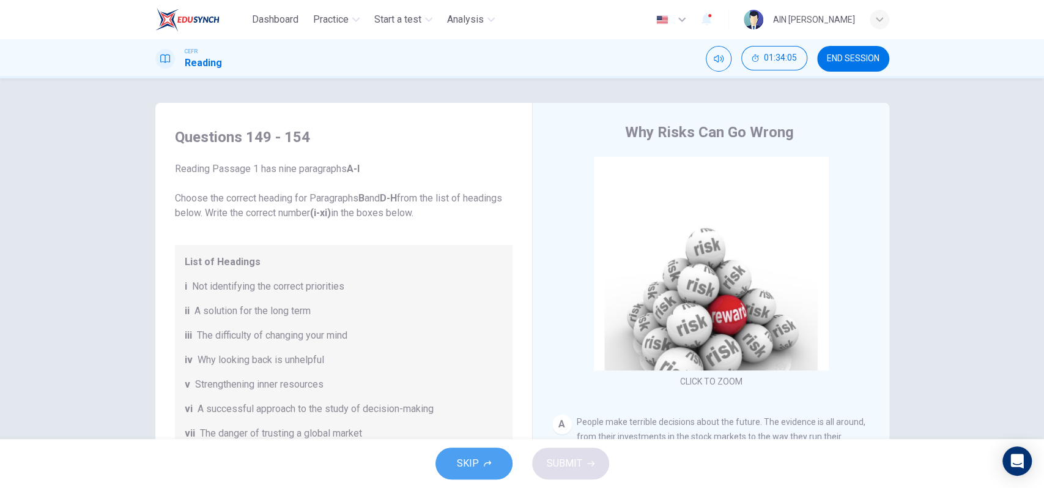
click at [472, 456] on span "SKIP" at bounding box center [468, 462] width 22 height 17
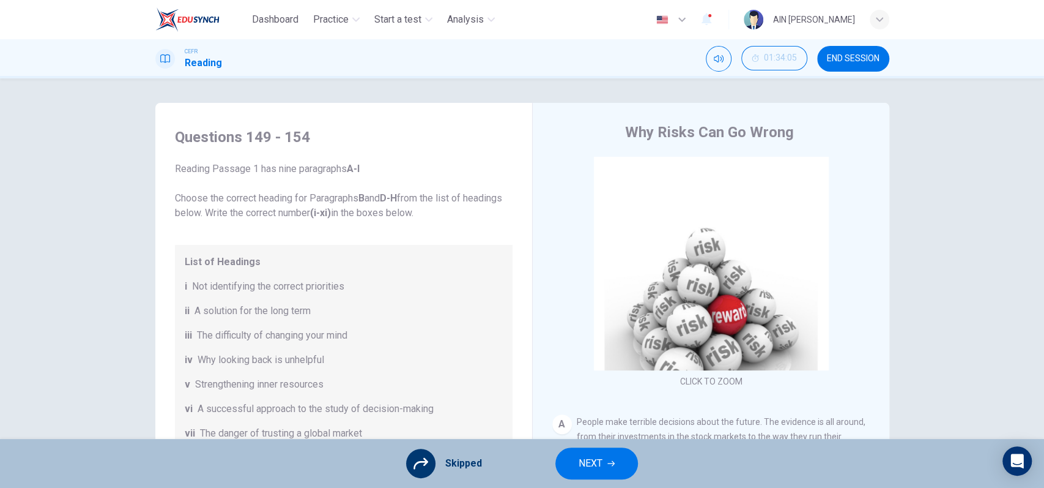
click at [609, 456] on button "NEXT" at bounding box center [596, 463] width 83 height 32
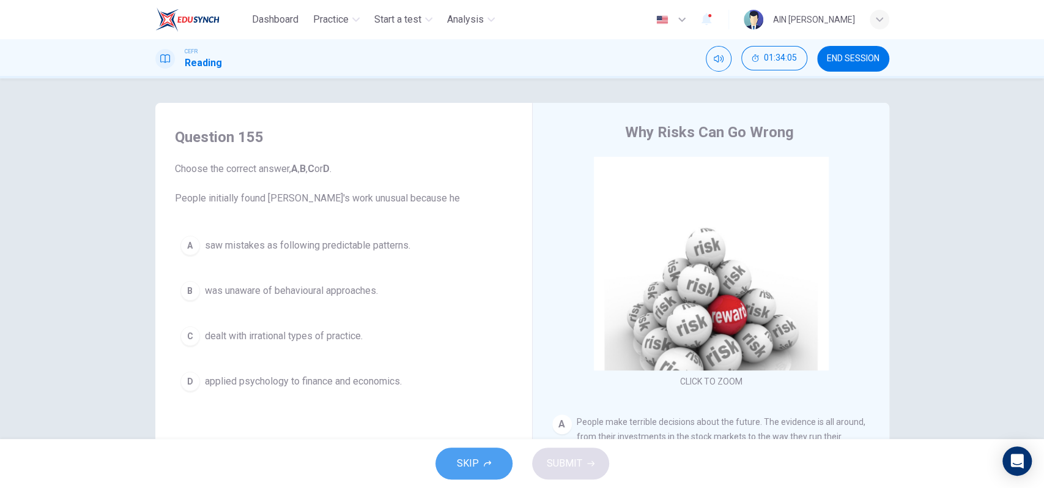
click at [478, 461] on button "SKIP" at bounding box center [474, 463] width 77 height 32
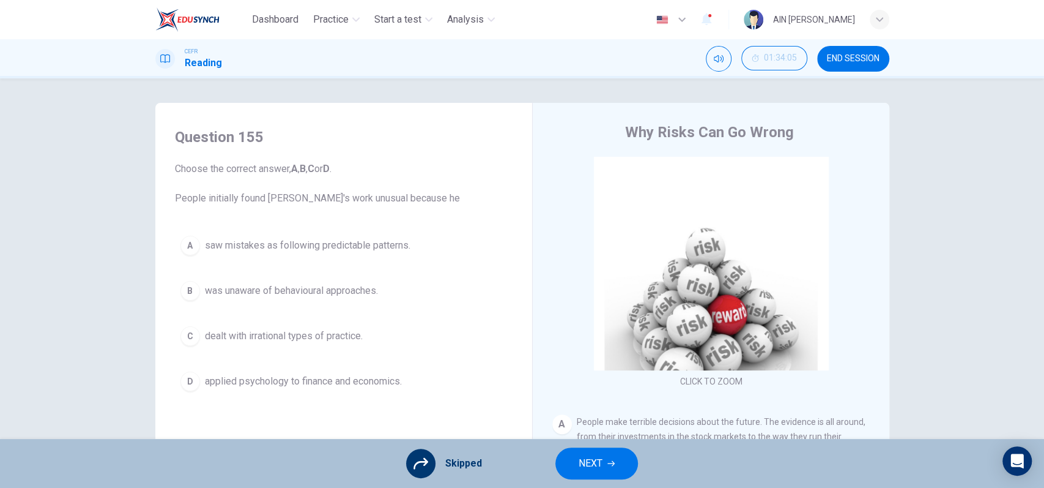
click at [595, 458] on span "NEXT" at bounding box center [591, 462] width 24 height 17
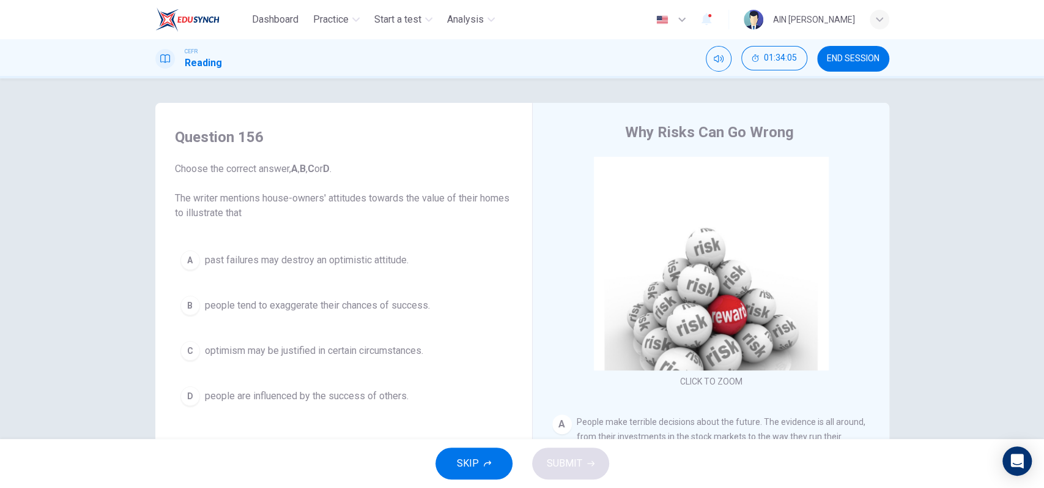
click at [451, 463] on button "SKIP" at bounding box center [474, 463] width 77 height 32
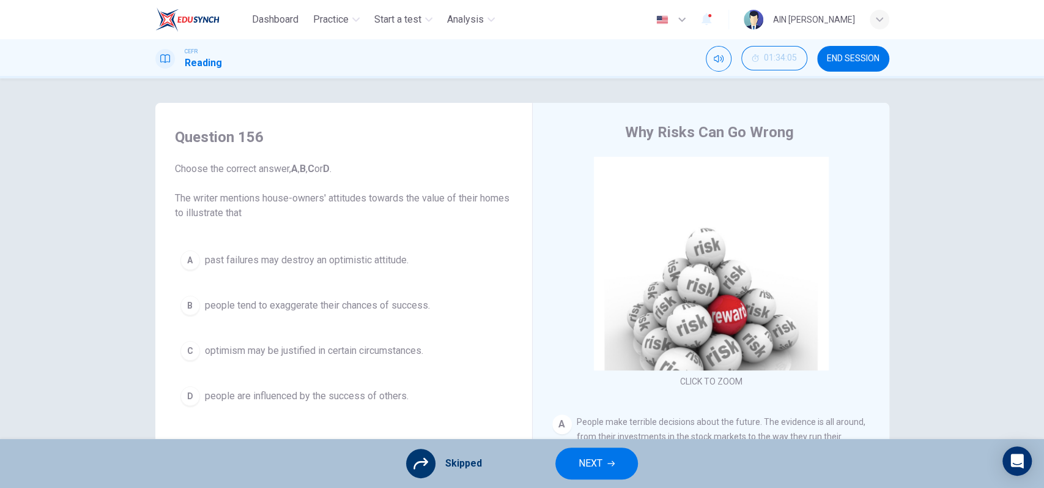
drag, startPoint x: 611, startPoint y: 457, endPoint x: 601, endPoint y: 458, distance: 10.5
click at [621, 459] on button "NEXT" at bounding box center [596, 463] width 83 height 32
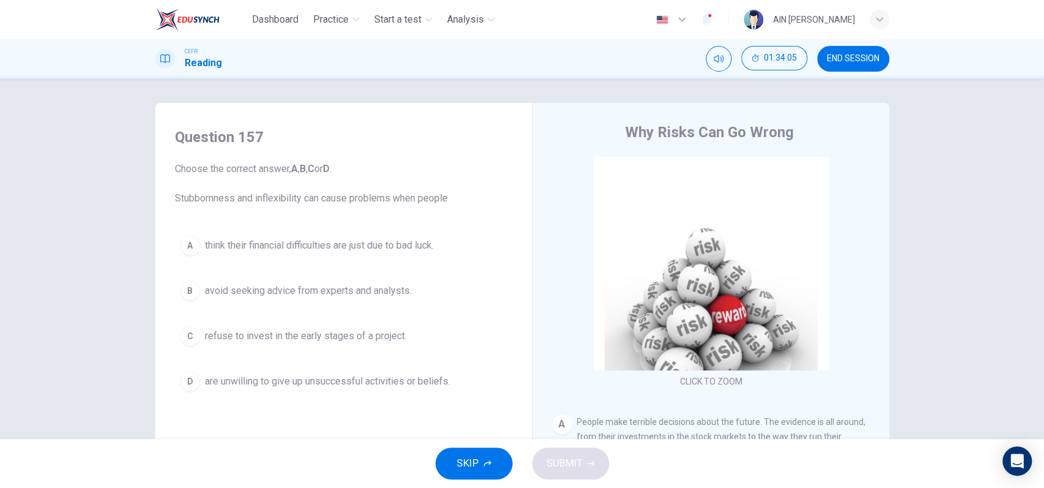
click at [454, 466] on button "SKIP" at bounding box center [474, 463] width 77 height 32
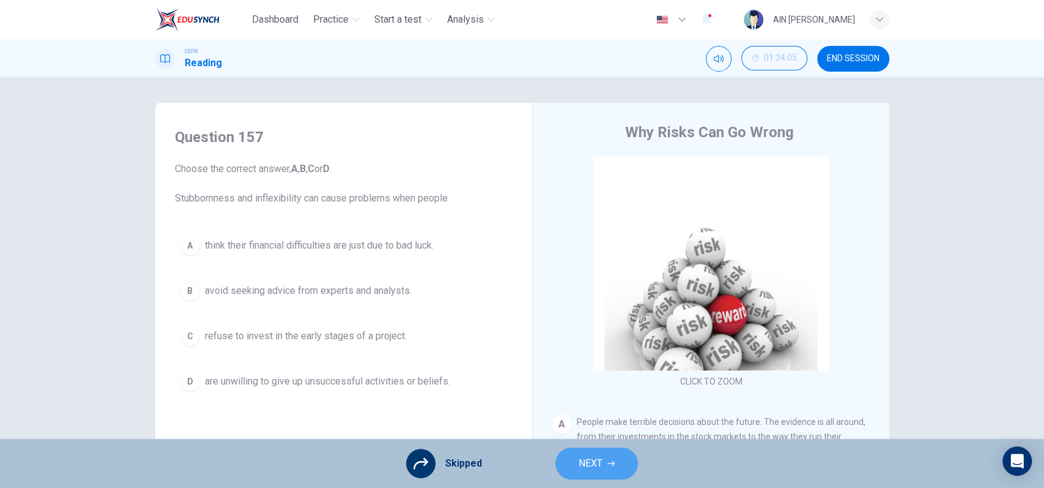
click at [598, 465] on span "NEXT" at bounding box center [591, 462] width 24 height 17
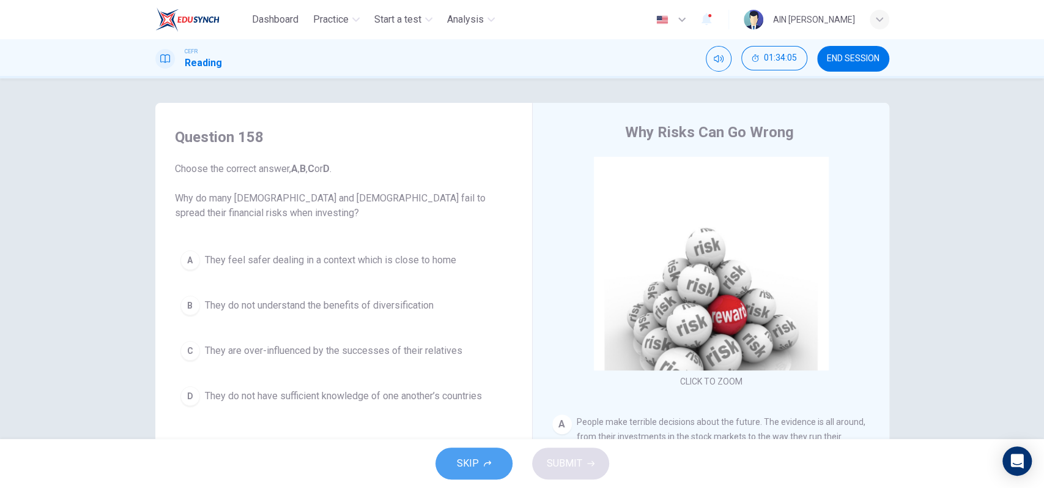
click at [499, 470] on button "SKIP" at bounding box center [474, 463] width 77 height 32
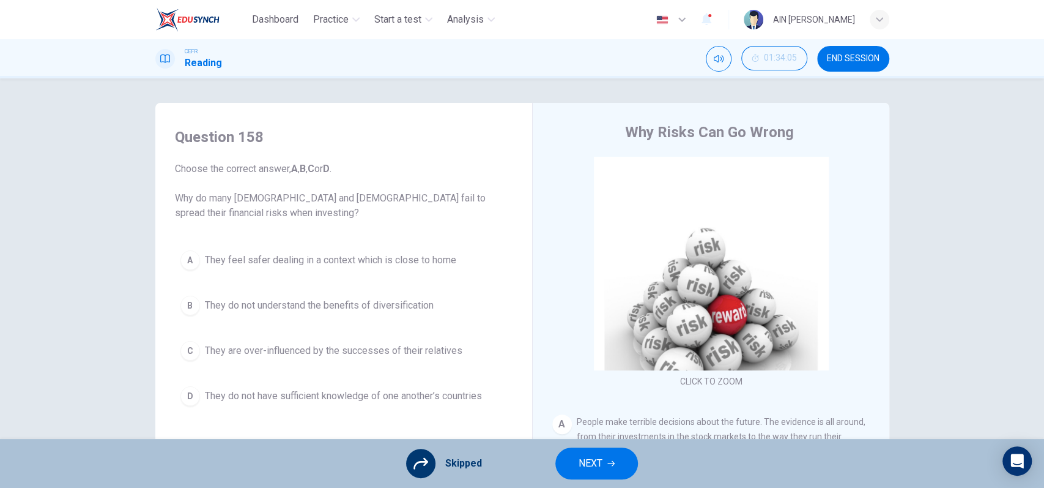
click at [602, 462] on span "NEXT" at bounding box center [591, 462] width 24 height 17
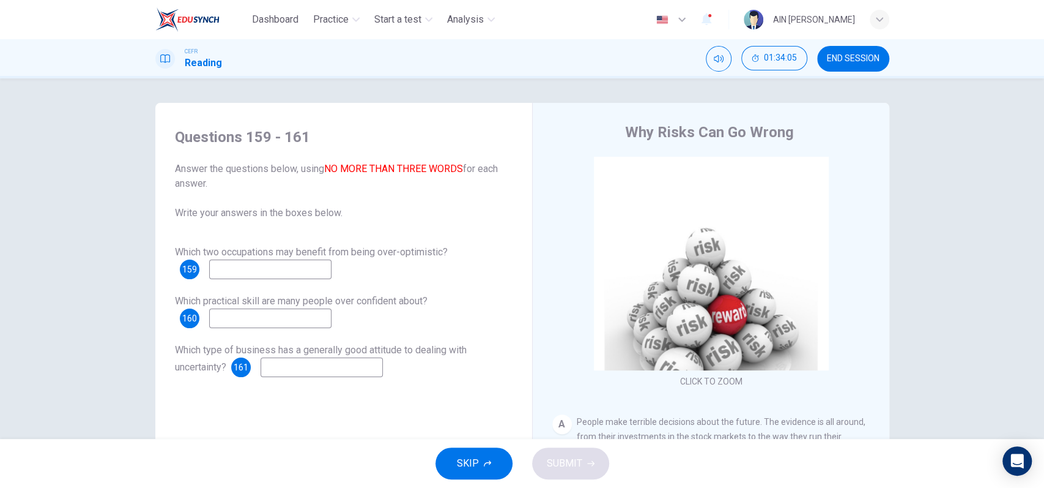
click at [470, 471] on span "SKIP" at bounding box center [468, 462] width 22 height 17
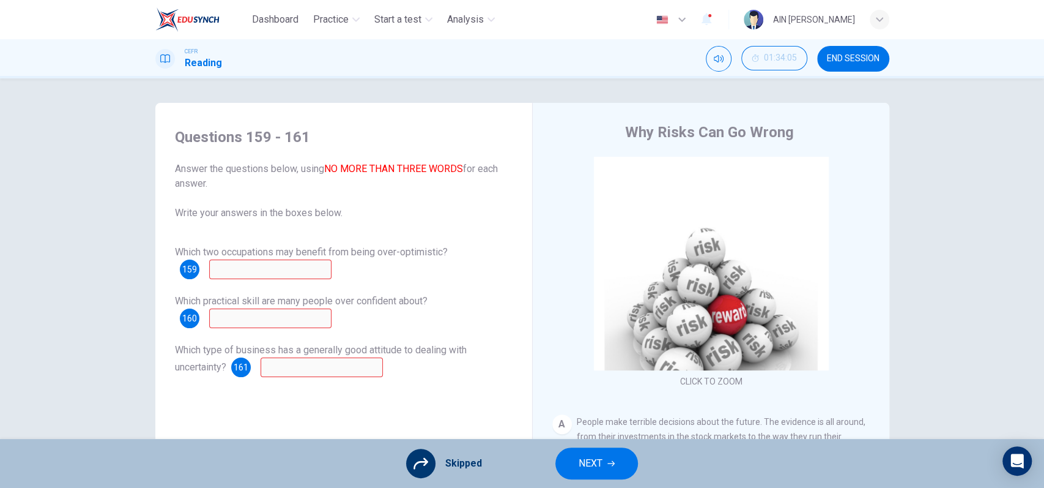
click at [602, 458] on button "NEXT" at bounding box center [596, 463] width 83 height 32
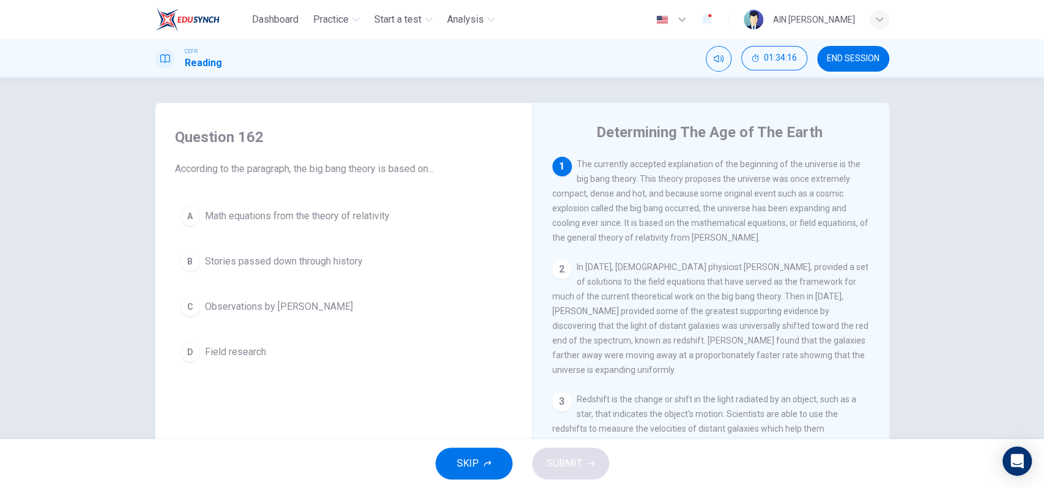
click at [329, 214] on span "Math equations from the theory of relativity" at bounding box center [297, 216] width 185 height 15
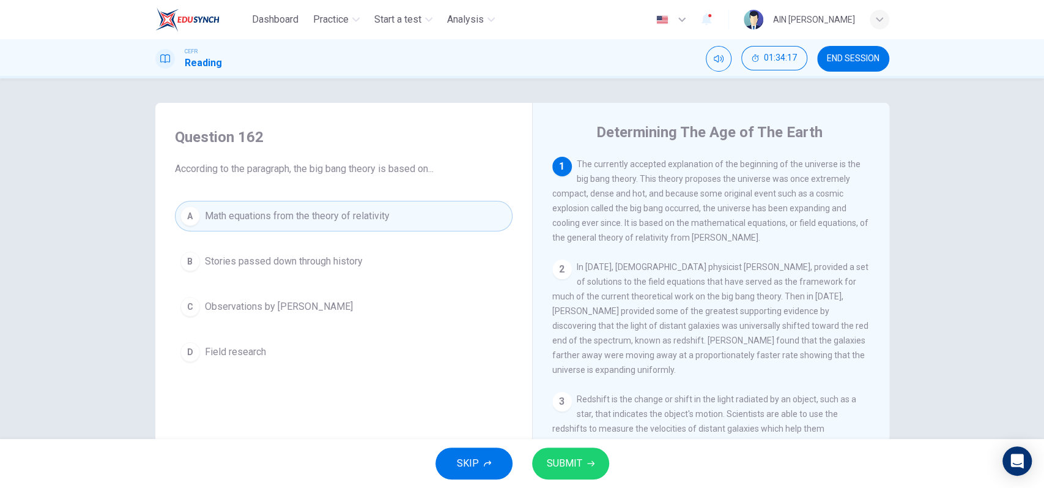
click at [595, 461] on button "SUBMIT" at bounding box center [570, 463] width 77 height 32
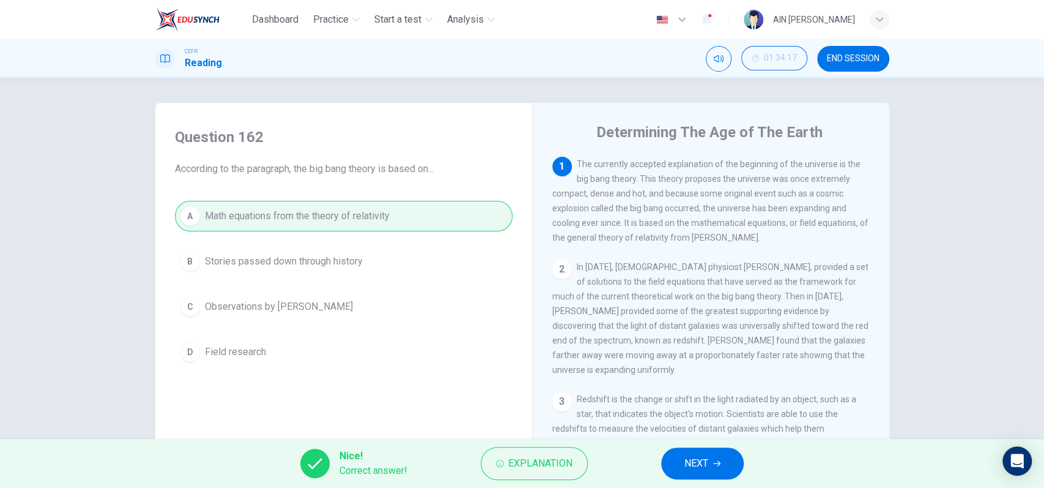
click at [691, 467] on span "NEXT" at bounding box center [696, 462] width 24 height 17
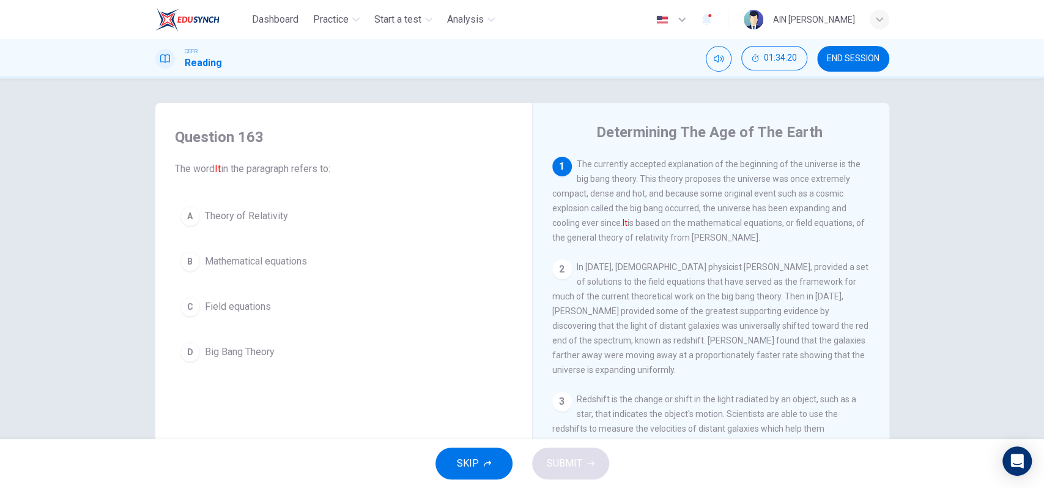
click at [239, 350] on span "Big Bang Theory" at bounding box center [240, 351] width 70 height 15
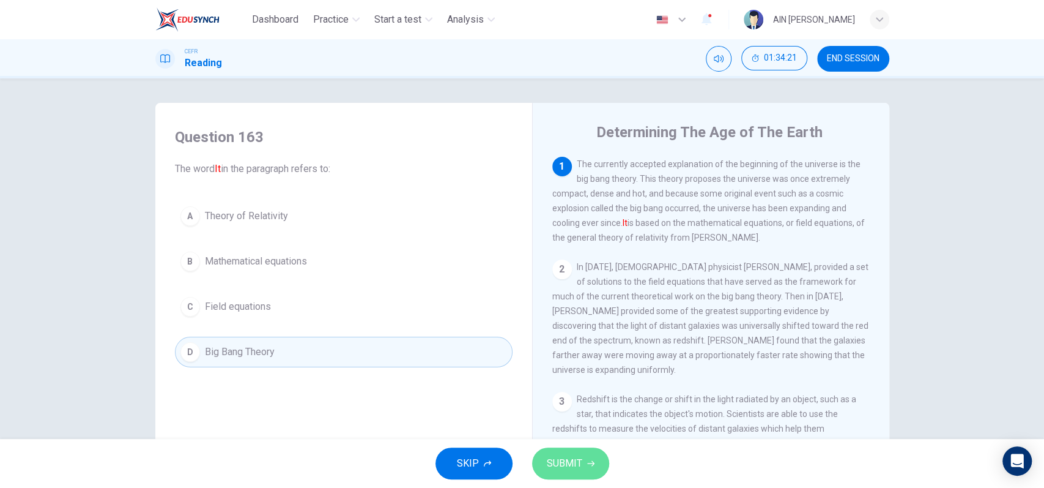
click at [582, 459] on button "SUBMIT" at bounding box center [570, 463] width 77 height 32
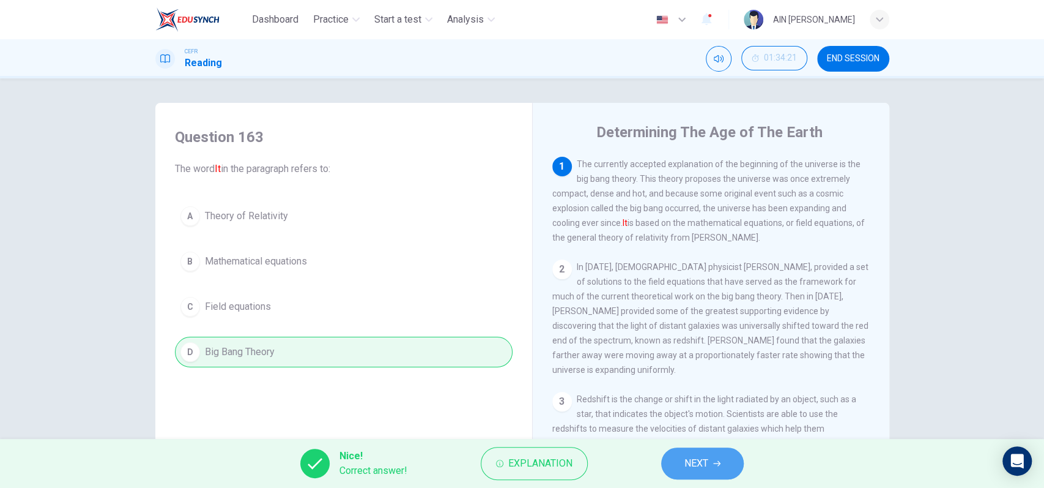
click at [678, 454] on button "NEXT" at bounding box center [702, 463] width 83 height 32
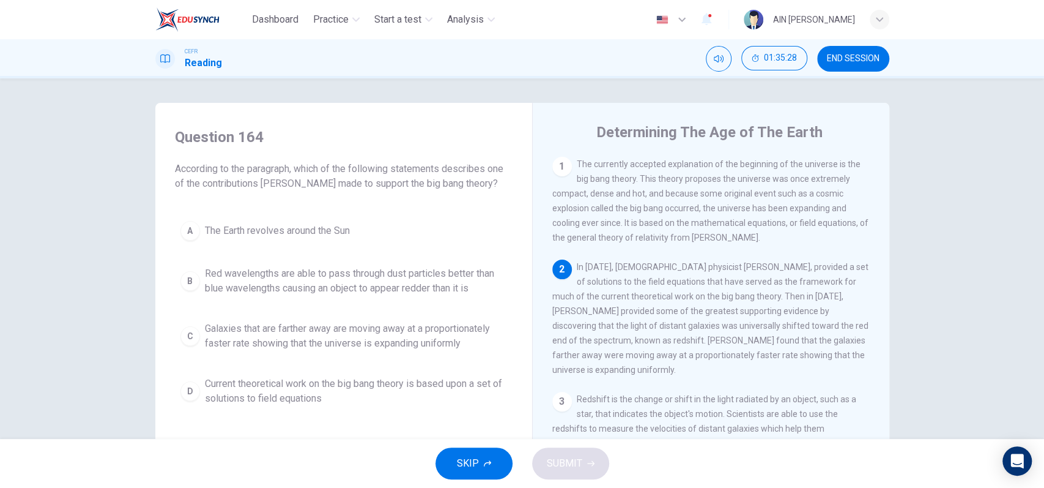
click at [377, 346] on span "Galaxies that are farther away are moving away at a proportionately faster rate…" at bounding box center [356, 335] width 302 height 29
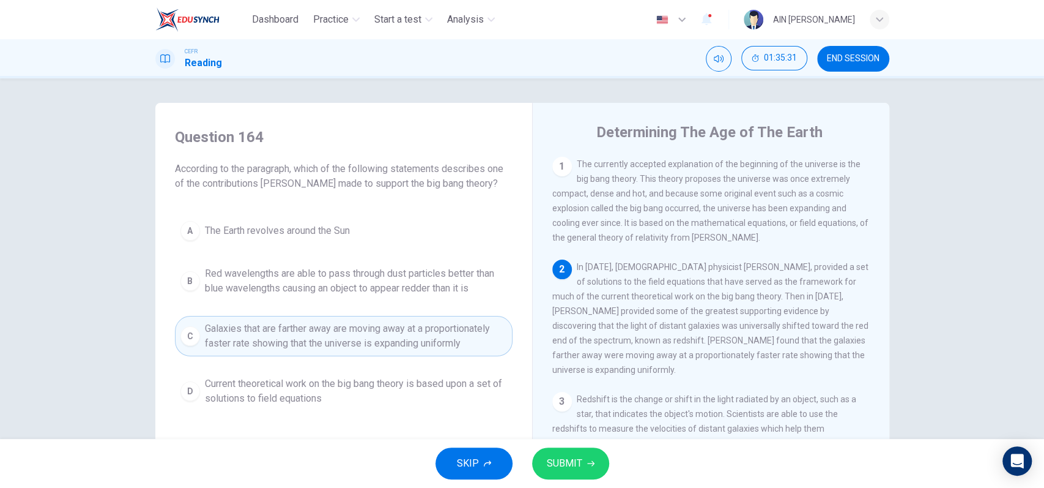
click at [561, 459] on span "SUBMIT" at bounding box center [564, 462] width 35 height 17
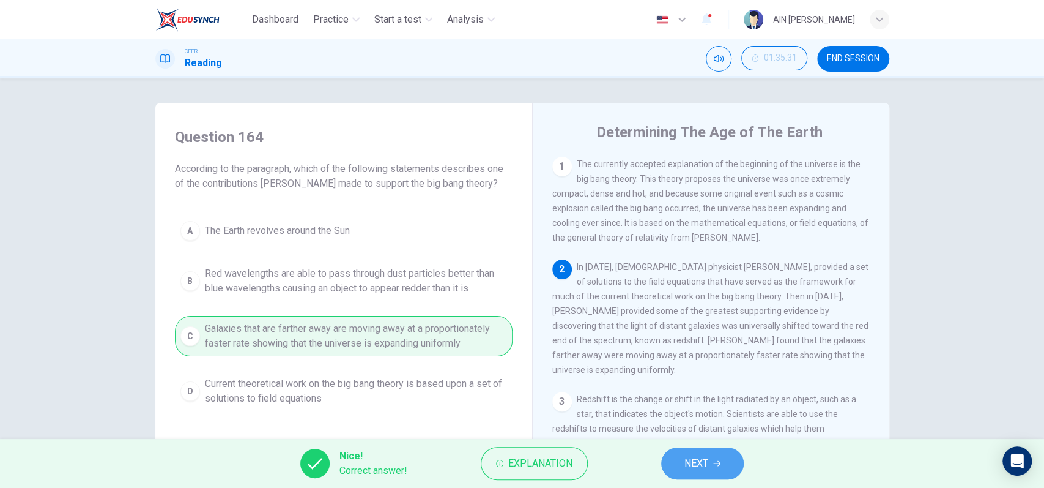
click at [691, 449] on button "NEXT" at bounding box center [702, 463] width 83 height 32
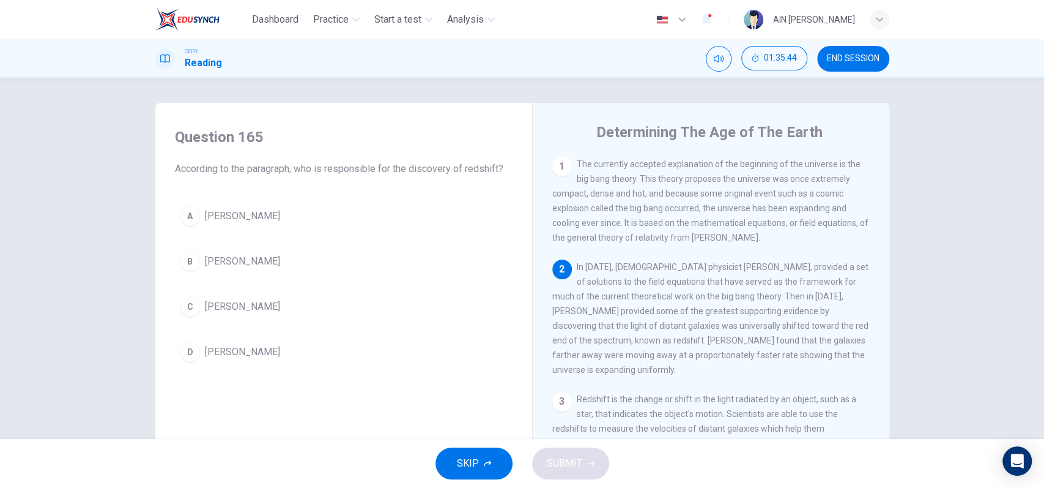
click at [253, 267] on span "Edwinn Hubble" at bounding box center [242, 261] width 75 height 15
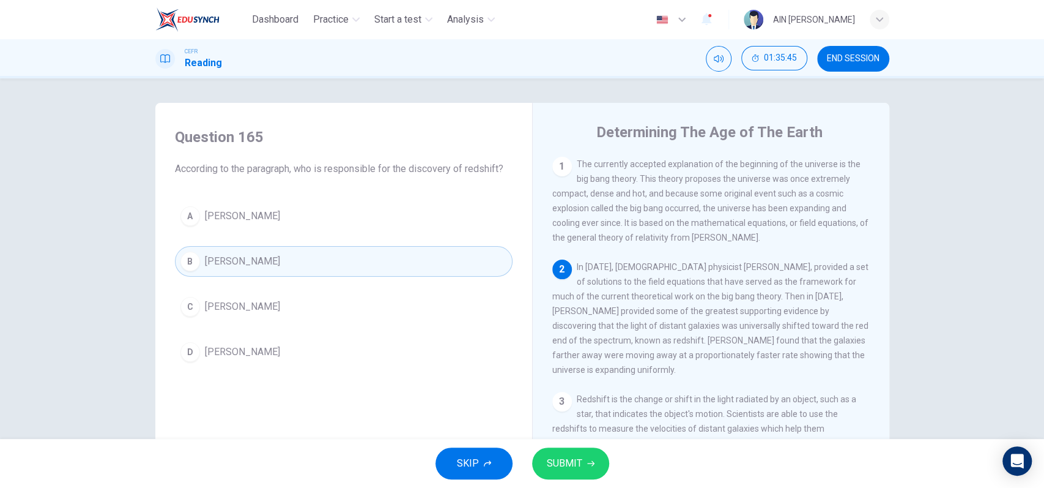
click at [573, 462] on span "SUBMIT" at bounding box center [564, 462] width 35 height 17
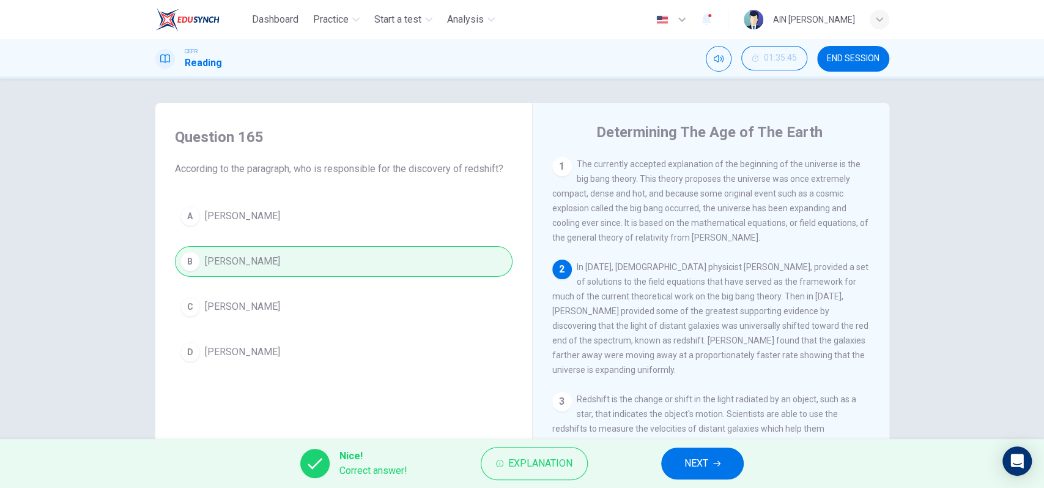
click at [702, 460] on span "NEXT" at bounding box center [696, 462] width 24 height 17
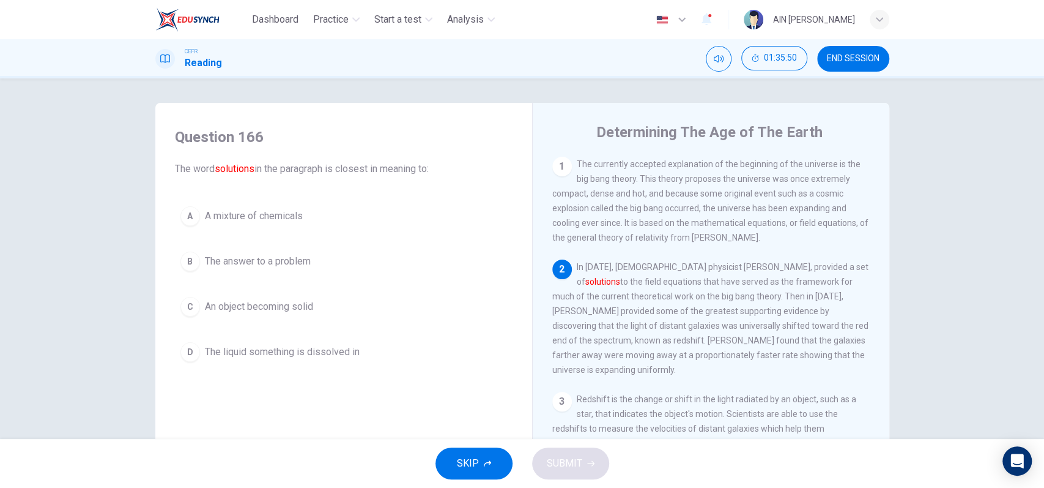
click at [292, 261] on span "The answer to a problem" at bounding box center [258, 261] width 106 height 15
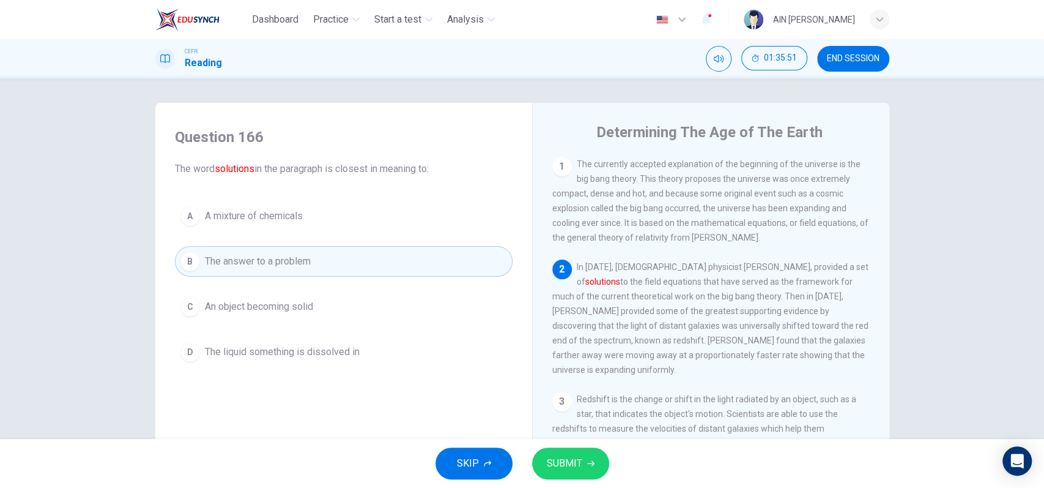
click at [554, 455] on span "SUBMIT" at bounding box center [564, 462] width 35 height 17
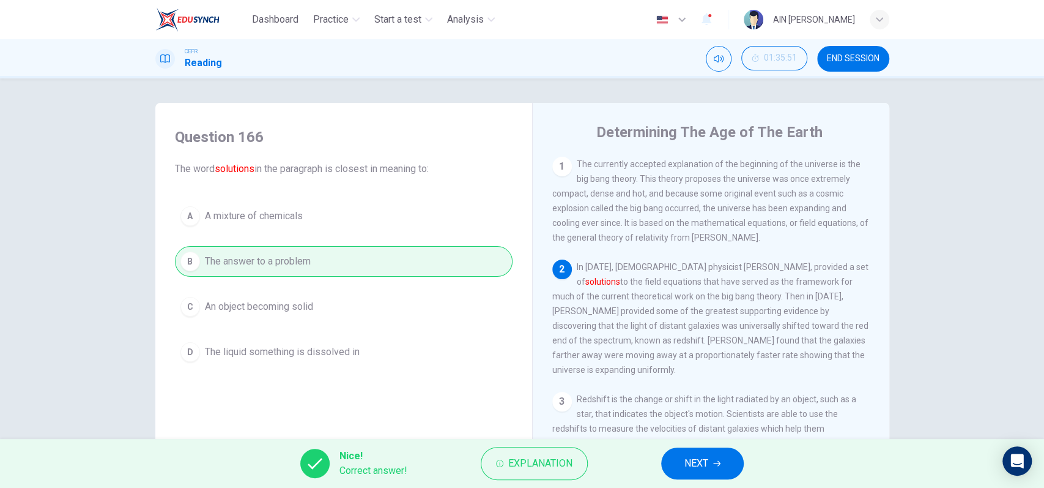
click at [699, 466] on span "NEXT" at bounding box center [696, 462] width 24 height 17
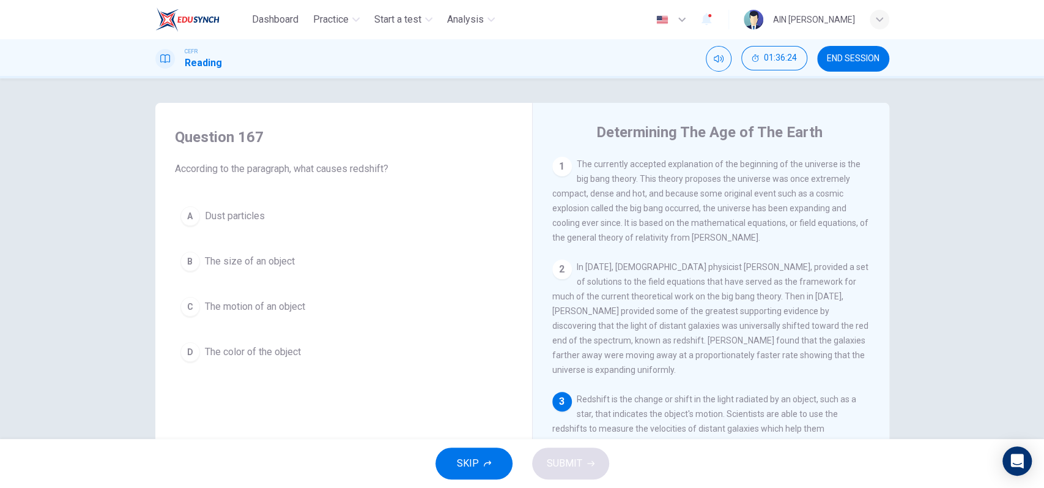
scroll to position [81, 0]
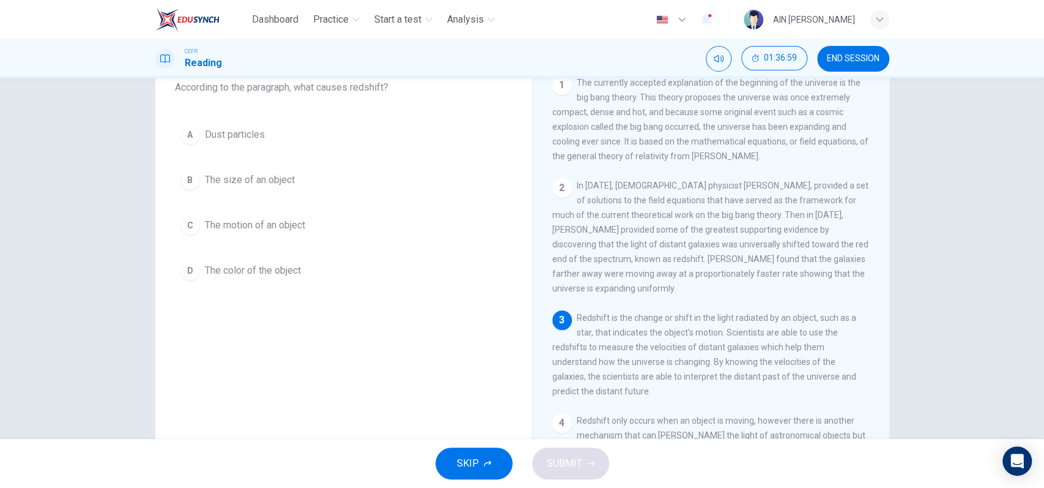
click at [264, 218] on span "The motion of an object" at bounding box center [255, 225] width 100 height 15
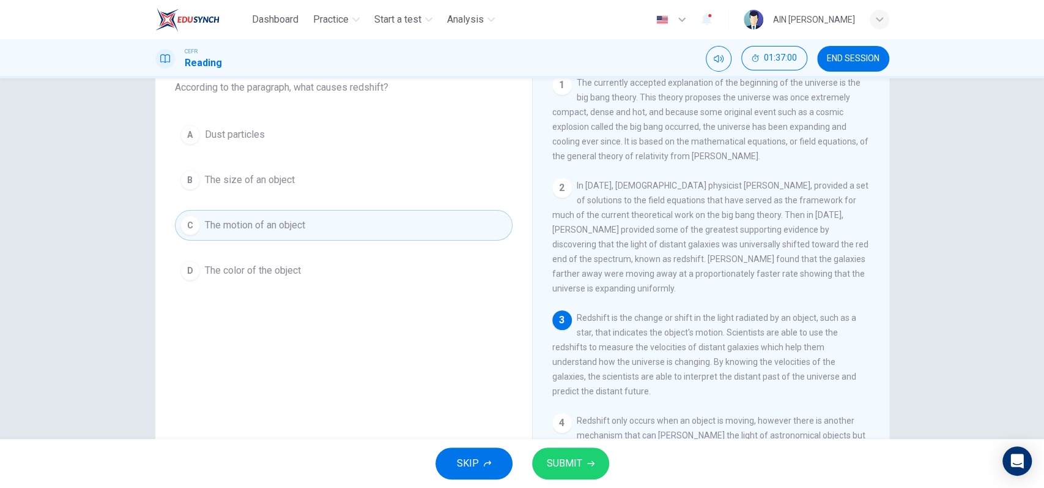
click at [588, 445] on div "SKIP SUBMIT" at bounding box center [522, 463] width 1044 height 49
click at [584, 452] on button "SUBMIT" at bounding box center [570, 463] width 77 height 32
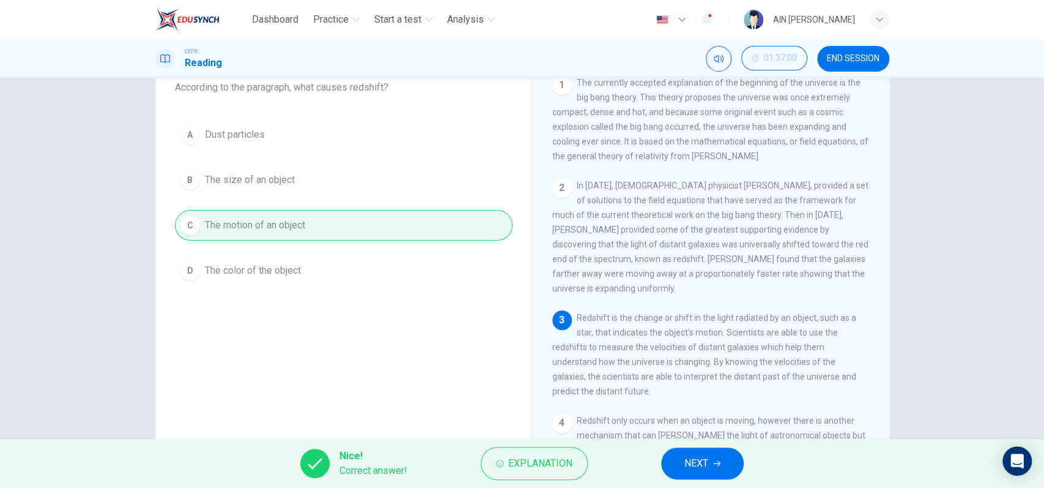
click at [690, 458] on span "NEXT" at bounding box center [696, 462] width 24 height 17
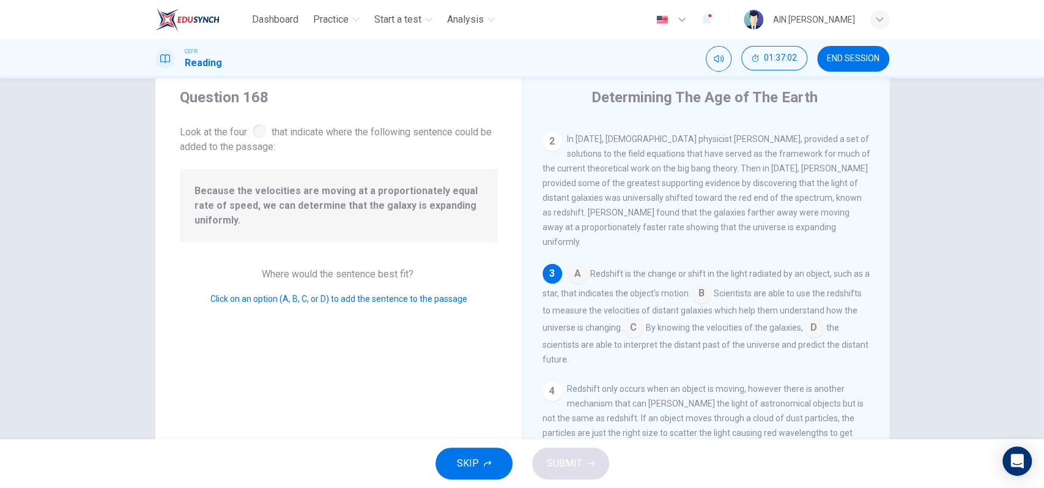
scroll to position [0, 0]
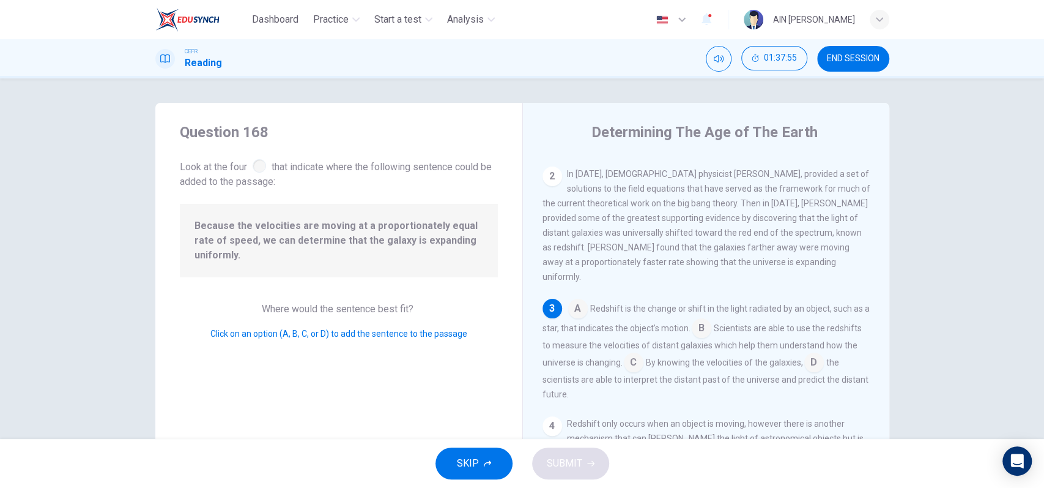
click at [644, 354] on input at bounding box center [634, 364] width 20 height 20
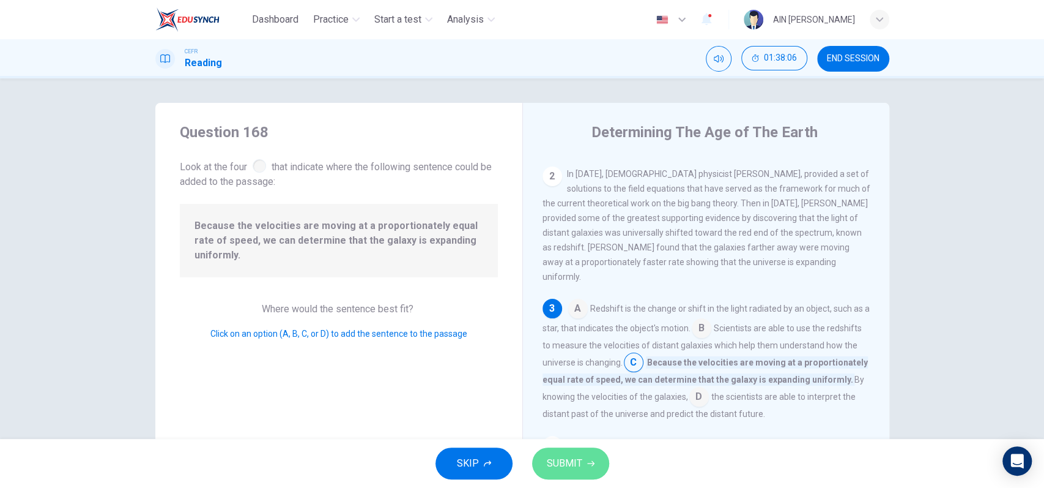
click at [582, 450] on button "SUBMIT" at bounding box center [570, 463] width 77 height 32
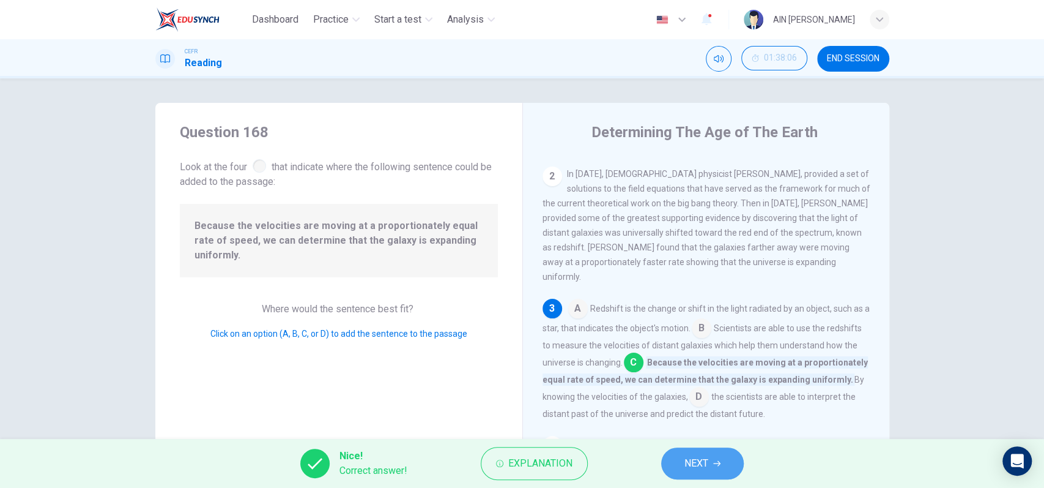
click at [719, 462] on icon "button" at bounding box center [716, 462] width 7 height 7
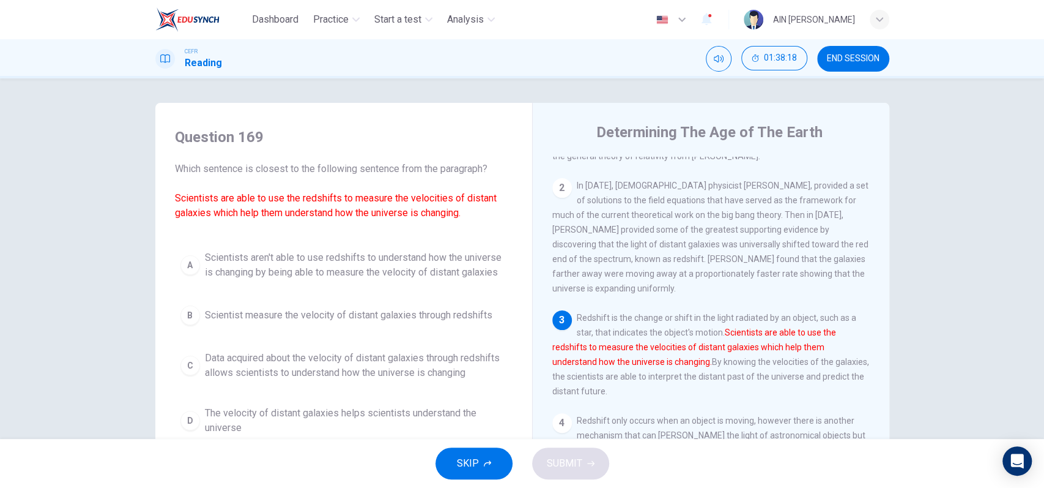
scroll to position [81, 0]
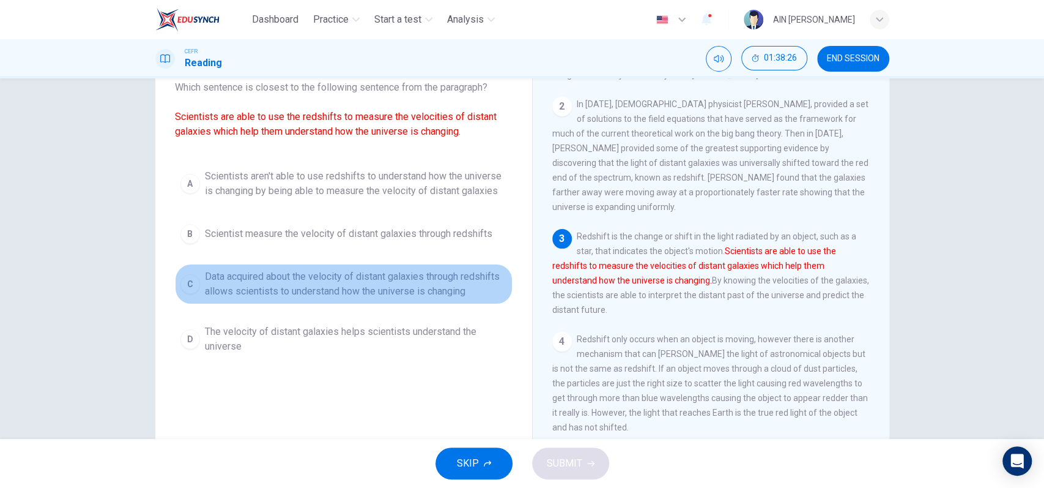
click at [368, 296] on span "Data acquired about the velocity of distant galaxies through redshifts allows s…" at bounding box center [356, 283] width 302 height 29
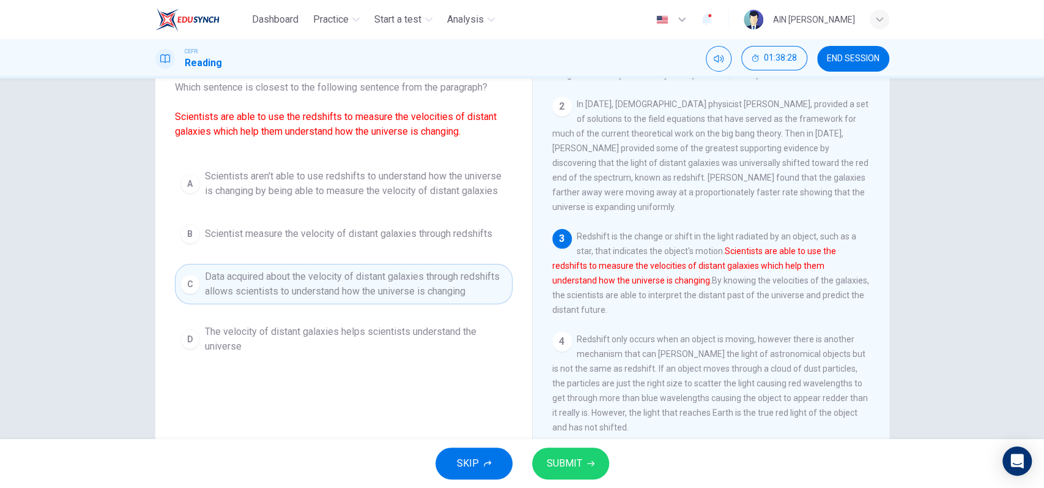
click at [568, 464] on span "SUBMIT" at bounding box center [564, 462] width 35 height 17
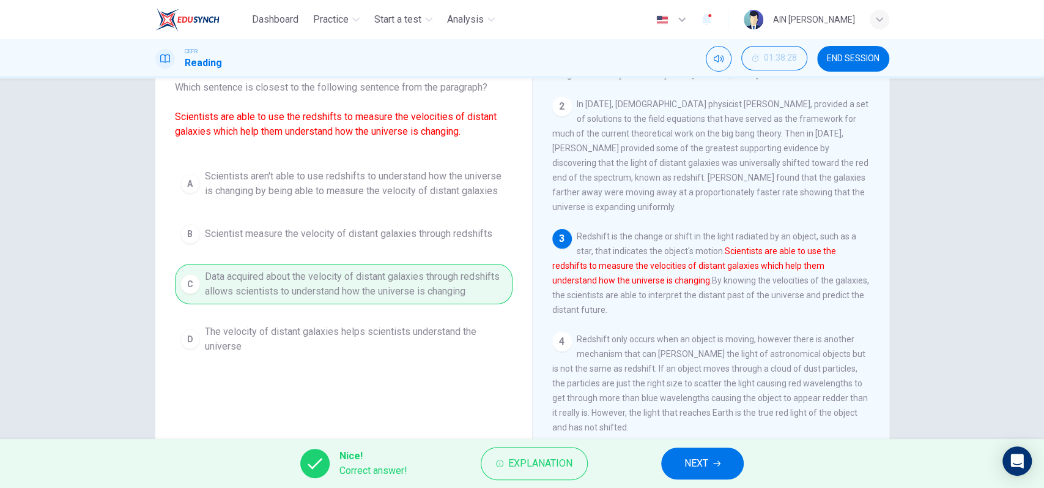
click at [700, 459] on span "NEXT" at bounding box center [696, 462] width 24 height 17
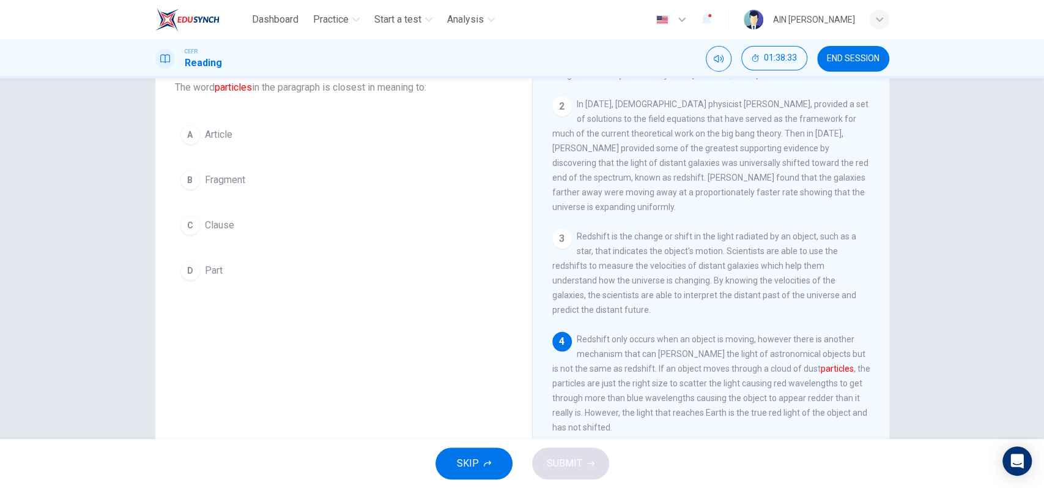
click at [230, 185] on span "Fragment" at bounding box center [225, 179] width 40 height 15
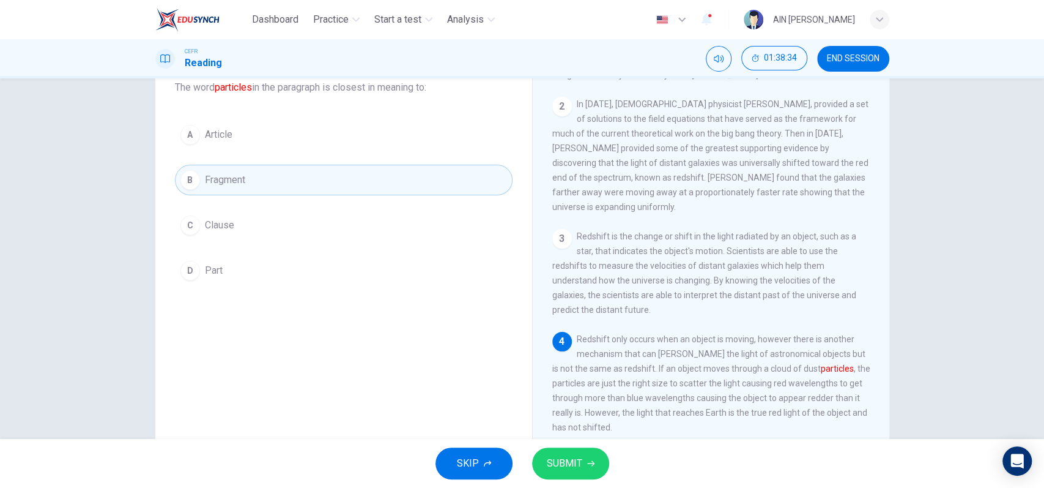
click at [562, 462] on span "SUBMIT" at bounding box center [564, 462] width 35 height 17
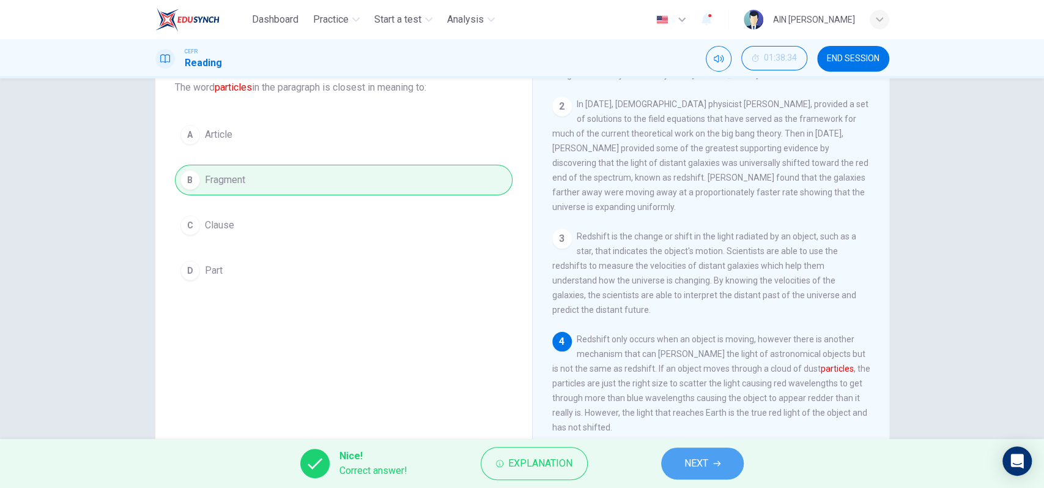
click at [700, 469] on span "NEXT" at bounding box center [696, 462] width 24 height 17
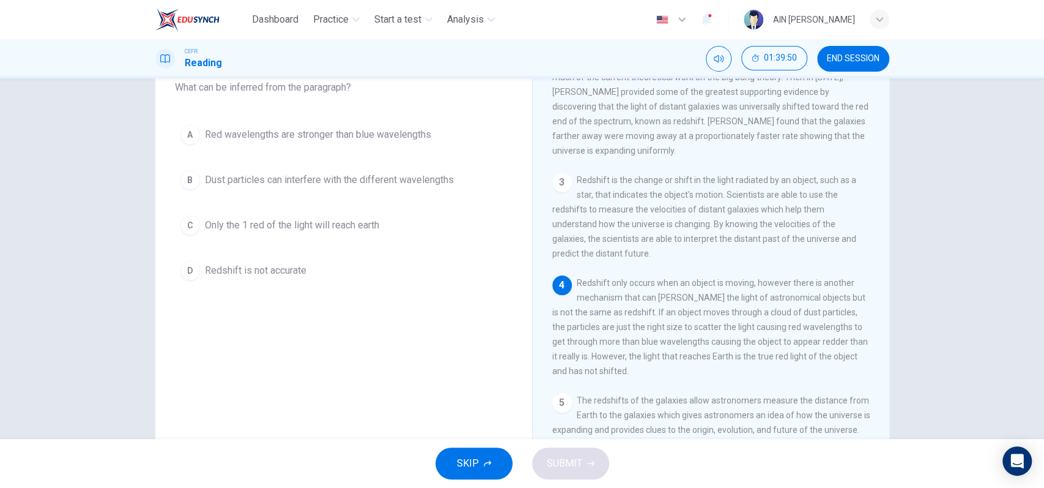
scroll to position [163, 0]
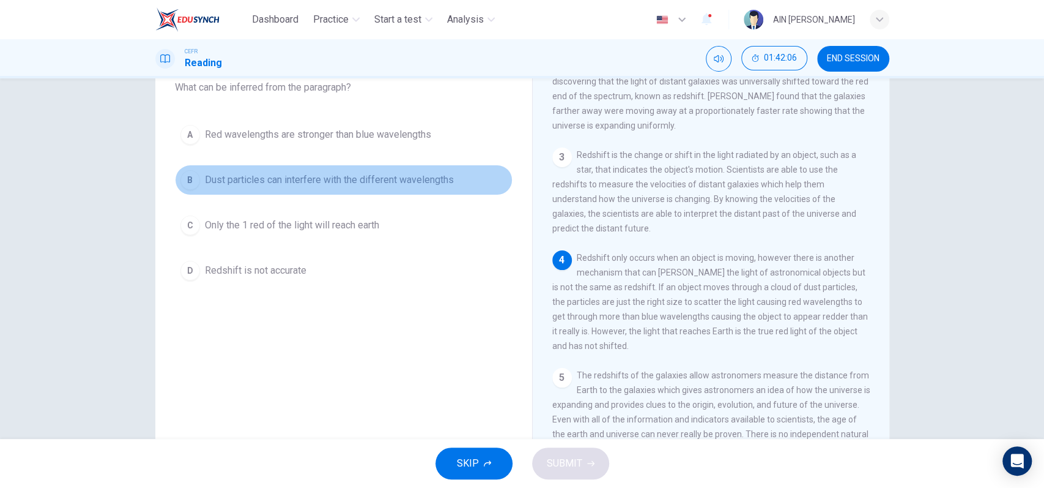
click at [291, 182] on span "Dust particles can interfere with the different wavelengths" at bounding box center [329, 179] width 249 height 15
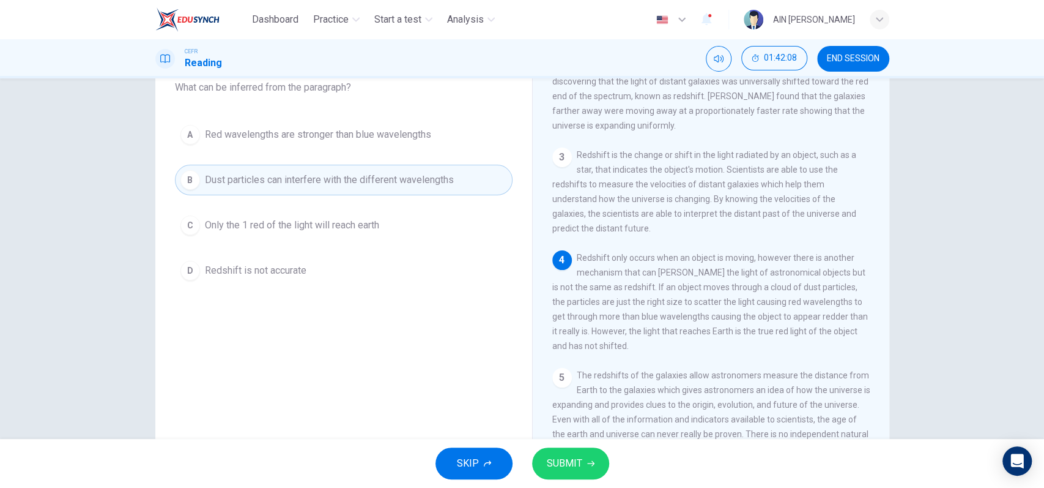
click at [270, 261] on button "D Redshift is not accurate" at bounding box center [344, 270] width 338 height 31
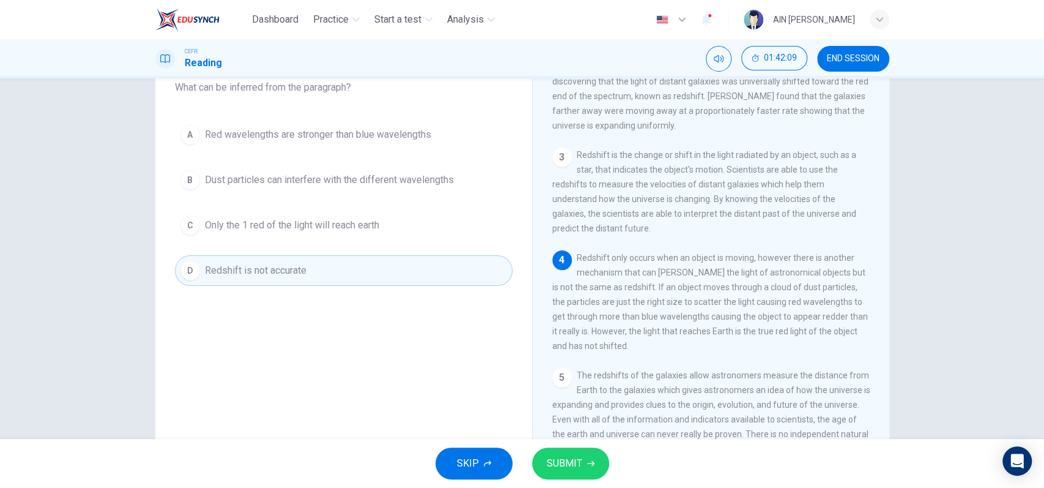
click at [322, 158] on div "A Red wavelengths are stronger than blue wavelengths B Dust particles can inter…" at bounding box center [344, 202] width 338 height 166
click at [319, 169] on button "B Dust particles can interfere with the different wavelengths" at bounding box center [344, 180] width 338 height 31
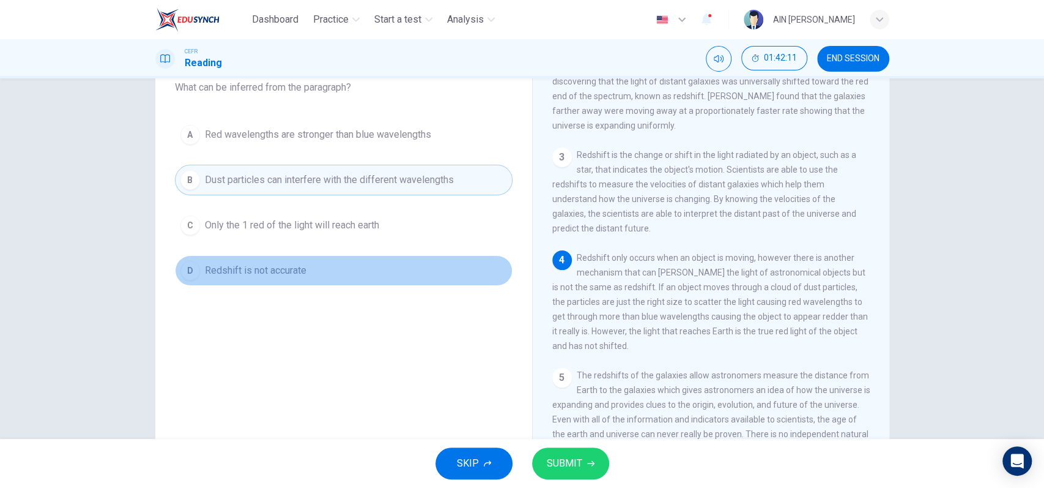
click at [276, 272] on span "Redshift is not accurate" at bounding box center [256, 270] width 102 height 15
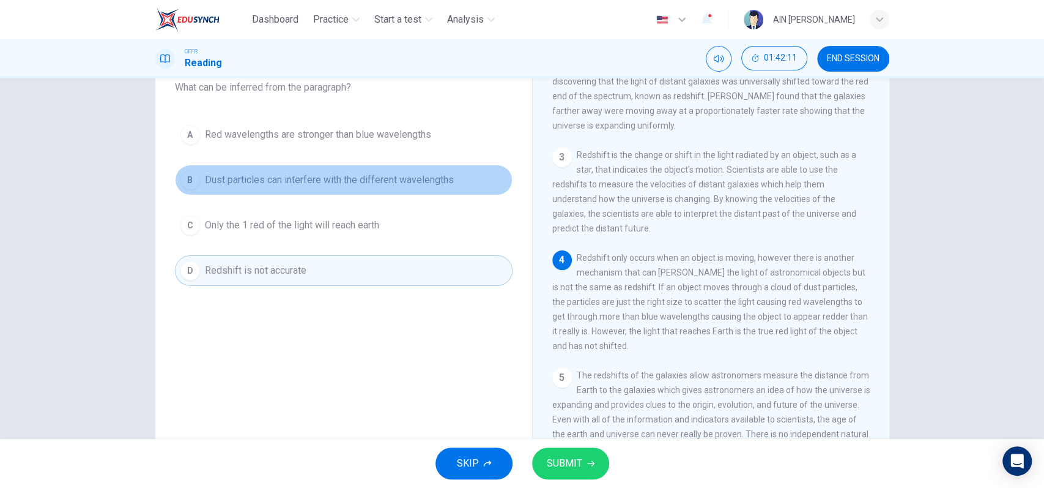
click at [314, 190] on button "B Dust particles can interfere with the different wavelengths" at bounding box center [344, 180] width 338 height 31
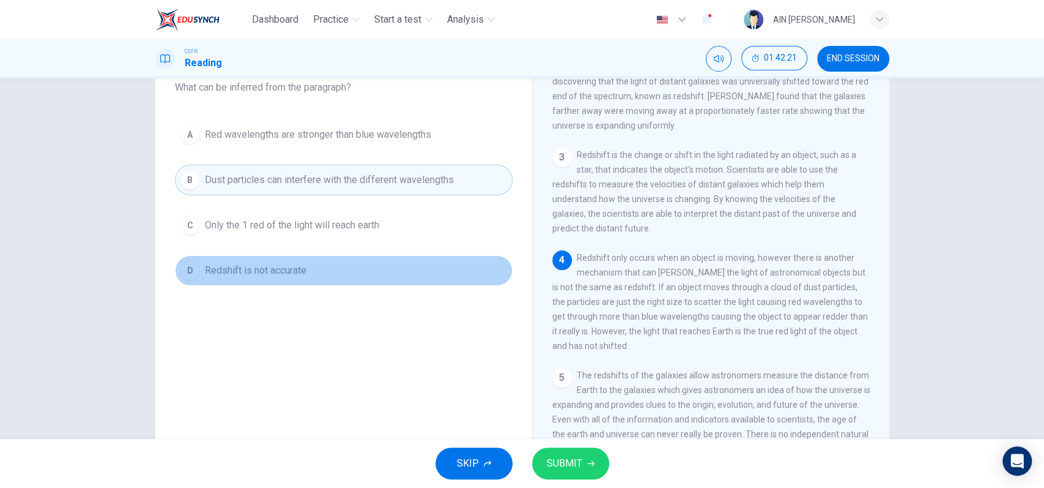
click at [336, 278] on button "D Redshift is not accurate" at bounding box center [344, 270] width 338 height 31
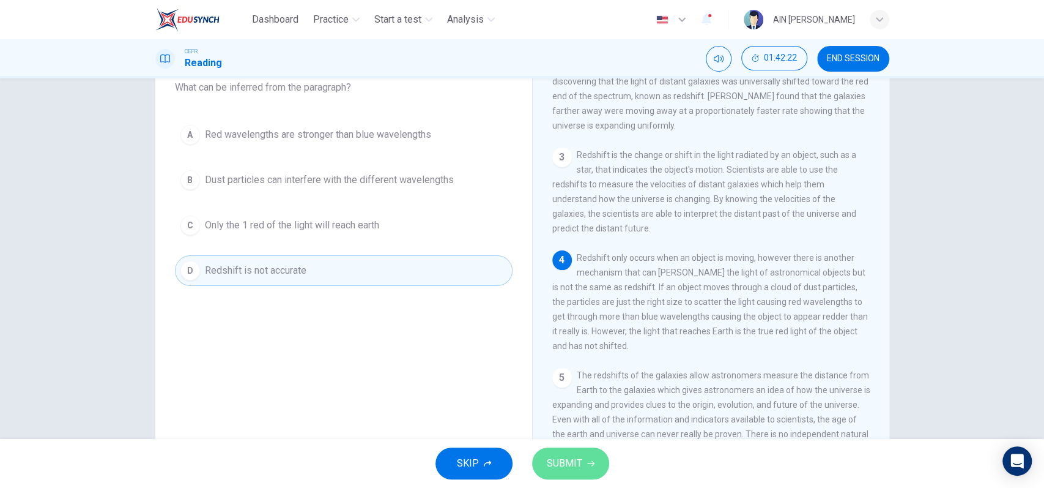
click at [576, 466] on span "SUBMIT" at bounding box center [564, 462] width 35 height 17
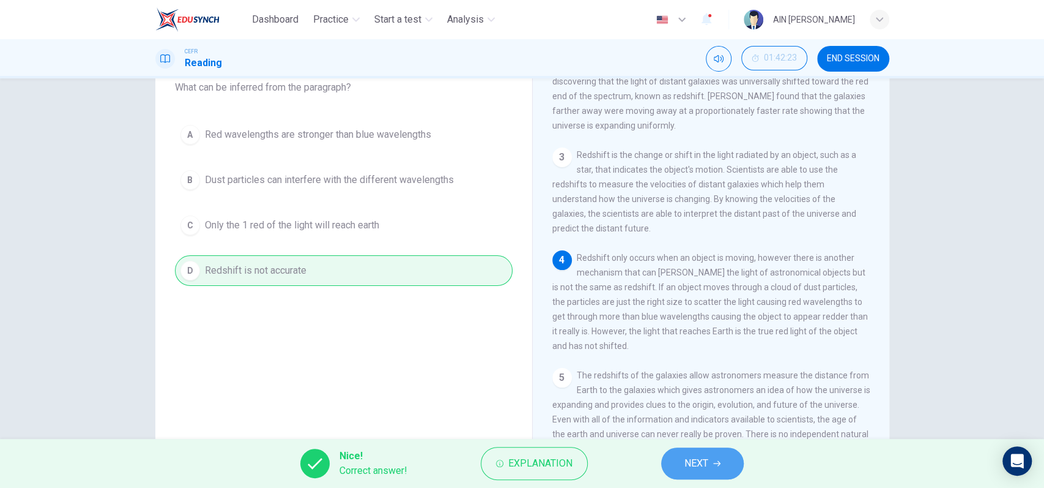
click at [684, 459] on button "NEXT" at bounding box center [702, 463] width 83 height 32
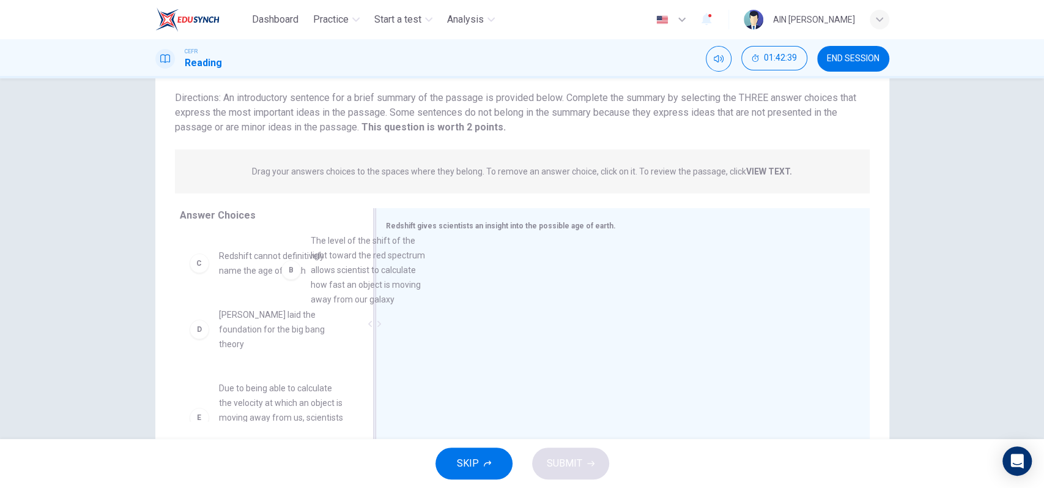
scroll to position [62, 0]
drag, startPoint x: 310, startPoint y: 296, endPoint x: 436, endPoint y: 295, distance: 126.0
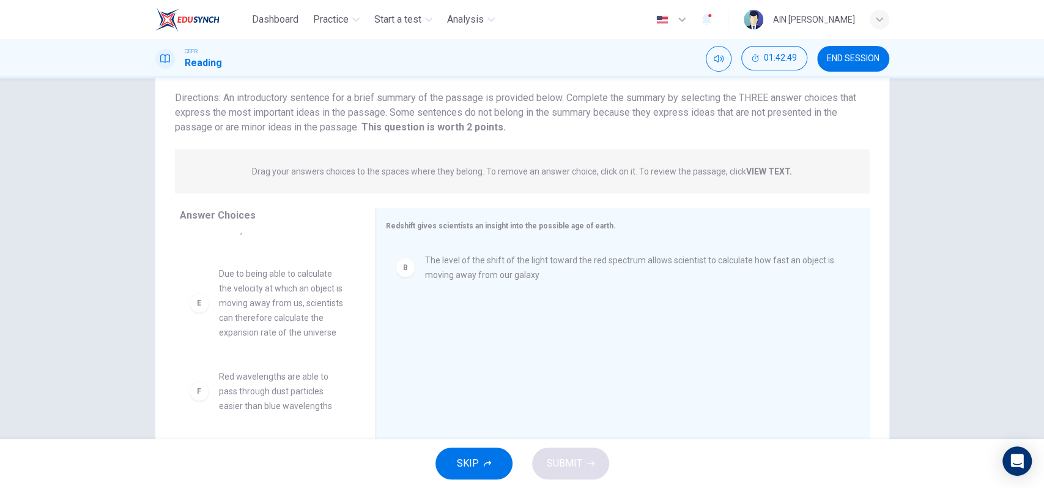
scroll to position [198, 0]
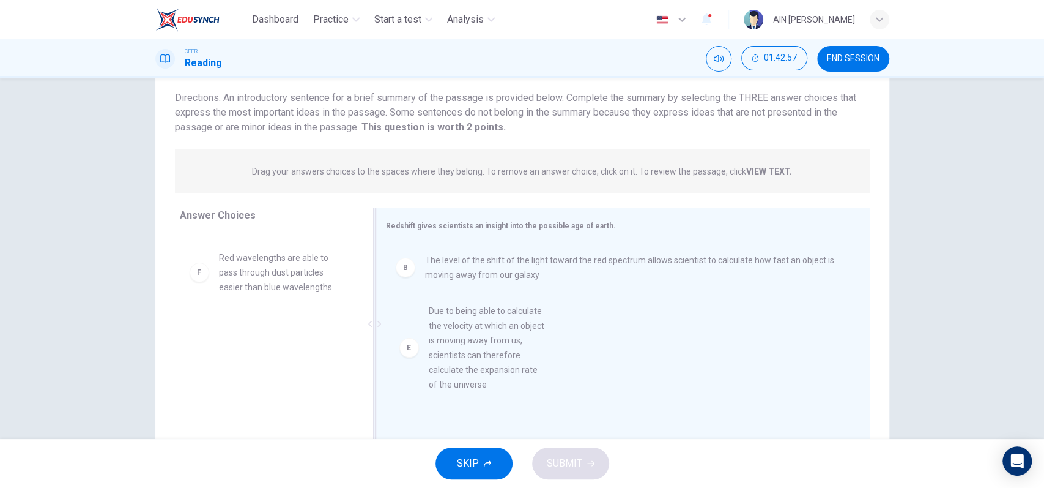
drag, startPoint x: 297, startPoint y: 335, endPoint x: 516, endPoint y: 389, distance: 225.5
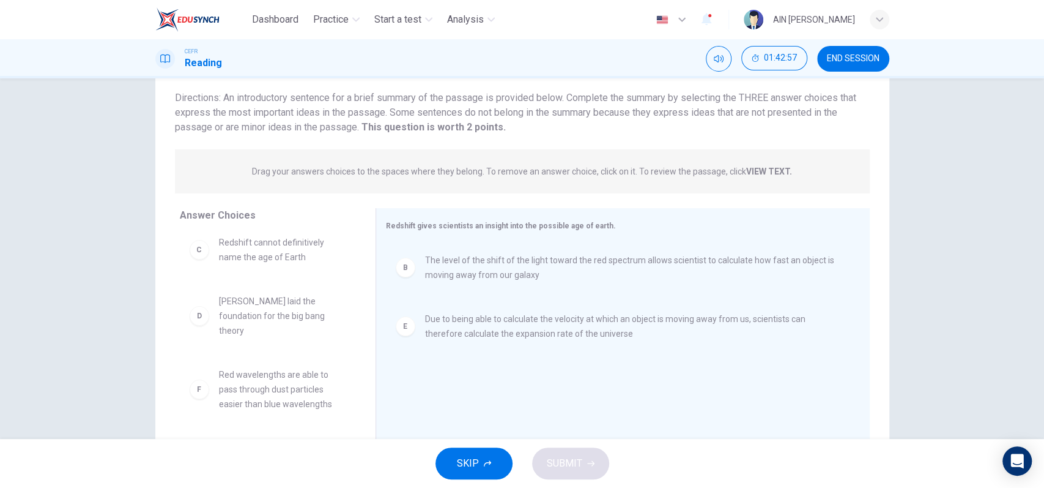
scroll to position [80, 0]
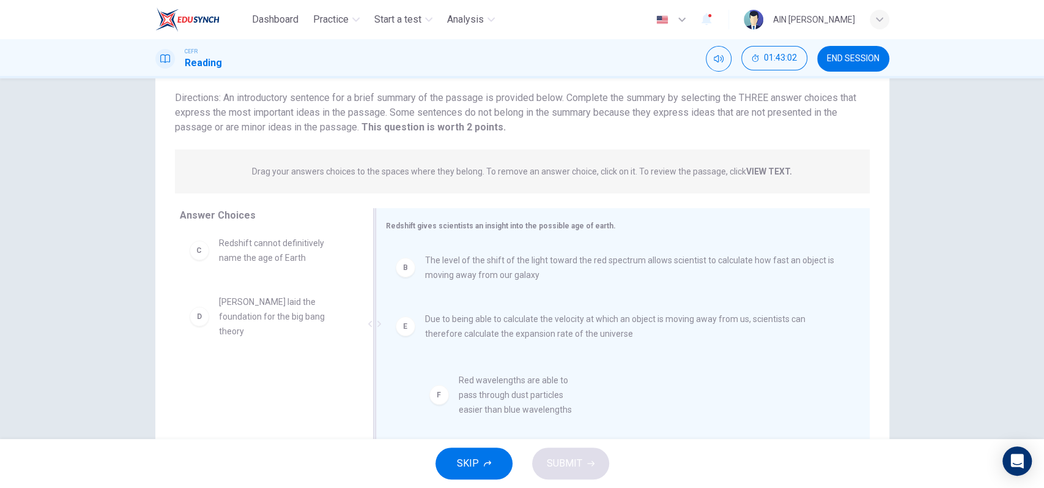
drag, startPoint x: 254, startPoint y: 404, endPoint x: 494, endPoint y: 410, distance: 239.3
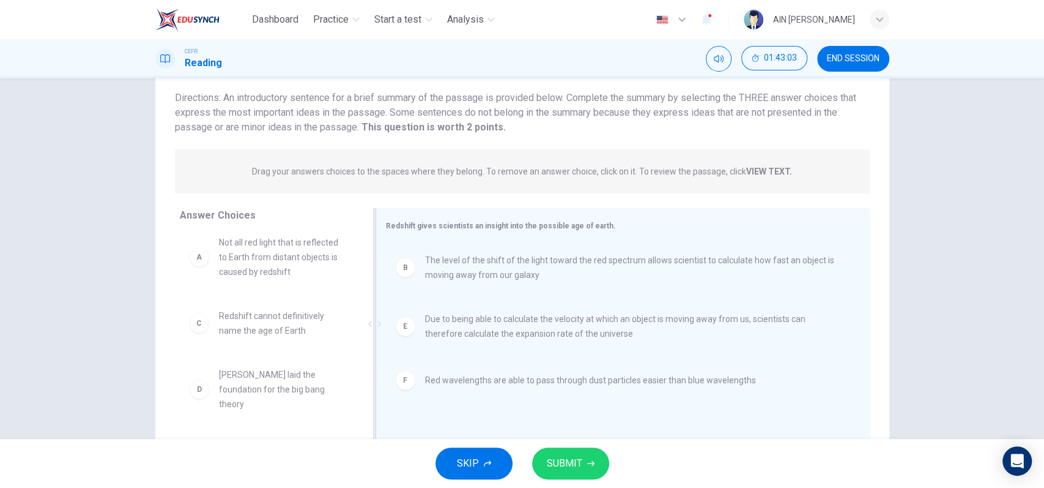
scroll to position [7, 0]
click at [595, 466] on button "SUBMIT" at bounding box center [570, 463] width 77 height 32
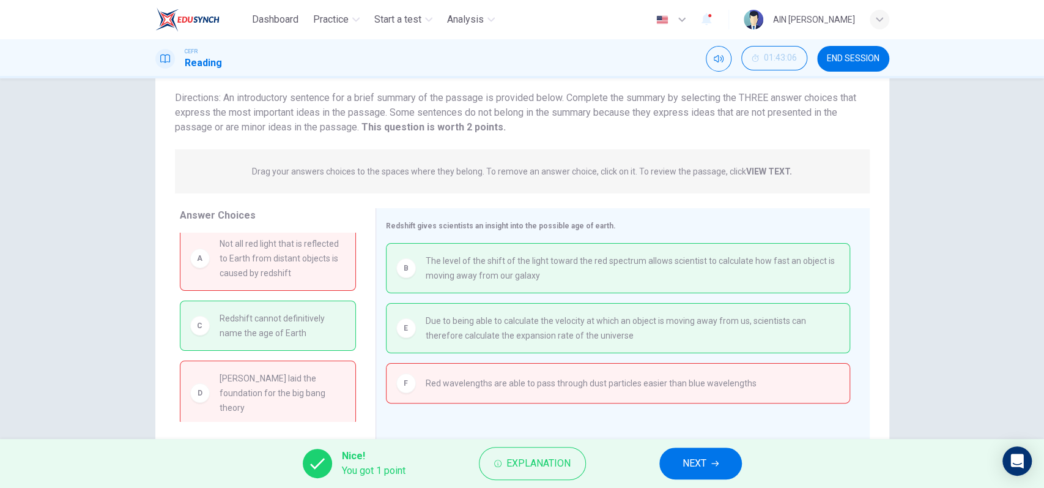
click at [869, 66] on button "END SESSION" at bounding box center [853, 59] width 72 height 26
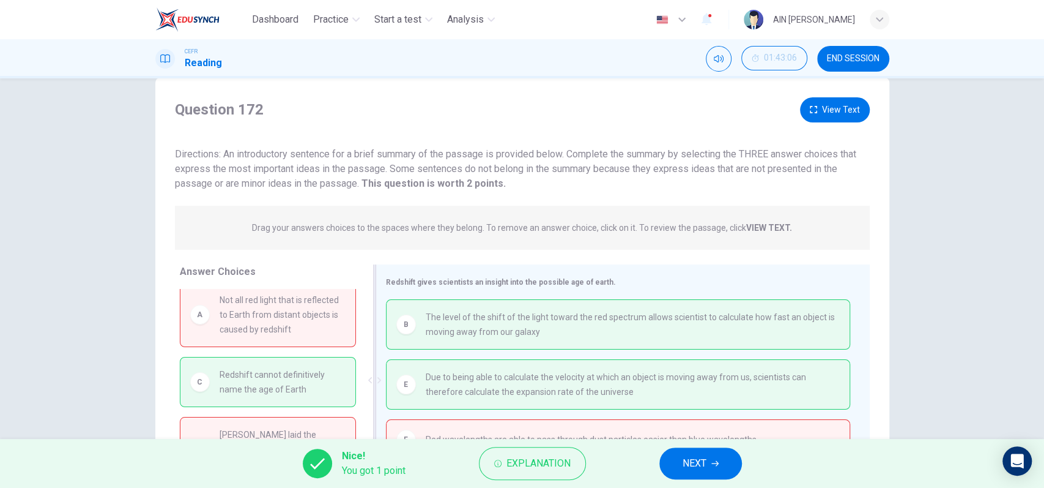
scroll to position [0, 0]
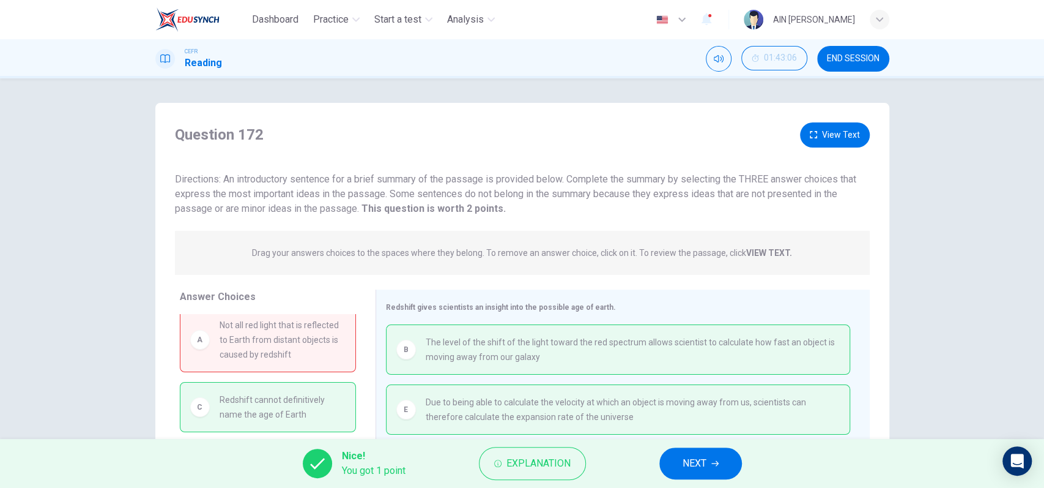
click at [700, 473] on button "NEXT" at bounding box center [700, 463] width 83 height 32
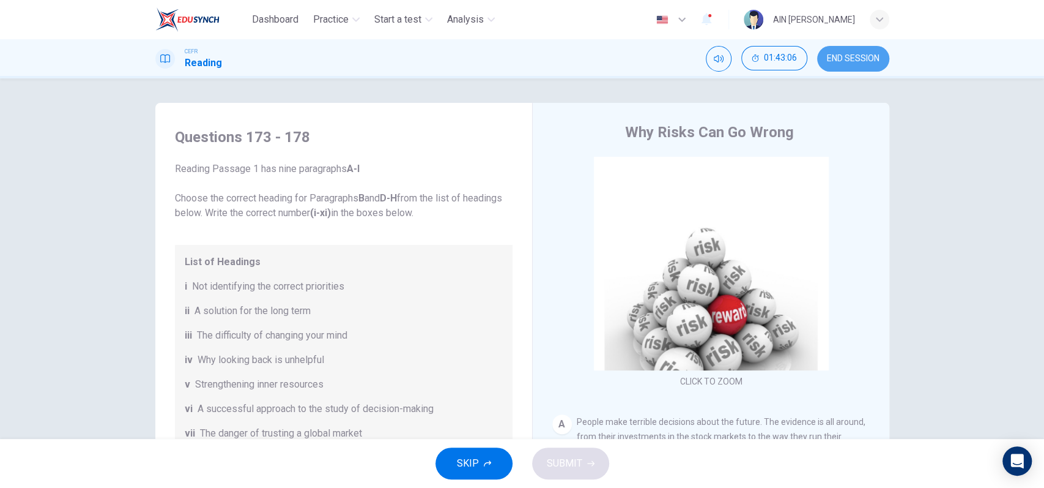
drag, startPoint x: 875, startPoint y: 59, endPoint x: 605, endPoint y: 79, distance: 271.1
click at [875, 57] on span "END SESSION" at bounding box center [853, 59] width 53 height 10
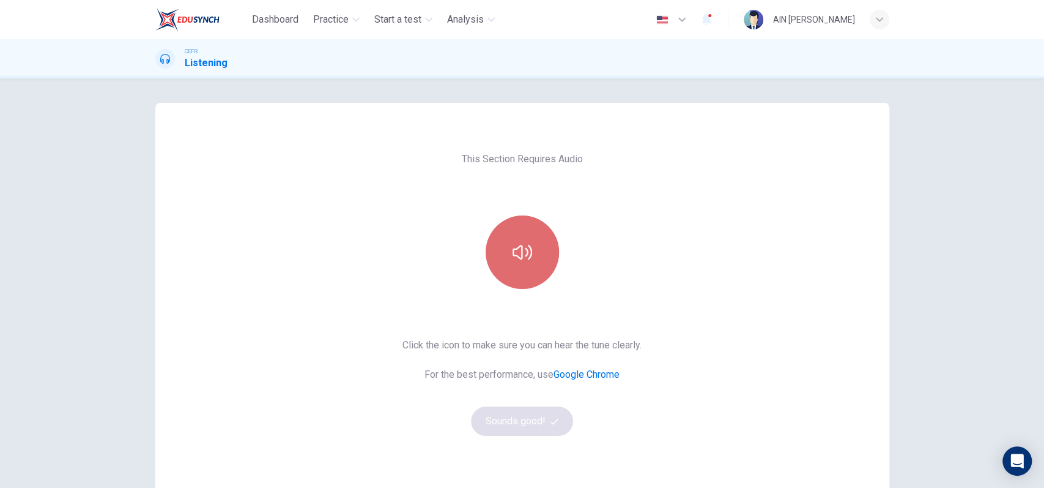
click at [522, 250] on icon "button" at bounding box center [523, 252] width 20 height 15
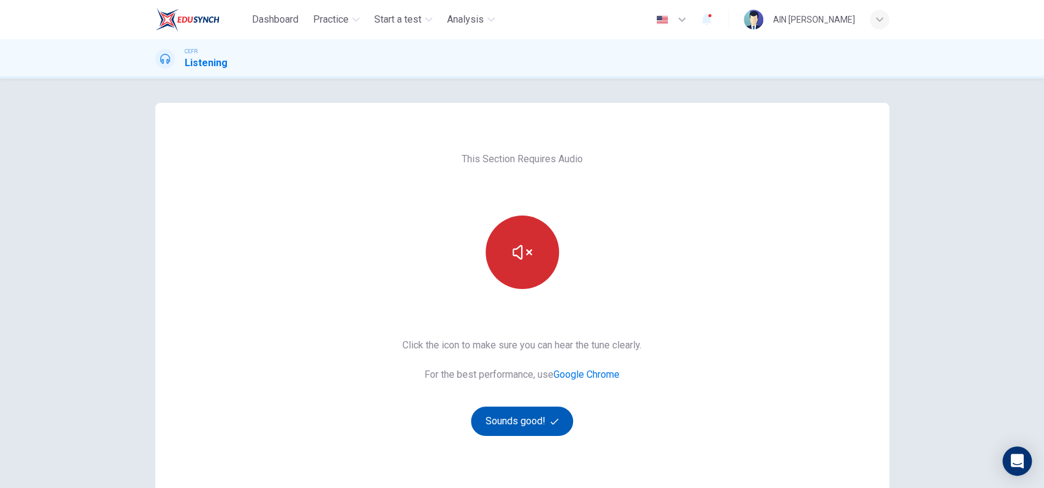
click at [505, 426] on button "Sounds good!" at bounding box center [522, 420] width 103 height 29
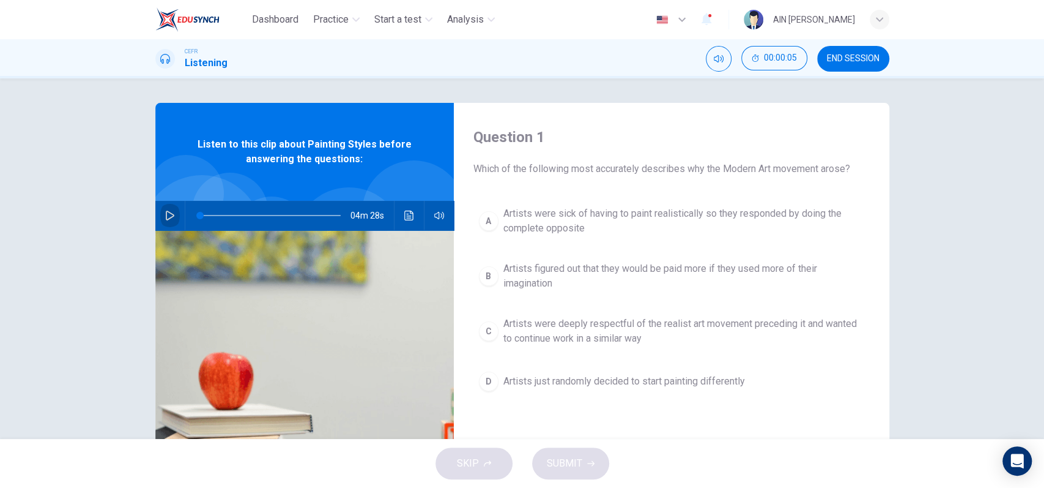
click at [169, 214] on icon "button" at bounding box center [170, 215] width 9 height 10
click at [165, 218] on icon "button" at bounding box center [170, 215] width 10 height 10
click at [474, 453] on div "SKIP SUBMIT" at bounding box center [522, 463] width 1044 height 49
click at [489, 209] on button "A Artists were sick of having to paint realistically so they responded by doing…" at bounding box center [671, 221] width 396 height 40
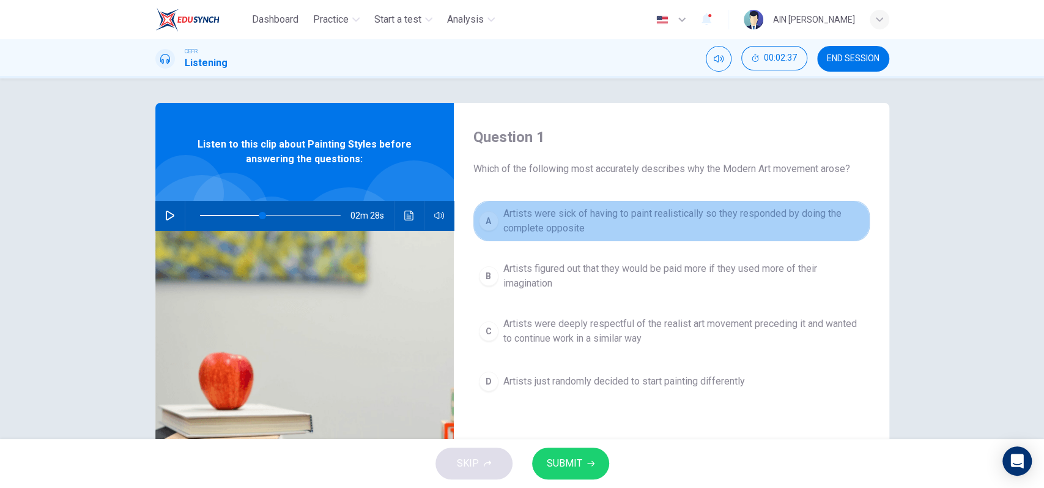
click at [489, 209] on button "A Artists were sick of having to paint realistically so they responded by doing…" at bounding box center [671, 221] width 396 height 40
type input "45"
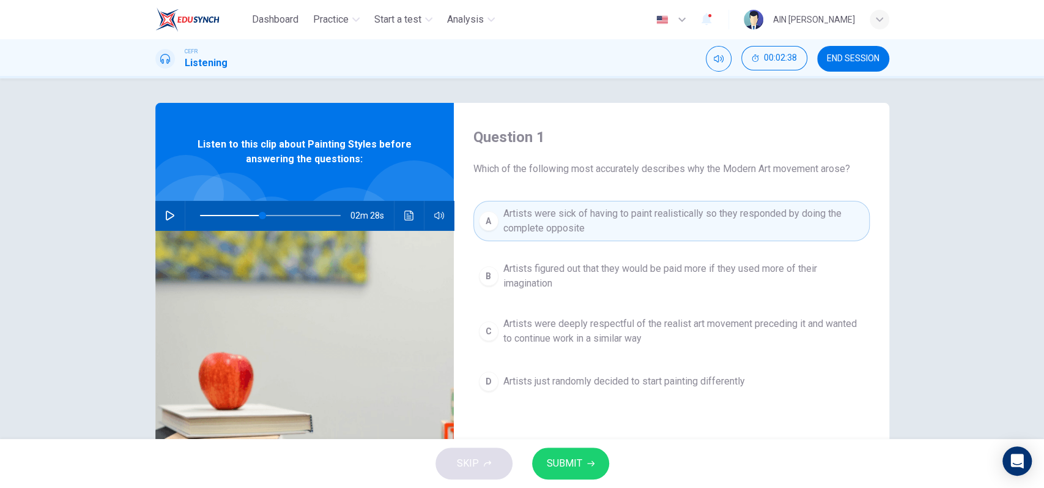
click at [100, 234] on div "Question 1 Which of the following most accurately describes why the Modern Art …" at bounding box center [522, 258] width 1044 height 360
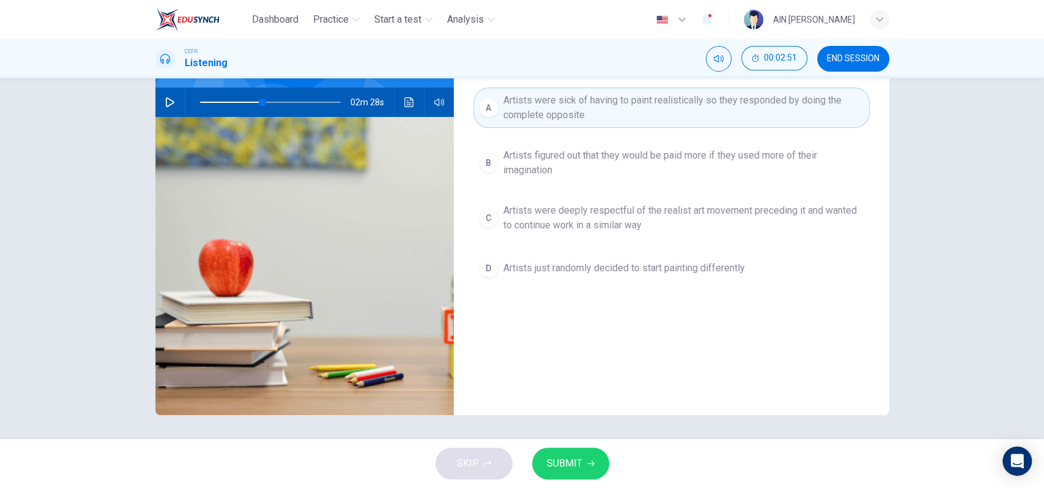
click at [480, 459] on div "SKIP SUBMIT" at bounding box center [522, 463] width 1044 height 49
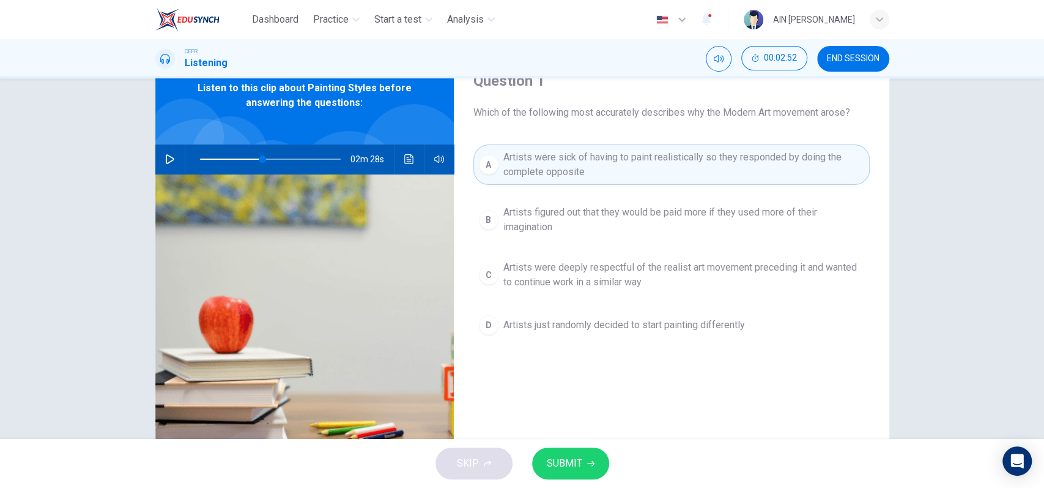
scroll to position [0, 0]
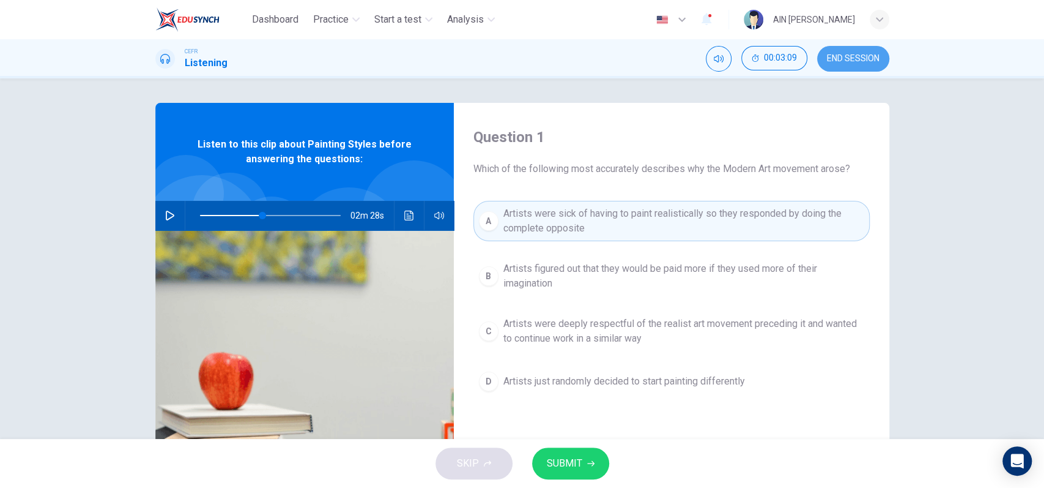
click at [859, 57] on span "END SESSION" at bounding box center [853, 59] width 53 height 10
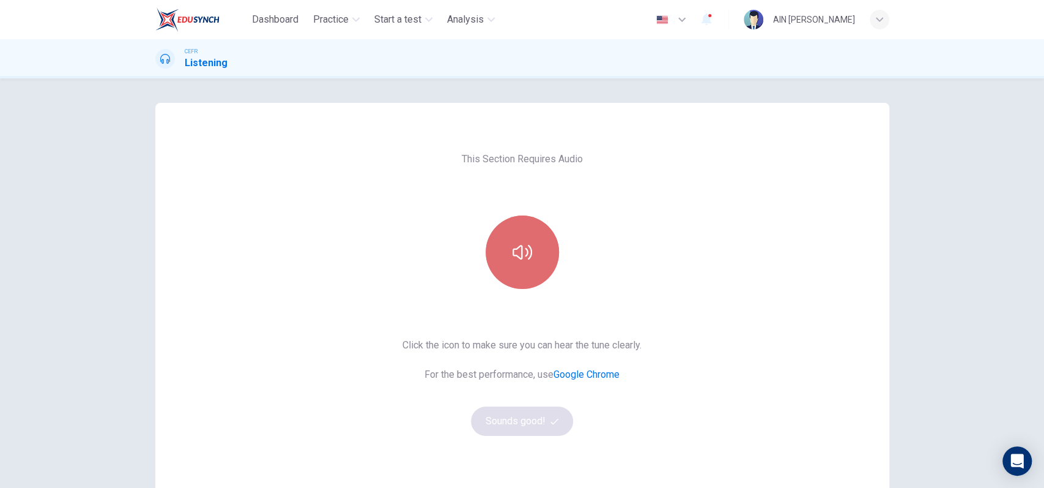
click at [519, 272] on button "button" at bounding box center [522, 251] width 73 height 73
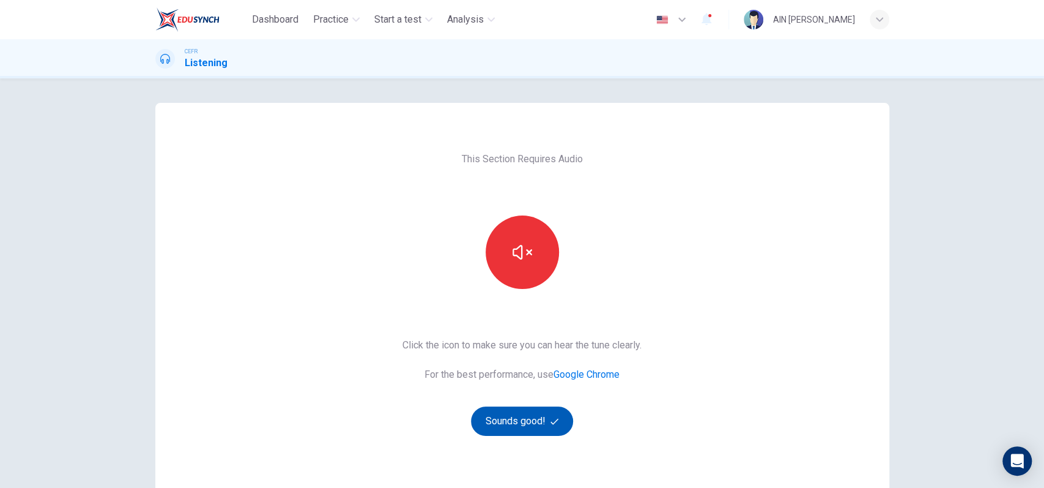
click at [519, 417] on button "Sounds good!" at bounding box center [522, 420] width 103 height 29
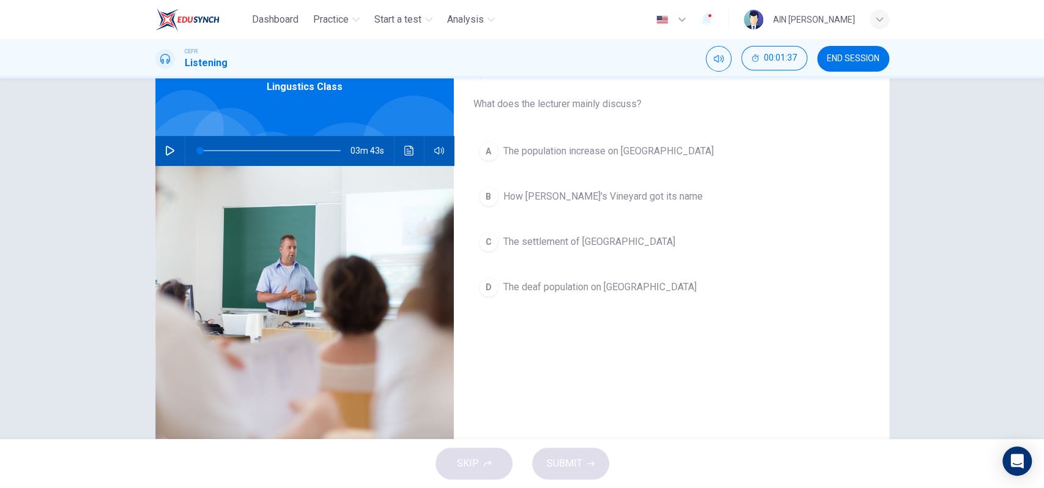
scroll to position [32, 0]
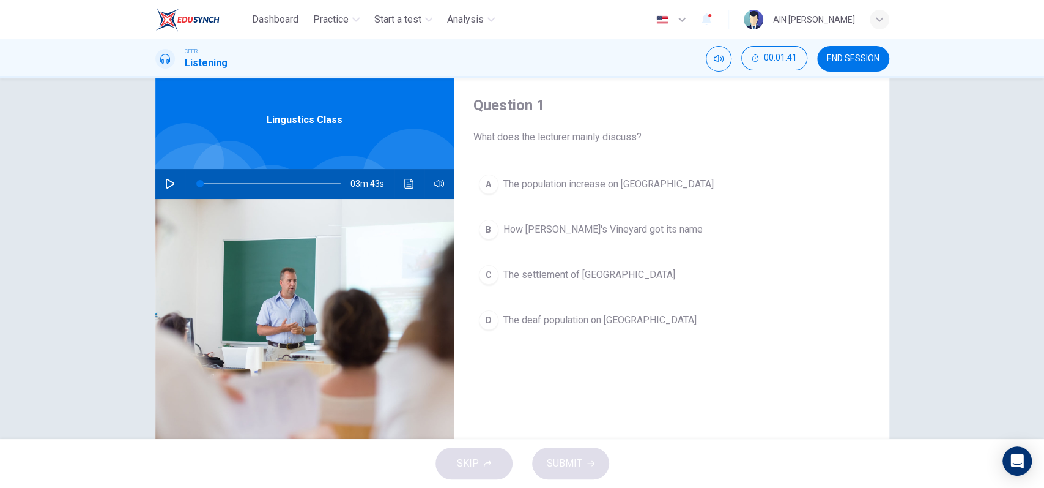
drag, startPoint x: 847, startPoint y: 64, endPoint x: 590, endPoint y: 62, distance: 256.3
click at [847, 64] on button "END SESSION" at bounding box center [853, 59] width 72 height 26
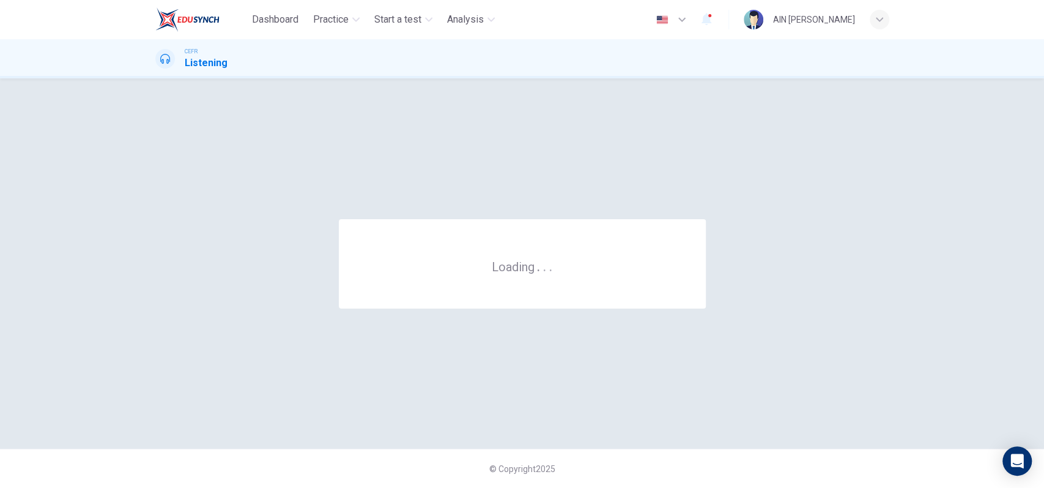
scroll to position [0, 0]
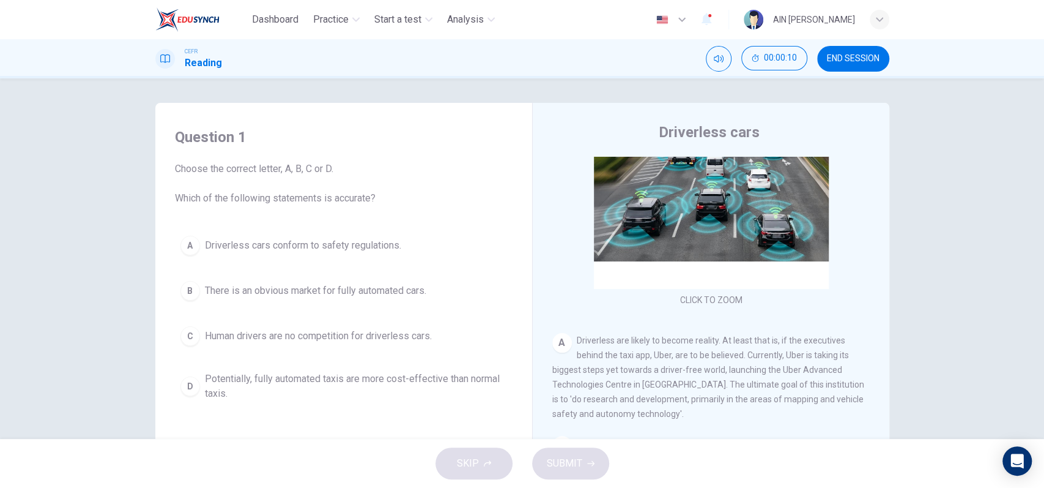
scroll to position [81, 0]
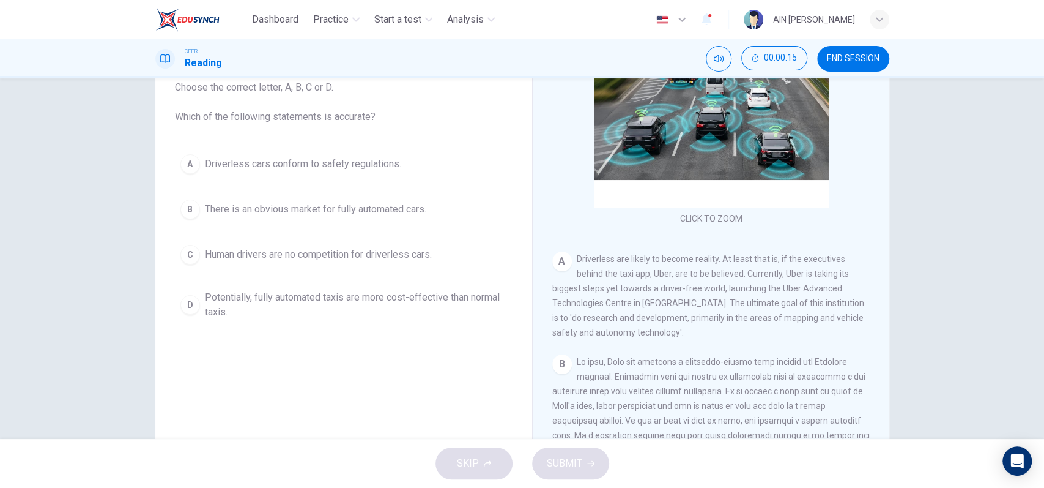
click at [472, 453] on div "SKIP SUBMIT" at bounding box center [522, 463] width 1044 height 49
click at [383, 259] on span "Human drivers are no competition for driverless cars." at bounding box center [318, 254] width 227 height 15
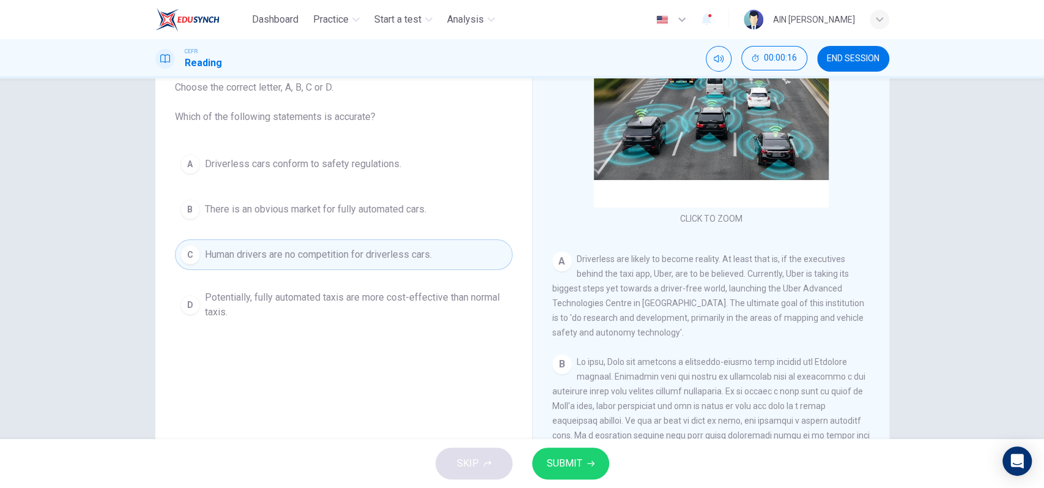
click at [555, 452] on button "SUBMIT" at bounding box center [570, 463] width 77 height 32
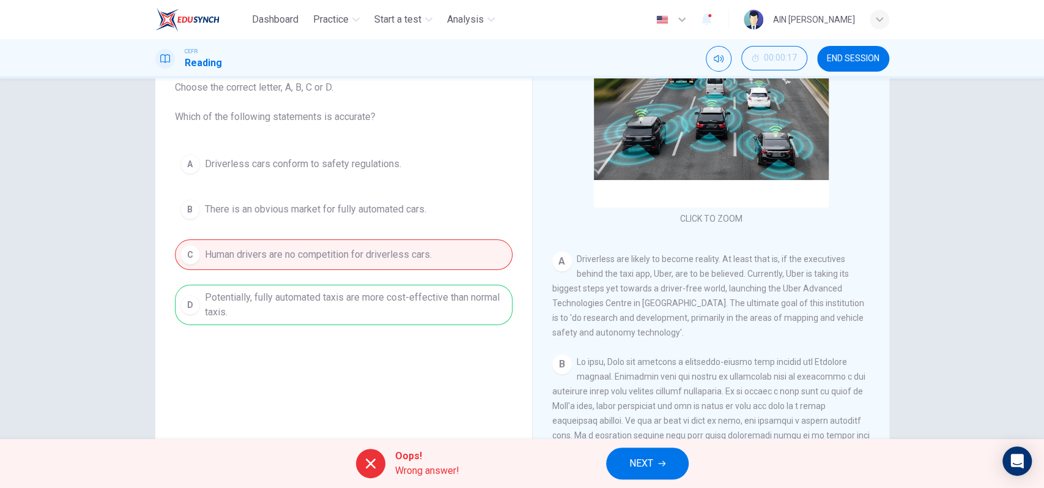
click at [621, 462] on button "NEXT" at bounding box center [647, 463] width 83 height 32
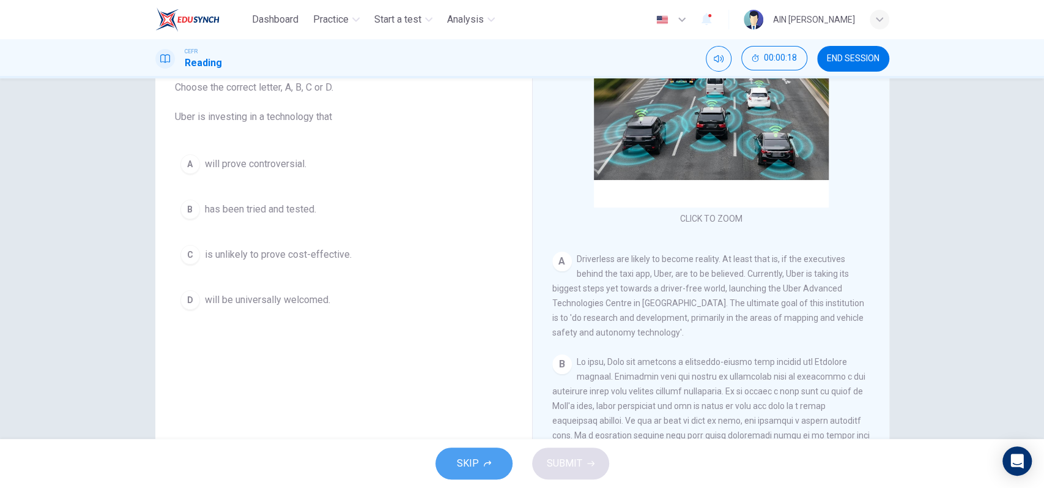
click at [465, 454] on span "SKIP" at bounding box center [468, 462] width 22 height 17
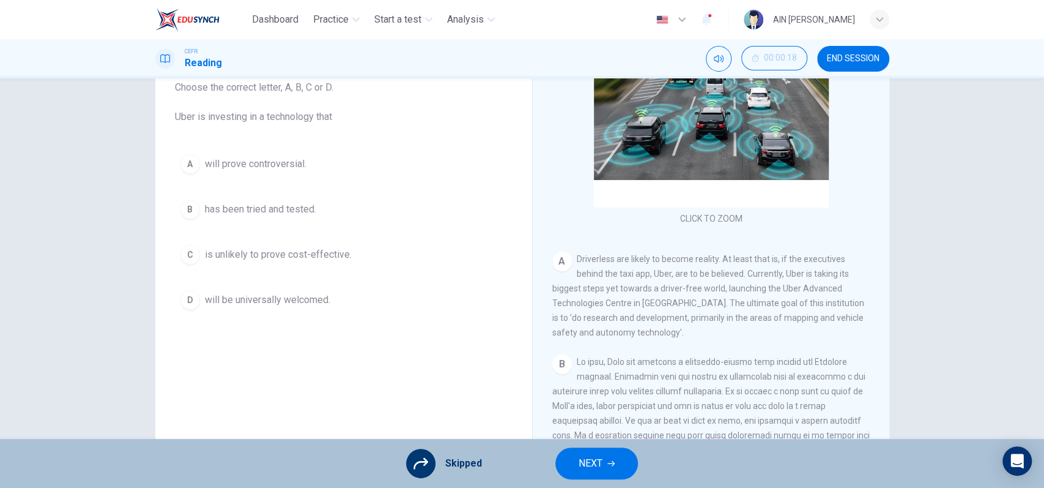
scroll to position [0, 0]
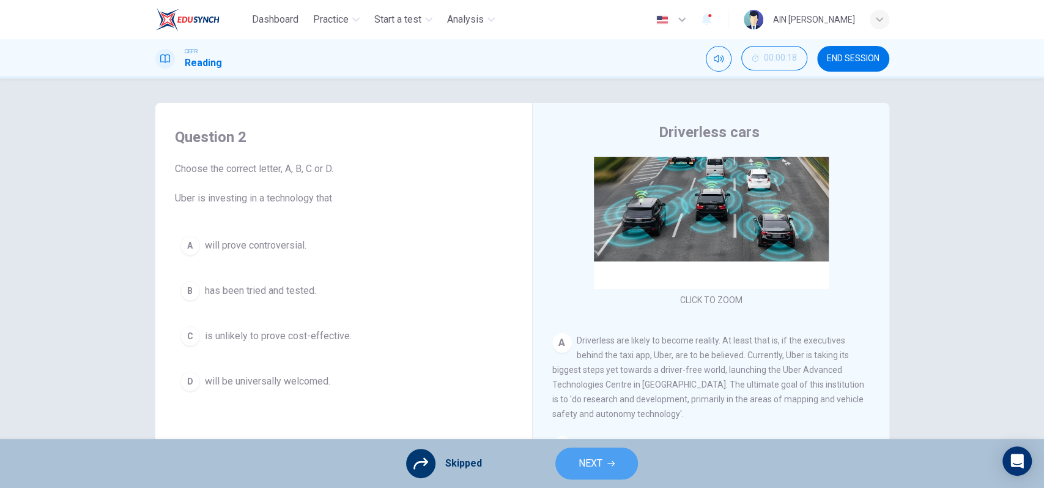
click at [592, 448] on button "NEXT" at bounding box center [596, 463] width 83 height 32
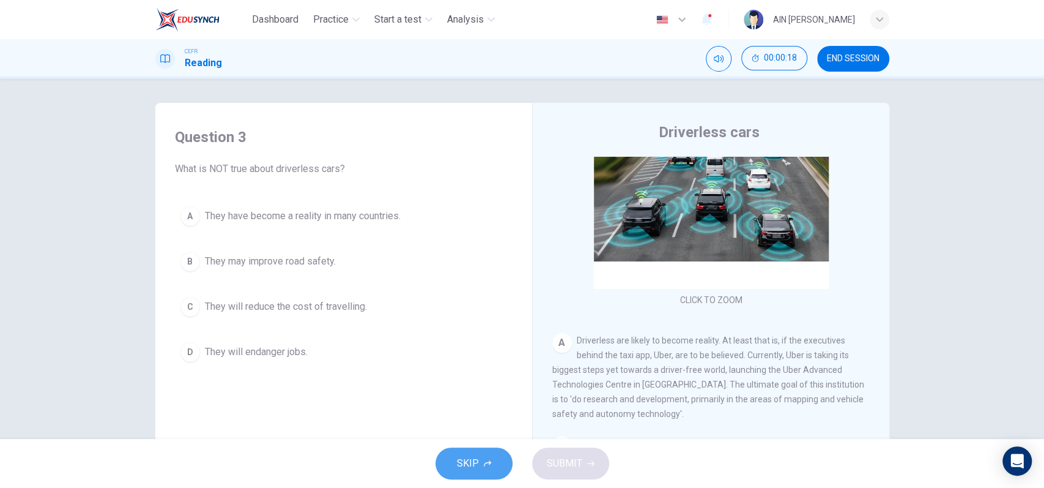
click at [481, 458] on button "SKIP" at bounding box center [474, 463] width 77 height 32
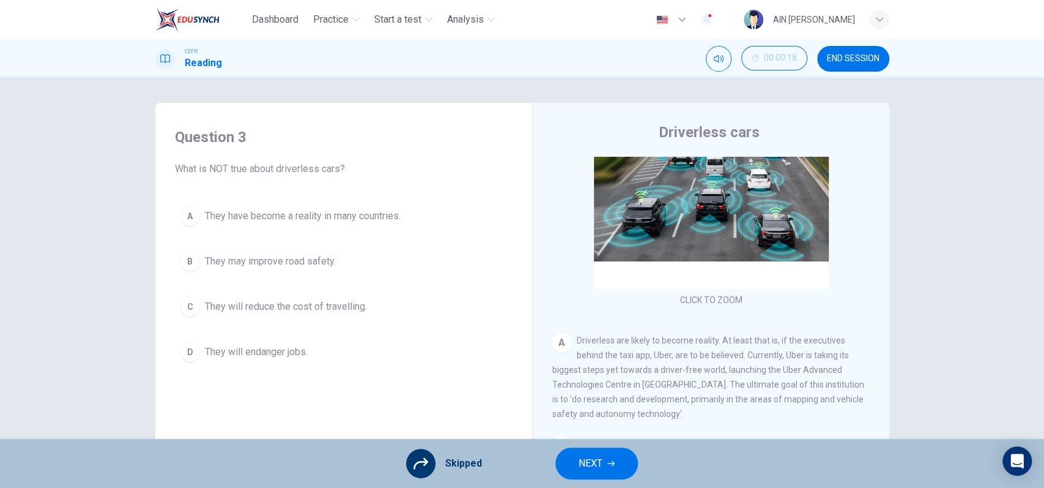
click at [589, 462] on span "NEXT" at bounding box center [591, 462] width 24 height 17
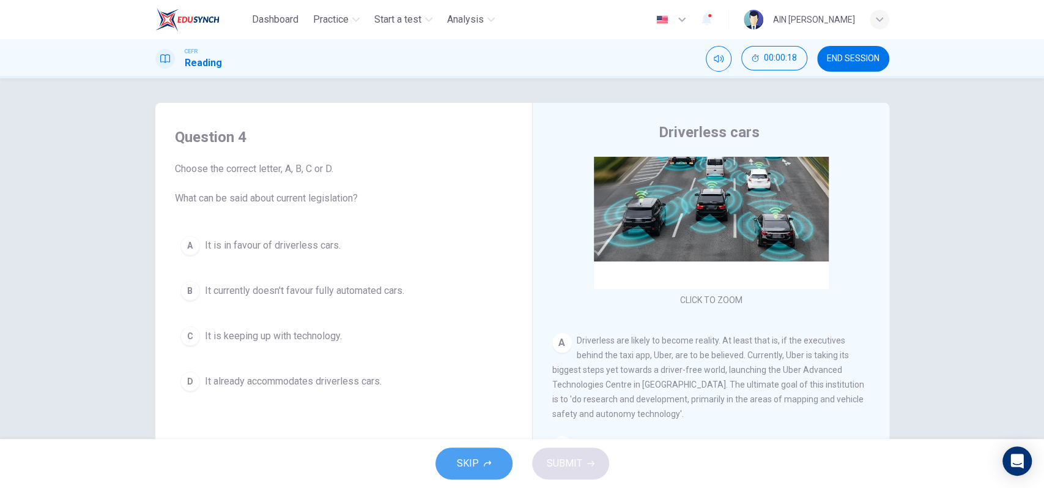
click at [498, 452] on button "SKIP" at bounding box center [474, 463] width 77 height 32
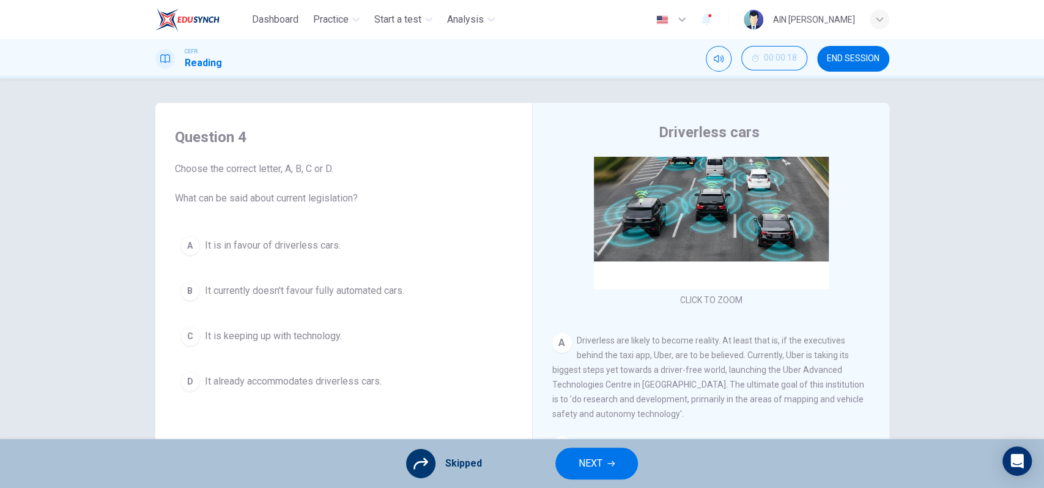
click at [597, 466] on span "NEXT" at bounding box center [591, 462] width 24 height 17
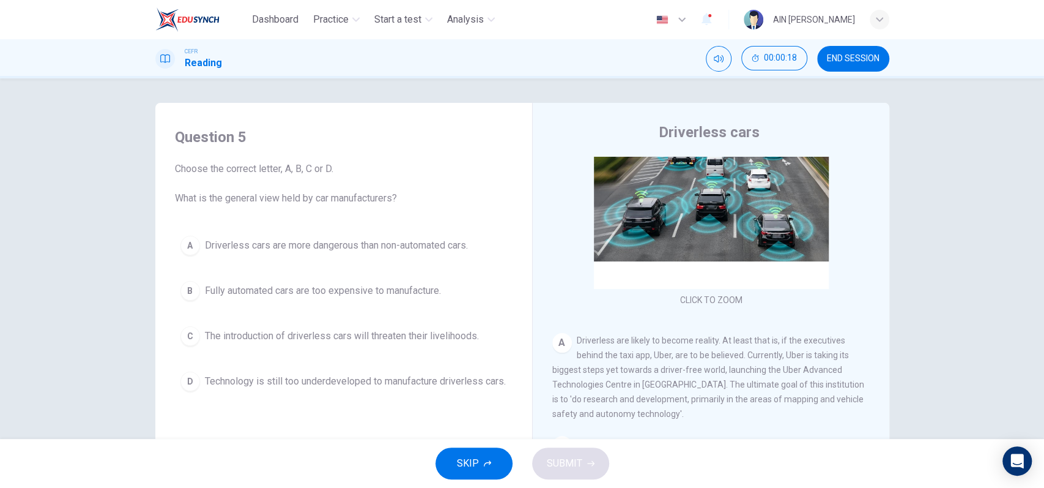
click at [473, 464] on span "SKIP" at bounding box center [468, 462] width 22 height 17
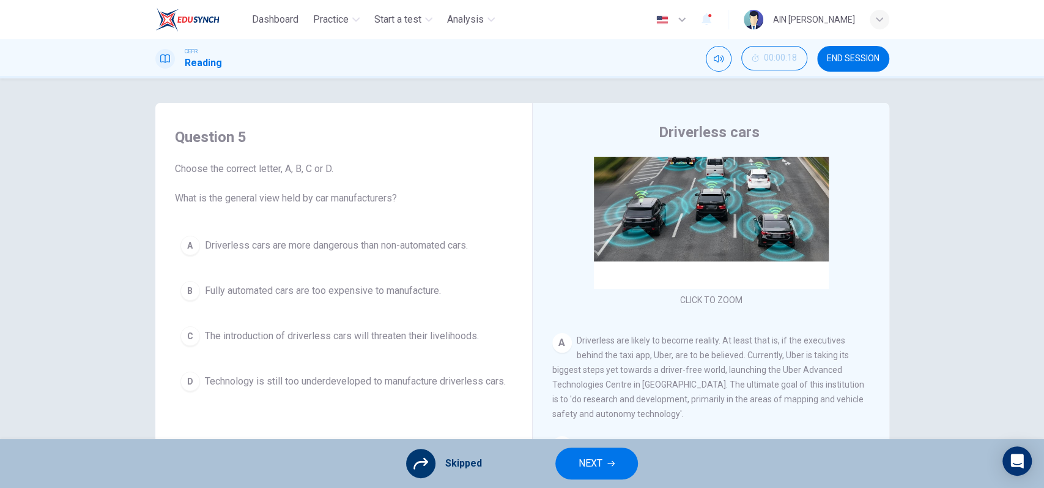
click at [580, 472] on span "NEXT" at bounding box center [591, 462] width 24 height 17
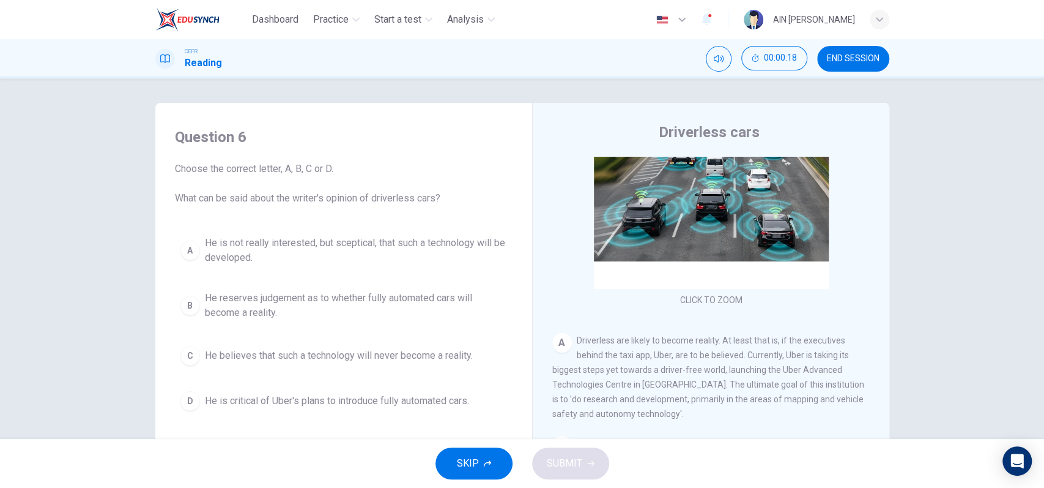
click at [459, 446] on div "SKIP SUBMIT" at bounding box center [522, 463] width 1044 height 49
click at [475, 453] on button "SKIP" at bounding box center [474, 463] width 77 height 32
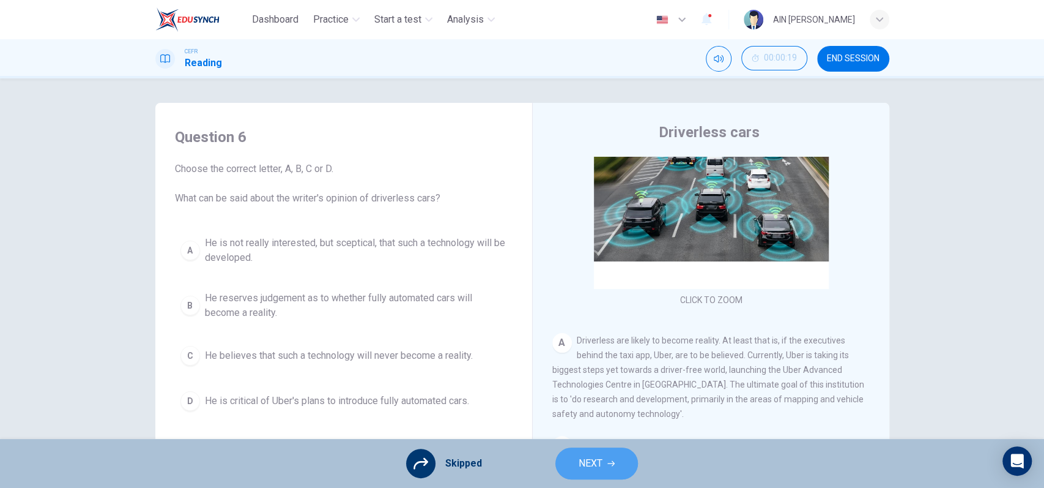
click at [614, 453] on button "NEXT" at bounding box center [596, 463] width 83 height 32
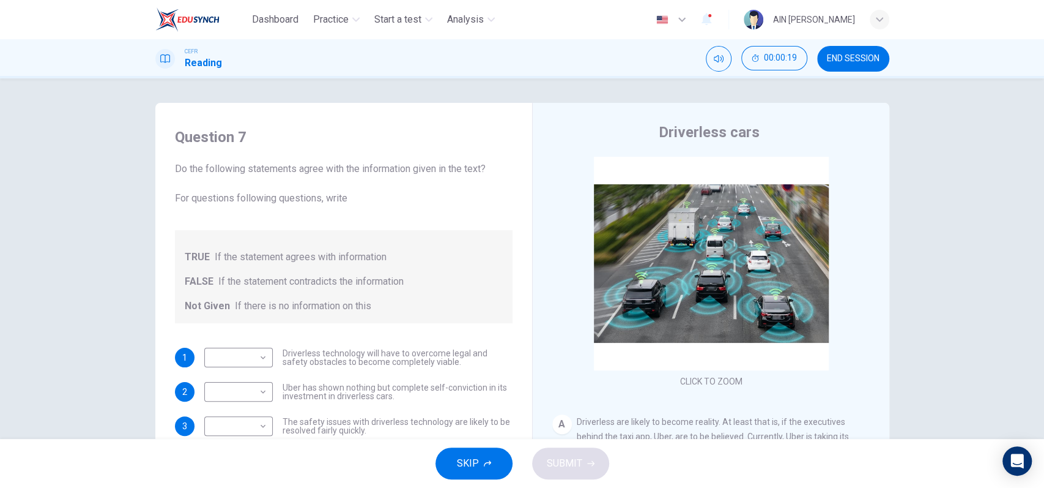
click at [450, 448] on button "SKIP" at bounding box center [474, 463] width 77 height 32
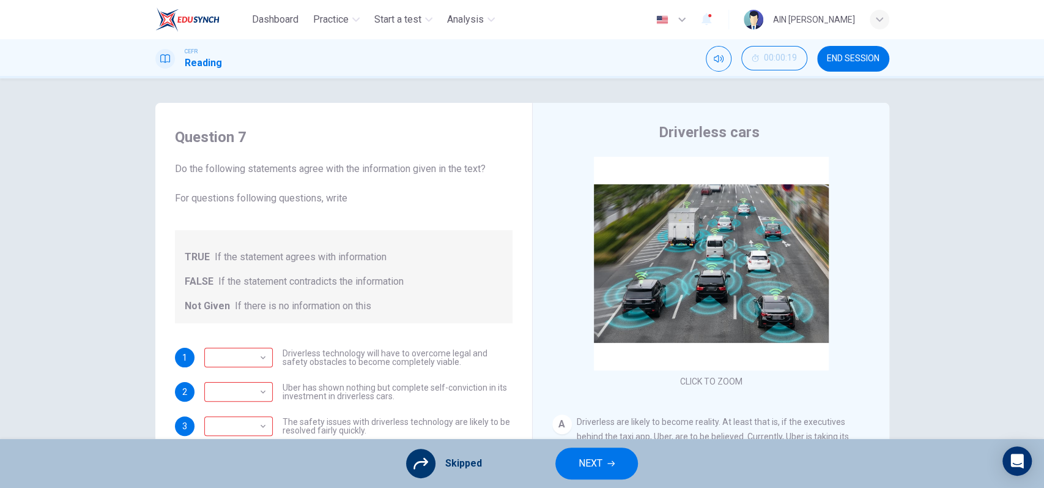
click at [599, 458] on span "NEXT" at bounding box center [591, 462] width 24 height 17
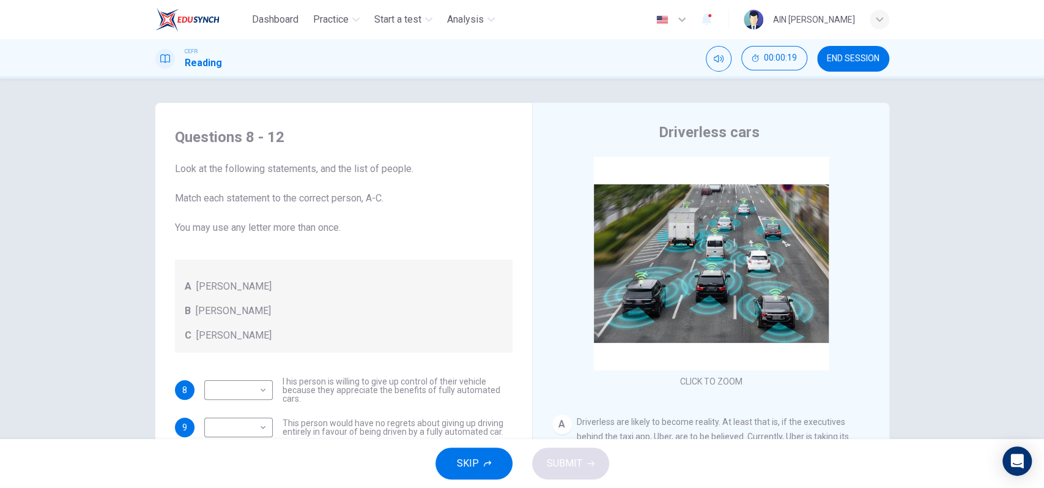
click at [477, 452] on button "SKIP" at bounding box center [474, 463] width 77 height 32
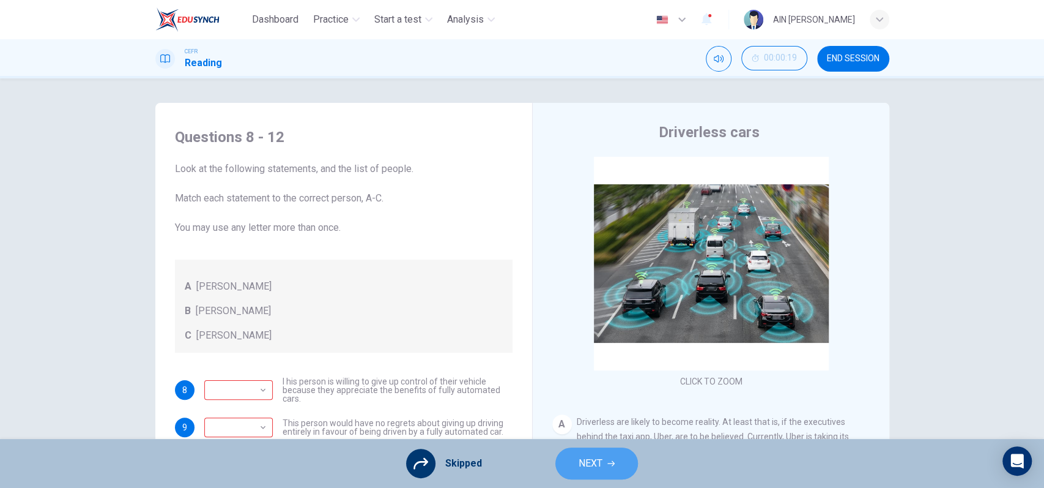
click at [617, 462] on button "NEXT" at bounding box center [596, 463] width 83 height 32
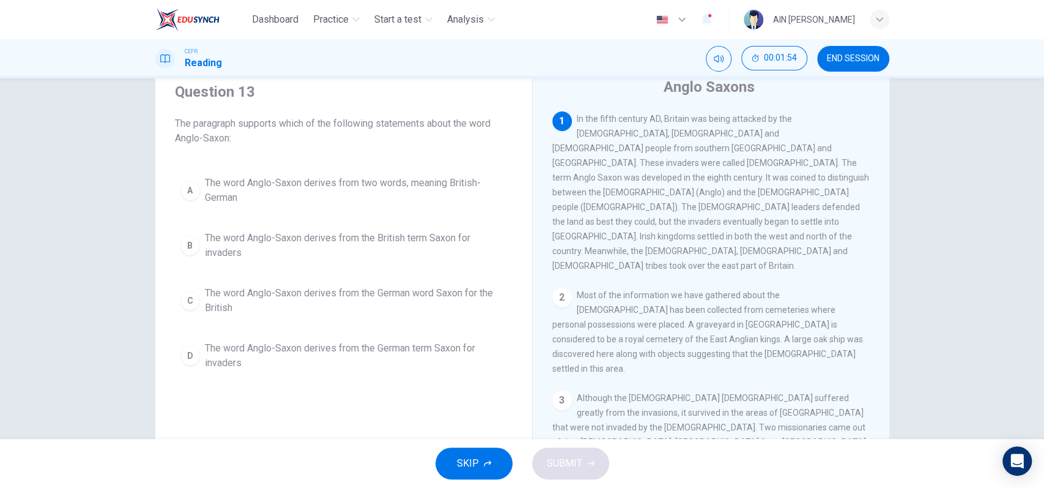
scroll to position [81, 0]
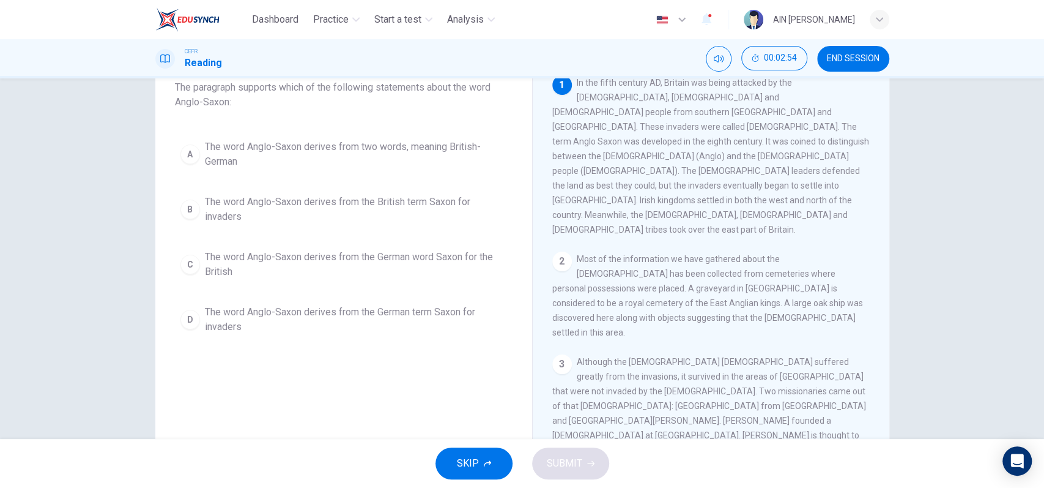
click at [252, 160] on span "The word Anglo-Saxon derives from two words, meaning British-German" at bounding box center [356, 153] width 302 height 29
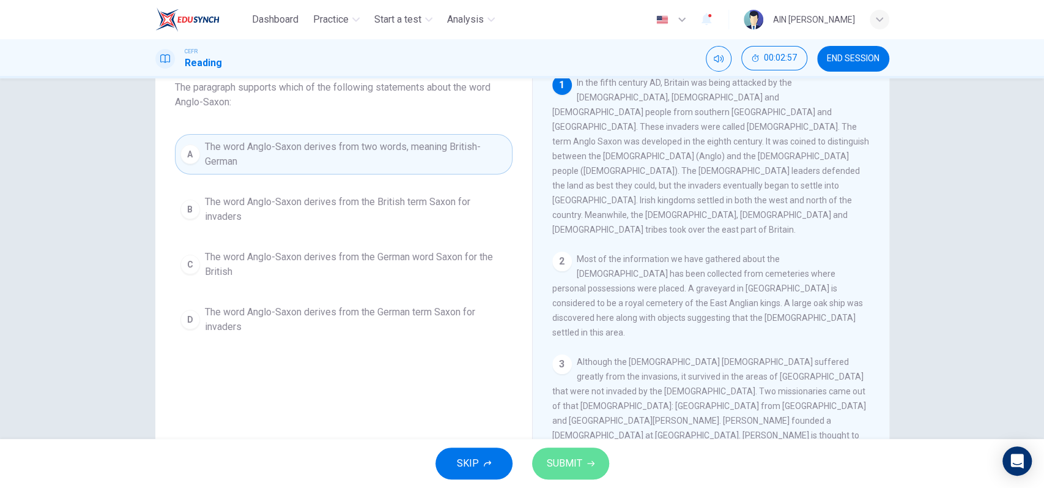
click at [553, 458] on span "SUBMIT" at bounding box center [564, 462] width 35 height 17
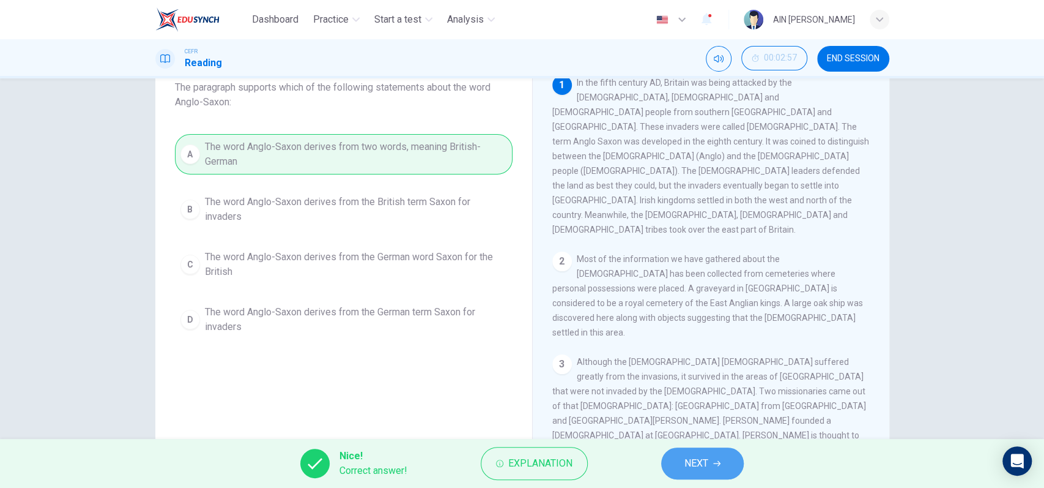
click at [695, 456] on span "NEXT" at bounding box center [696, 462] width 24 height 17
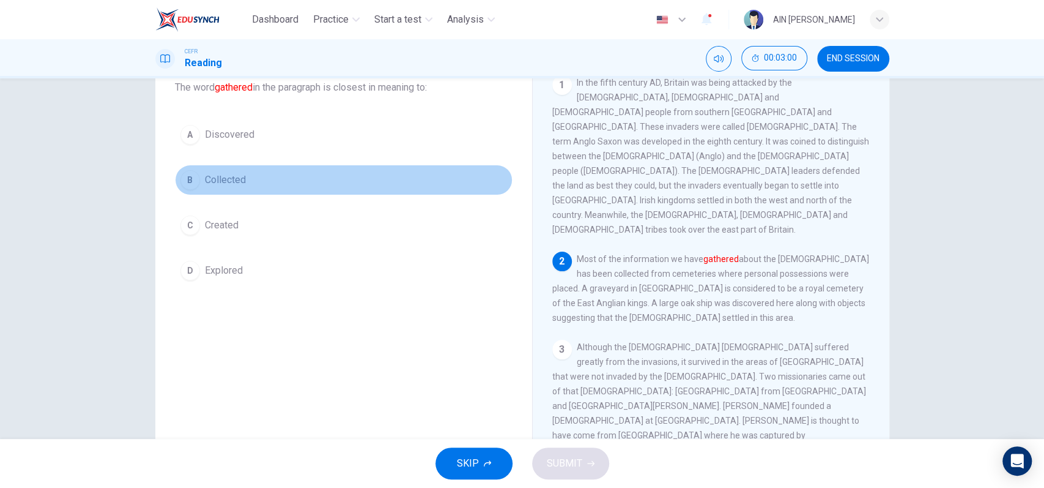
click at [206, 172] on span "Collected" at bounding box center [225, 179] width 41 height 15
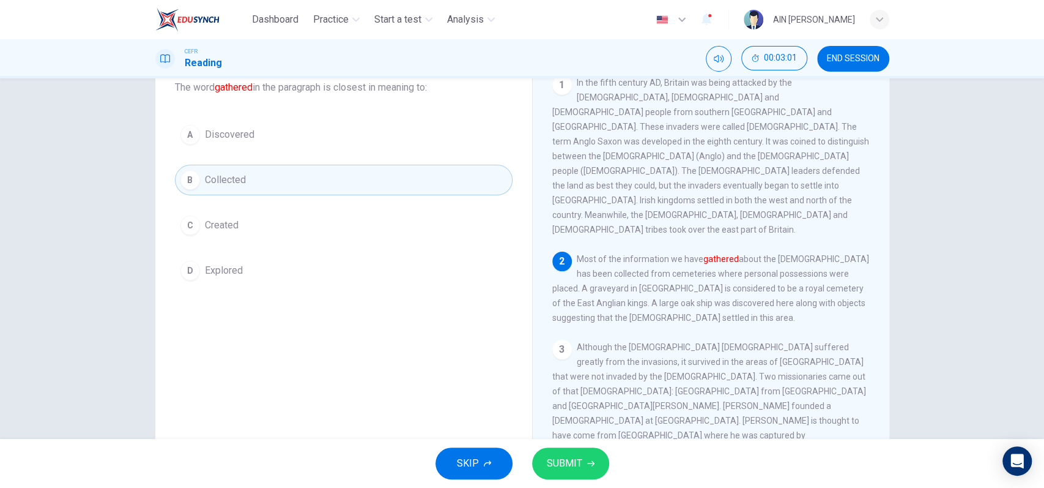
click at [547, 467] on span "SUBMIT" at bounding box center [564, 462] width 35 height 17
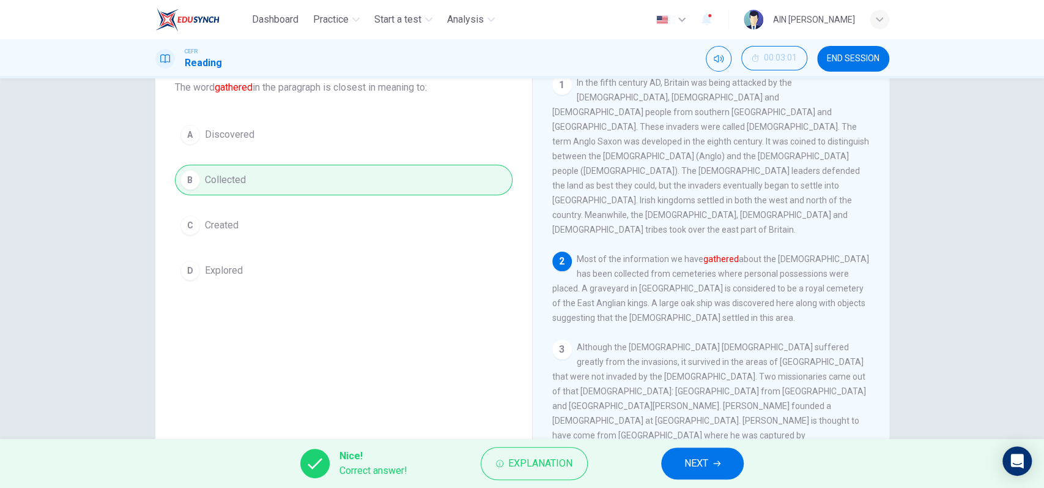
click at [683, 450] on button "NEXT" at bounding box center [702, 463] width 83 height 32
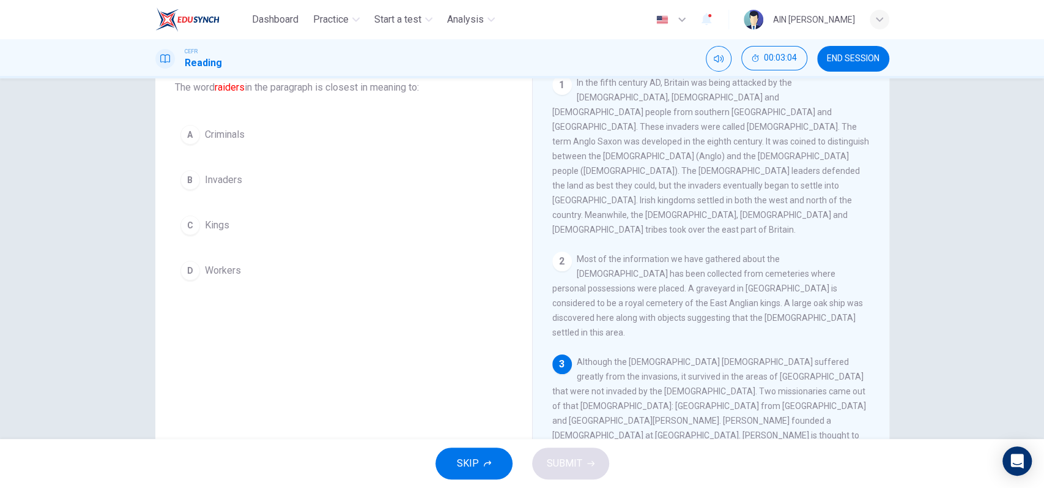
click at [239, 165] on button "B Invaders" at bounding box center [344, 180] width 338 height 31
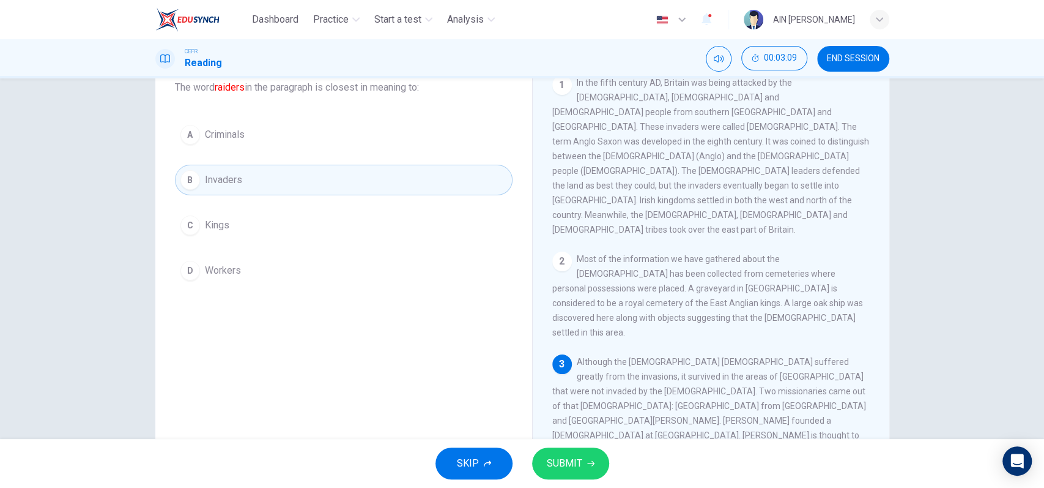
click at [594, 460] on button "SUBMIT" at bounding box center [570, 463] width 77 height 32
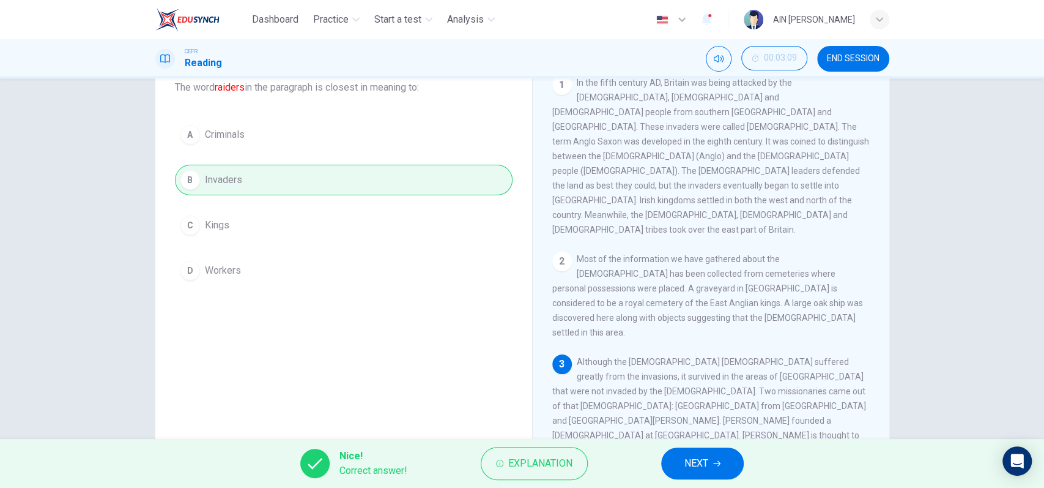
click at [691, 451] on button "NEXT" at bounding box center [702, 463] width 83 height 32
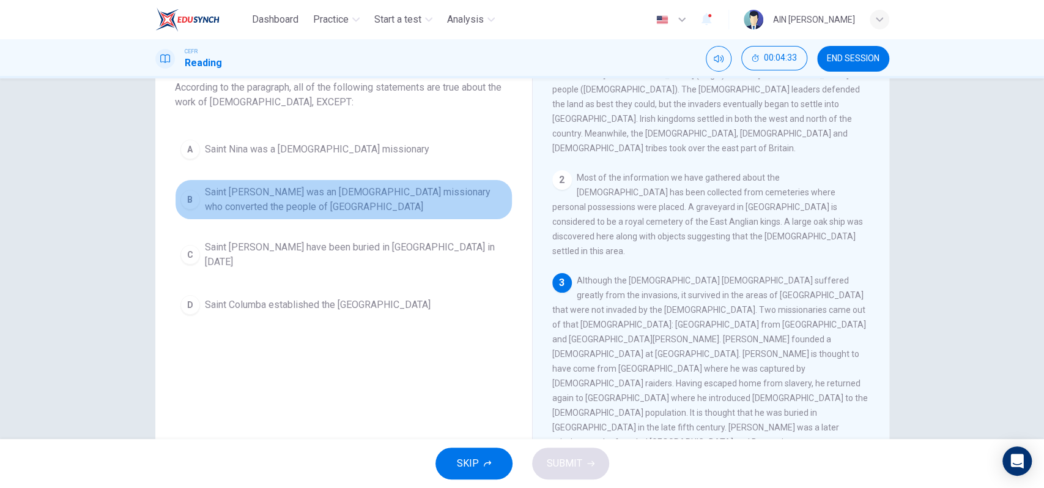
click at [346, 199] on span "Saint Patrick was an Irish missionary who converted the people of Northern Irel…" at bounding box center [356, 199] width 302 height 29
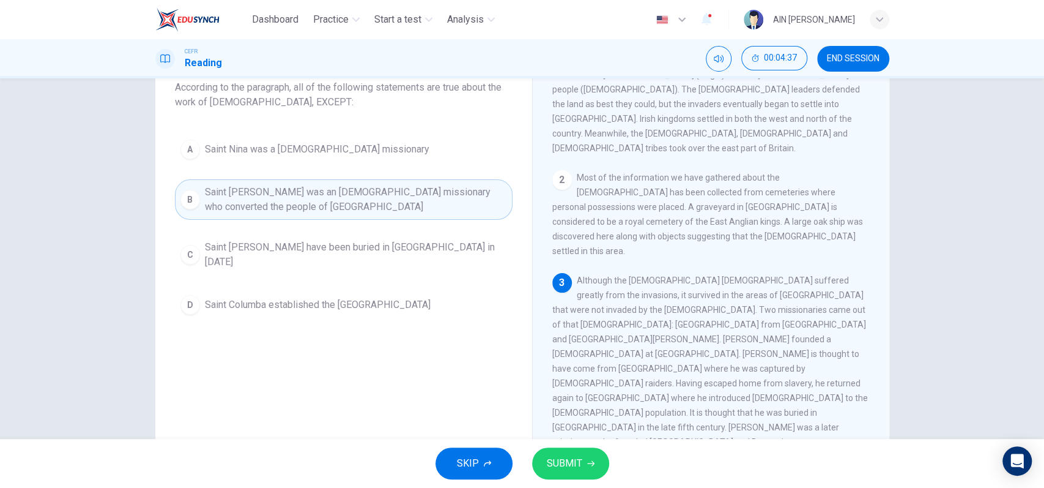
click at [581, 461] on span "SUBMIT" at bounding box center [564, 462] width 35 height 17
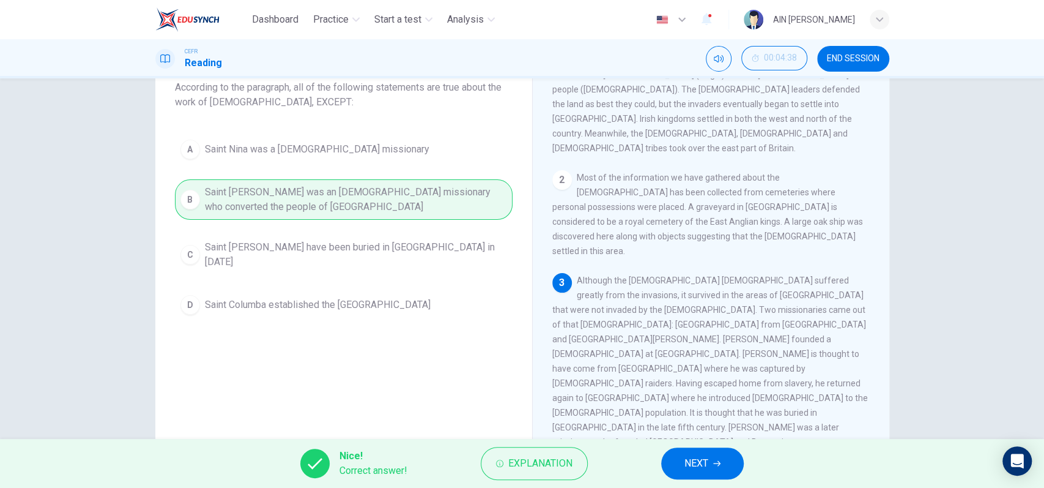
click at [713, 466] on button "NEXT" at bounding box center [702, 463] width 83 height 32
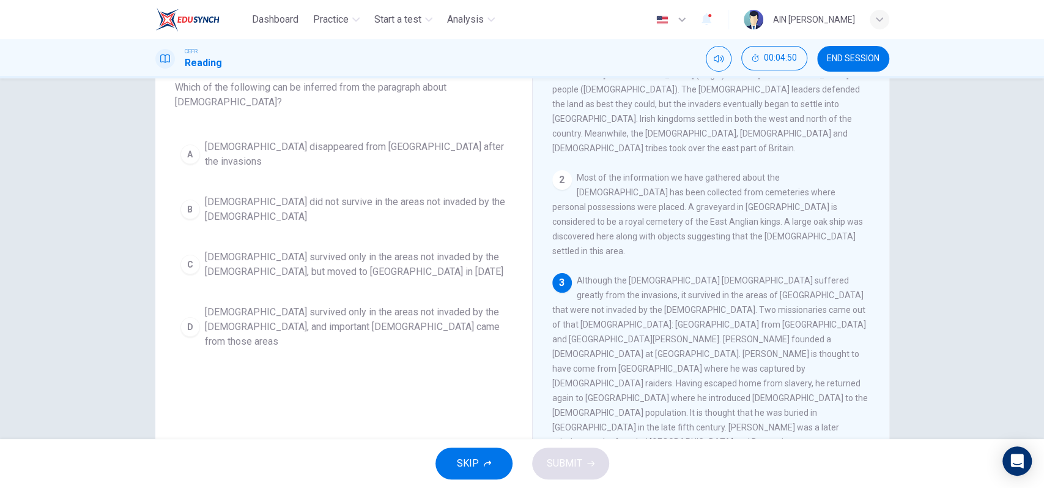
drag, startPoint x: 720, startPoint y: 294, endPoint x: 837, endPoint y: 301, distance: 117.1
click at [837, 301] on div "3 Although the Christian church suffered greatly from the invasions, it survive…" at bounding box center [711, 383] width 318 height 220
click at [388, 308] on span "Christianity survived only in the areas not invaded by the Anglo-Saxons, and im…" at bounding box center [356, 327] width 302 height 44
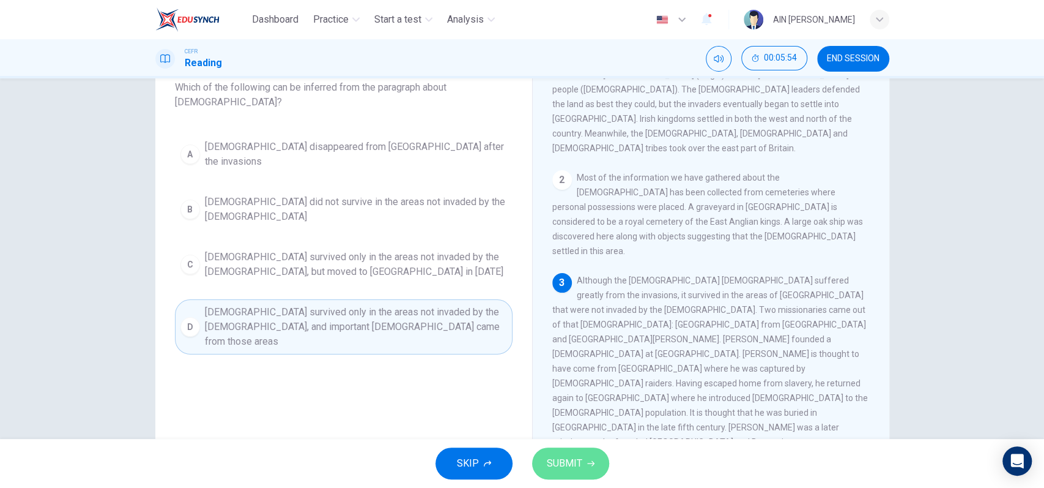
click at [552, 452] on button "SUBMIT" at bounding box center [570, 463] width 77 height 32
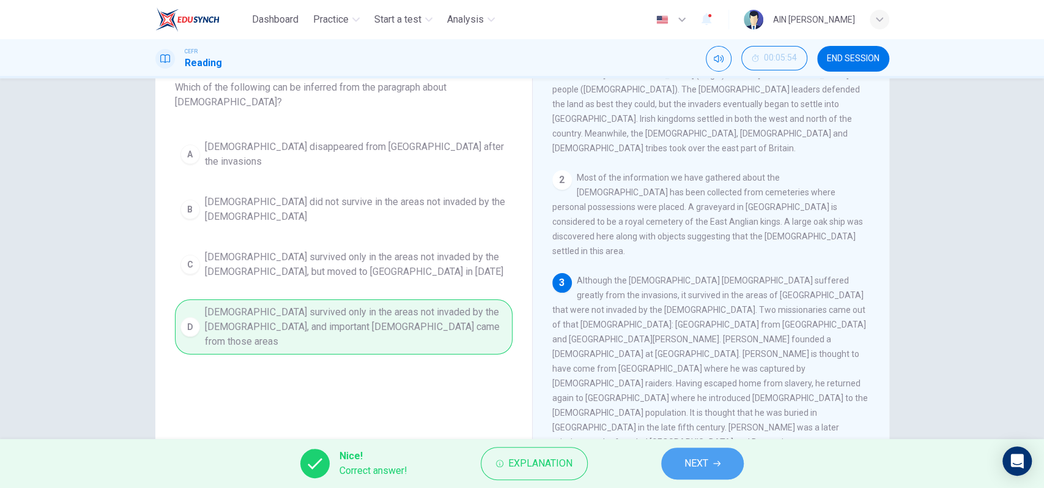
click at [692, 458] on span "NEXT" at bounding box center [696, 462] width 24 height 17
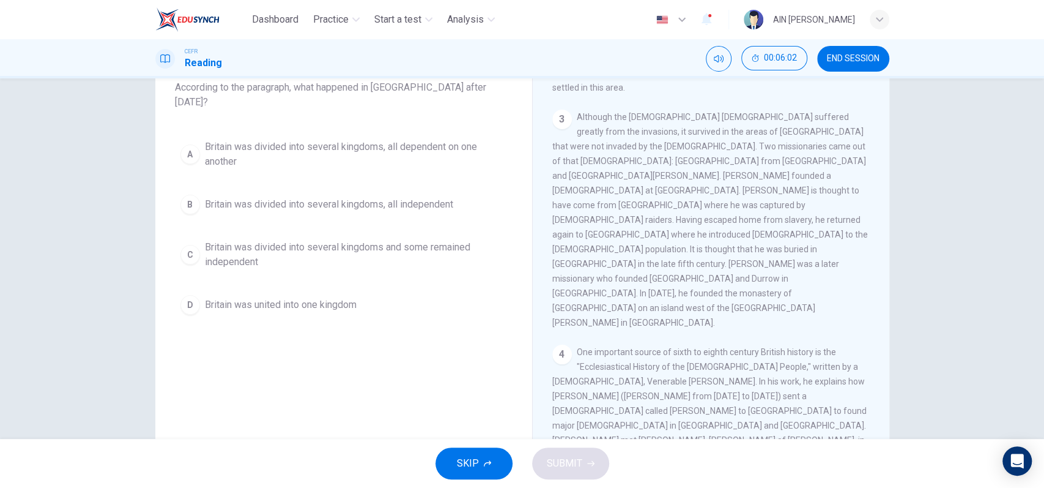
scroll to position [326, 0]
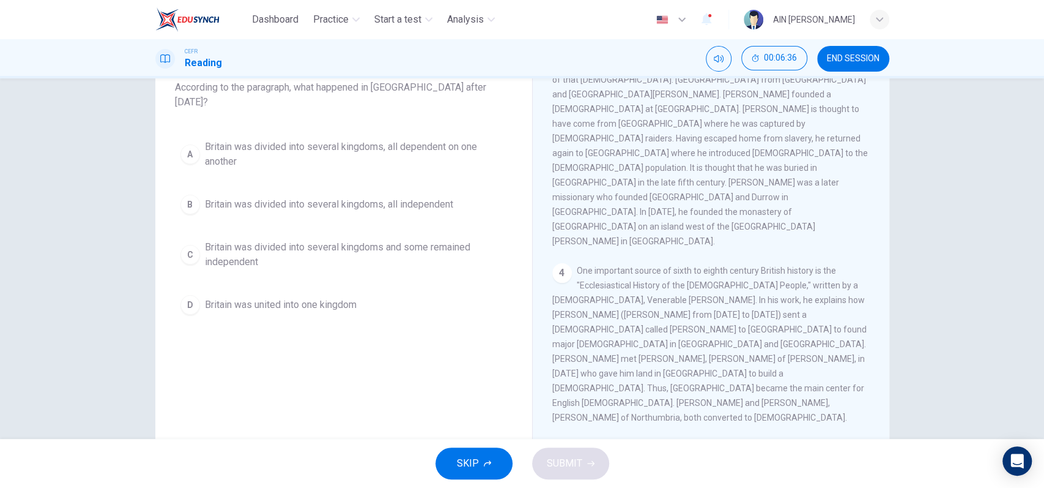
click at [336, 139] on span "Britain was divided into several kingdoms, all dependent on one another" at bounding box center [356, 153] width 302 height 29
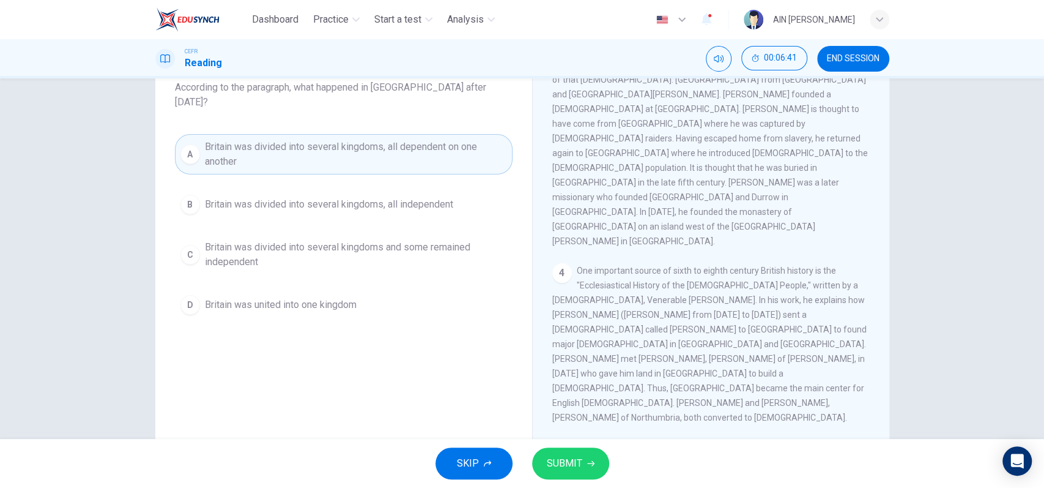
click at [299, 197] on span "Britain was divided into several kingdoms, all independent" at bounding box center [329, 204] width 248 height 15
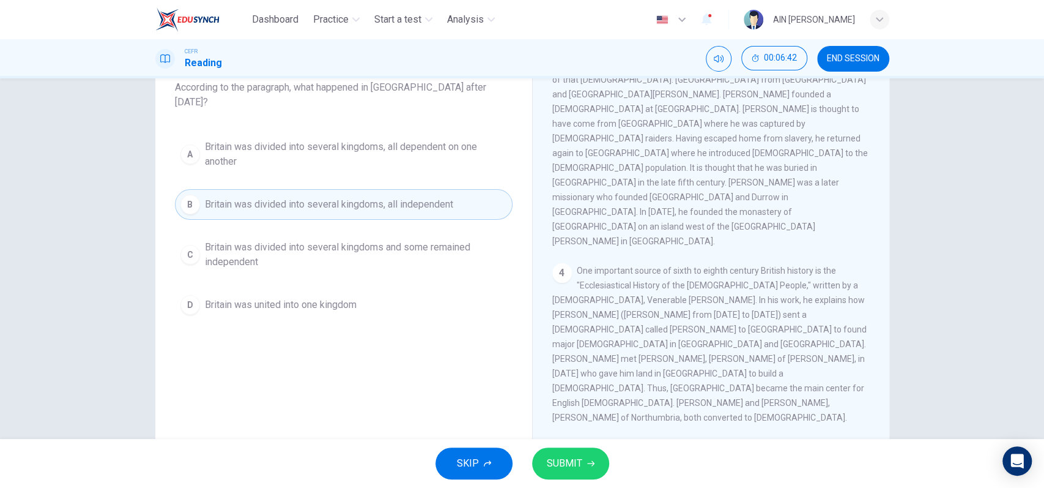
click at [547, 466] on span "SUBMIT" at bounding box center [564, 462] width 35 height 17
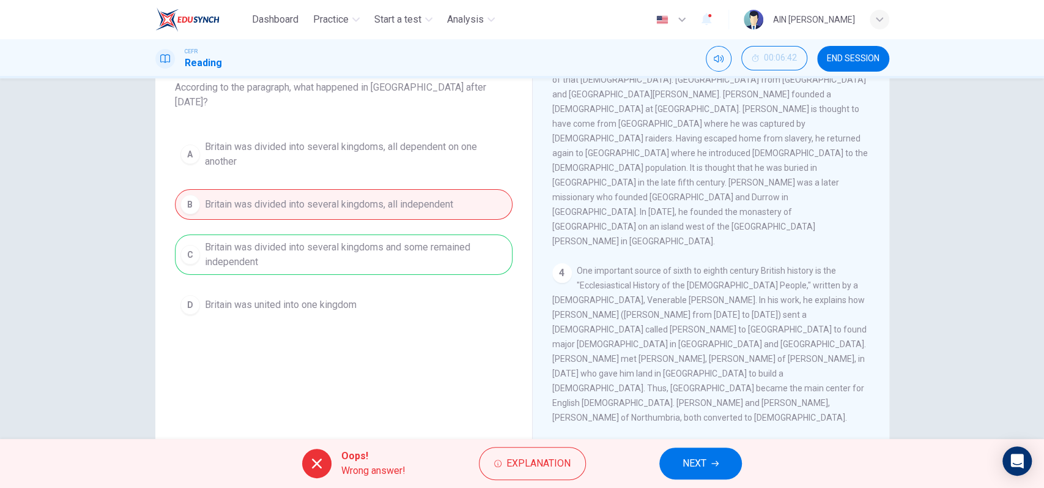
drag, startPoint x: 398, startPoint y: 189, endPoint x: 436, endPoint y: 201, distance: 39.7
click at [436, 201] on div "A Britain was divided into several kingdoms, all dependent on one another B Bri…" at bounding box center [344, 227] width 338 height 186
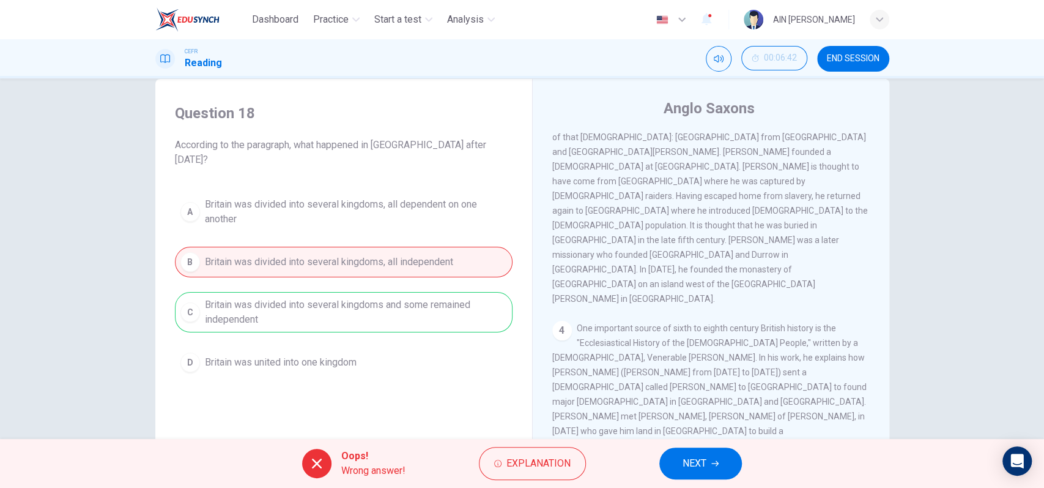
scroll to position [0, 0]
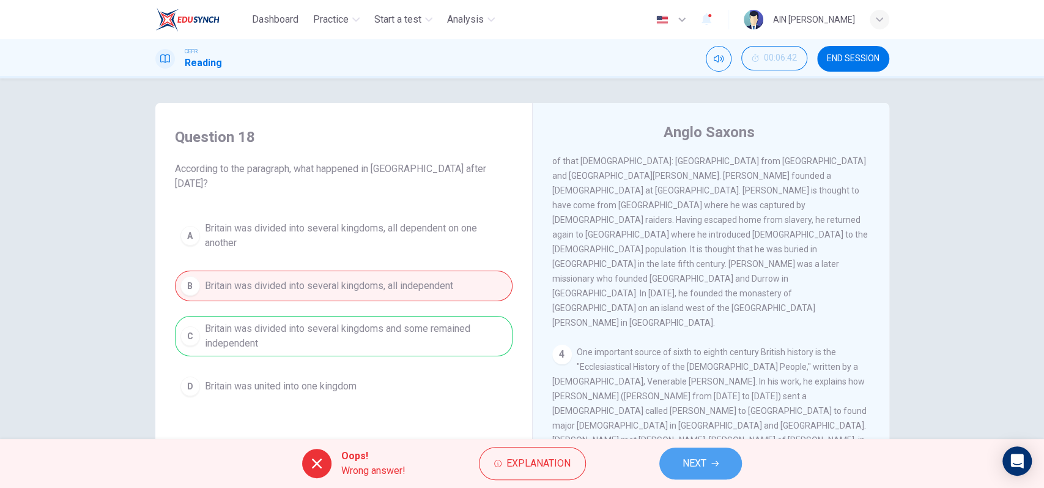
click at [707, 458] on span "NEXT" at bounding box center [695, 462] width 24 height 17
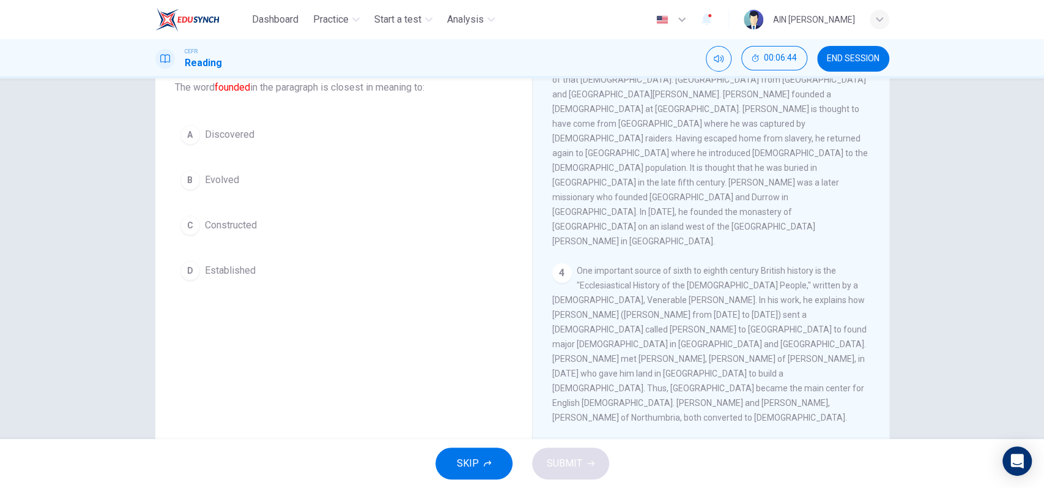
scroll to position [113, 0]
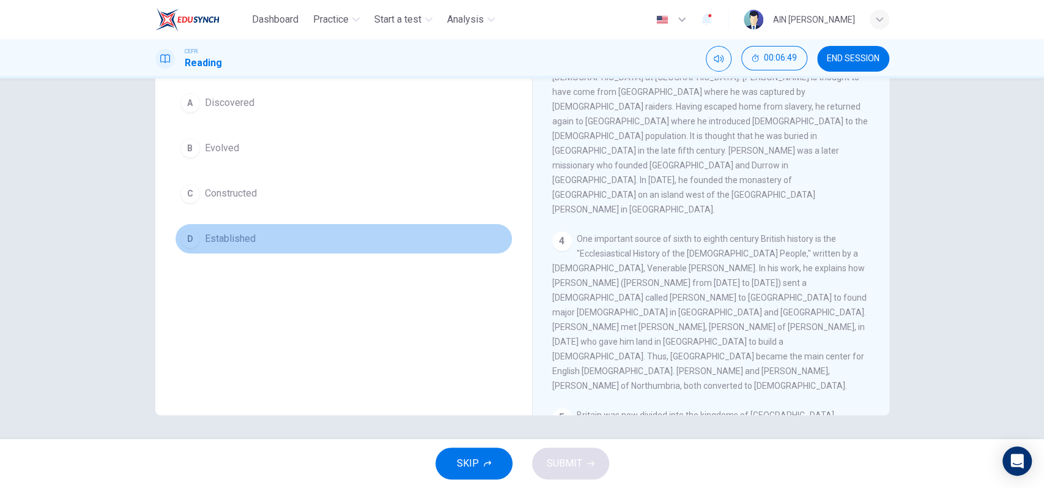
click at [231, 244] on span "Established" at bounding box center [230, 238] width 51 height 15
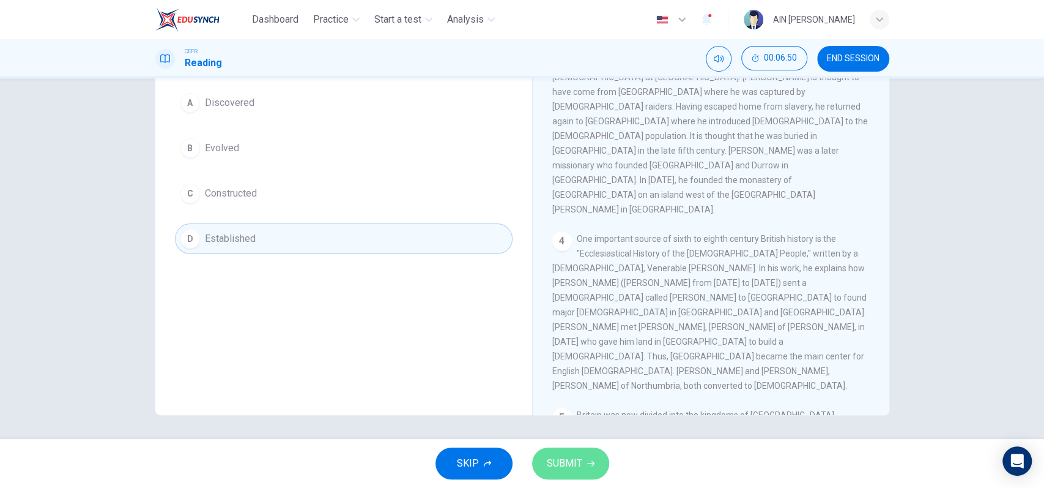
click at [560, 472] on button "SUBMIT" at bounding box center [570, 463] width 77 height 32
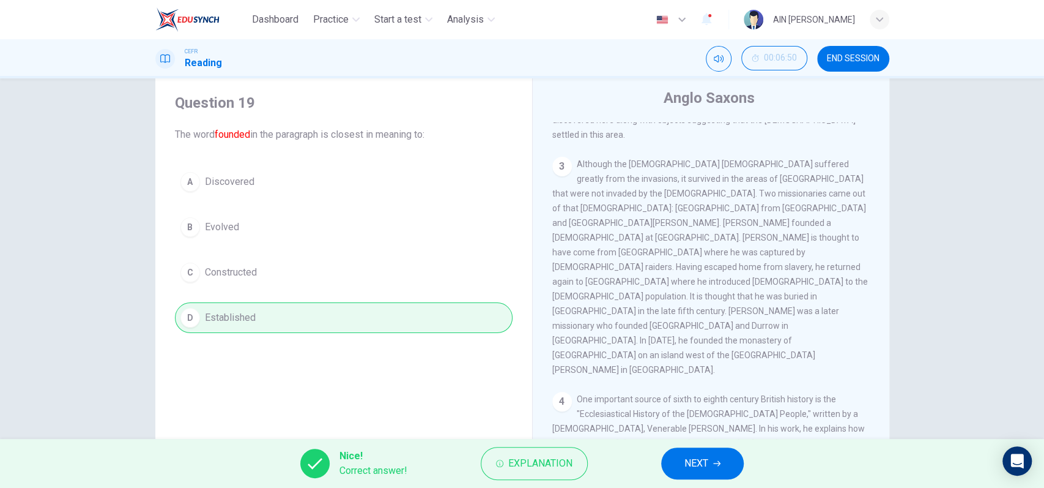
scroll to position [32, 0]
click at [729, 463] on button "NEXT" at bounding box center [702, 463] width 83 height 32
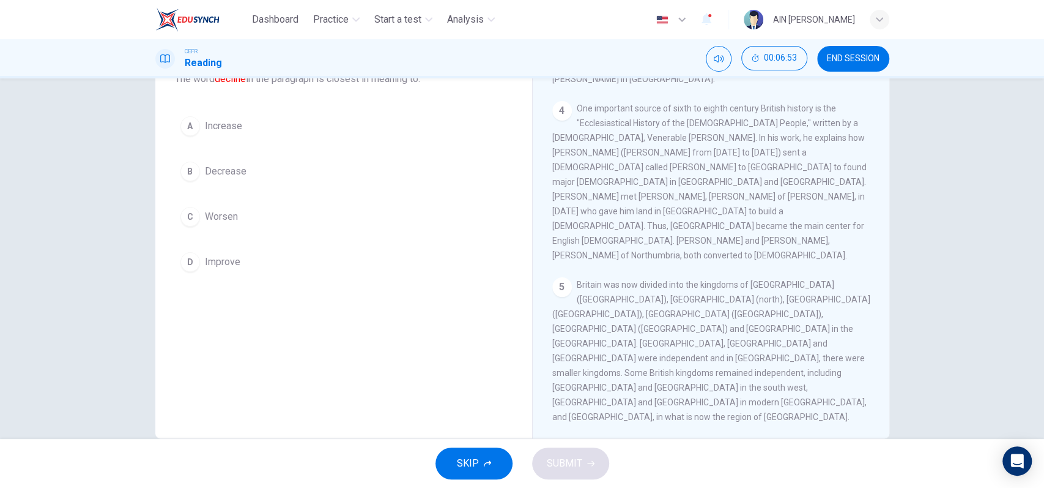
scroll to position [113, 0]
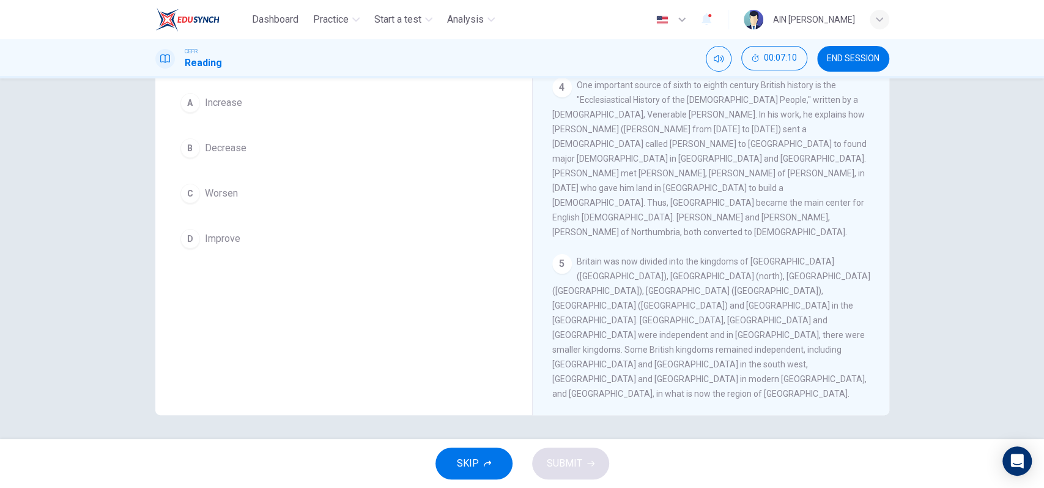
click at [291, 203] on button "C Worsen" at bounding box center [344, 193] width 338 height 31
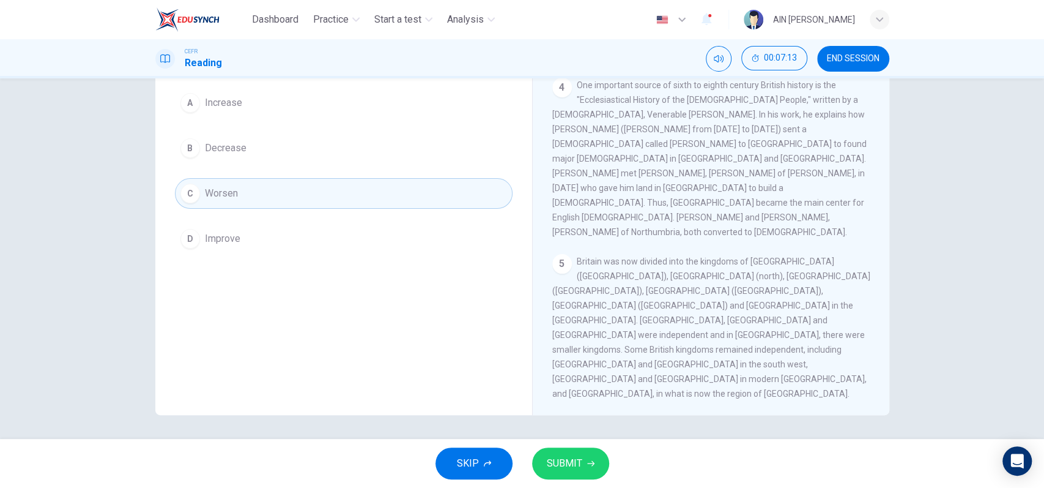
click at [588, 409] on div "1 In the fifth century AD, Britain was being attacked by the Irish, Pict and Ge…" at bounding box center [719, 228] width 334 height 371
click at [563, 452] on button "SUBMIT" at bounding box center [570, 463] width 77 height 32
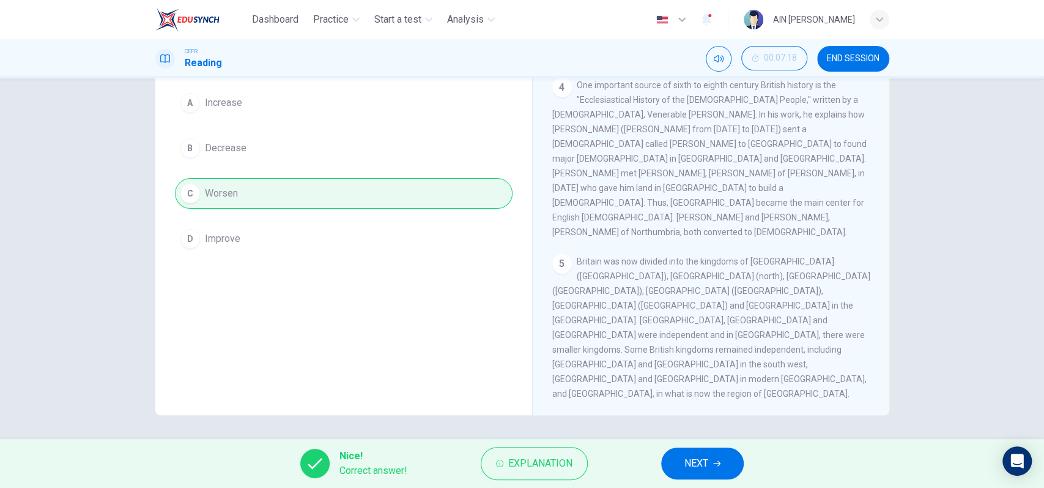
click at [710, 456] on button "NEXT" at bounding box center [702, 463] width 83 height 32
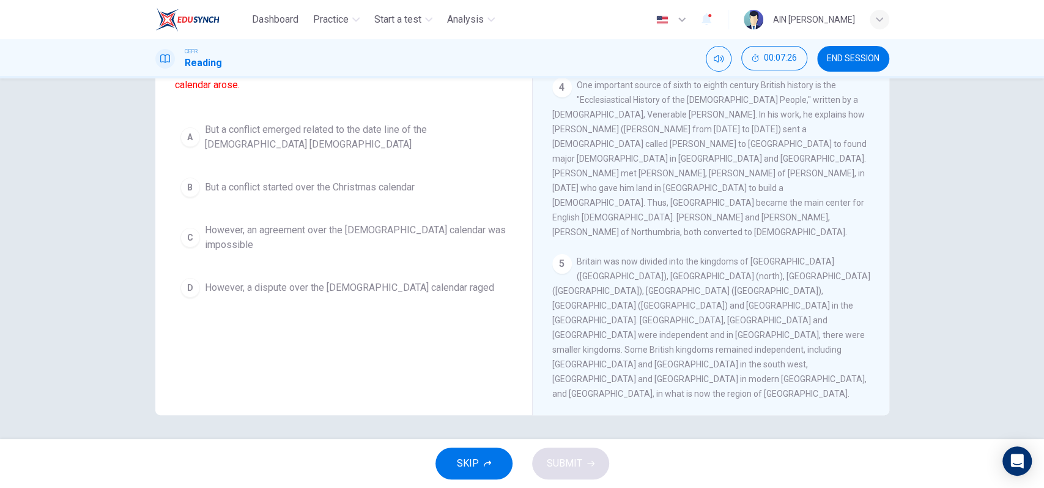
scroll to position [32, 0]
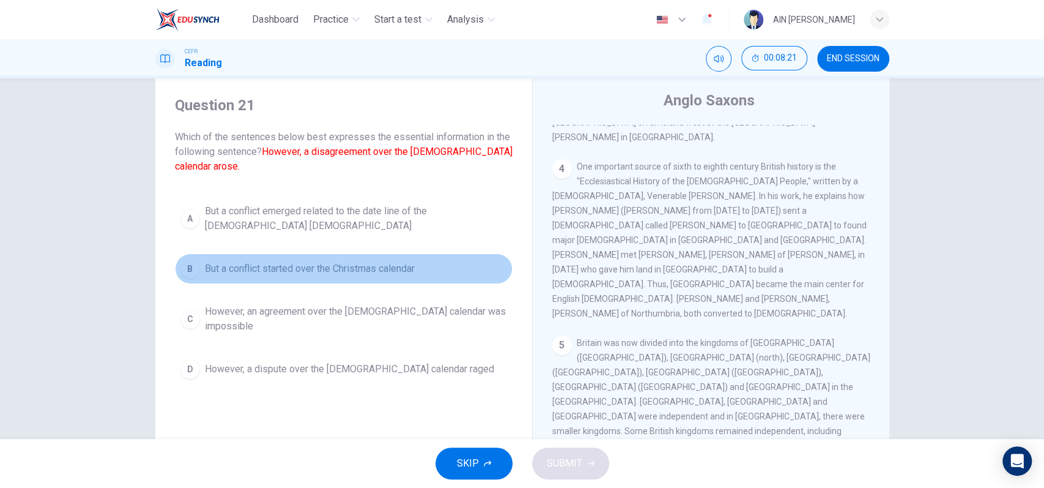
click at [354, 267] on button "B But a conflict started over the Christmas calendar" at bounding box center [344, 268] width 338 height 31
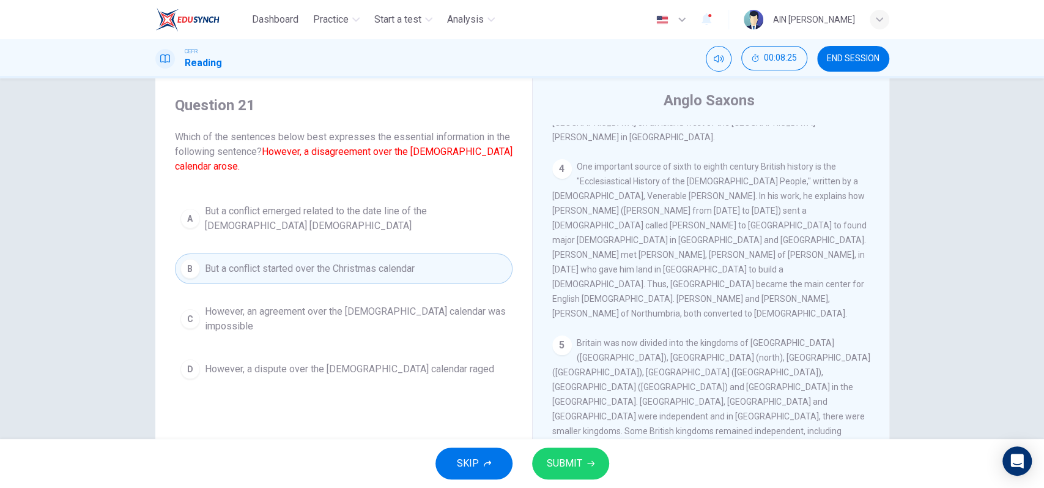
click at [567, 458] on span "SUBMIT" at bounding box center [564, 462] width 35 height 17
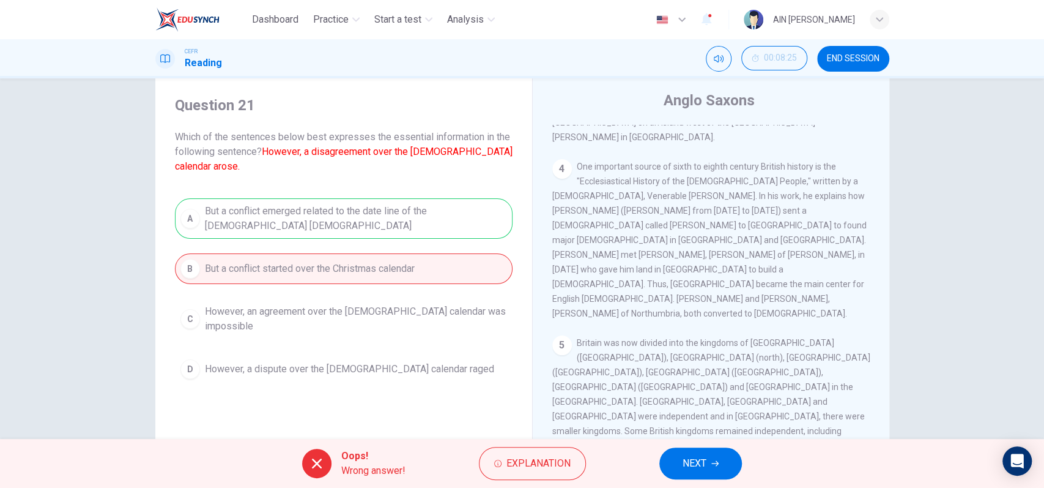
drag, startPoint x: 416, startPoint y: 152, endPoint x: 464, endPoint y: 150, distance: 47.7
click at [464, 150] on font "However, a disagreement over the Christian calendar arose." at bounding box center [344, 159] width 338 height 26
click at [680, 458] on button "NEXT" at bounding box center [700, 463] width 83 height 32
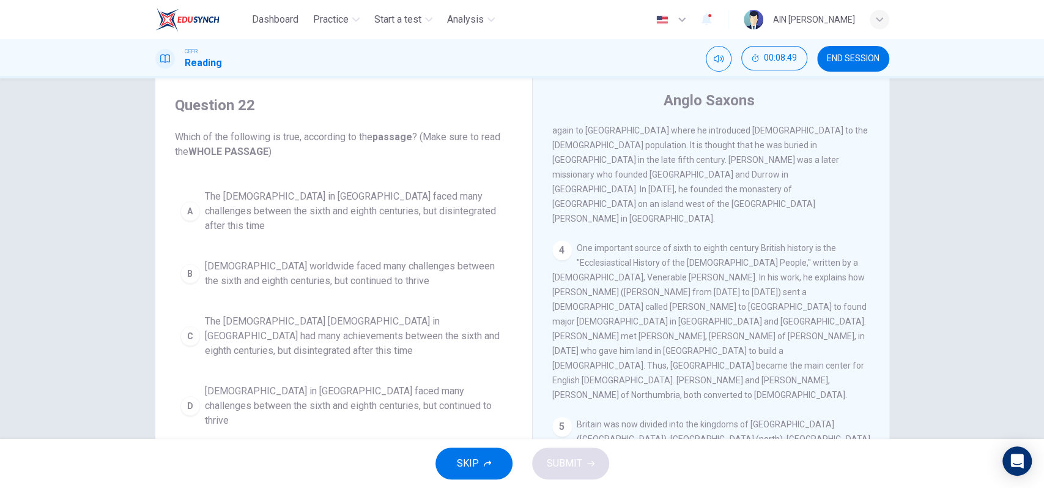
click at [459, 384] on span "The Christian church in Britain faced many challenges between the sixth and eig…" at bounding box center [356, 406] width 302 height 44
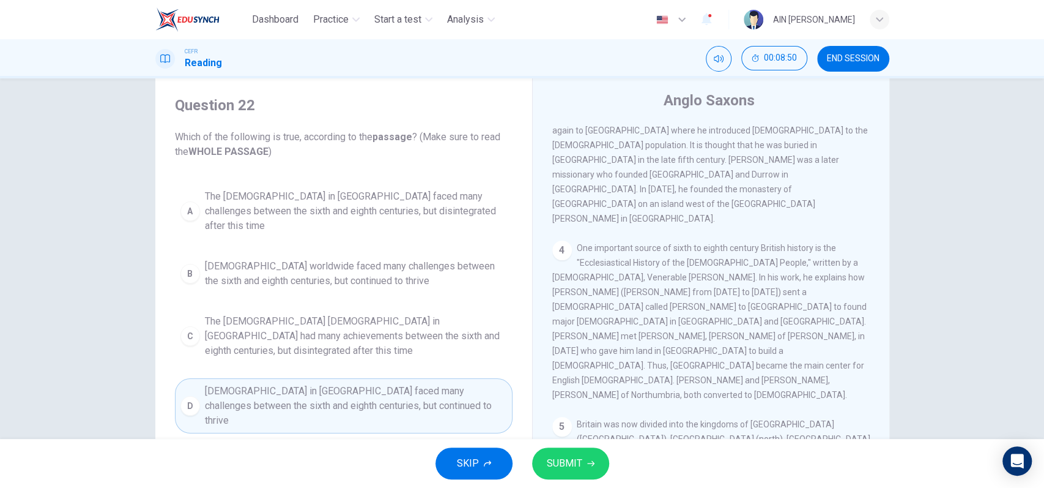
click at [551, 467] on span "SUBMIT" at bounding box center [564, 462] width 35 height 17
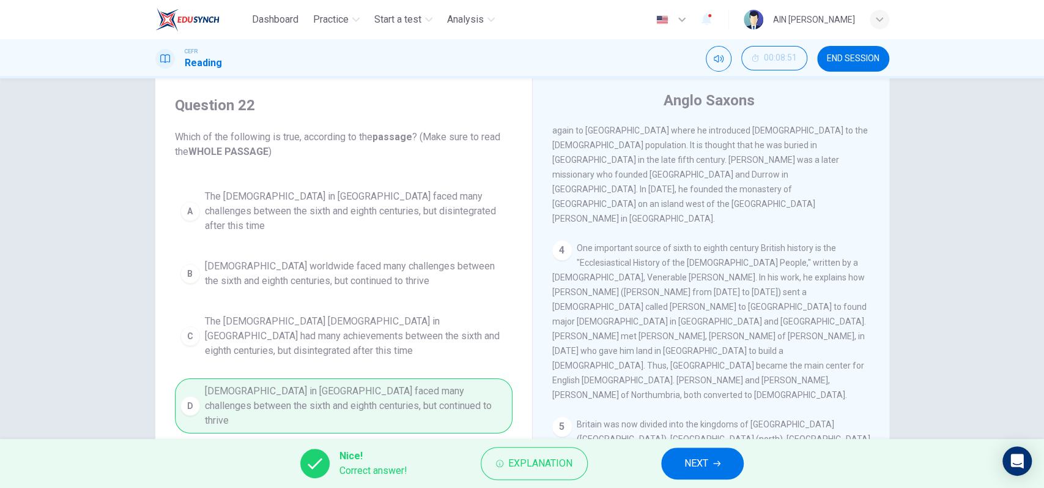
click at [724, 447] on div "Nice! Correct answer! Explanation NEXT" at bounding box center [522, 463] width 1044 height 49
click at [717, 449] on button "NEXT" at bounding box center [702, 463] width 83 height 32
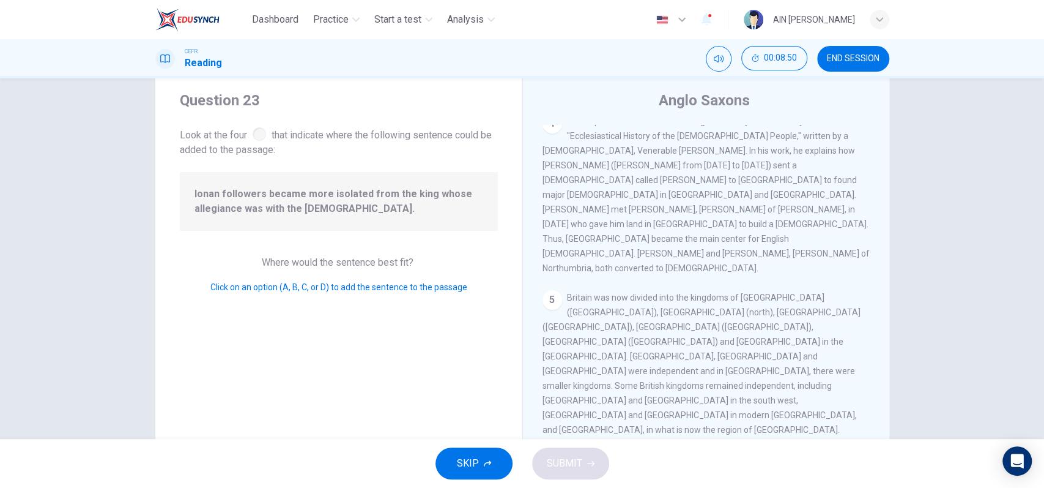
scroll to position [499, 0]
click at [560, 453] on button "SUBMIT" at bounding box center [570, 463] width 77 height 32
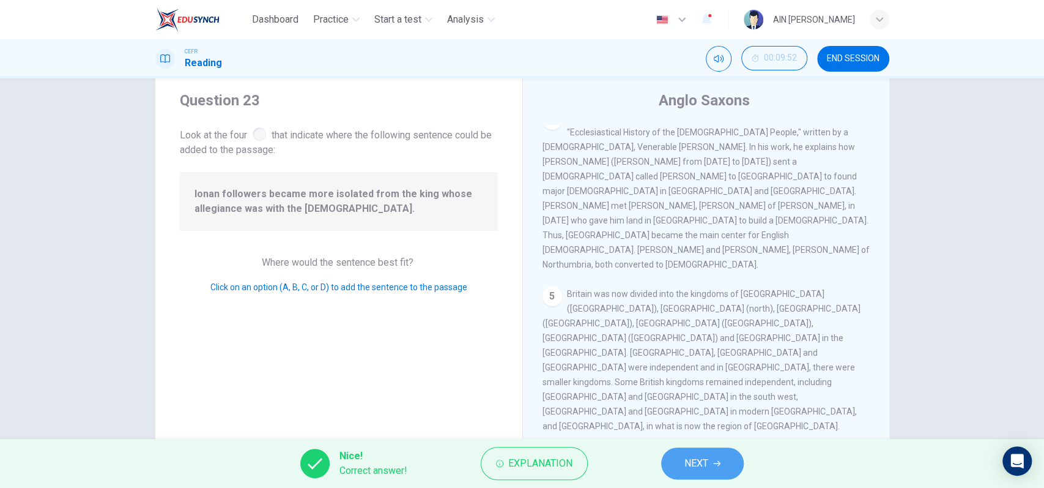
click at [695, 469] on span "NEXT" at bounding box center [696, 462] width 24 height 17
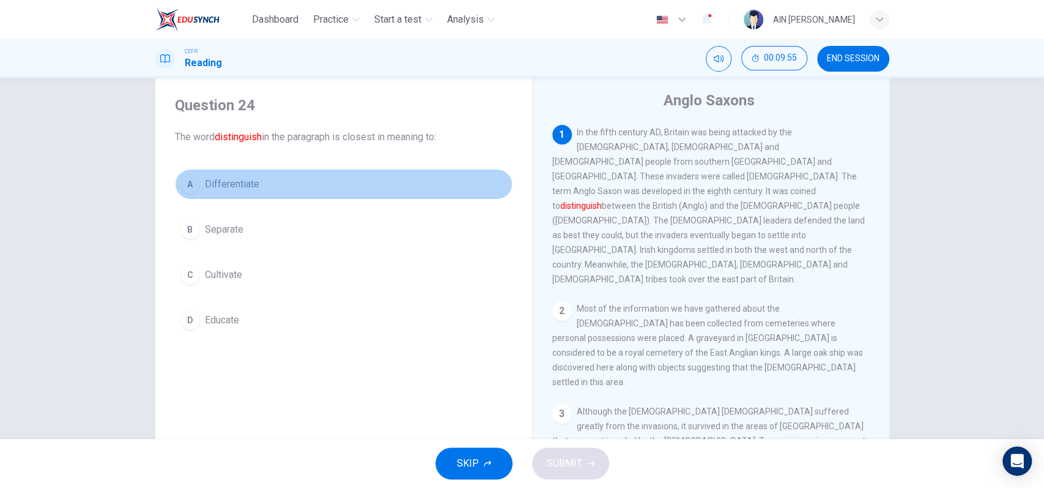
click at [218, 187] on span "Differentiate" at bounding box center [232, 184] width 54 height 15
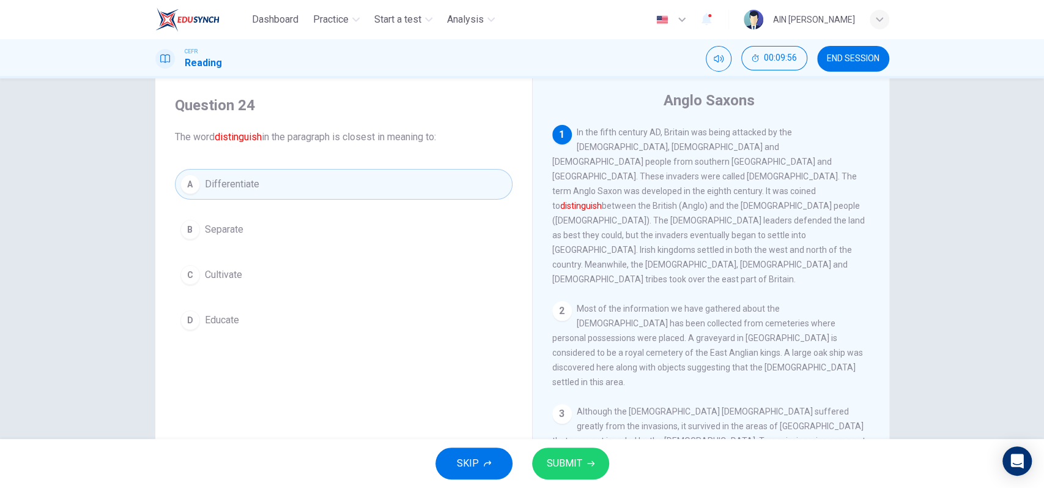
click at [582, 469] on button "SUBMIT" at bounding box center [570, 463] width 77 height 32
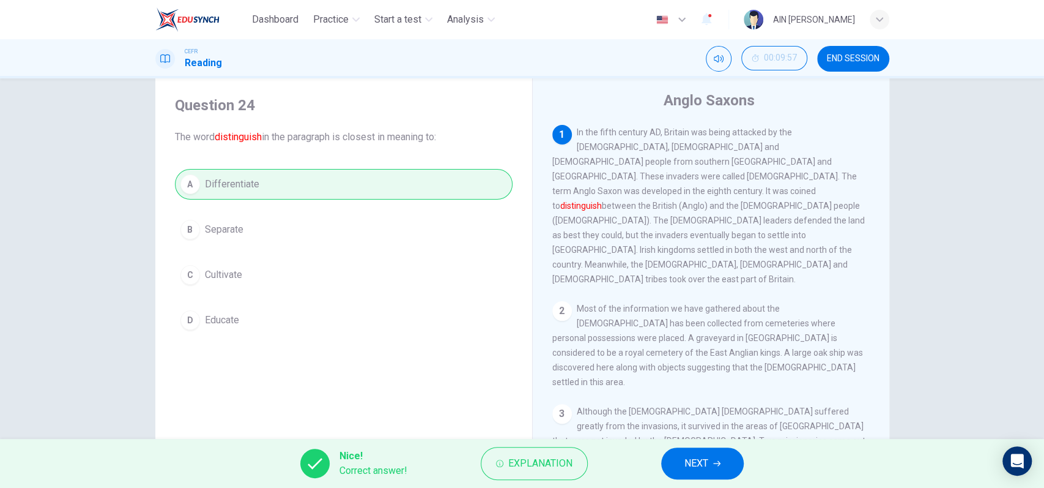
click at [670, 456] on button "NEXT" at bounding box center [702, 463] width 83 height 32
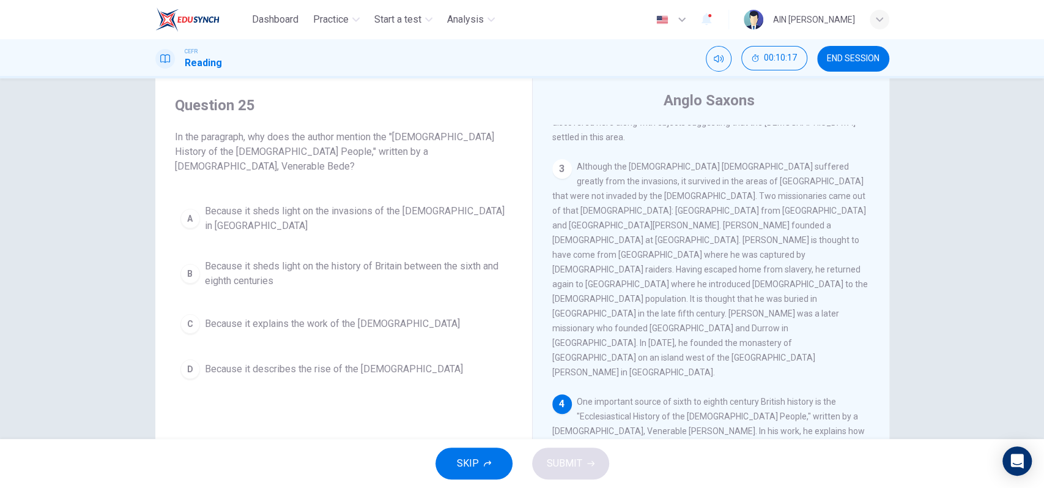
scroll to position [326, 0]
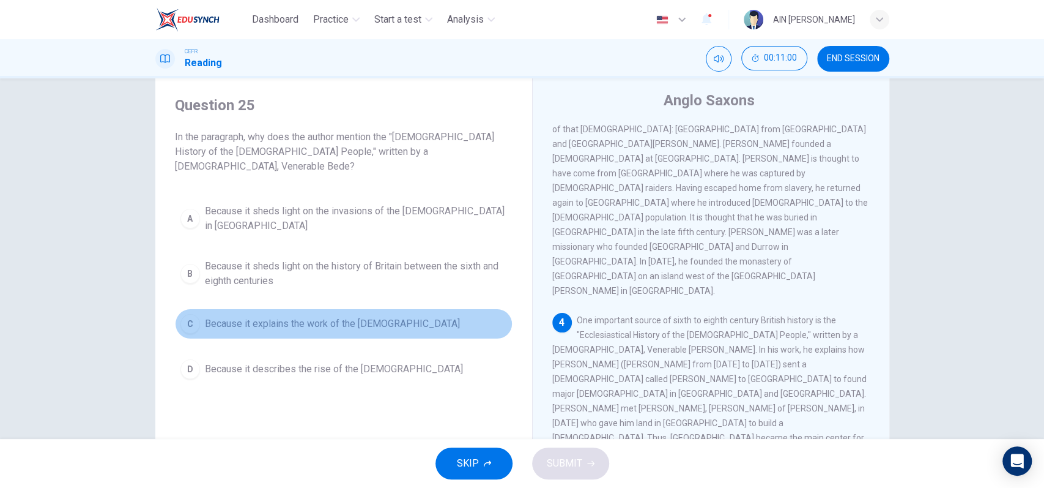
click at [364, 316] on span "Because it explains the work of the missionaries" at bounding box center [332, 323] width 255 height 15
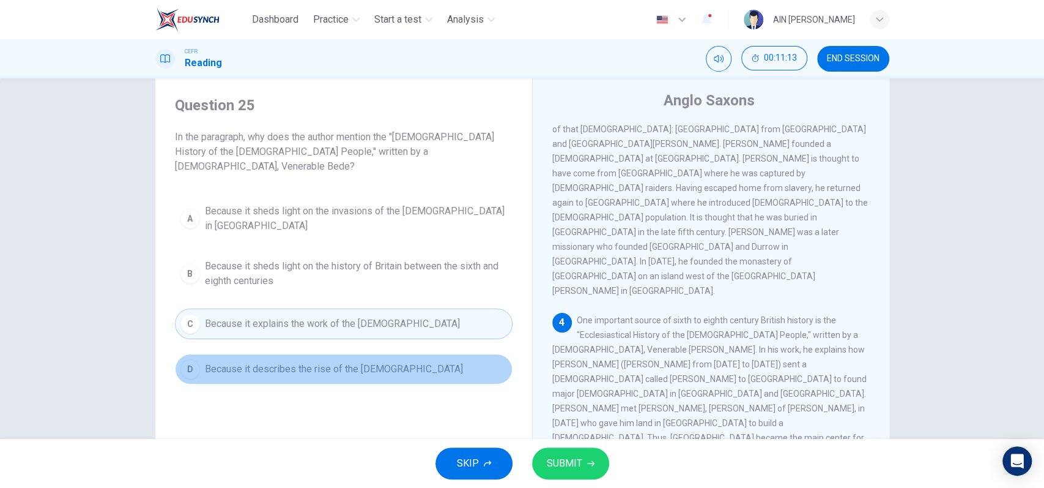
click at [373, 362] on span "Because it describes the rise of the Canterbury church" at bounding box center [334, 369] width 258 height 15
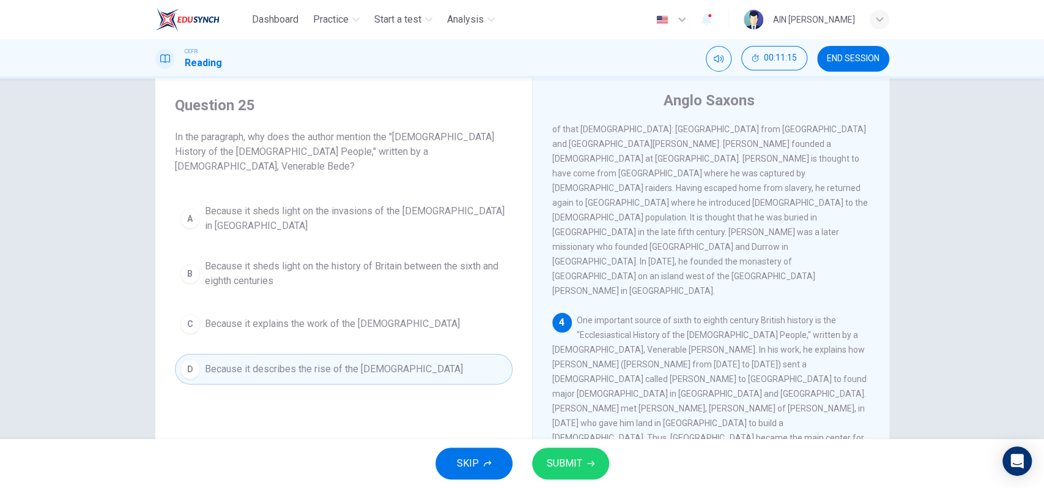
click at [564, 461] on span "SUBMIT" at bounding box center [564, 462] width 35 height 17
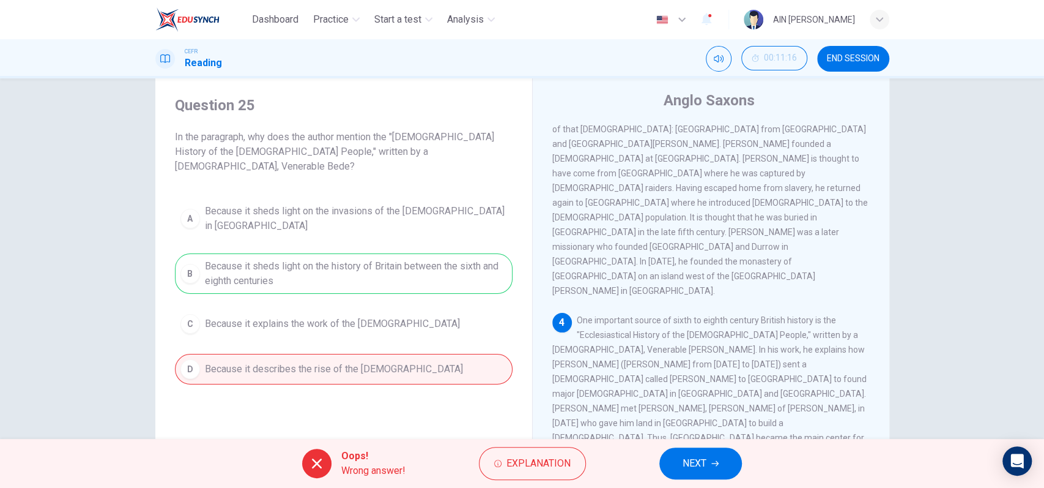
drag, startPoint x: 574, startPoint y: 187, endPoint x: 793, endPoint y: 165, distance: 219.4
click at [793, 165] on div "1 In the fifth century AD, Britain was being attacked by the Irish, Pict and Ge…" at bounding box center [719, 310] width 334 height 371
click at [699, 464] on span "NEXT" at bounding box center [695, 462] width 24 height 17
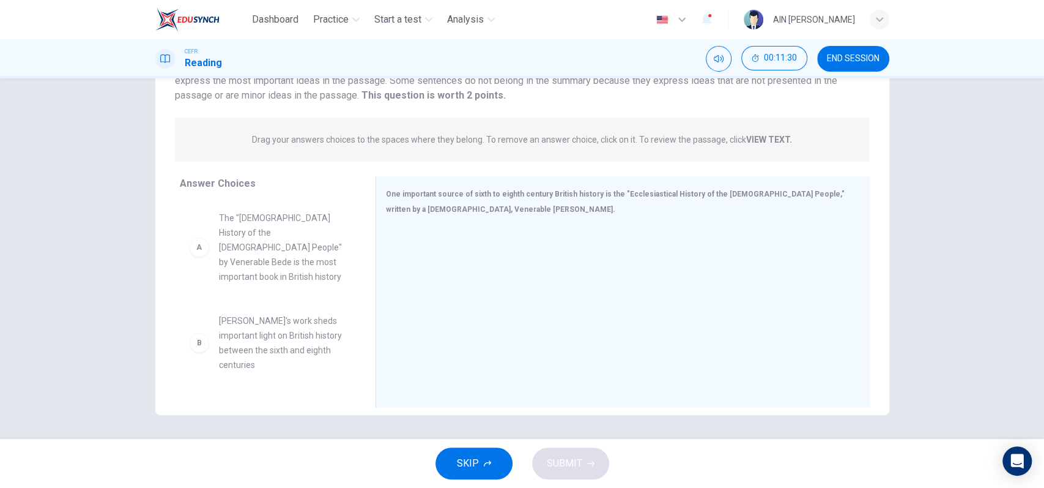
scroll to position [81, 0]
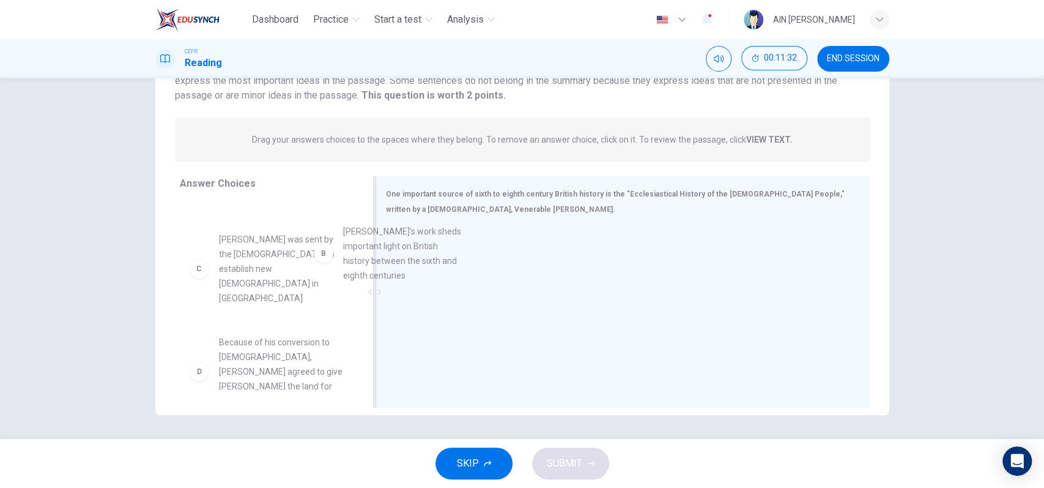
drag, startPoint x: 258, startPoint y: 272, endPoint x: 458, endPoint y: 250, distance: 201.2
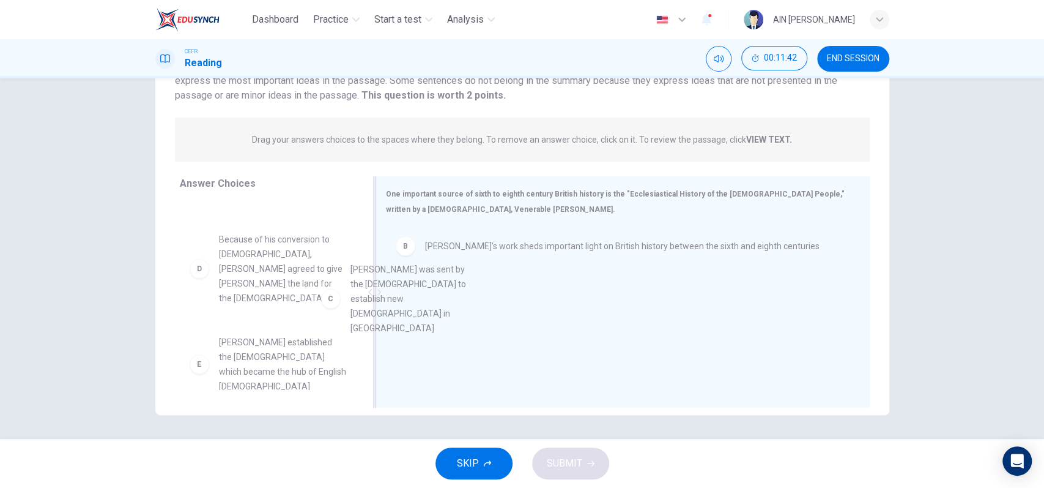
drag, startPoint x: 262, startPoint y: 275, endPoint x: 443, endPoint y: 307, distance: 183.2
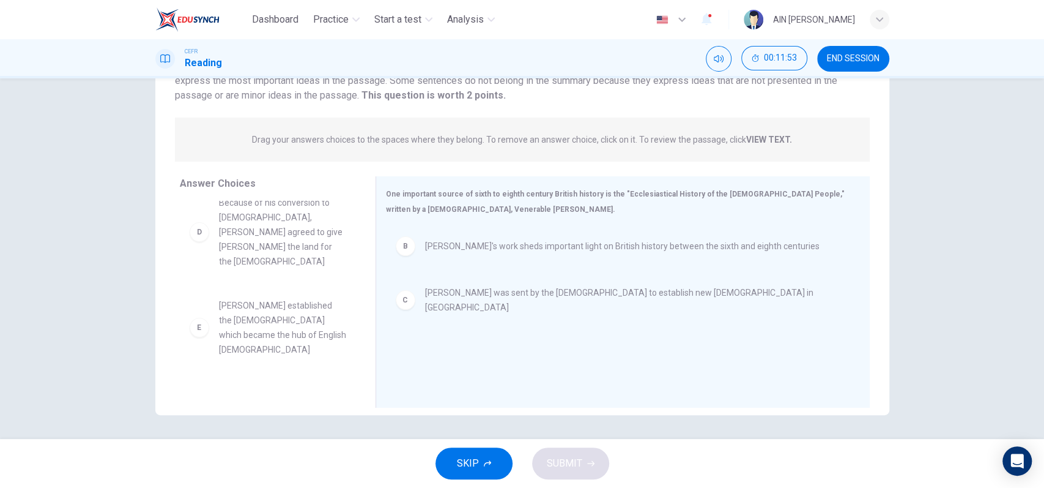
scroll to position [154, 0]
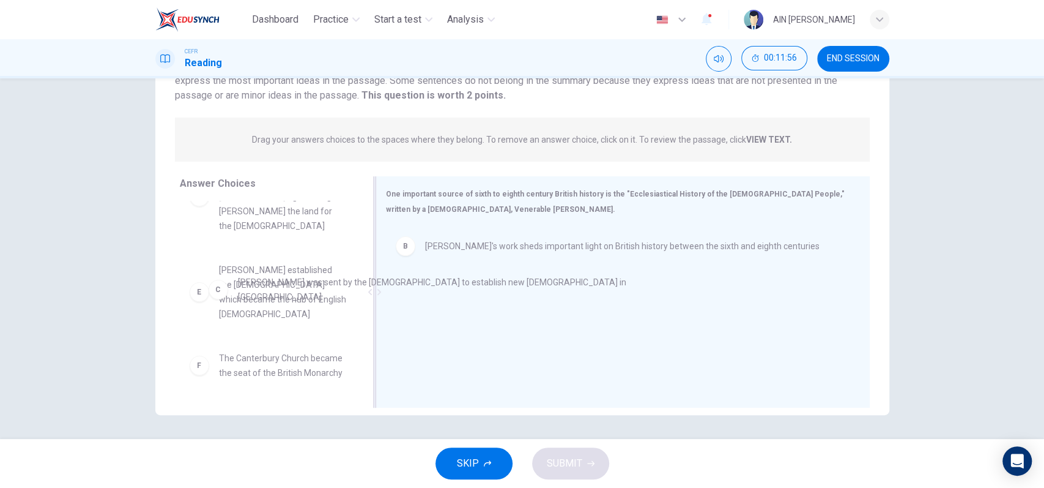
drag, startPoint x: 450, startPoint y: 301, endPoint x: 264, endPoint y: 291, distance: 186.2
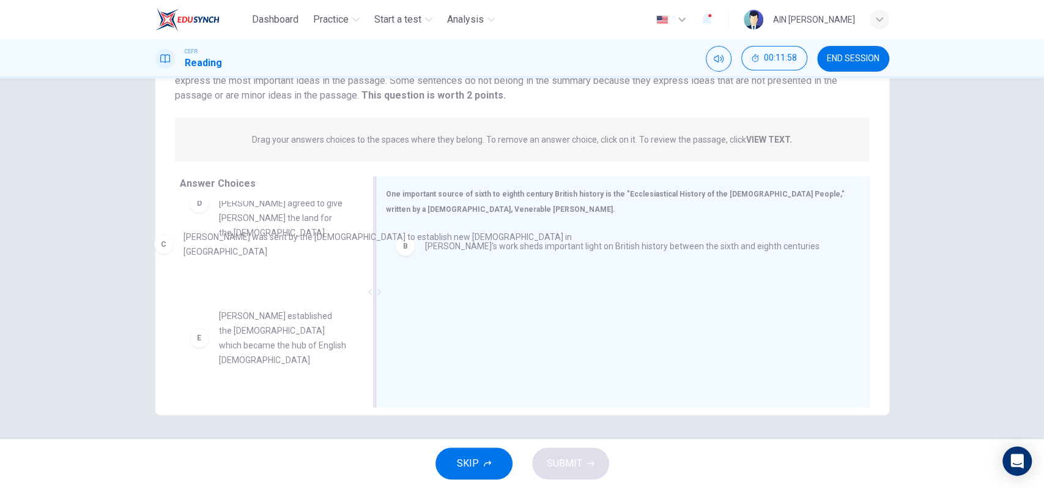
drag, startPoint x: 456, startPoint y: 294, endPoint x: 215, endPoint y: 239, distance: 247.4
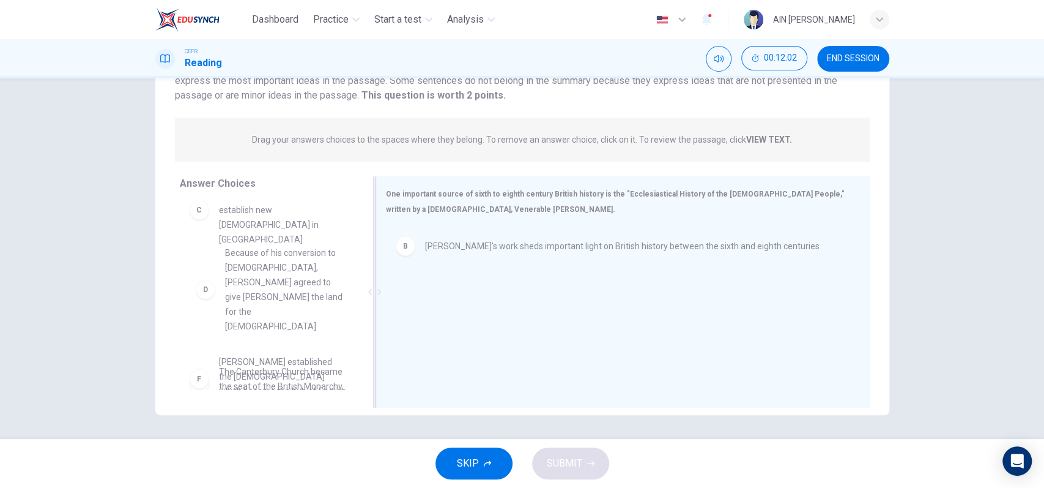
drag, startPoint x: 262, startPoint y: 284, endPoint x: 278, endPoint y: 284, distance: 15.3
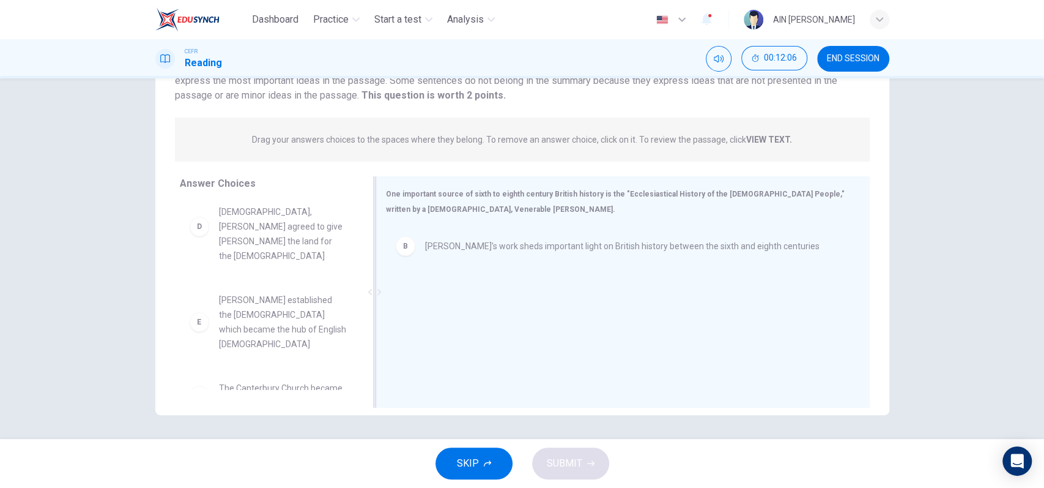
scroll to position [227, 0]
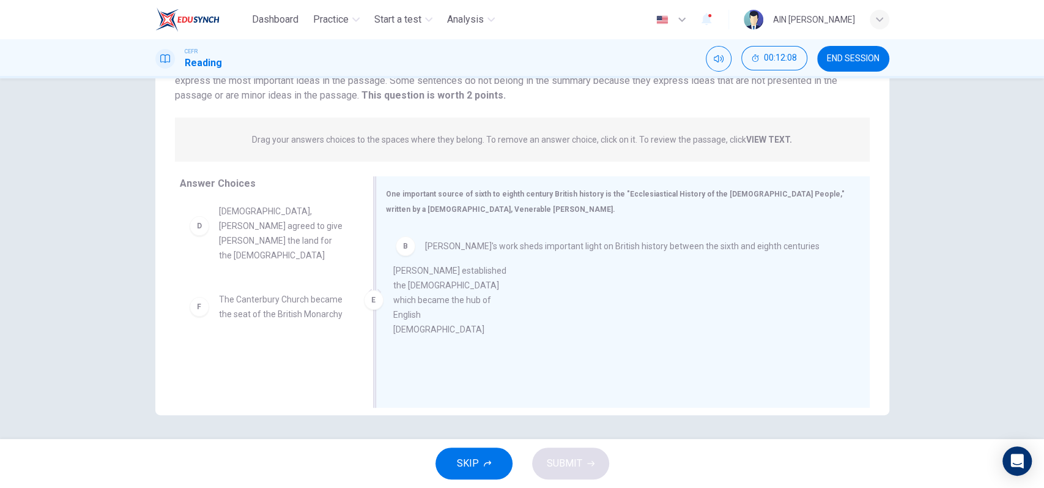
drag, startPoint x: 278, startPoint y: 302, endPoint x: 462, endPoint y: 319, distance: 185.5
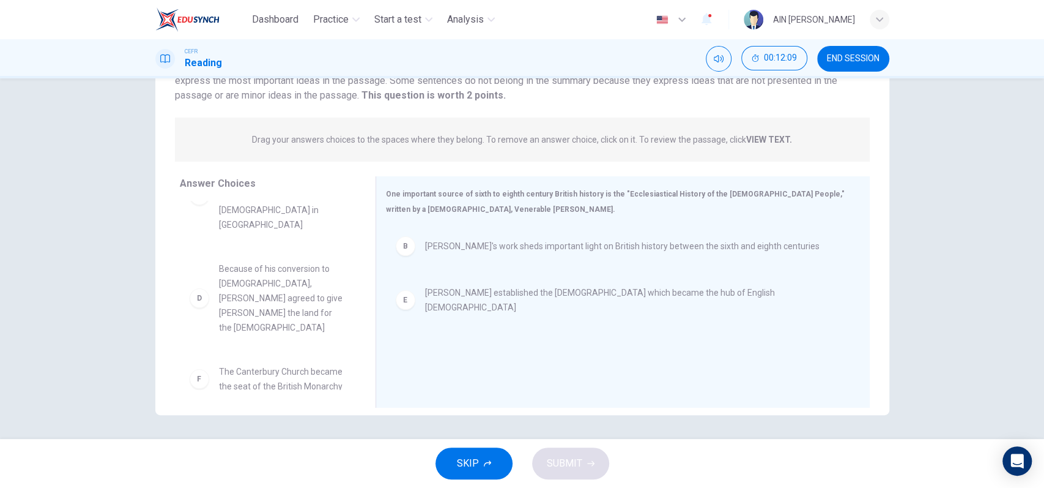
scroll to position [139, 0]
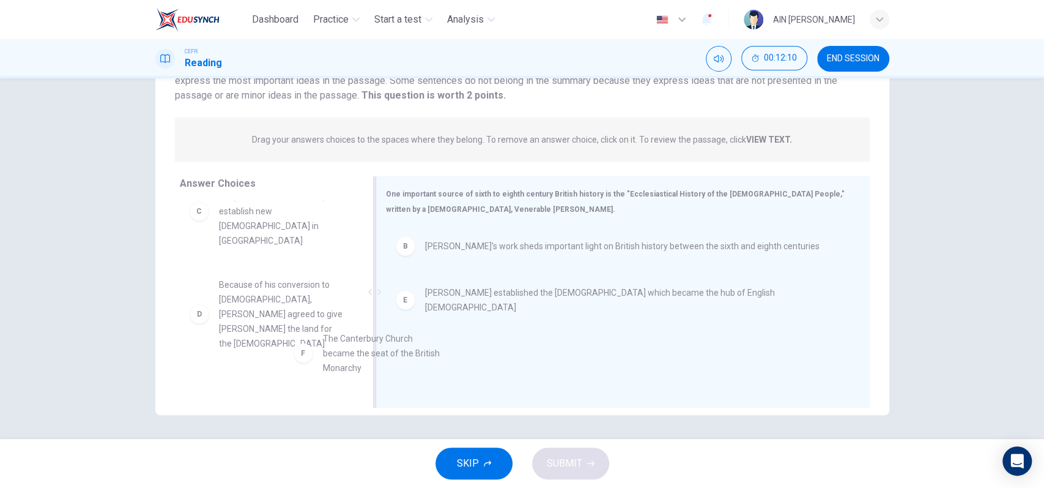
drag, startPoint x: 240, startPoint y: 344, endPoint x: 459, endPoint y: 328, distance: 219.6
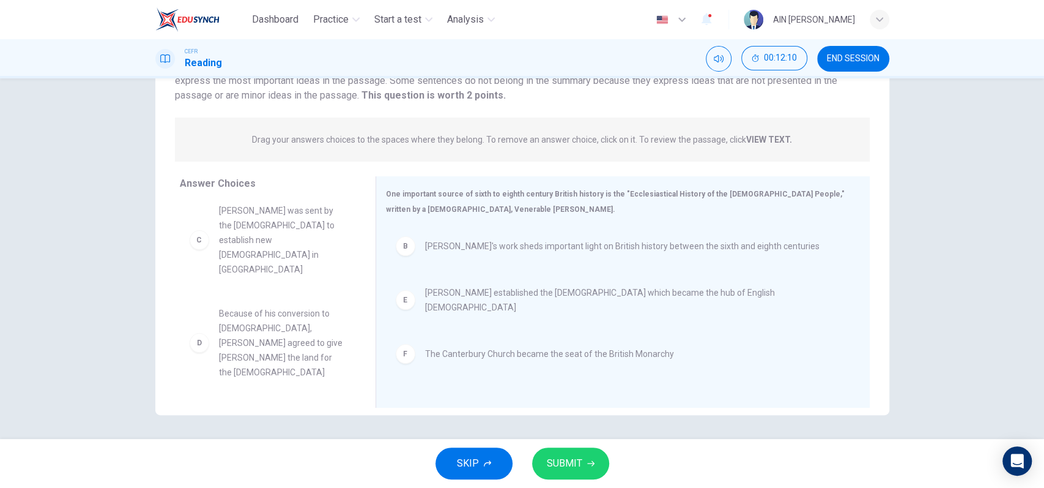
scroll to position [65, 0]
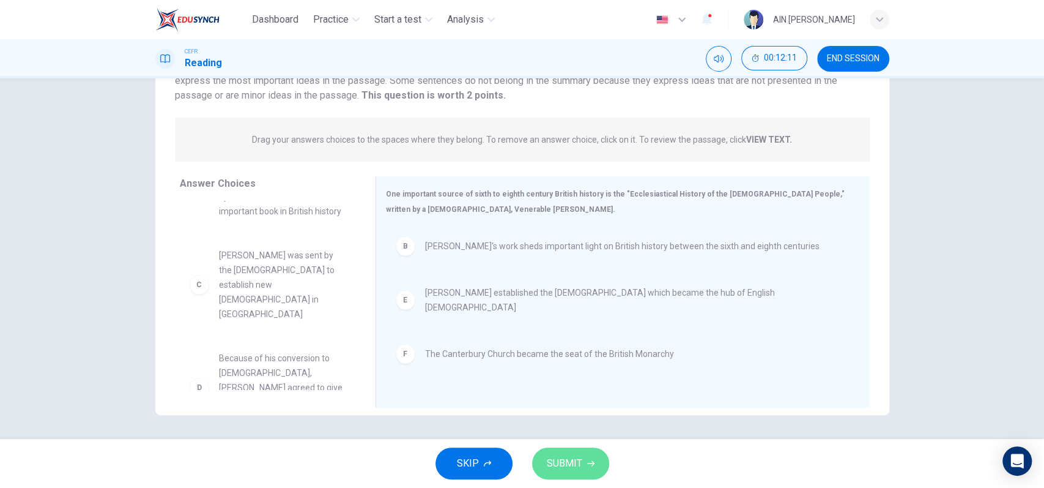
click at [562, 470] on span "SUBMIT" at bounding box center [564, 462] width 35 height 17
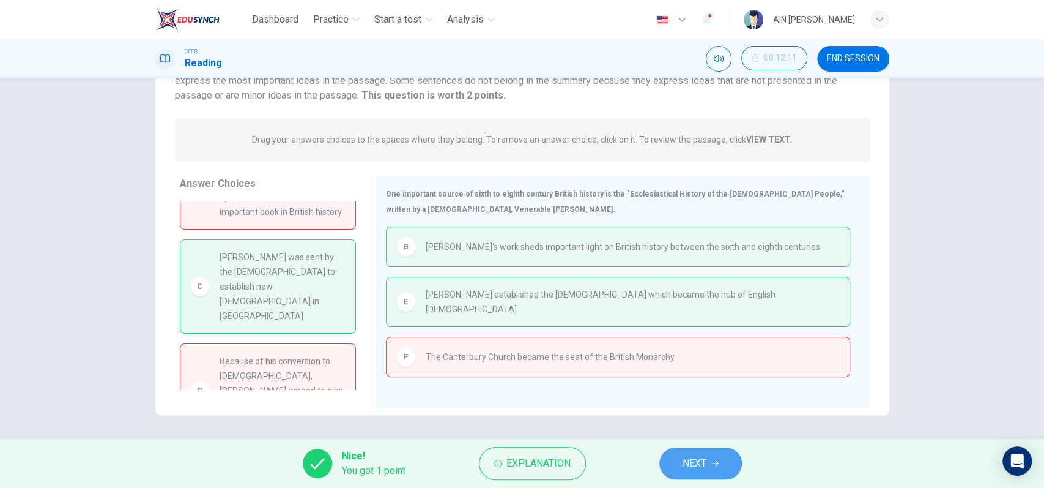
click at [686, 465] on span "NEXT" at bounding box center [695, 462] width 24 height 17
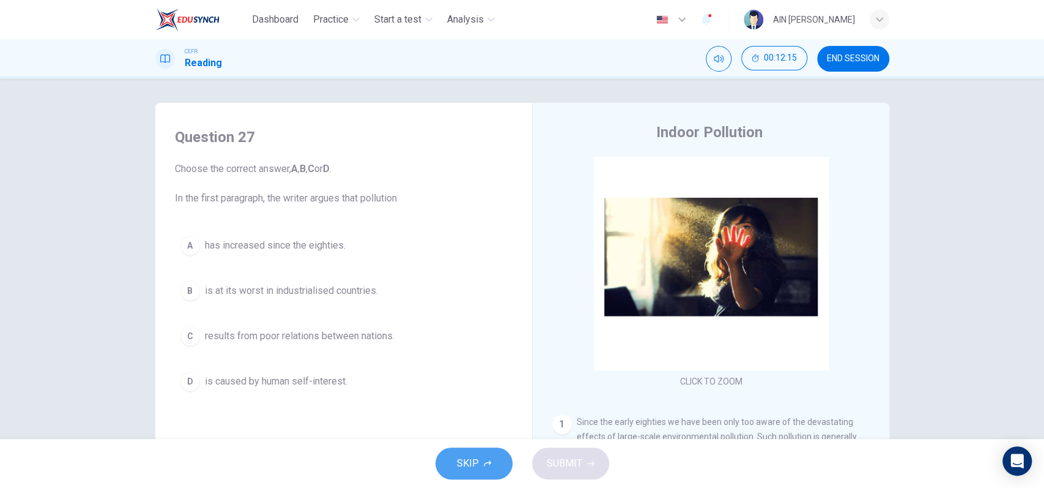
click at [458, 461] on span "SKIP" at bounding box center [468, 462] width 22 height 17
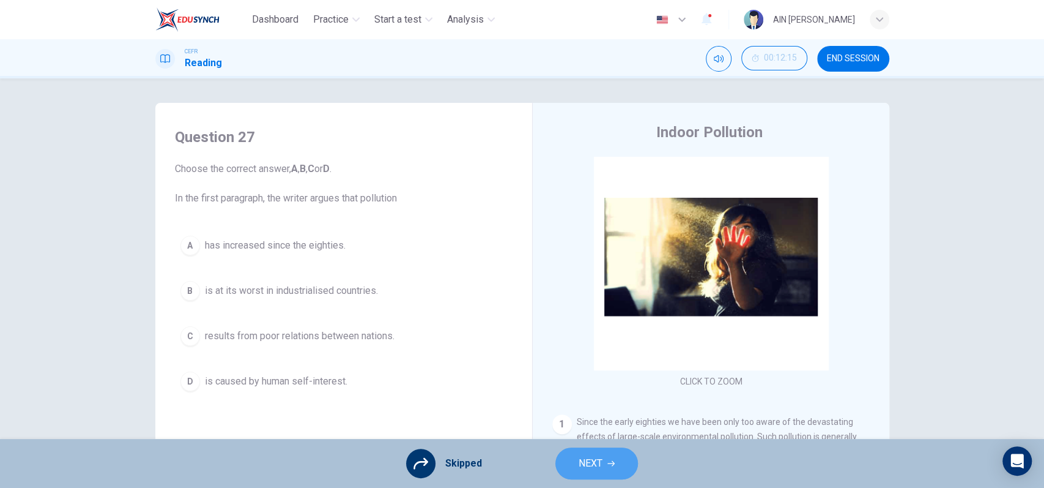
click at [612, 458] on button "NEXT" at bounding box center [596, 463] width 83 height 32
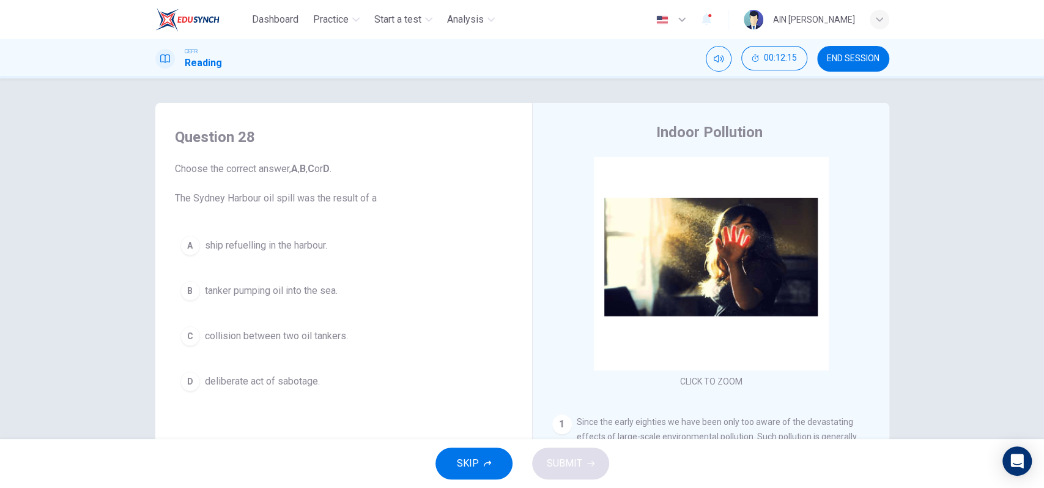
click at [484, 463] on icon "button" at bounding box center [487, 462] width 7 height 7
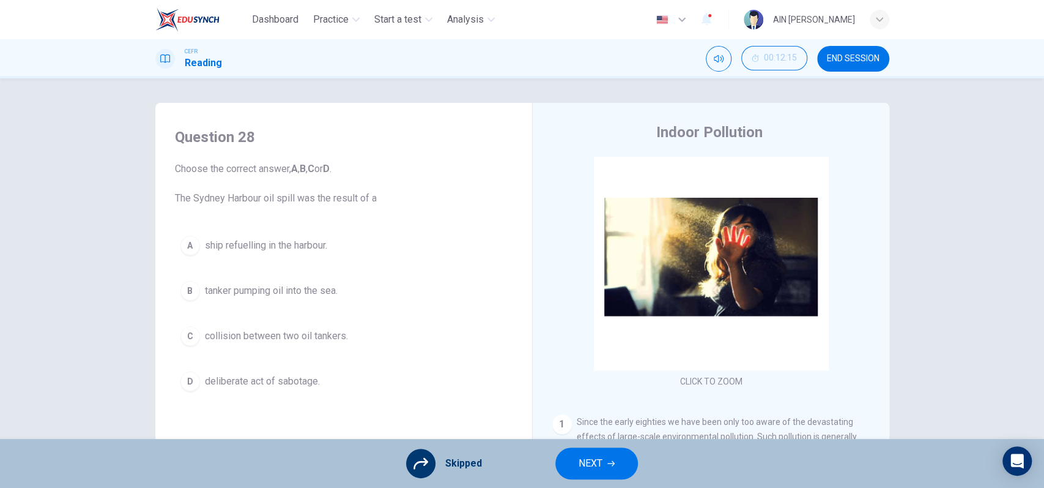
click at [588, 464] on span "NEXT" at bounding box center [591, 462] width 24 height 17
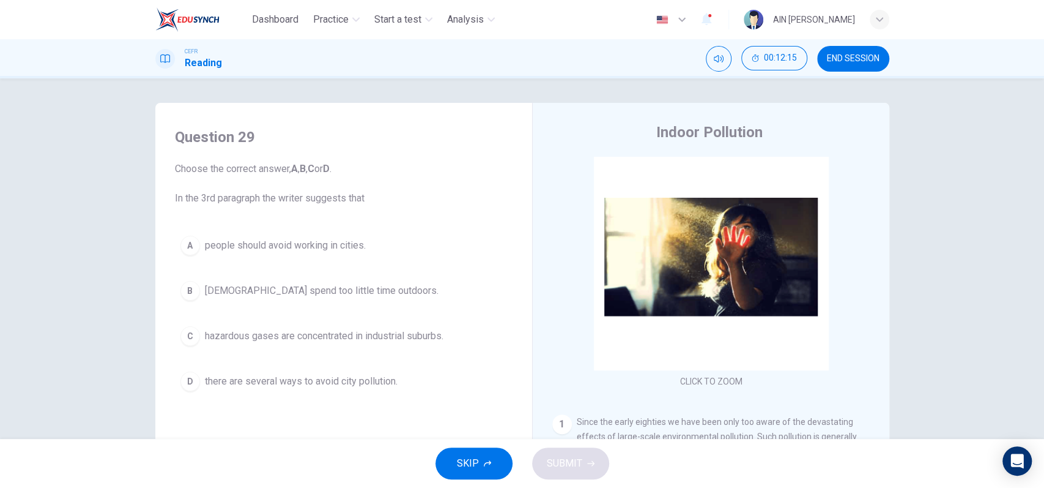
click at [502, 473] on button "SKIP" at bounding box center [474, 463] width 77 height 32
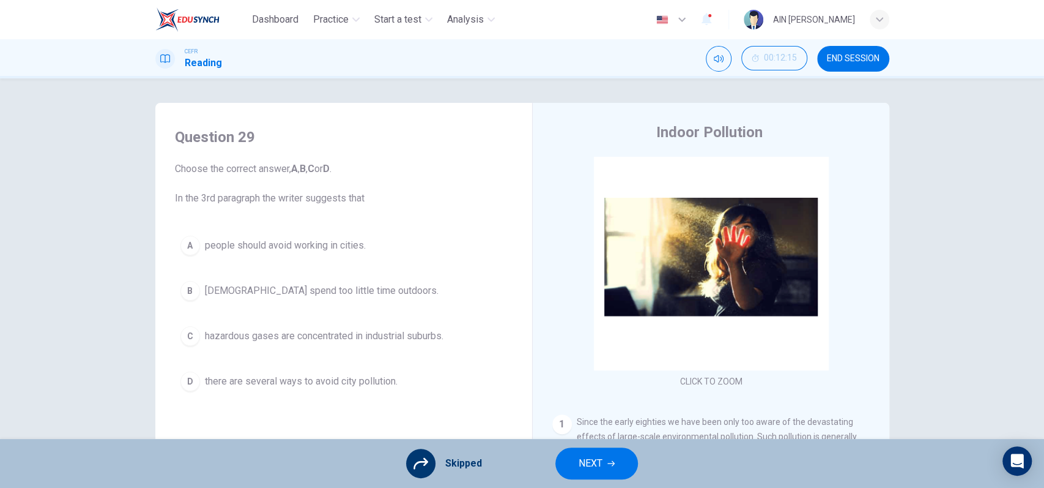
click at [551, 466] on div "Skipped NEXT" at bounding box center [522, 463] width 1044 height 49
click at [571, 456] on button "NEXT" at bounding box center [596, 463] width 83 height 32
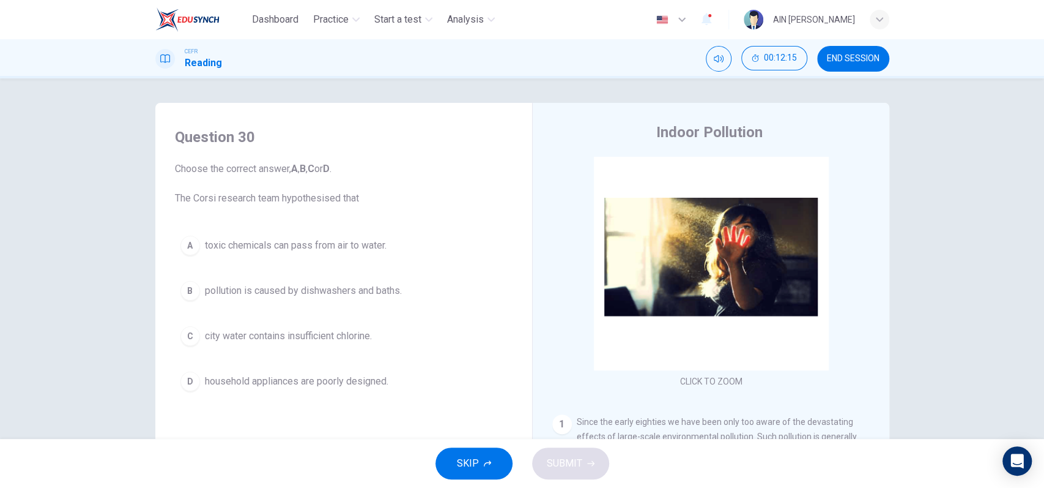
click at [493, 467] on button "SKIP" at bounding box center [474, 463] width 77 height 32
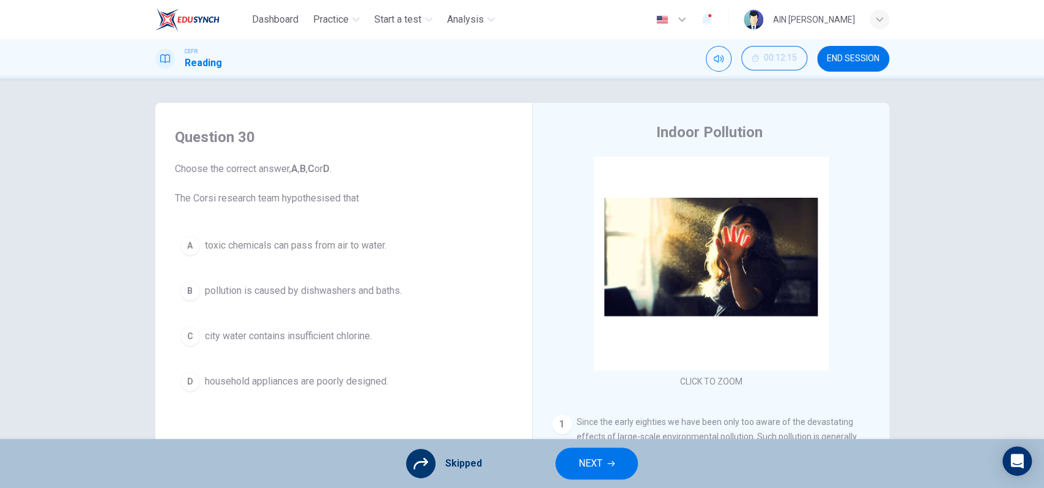
click at [555, 462] on button "NEXT" at bounding box center [596, 463] width 83 height 32
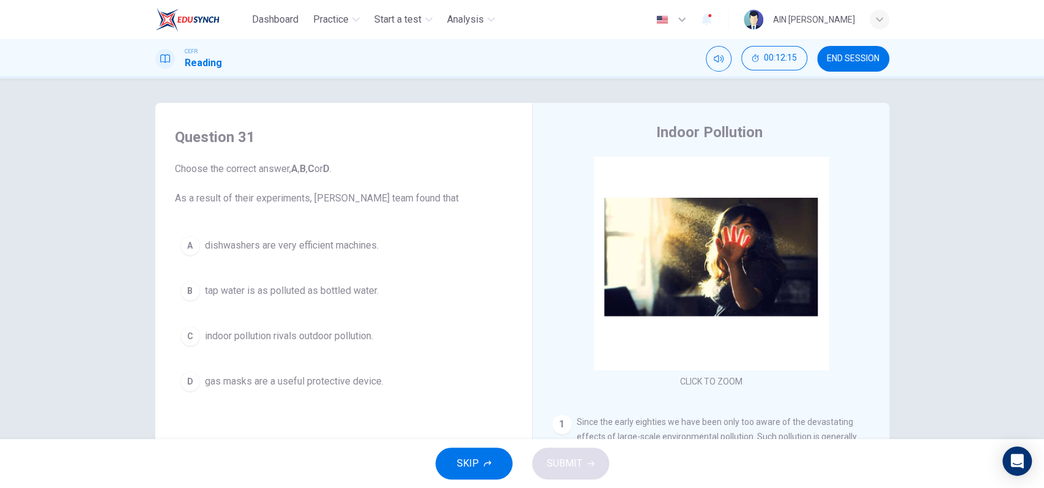
click at [481, 473] on button "SKIP" at bounding box center [474, 463] width 77 height 32
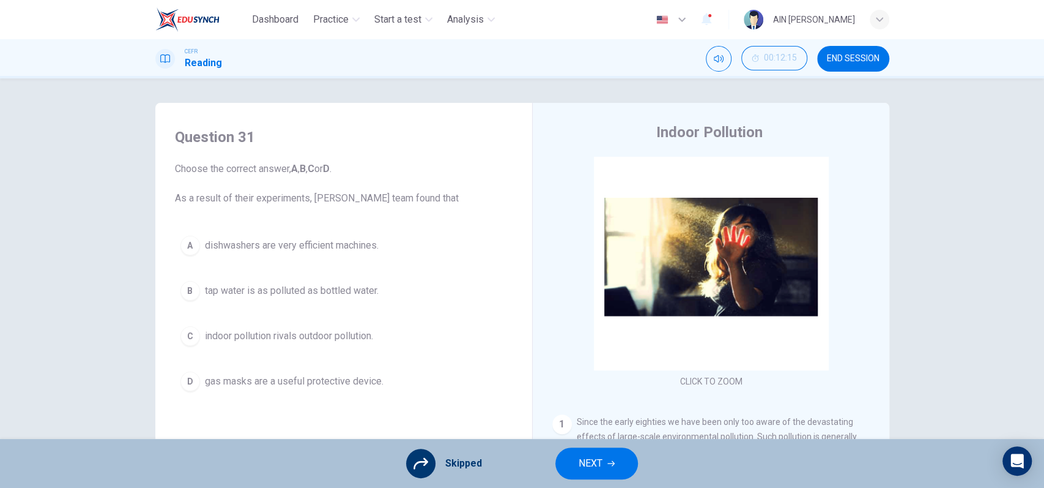
click at [559, 461] on button "NEXT" at bounding box center [596, 463] width 83 height 32
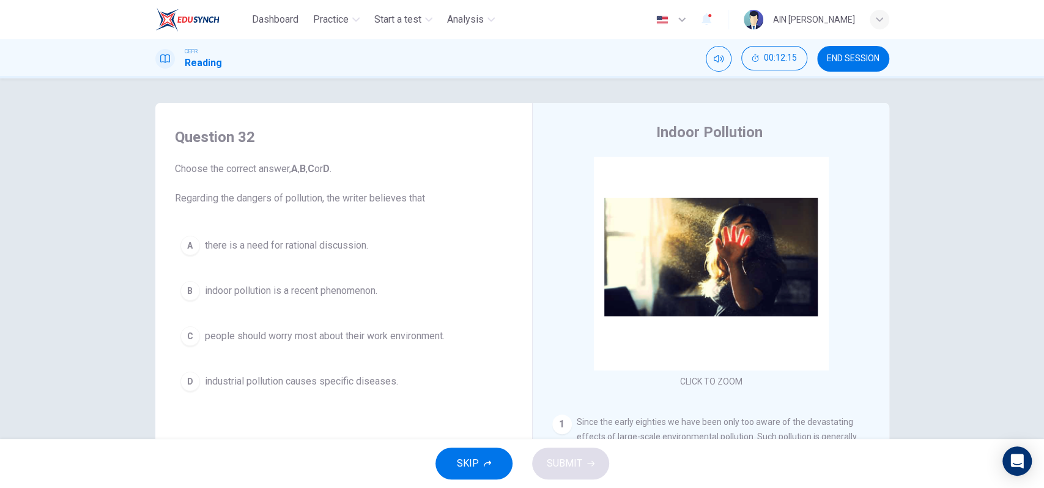
click at [464, 466] on span "SKIP" at bounding box center [468, 462] width 22 height 17
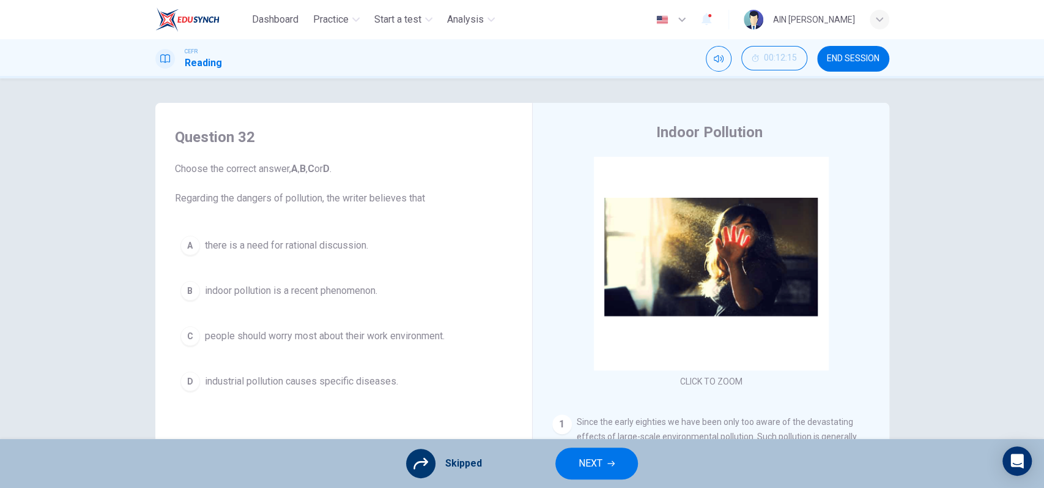
click at [565, 468] on button "NEXT" at bounding box center [596, 463] width 83 height 32
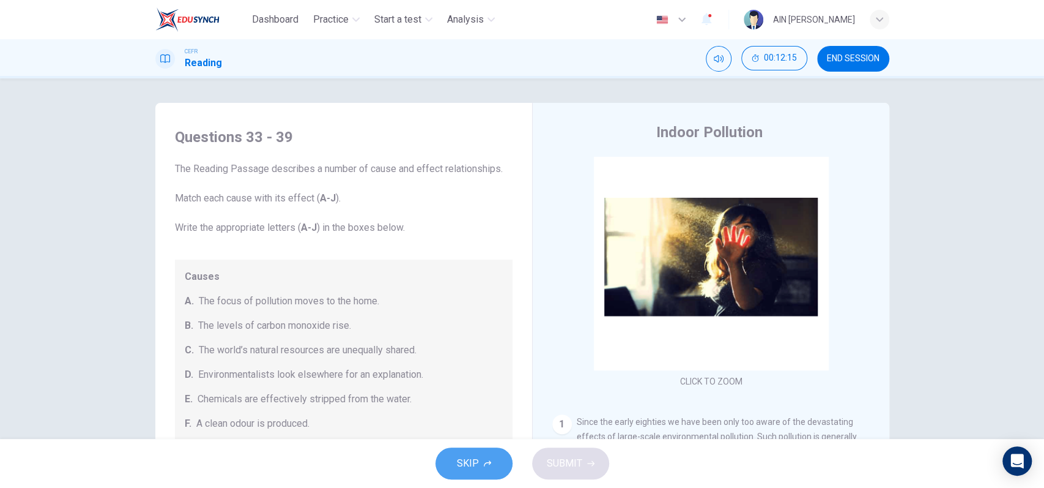
click at [489, 475] on button "SKIP" at bounding box center [474, 463] width 77 height 32
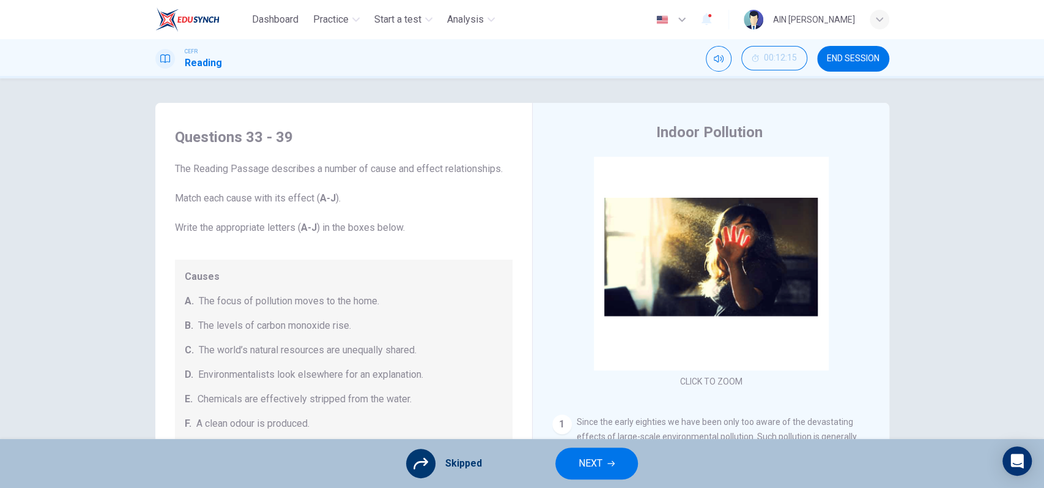
click at [607, 463] on icon "button" at bounding box center [610, 464] width 7 height 6
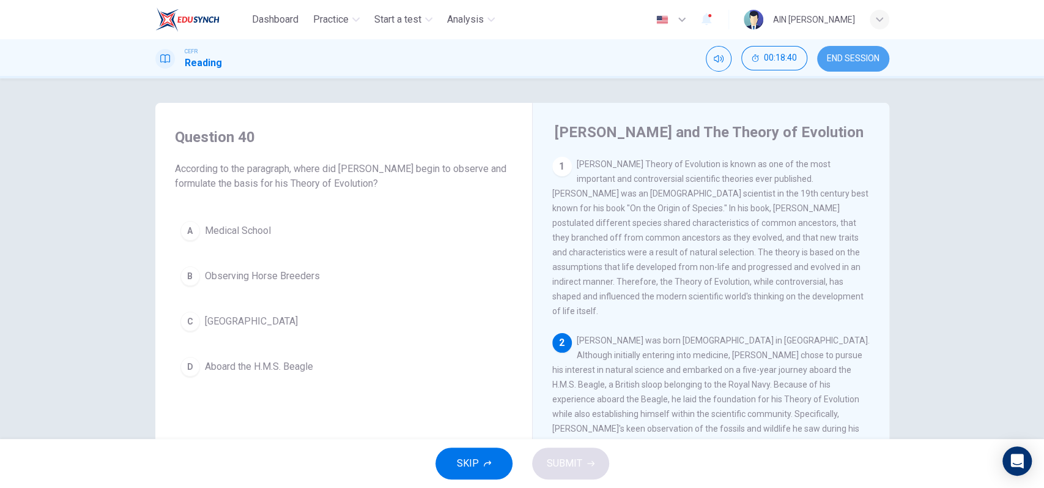
click at [850, 67] on button "END SESSION" at bounding box center [853, 59] width 72 height 26
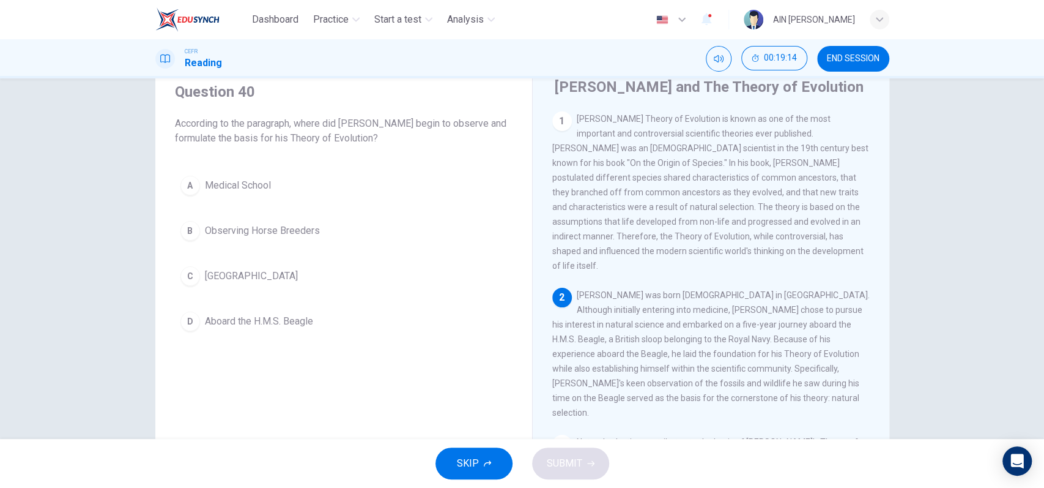
scroll to position [81, 0]
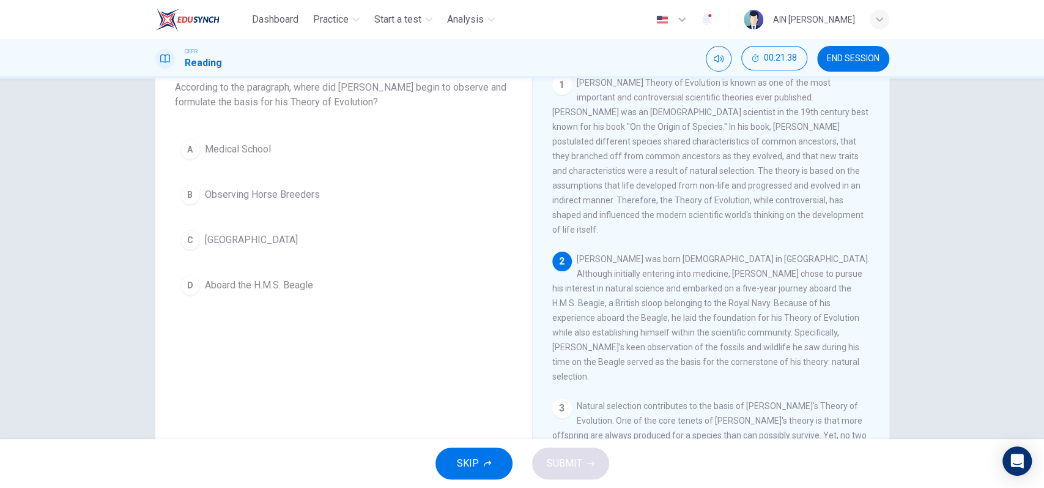
click at [238, 283] on span "Aboard the H.M.S. Beagle" at bounding box center [259, 285] width 108 height 15
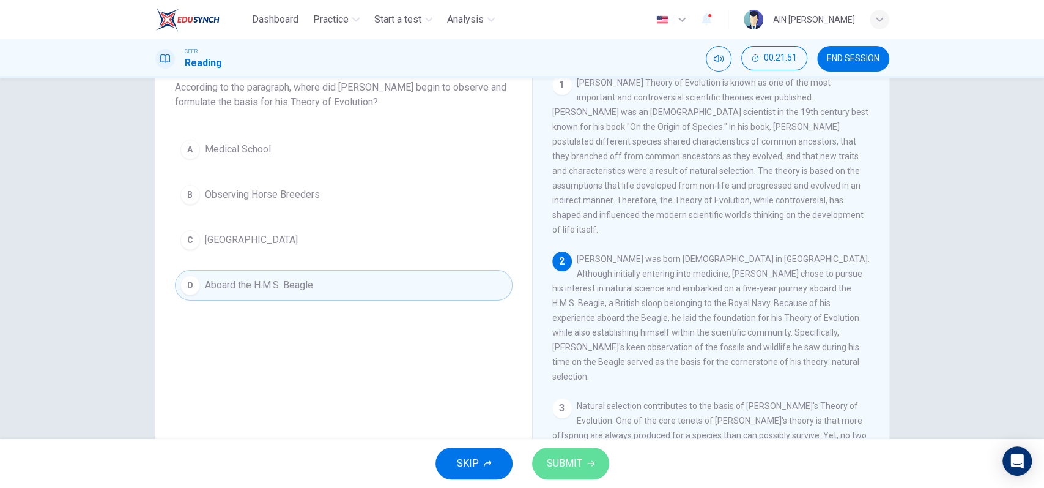
click at [583, 463] on button "SUBMIT" at bounding box center [570, 463] width 77 height 32
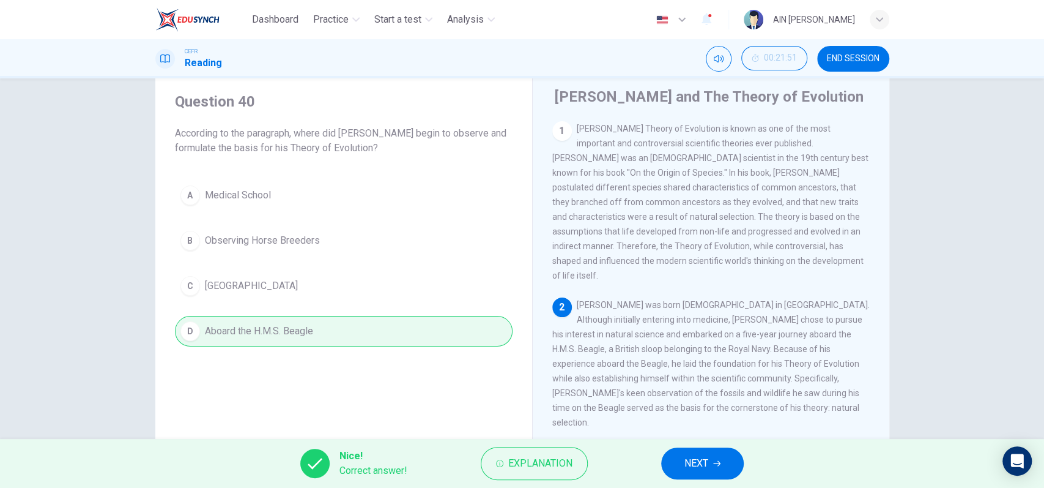
scroll to position [0, 0]
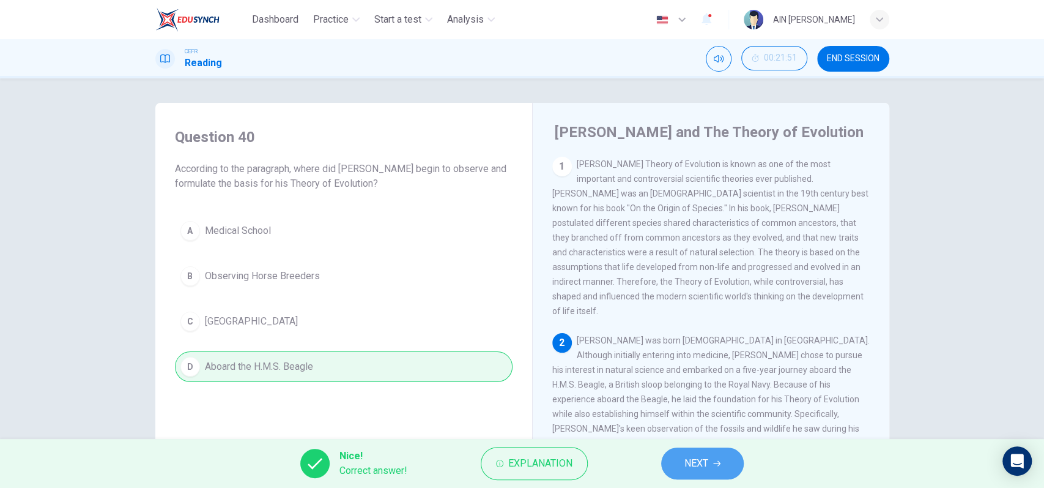
click at [714, 471] on button "NEXT" at bounding box center [702, 463] width 83 height 32
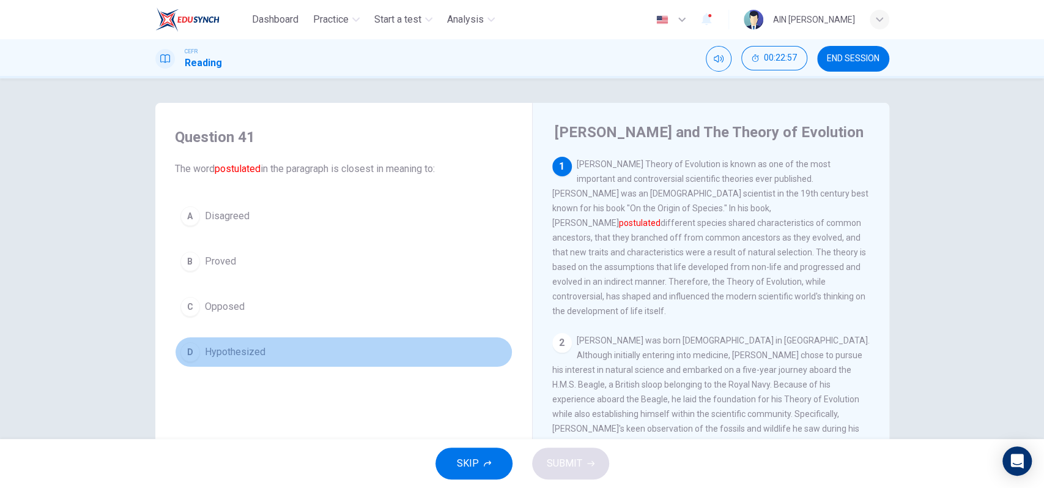
click at [246, 354] on span "Hypothesized" at bounding box center [235, 351] width 61 height 15
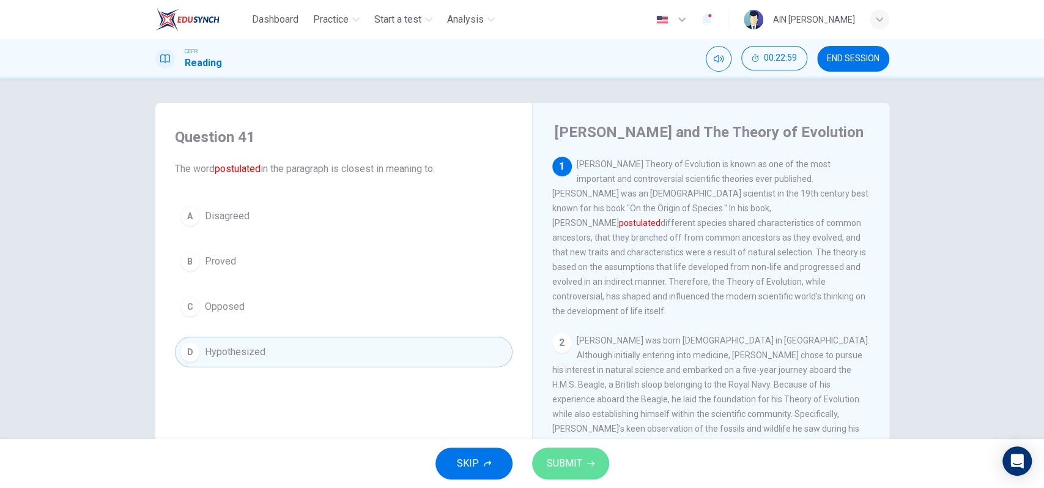
click at [565, 462] on span "SUBMIT" at bounding box center [564, 462] width 35 height 17
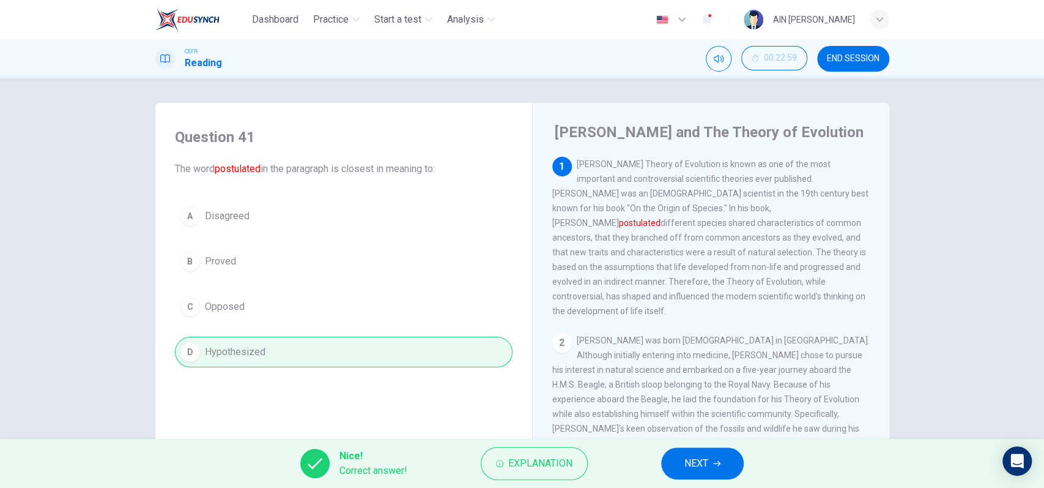
click at [706, 450] on button "NEXT" at bounding box center [702, 463] width 83 height 32
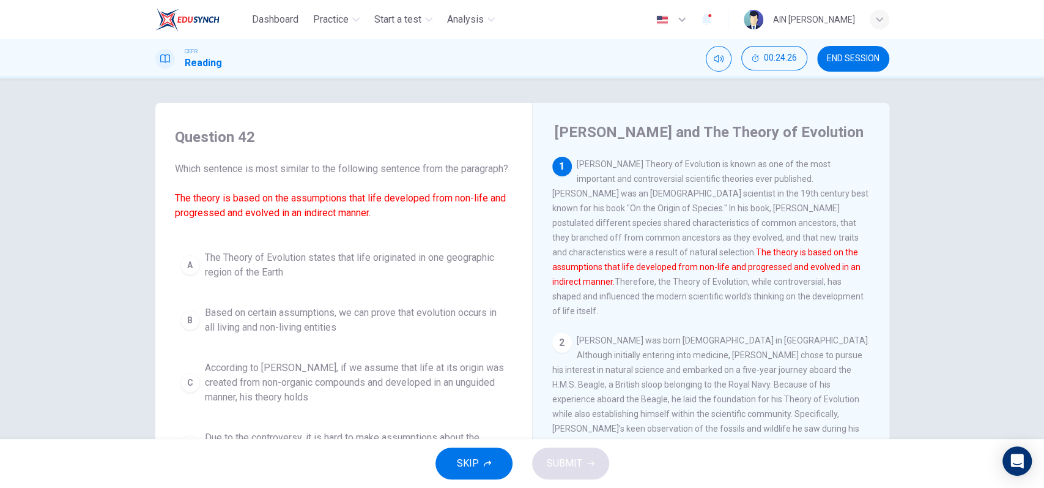
scroll to position [81, 0]
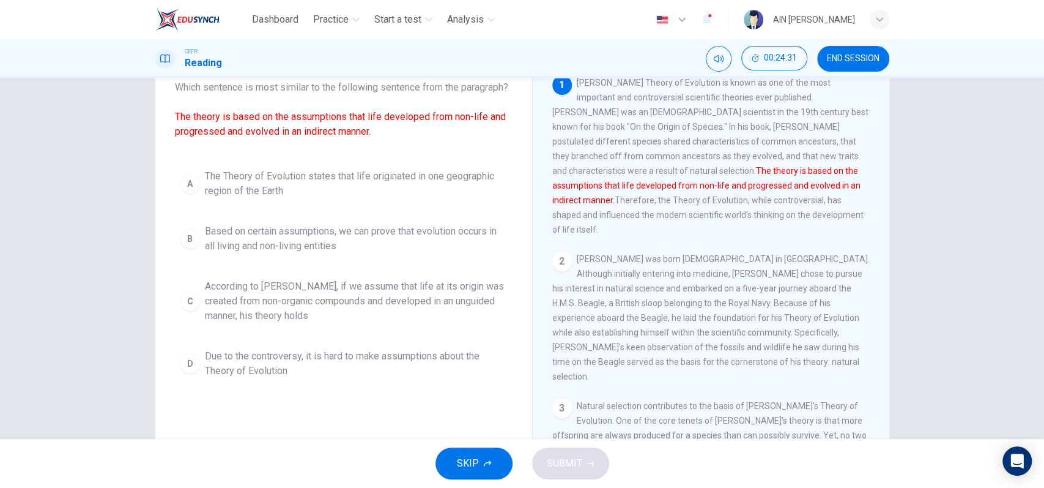
click at [232, 253] on span "Based on certain assumptions, we can prove that evolution occurs in all living …" at bounding box center [356, 238] width 302 height 29
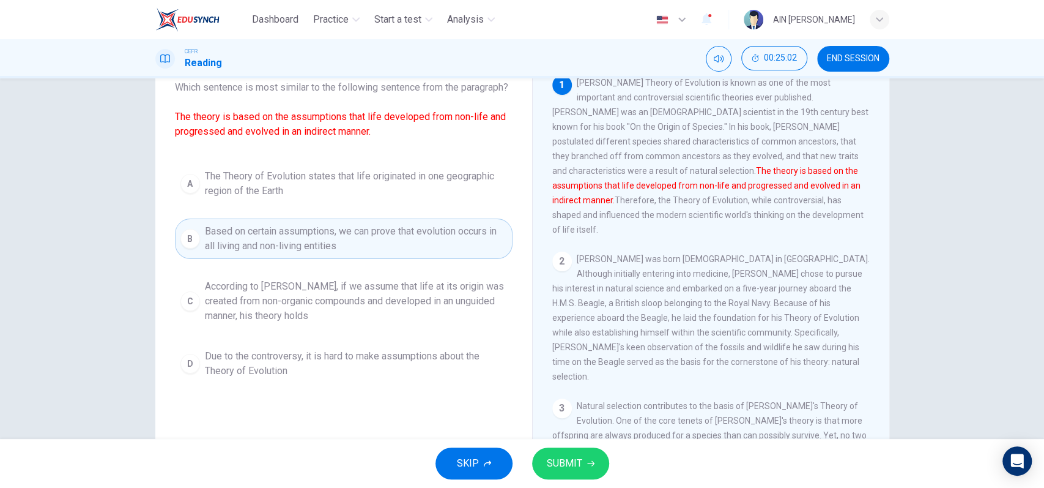
click at [462, 323] on span "According to Darwin, if we assume that life at its origin was created from non-…" at bounding box center [356, 301] width 302 height 44
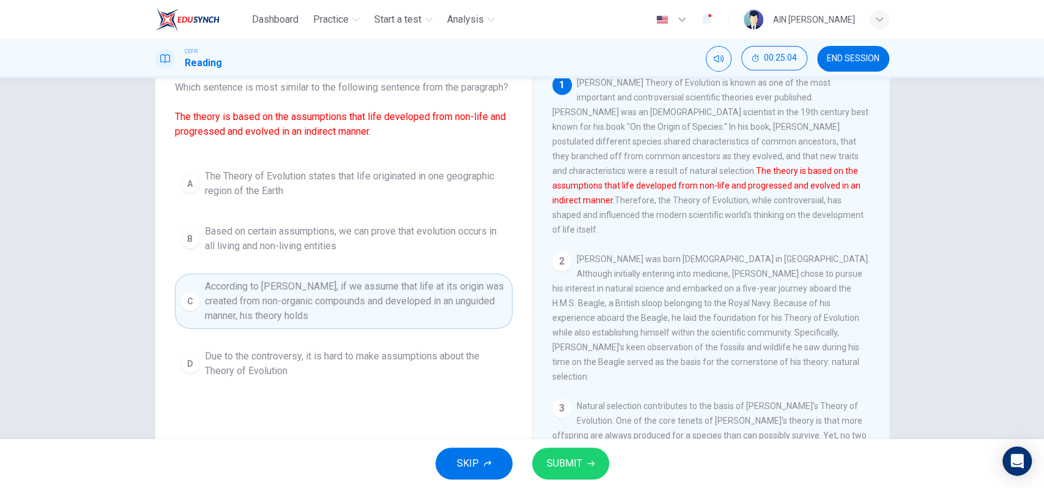
click at [574, 453] on button "SUBMIT" at bounding box center [570, 463] width 77 height 32
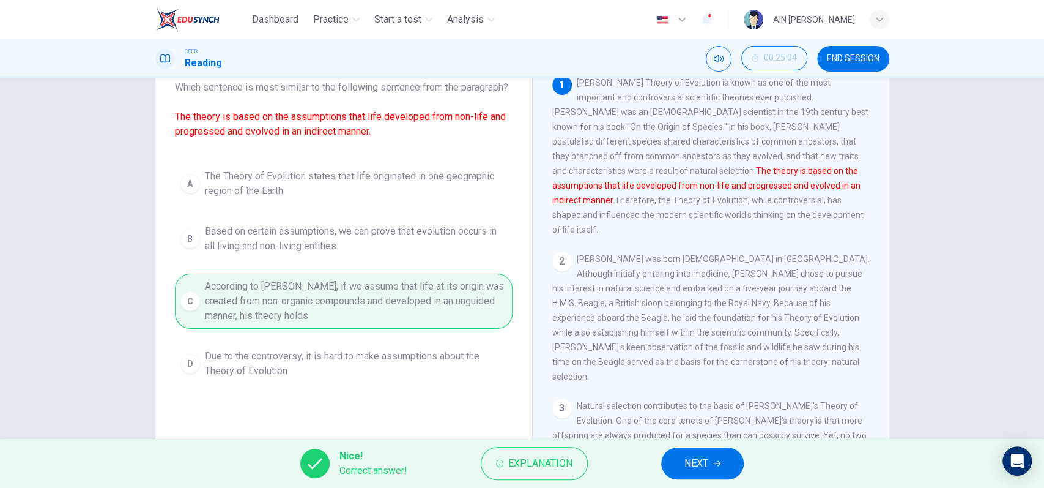
click at [746, 467] on div "Nice! Correct answer! Explanation NEXT" at bounding box center [522, 463] width 1044 height 49
click at [733, 466] on button "NEXT" at bounding box center [702, 463] width 83 height 32
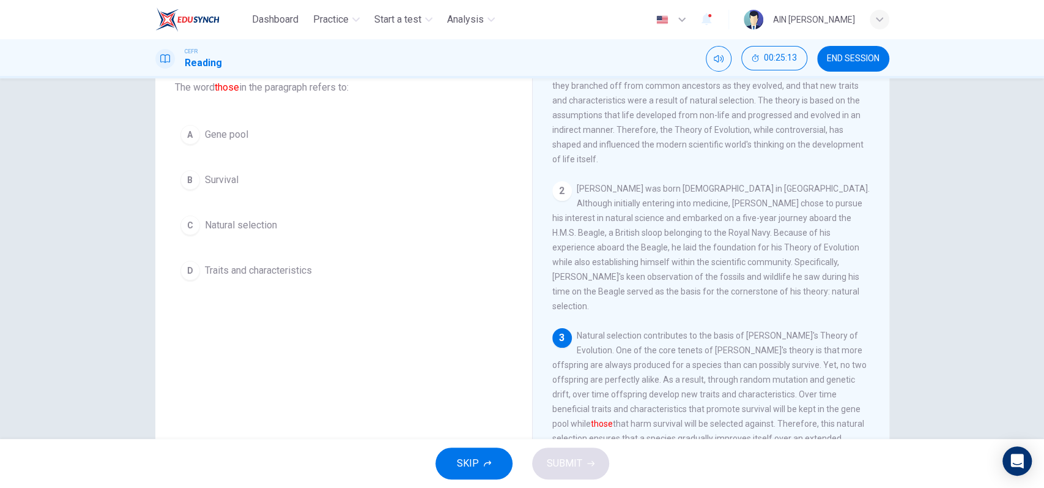
scroll to position [163, 0]
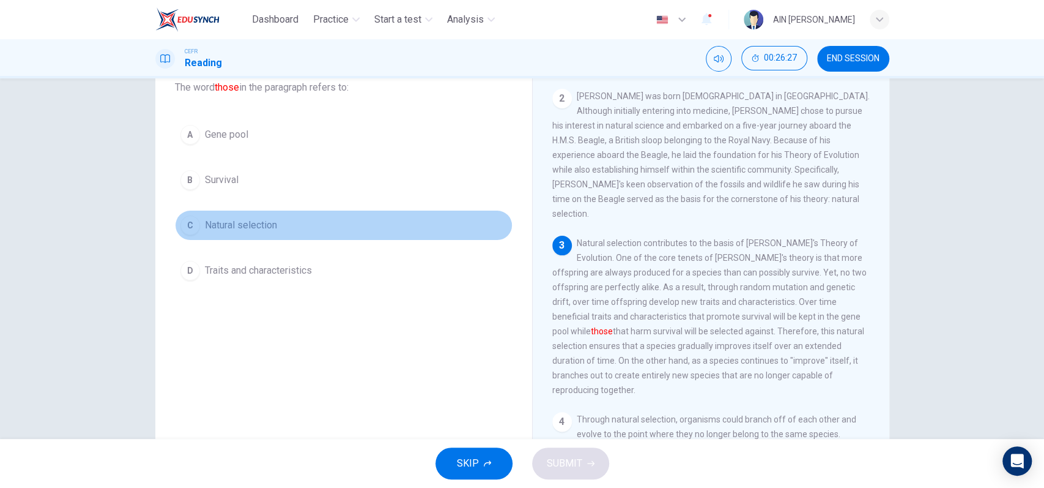
click at [243, 221] on span "Natural selection" at bounding box center [241, 225] width 72 height 15
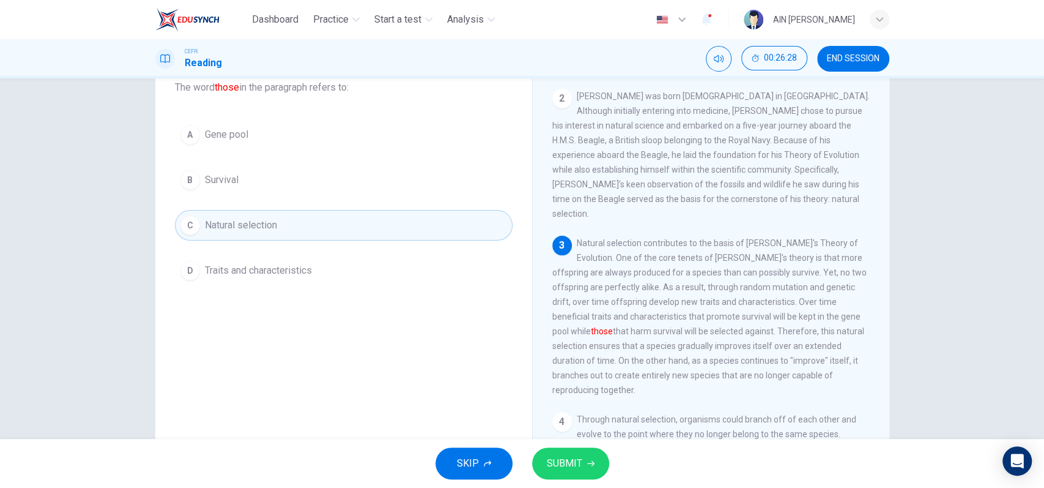
click at [587, 466] on icon "button" at bounding box center [590, 462] width 7 height 7
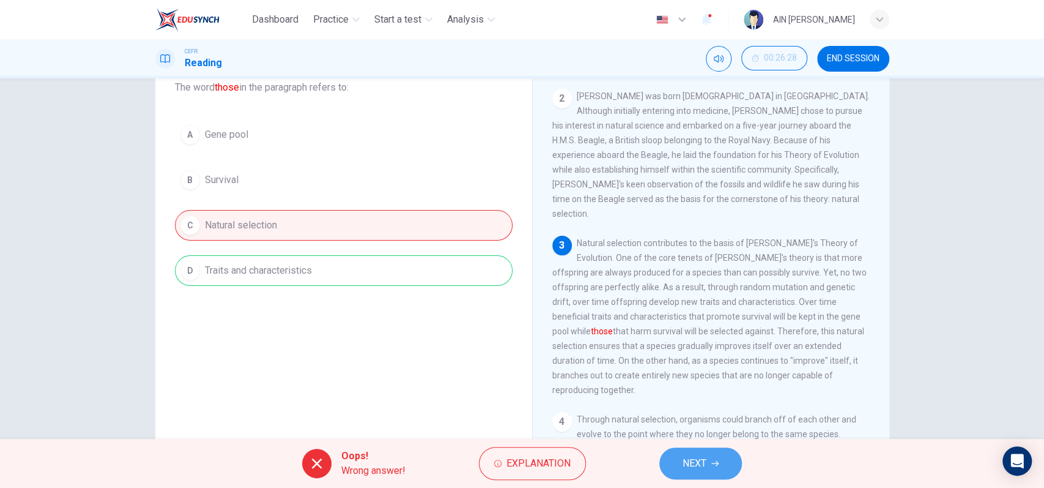
click at [727, 458] on button "NEXT" at bounding box center [700, 463] width 83 height 32
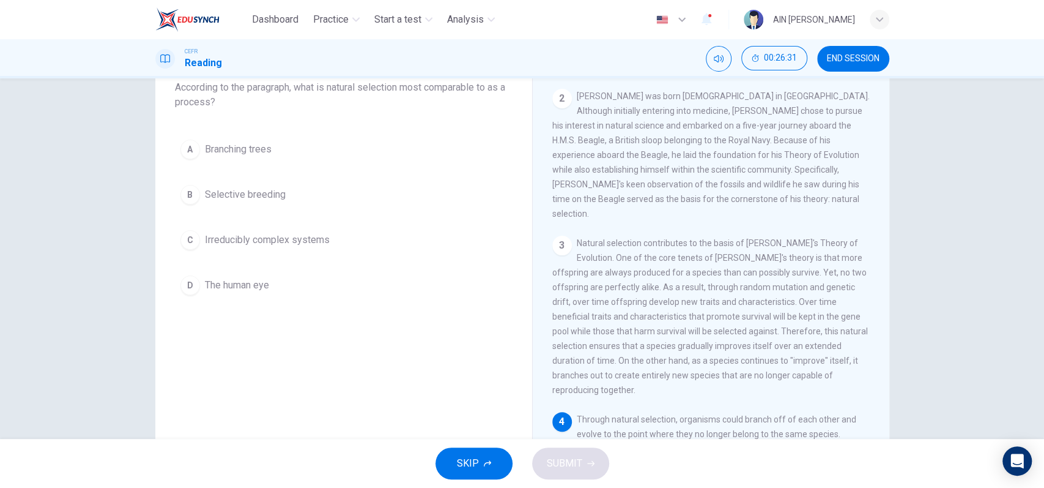
scroll to position [245, 0]
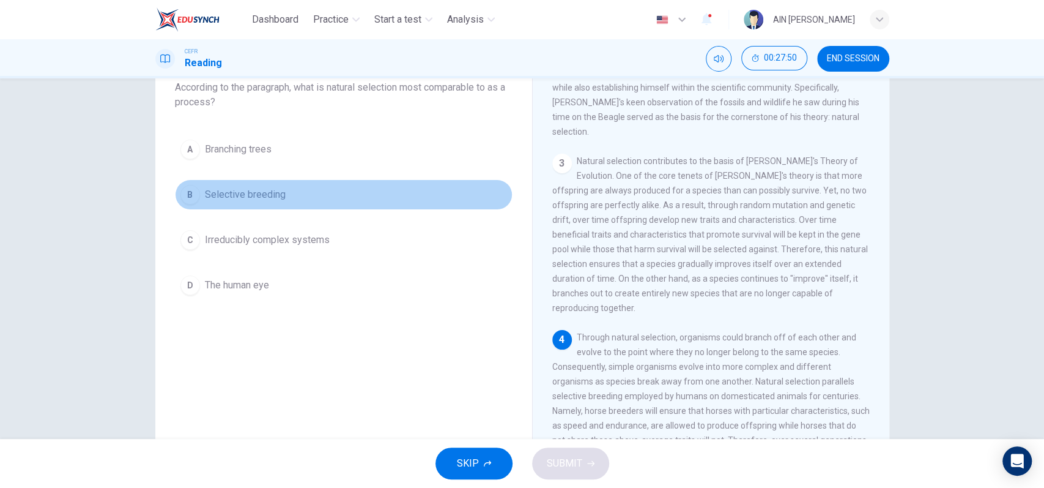
click at [237, 193] on span "Selective breeding" at bounding box center [245, 194] width 81 height 15
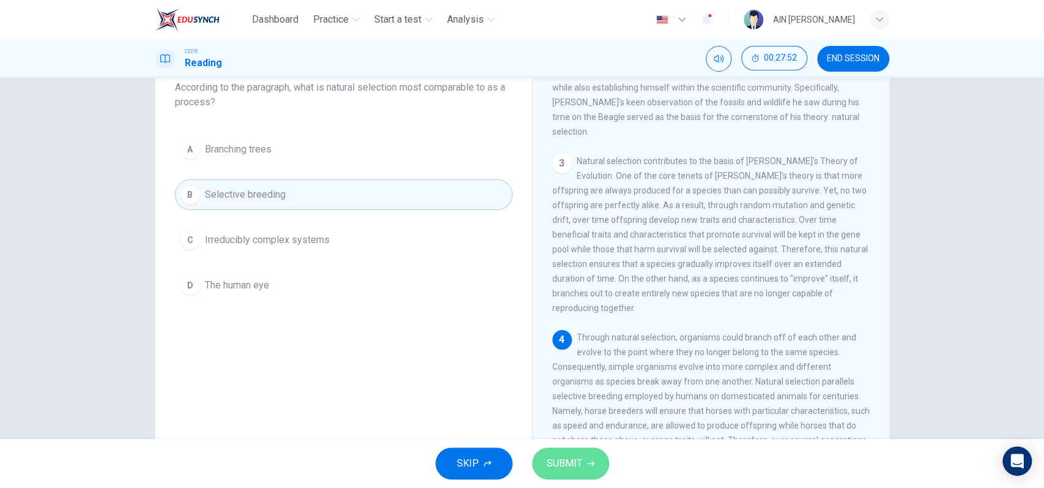
click at [590, 455] on button "SUBMIT" at bounding box center [570, 463] width 77 height 32
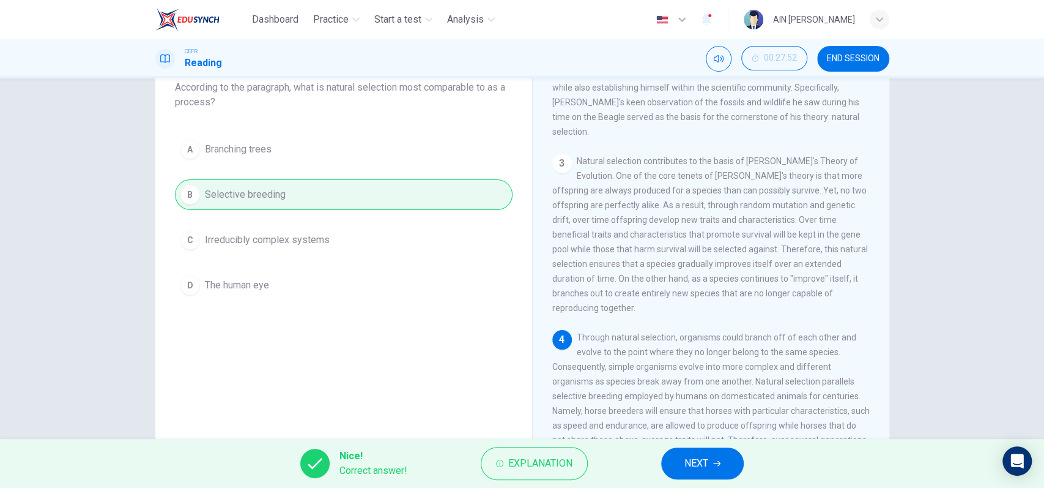
click at [704, 451] on button "NEXT" at bounding box center [702, 463] width 83 height 32
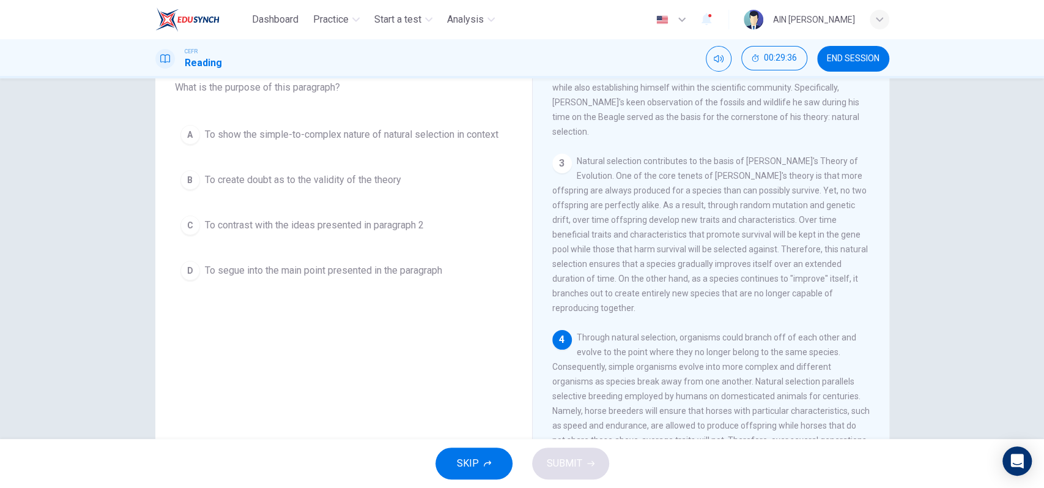
scroll to position [326, 0]
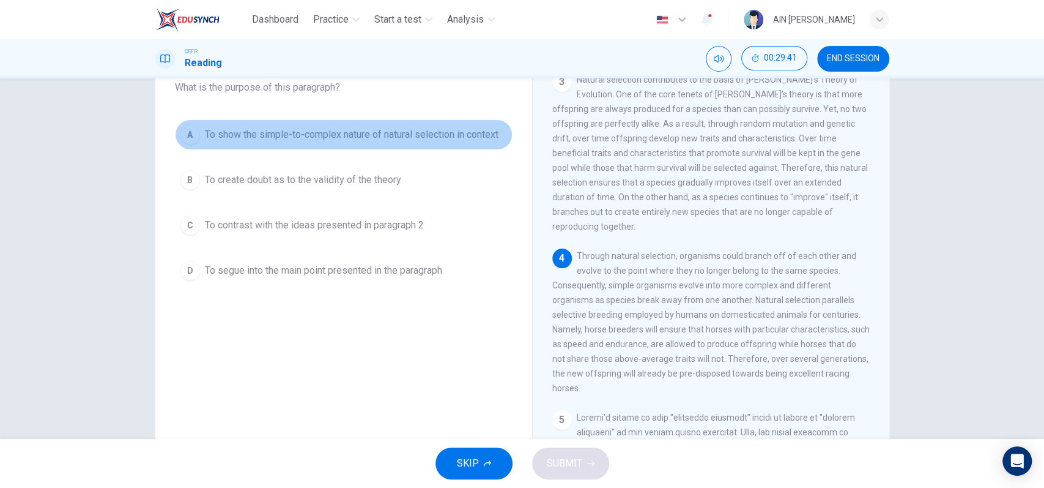
click at [429, 135] on span "To show the simple-to-complex nature of natural selection in context" at bounding box center [352, 134] width 294 height 15
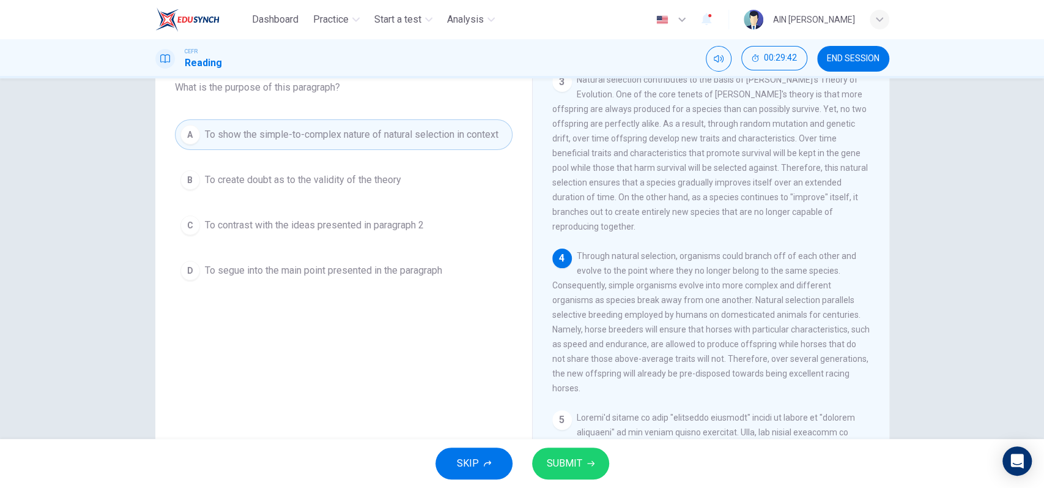
click at [587, 477] on button "SUBMIT" at bounding box center [570, 463] width 77 height 32
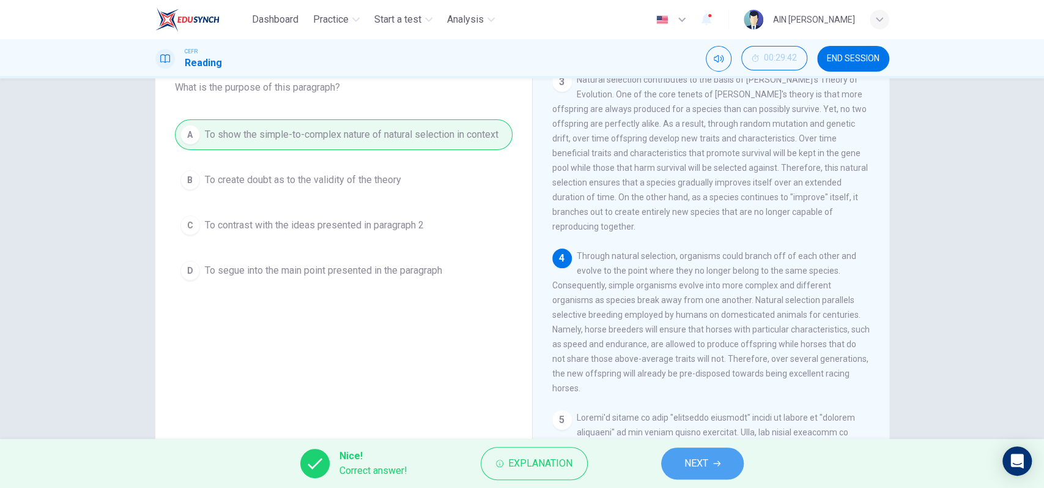
click at [683, 453] on button "NEXT" at bounding box center [702, 463] width 83 height 32
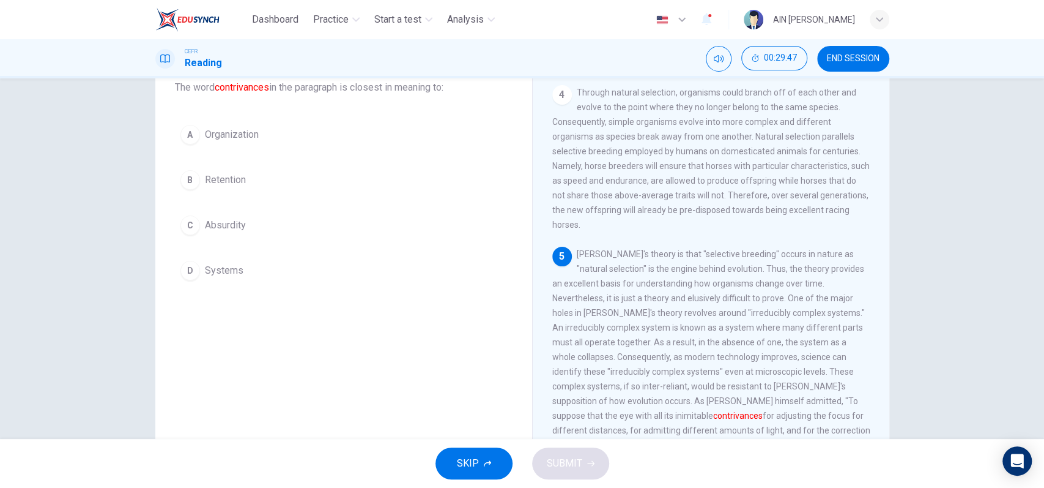
scroll to position [571, 0]
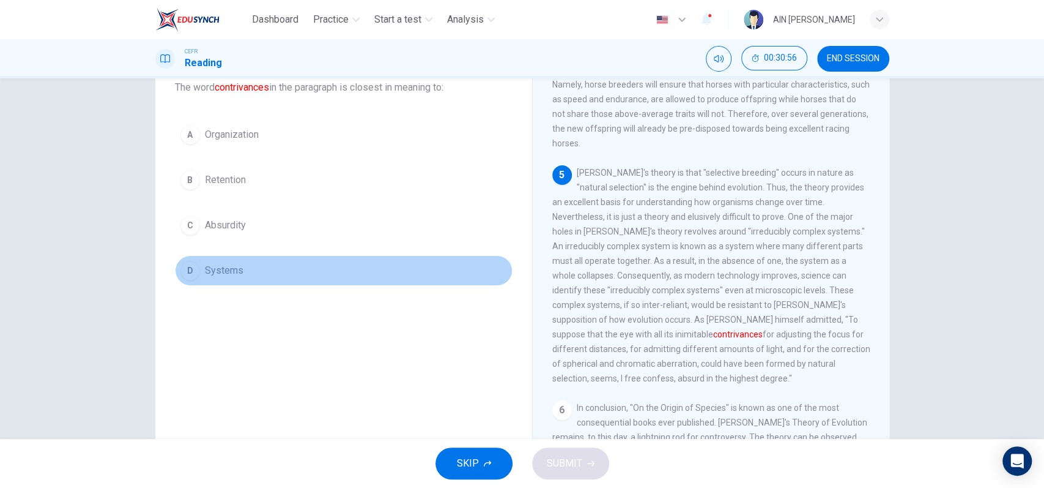
click at [202, 258] on button "D Systems" at bounding box center [344, 270] width 338 height 31
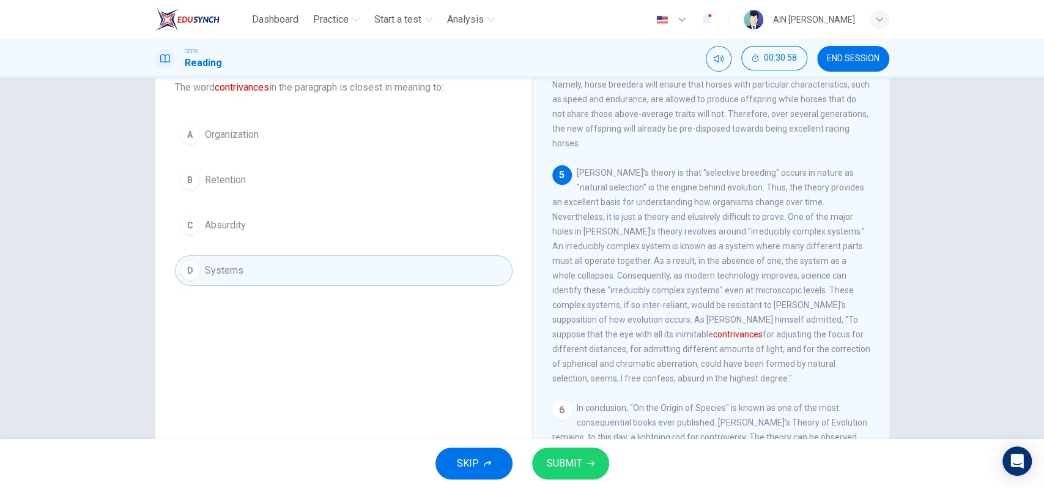
click at [581, 443] on div "SKIP SUBMIT" at bounding box center [522, 463] width 1044 height 49
click at [568, 448] on button "SUBMIT" at bounding box center [570, 463] width 77 height 32
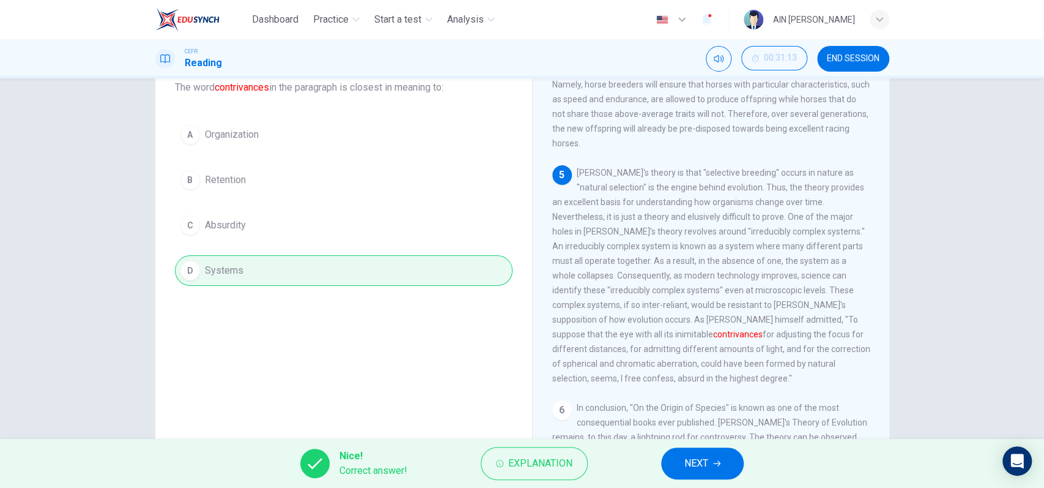
click at [705, 454] on span "NEXT" at bounding box center [696, 462] width 24 height 17
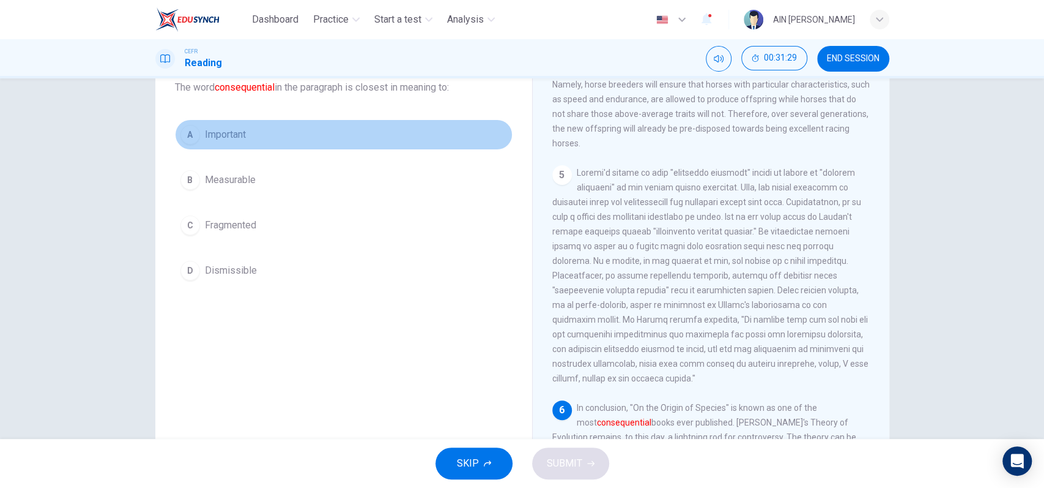
click at [212, 139] on span "Important" at bounding box center [225, 134] width 41 height 15
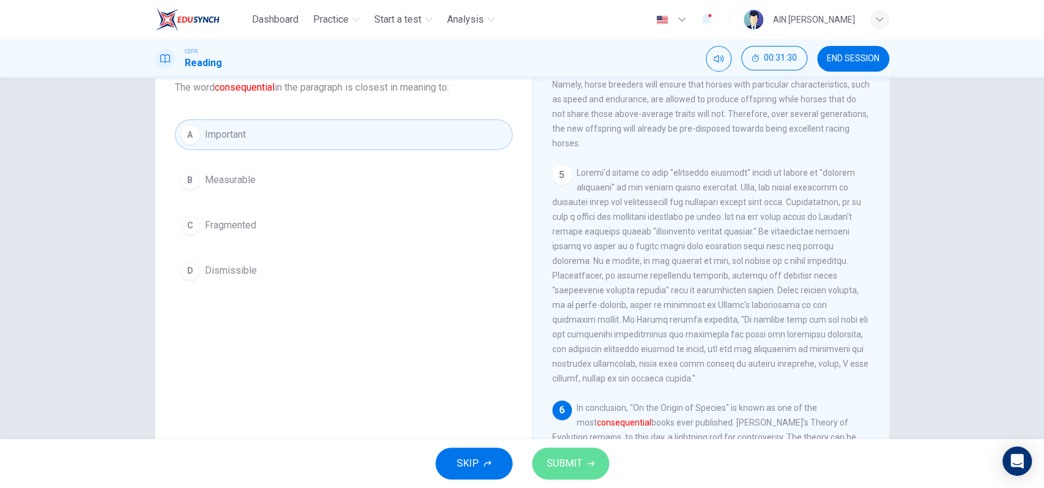
click at [588, 459] on icon "button" at bounding box center [590, 462] width 7 height 7
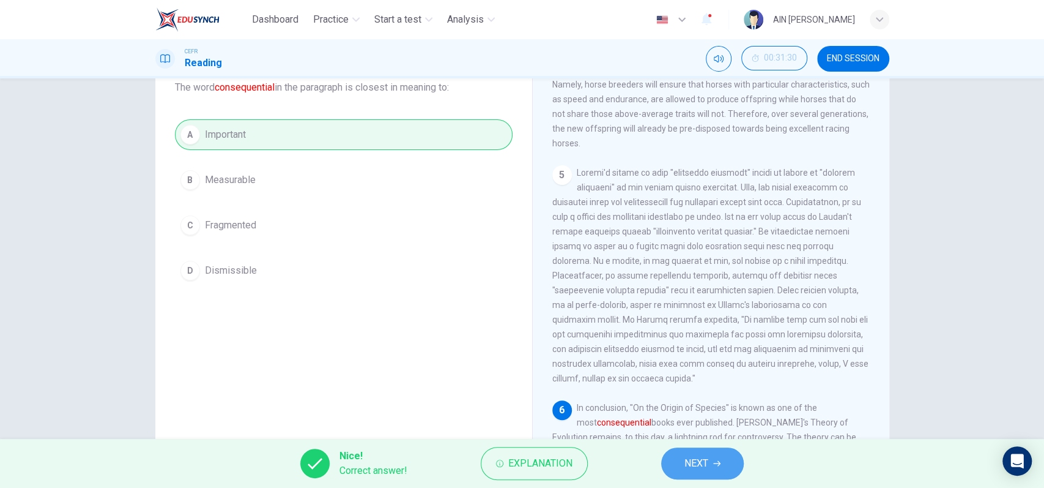
click at [690, 462] on span "NEXT" at bounding box center [696, 462] width 24 height 17
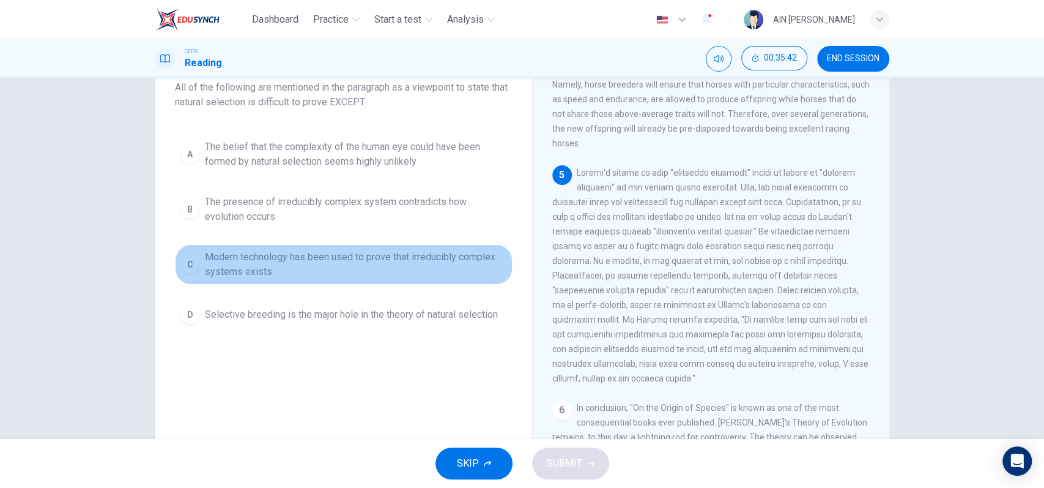
click at [272, 265] on span "Modern technology has been used to prove that irreducibly complex systems exists" at bounding box center [356, 264] width 302 height 29
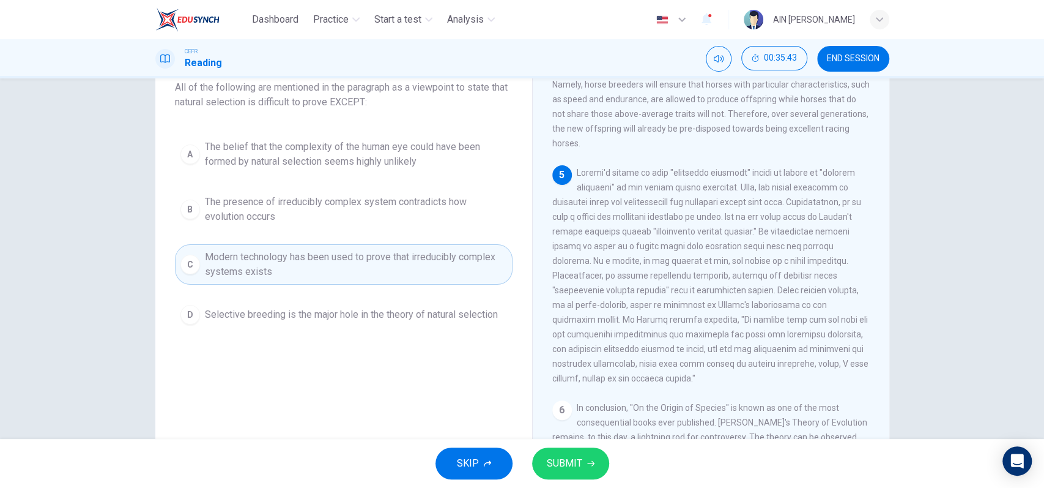
click at [553, 458] on span "SUBMIT" at bounding box center [564, 462] width 35 height 17
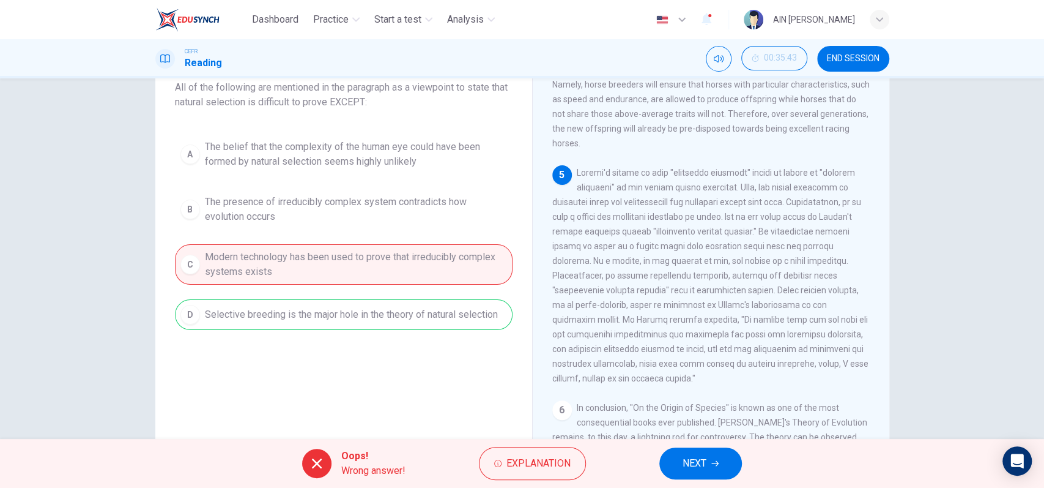
click at [425, 318] on div "A The belief that the complexity of the human eye could have been formed by nat…" at bounding box center [344, 232] width 338 height 196
click at [691, 462] on span "NEXT" at bounding box center [695, 462] width 24 height 17
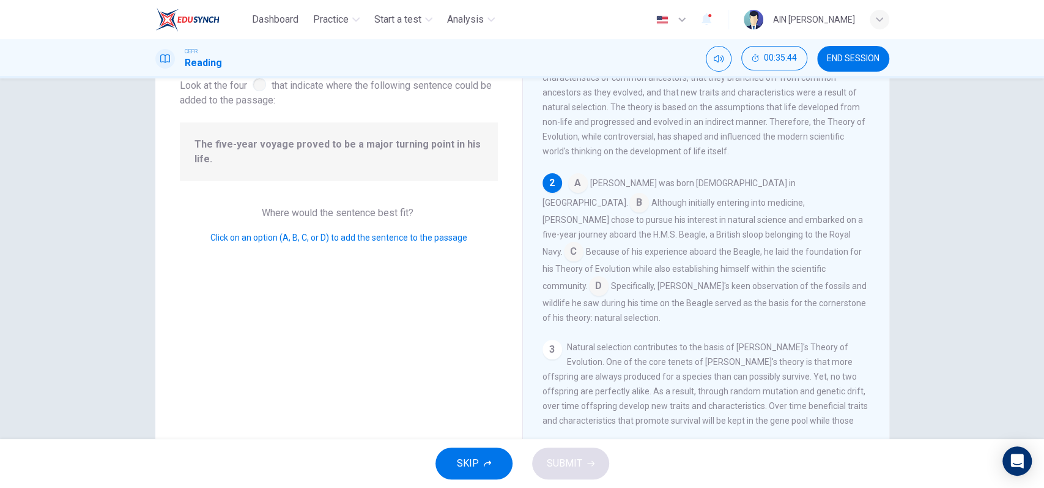
scroll to position [0, 0]
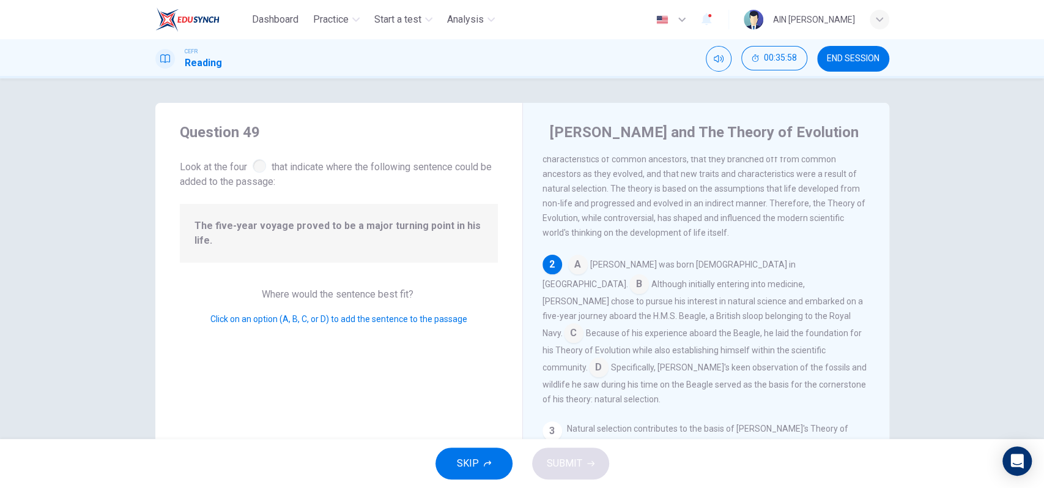
click at [584, 324] on input at bounding box center [574, 334] width 20 height 20
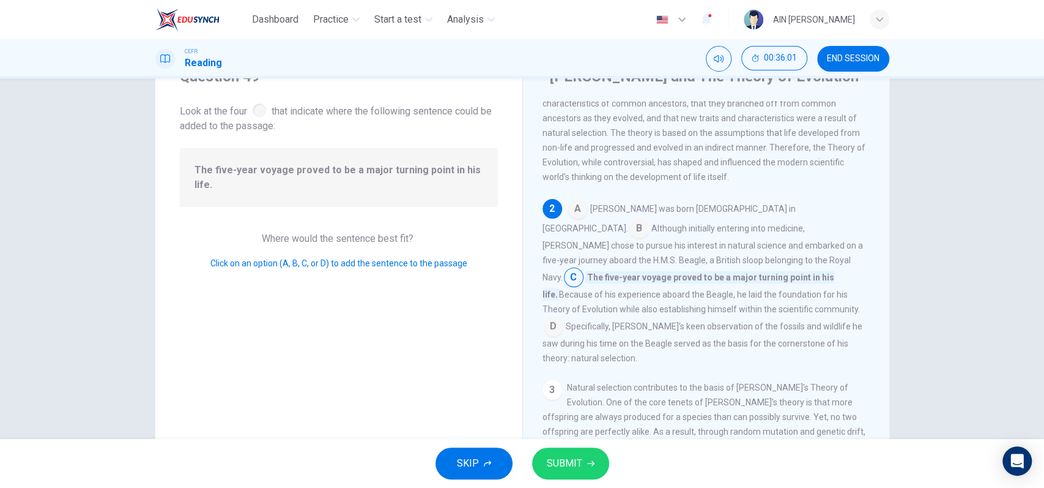
scroll to position [81, 0]
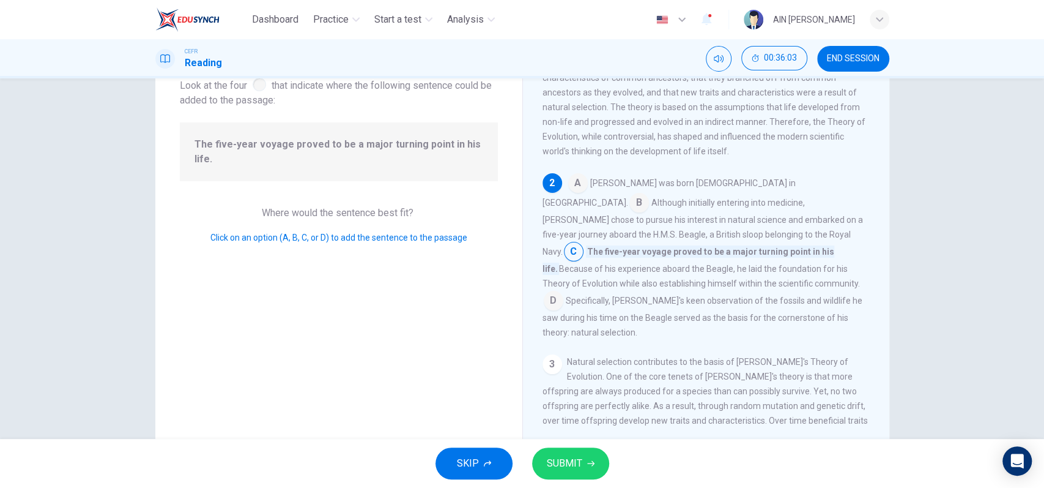
click at [567, 465] on span "SUBMIT" at bounding box center [564, 462] width 35 height 17
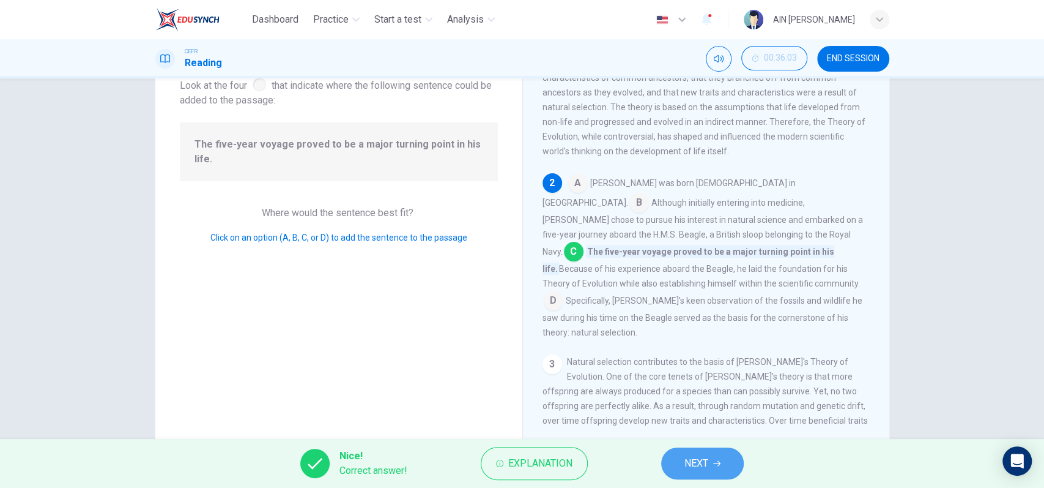
click at [710, 462] on button "NEXT" at bounding box center [702, 463] width 83 height 32
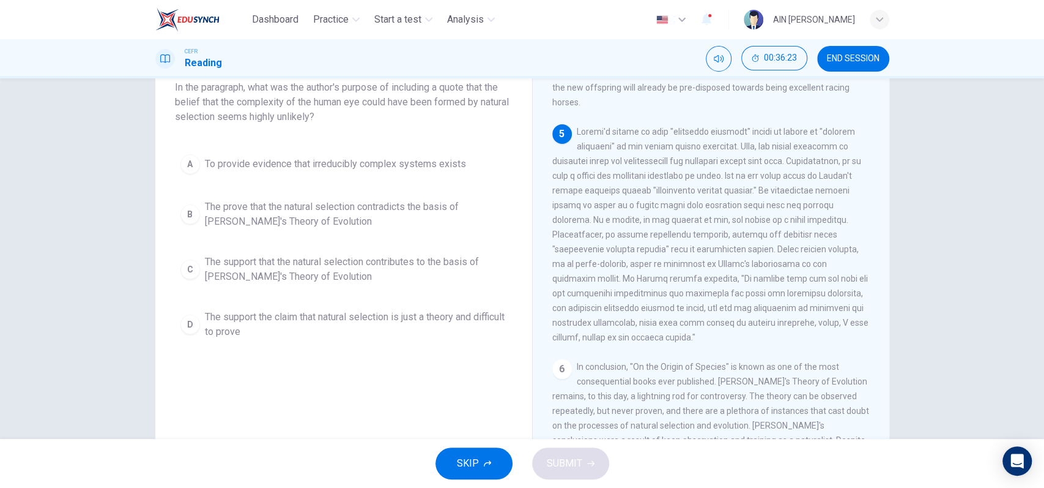
click at [321, 264] on span "The support that the natural selection contributes to the basis of Darwin's The…" at bounding box center [356, 268] width 302 height 29
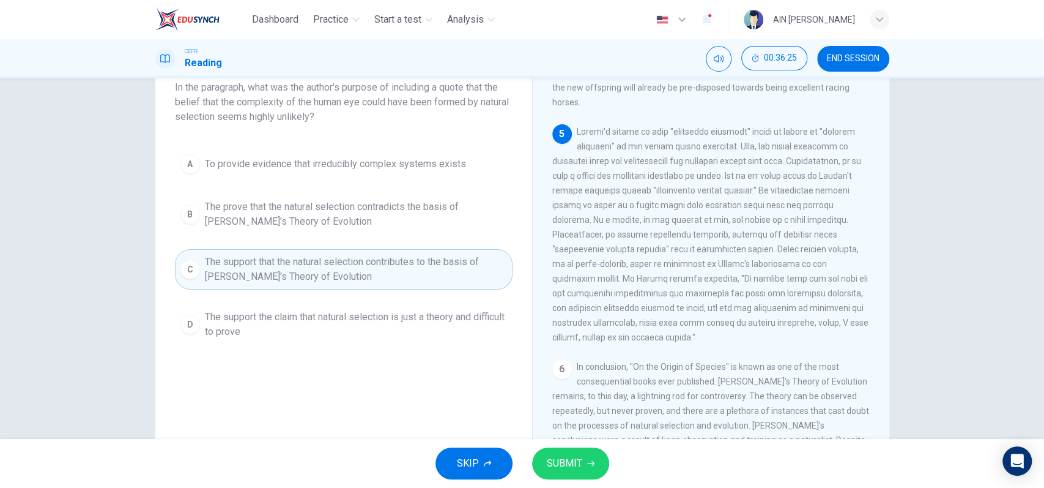
click at [552, 463] on span "SUBMIT" at bounding box center [564, 462] width 35 height 17
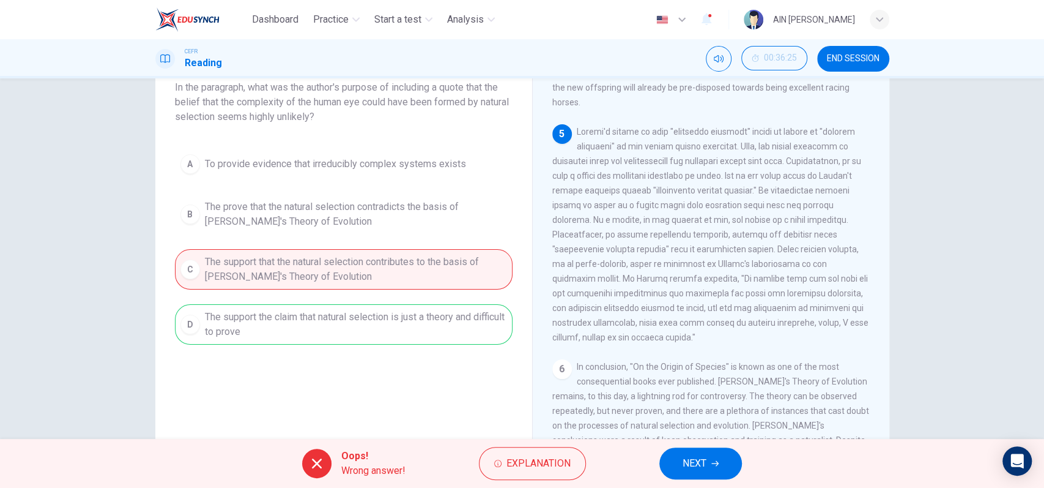
click at [677, 465] on button "NEXT" at bounding box center [700, 463] width 83 height 32
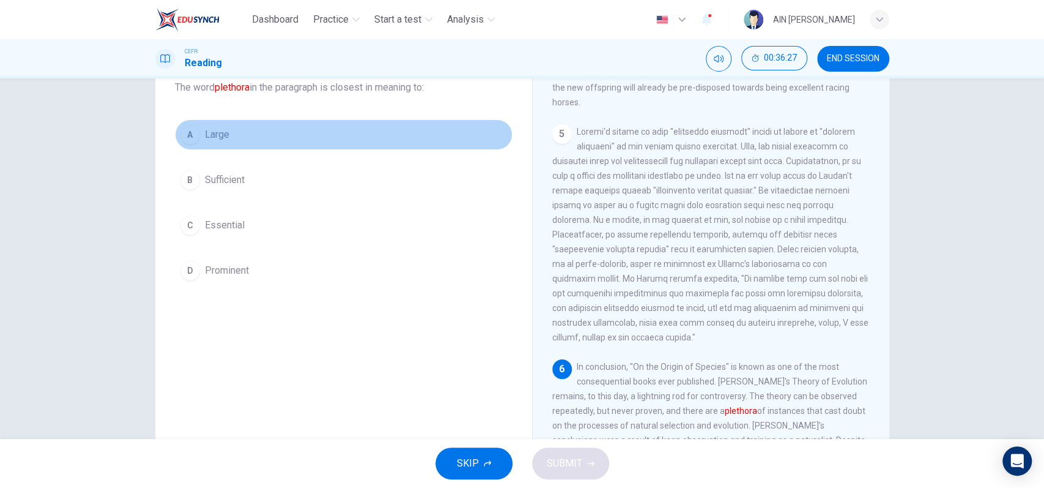
click at [219, 130] on span "Large" at bounding box center [217, 134] width 24 height 15
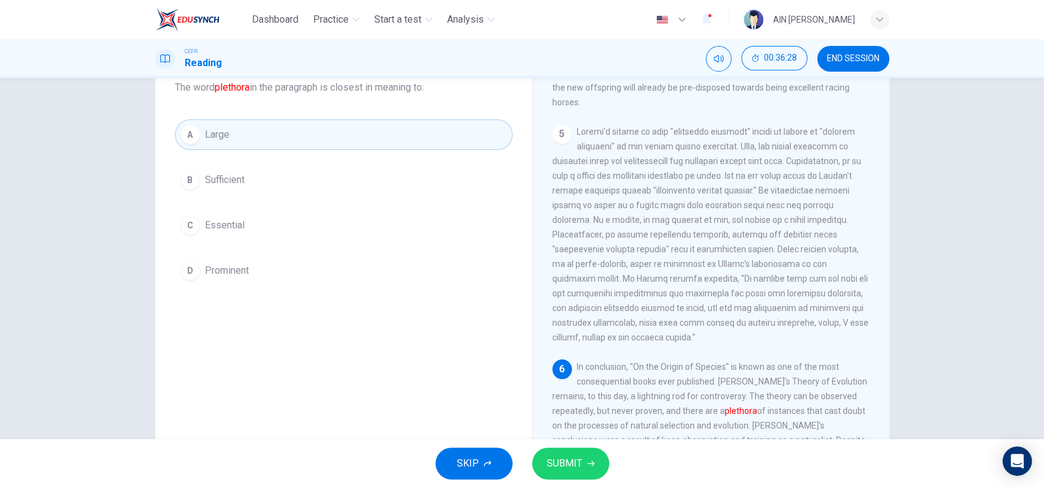
click at [565, 470] on span "SUBMIT" at bounding box center [564, 462] width 35 height 17
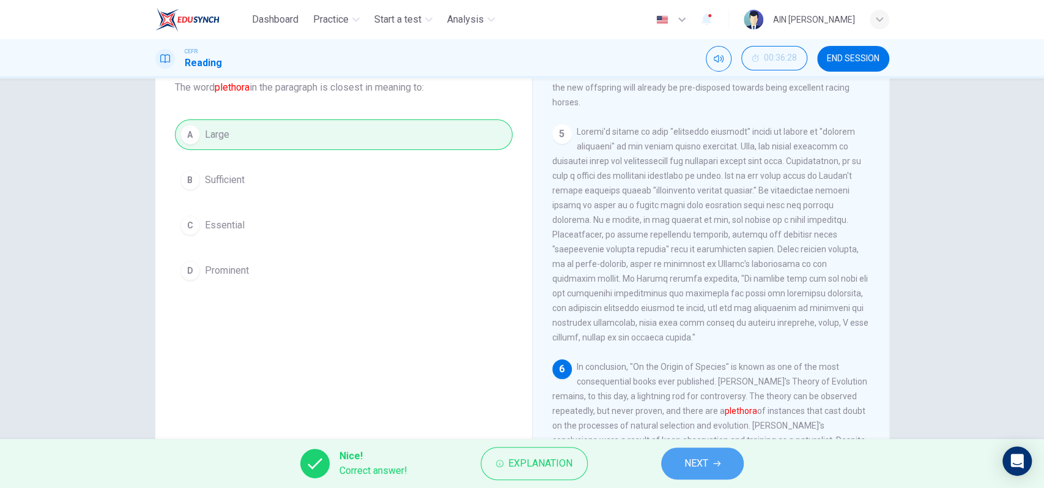
click at [726, 462] on button "NEXT" at bounding box center [702, 463] width 83 height 32
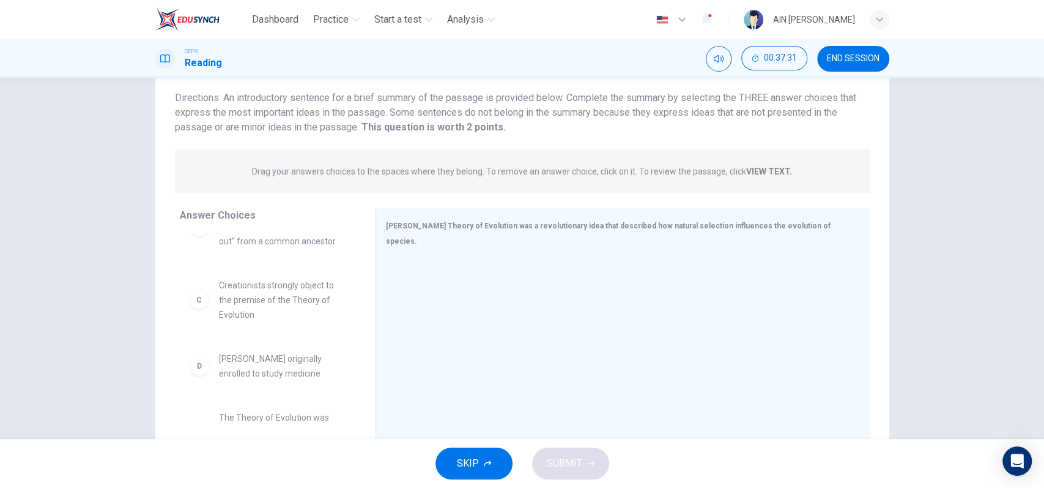
scroll to position [0, 0]
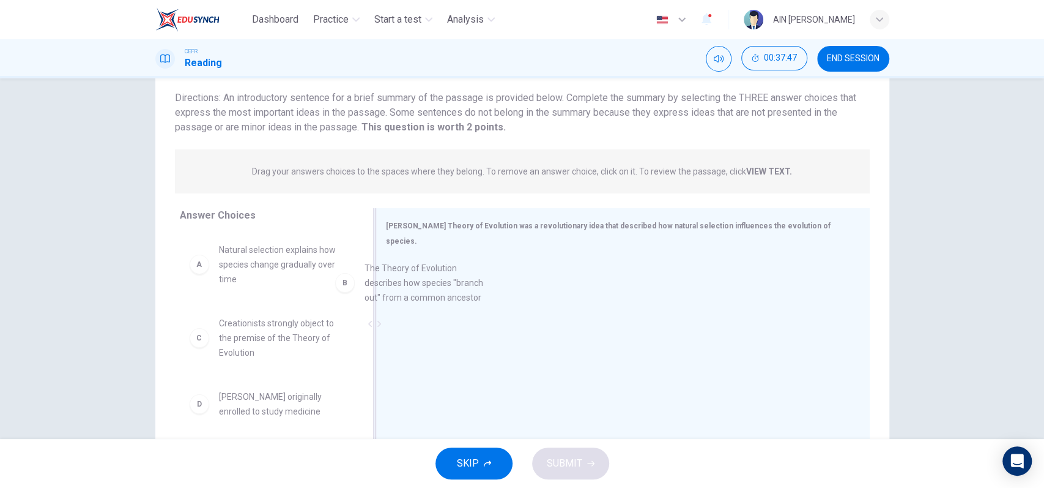
drag, startPoint x: 288, startPoint y: 343, endPoint x: 445, endPoint y: 284, distance: 167.2
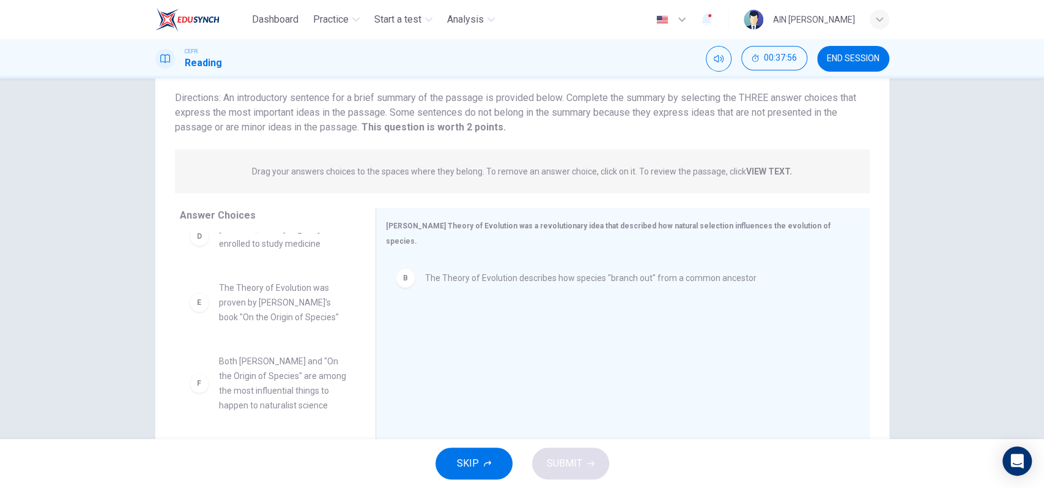
scroll to position [168, 0]
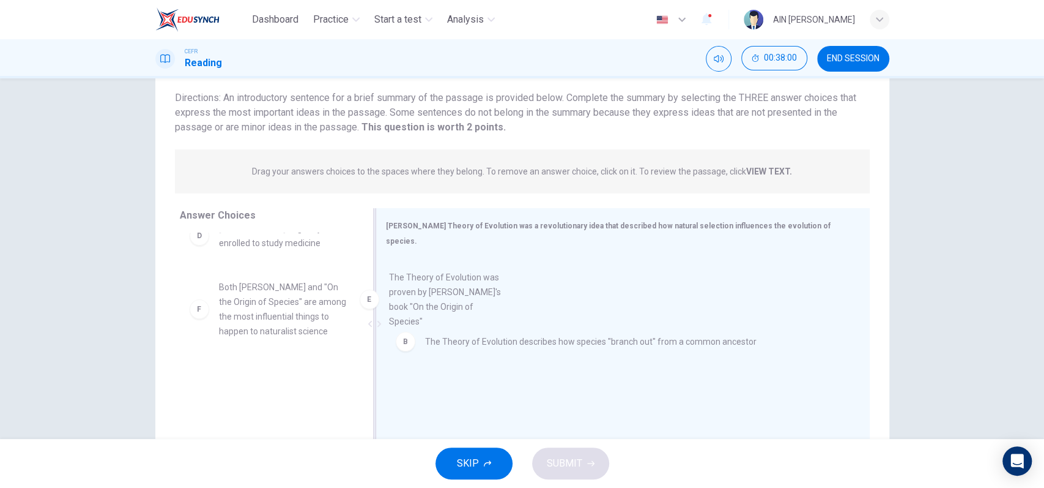
drag, startPoint x: 294, startPoint y: 325, endPoint x: 471, endPoint y: 316, distance: 177.6
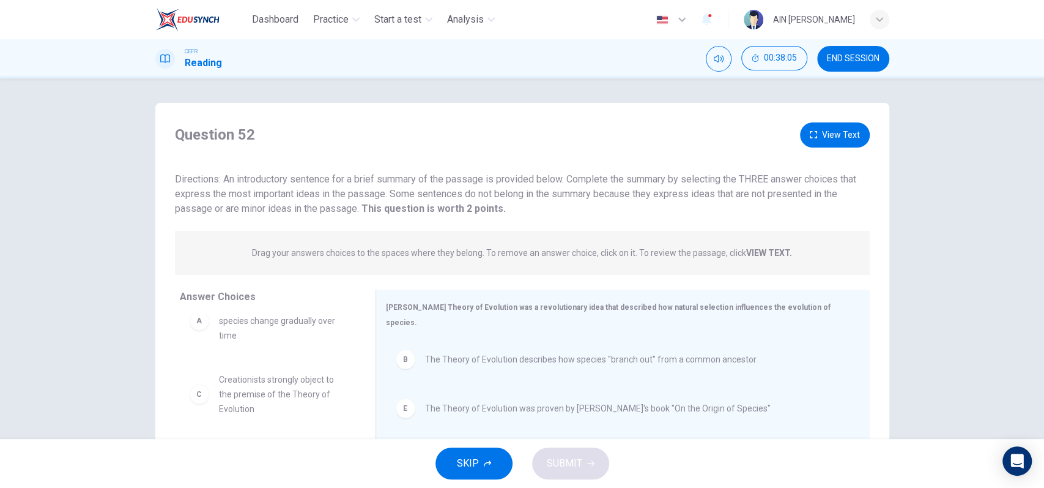
scroll to position [0, 0]
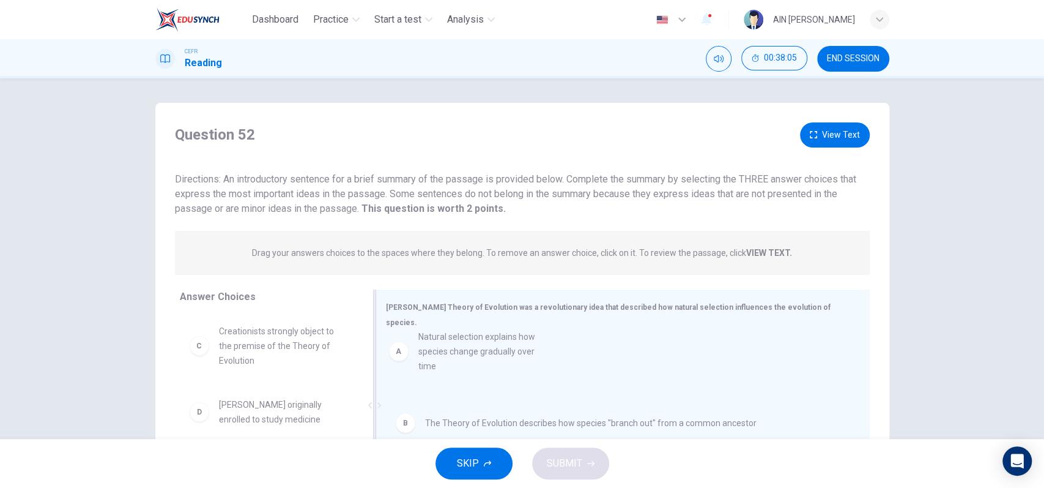
drag, startPoint x: 279, startPoint y: 346, endPoint x: 490, endPoint y: 352, distance: 211.1
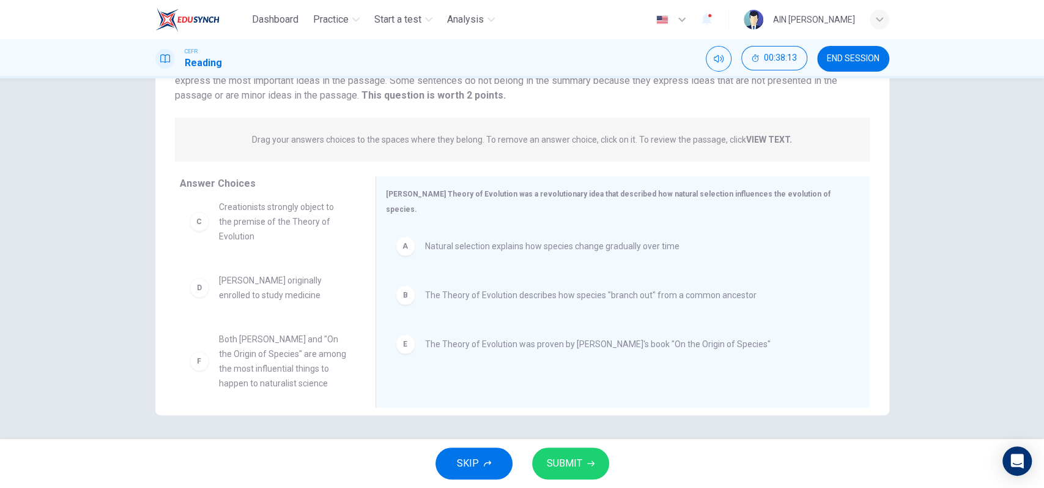
scroll to position [21, 0]
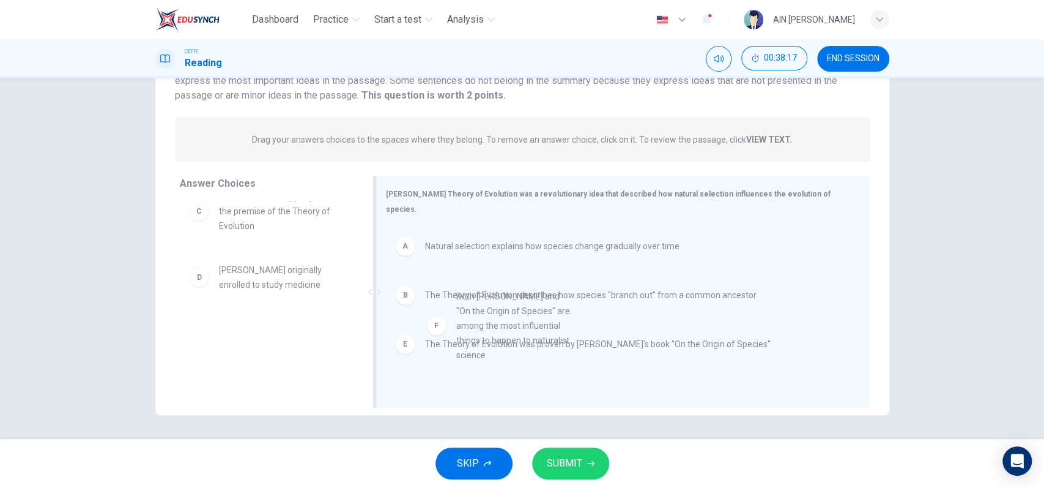
drag, startPoint x: 273, startPoint y: 363, endPoint x: 522, endPoint y: 331, distance: 251.7
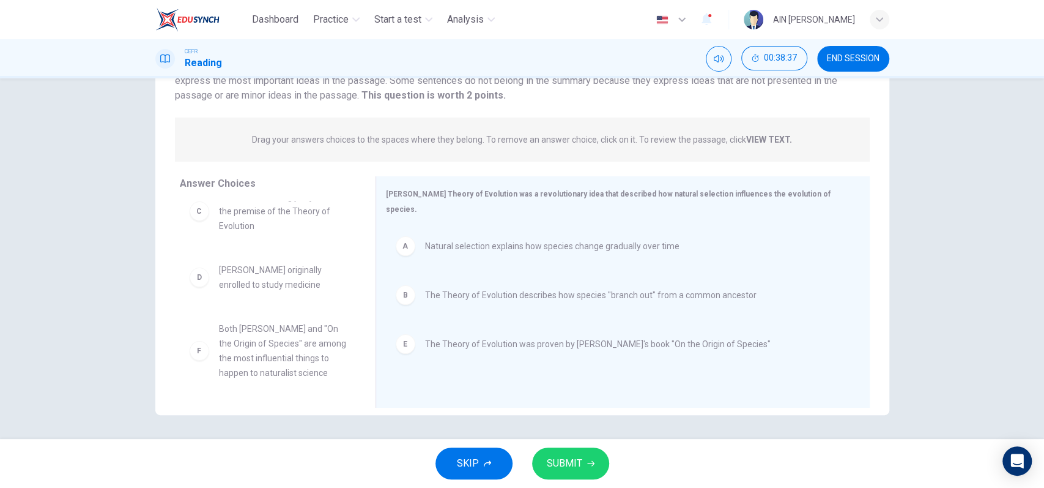
click at [565, 454] on span "SUBMIT" at bounding box center [564, 462] width 35 height 17
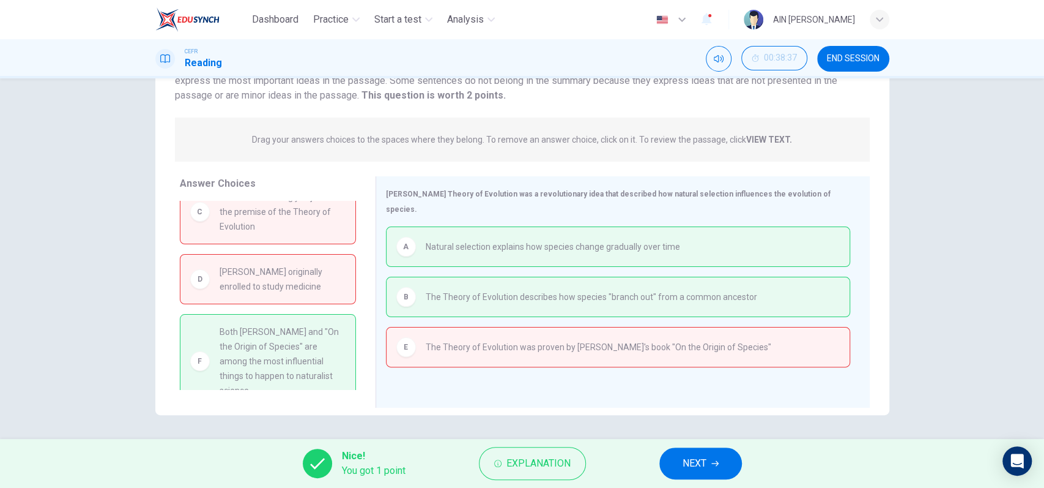
click at [864, 55] on span "END SESSION" at bounding box center [853, 59] width 53 height 10
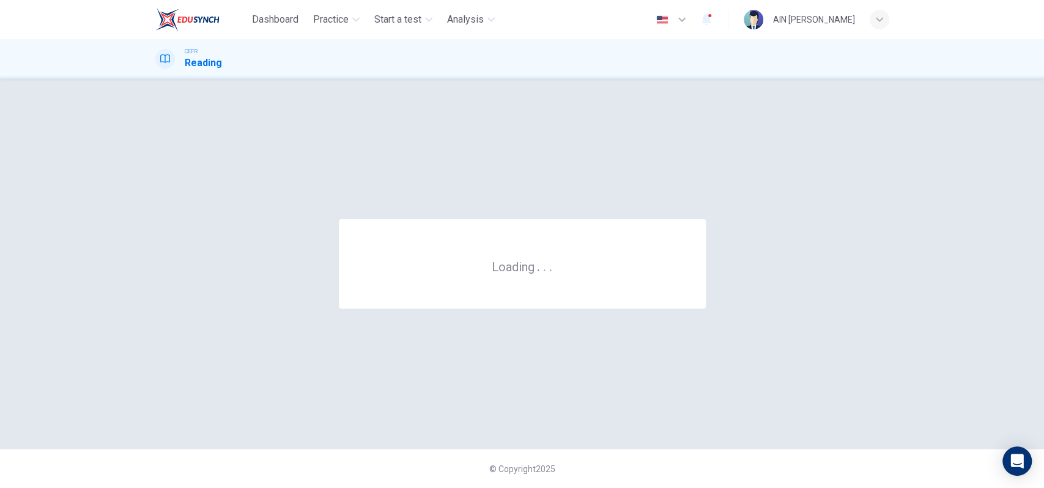
scroll to position [0, 0]
